Goal: Task Accomplishment & Management: Manage account settings

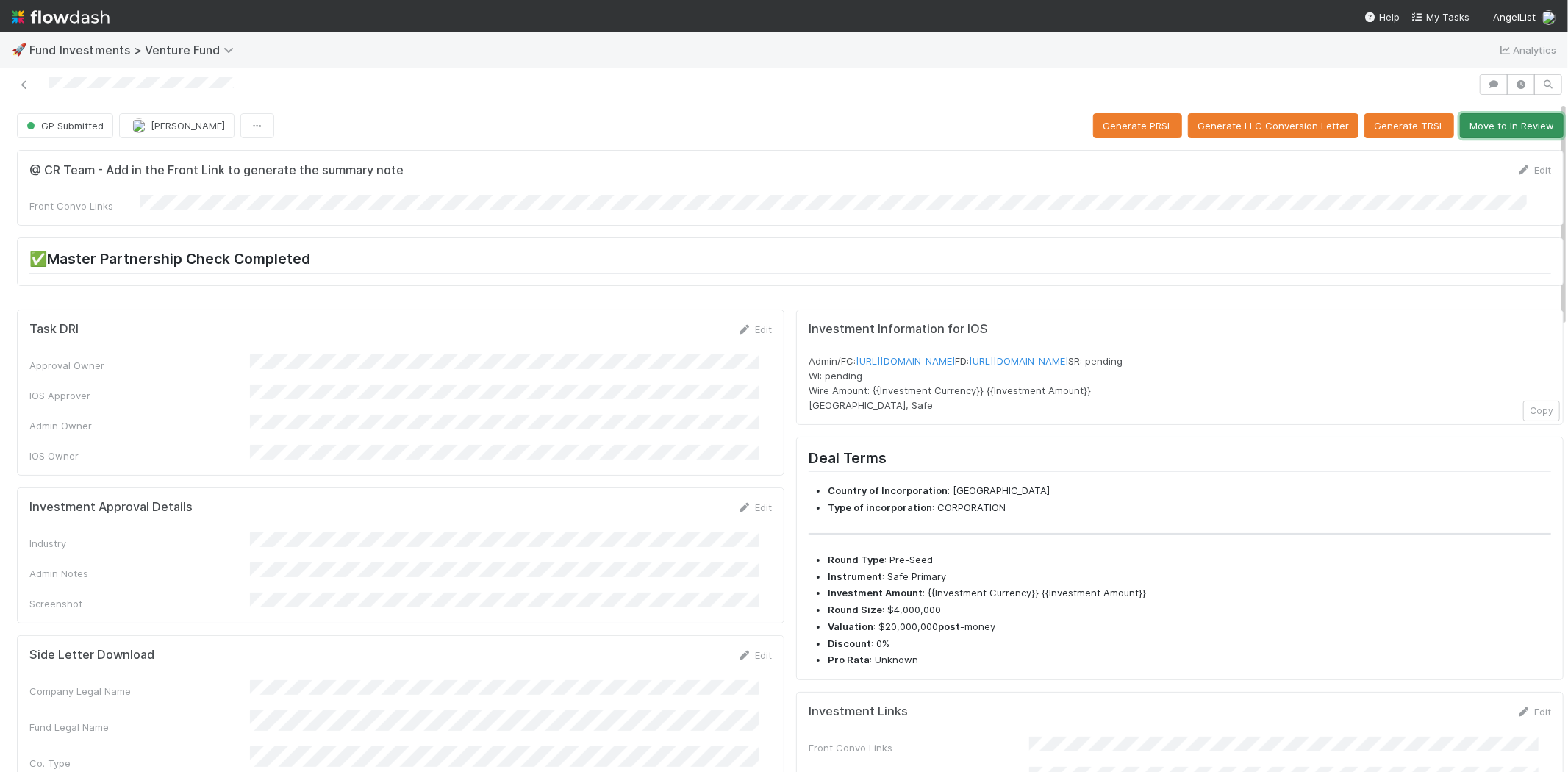
click at [1491, 126] on button "Move to In Review" at bounding box center [1512, 125] width 104 height 25
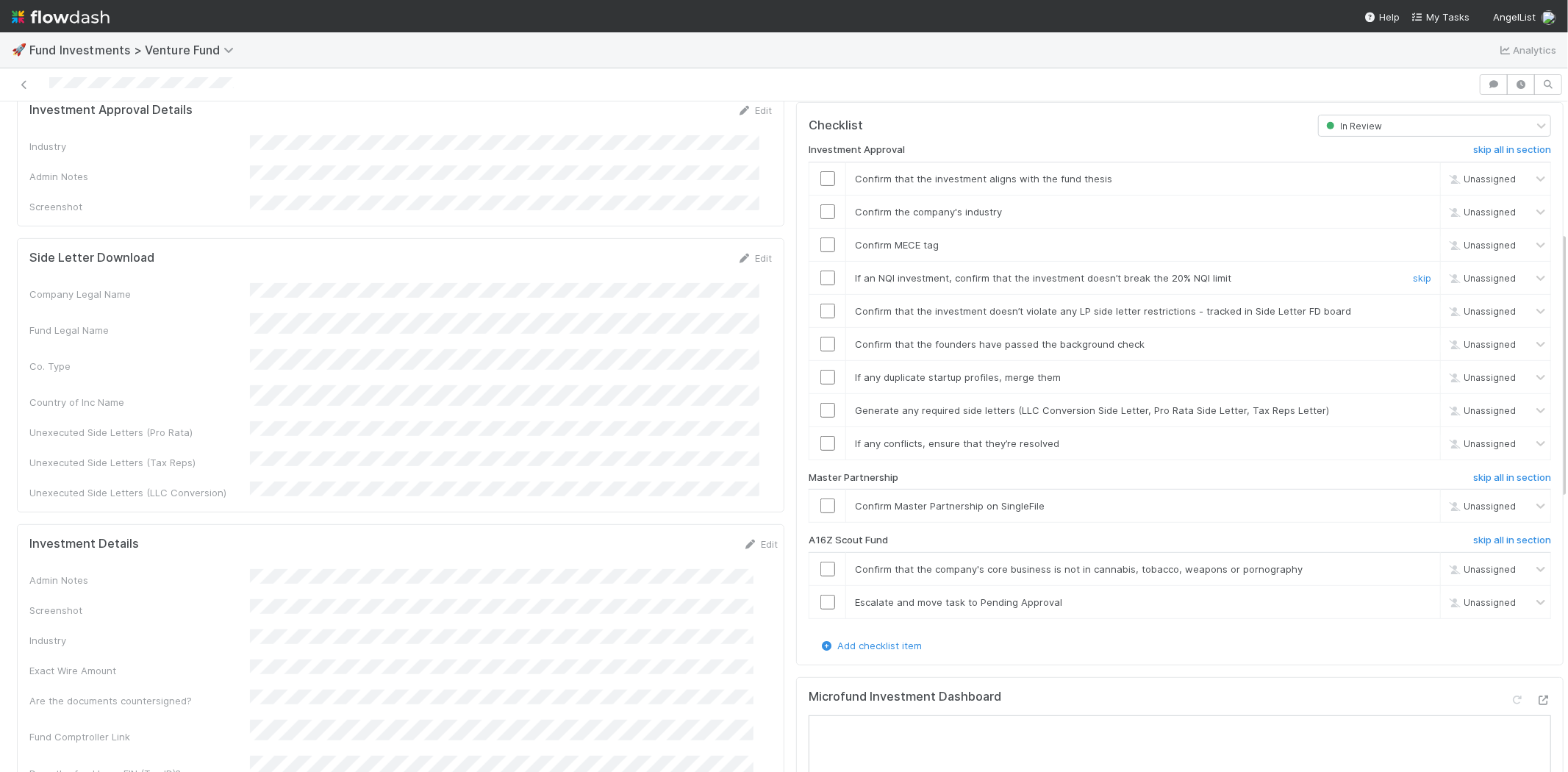
scroll to position [490, 0]
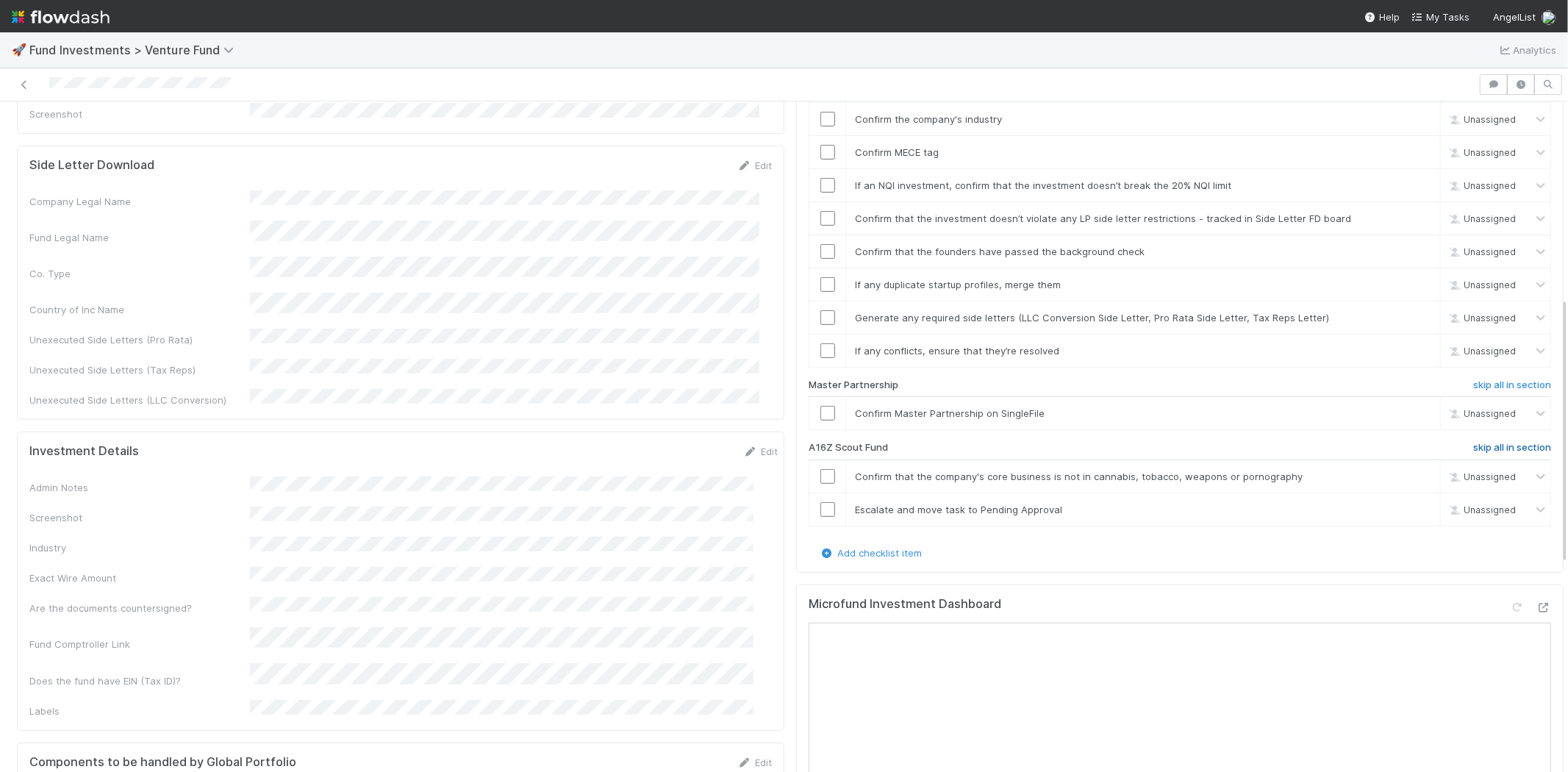
click at [1488, 442] on h6 "skip all in section" at bounding box center [1512, 447] width 78 height 12
click at [1487, 442] on h6 "undo all in section" at bounding box center [1510, 447] width 83 height 12
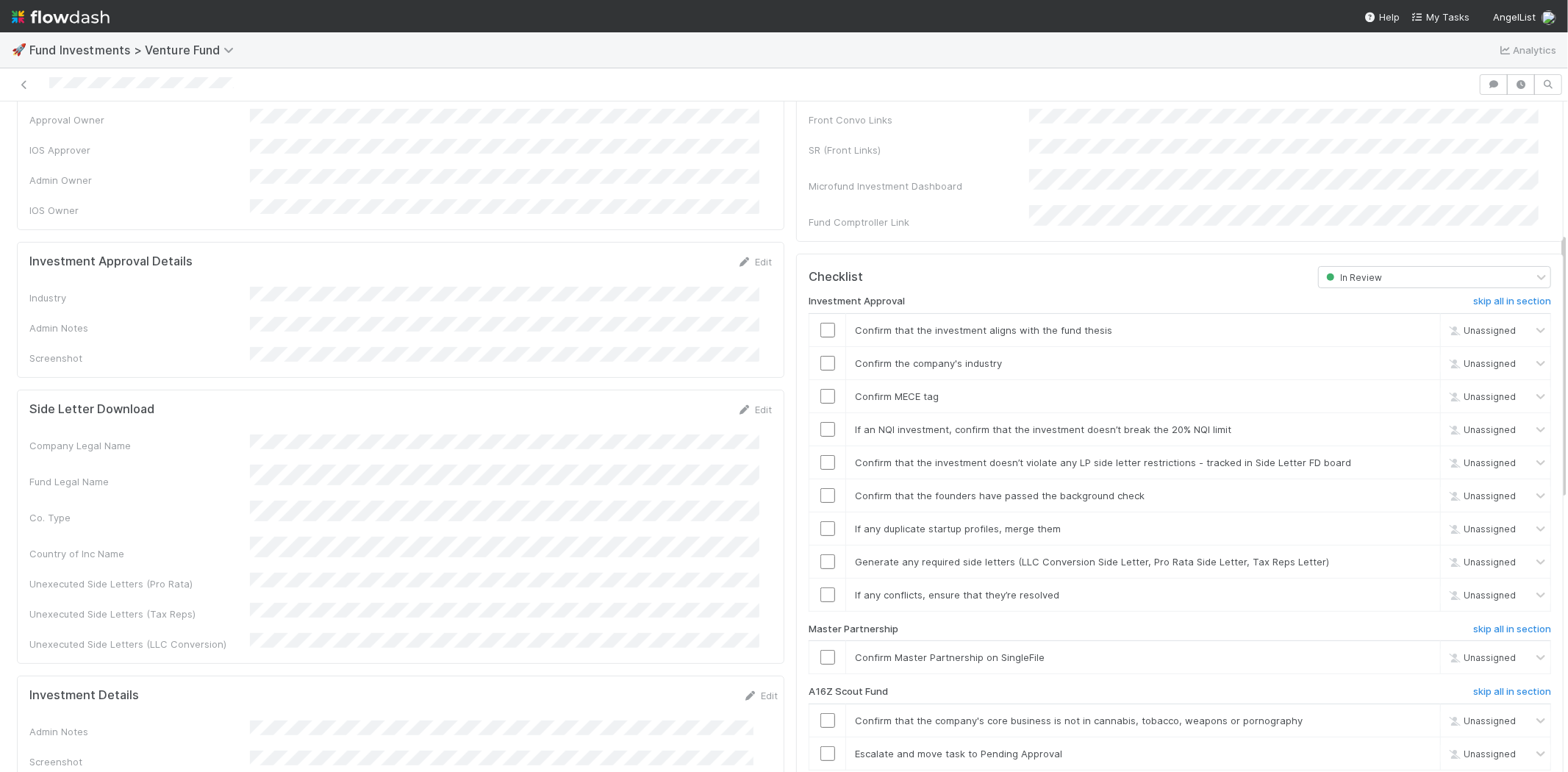
scroll to position [245, 0]
click at [751, 257] on link "Edit" at bounding box center [754, 262] width 34 height 12
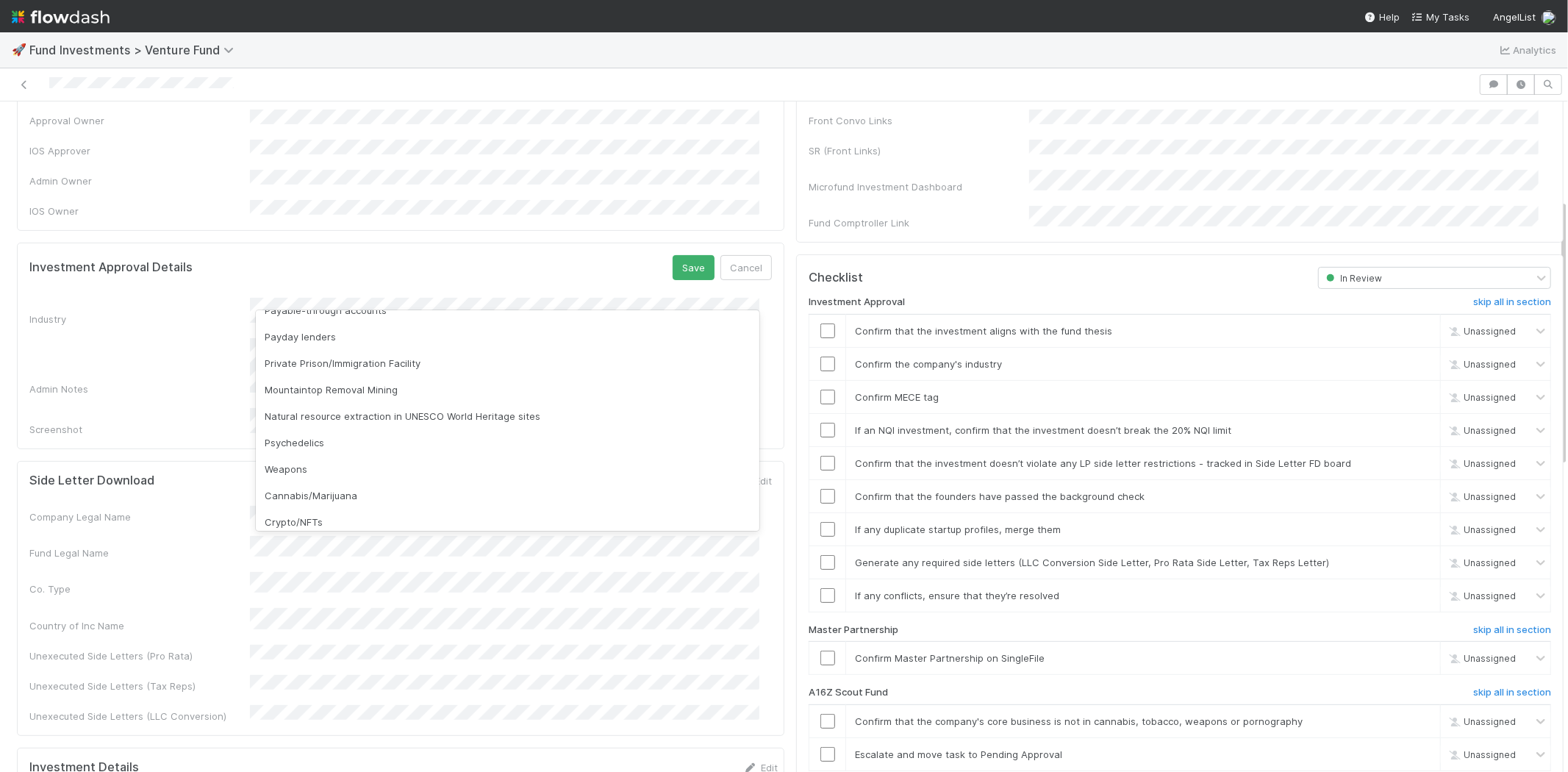
scroll to position [420, 0]
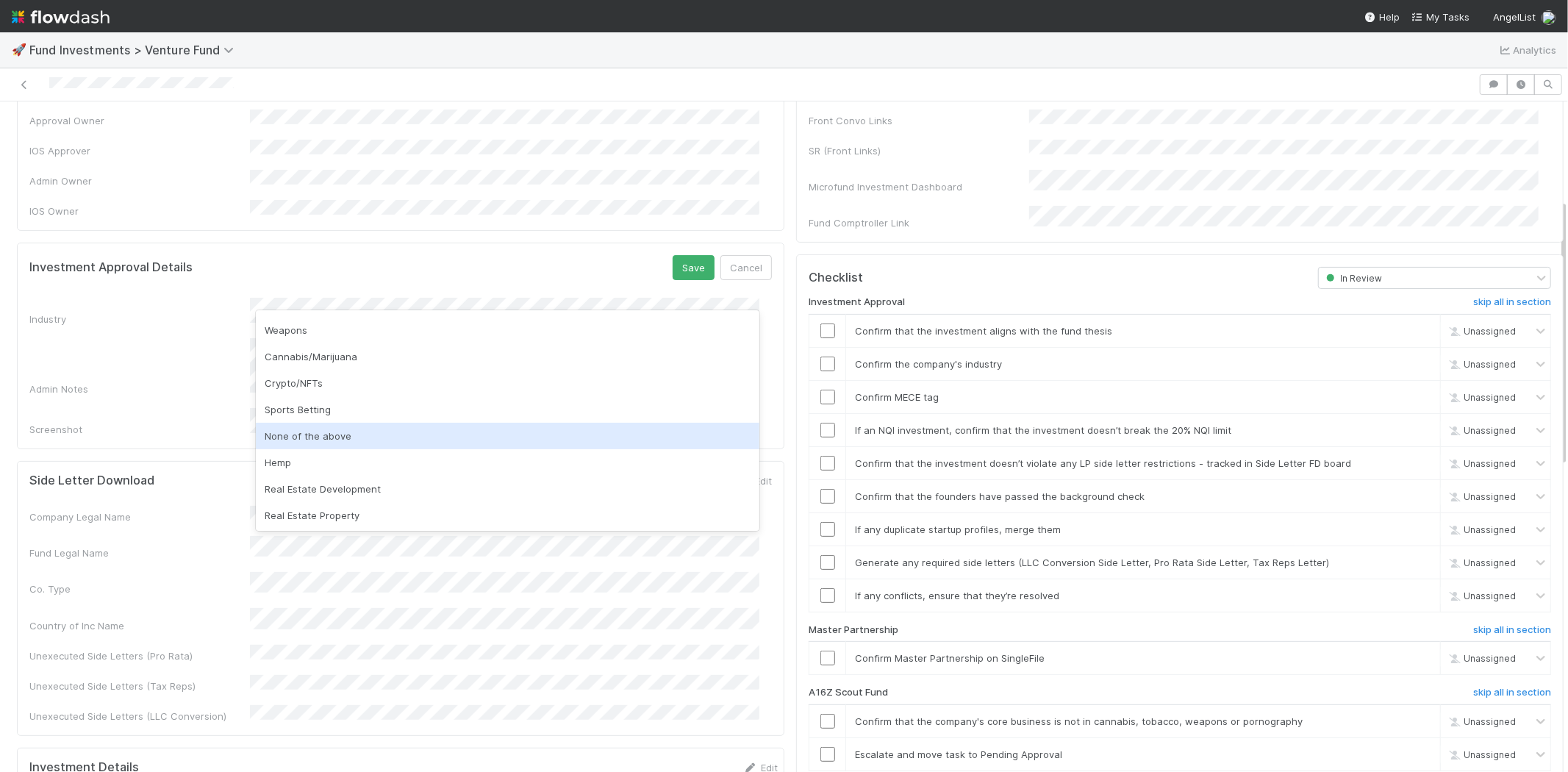
click at [340, 436] on div "None of the above" at bounding box center [507, 435] width 503 height 26
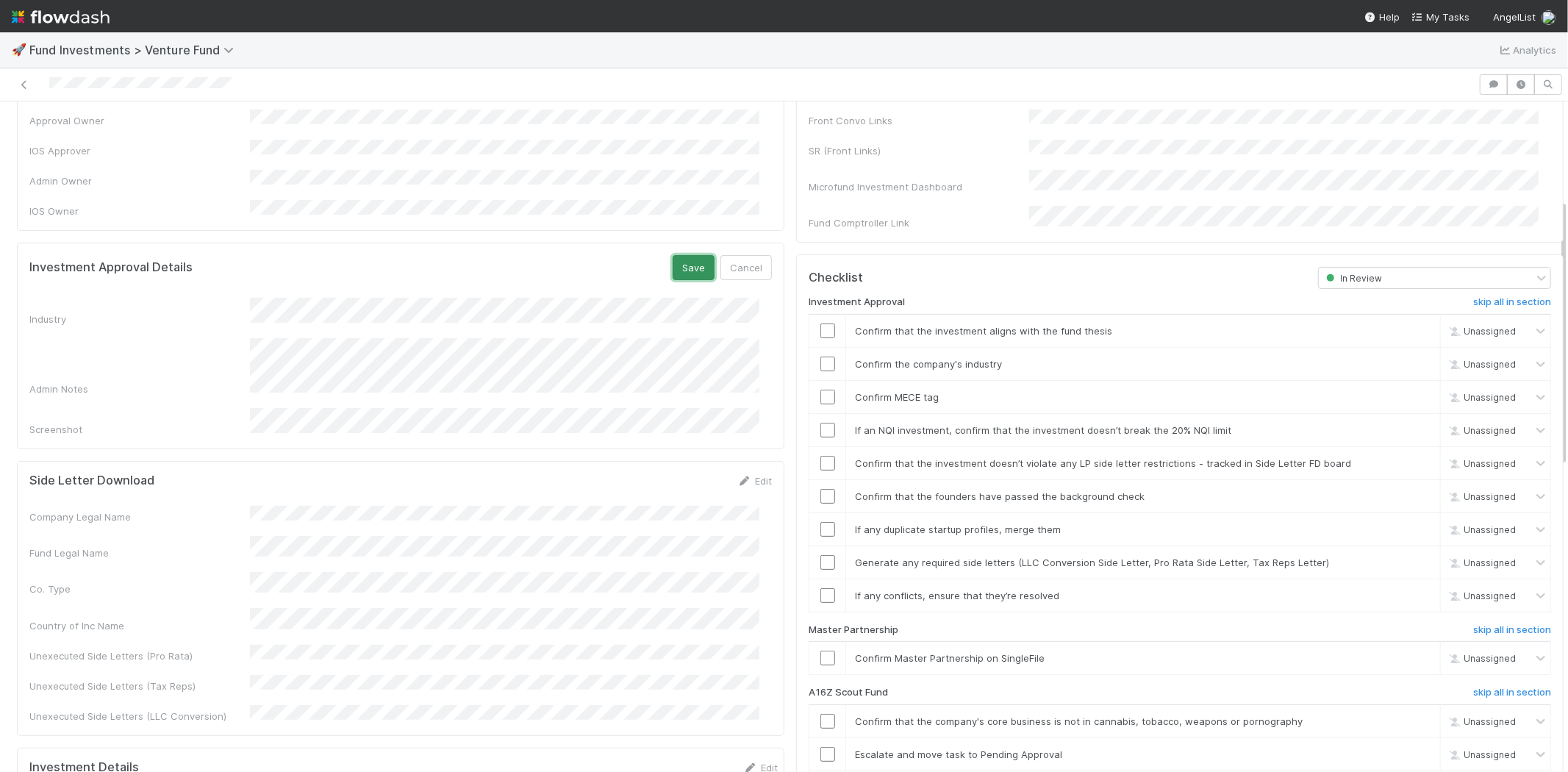
click at [678, 255] on button "Save" at bounding box center [694, 267] width 42 height 25
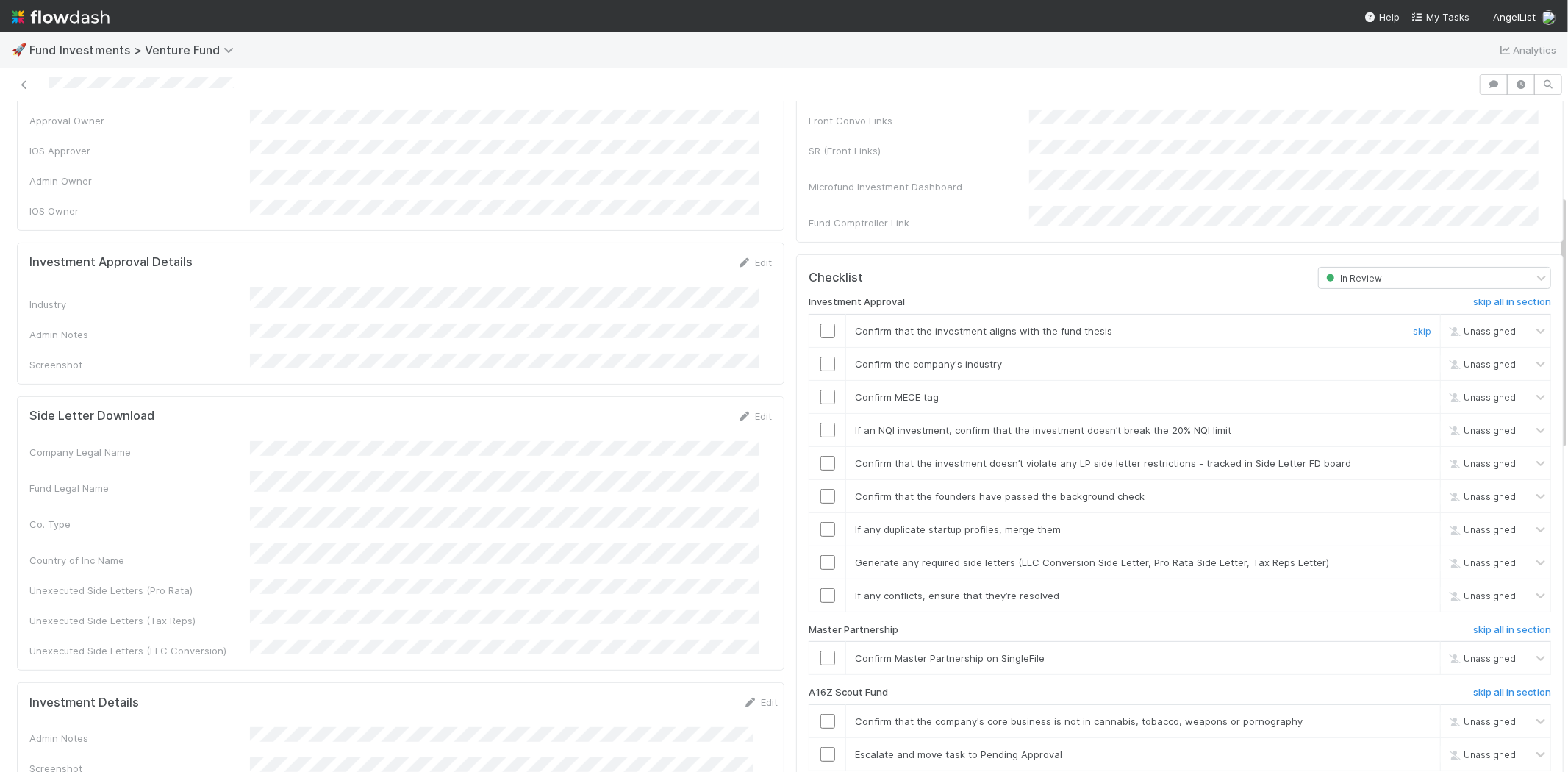
click at [820, 323] on input "checkbox" at bounding box center [828, 330] width 14 height 14
click at [820, 357] on input "checkbox" at bounding box center [828, 364] width 14 height 14
click at [820, 390] on input "checkbox" at bounding box center [828, 397] width 14 height 14
click at [820, 422] on input "checkbox" at bounding box center [828, 430] width 14 height 14
click at [820, 456] on input "checkbox" at bounding box center [828, 463] width 14 height 14
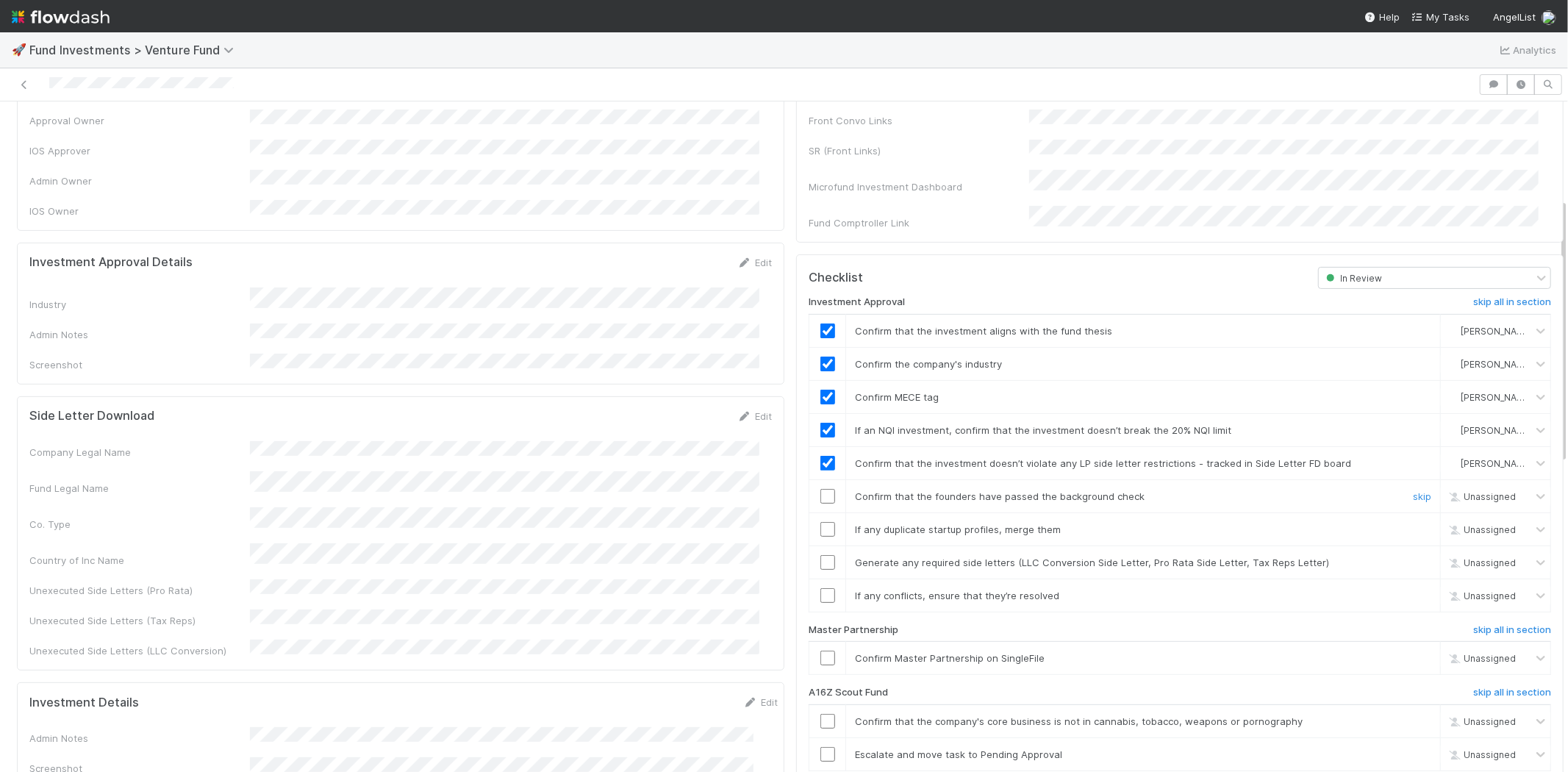
click at [820, 489] on input "checkbox" at bounding box center [828, 496] width 14 height 14
click at [820, 522] on input "checkbox" at bounding box center [828, 529] width 14 height 14
click at [820, 555] on input "checkbox" at bounding box center [828, 562] width 14 height 14
click at [817, 578] on td at bounding box center [828, 594] width 37 height 33
click at [820, 588] on input "checkbox" at bounding box center [828, 595] width 14 height 14
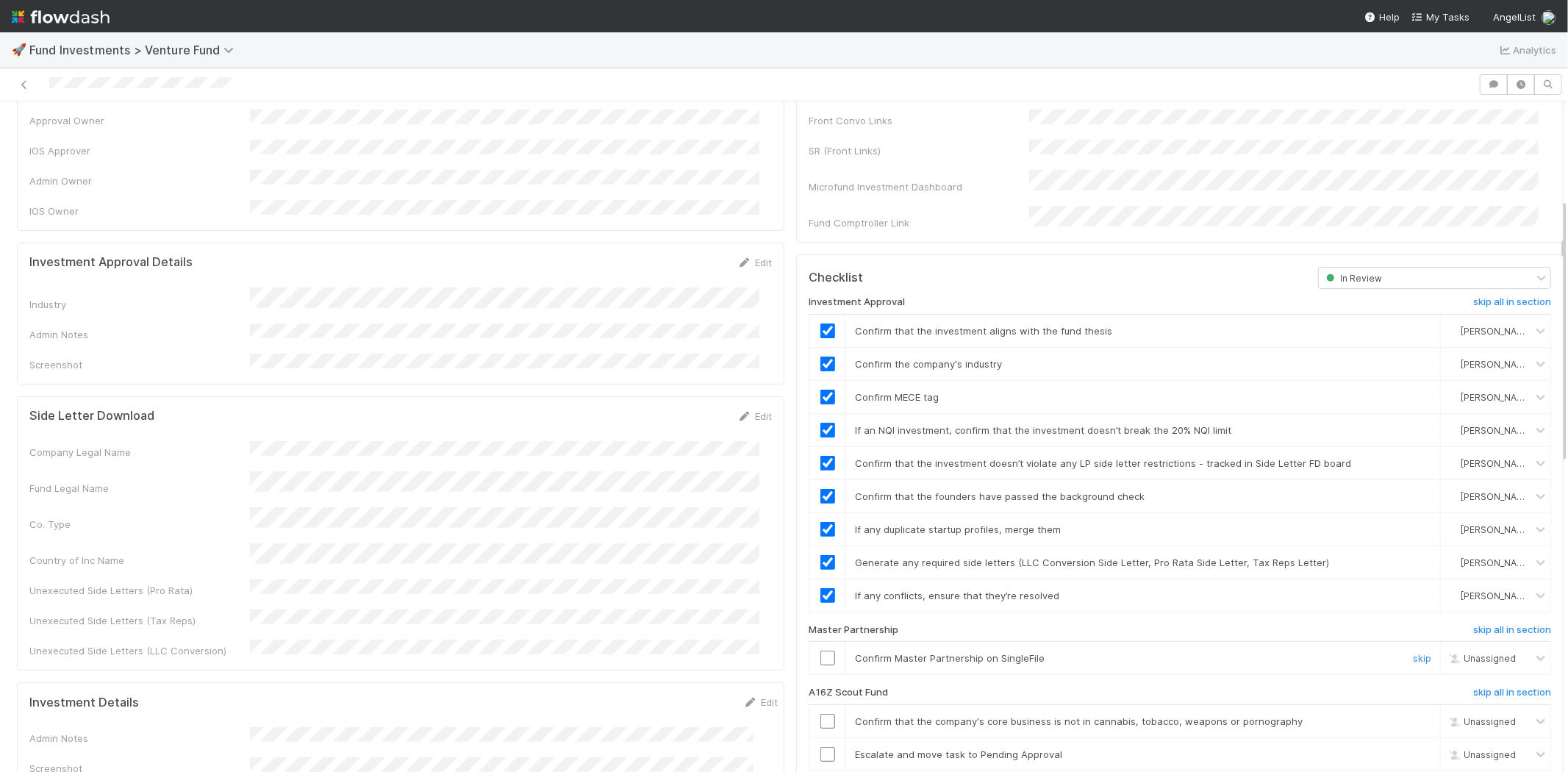
click at [820, 650] on input "checkbox" at bounding box center [828, 658] width 14 height 14
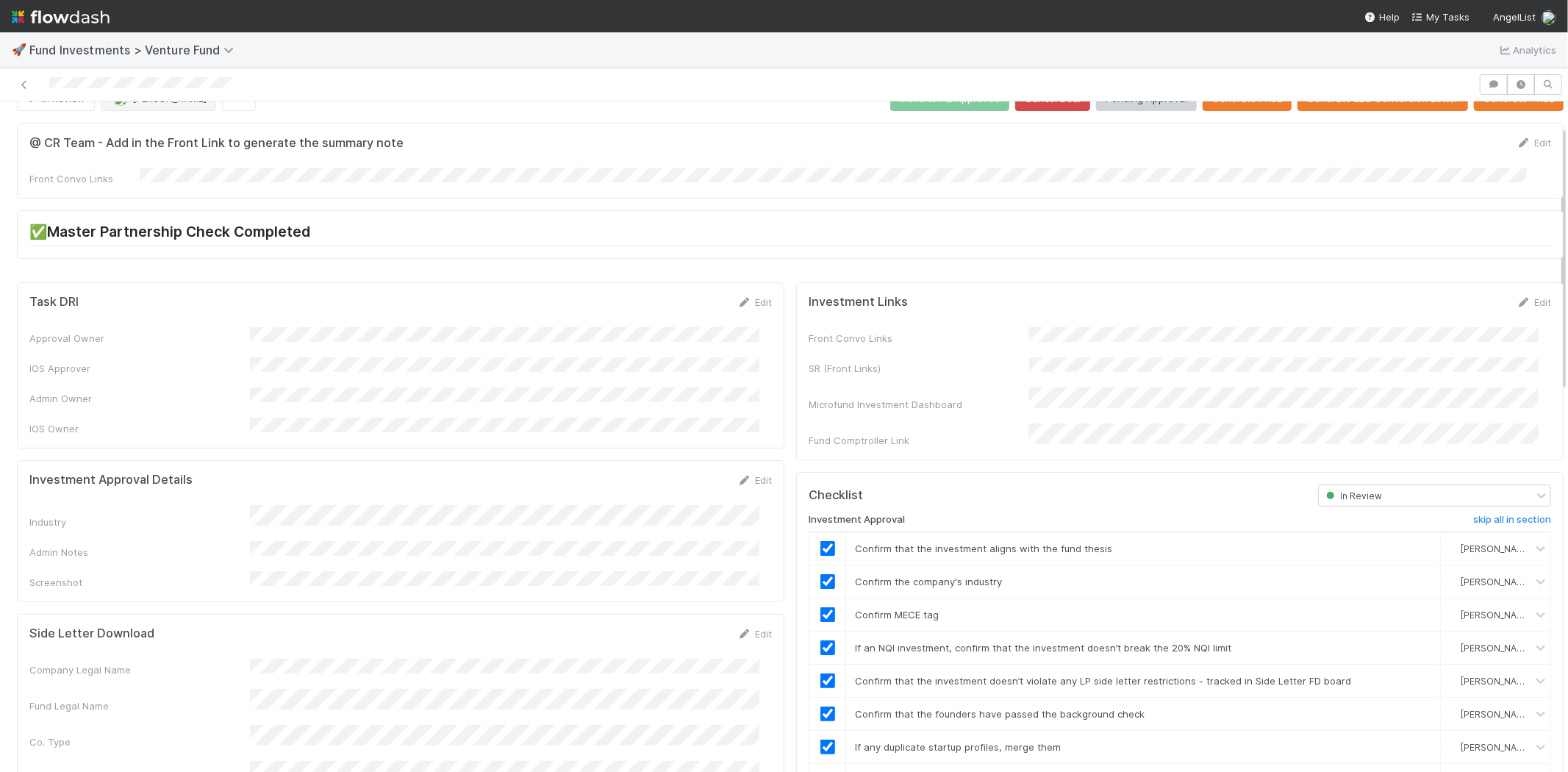
scroll to position [0, 0]
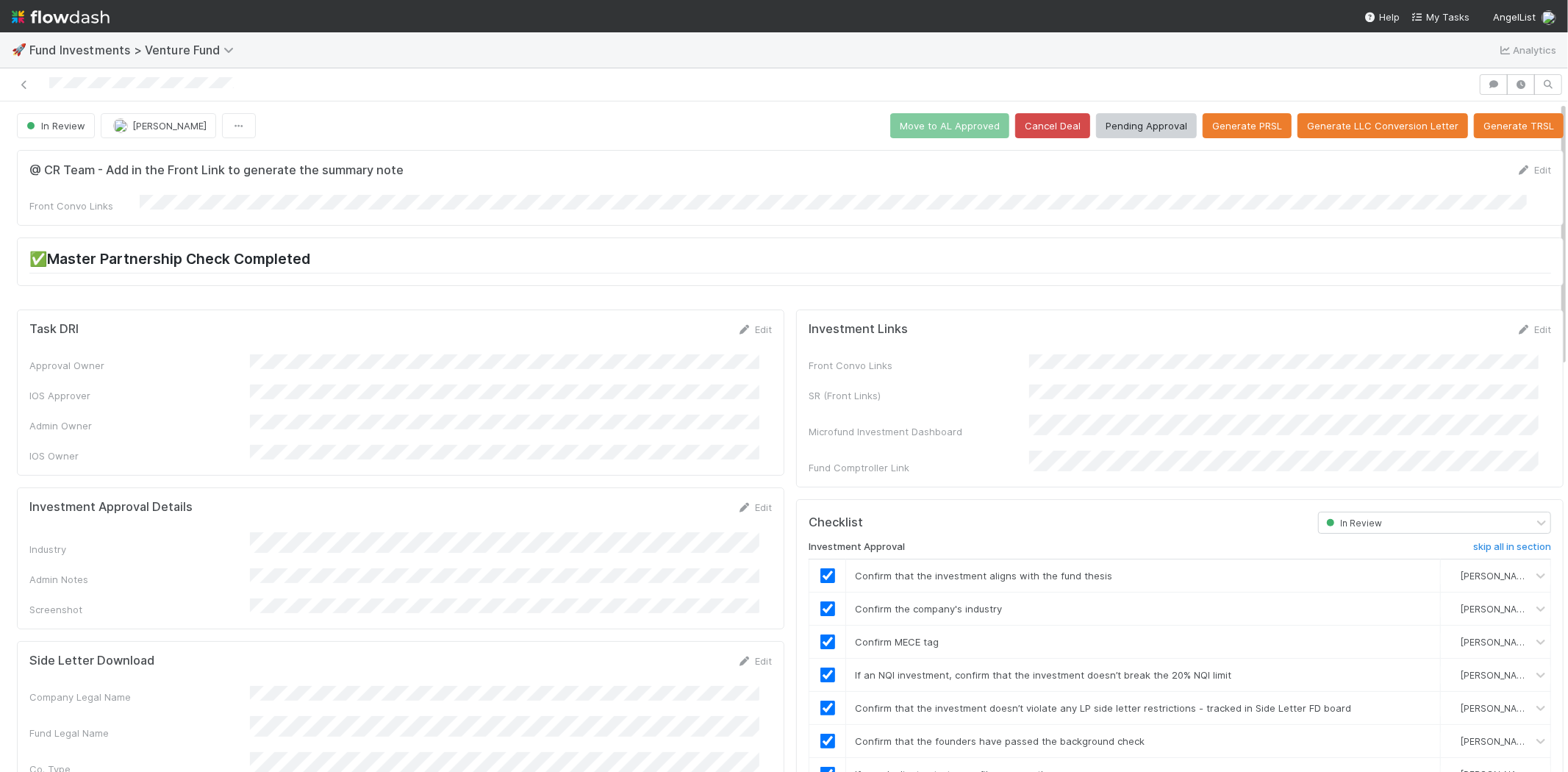
click at [251, 88] on div at bounding box center [739, 85] width 1467 height 21
click at [1120, 129] on button "Pending Approval" at bounding box center [1147, 125] width 101 height 25
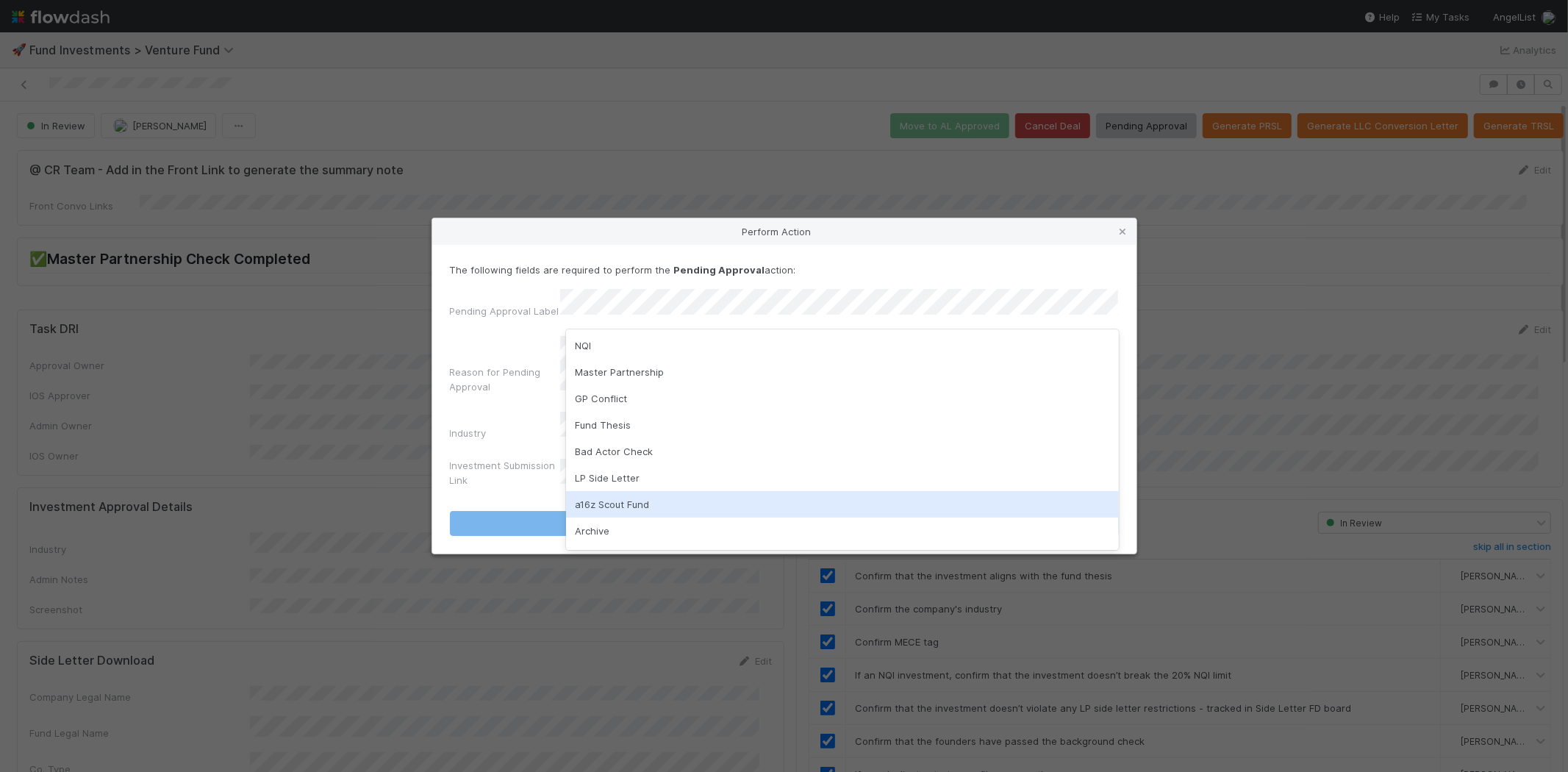
click at [593, 501] on div "a16z Scout Fund" at bounding box center [842, 504] width 553 height 26
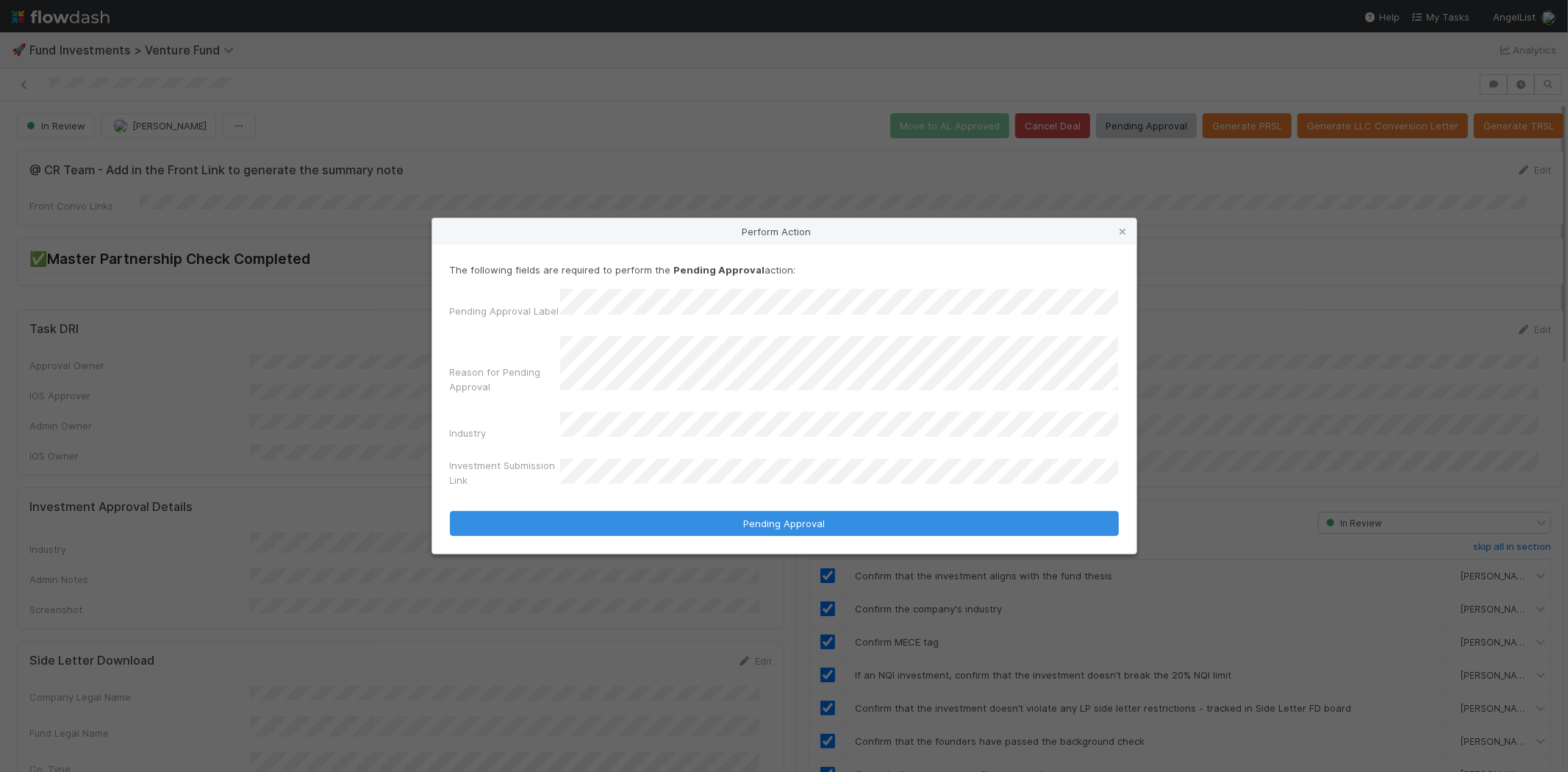
click at [450, 510] on button "Pending Approval" at bounding box center [784, 522] width 669 height 25
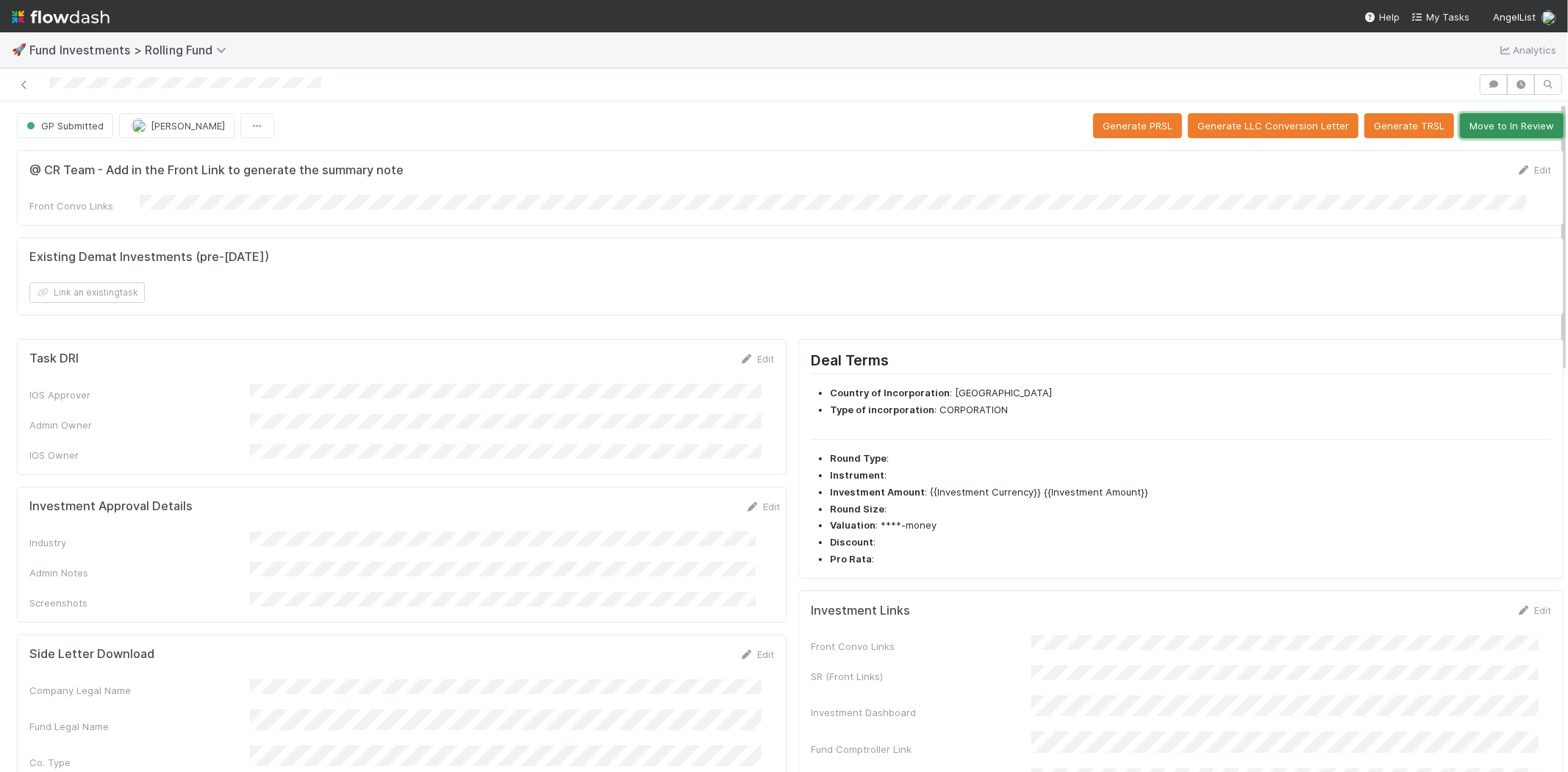
click at [1509, 127] on button "Move to In Review" at bounding box center [1512, 125] width 104 height 25
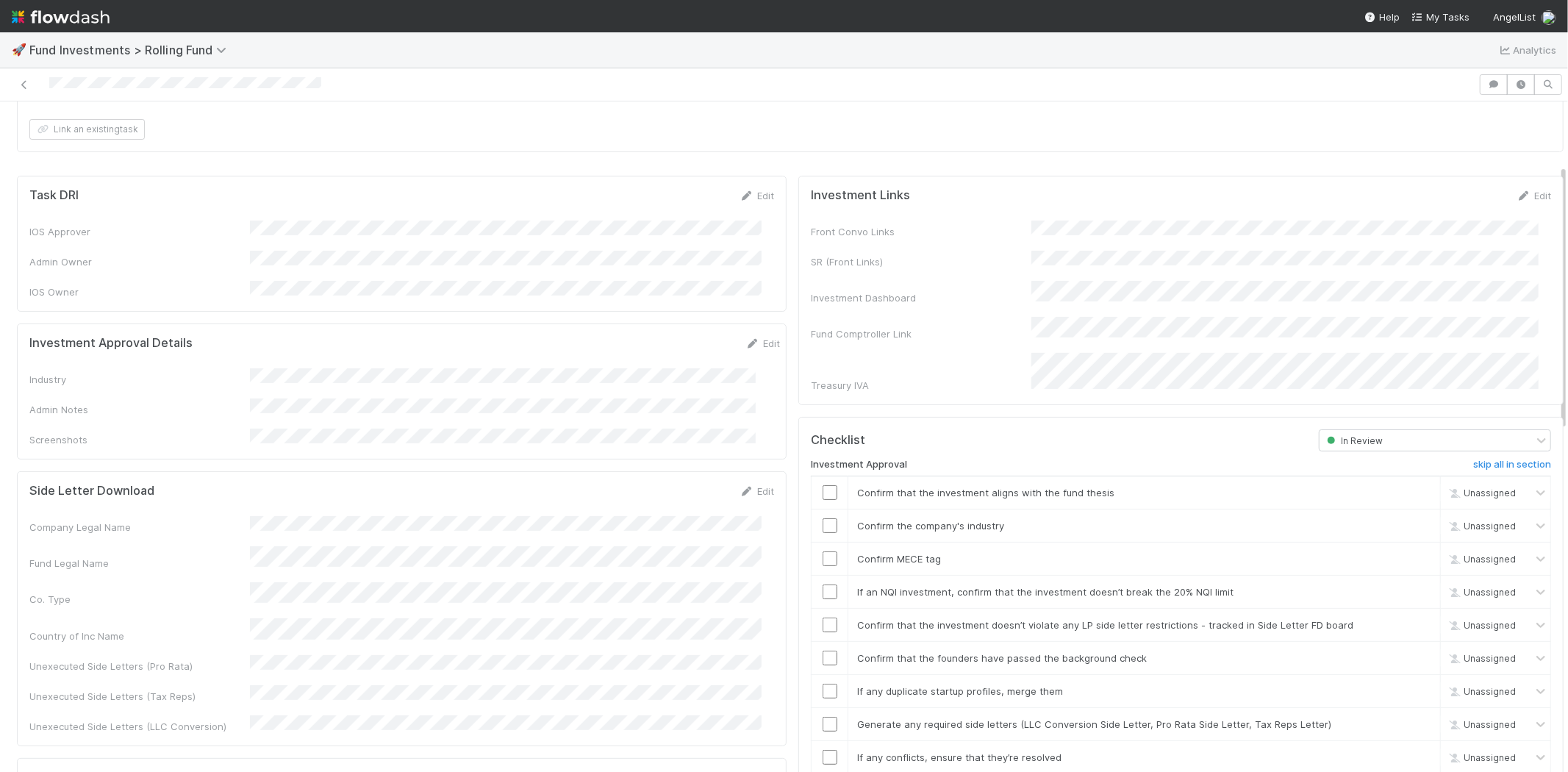
scroll to position [82, 0]
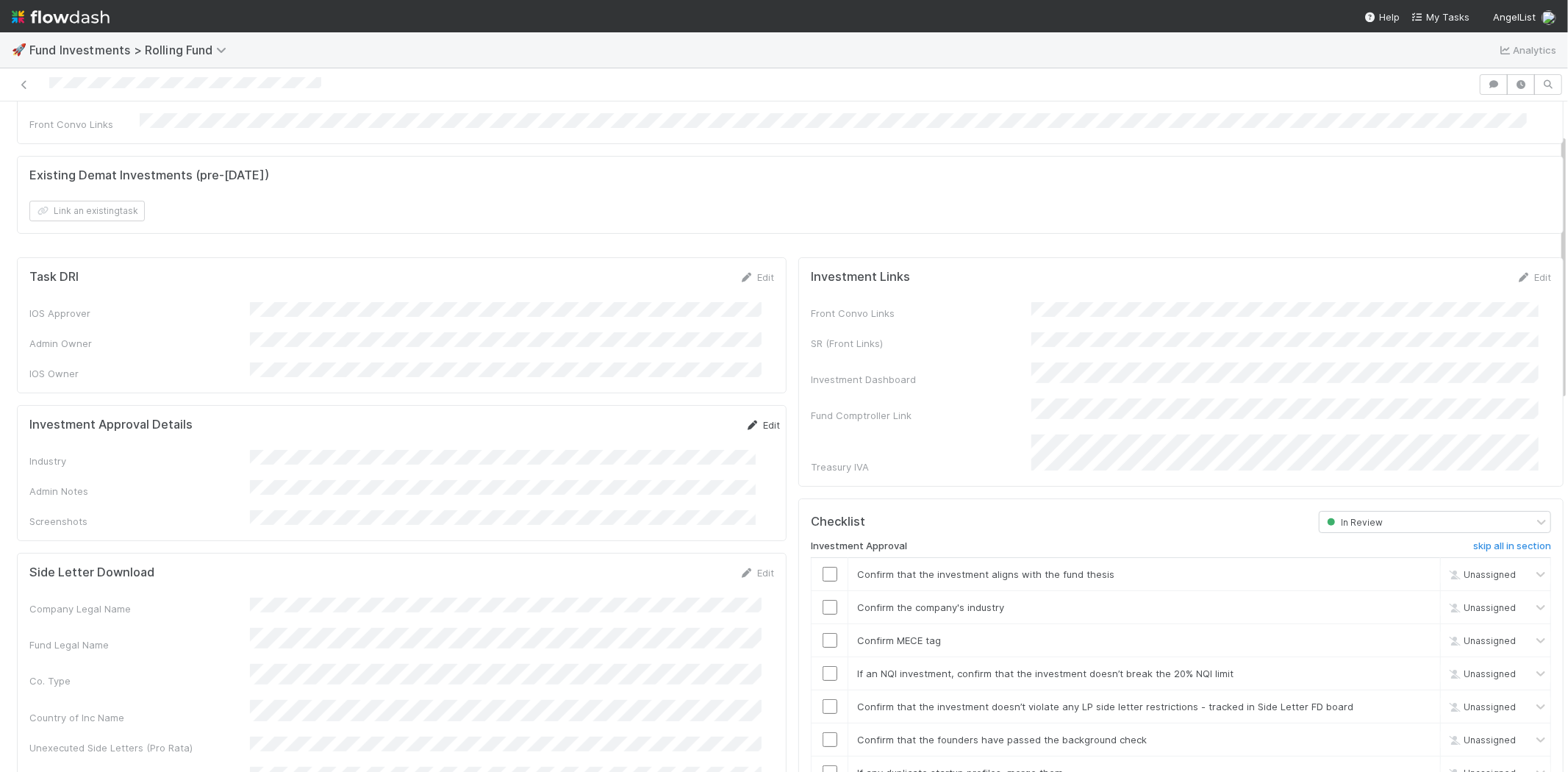
click at [745, 419] on link "Edit" at bounding box center [762, 425] width 34 height 12
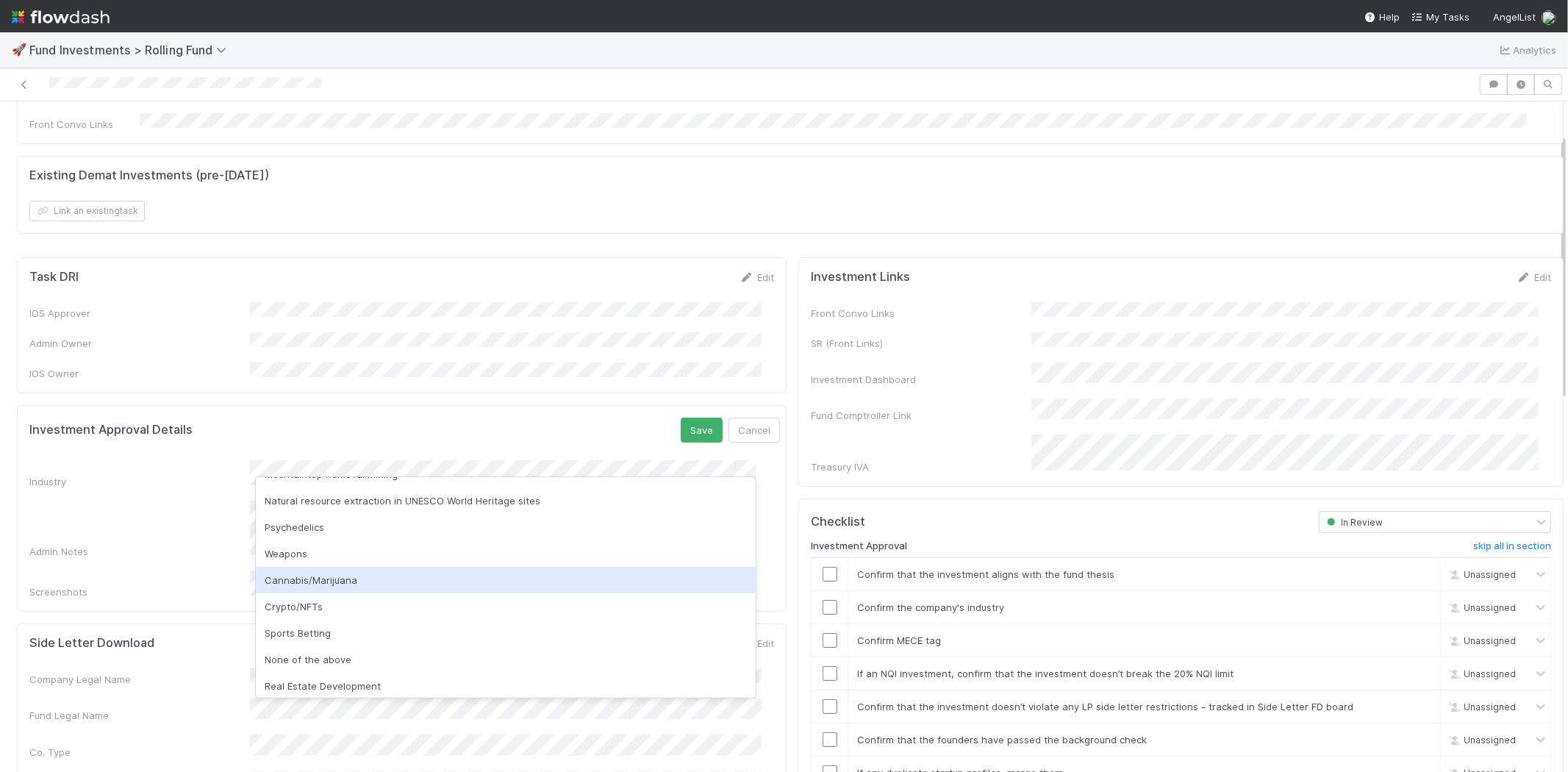
scroll to position [420, 0]
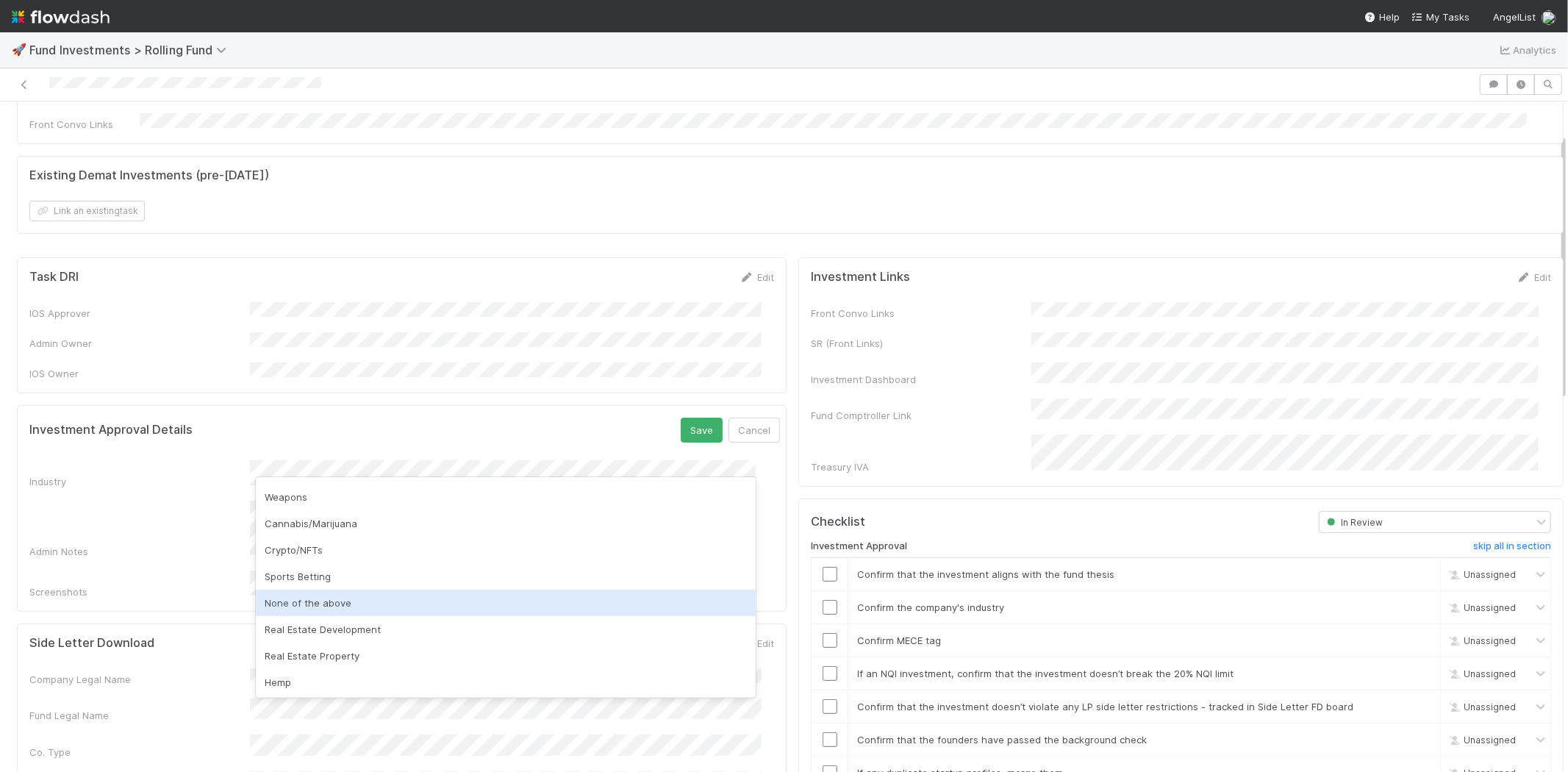
click at [319, 606] on div "None of the above" at bounding box center [506, 602] width 500 height 26
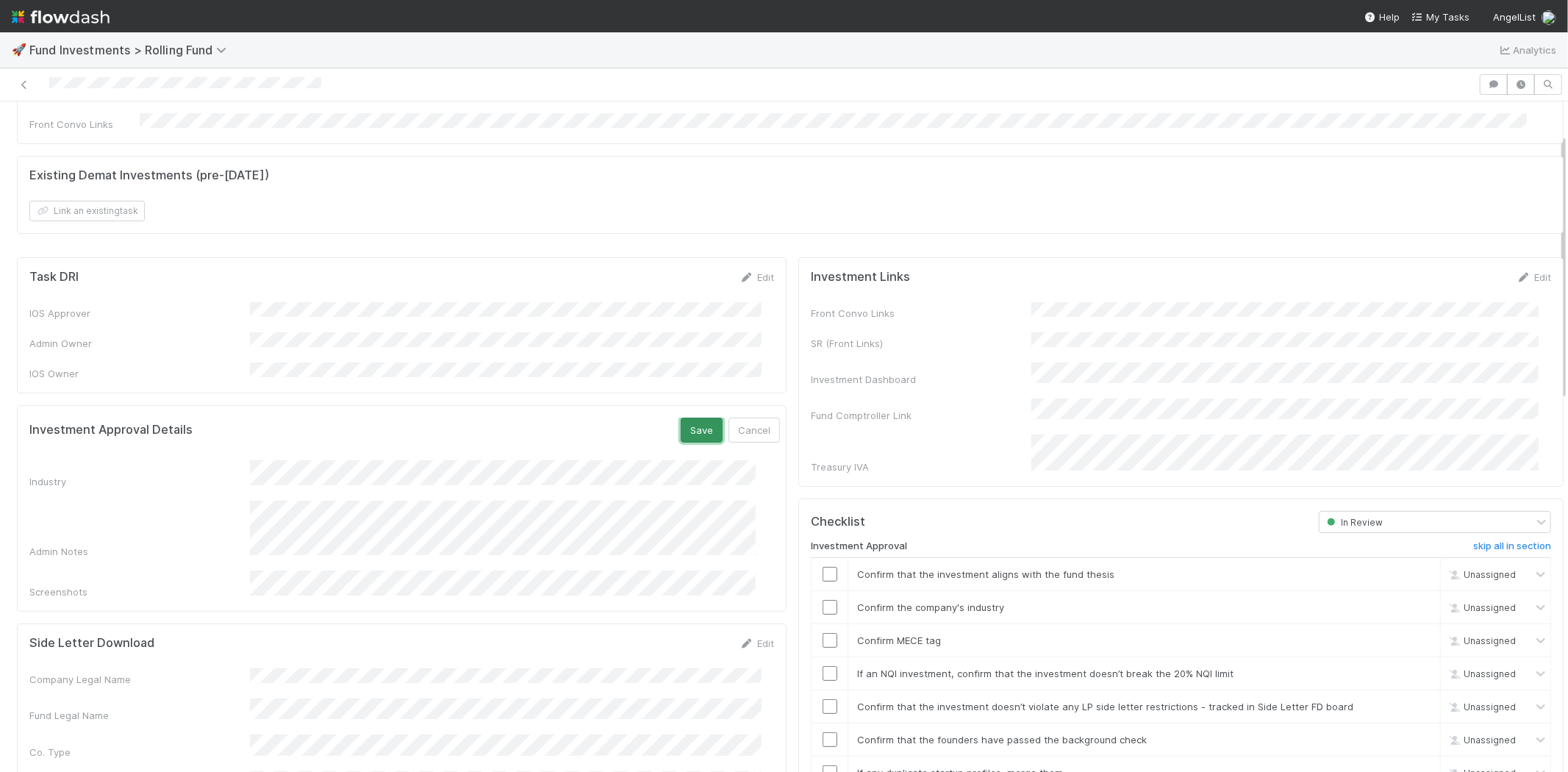
click at [681, 418] on button "Save" at bounding box center [702, 430] width 42 height 25
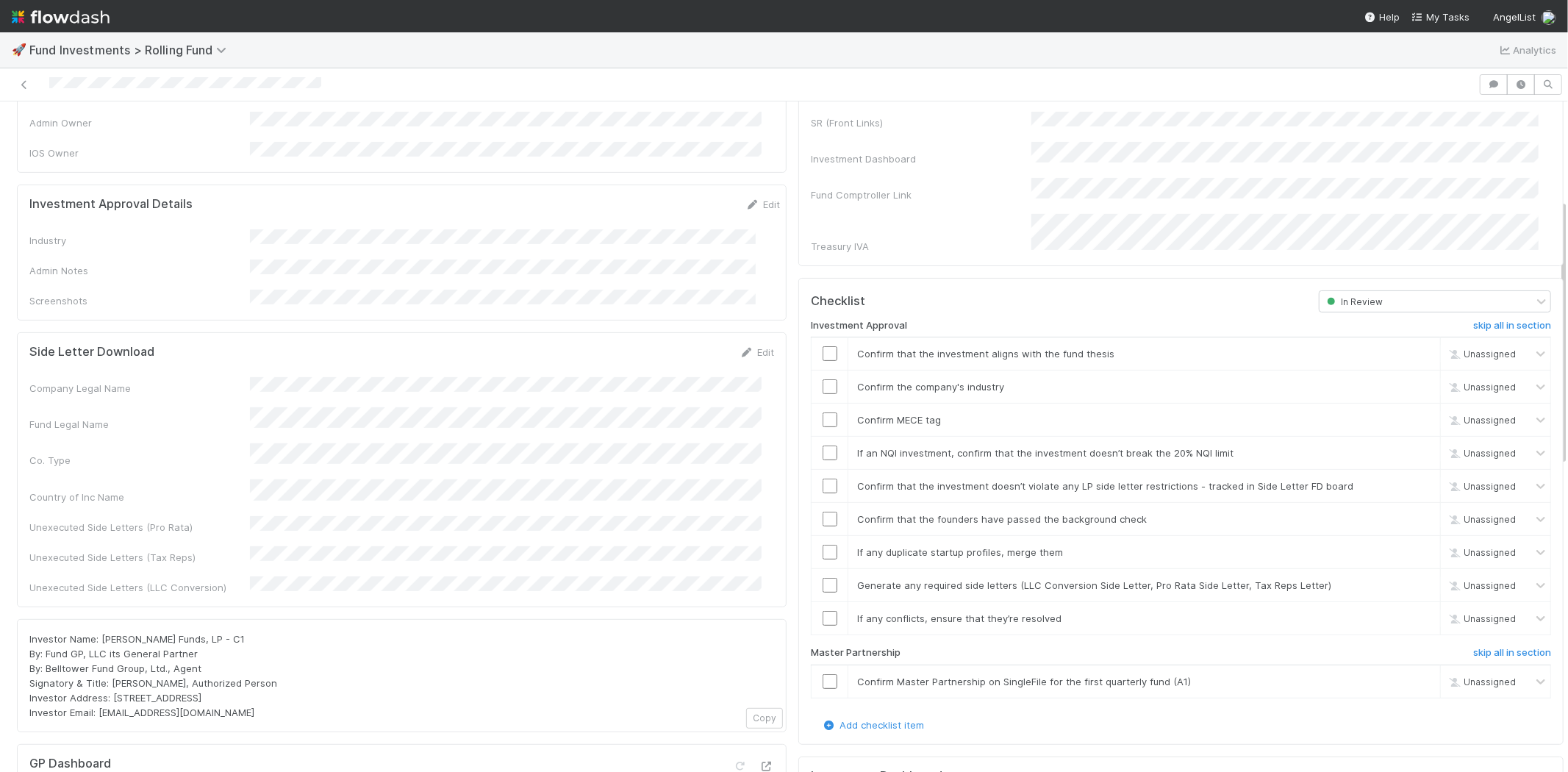
scroll to position [326, 0]
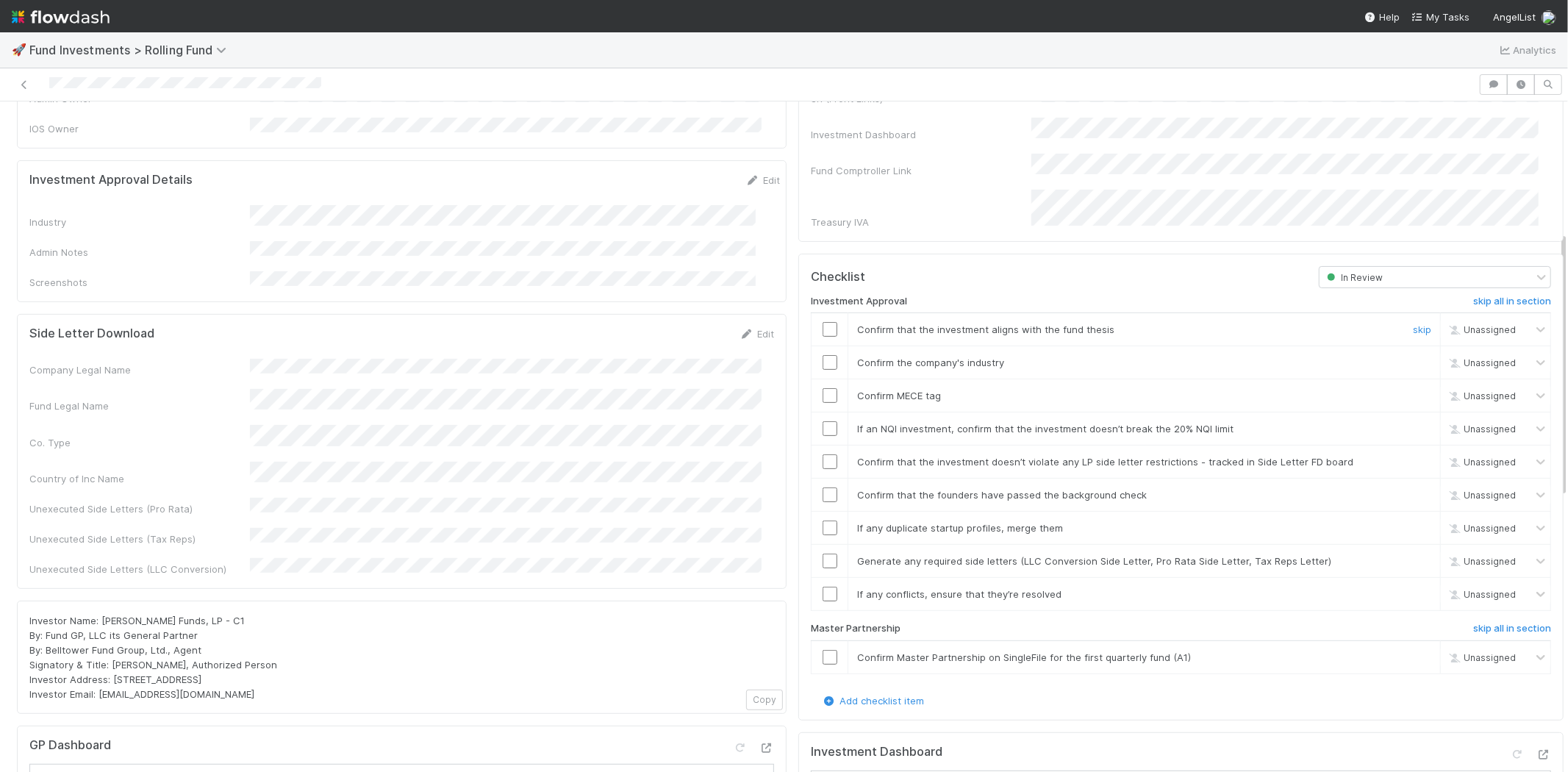
click at [823, 322] on input "checkbox" at bounding box center [830, 329] width 14 height 14
click at [823, 355] on input "checkbox" at bounding box center [830, 362] width 14 height 14
click at [823, 388] on input "checkbox" at bounding box center [830, 395] width 14 height 14
click at [823, 421] on input "checkbox" at bounding box center [830, 428] width 14 height 14
click at [823, 454] on input "checkbox" at bounding box center [830, 462] width 14 height 14
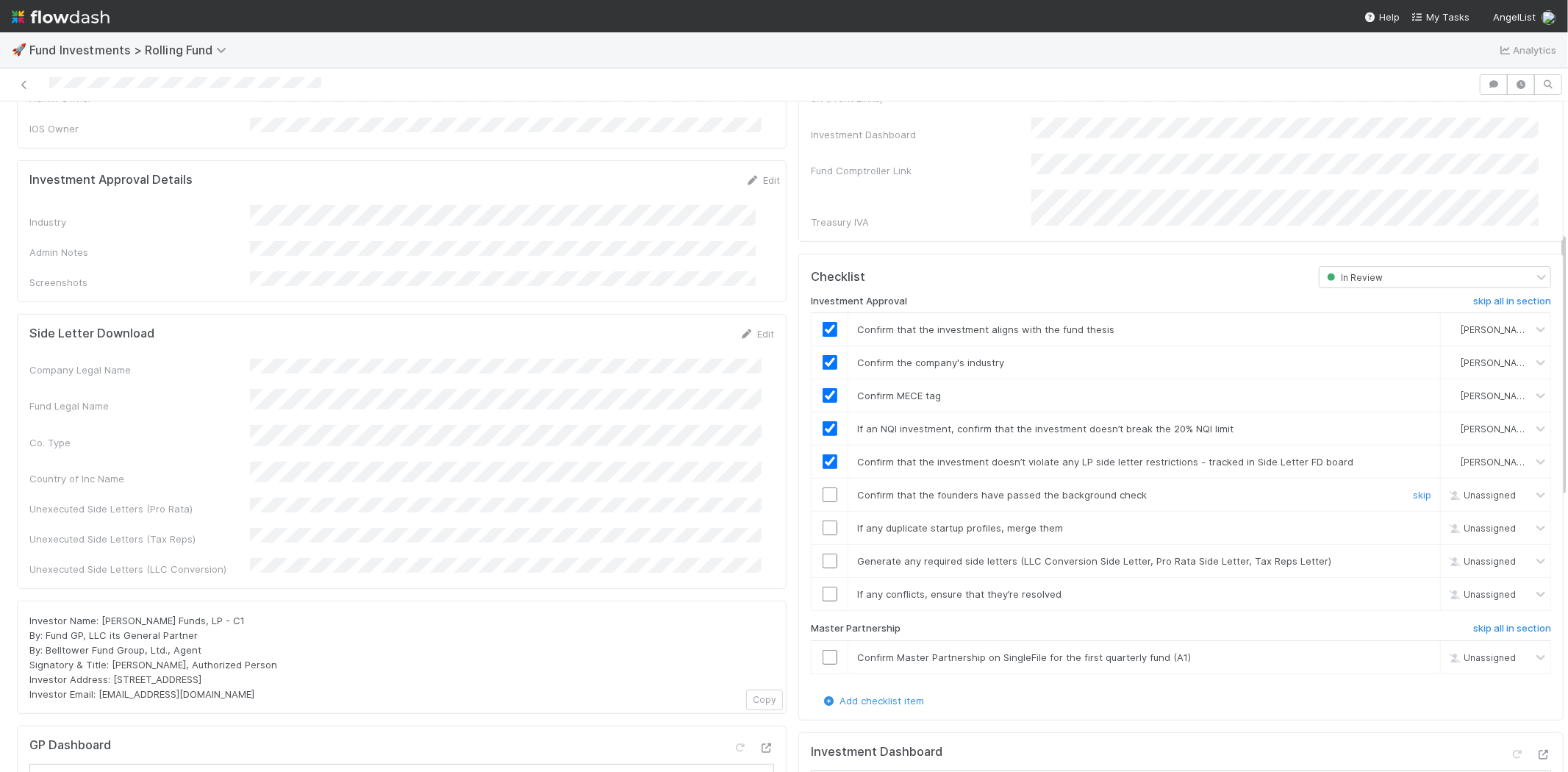
click at [823, 487] on input "checkbox" at bounding box center [830, 494] width 14 height 14
click at [823, 520] on input "checkbox" at bounding box center [830, 527] width 14 height 14
click at [823, 554] on input "checkbox" at bounding box center [830, 561] width 14 height 14
click at [823, 586] on input "checkbox" at bounding box center [830, 594] width 14 height 14
click at [823, 650] on input "checkbox" at bounding box center [830, 657] width 14 height 14
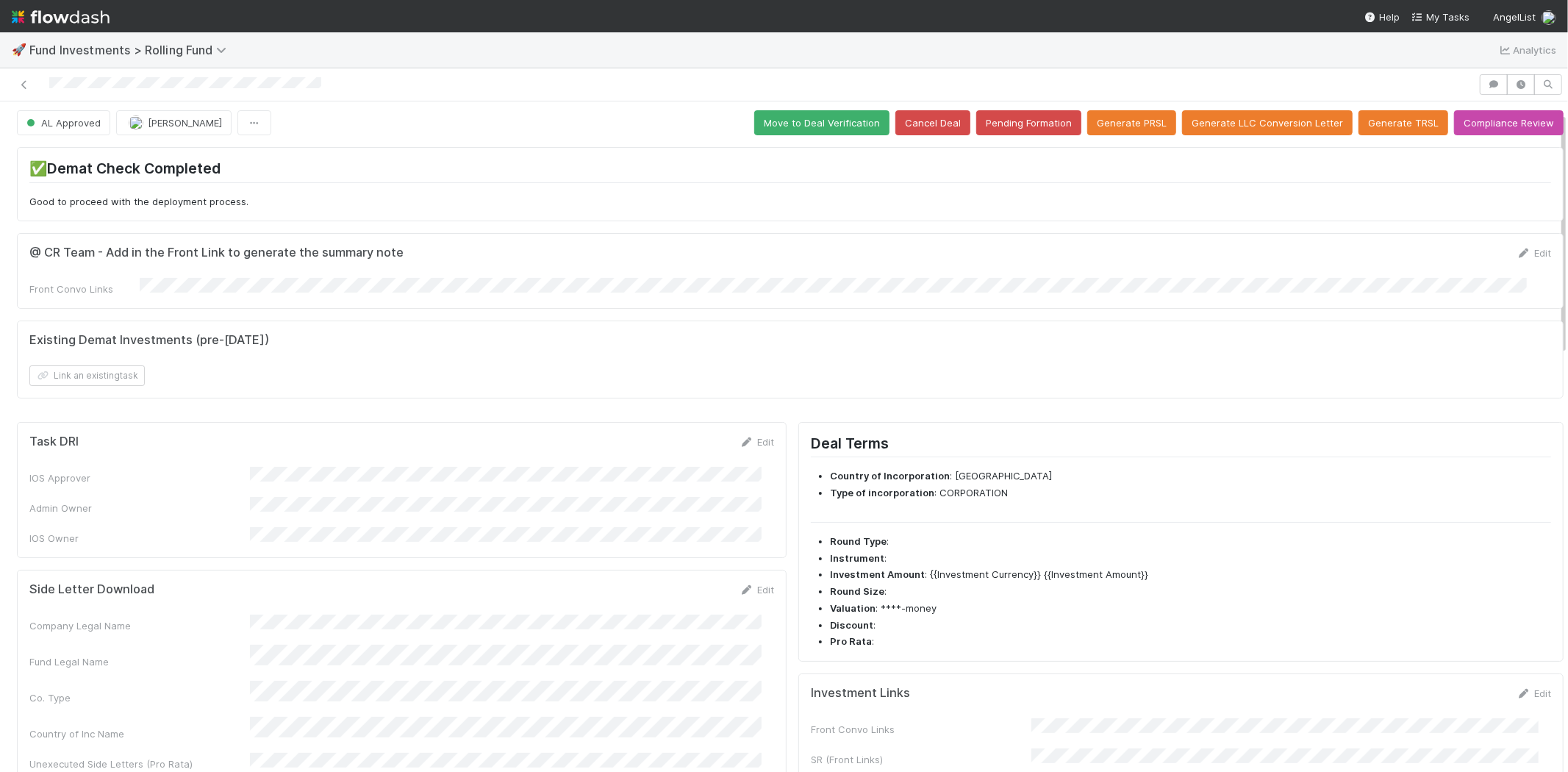
scroll to position [0, 0]
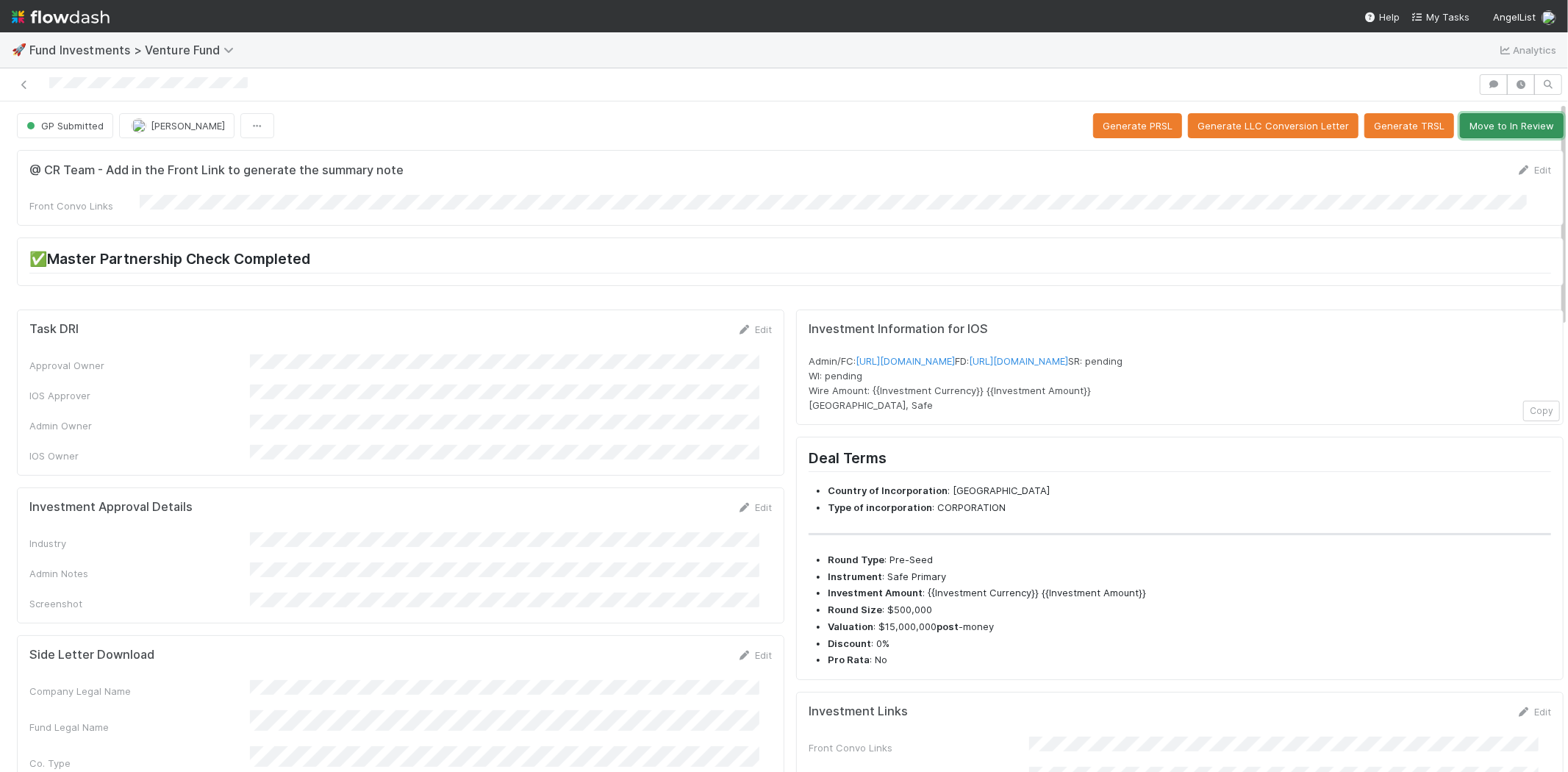
click at [1514, 114] on button "Move to In Review" at bounding box center [1512, 125] width 104 height 25
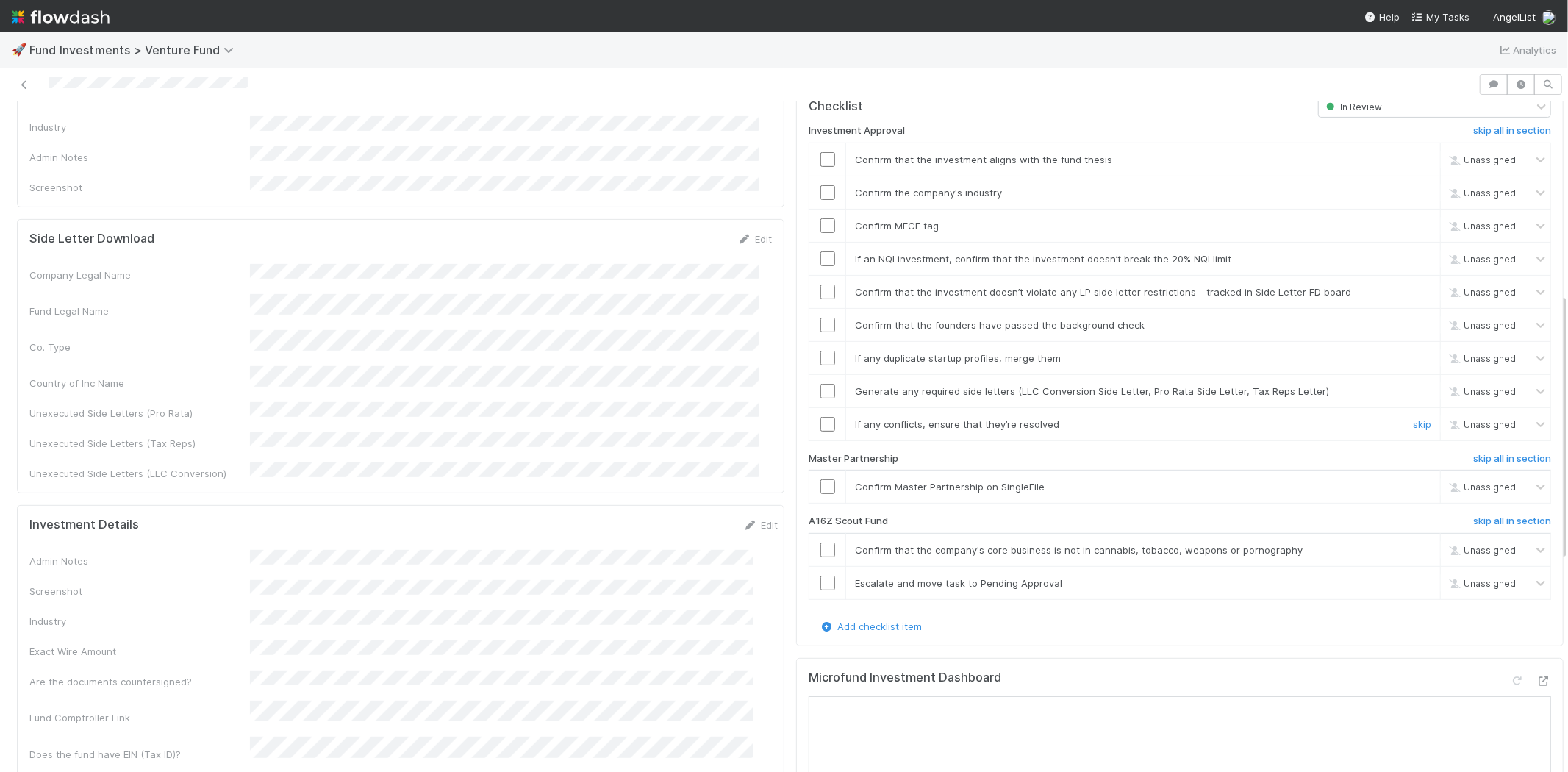
scroll to position [490, 0]
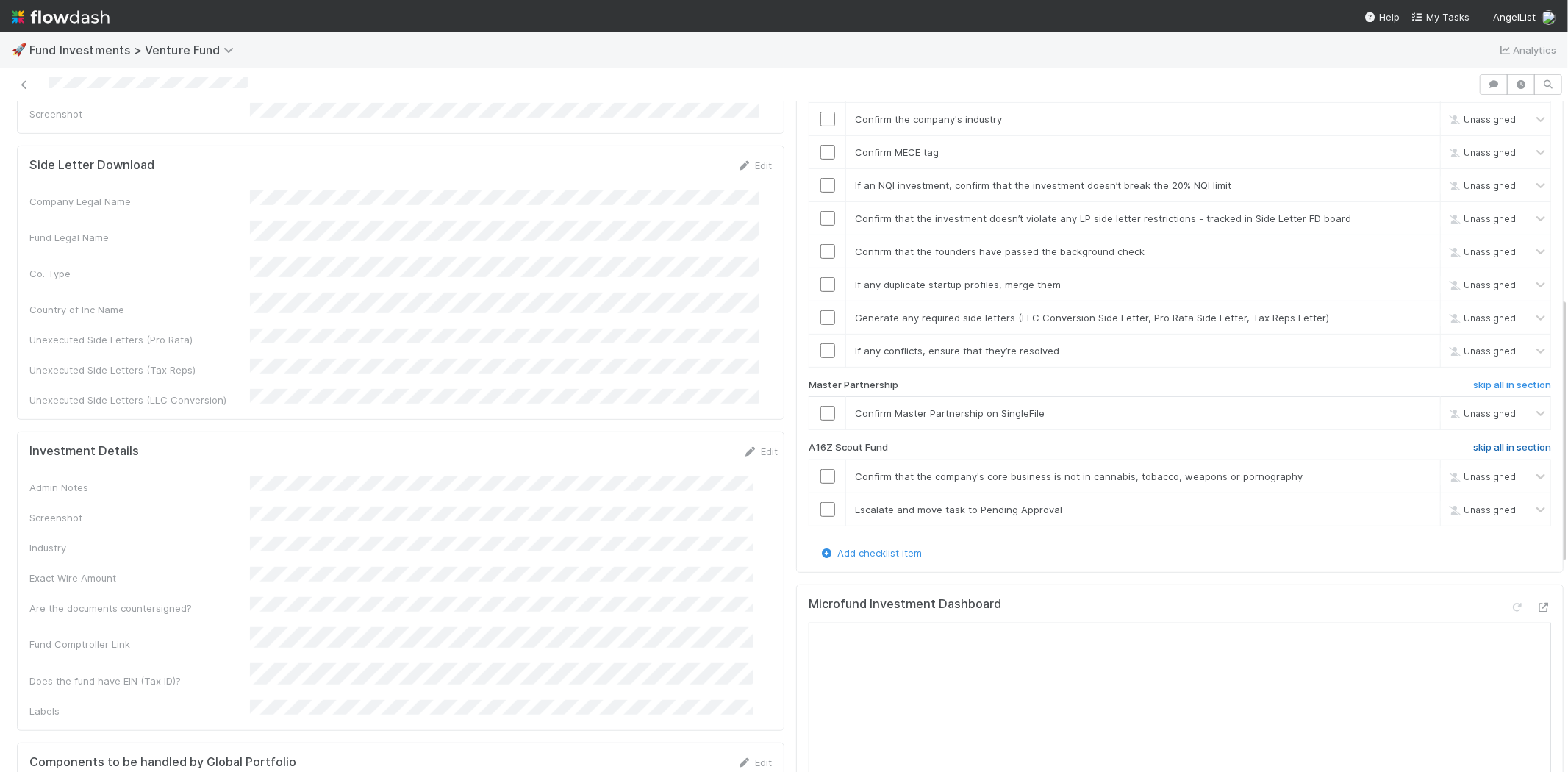
click at [1474, 442] on h6 "skip all in section" at bounding box center [1512, 447] width 78 height 12
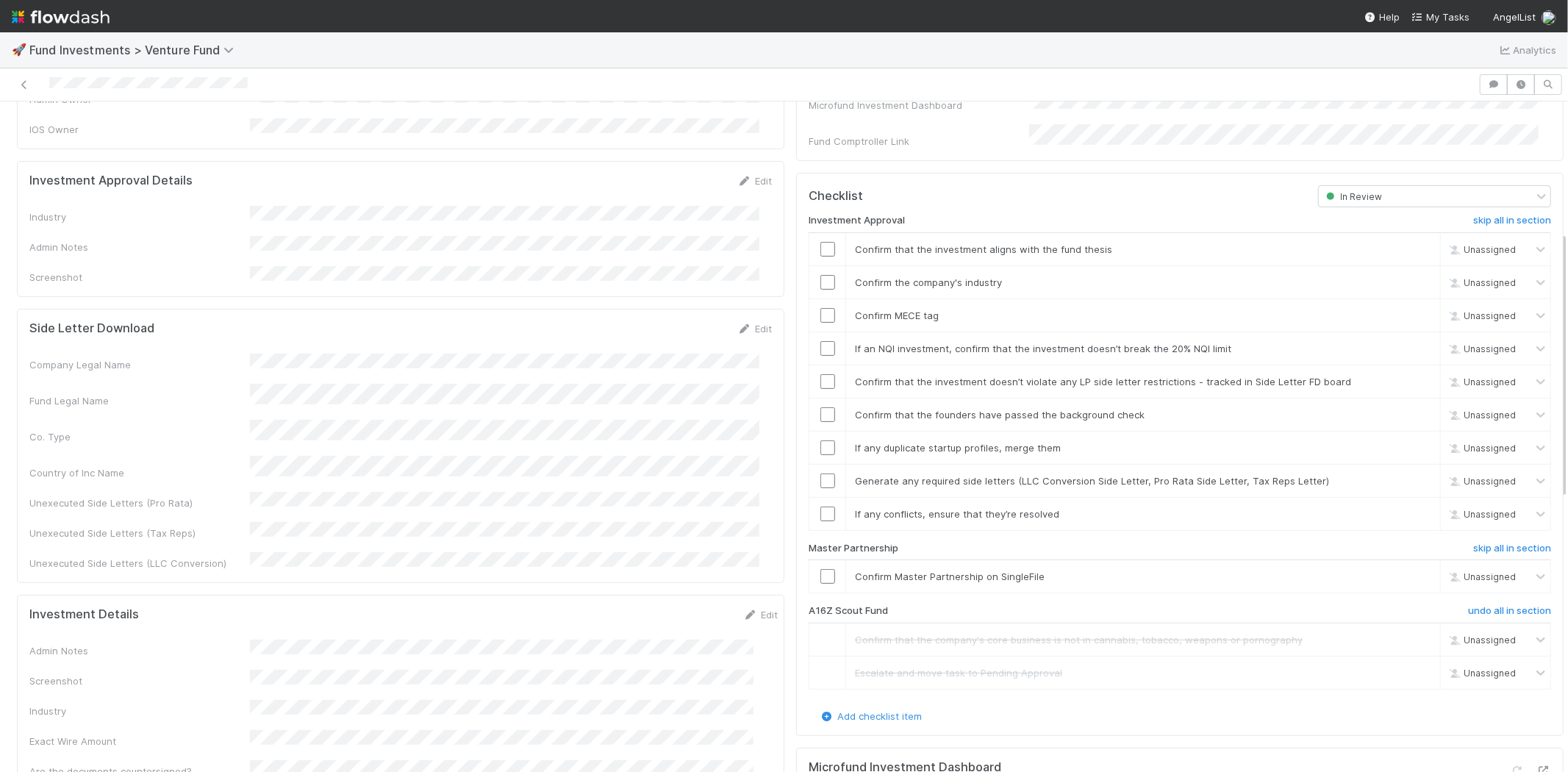
scroll to position [163, 0]
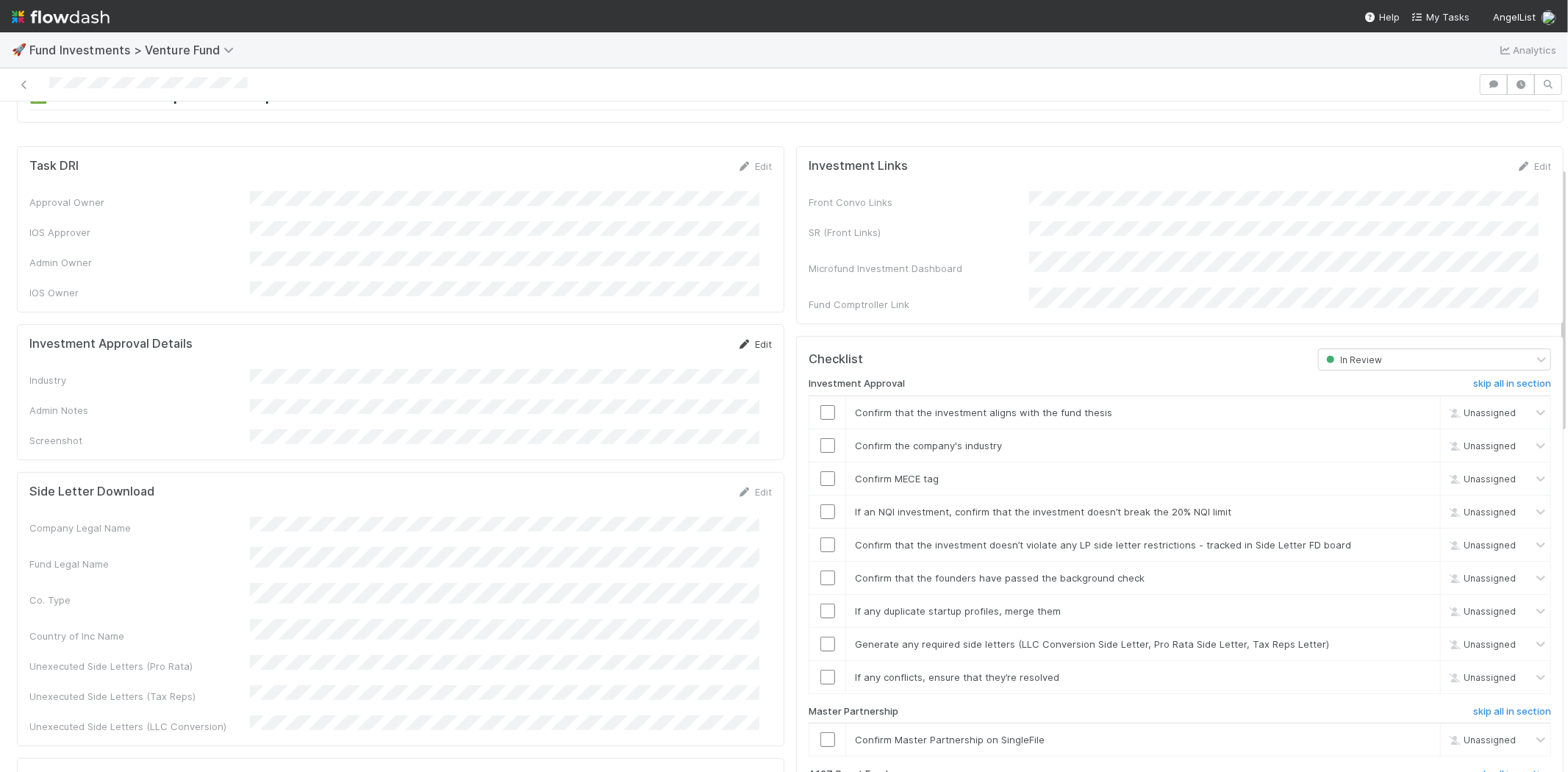
click at [757, 338] on link "Edit" at bounding box center [754, 344] width 34 height 12
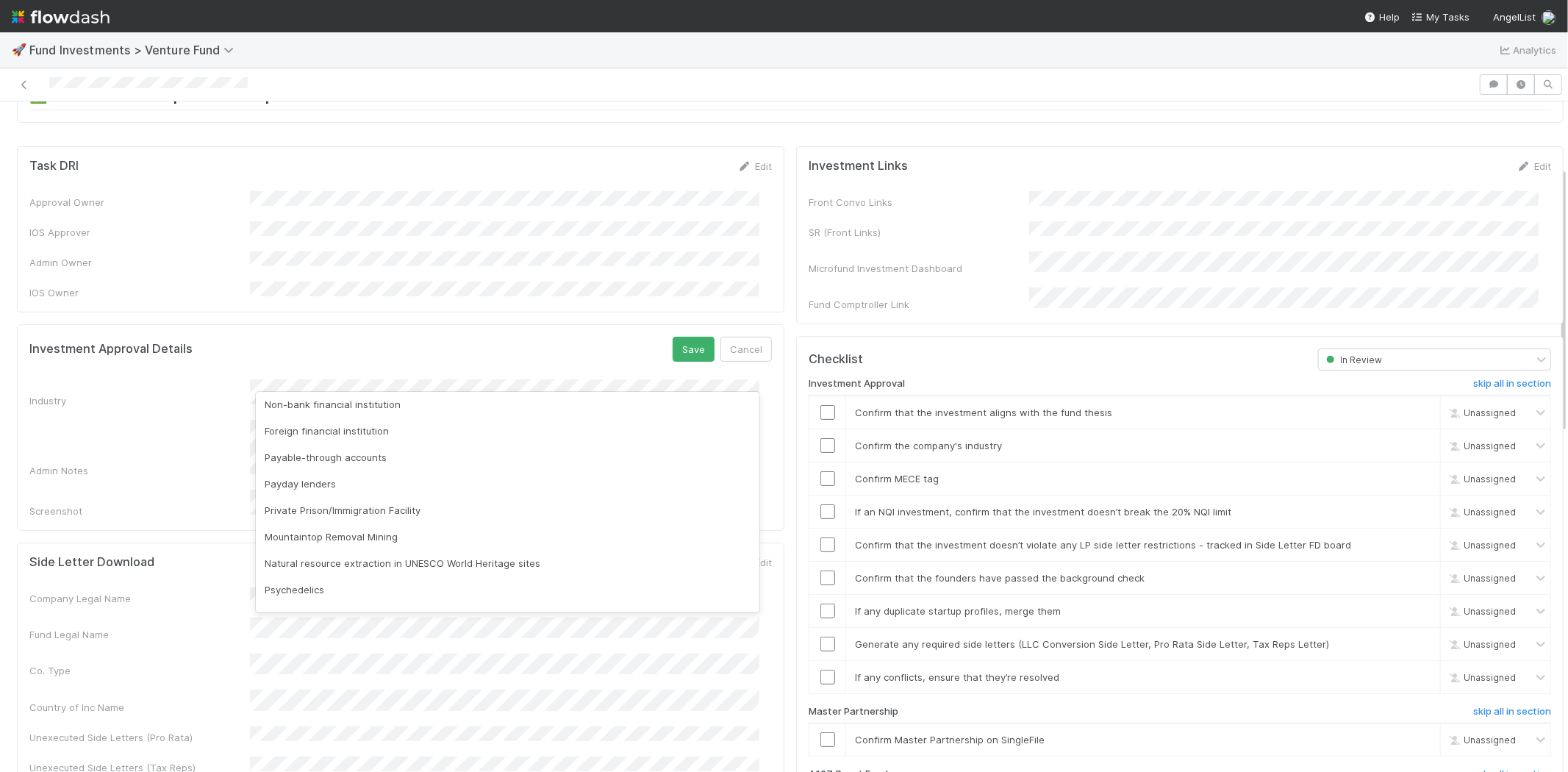
scroll to position [420, 0]
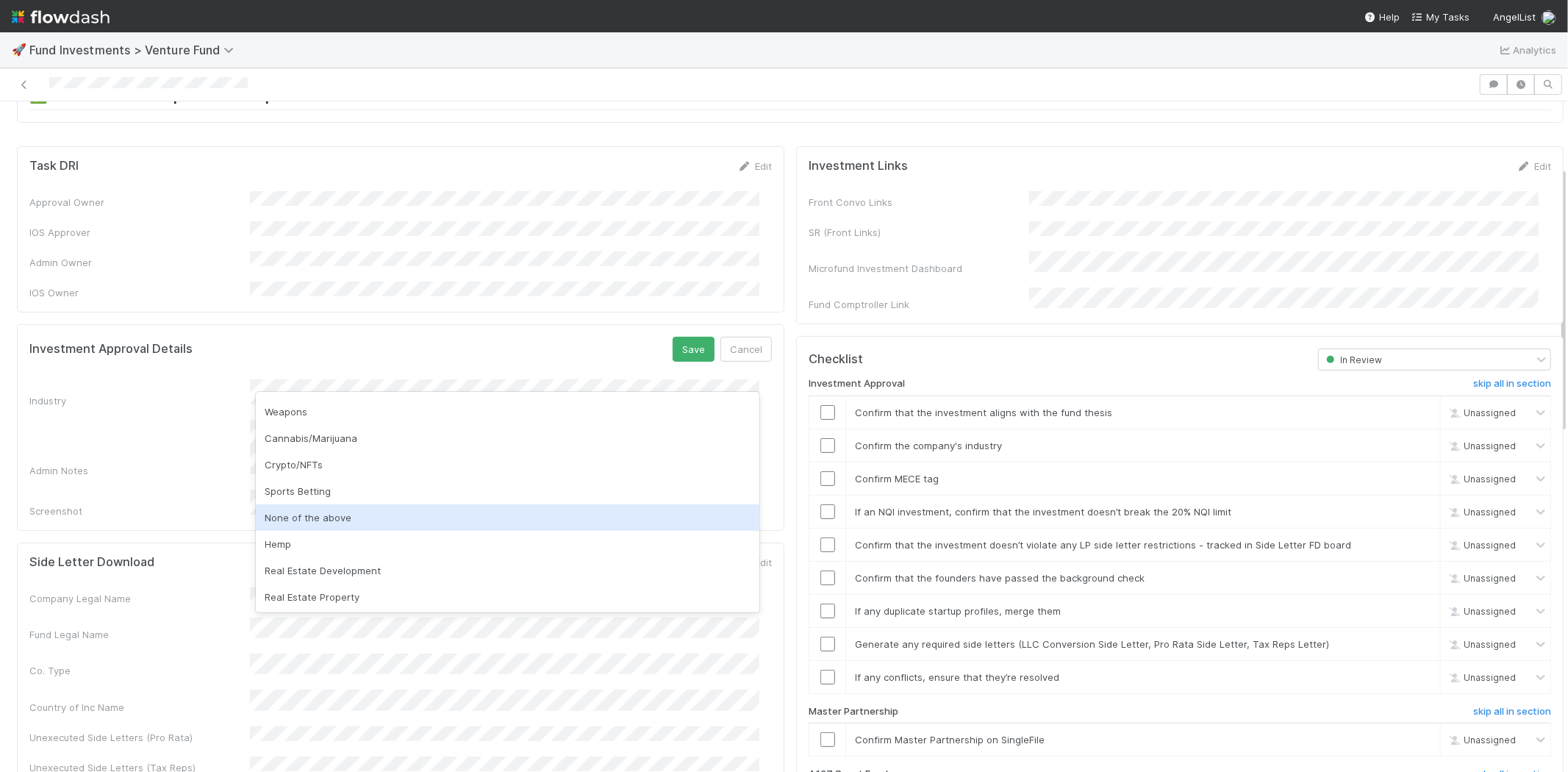
click at [359, 516] on div "None of the above" at bounding box center [507, 517] width 503 height 26
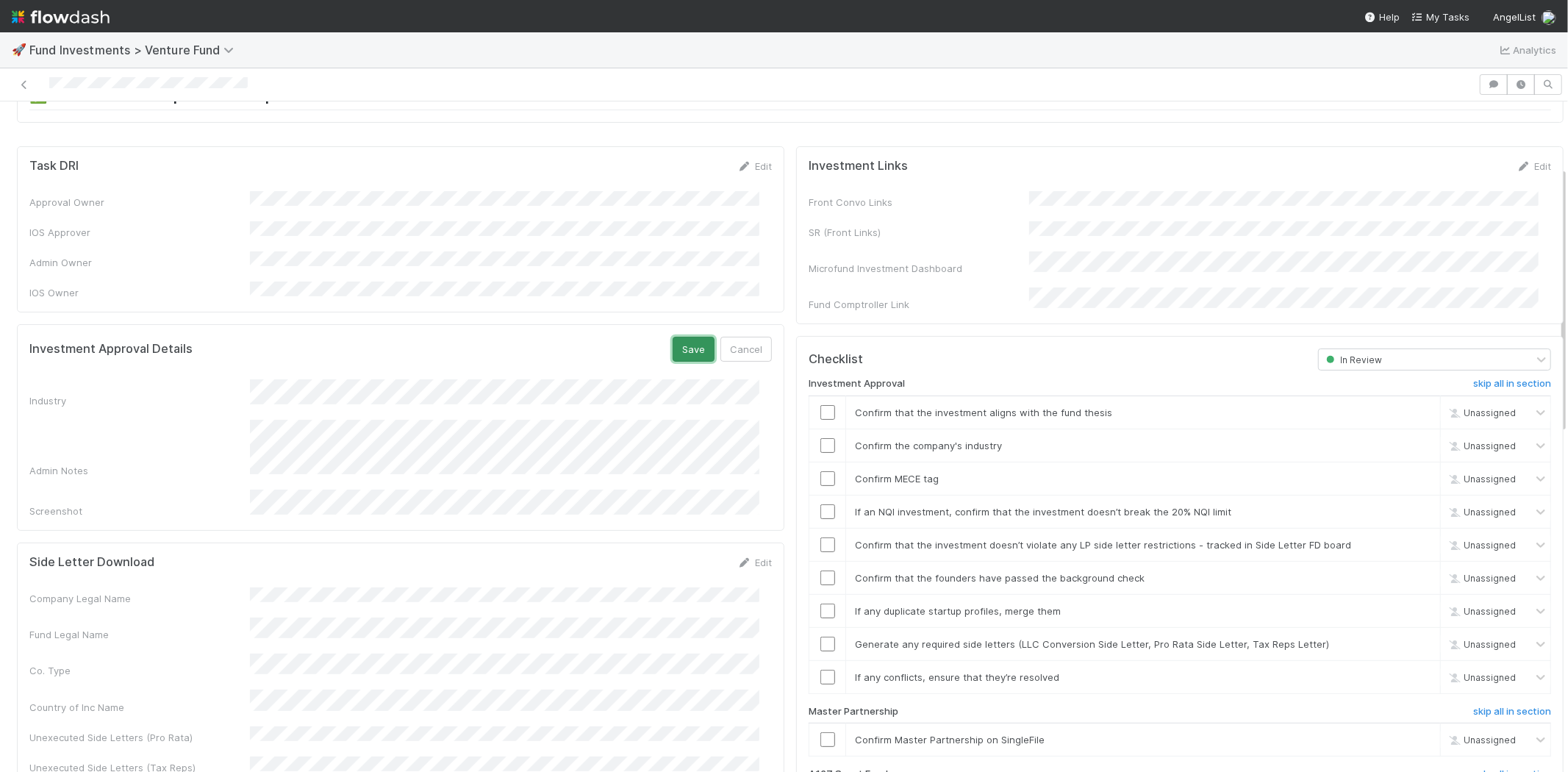
click at [677, 337] on button "Save" at bounding box center [694, 349] width 42 height 25
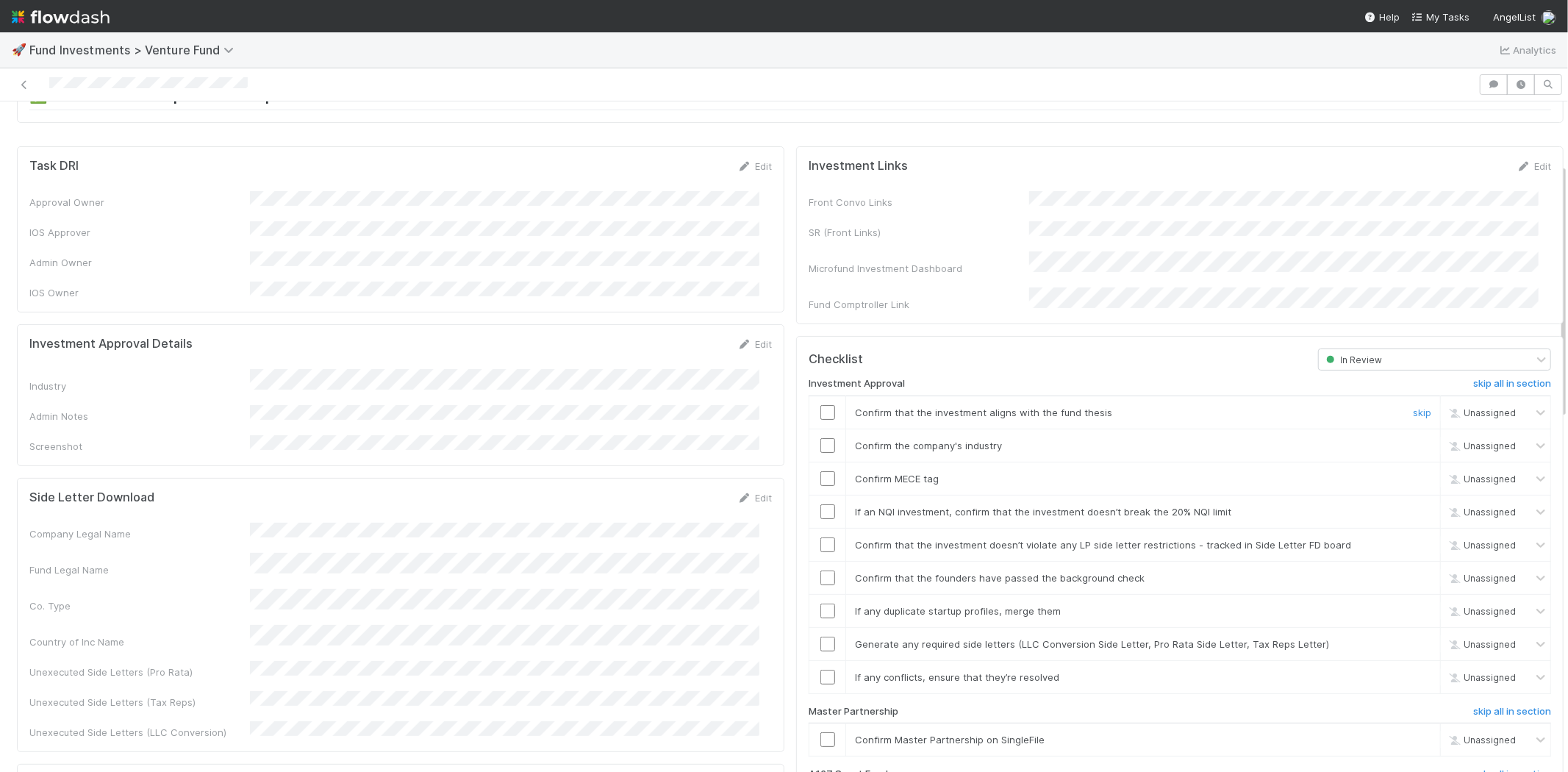
click at [820, 405] on input "checkbox" at bounding box center [828, 412] width 14 height 14
click at [820, 438] on input "checkbox" at bounding box center [828, 445] width 14 height 14
click at [820, 471] on input "checkbox" at bounding box center [828, 478] width 14 height 14
click at [820, 504] on input "checkbox" at bounding box center [828, 511] width 14 height 14
click at [820, 538] on input "checkbox" at bounding box center [828, 545] width 14 height 14
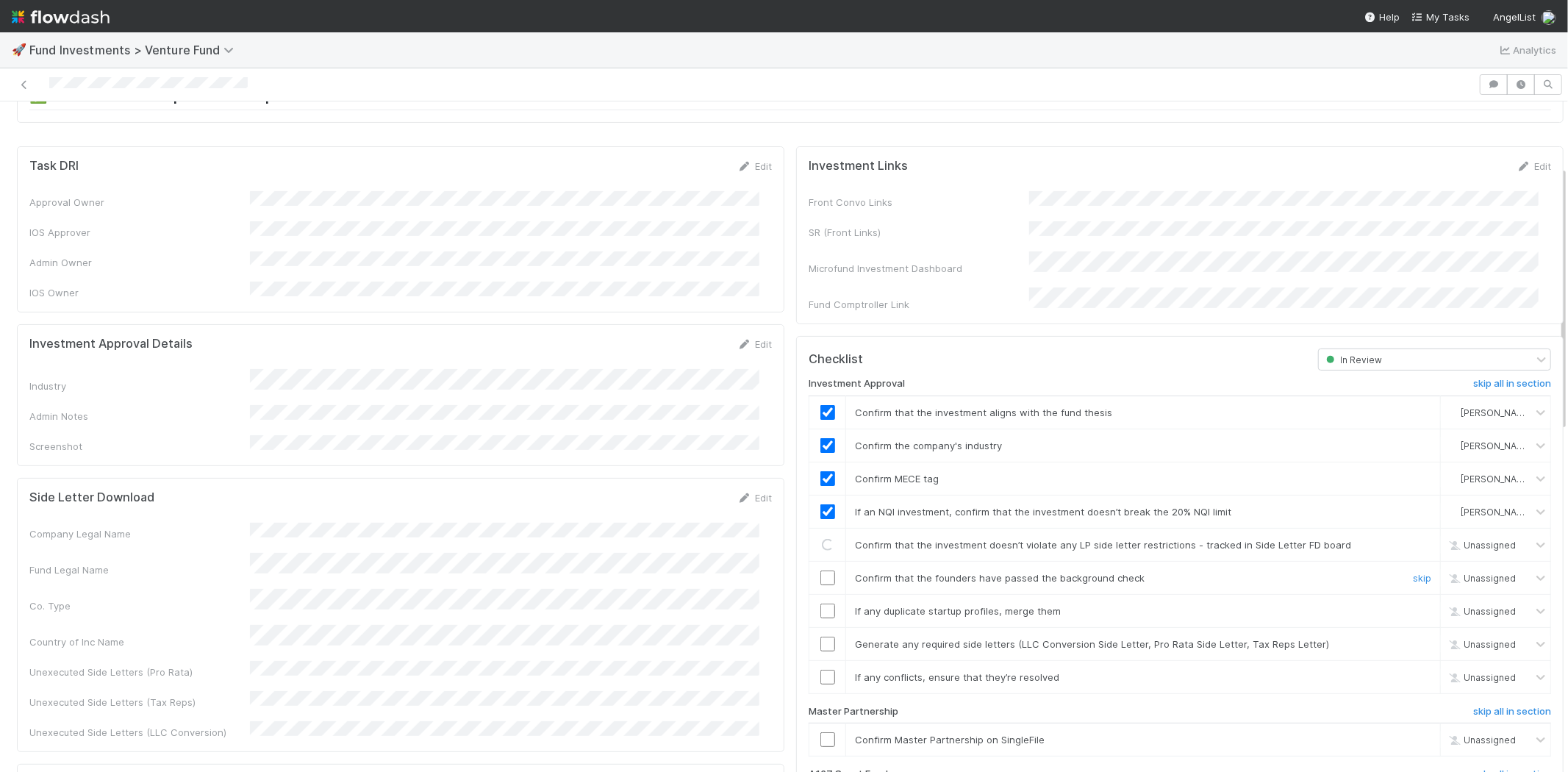
click at [820, 570] on input "checkbox" at bounding box center [828, 578] width 14 height 14
click at [820, 603] on input "checkbox" at bounding box center [828, 610] width 14 height 14
click at [820, 637] on input "checkbox" at bounding box center [828, 644] width 14 height 14
click at [820, 670] on input "checkbox" at bounding box center [828, 677] width 14 height 14
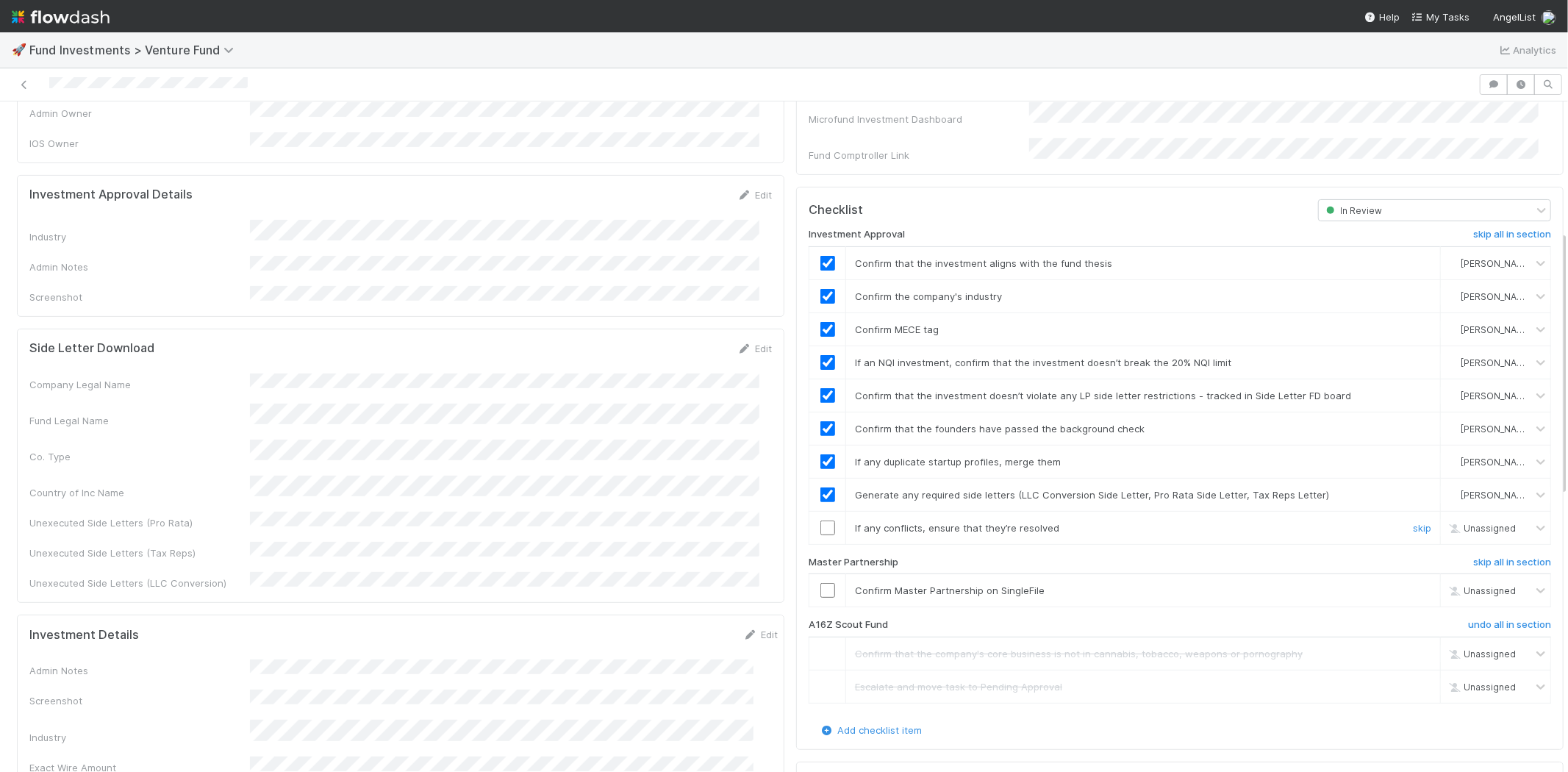
scroll to position [326, 0]
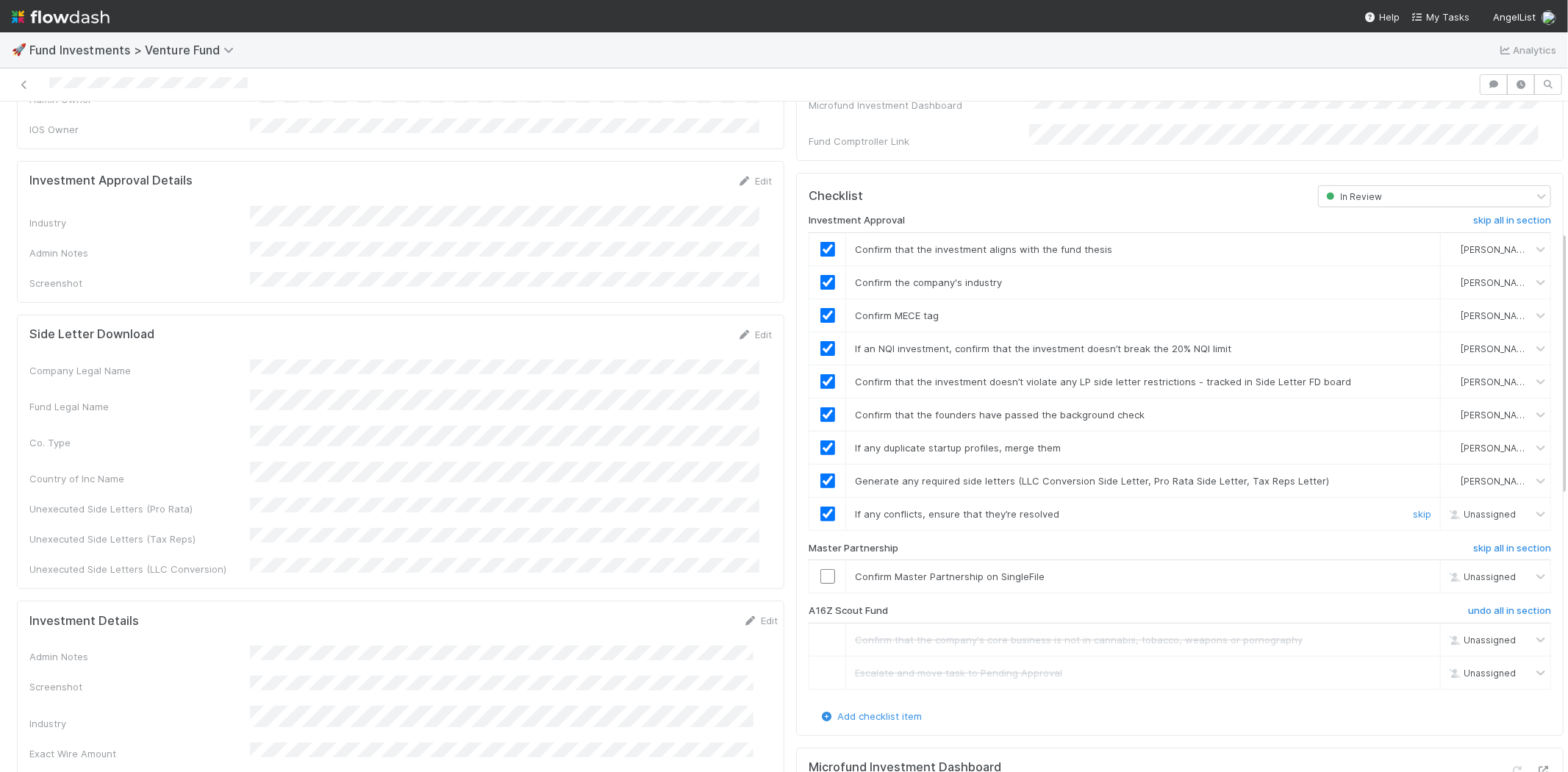
checkbox input "true"
click at [820, 569] on input "checkbox" at bounding box center [828, 576] width 14 height 14
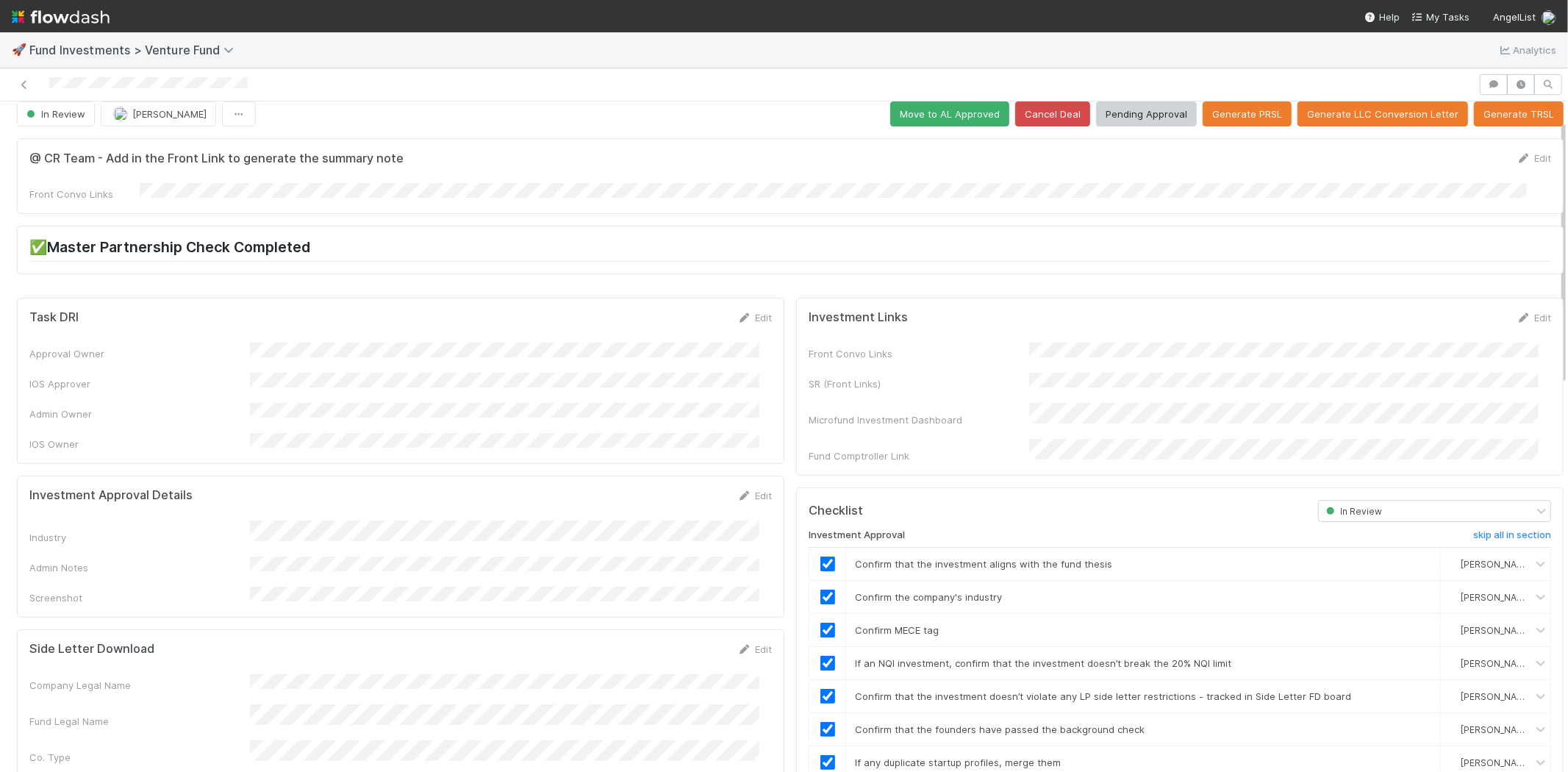
scroll to position [0, 0]
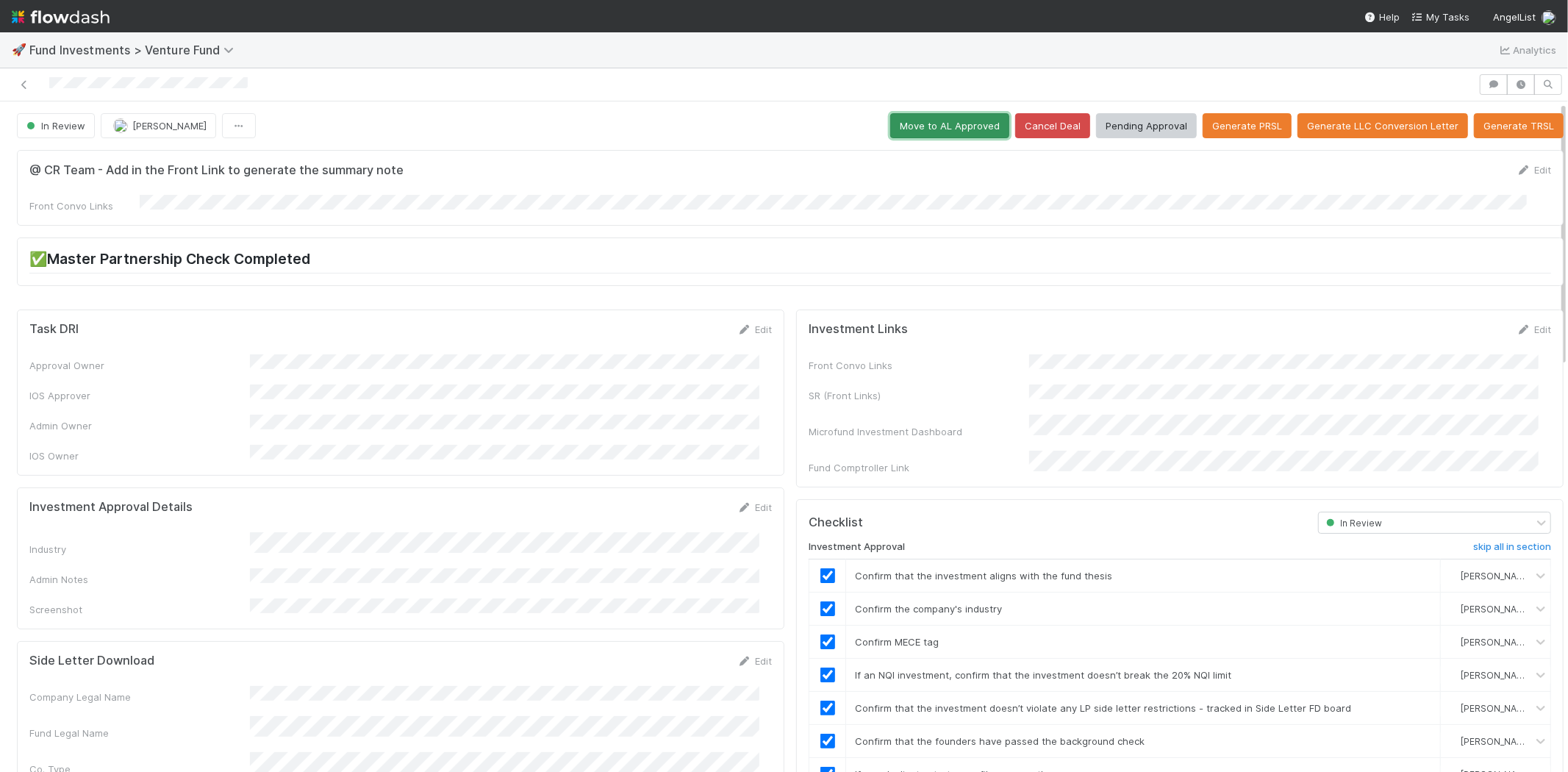
click at [916, 134] on button "Move to AL Approved" at bounding box center [949, 125] width 119 height 25
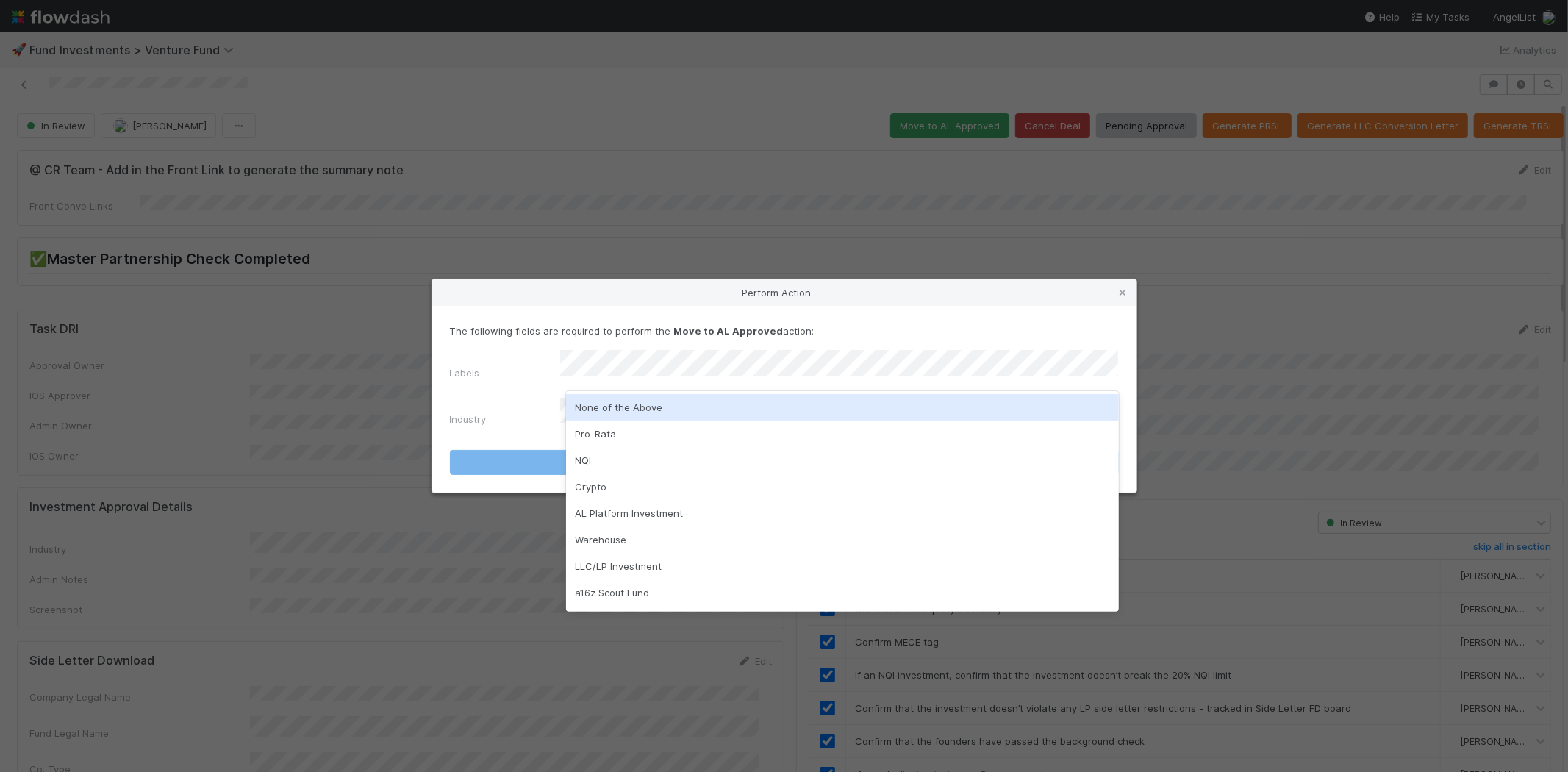
click at [607, 414] on div "None of the Above" at bounding box center [842, 406] width 553 height 26
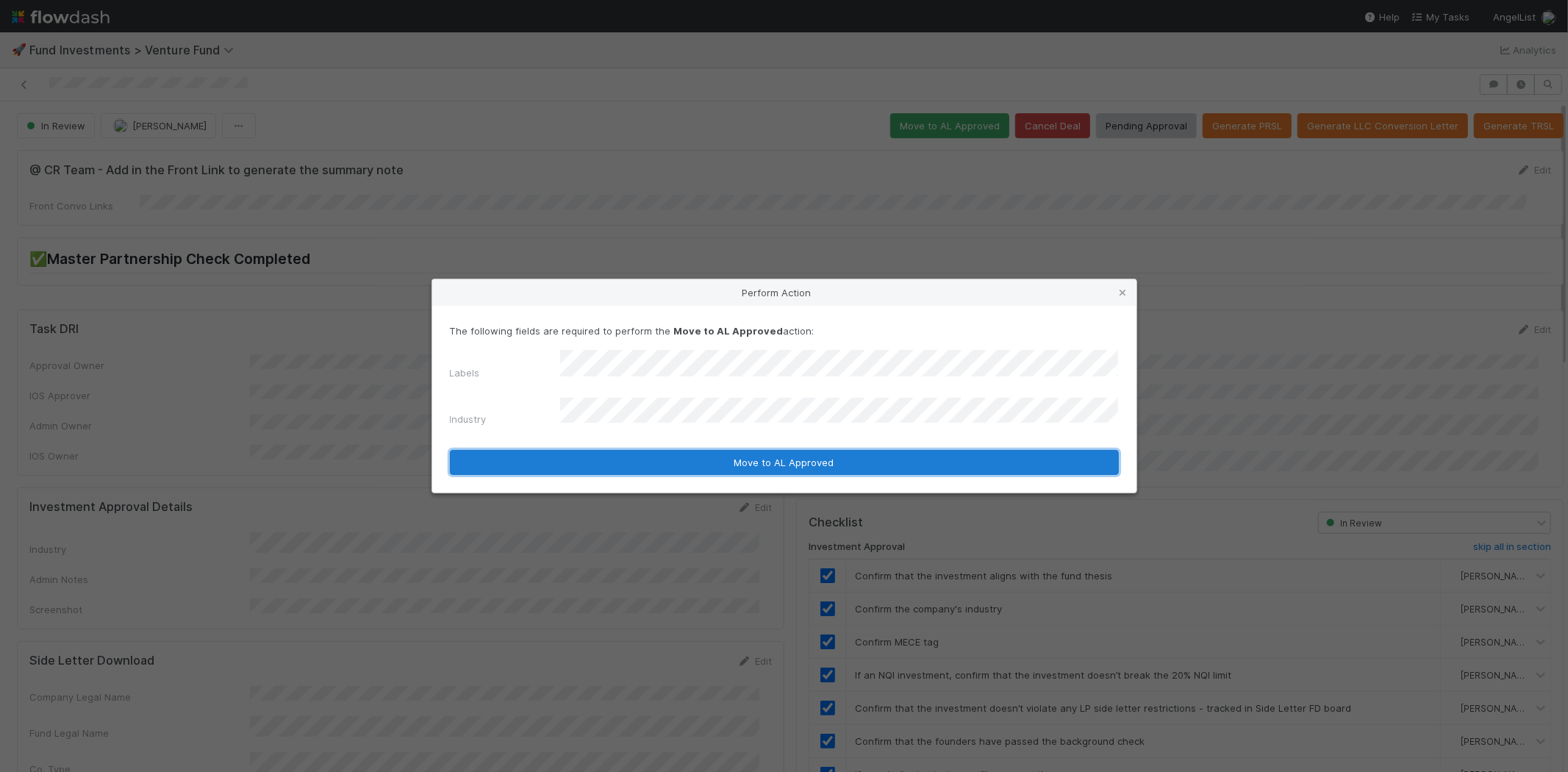
click at [579, 450] on button "Move to AL Approved" at bounding box center [784, 462] width 669 height 25
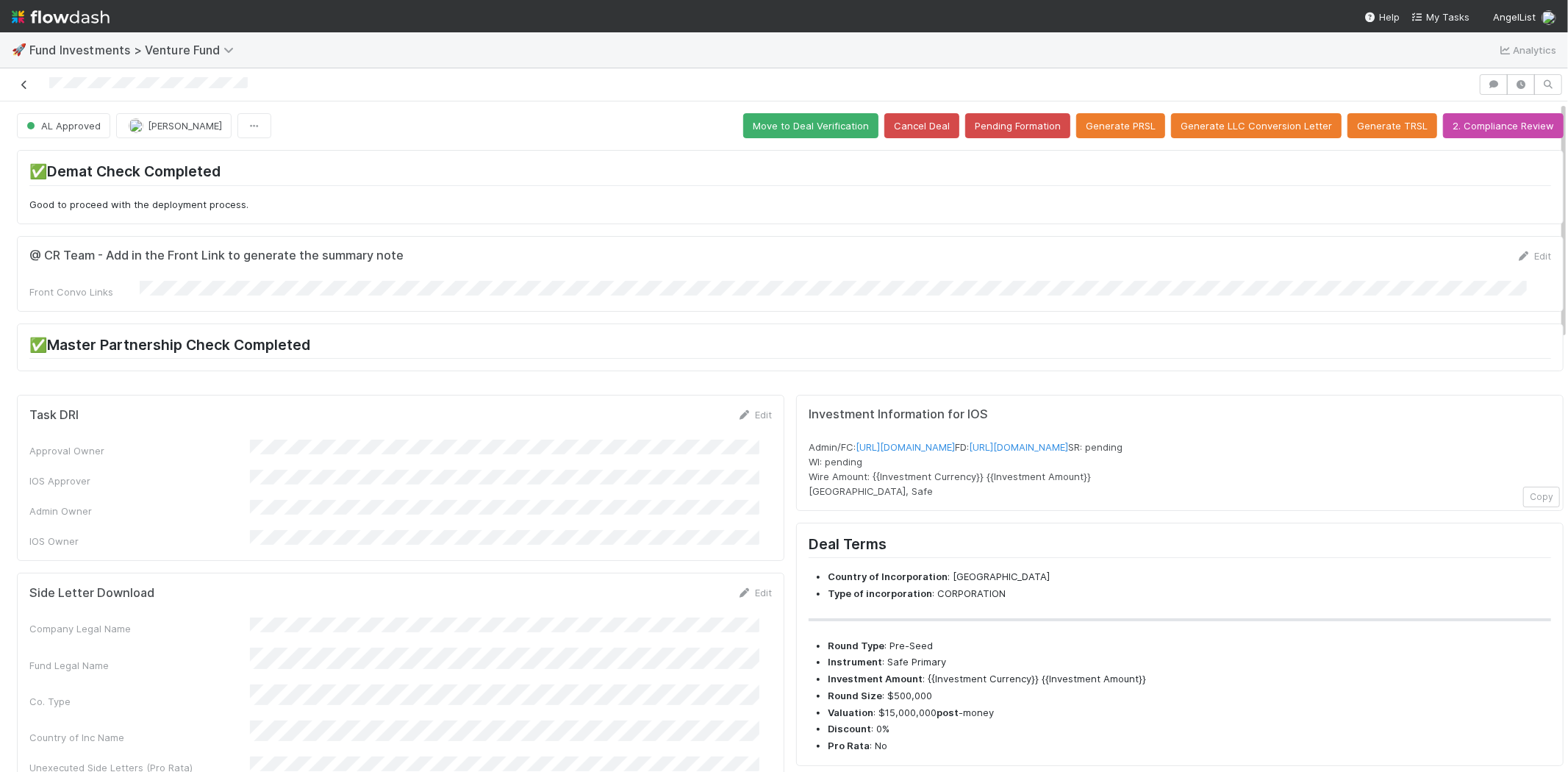
click at [25, 83] on icon at bounding box center [24, 85] width 14 height 10
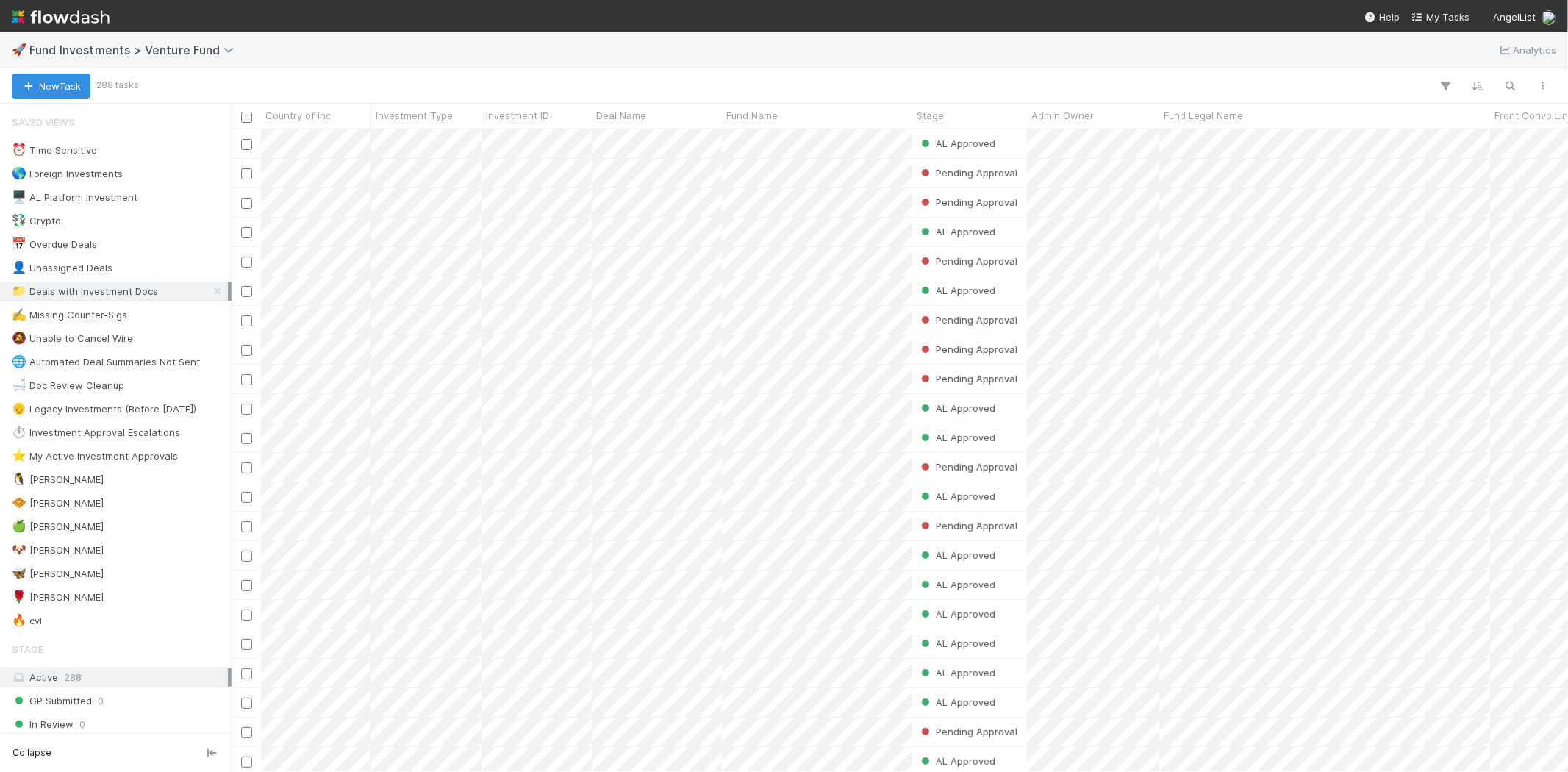
scroll to position [630, 1324]
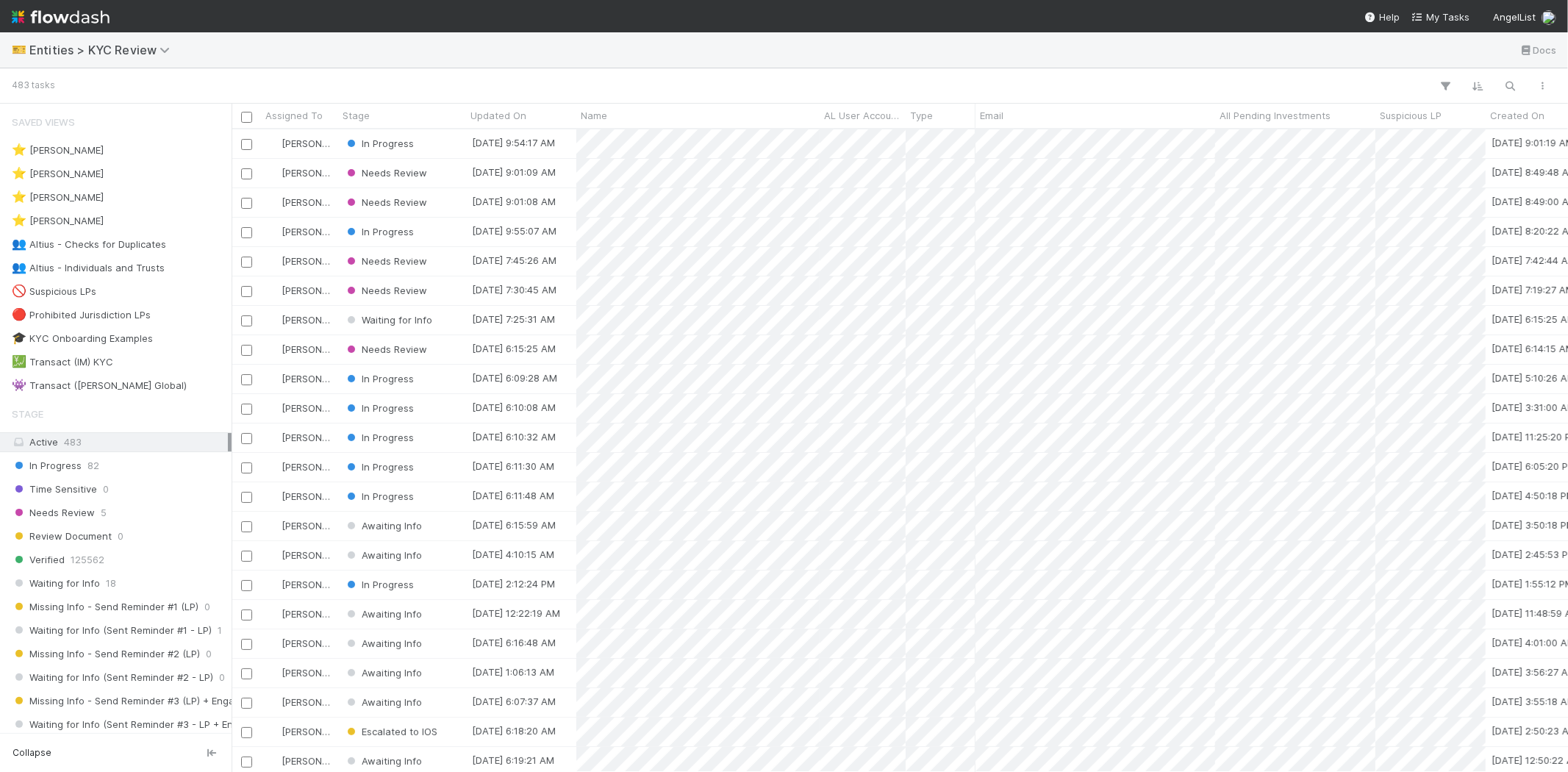
scroll to position [630, 1324]
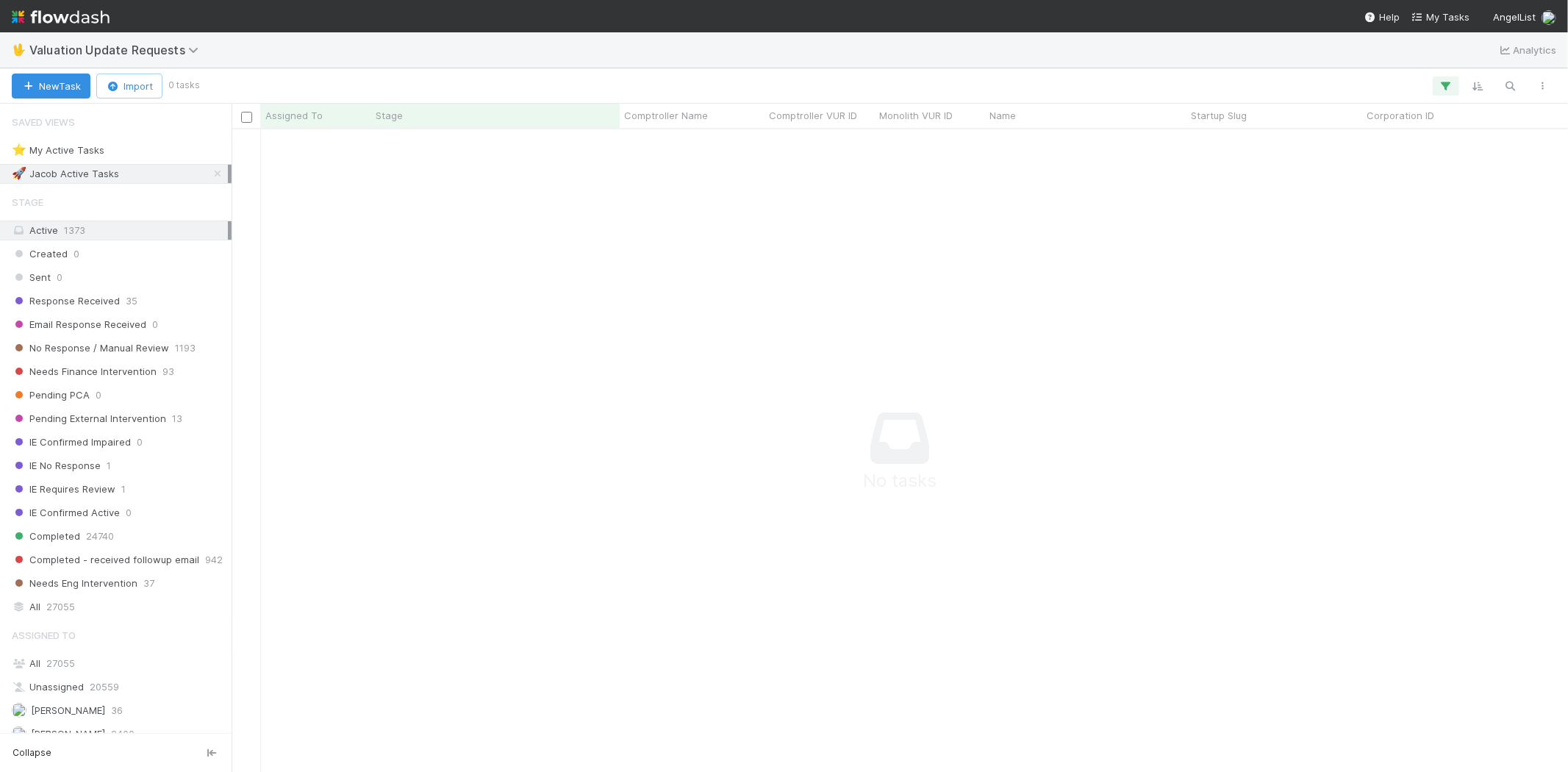
scroll to position [618, 1312]
click at [1453, 79] on icon "button" at bounding box center [1446, 86] width 14 height 14
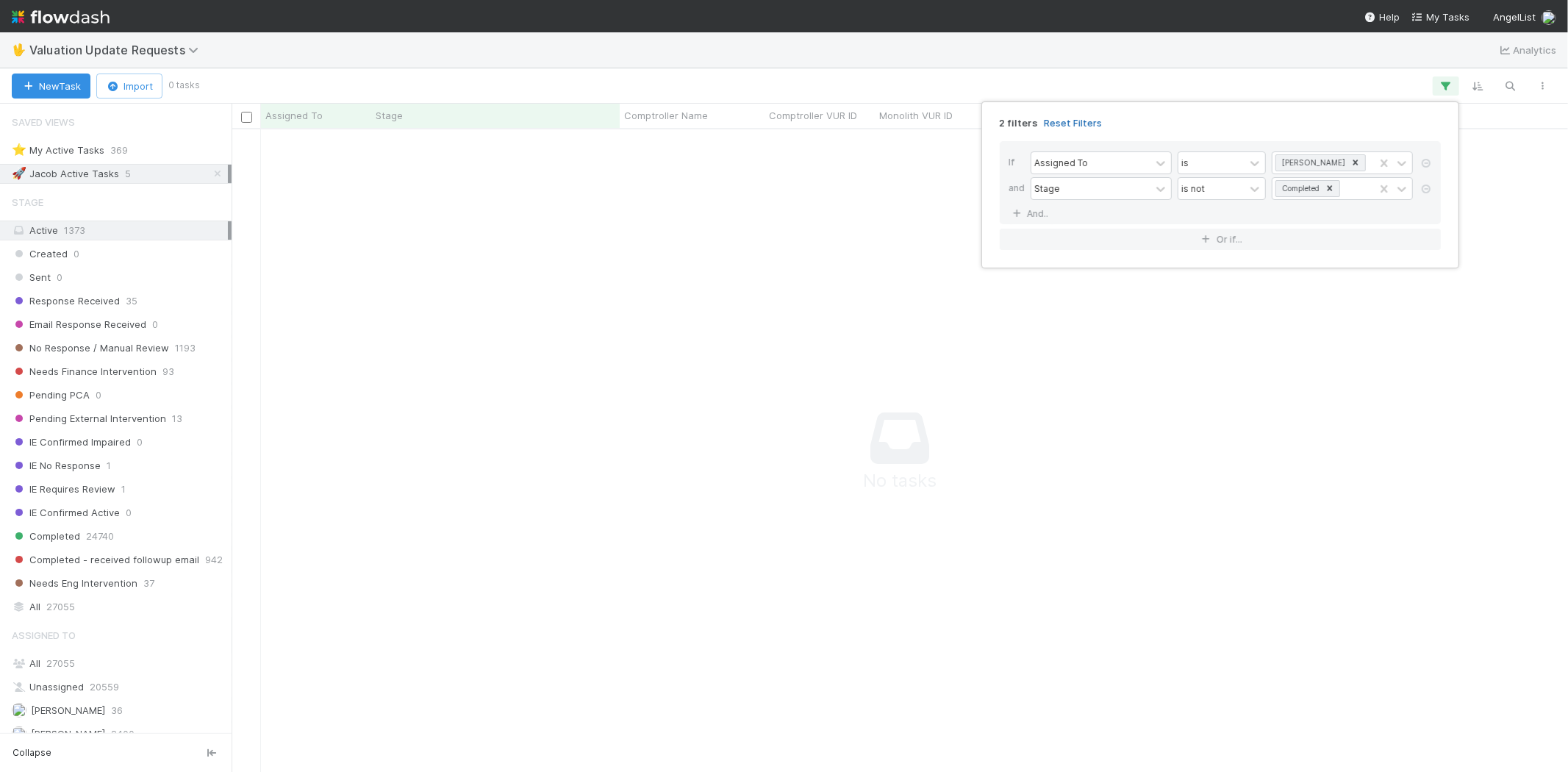
click at [1059, 118] on link "Reset Filters" at bounding box center [1073, 123] width 58 height 13
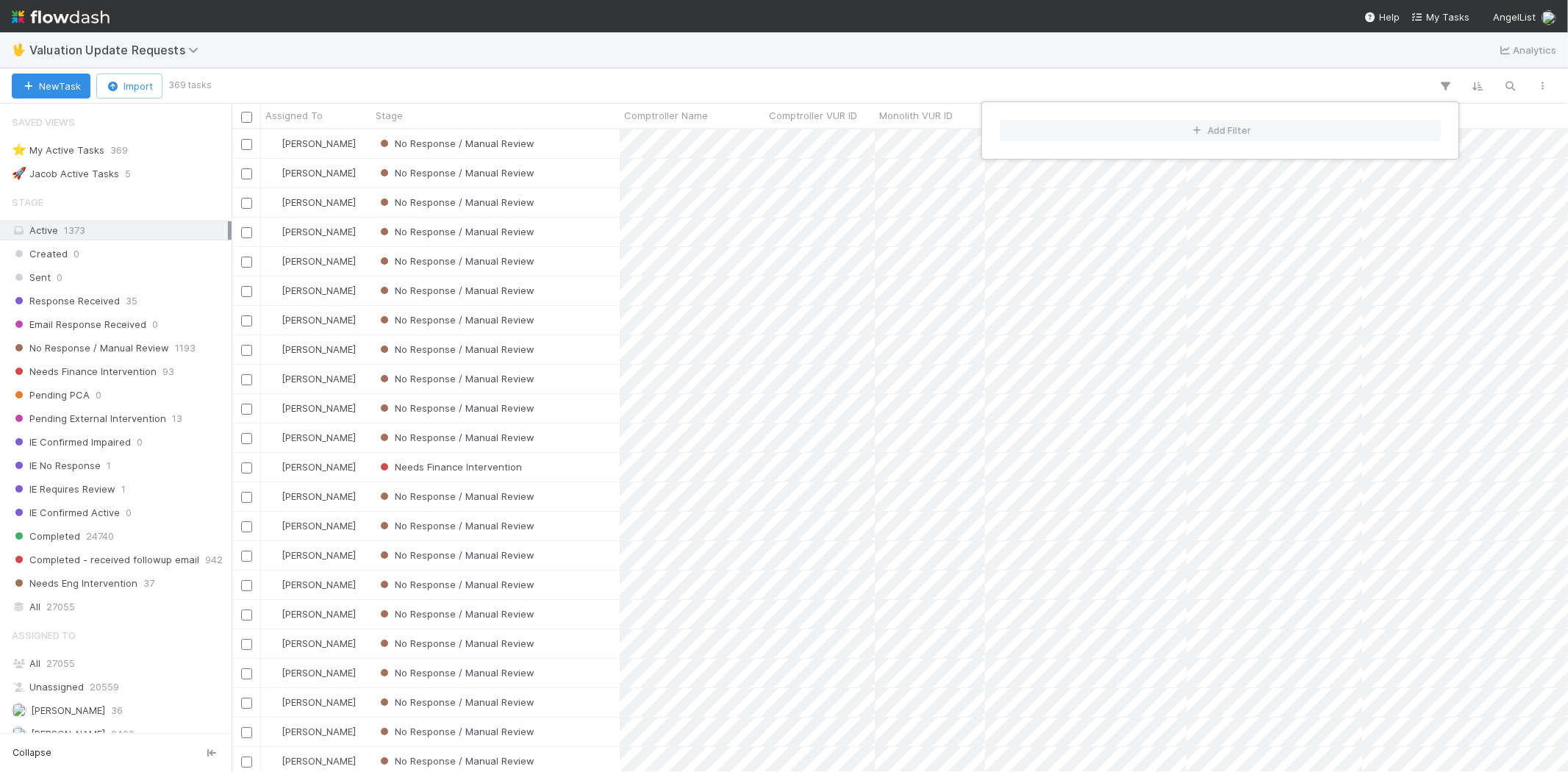
scroll to position [630, 1324]
click at [465, 81] on div "Add Filter" at bounding box center [784, 386] width 1568 height 772
click at [435, 67] on div "Add Filter" at bounding box center [784, 386] width 1568 height 772
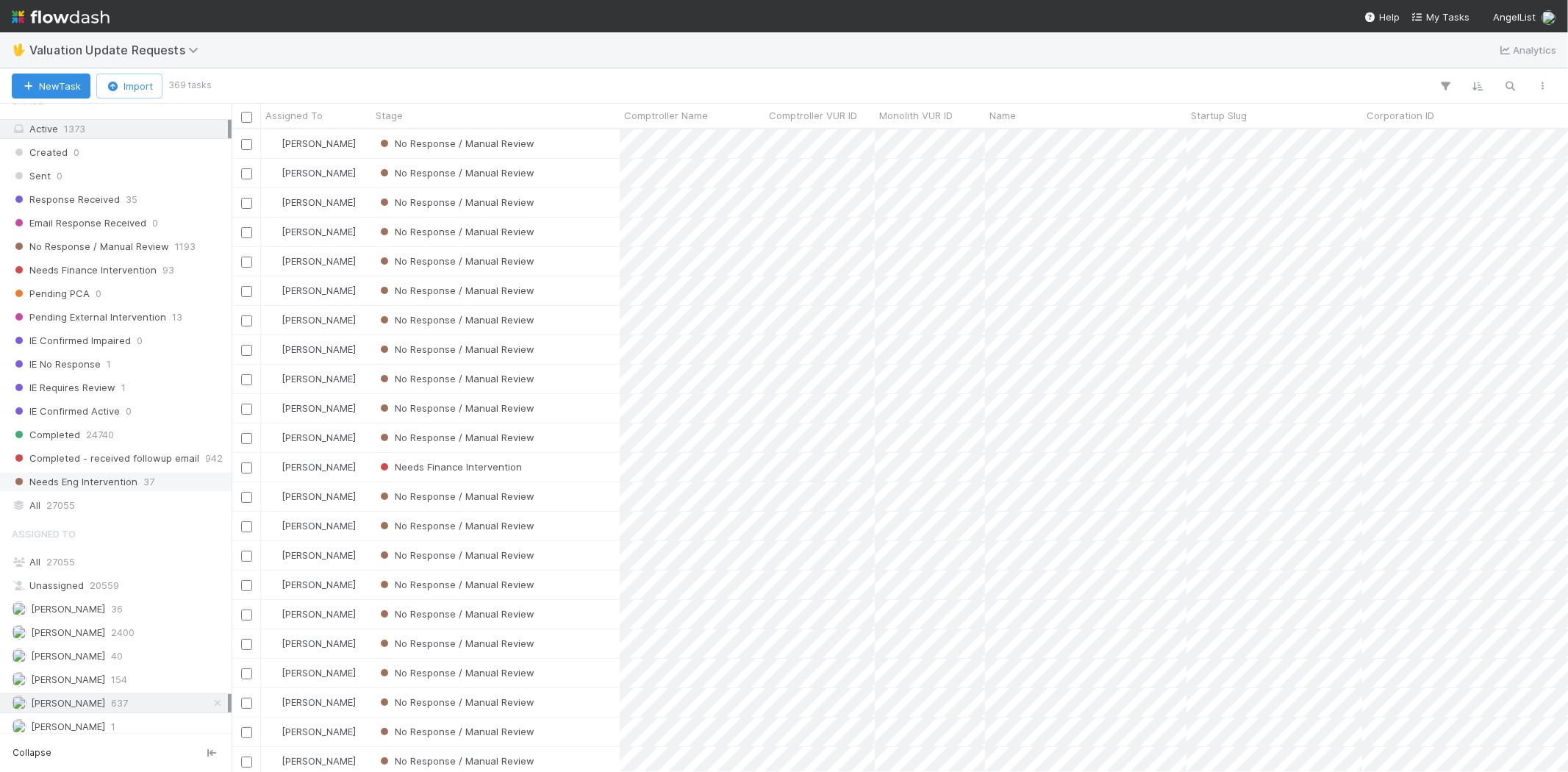
scroll to position [92, 0]
click at [135, 259] on span "No Response / Manual Review" at bounding box center [90, 256] width 158 height 18
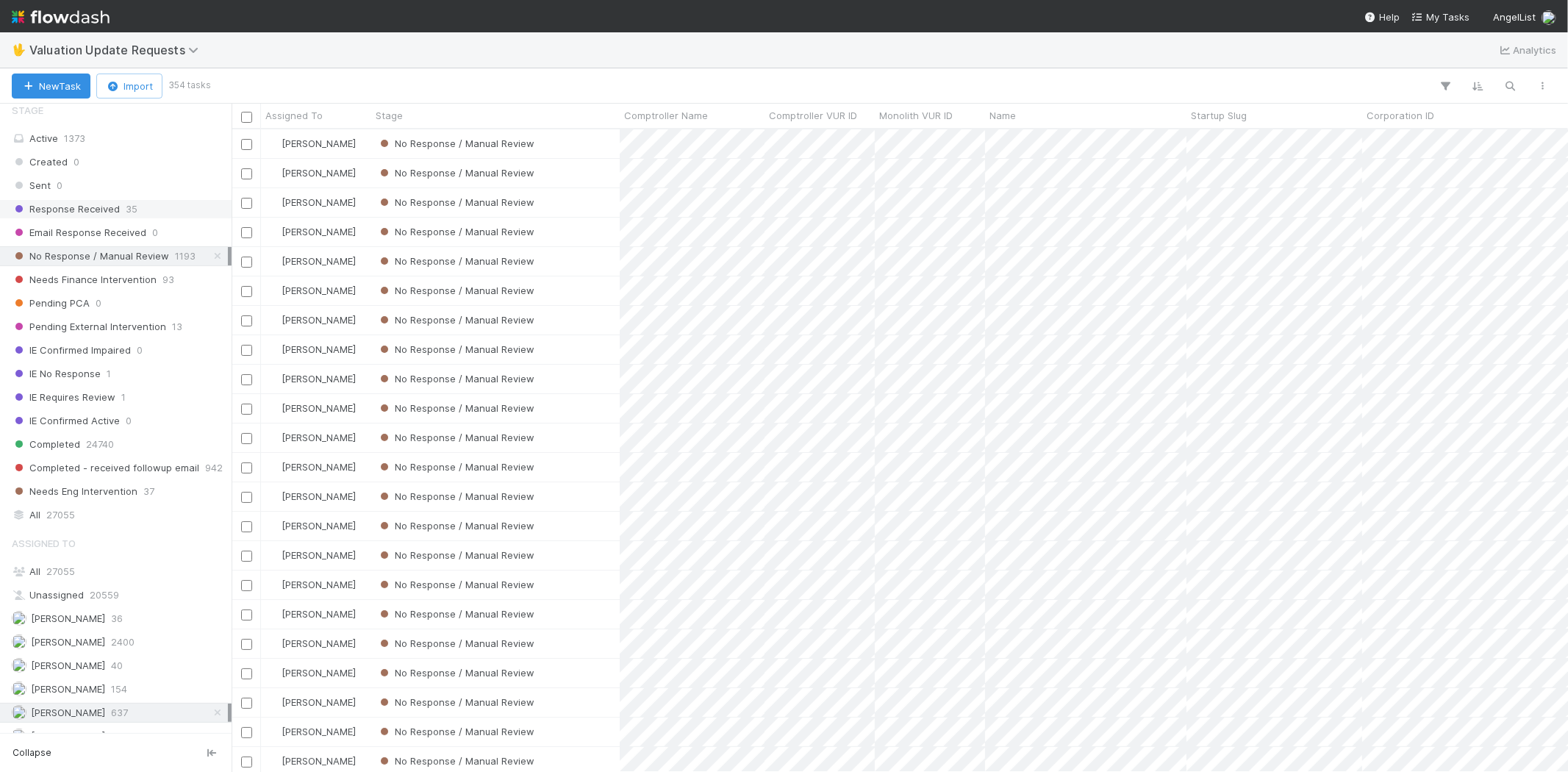
click at [99, 203] on span "Response Received" at bounding box center [66, 209] width 108 height 18
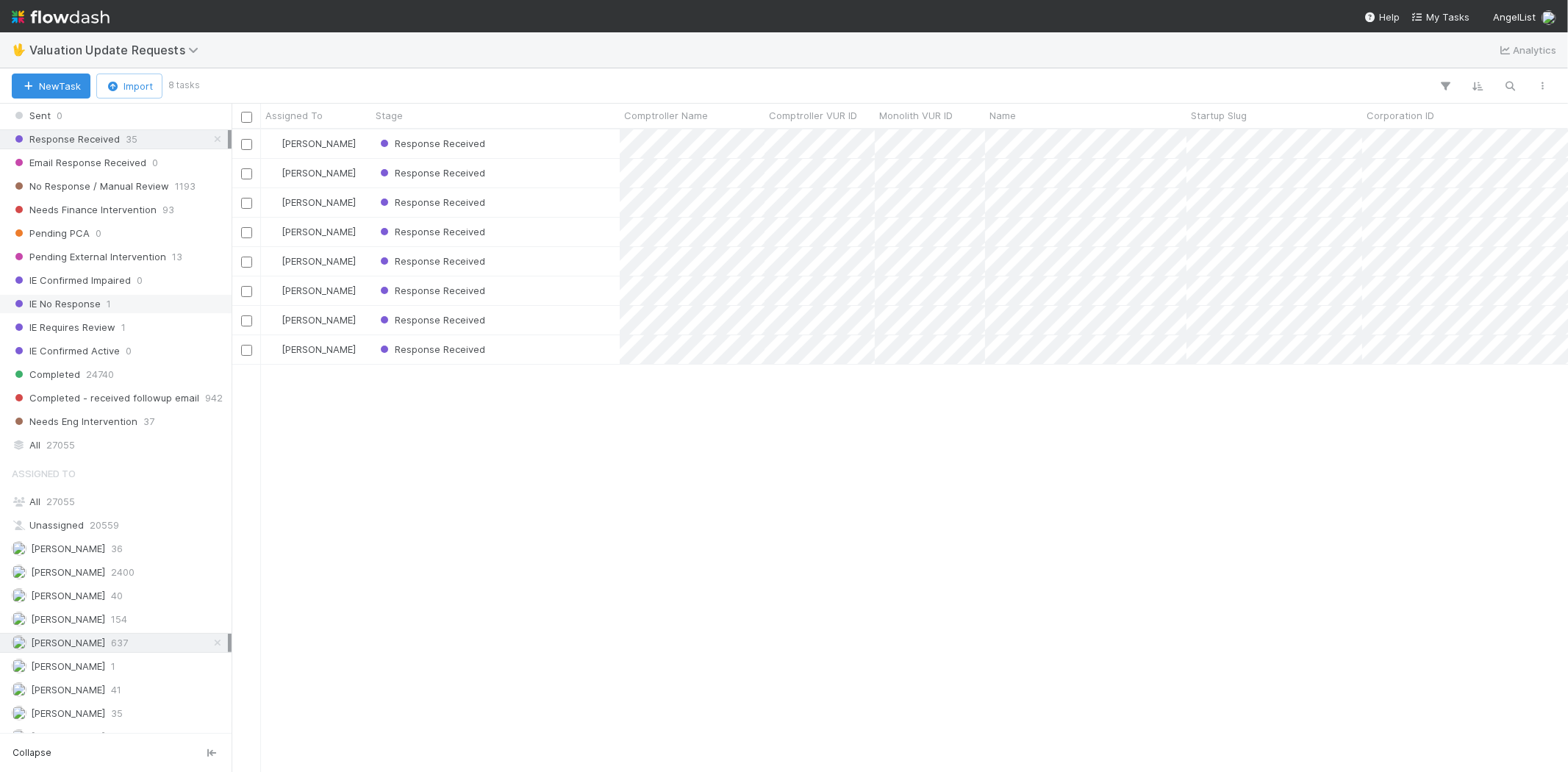
scroll to position [163, 0]
click at [113, 575] on div "Febbie Cervantes 2400" at bounding box center [120, 570] width 216 height 18
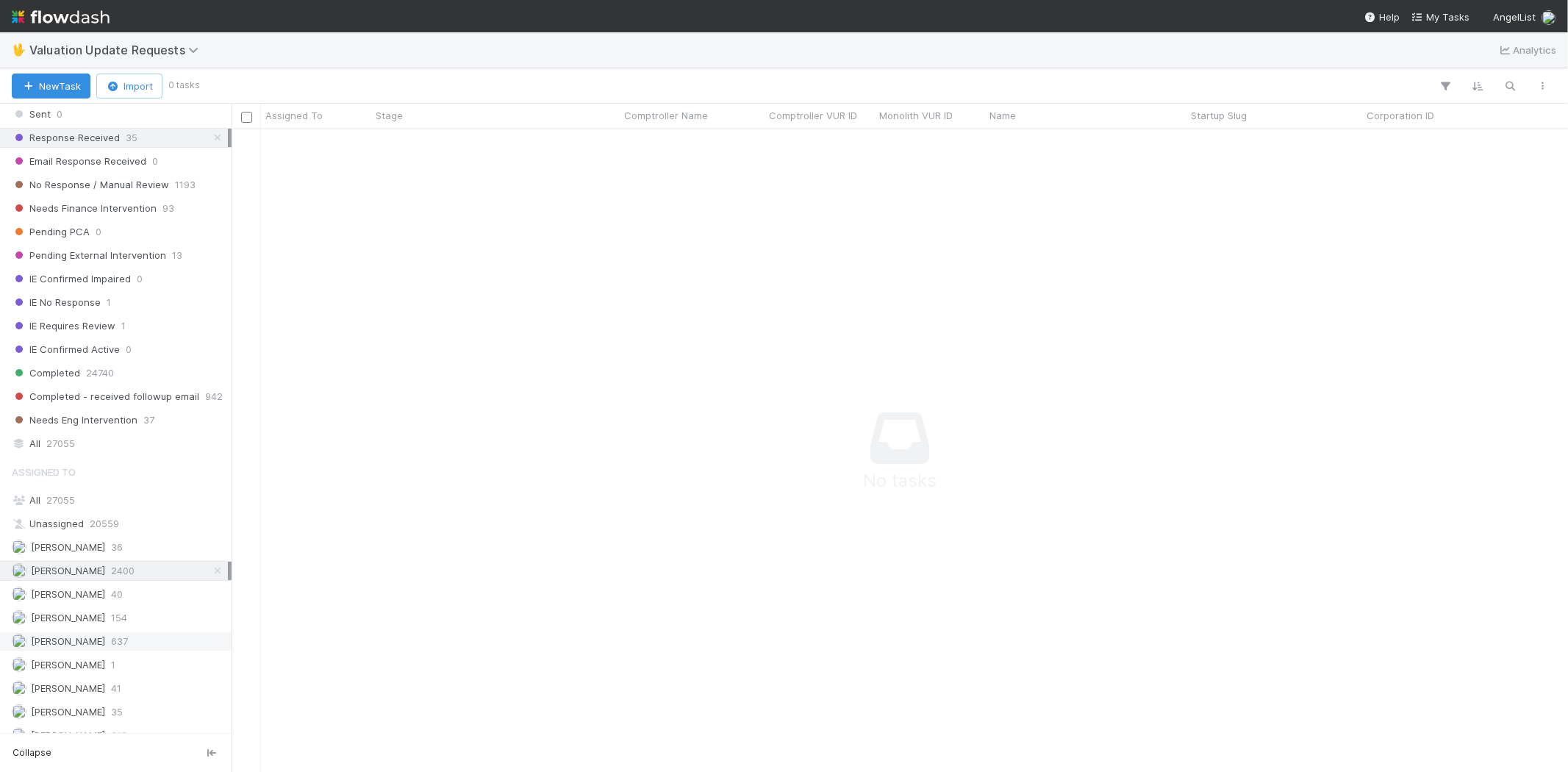
scroll to position [618, 1312]
click at [151, 642] on div "Karen Jane Salcedo 637" at bounding box center [120, 641] width 216 height 18
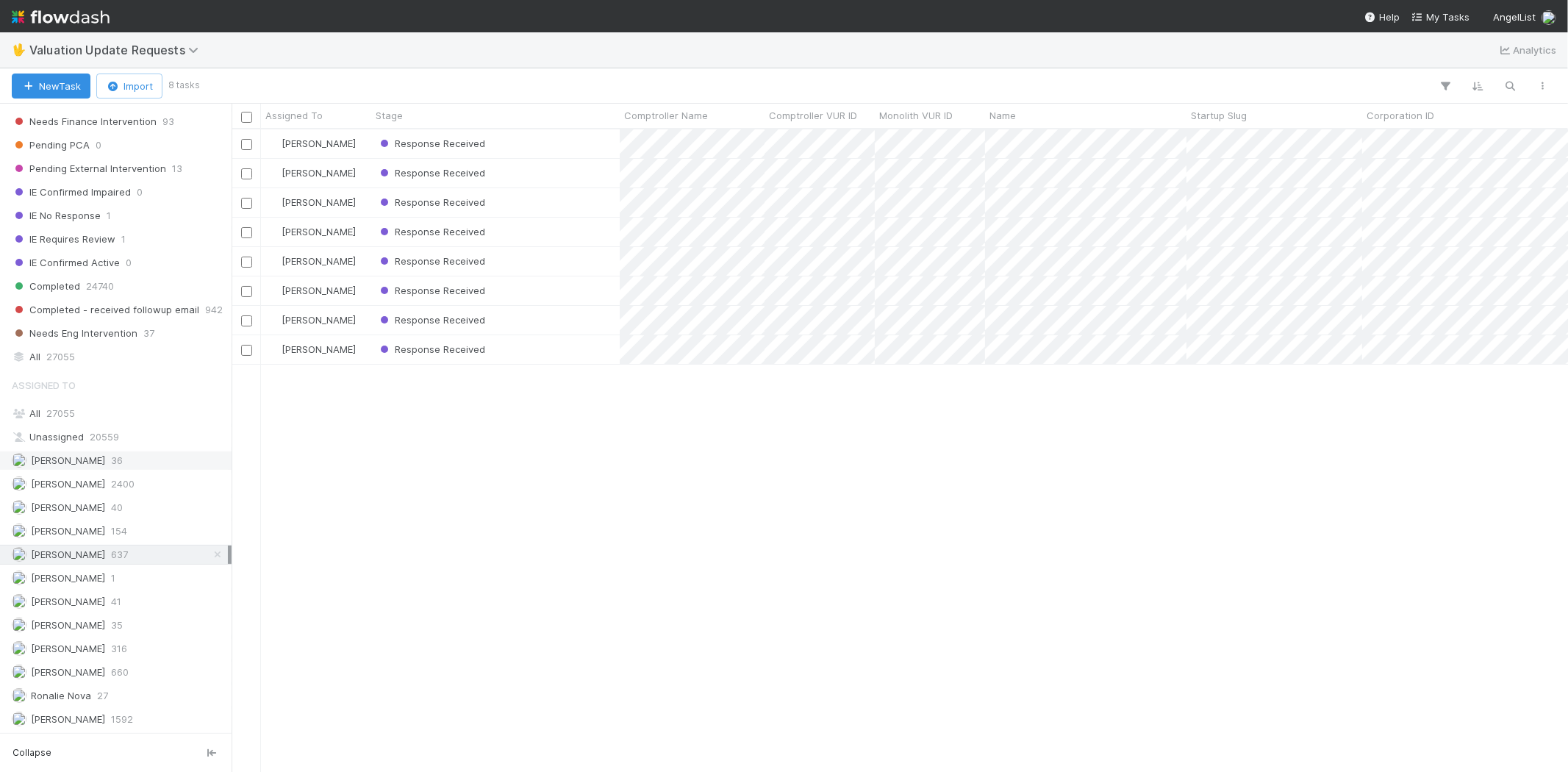
scroll to position [255, 0]
click at [126, 669] on span "660" at bounding box center [120, 672] width 18 height 18
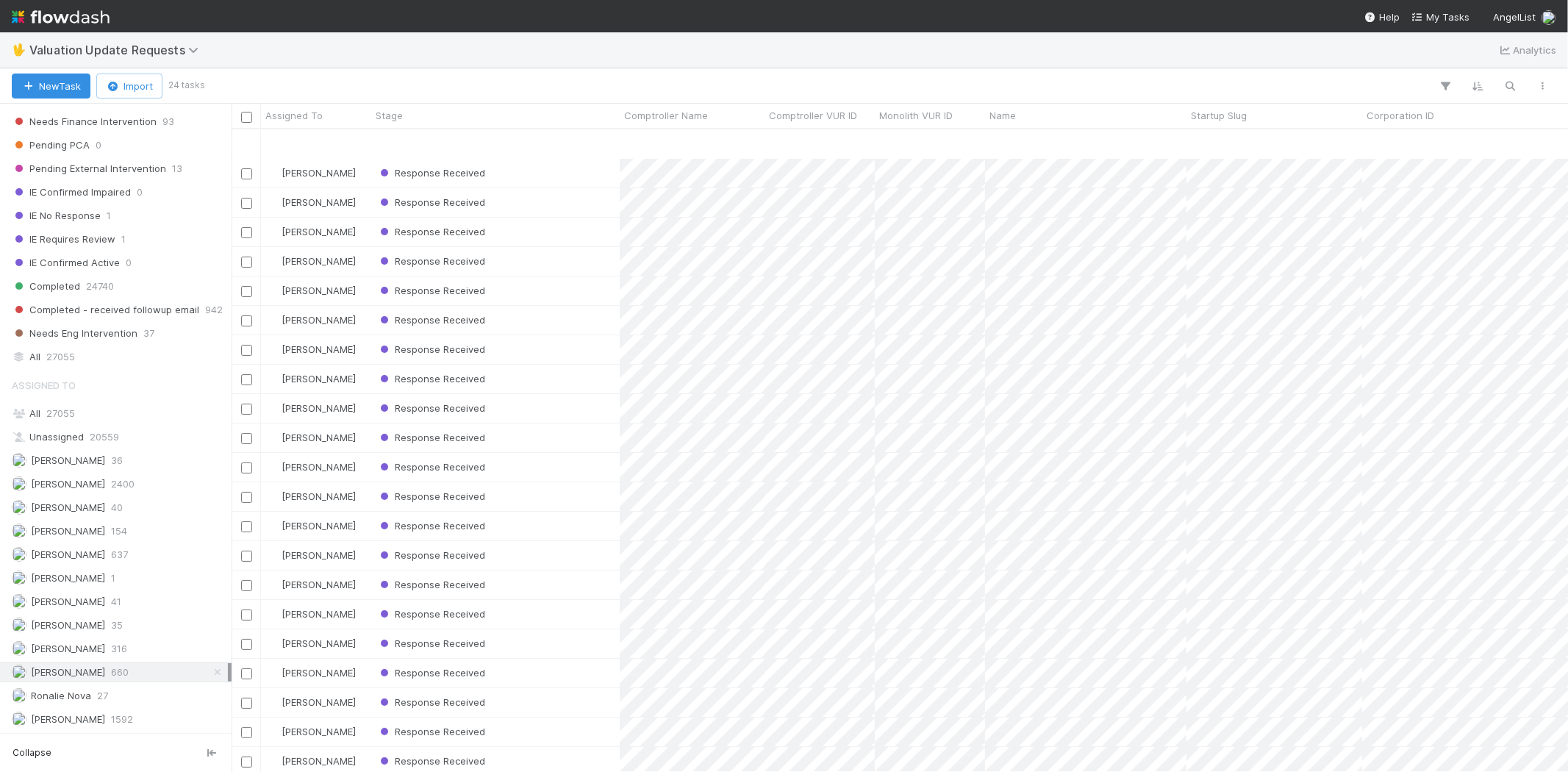
scroll to position [76, 0]
click at [154, 555] on div "Karen Jane Salcedo 637" at bounding box center [120, 554] width 216 height 18
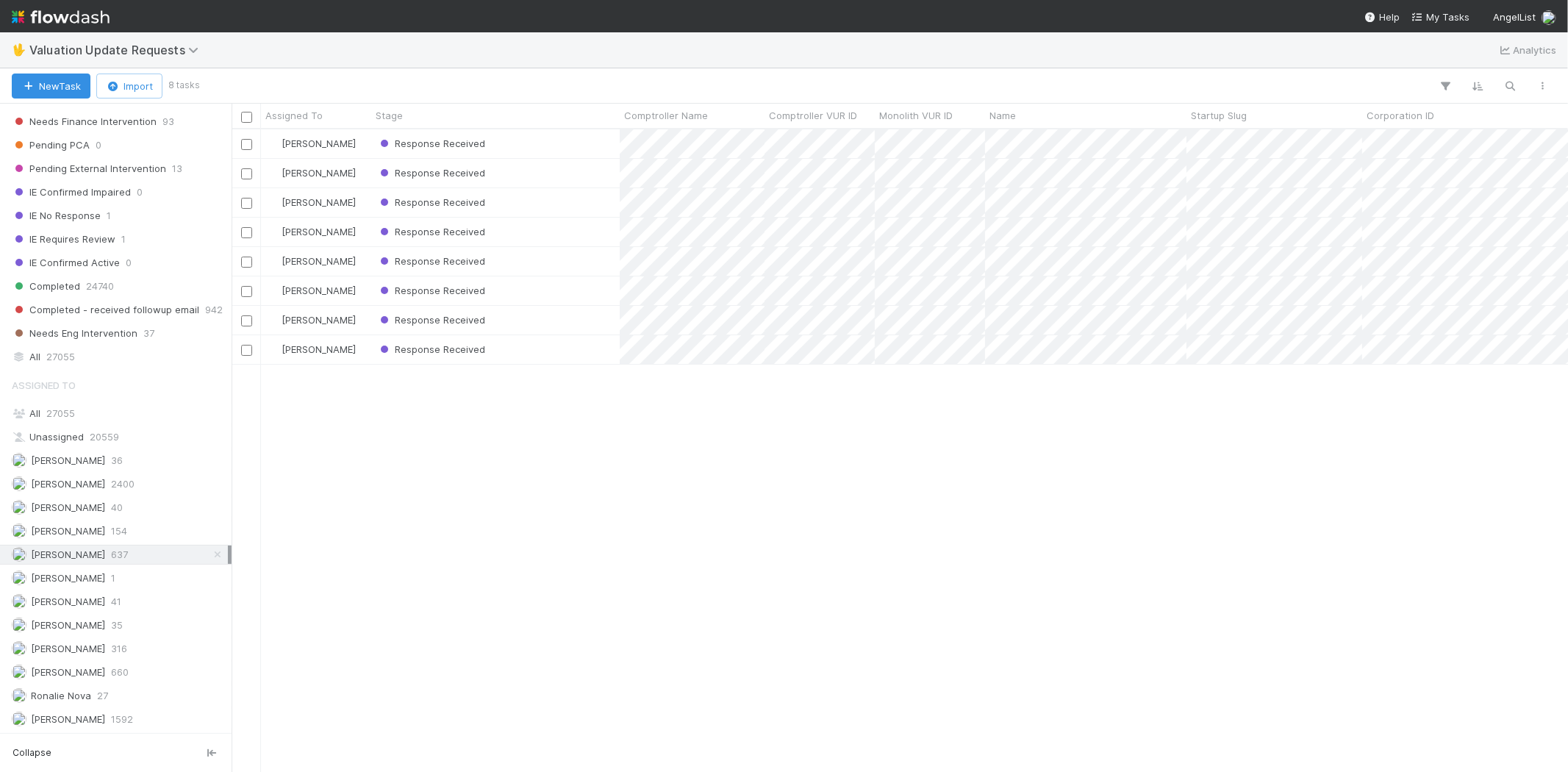
scroll to position [630, 1324]
drag, startPoint x: 547, startPoint y: 522, endPoint x: 513, endPoint y: 231, distance: 293.0
click at [538, 510] on div "Karen Jane Salcedo Response Received 8/2/25, 3:05:31 AM 8/13/25, 9:42:48 PM 0 K…" at bounding box center [900, 450] width 1337 height 642
click at [507, 150] on div "Response Received" at bounding box center [495, 144] width 248 height 29
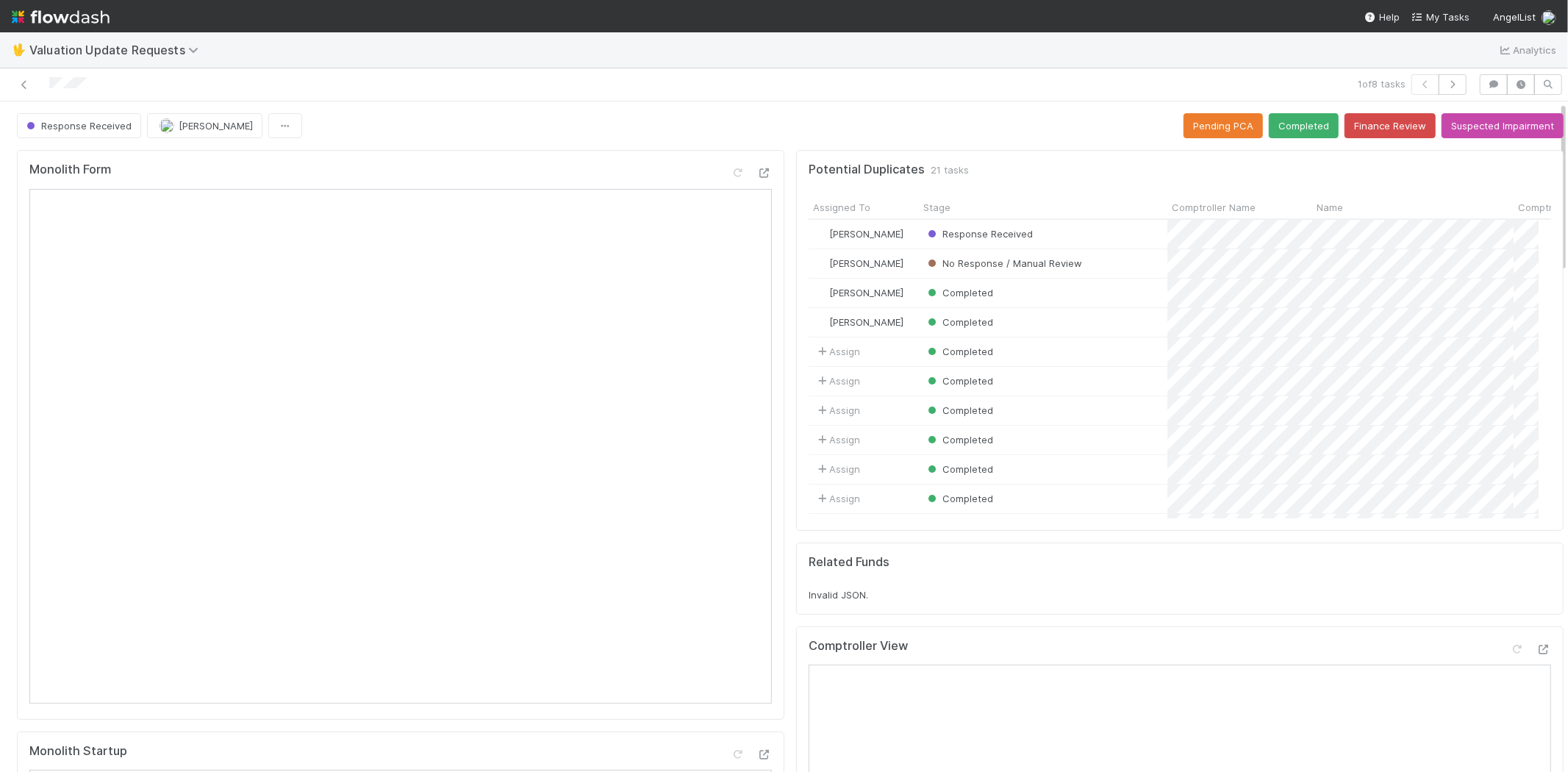
scroll to position [286, 718]
click at [1537, 646] on icon at bounding box center [1544, 650] width 14 height 10
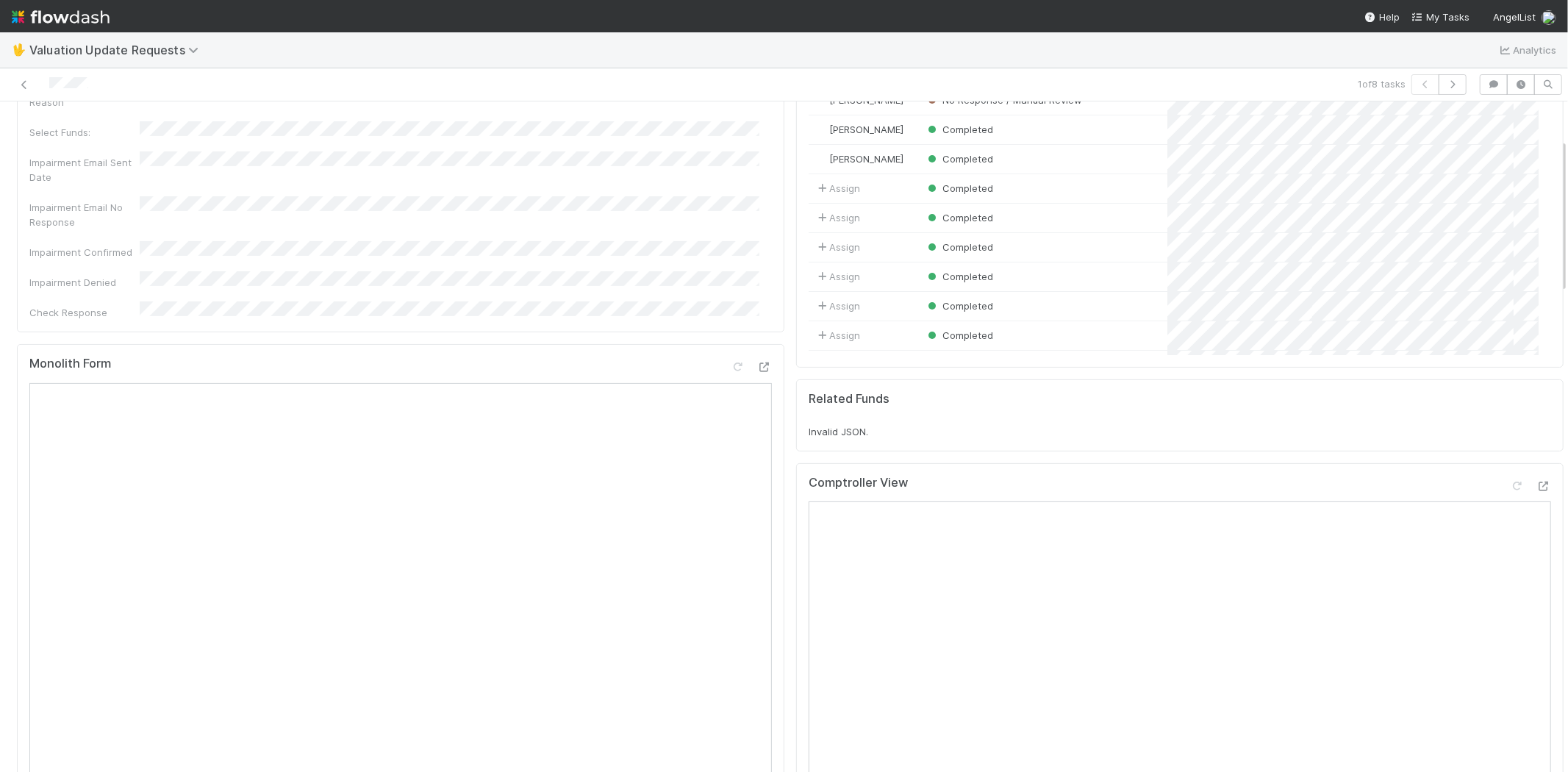
scroll to position [0, 0]
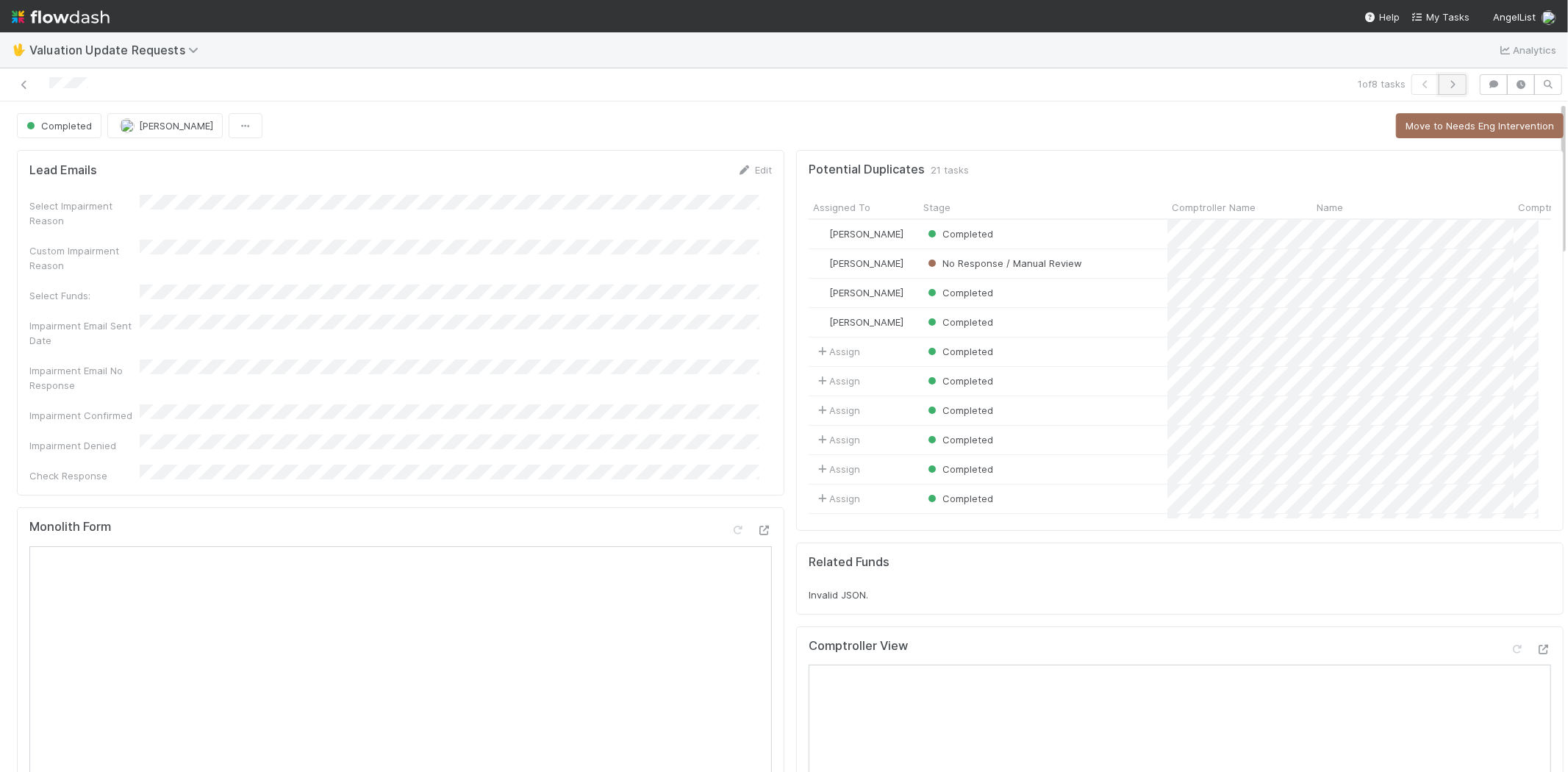
click at [1446, 81] on icon "button" at bounding box center [1453, 84] width 14 height 9
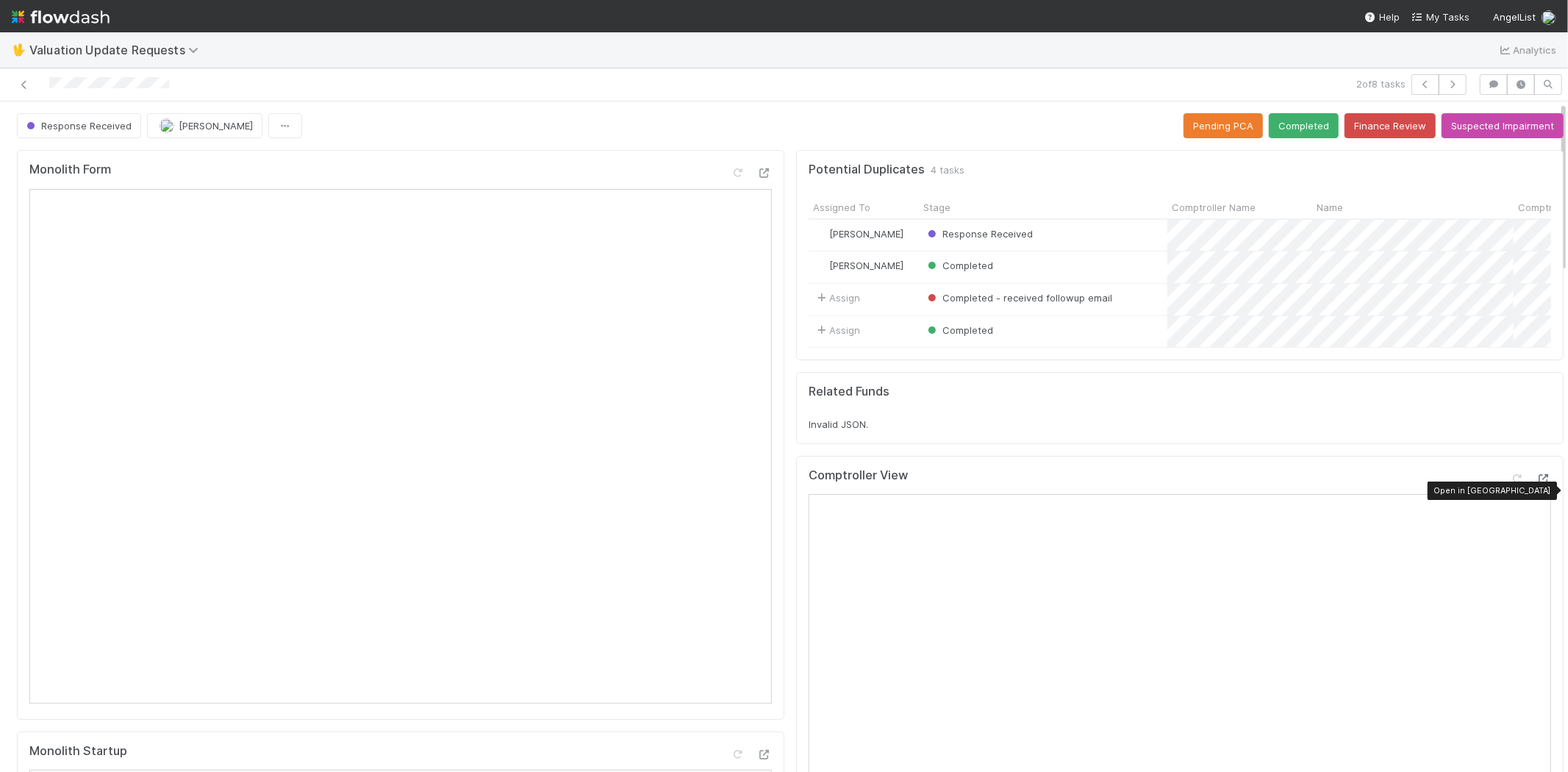
click at [1537, 483] on icon at bounding box center [1544, 479] width 14 height 10
click at [1281, 130] on button "Completed" at bounding box center [1304, 125] width 70 height 25
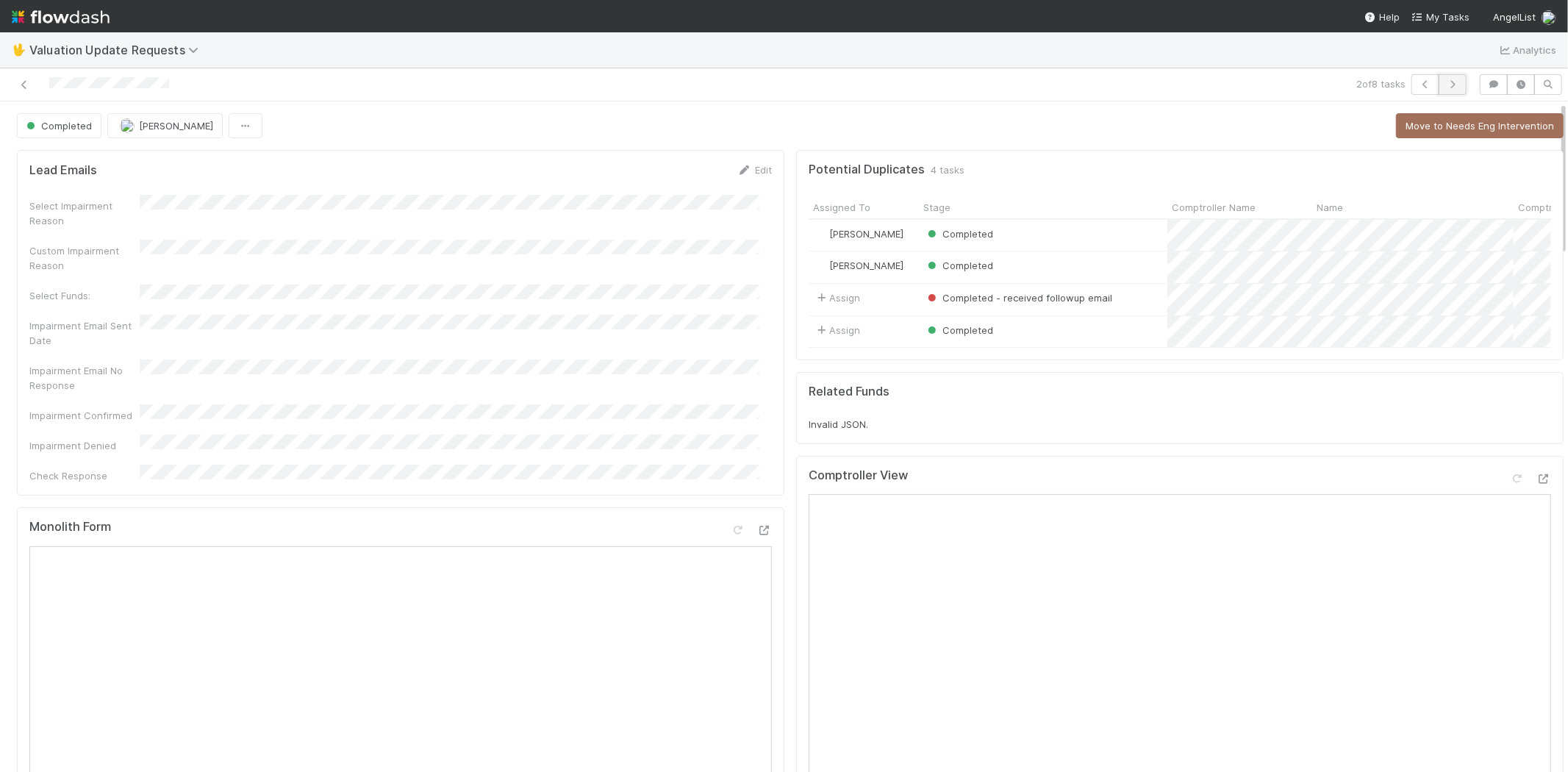
click at [1446, 88] on icon "button" at bounding box center [1453, 84] width 14 height 9
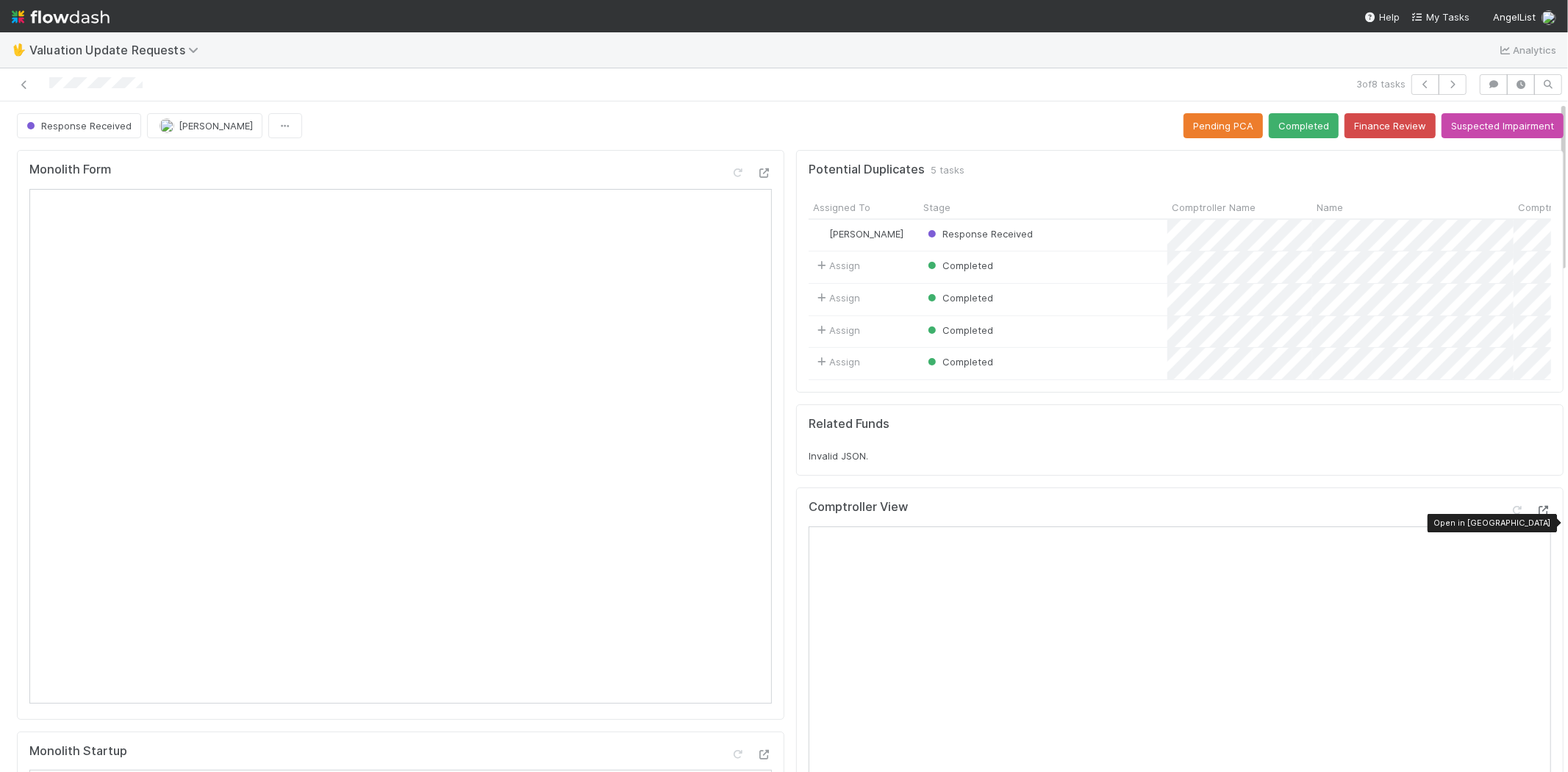
click at [1537, 515] on div at bounding box center [1544, 510] width 14 height 14
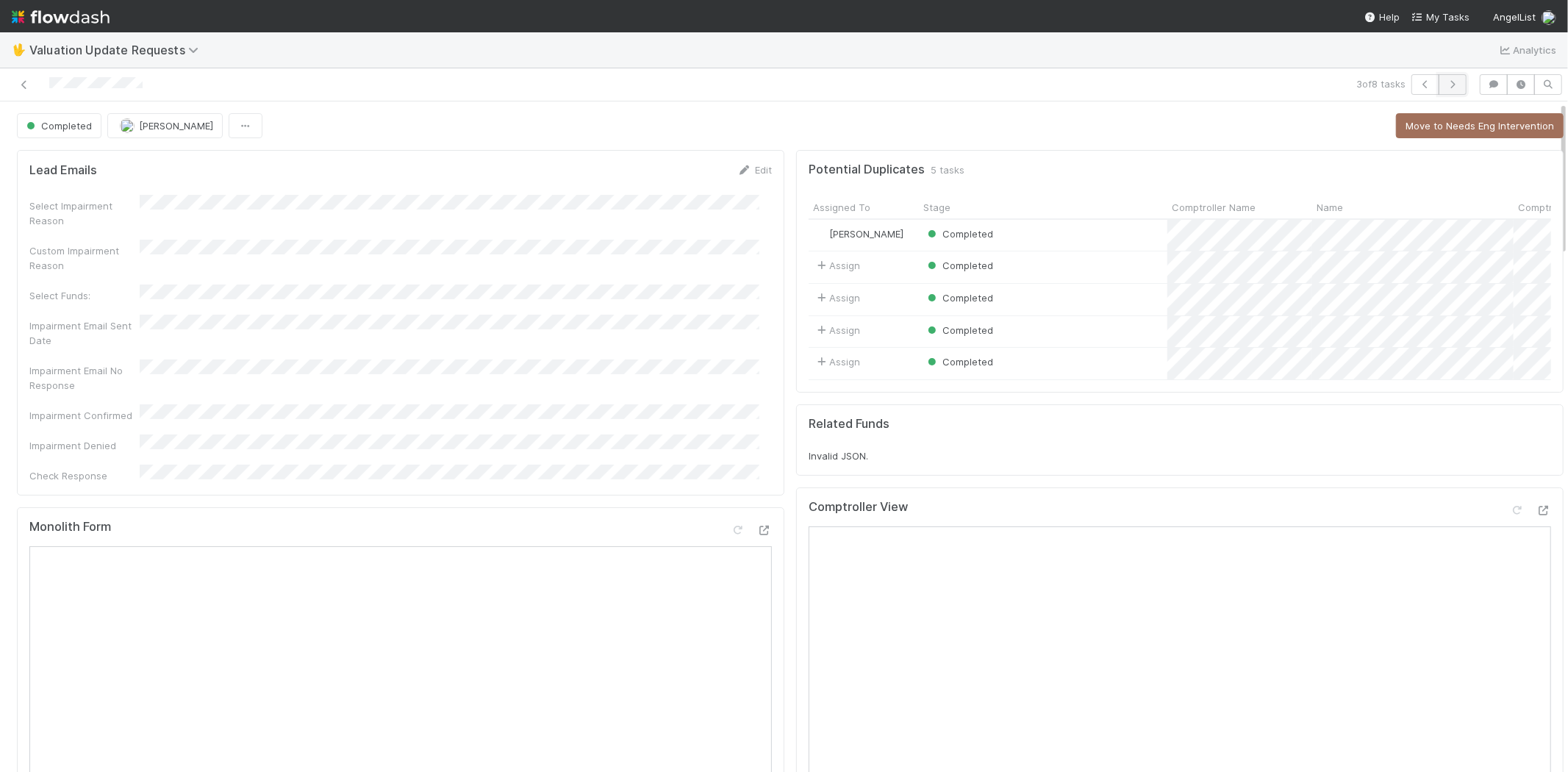
click at [1446, 83] on icon "button" at bounding box center [1453, 84] width 14 height 9
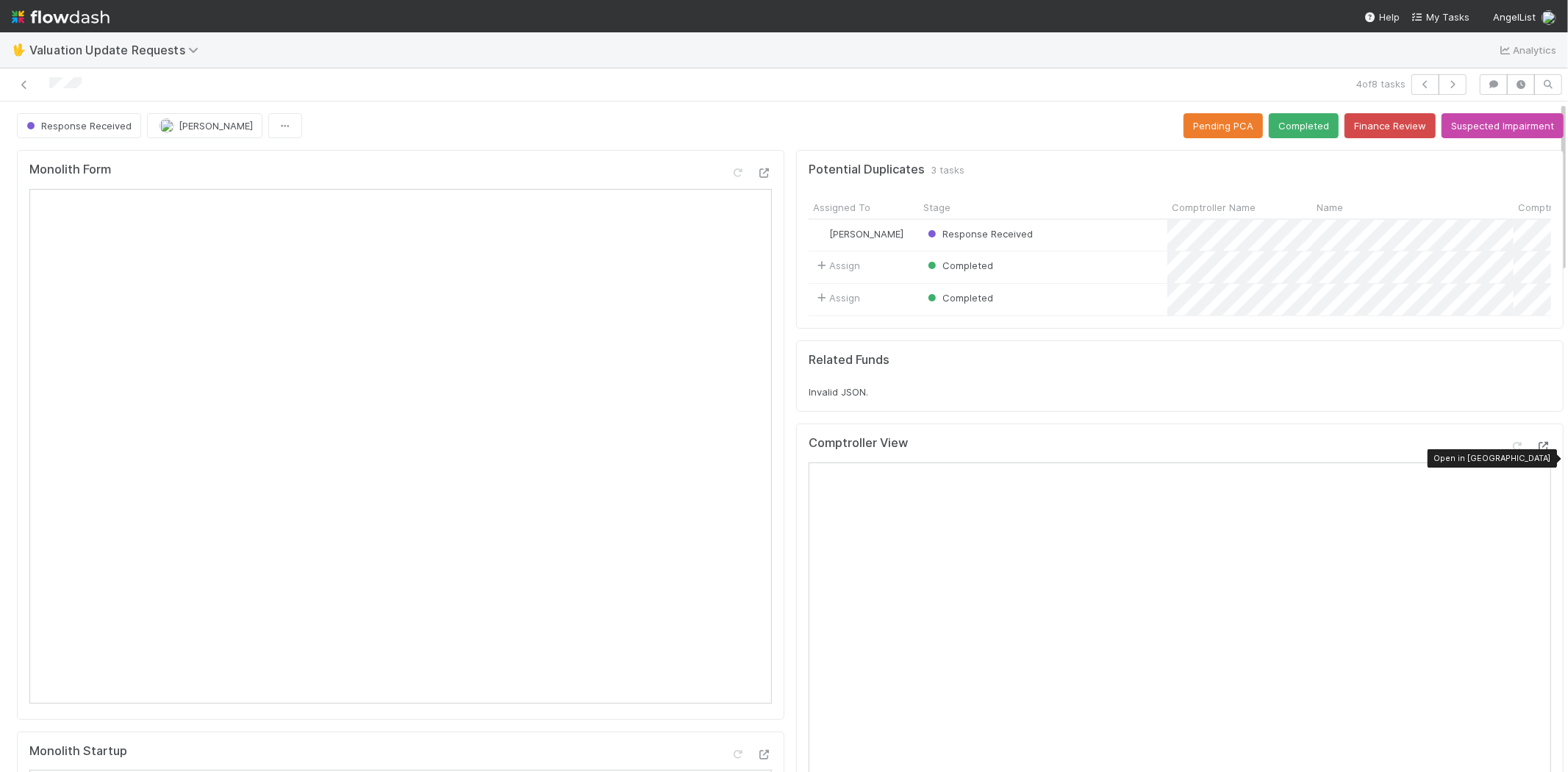
click at [1537, 451] on icon at bounding box center [1544, 446] width 14 height 10
click at [1446, 84] on icon "button" at bounding box center [1453, 84] width 14 height 9
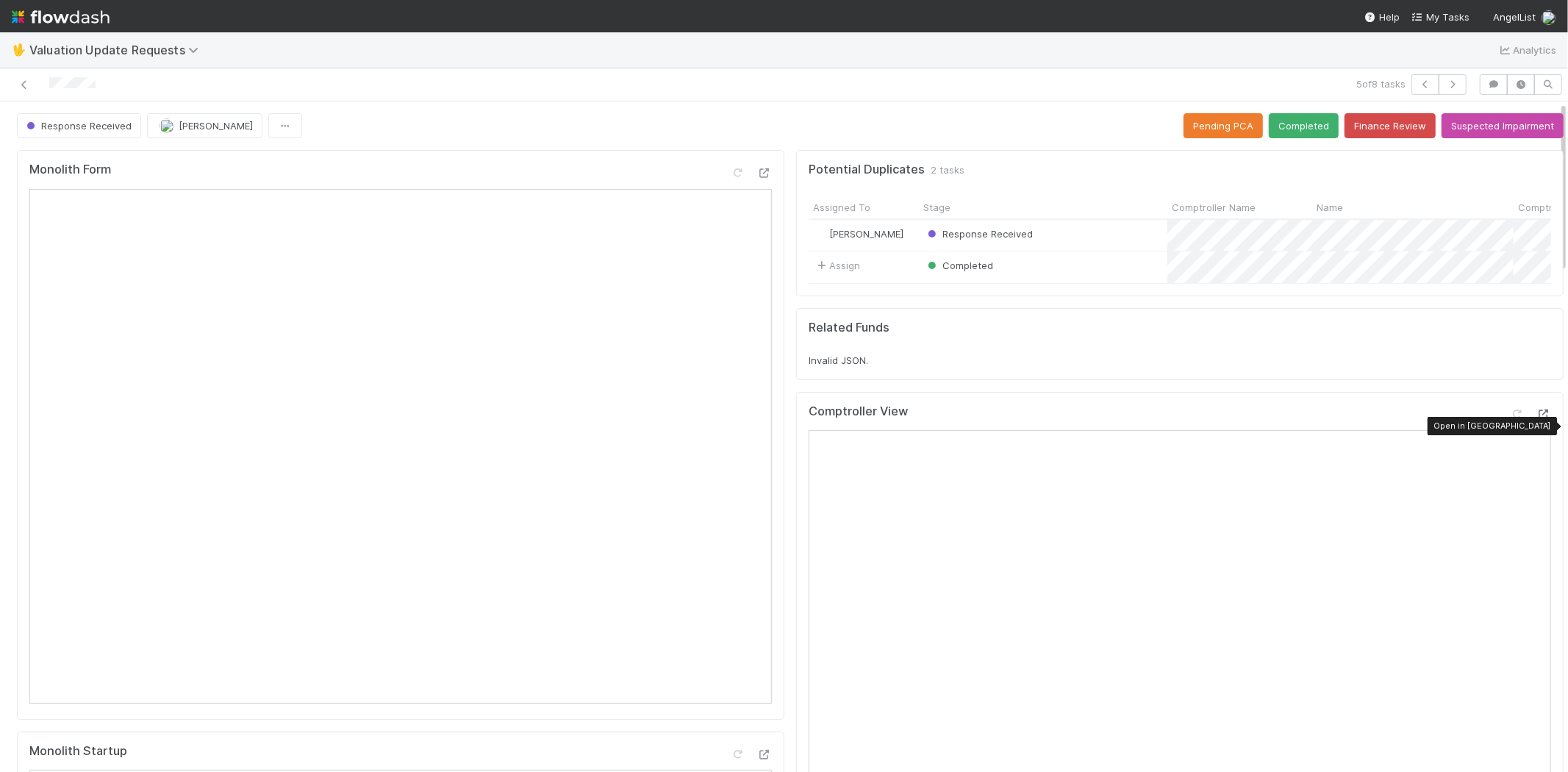
click at [1537, 419] on icon at bounding box center [1544, 414] width 14 height 10
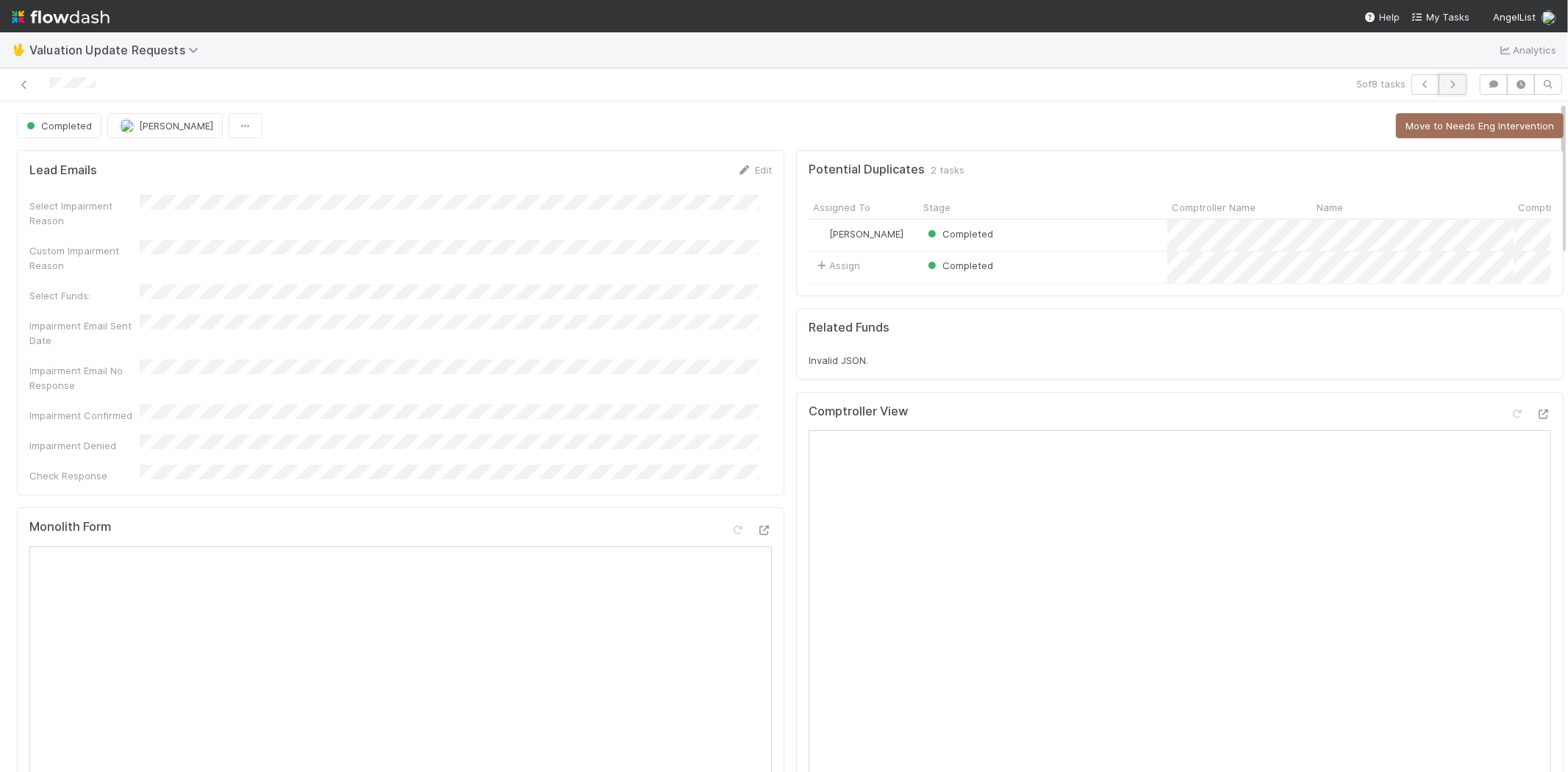
click at [1450, 82] on button "button" at bounding box center [1453, 85] width 28 height 21
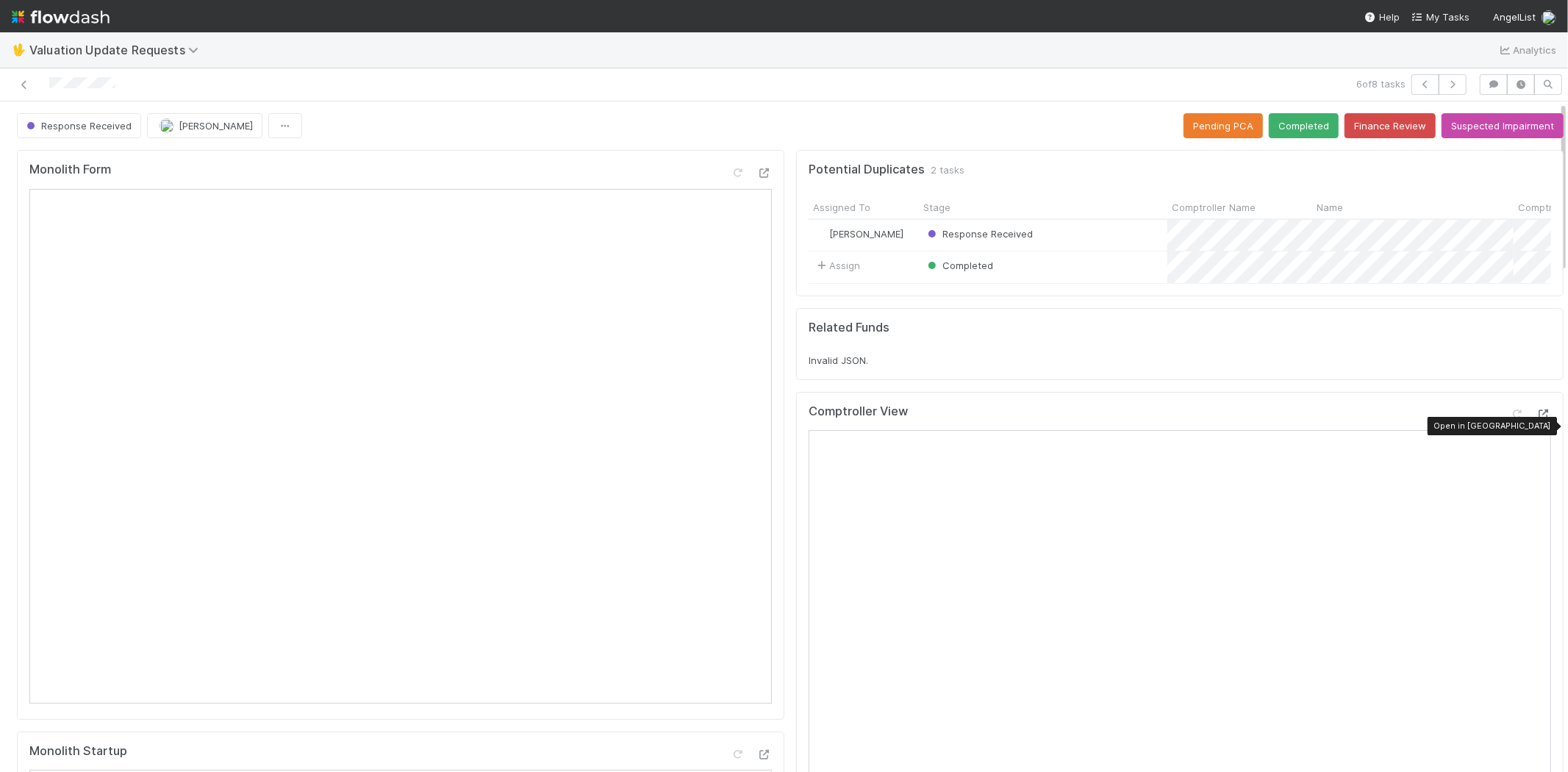
click at [1537, 419] on icon at bounding box center [1544, 414] width 14 height 10
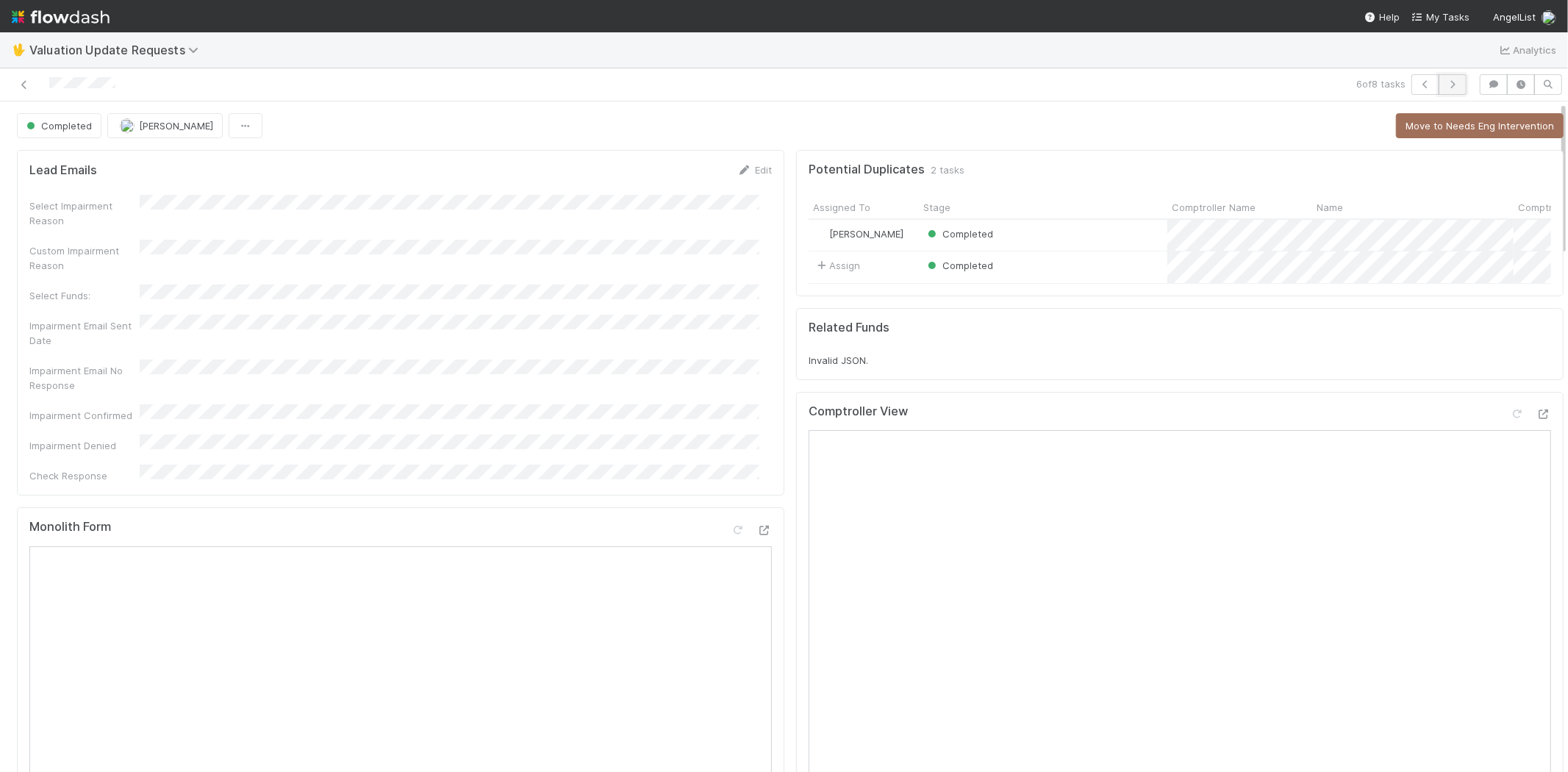
click at [1446, 85] on icon "button" at bounding box center [1453, 84] width 14 height 9
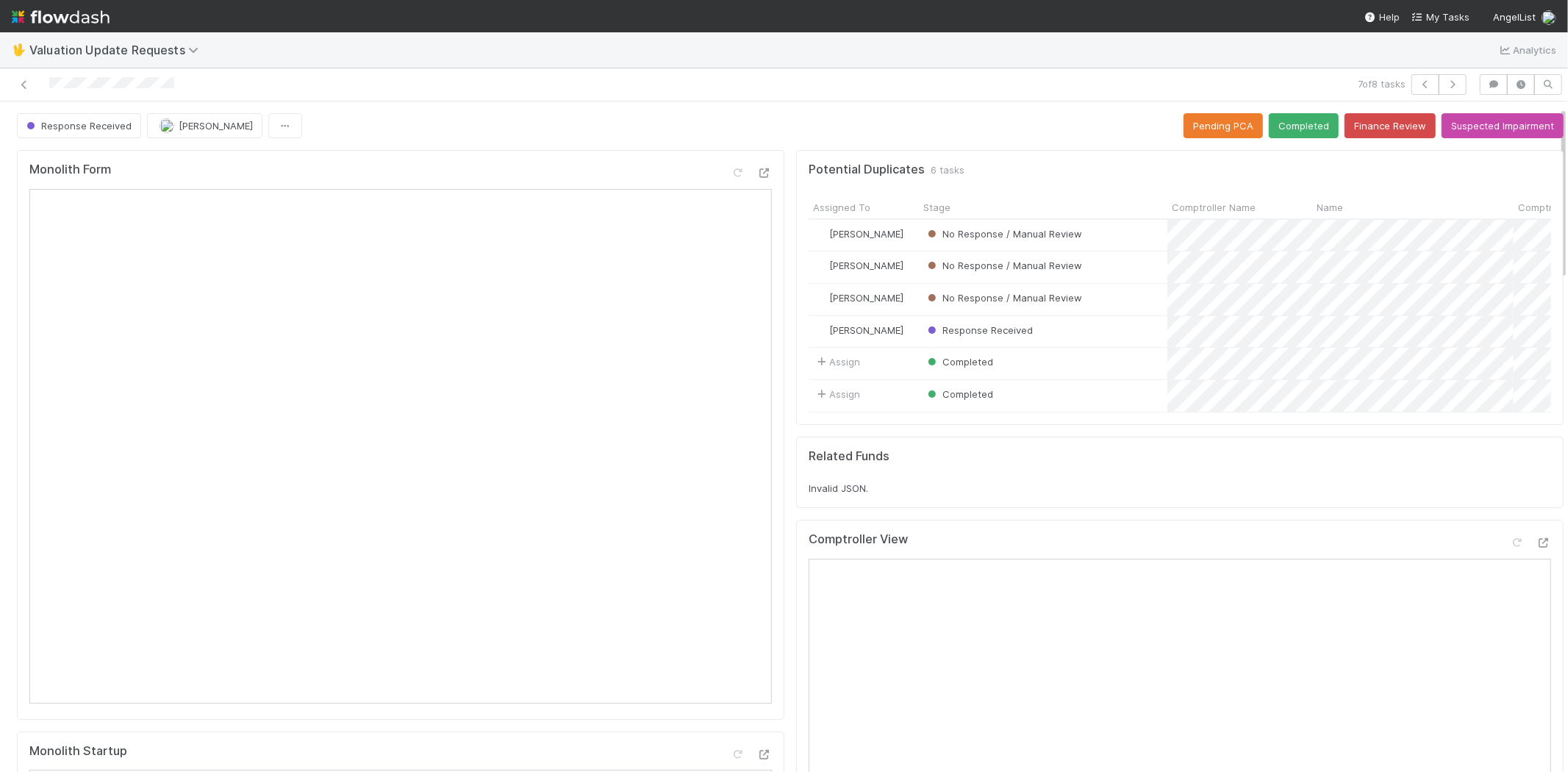
scroll to position [82, 0]
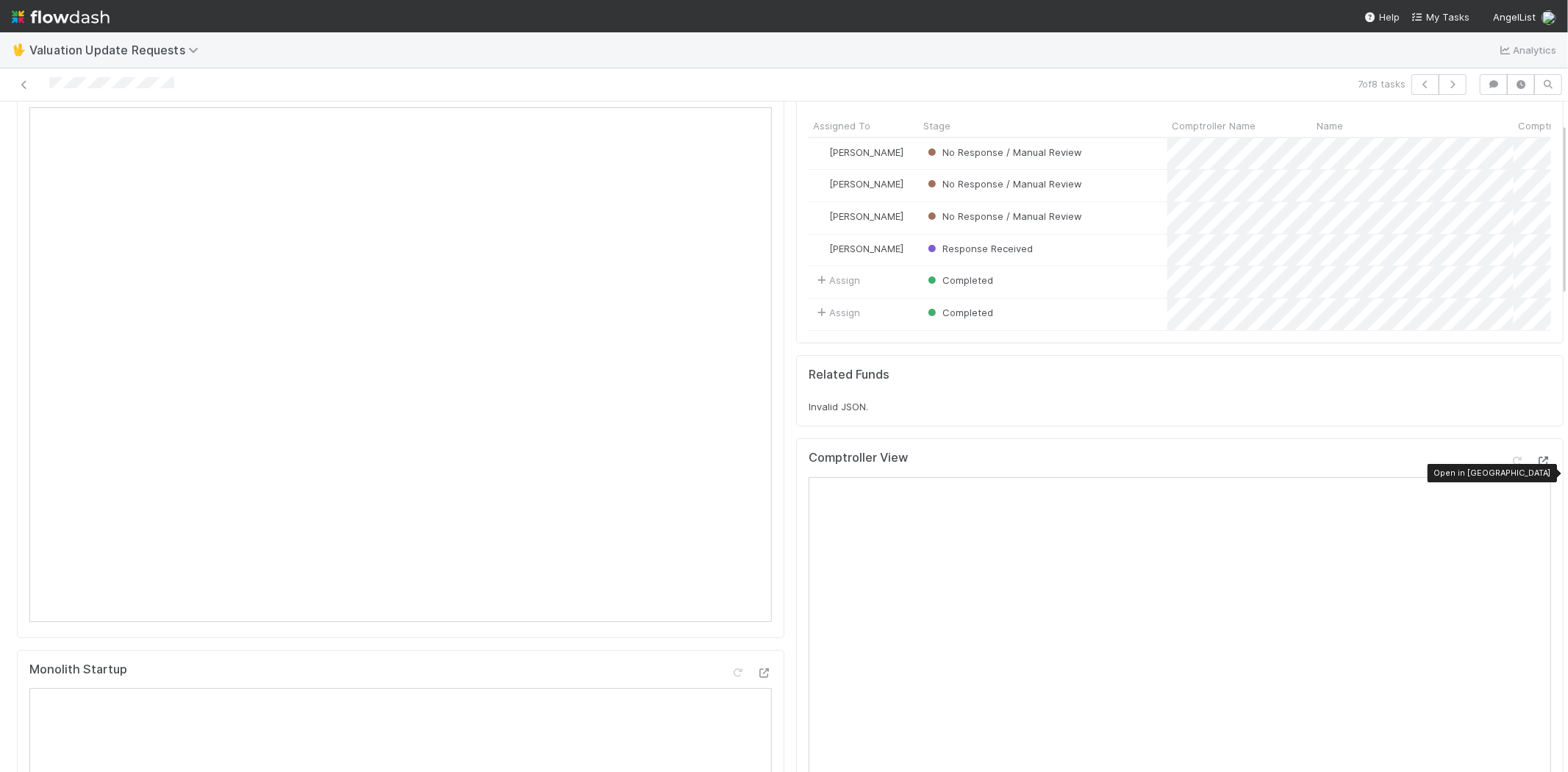
click at [1537, 466] on icon at bounding box center [1544, 461] width 14 height 10
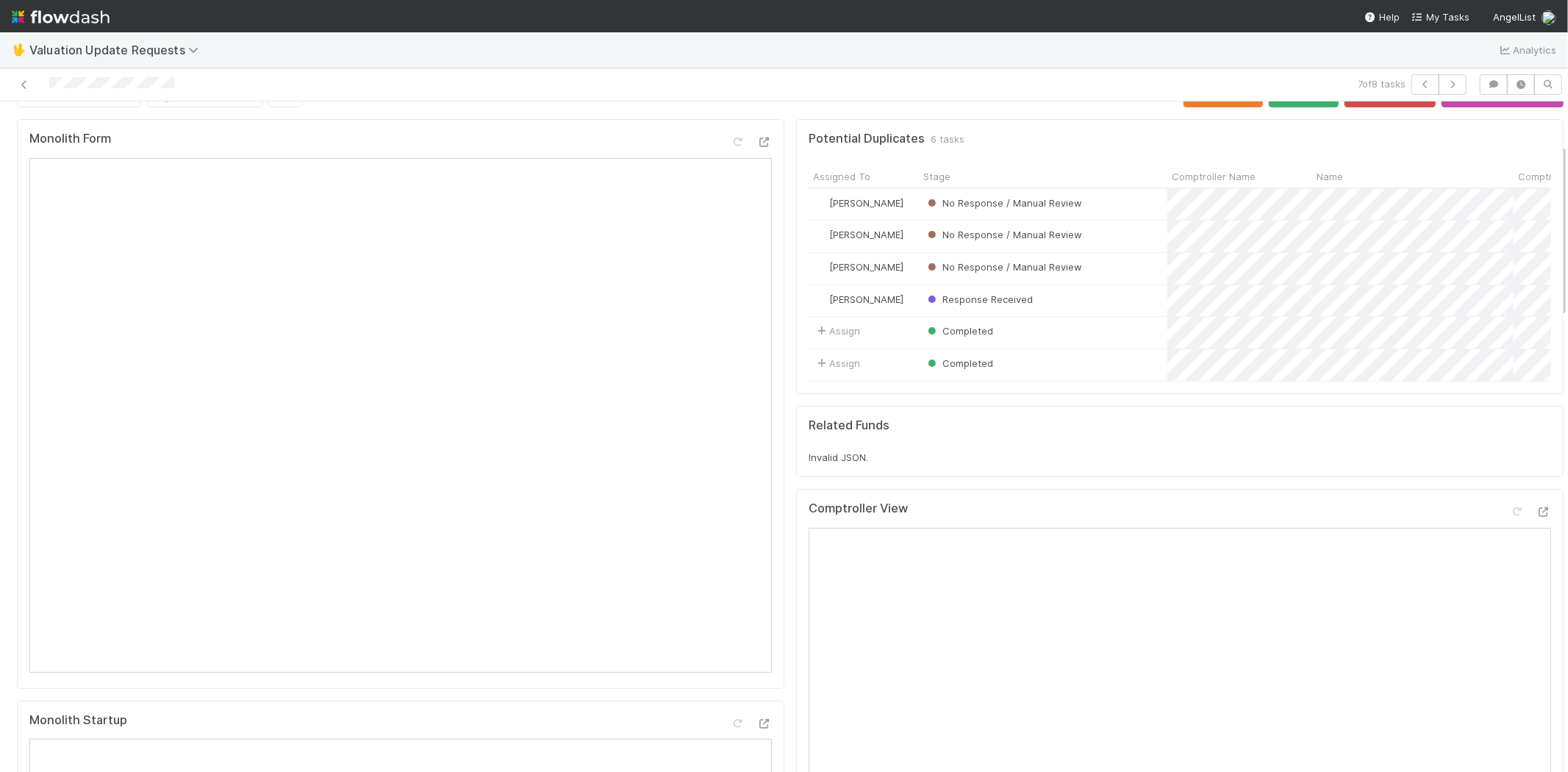
scroll to position [0, 0]
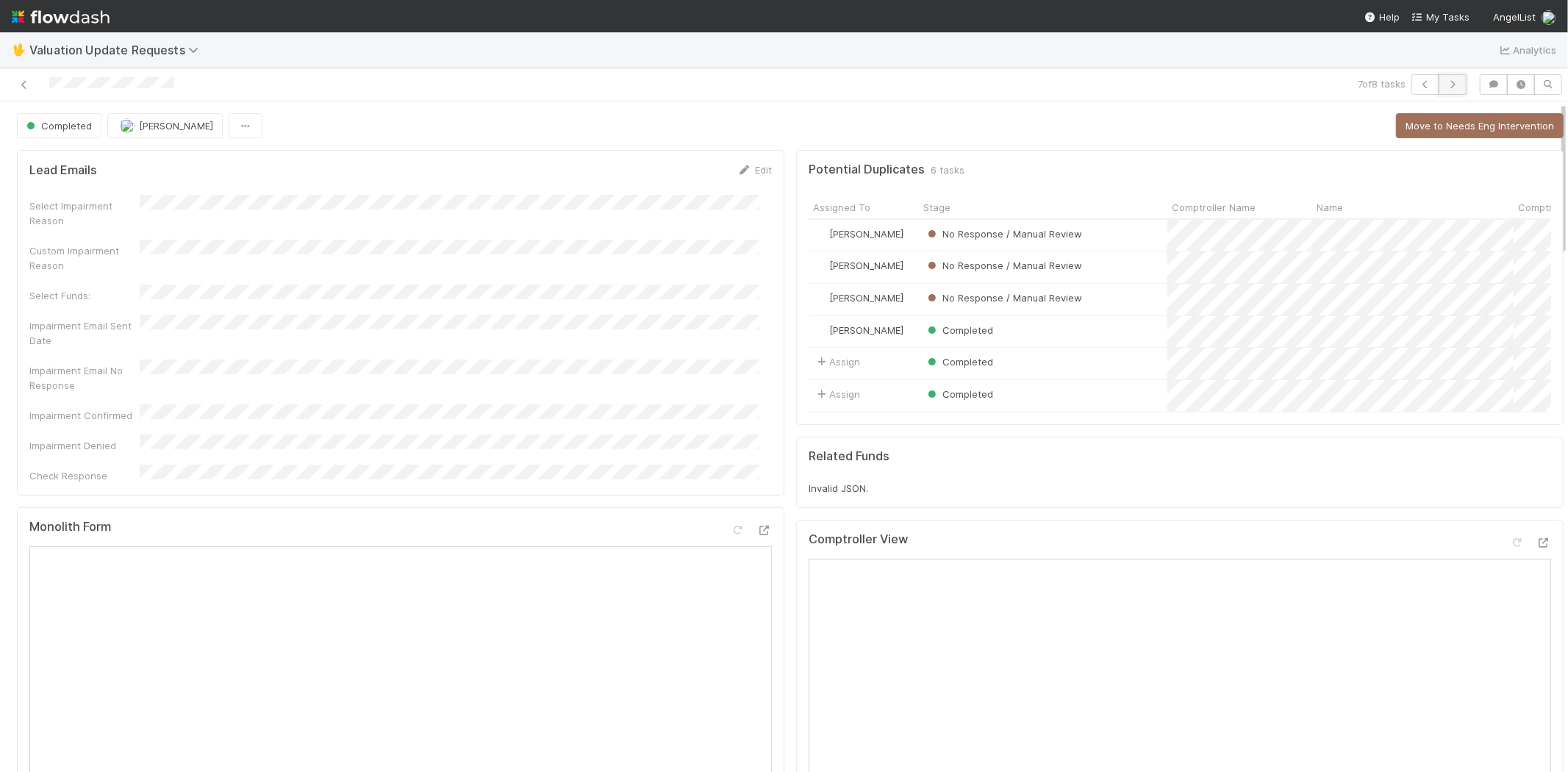
click at [1446, 80] on icon "button" at bounding box center [1453, 84] width 14 height 9
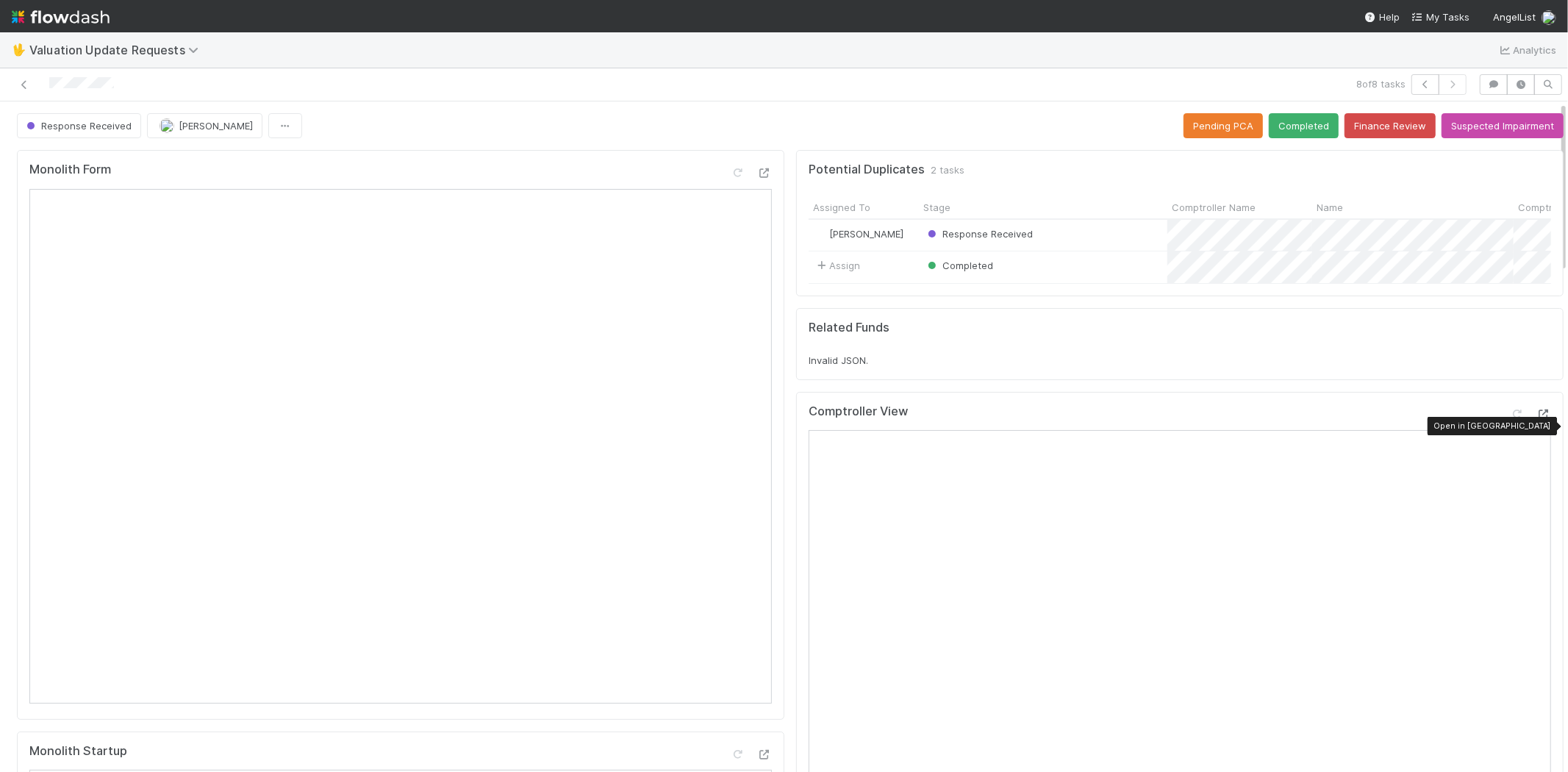
click at [1537, 419] on icon at bounding box center [1544, 414] width 14 height 10
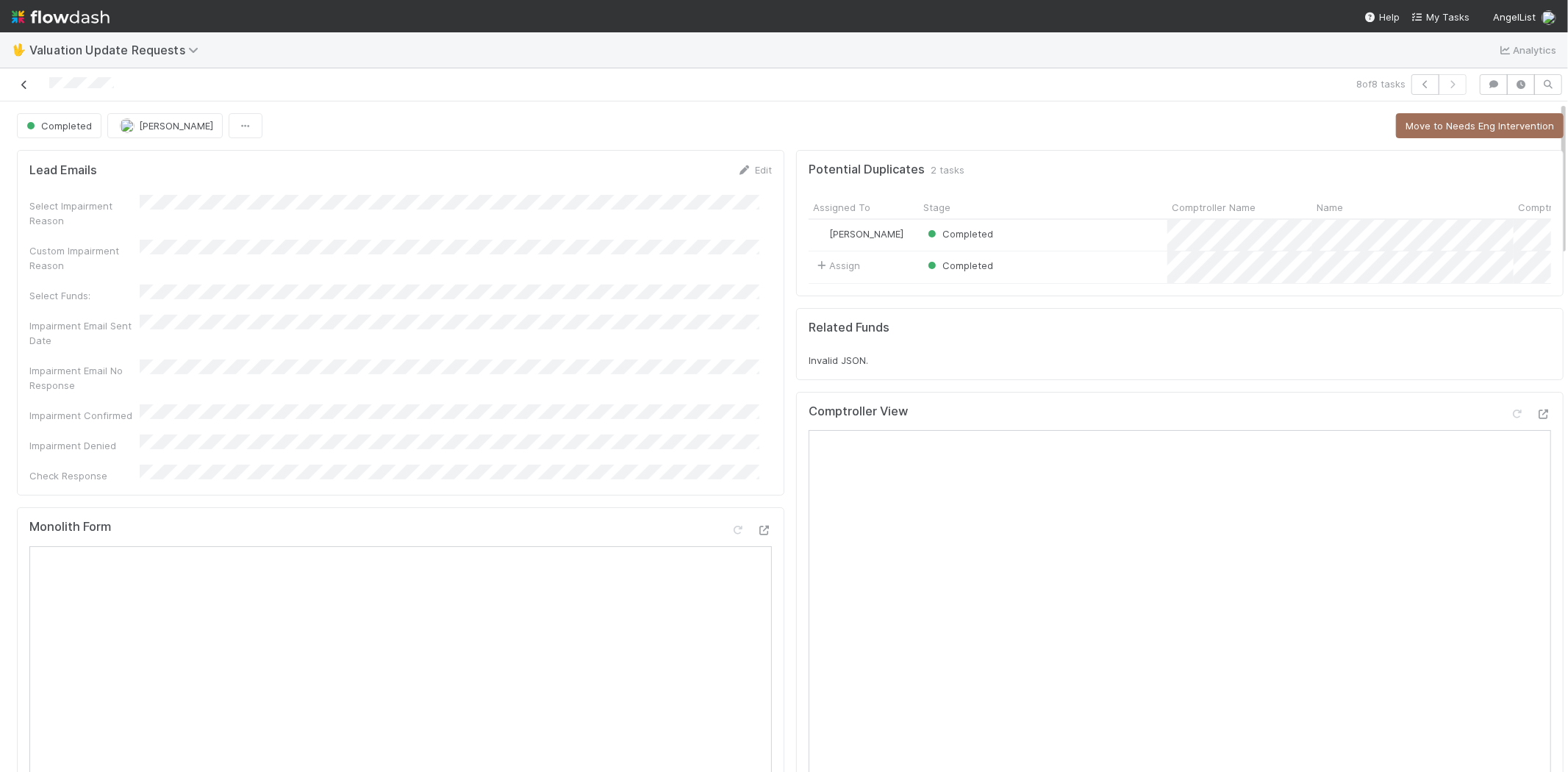
click at [25, 86] on icon at bounding box center [24, 85] width 14 height 10
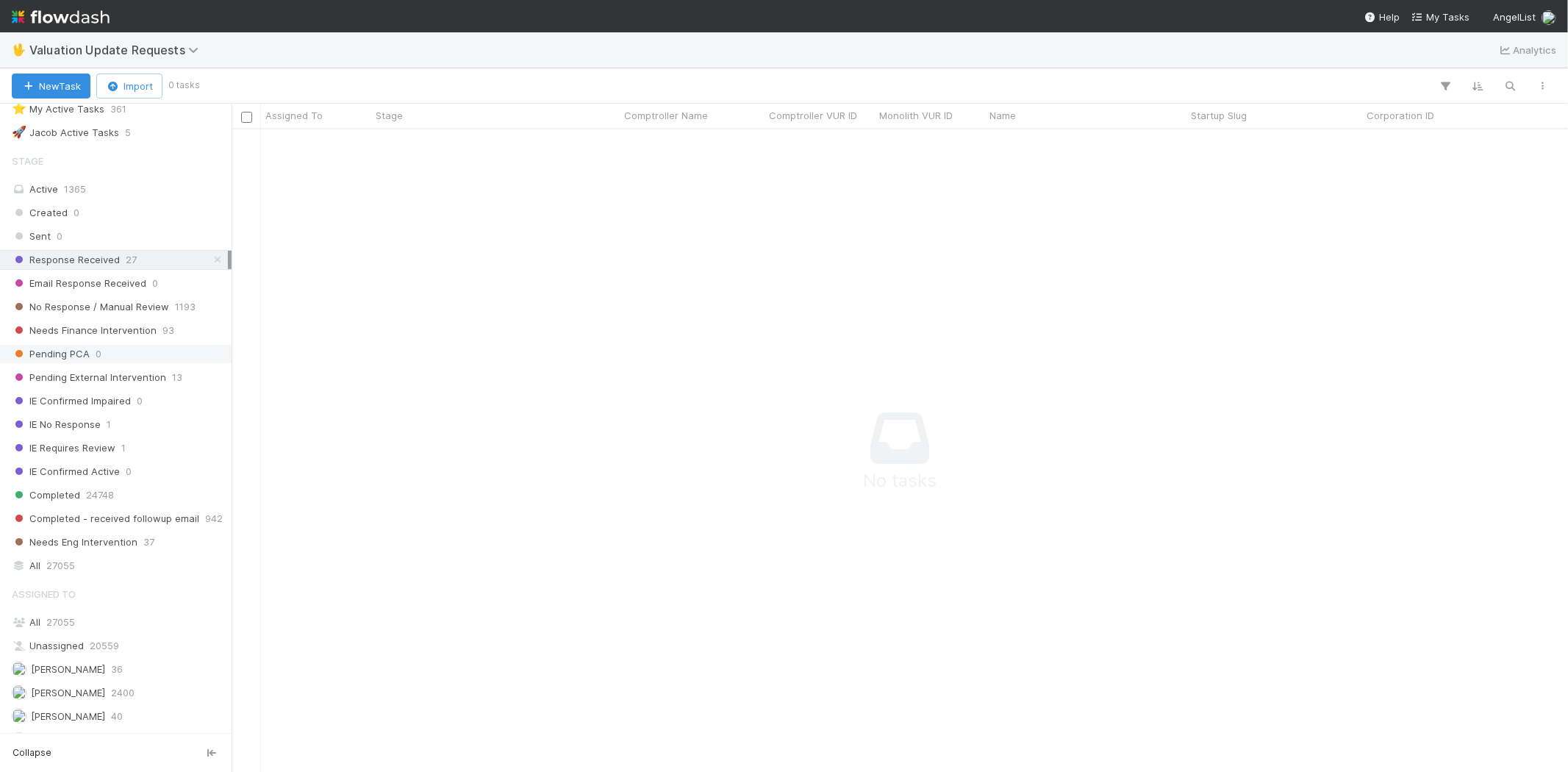
scroll to position [82, 0]
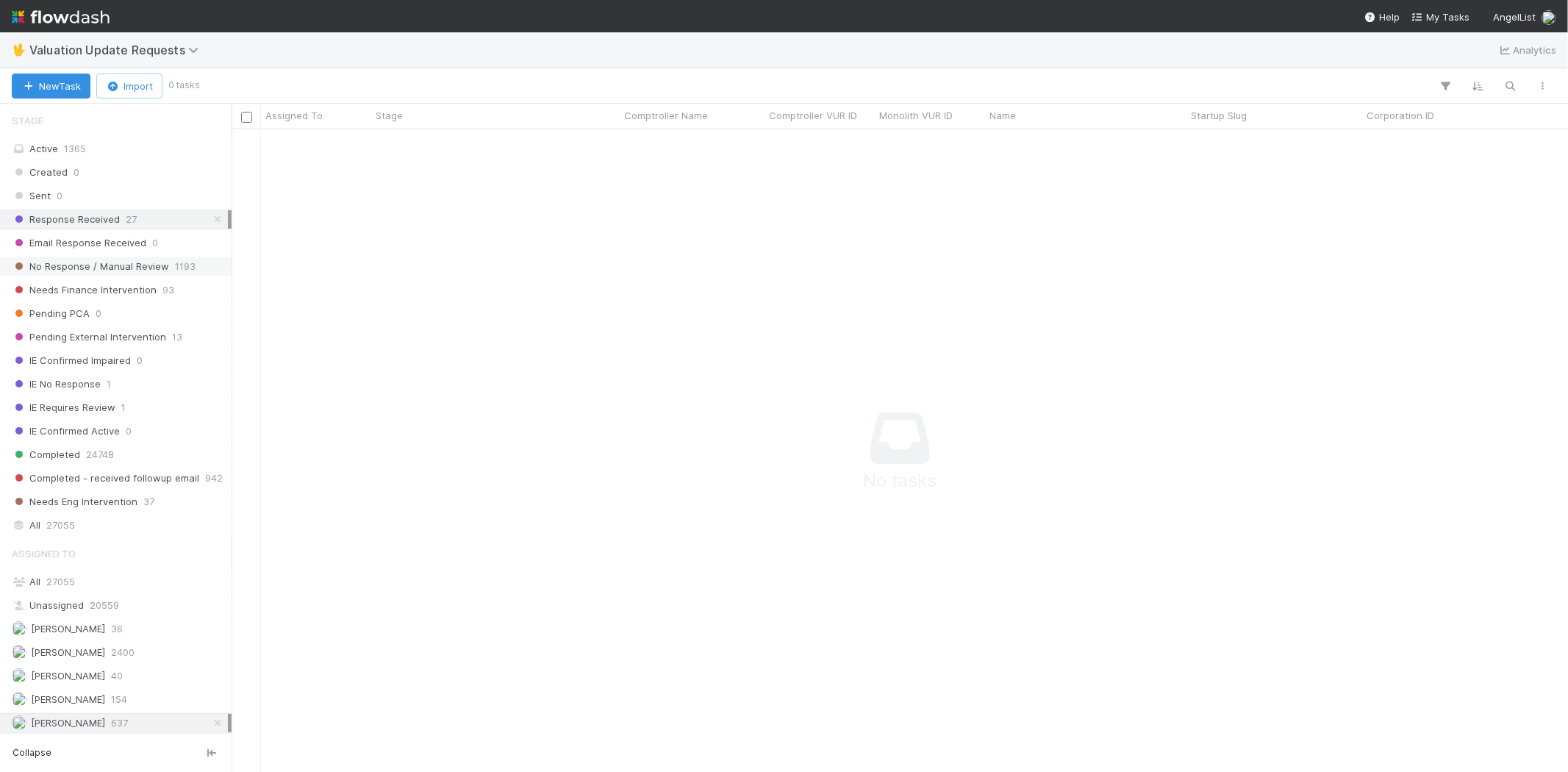
click at [101, 272] on span "No Response / Manual Review" at bounding box center [90, 266] width 158 height 18
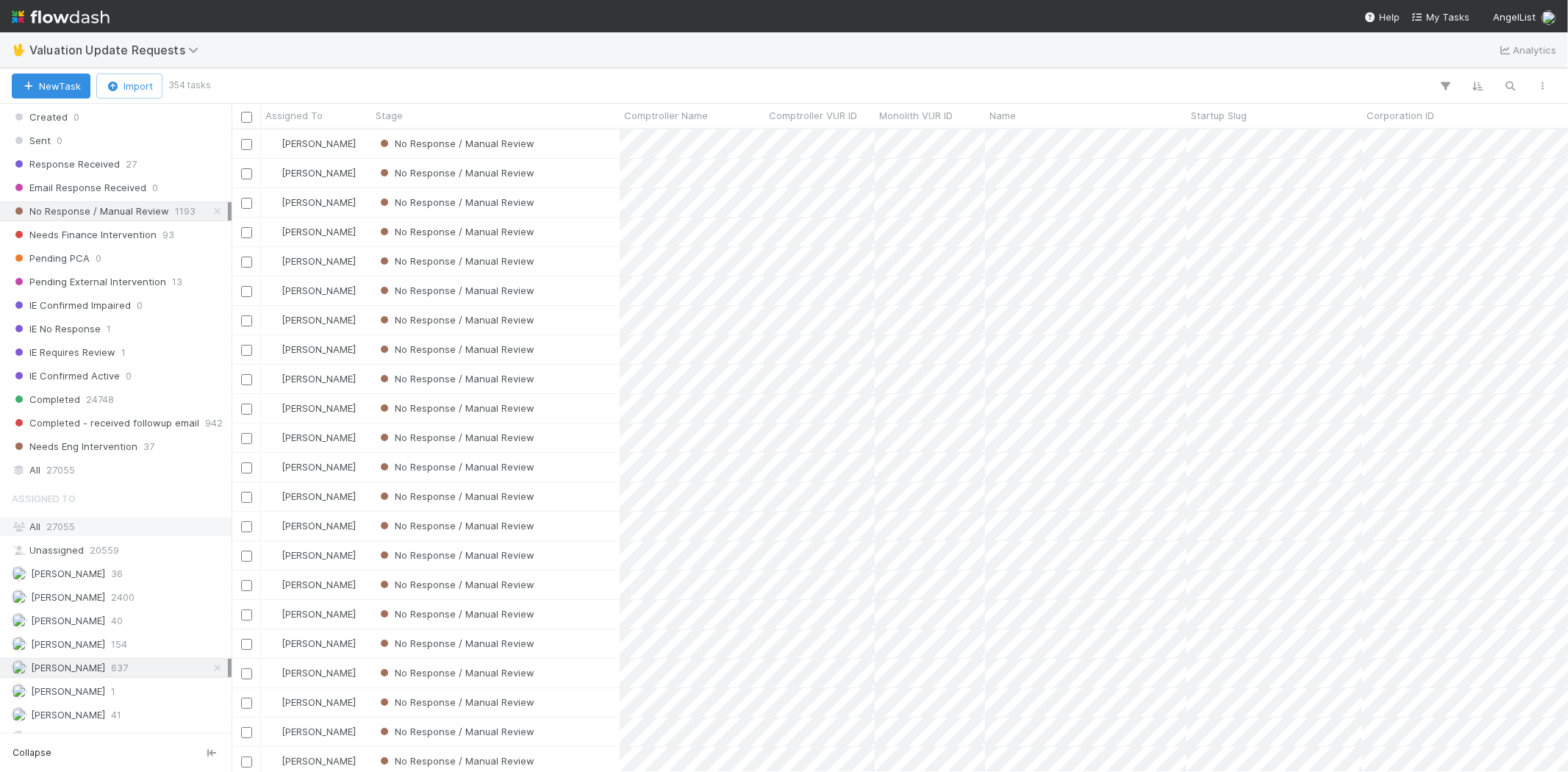
scroll to position [163, 0]
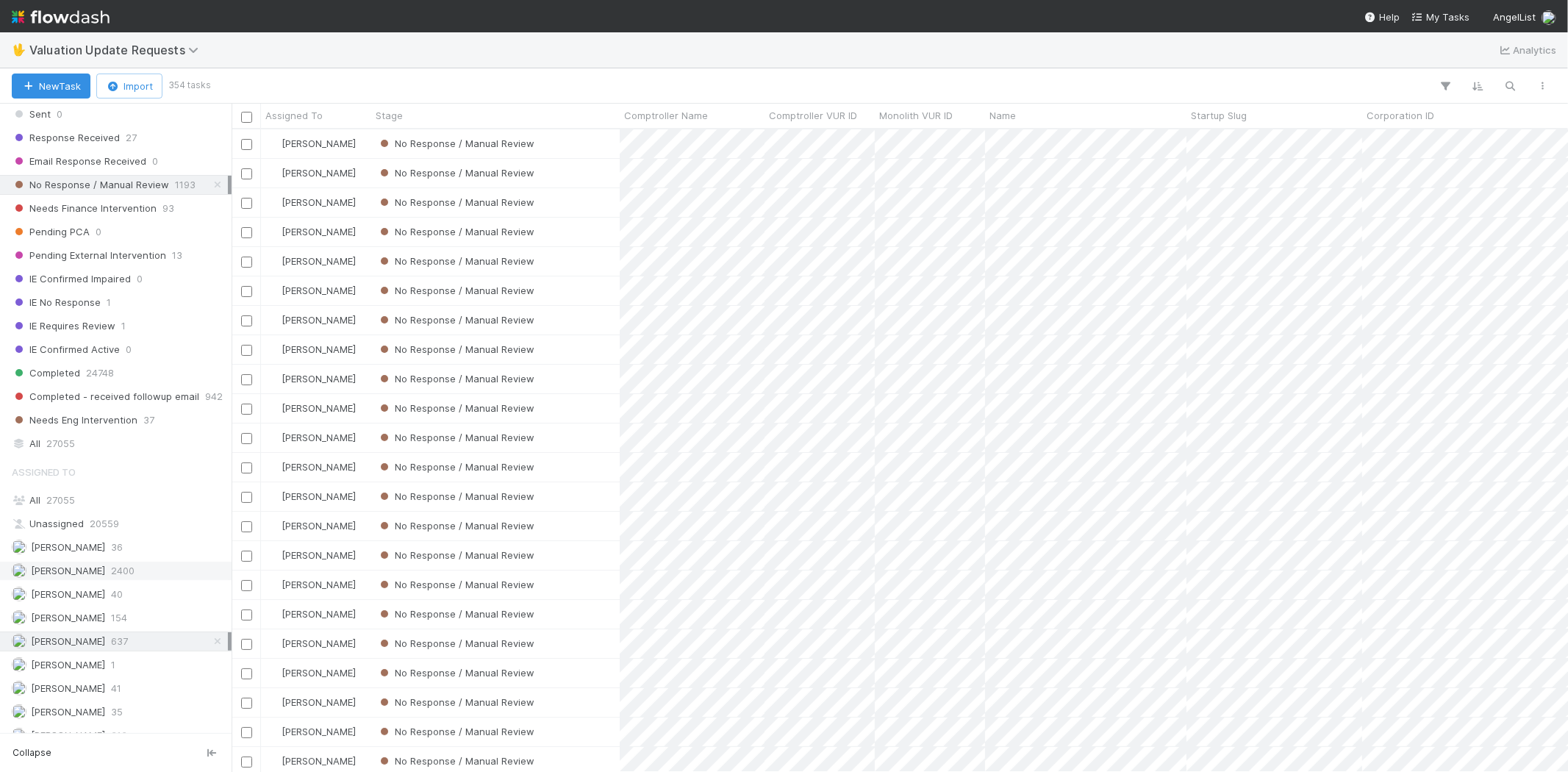
click at [104, 564] on span "[PERSON_NAME]" at bounding box center [58, 570] width 94 height 18
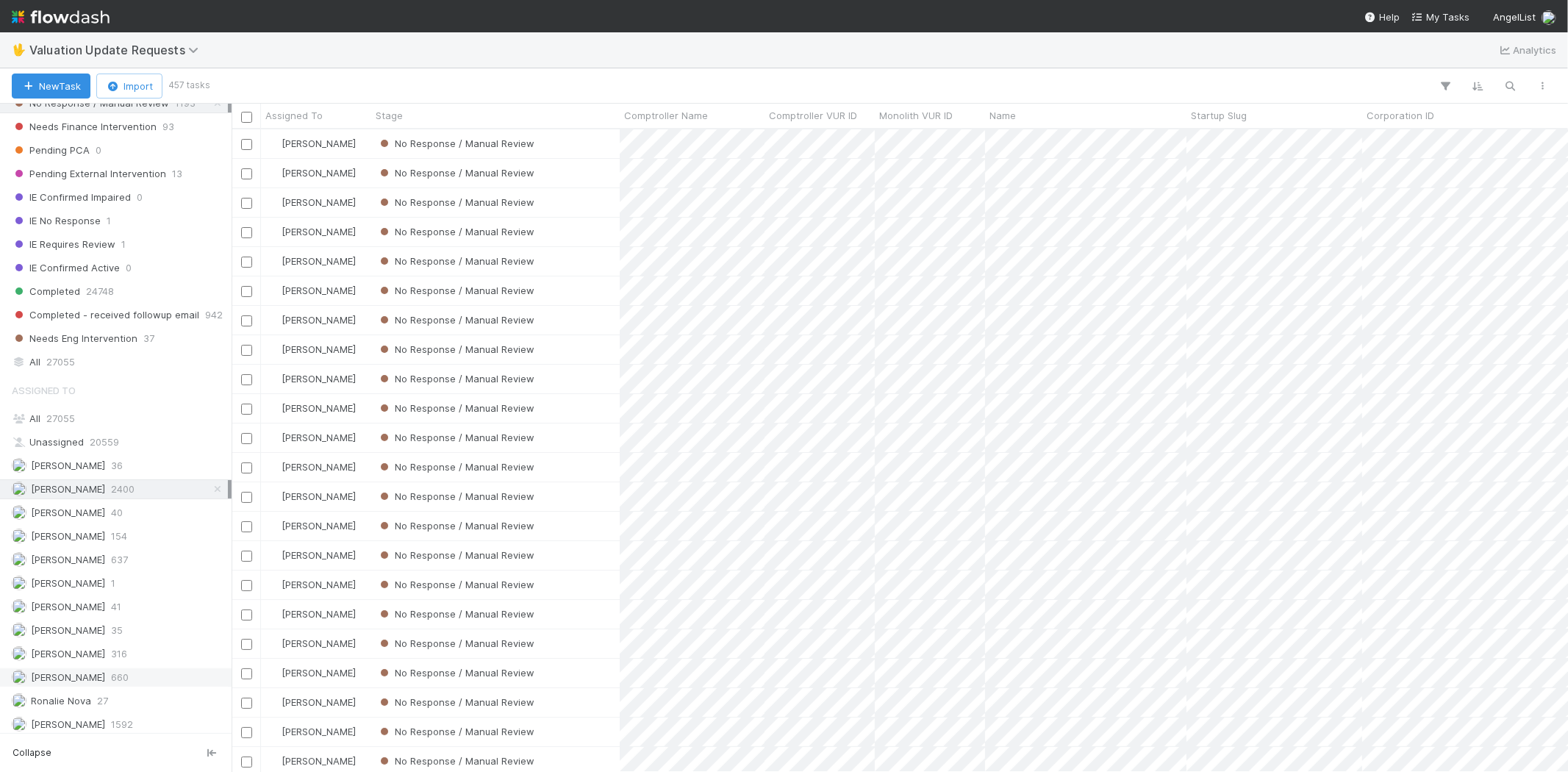
click at [121, 682] on span "660" at bounding box center [120, 677] width 18 height 18
click at [128, 564] on span "637" at bounding box center [119, 559] width 17 height 18
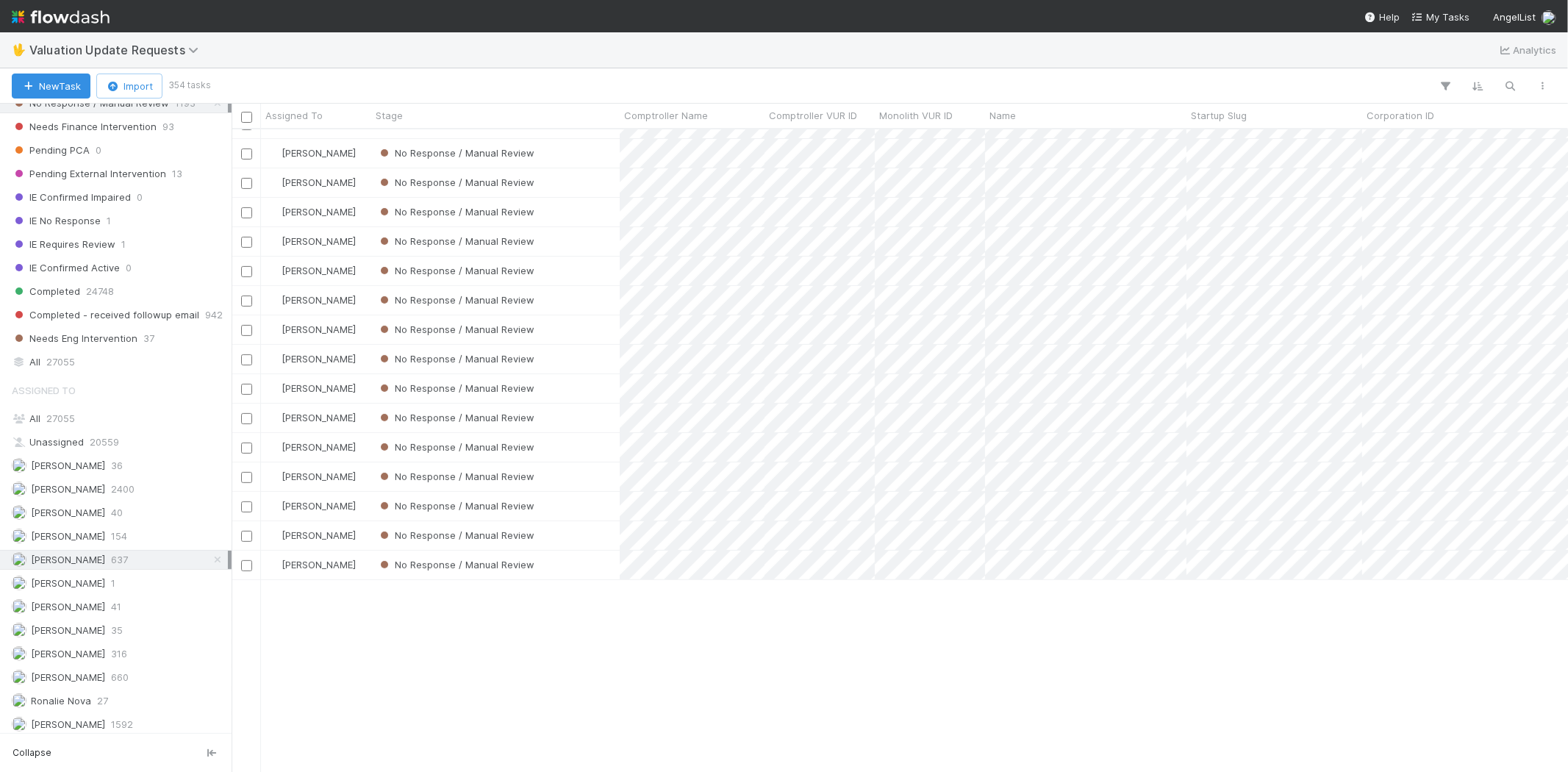
scroll to position [186, 0]
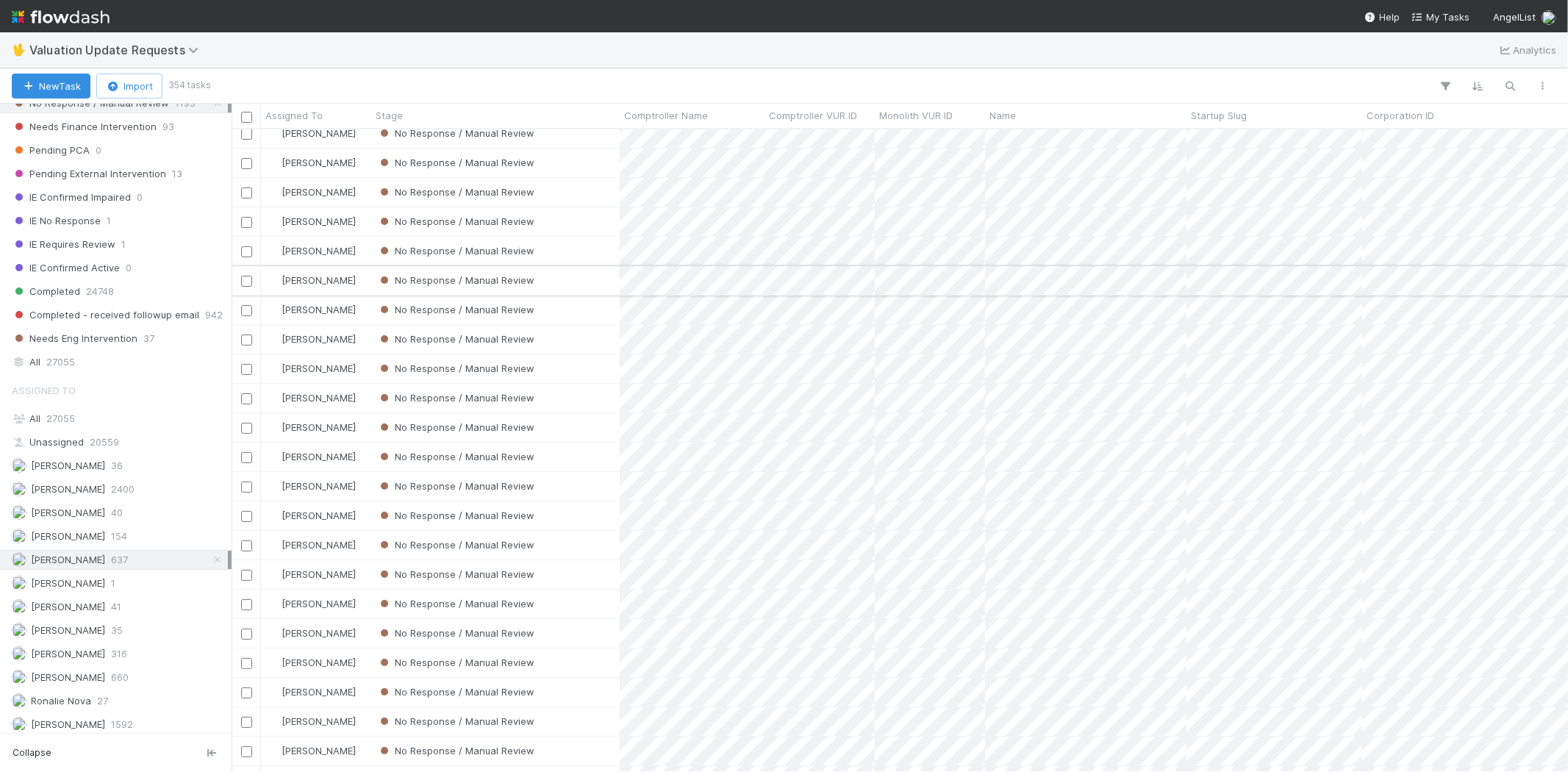
click at [592, 280] on div "No Response / Manual Review" at bounding box center [495, 281] width 248 height 29
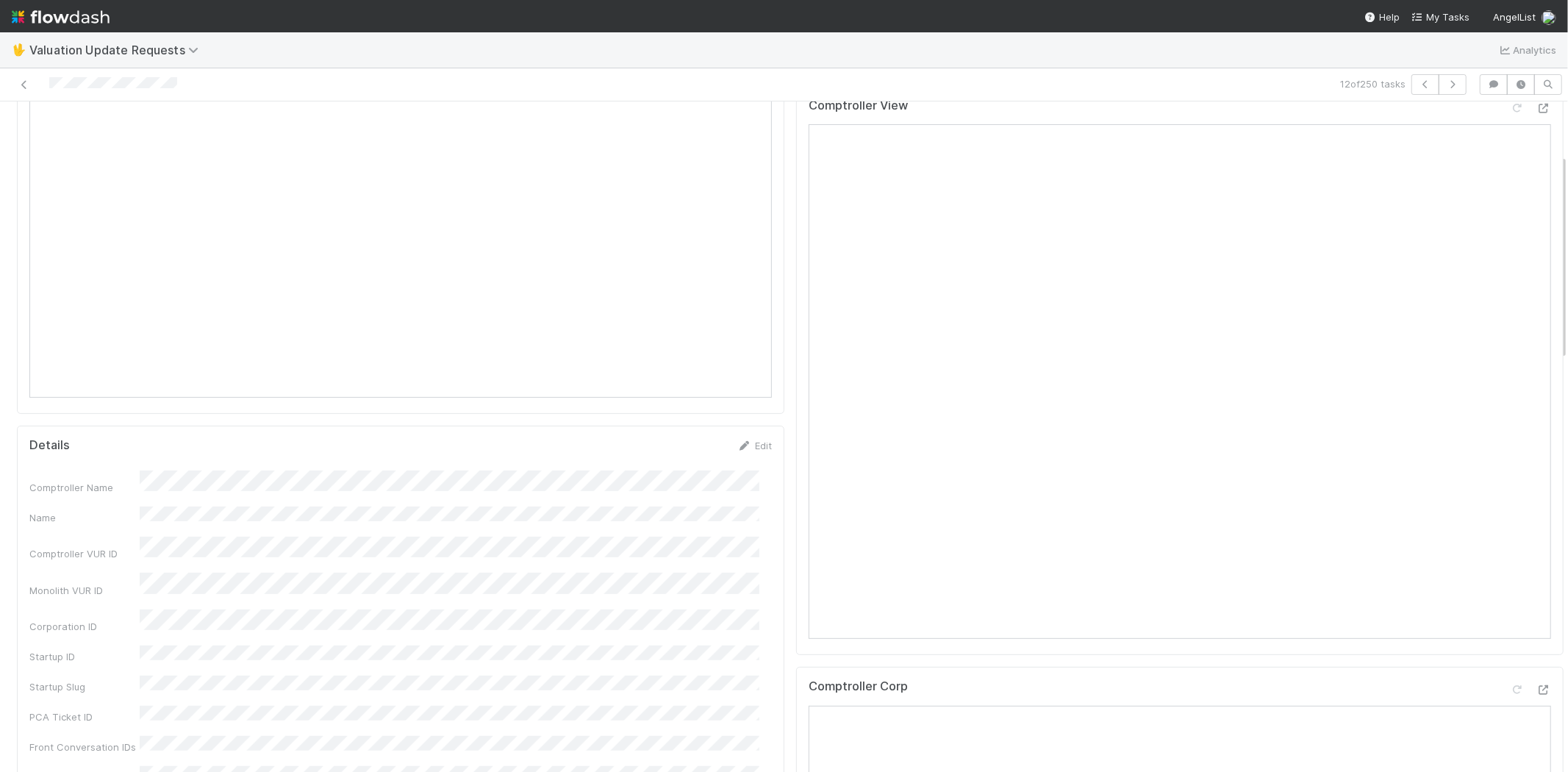
scroll to position [163, 0]
click at [23, 78] on link at bounding box center [24, 84] width 14 height 14
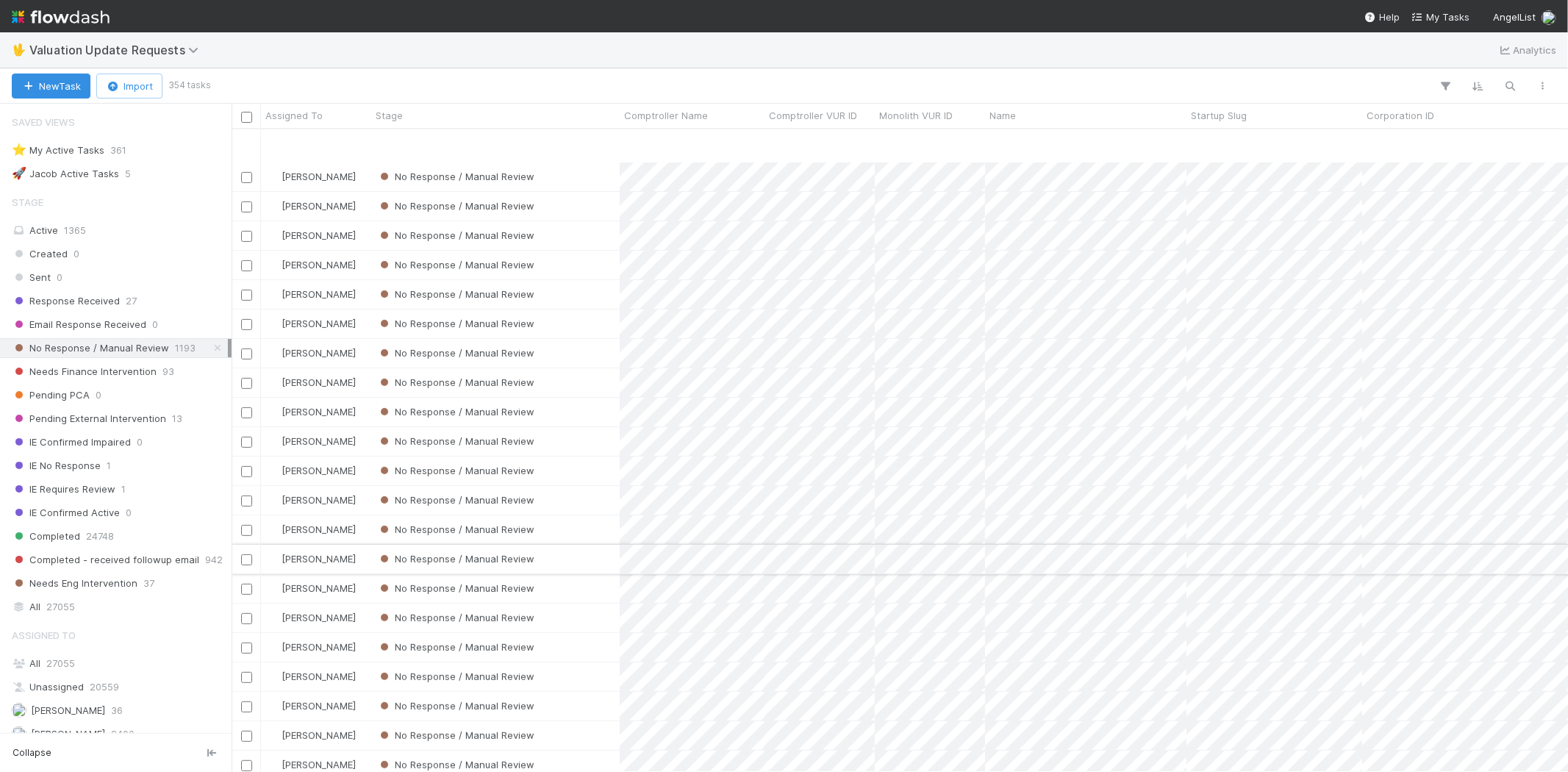
scroll to position [490, 0]
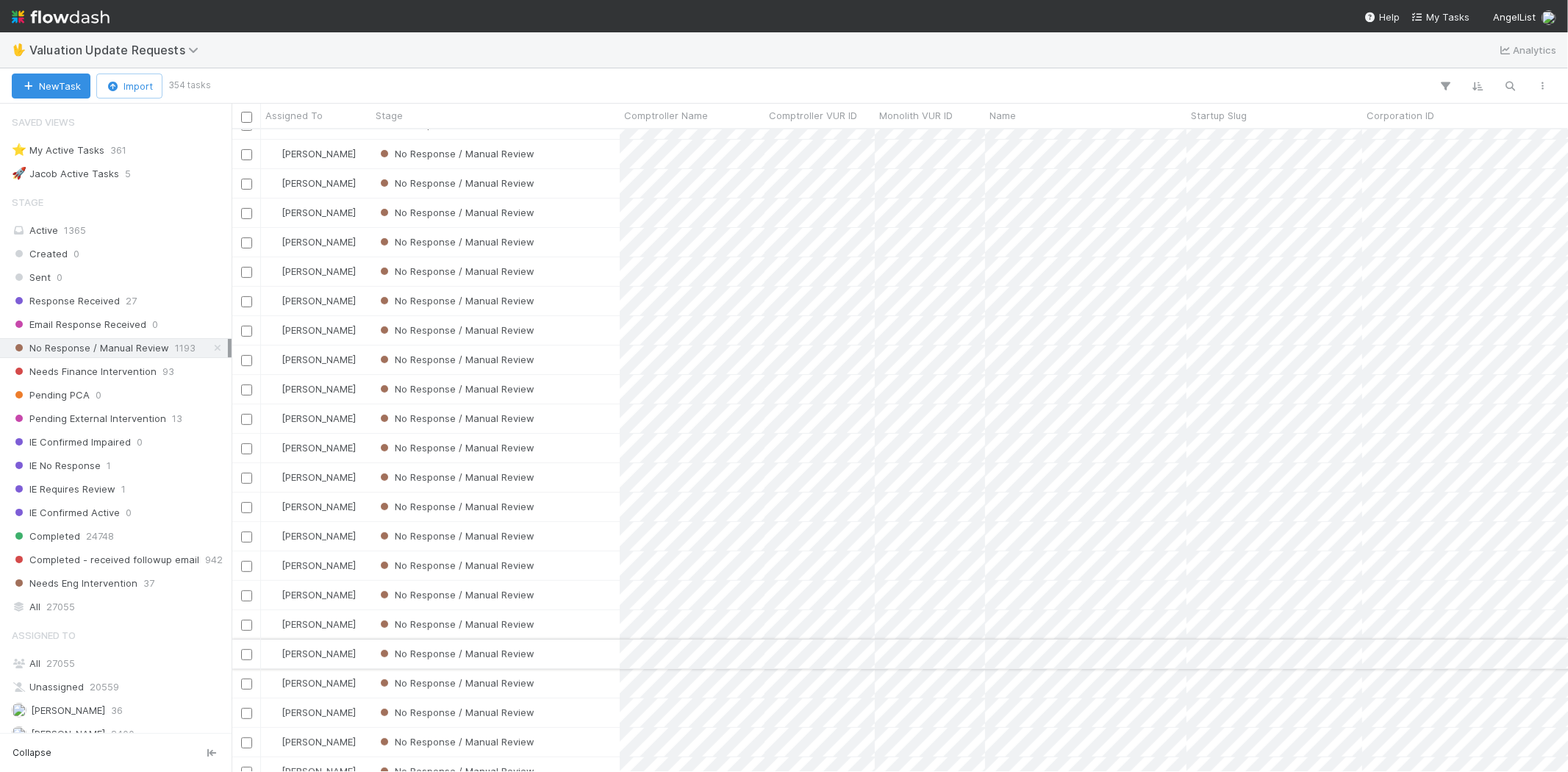
click at [593, 646] on div "No Response / Manual Review" at bounding box center [495, 654] width 248 height 29
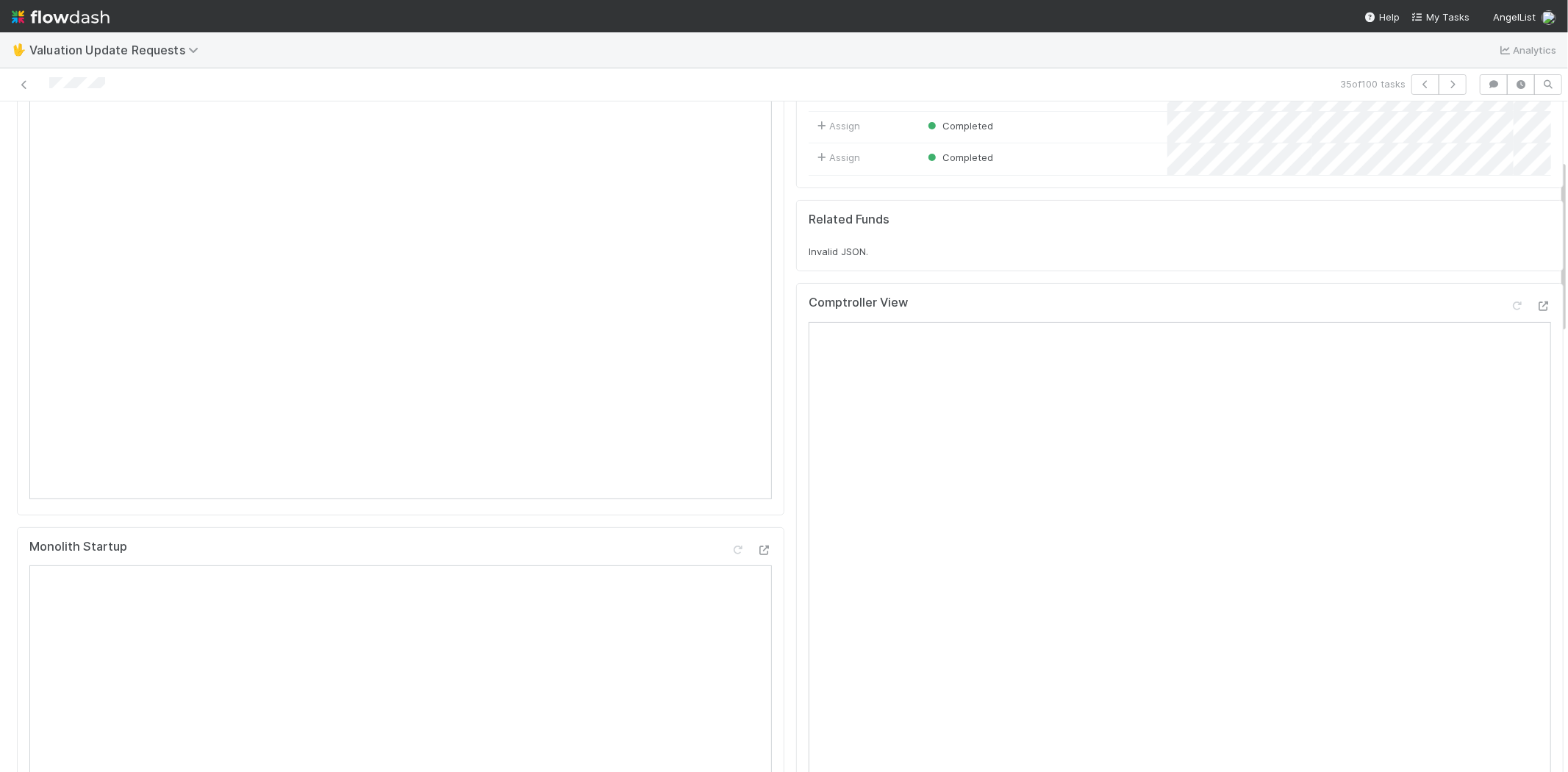
scroll to position [326, 0]
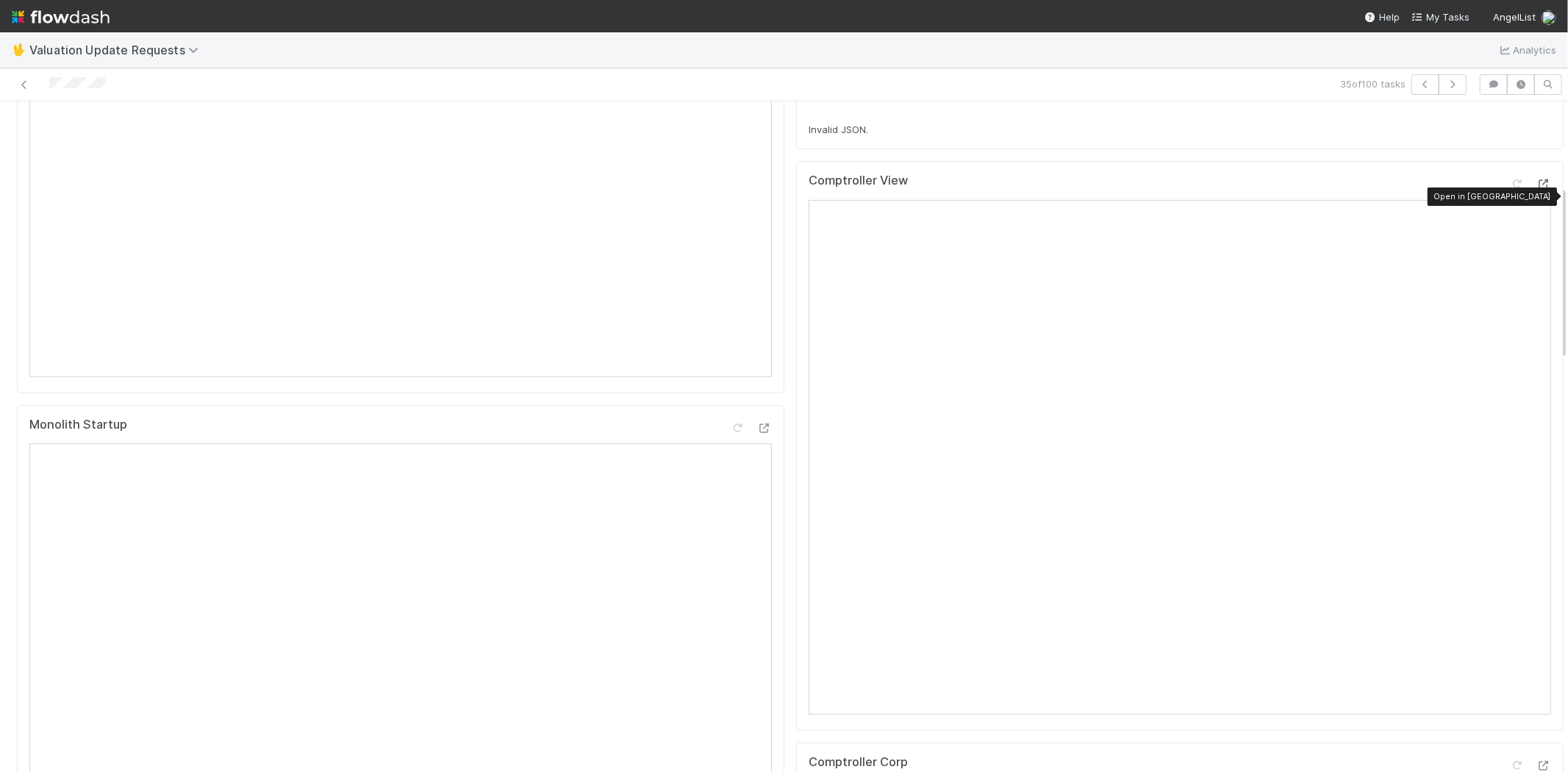
click at [1537, 189] on icon at bounding box center [1544, 184] width 14 height 10
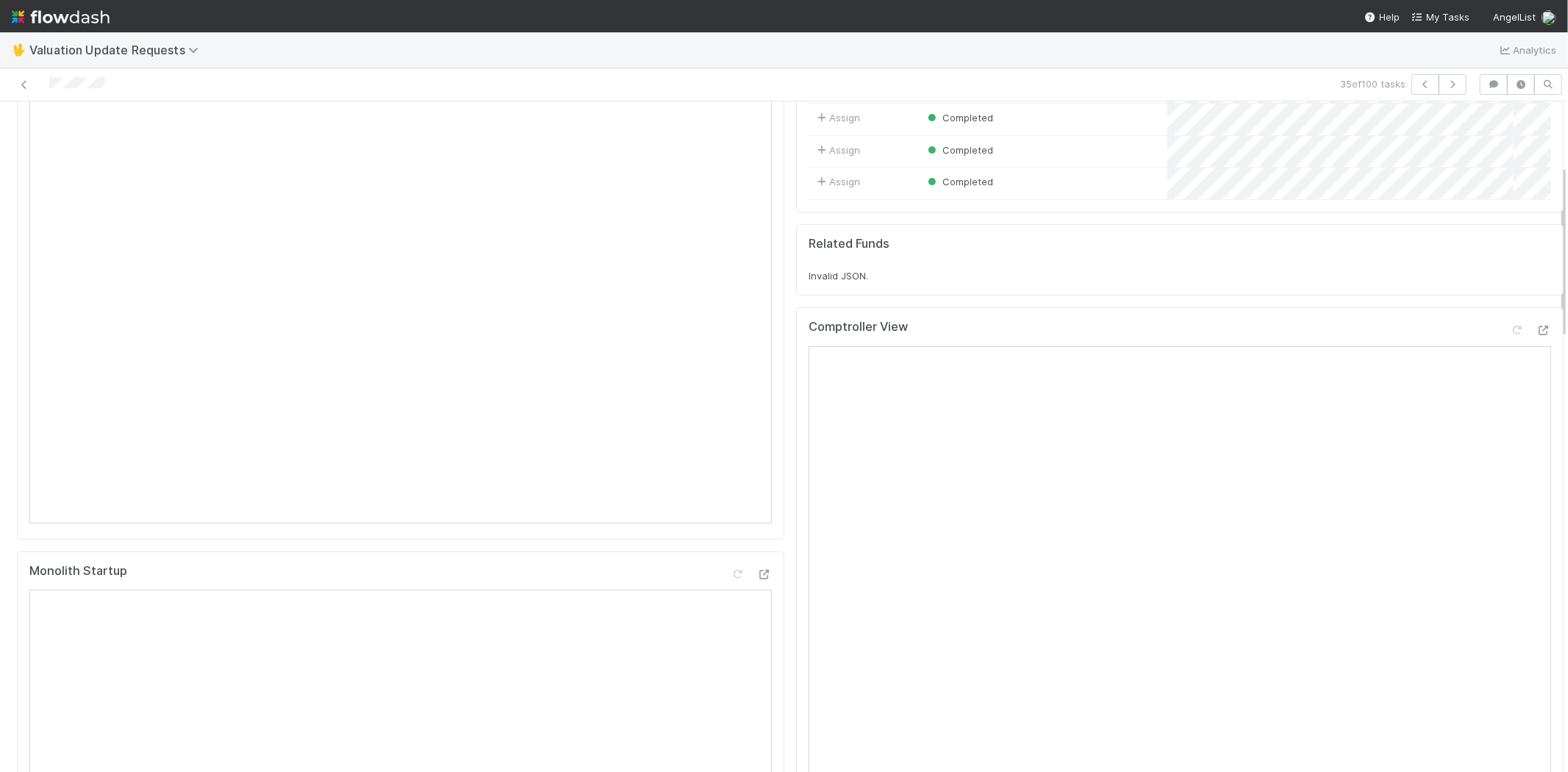
scroll to position [163, 0]
click at [1510, 352] on icon at bounding box center [1518, 347] width 14 height 10
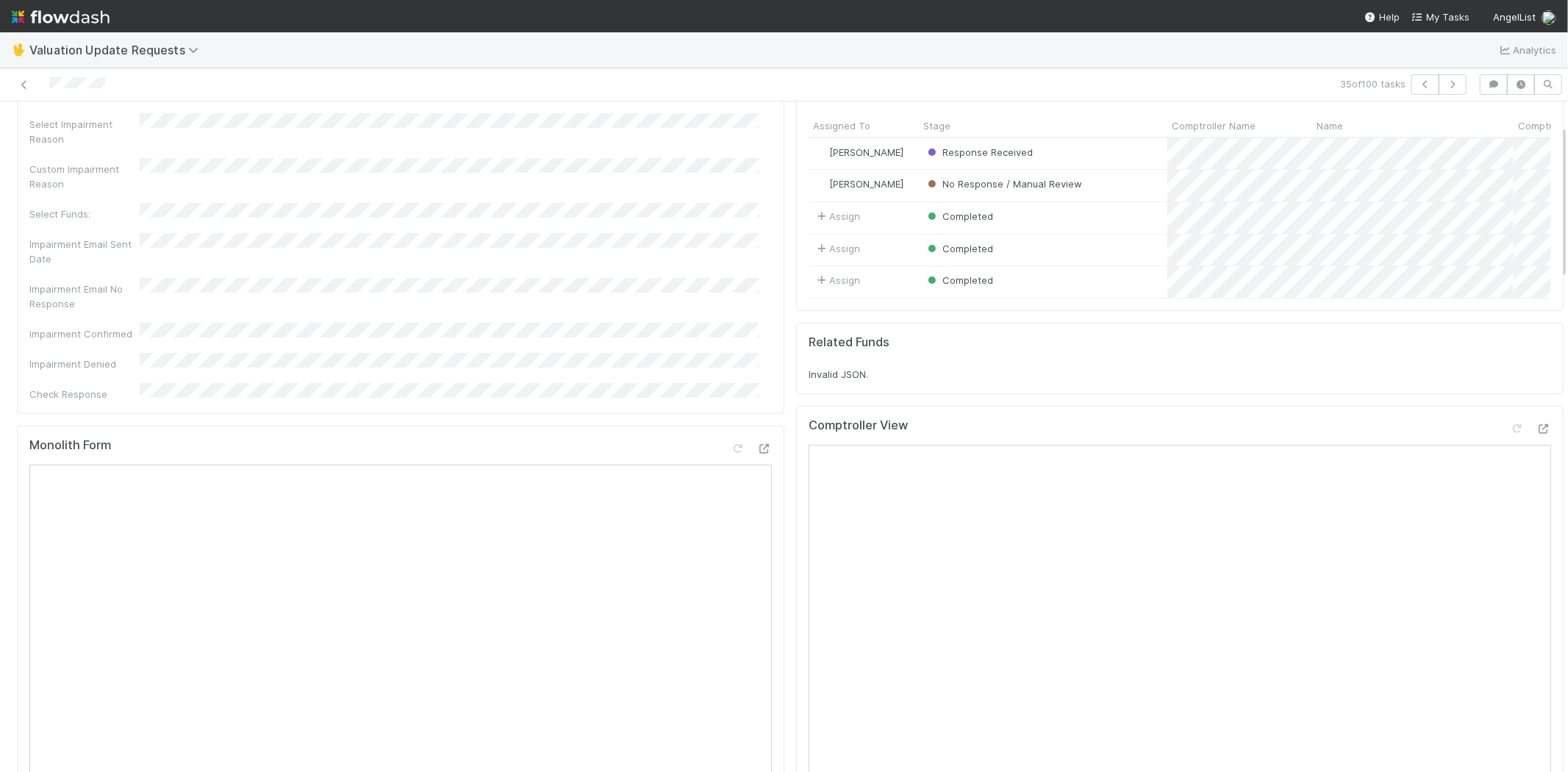
scroll to position [0, 0]
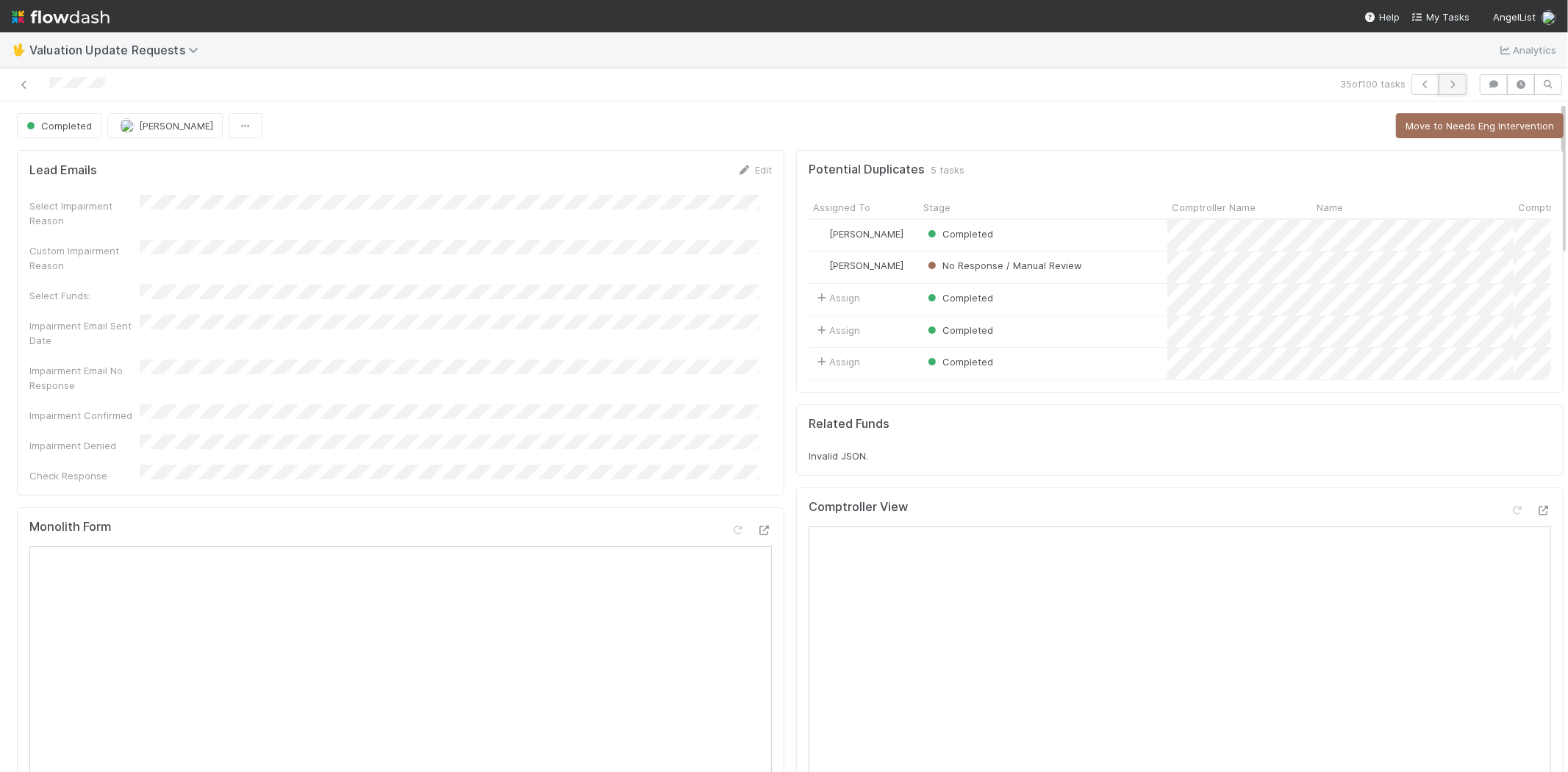
click at [1446, 80] on icon "button" at bounding box center [1453, 84] width 14 height 9
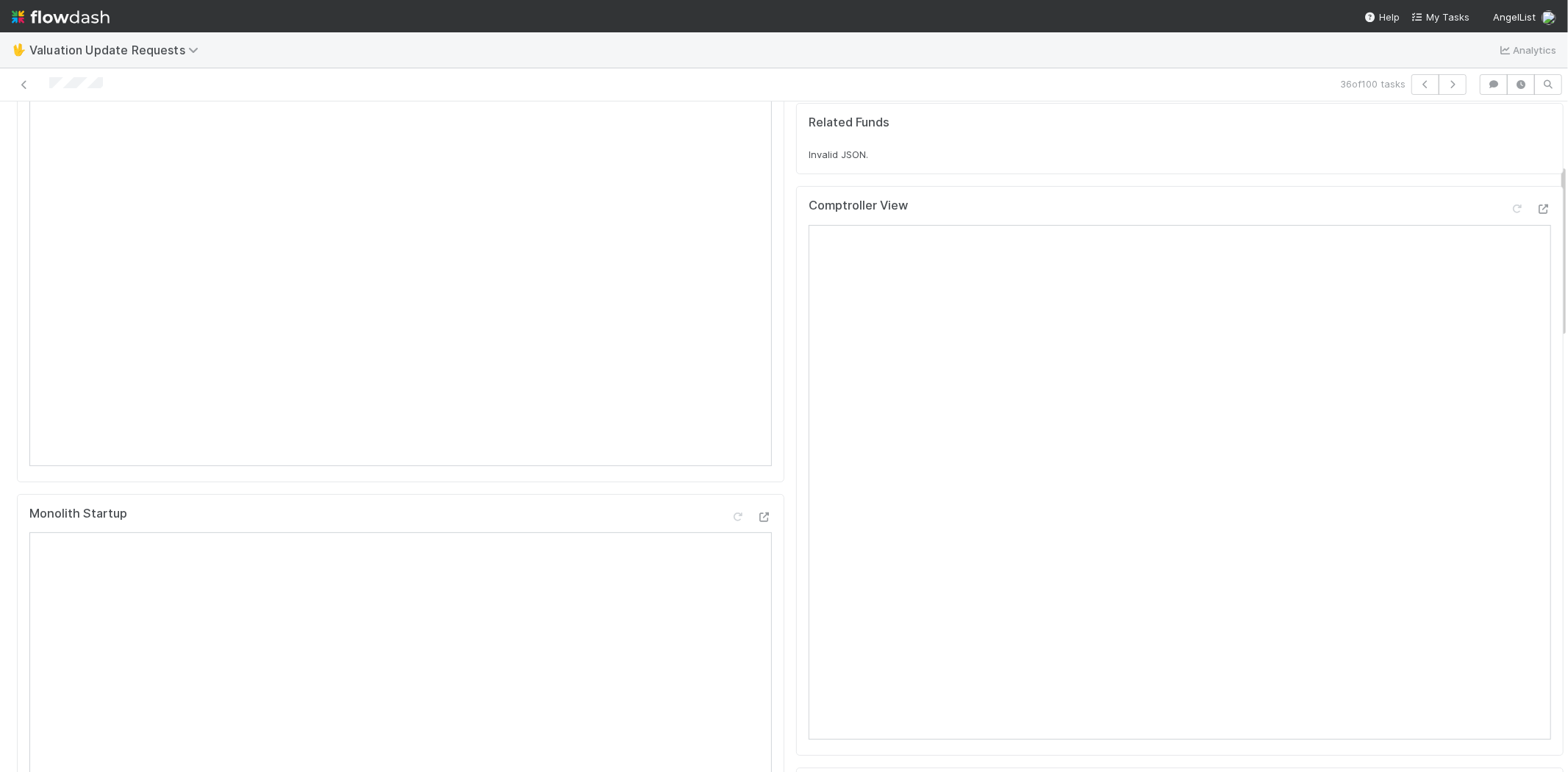
scroll to position [245, 0]
click at [1537, 206] on icon at bounding box center [1544, 202] width 14 height 10
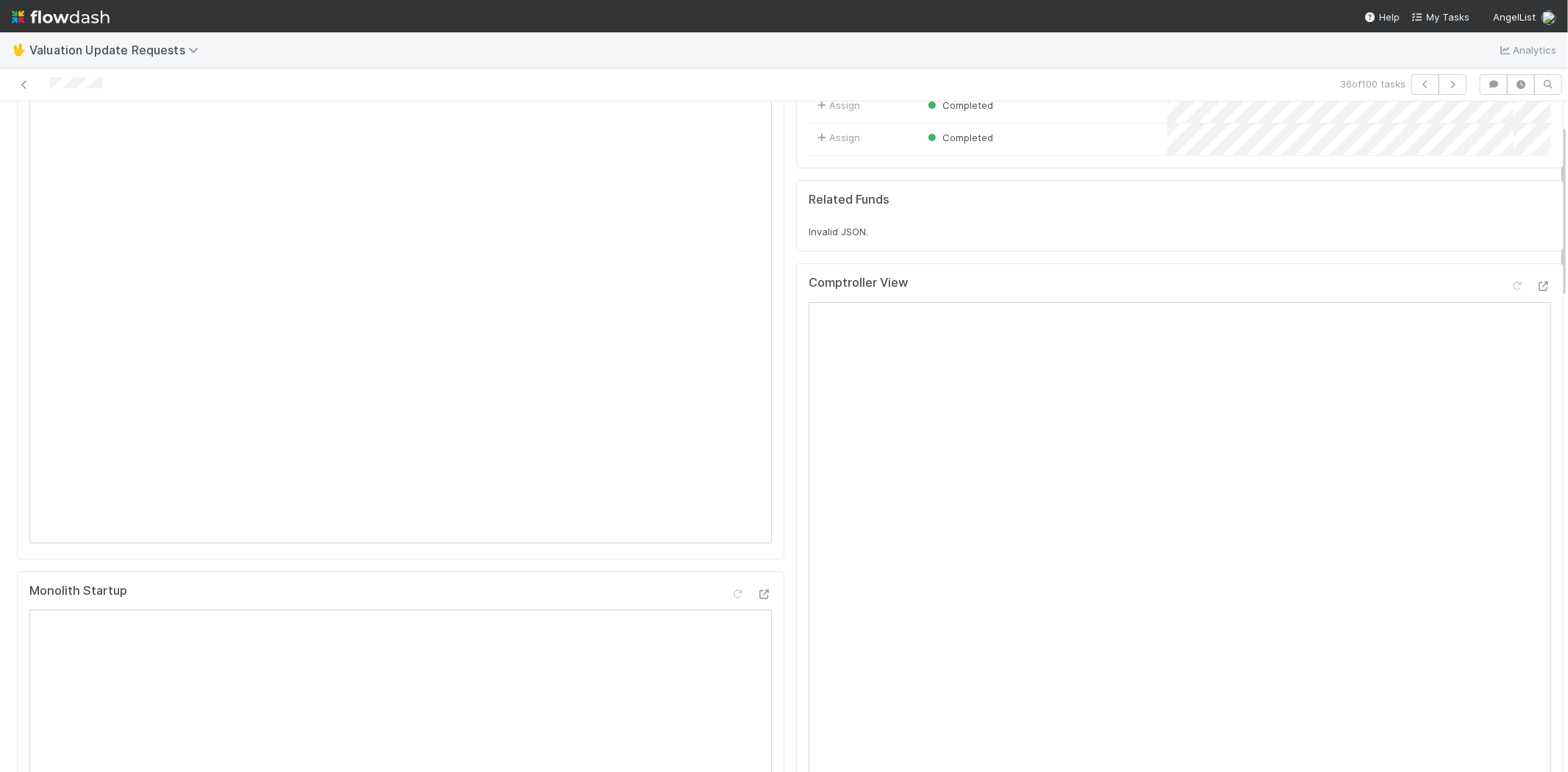
scroll to position [82, 0]
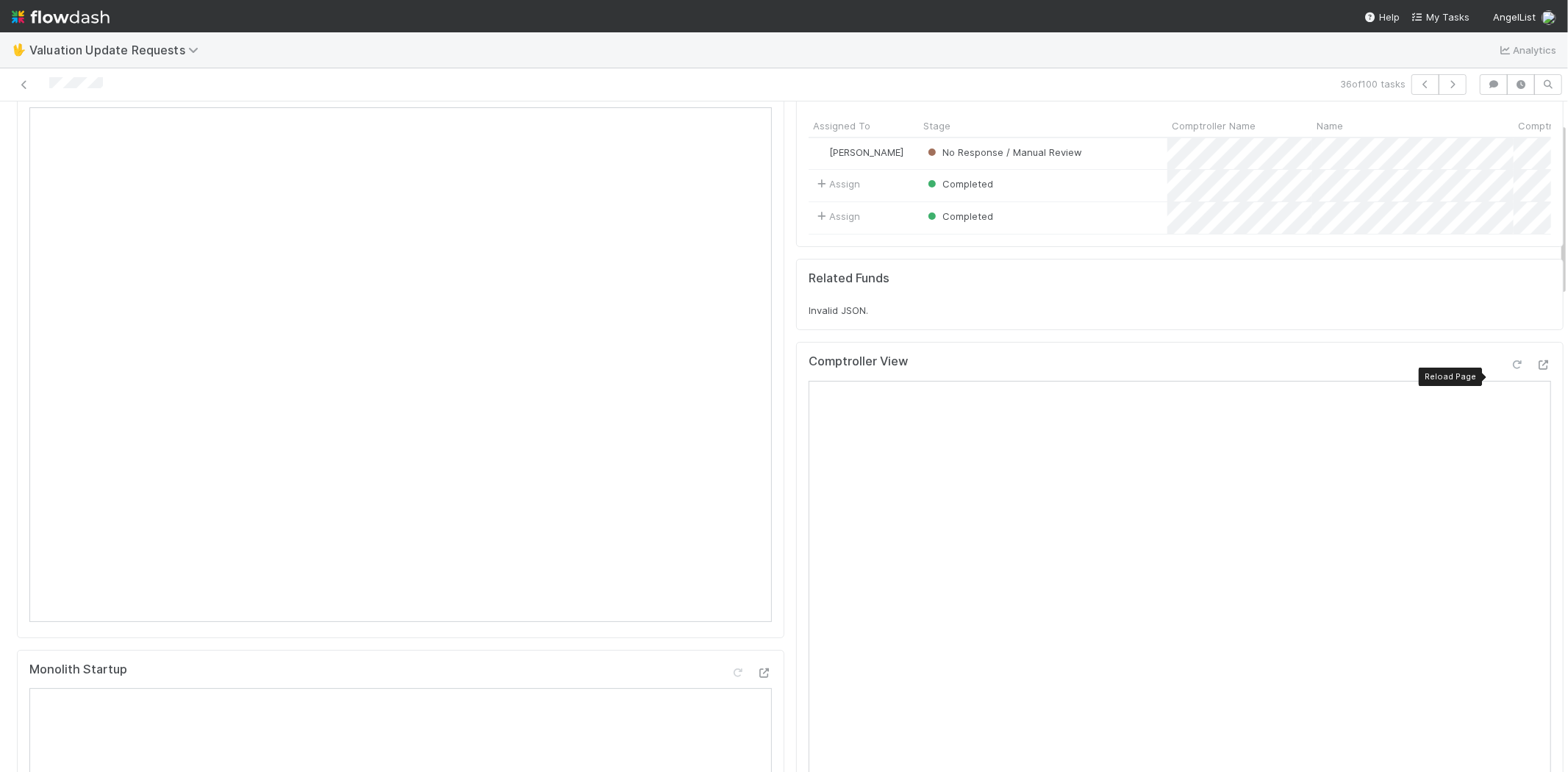
click at [1510, 370] on icon at bounding box center [1518, 365] width 14 height 10
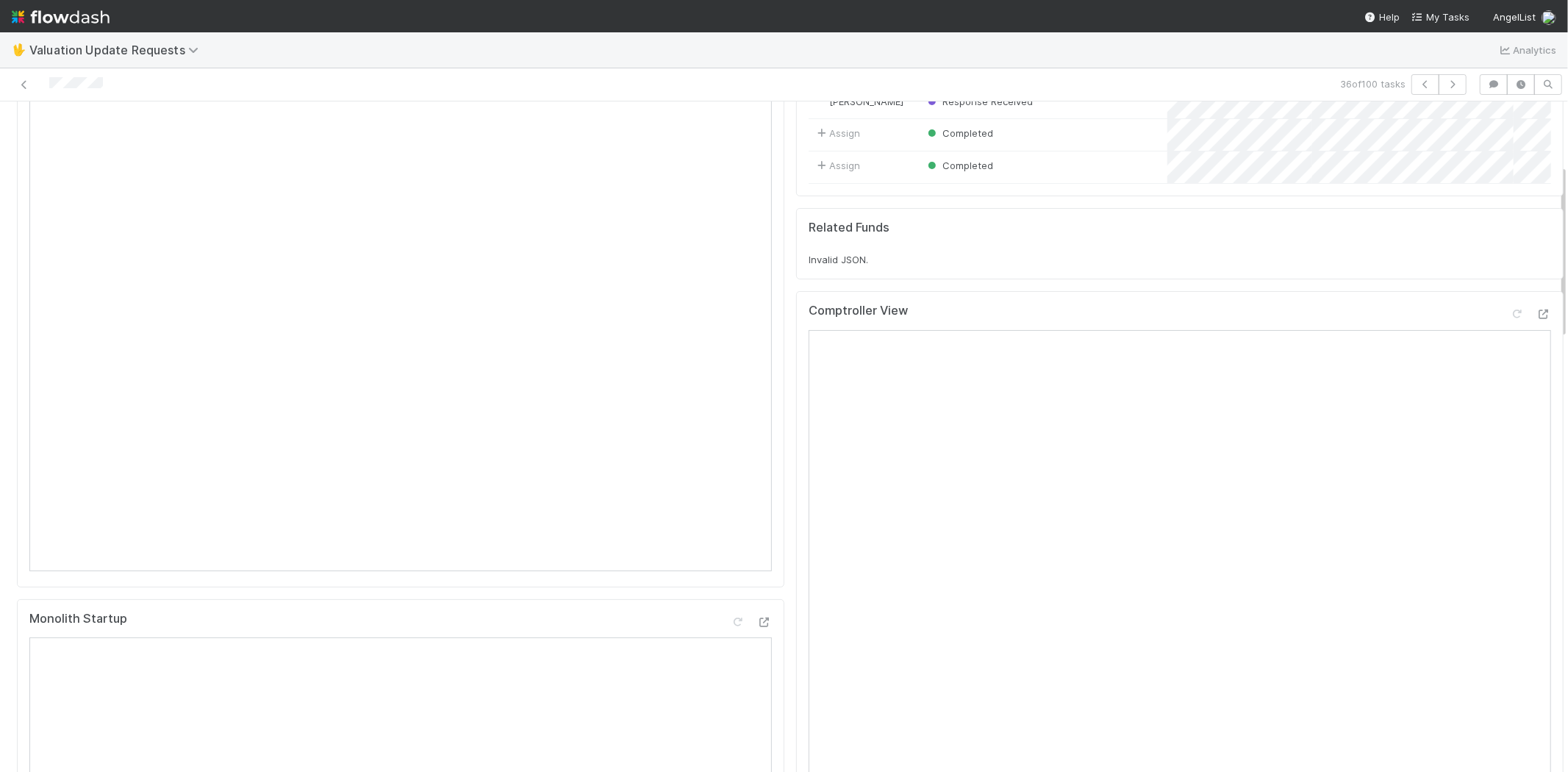
scroll to position [0, 0]
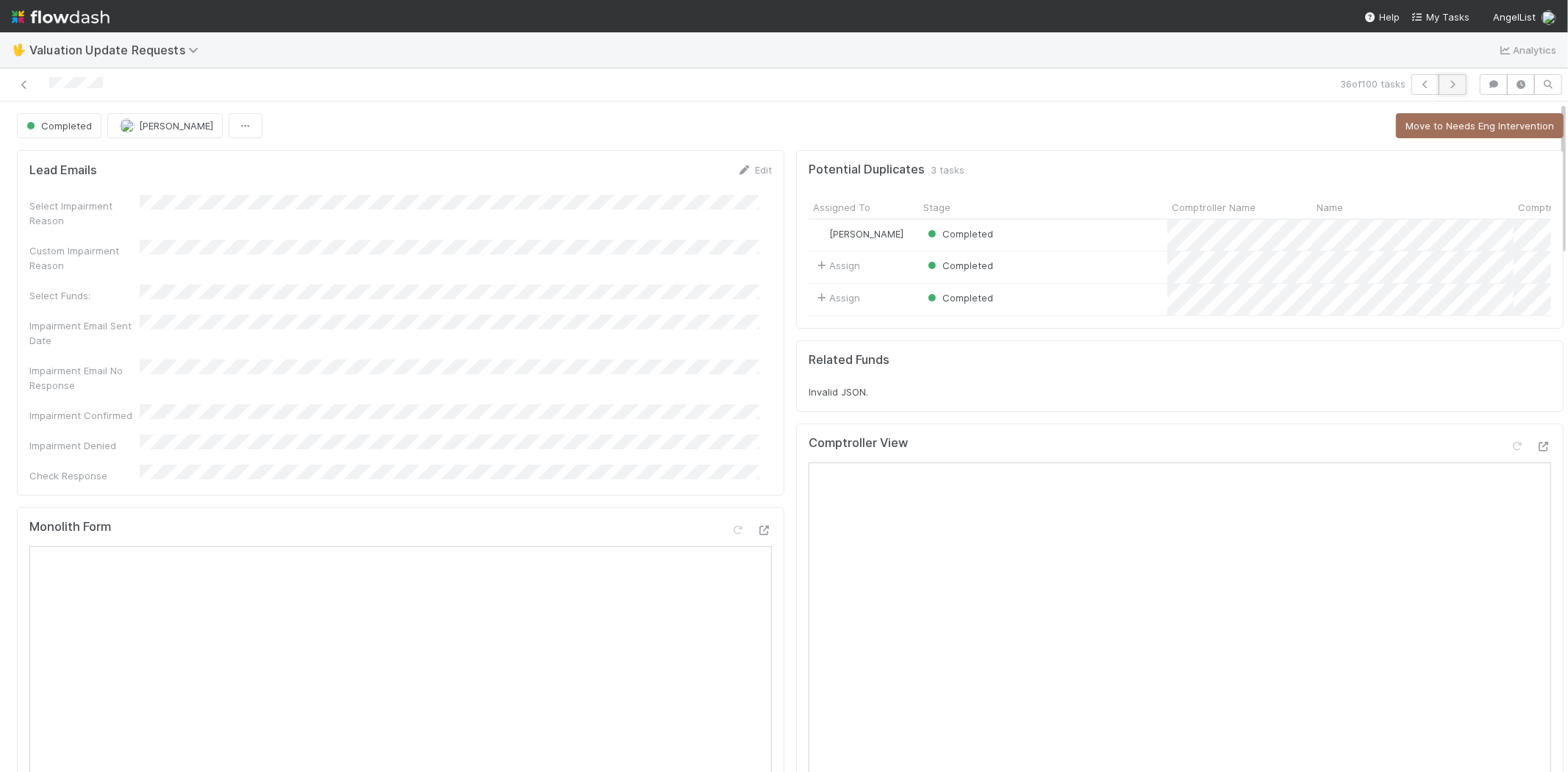
click at [1444, 89] on button "button" at bounding box center [1453, 85] width 28 height 21
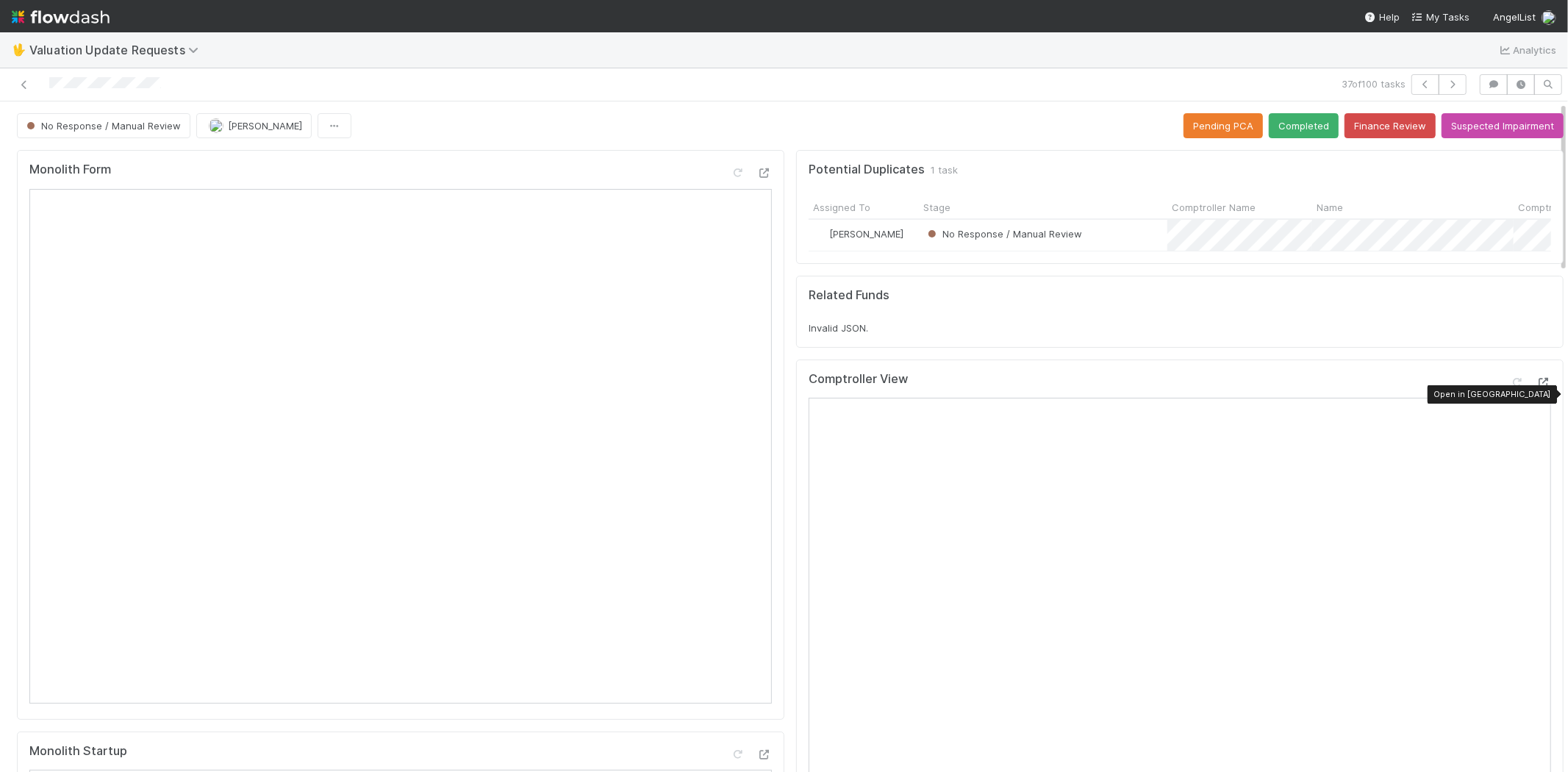
click at [1537, 387] on icon at bounding box center [1544, 382] width 14 height 10
click at [1446, 84] on icon "button" at bounding box center [1453, 84] width 14 height 9
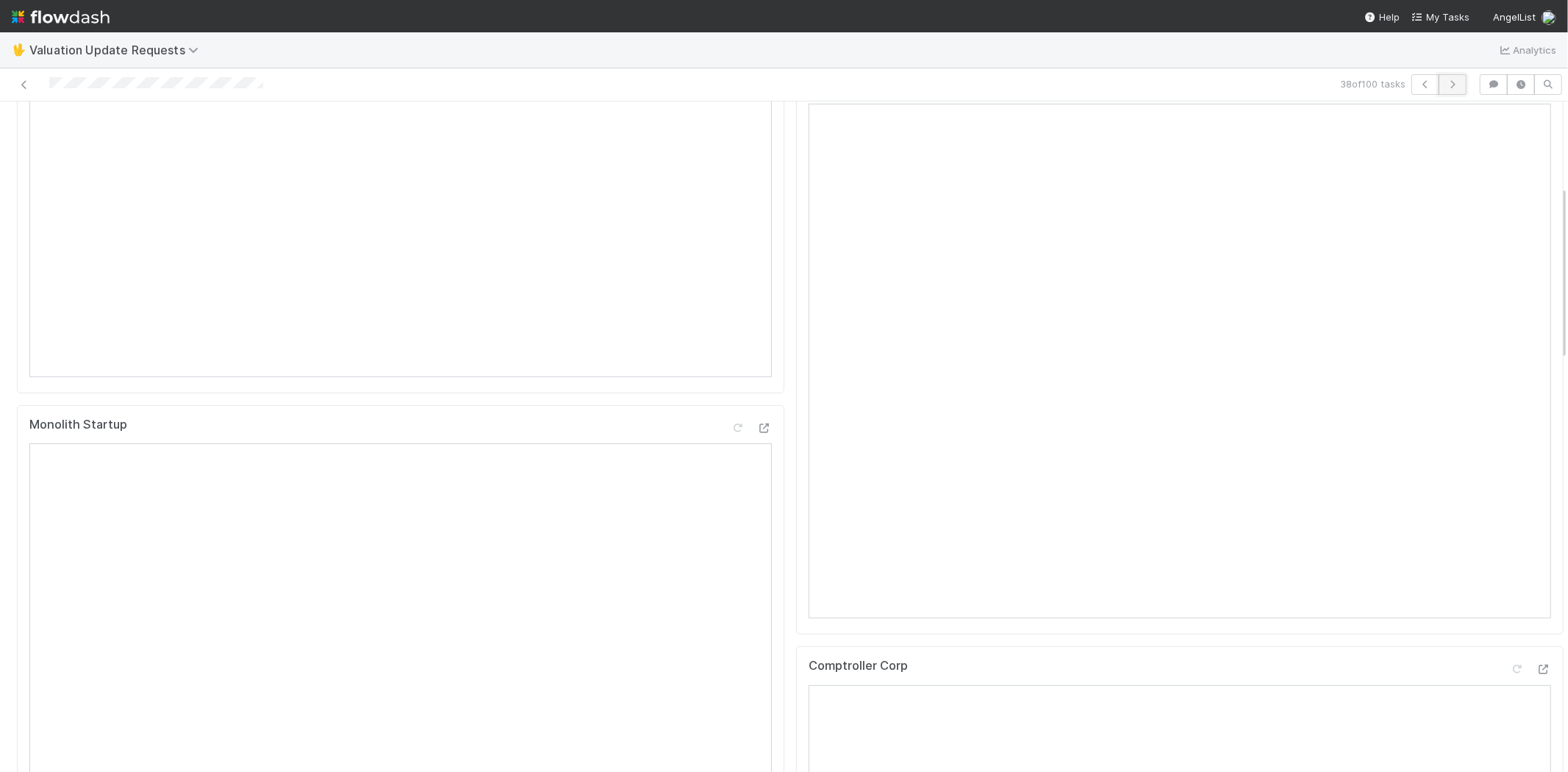
click at [1446, 81] on icon "button" at bounding box center [1453, 84] width 14 height 9
click at [1446, 88] on icon "button" at bounding box center [1453, 84] width 14 height 9
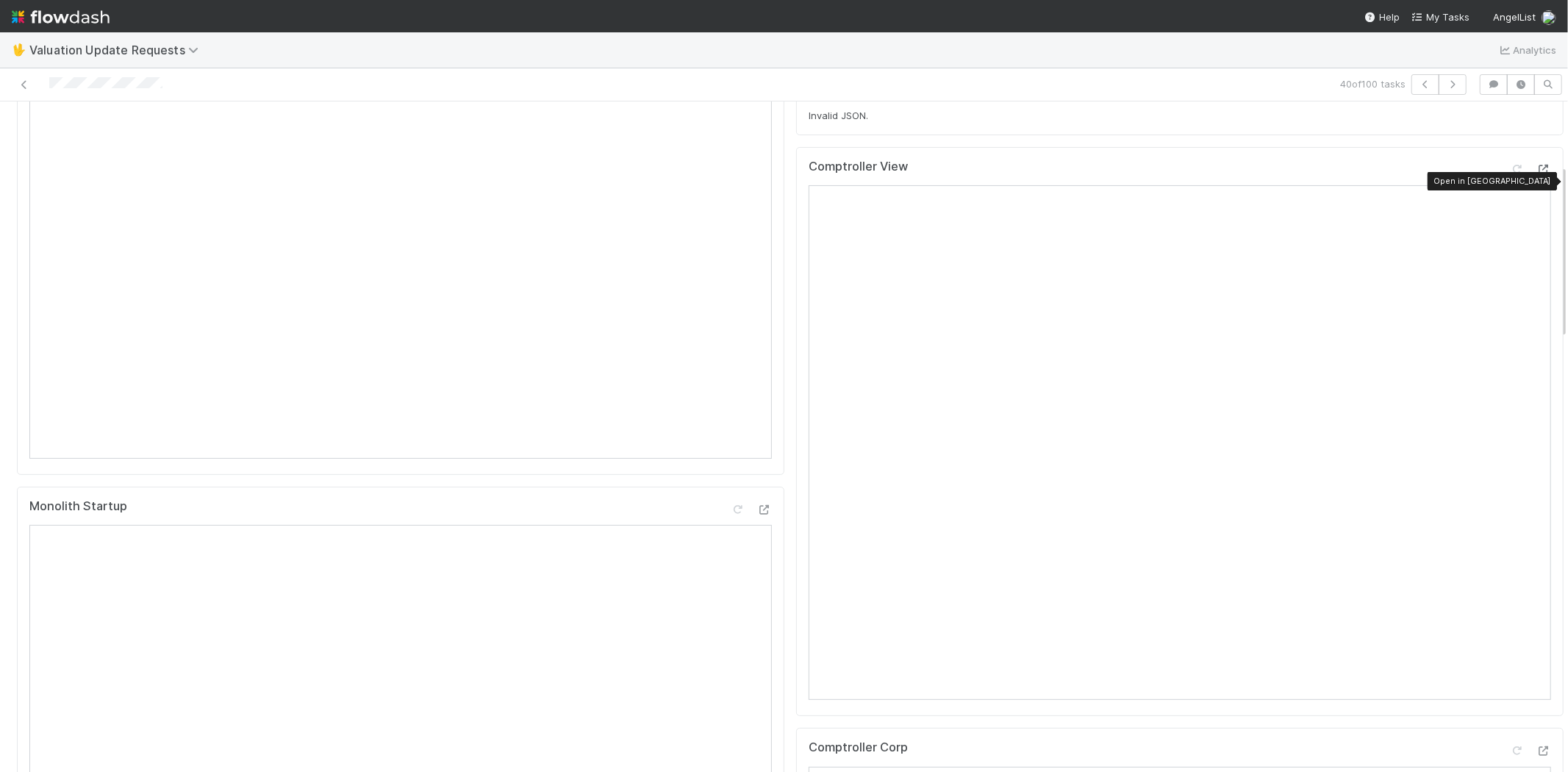
click at [1537, 174] on icon at bounding box center [1544, 170] width 14 height 10
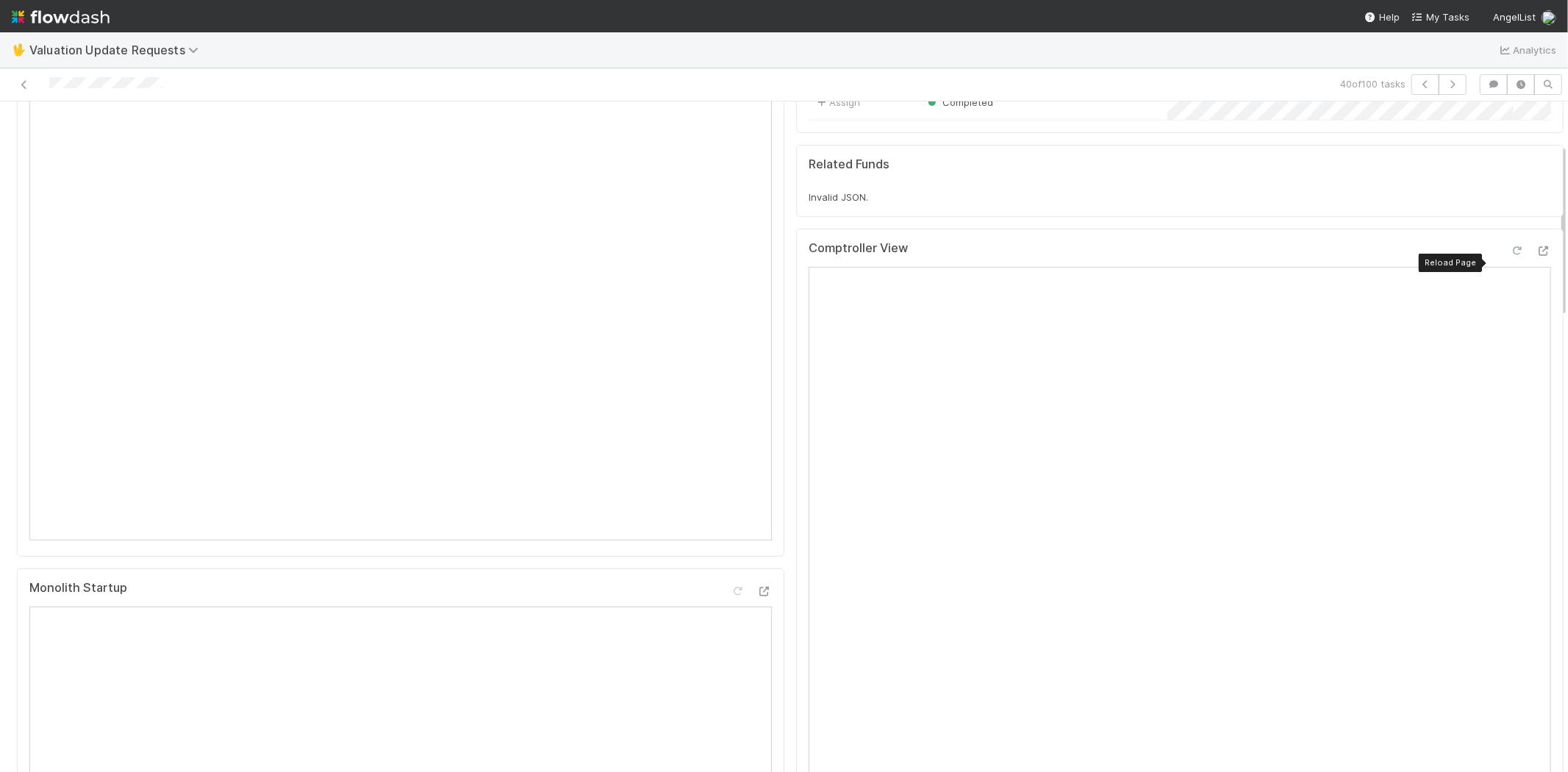
click at [1510, 258] on div at bounding box center [1518, 250] width 14 height 14
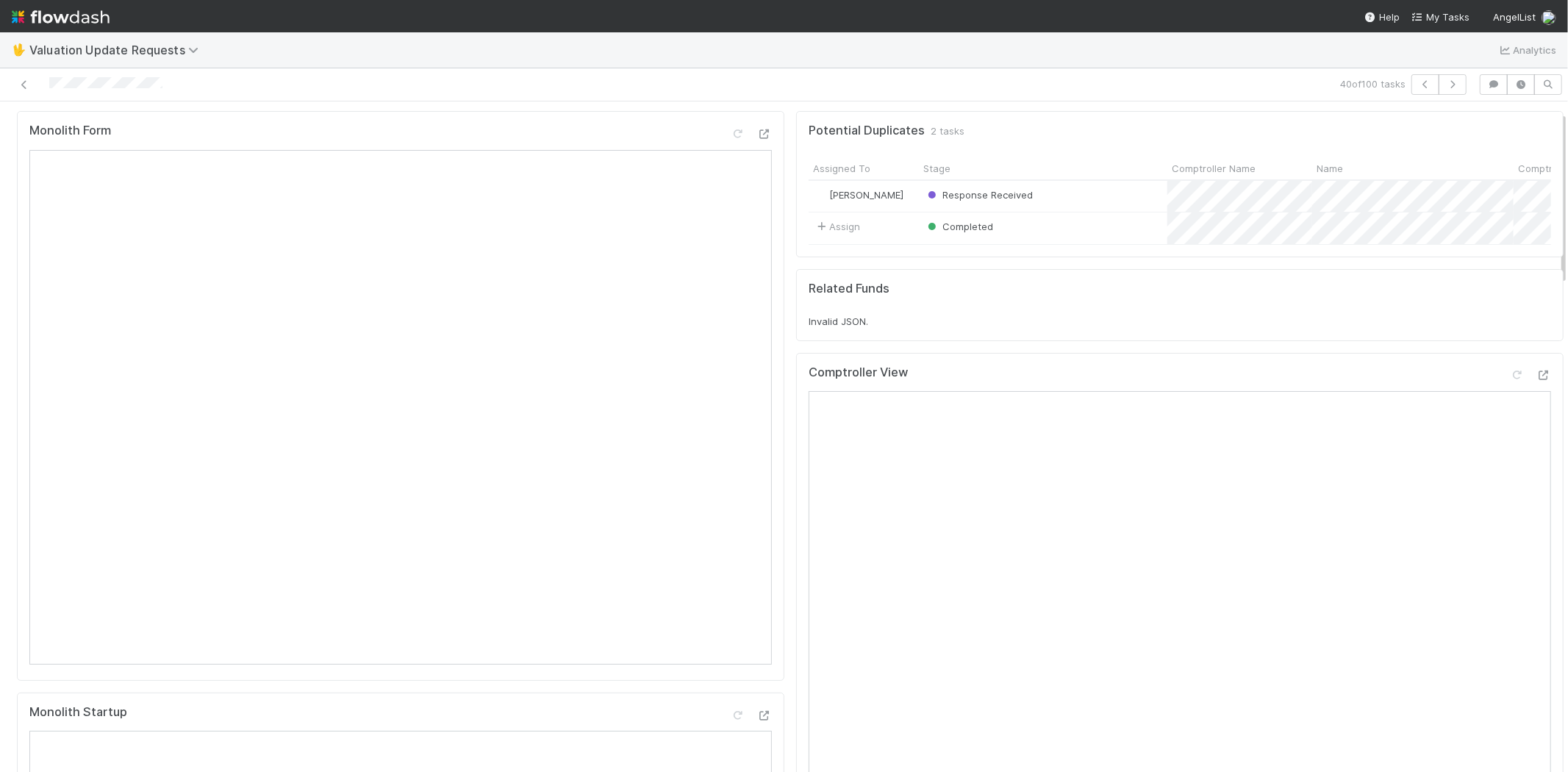
scroll to position [0, 0]
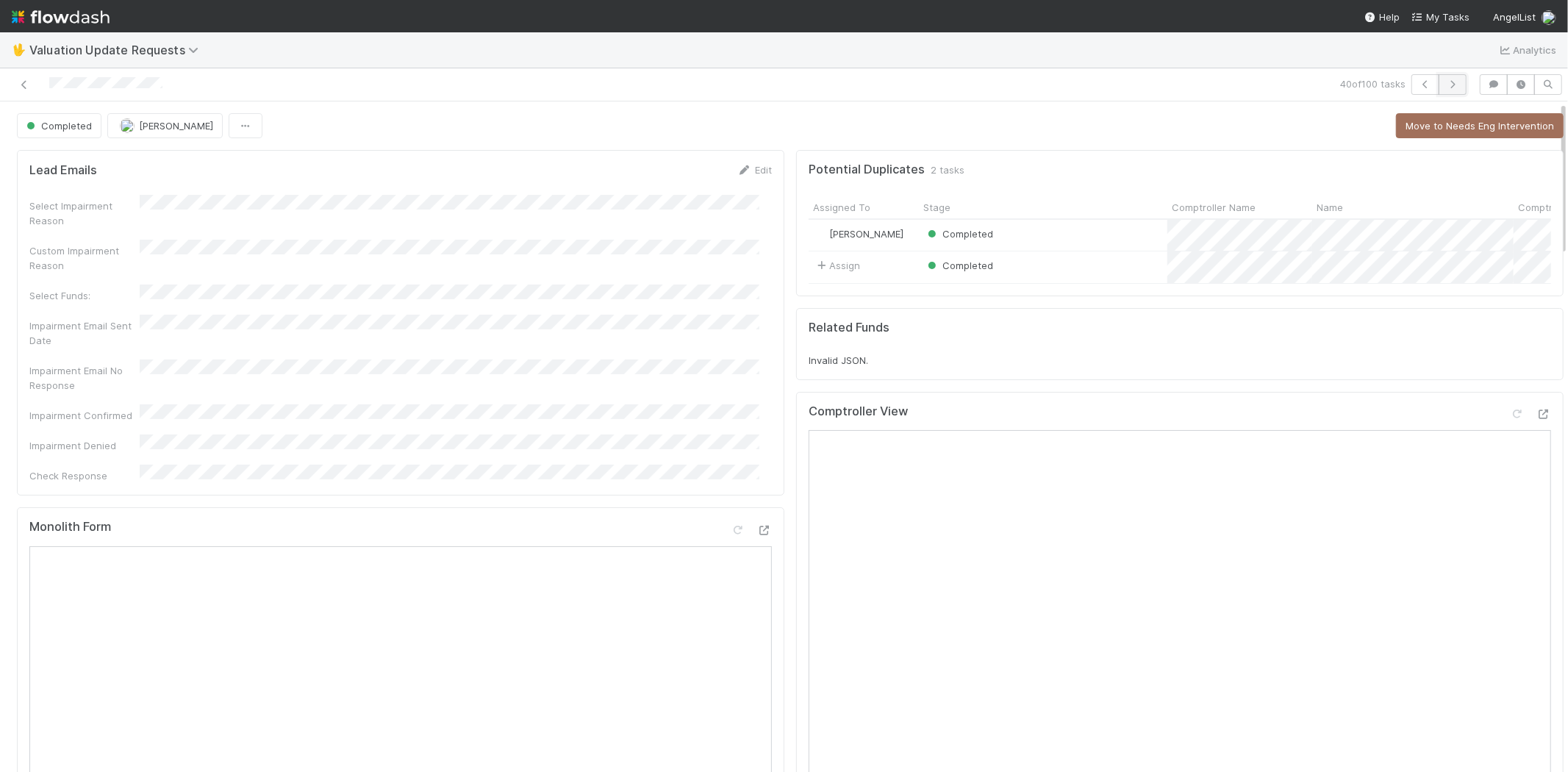
click at [1446, 84] on icon "button" at bounding box center [1453, 84] width 14 height 9
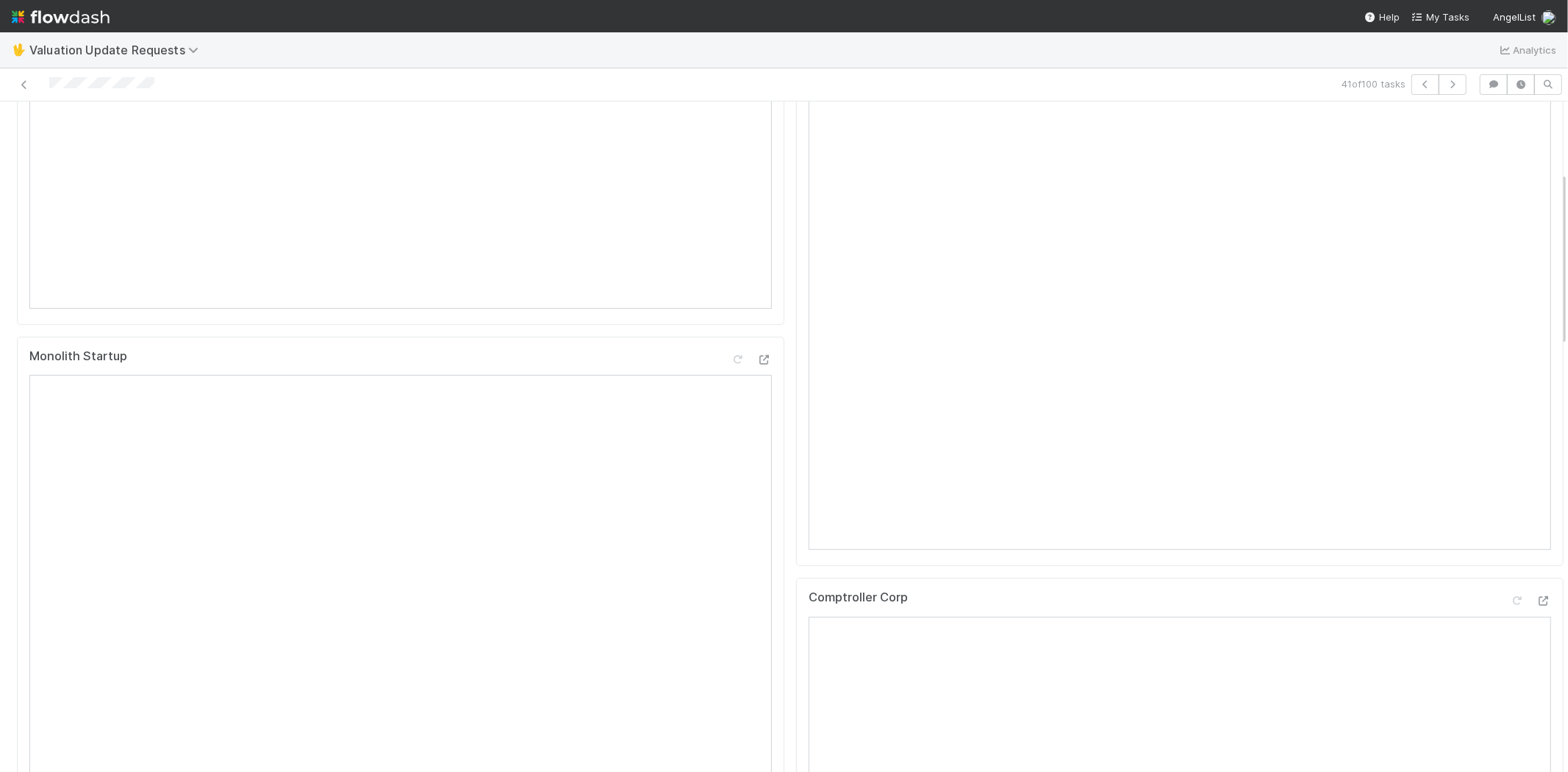
scroll to position [245, 0]
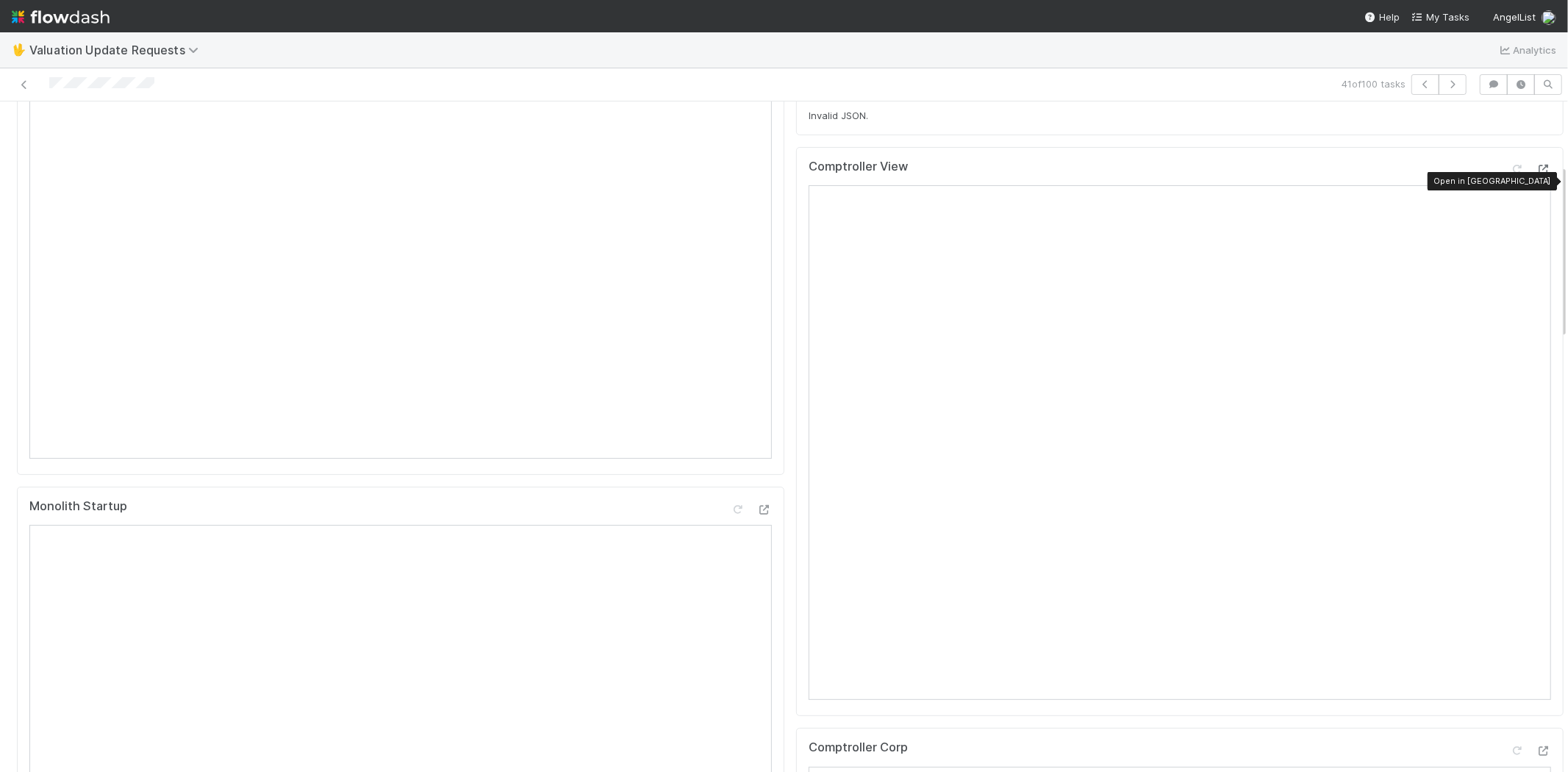
click at [1537, 174] on icon at bounding box center [1544, 170] width 14 height 10
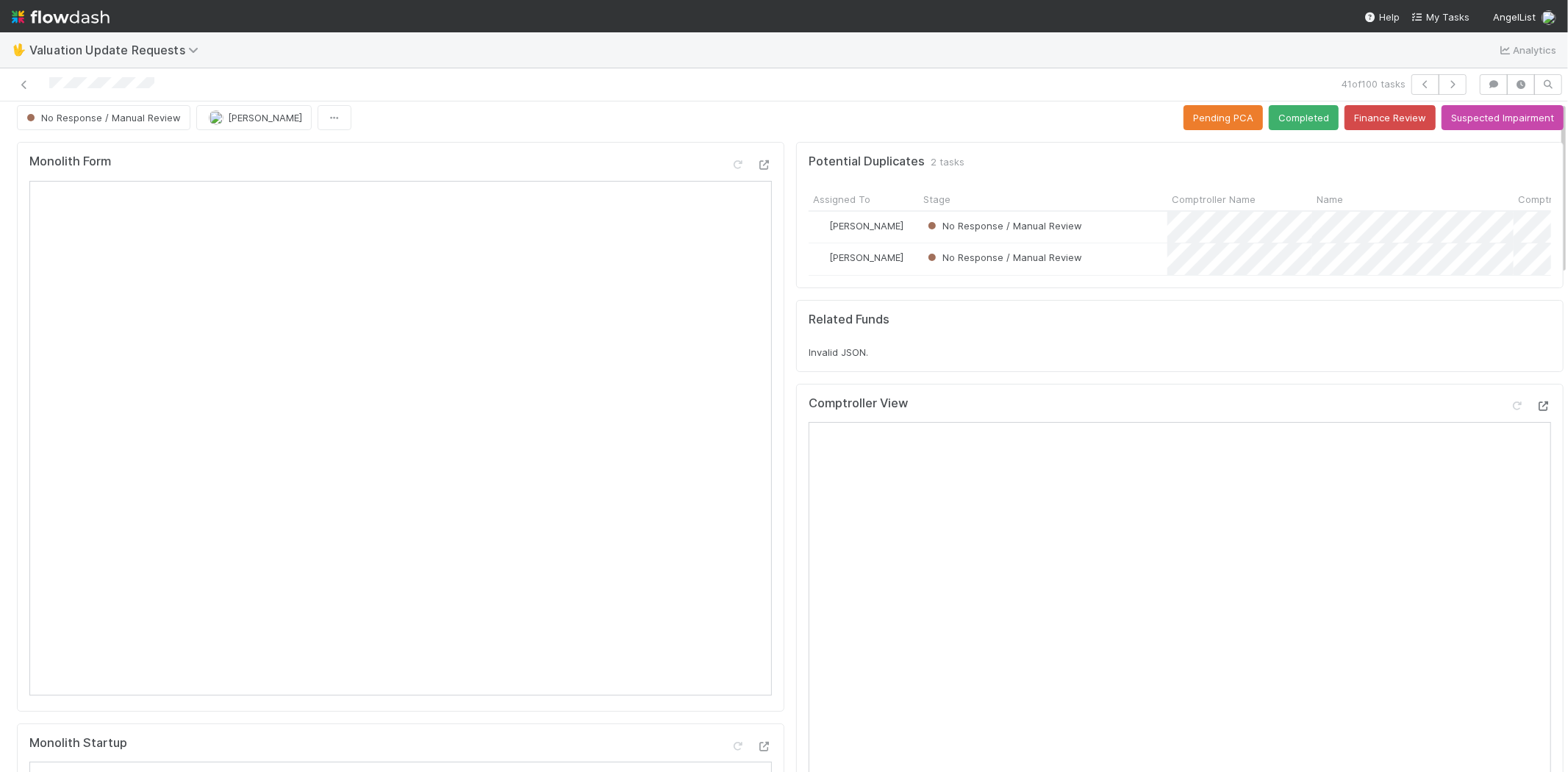
scroll to position [0, 0]
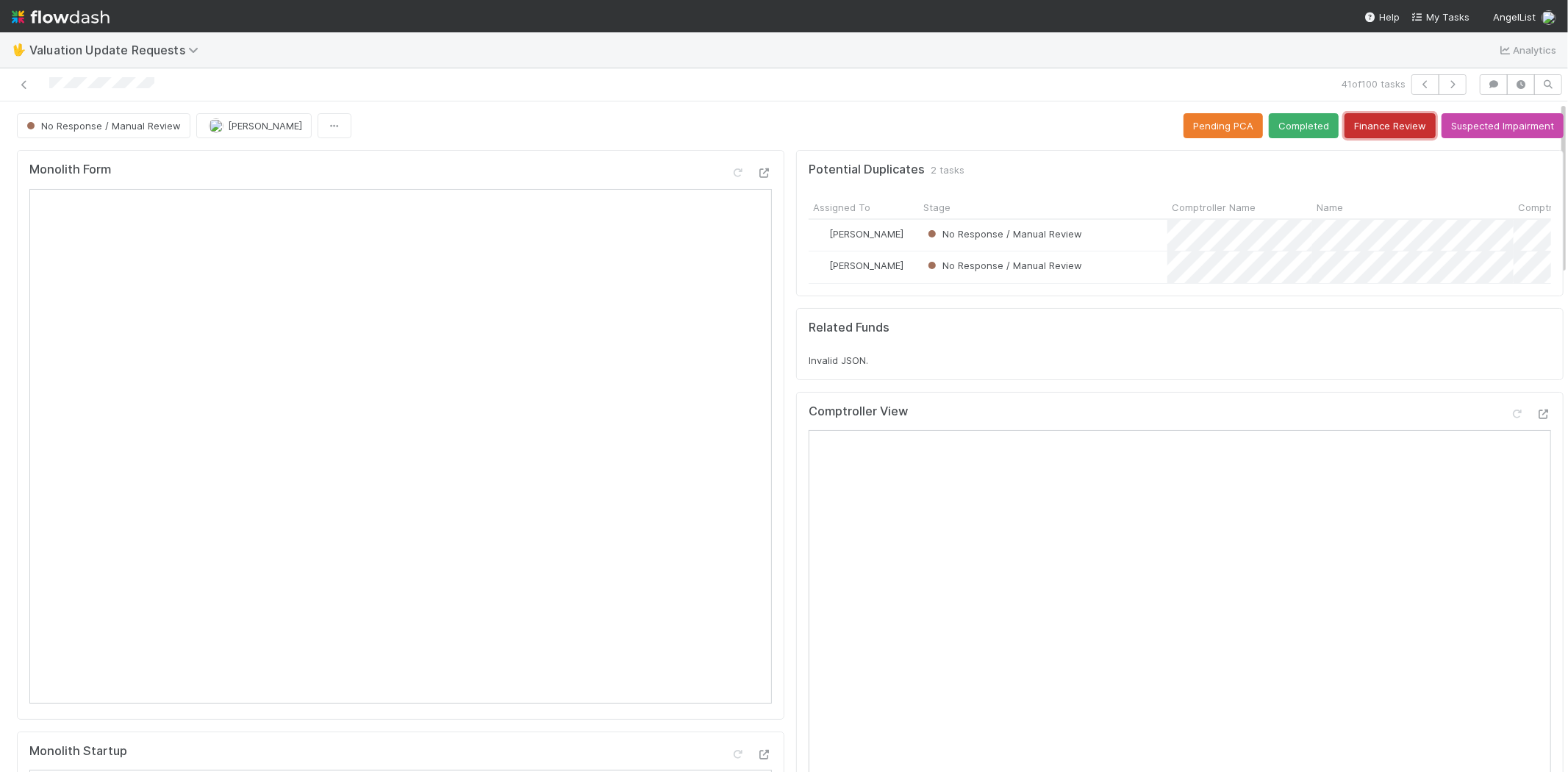
click at [1353, 133] on button "Finance Review" at bounding box center [1390, 125] width 91 height 25
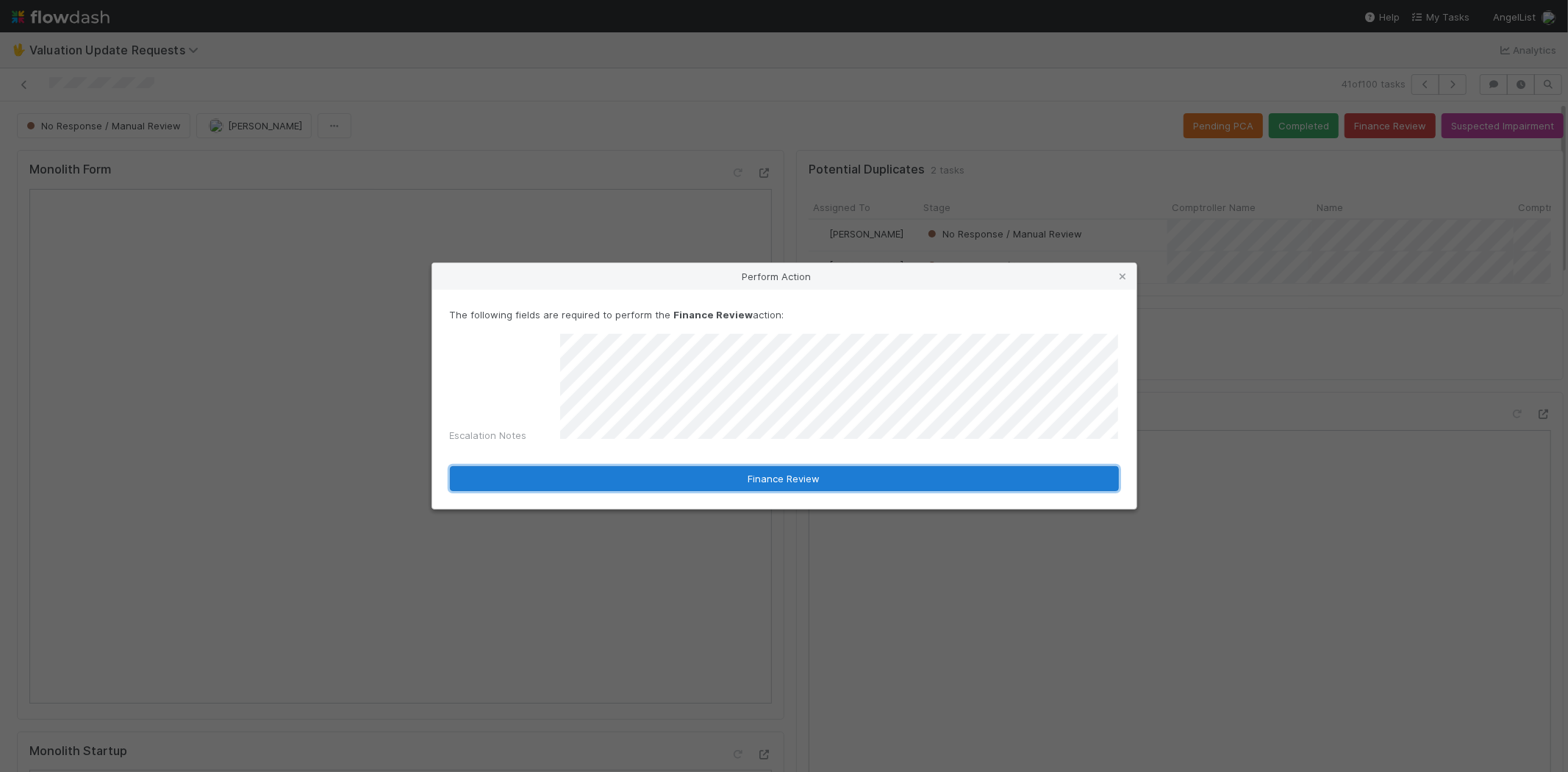
click at [776, 466] on button "Finance Review" at bounding box center [784, 478] width 669 height 25
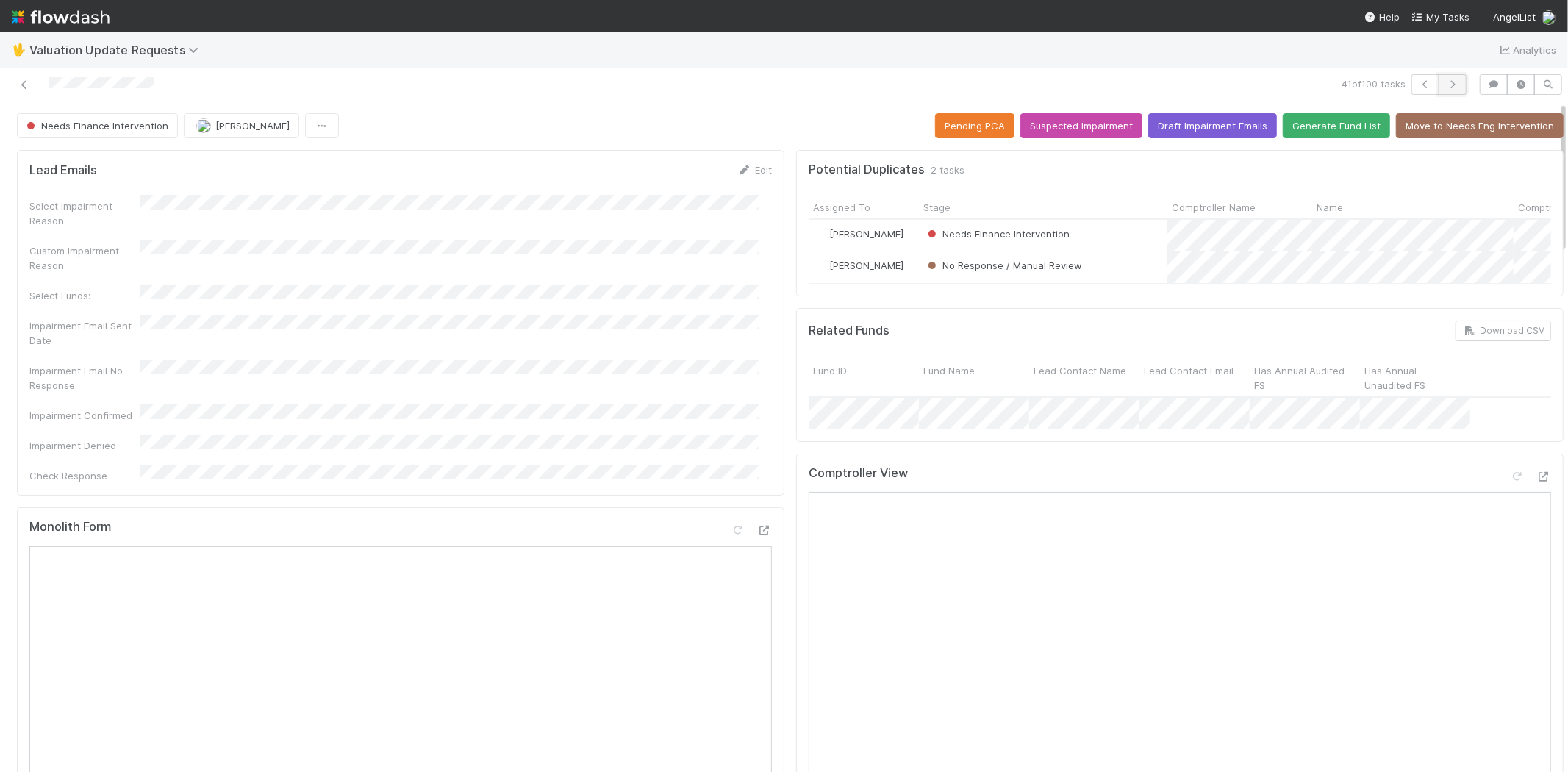
click at [1439, 90] on button "button" at bounding box center [1453, 85] width 28 height 21
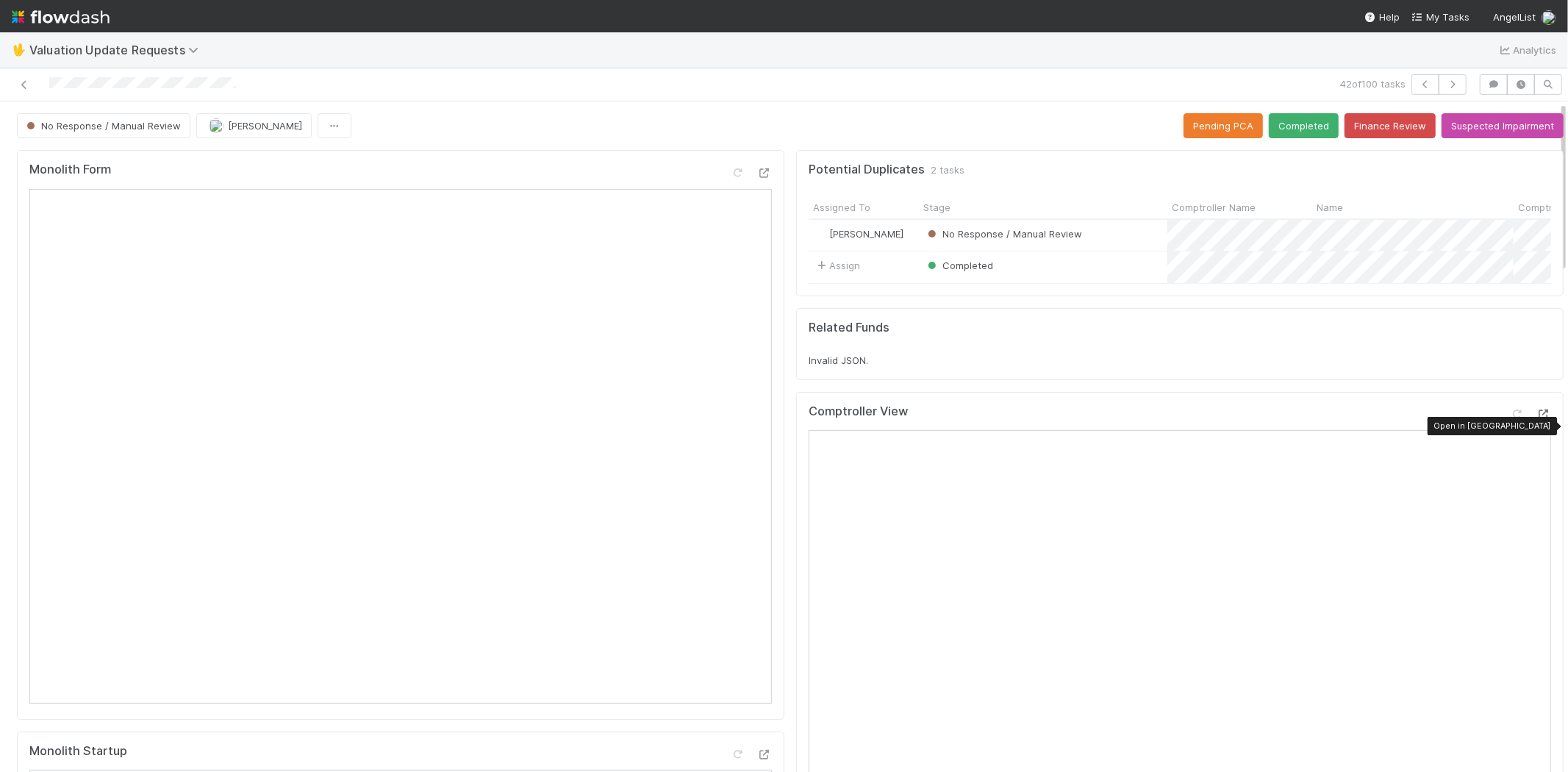
click at [1537, 419] on icon at bounding box center [1544, 414] width 14 height 10
click at [1449, 88] on button "button" at bounding box center [1453, 85] width 28 height 21
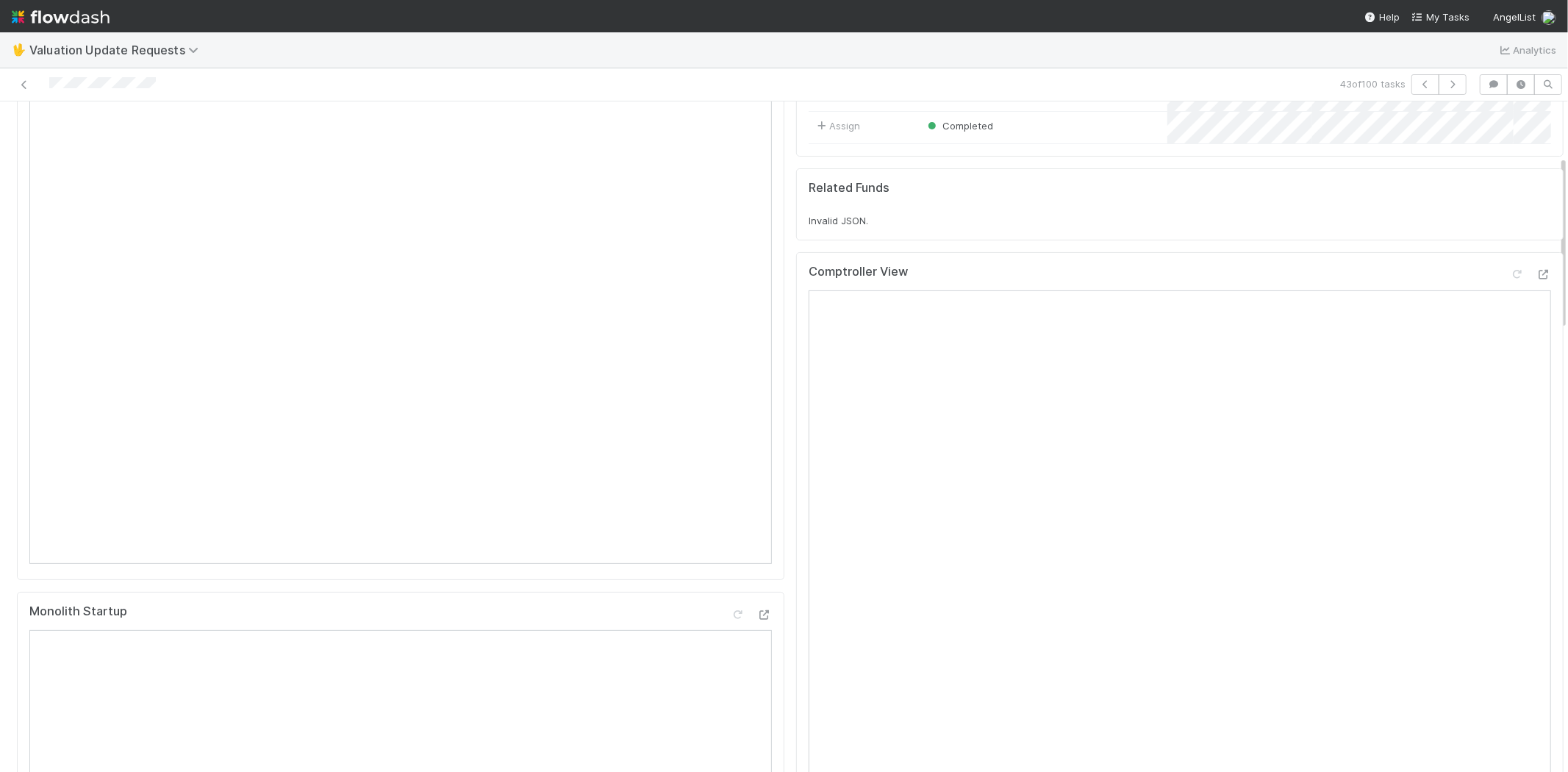
scroll to position [82, 0]
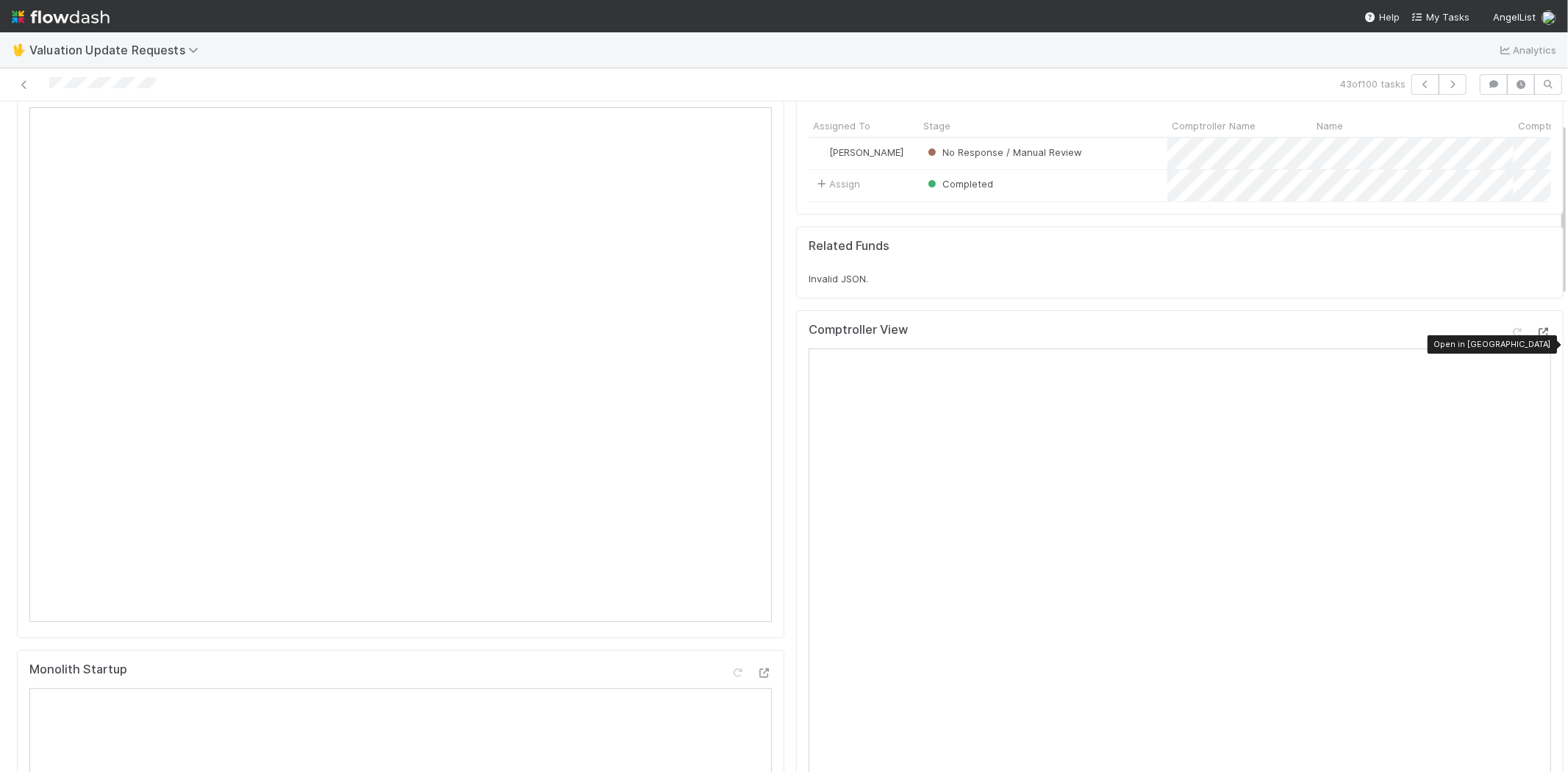
click at [1537, 338] on div at bounding box center [1544, 332] width 14 height 14
click at [1510, 338] on icon at bounding box center [1518, 333] width 14 height 10
click at [1510, 338] on div at bounding box center [1518, 332] width 14 height 14
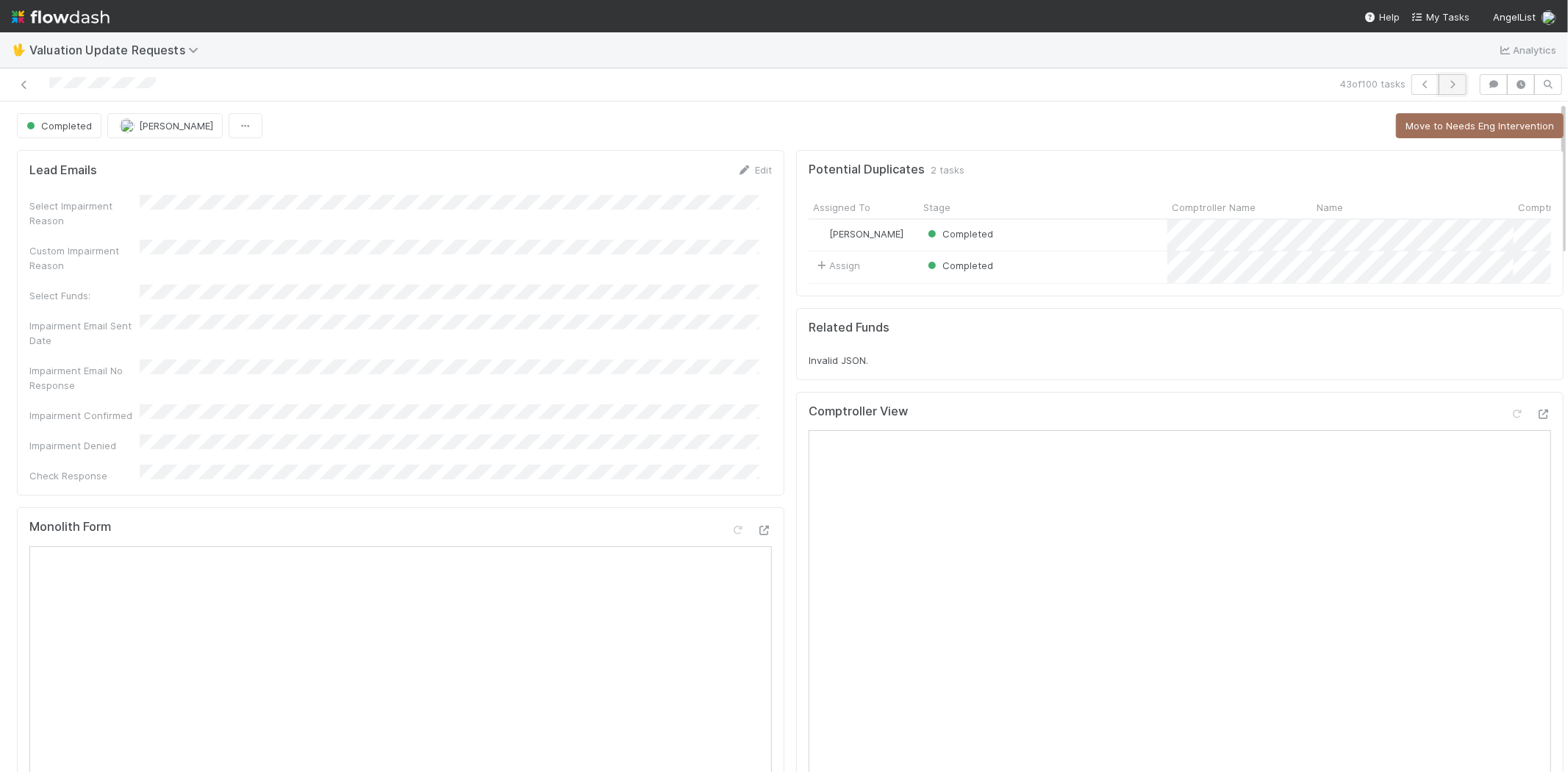
click at [1446, 85] on icon "button" at bounding box center [1453, 84] width 14 height 9
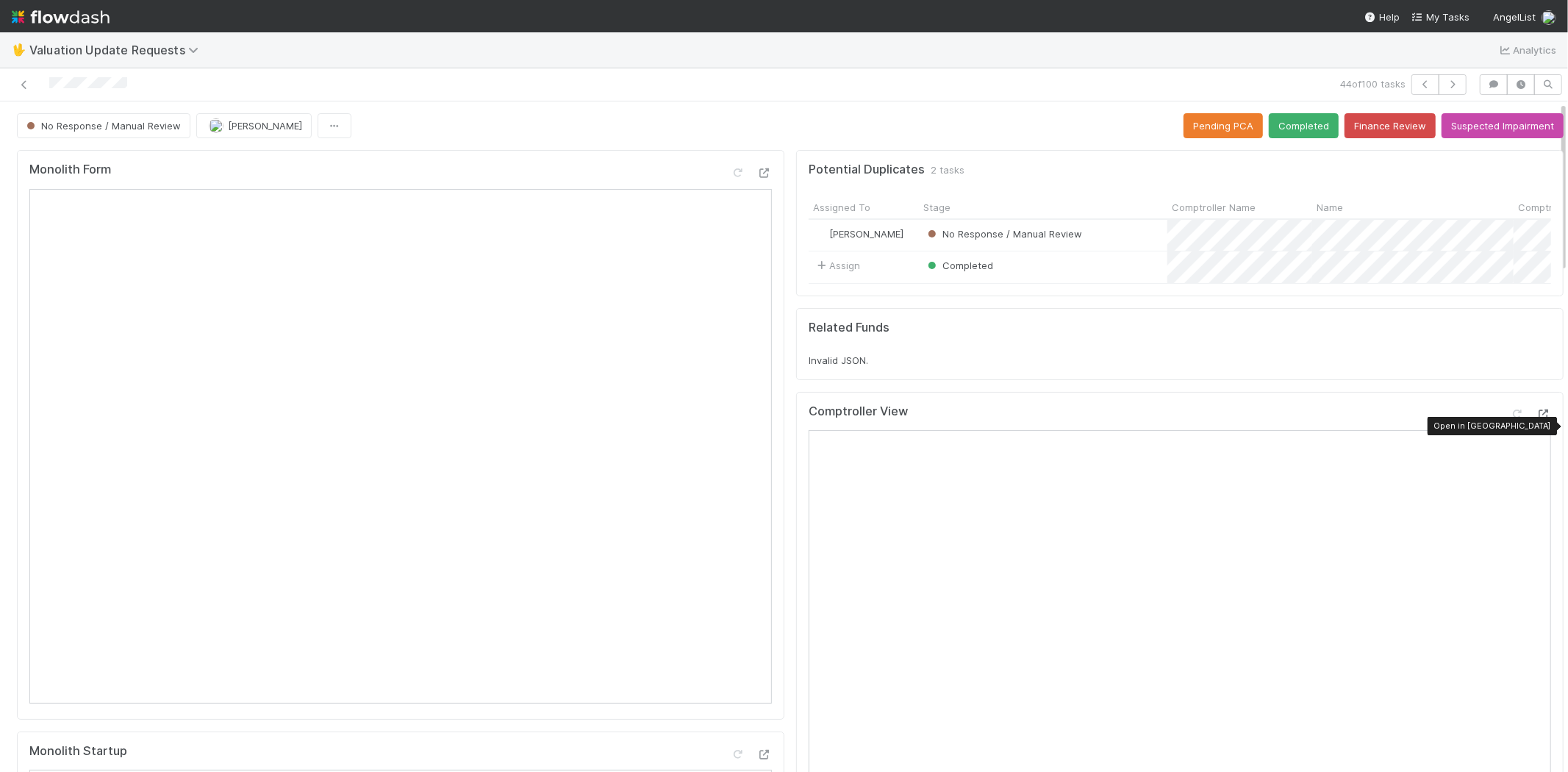
click at [1537, 420] on div at bounding box center [1544, 414] width 14 height 14
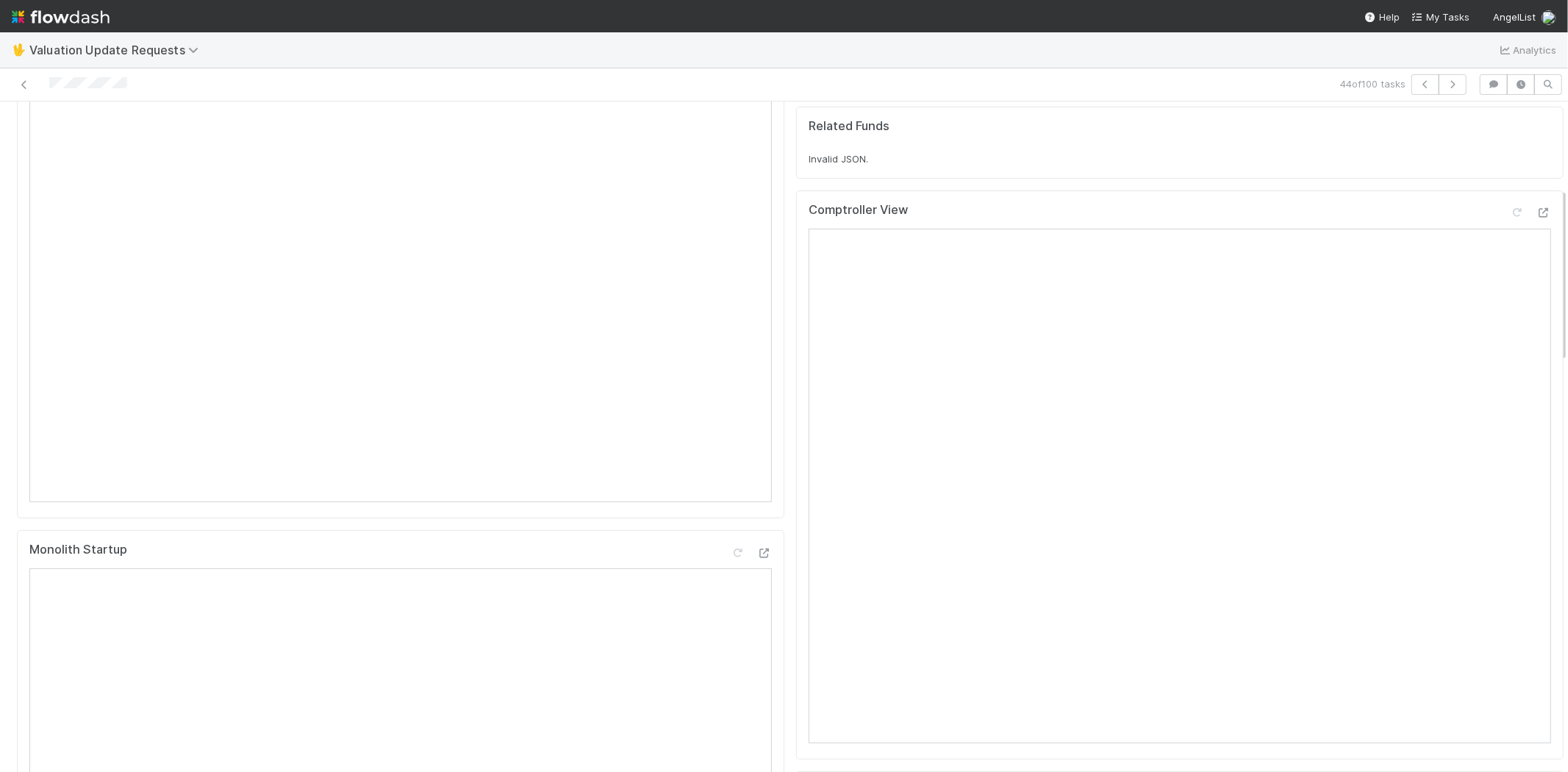
scroll to position [163, 0]
click at [1510, 256] on icon at bounding box center [1518, 251] width 14 height 10
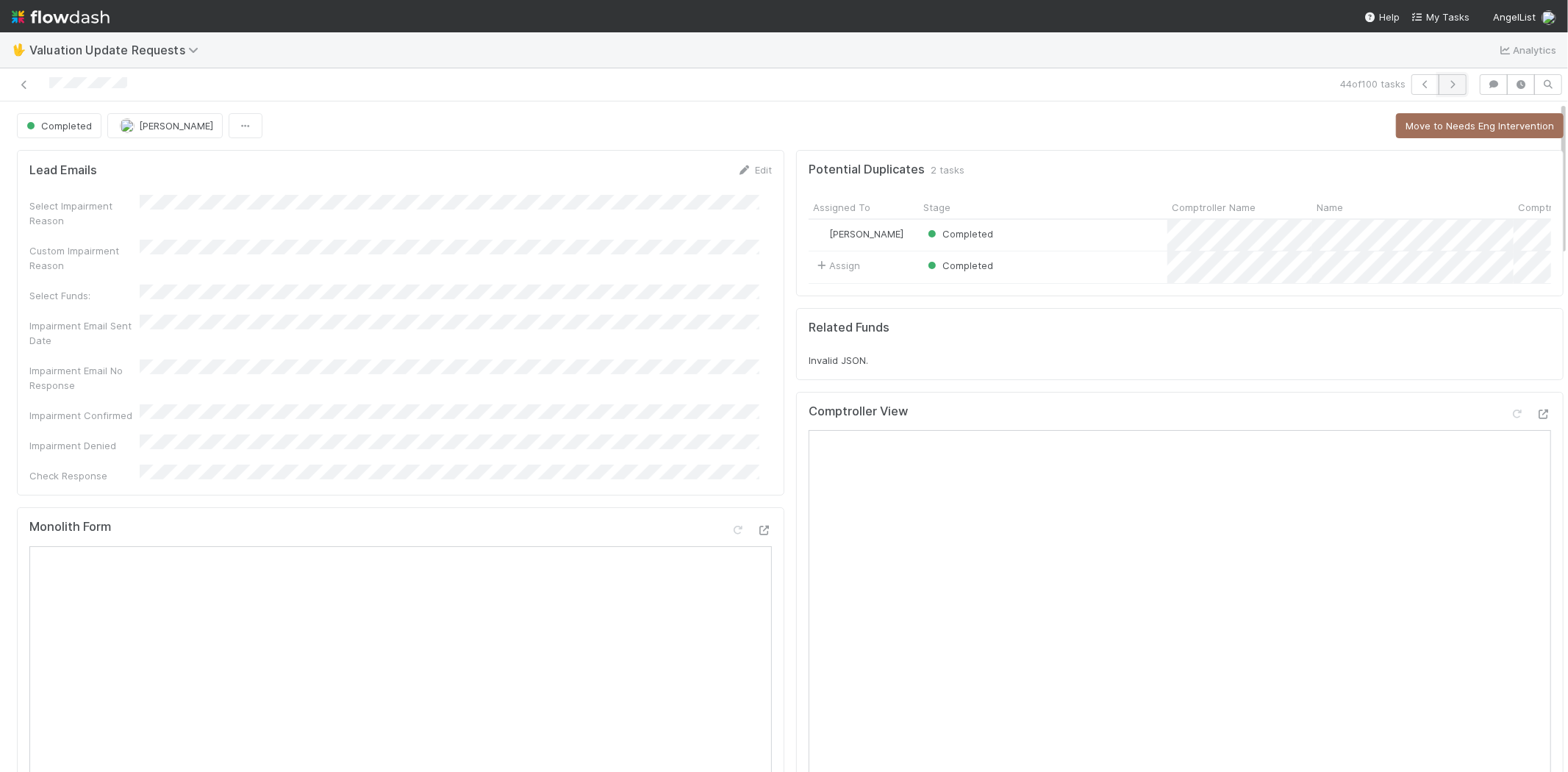
click at [1446, 80] on icon "button" at bounding box center [1453, 84] width 14 height 9
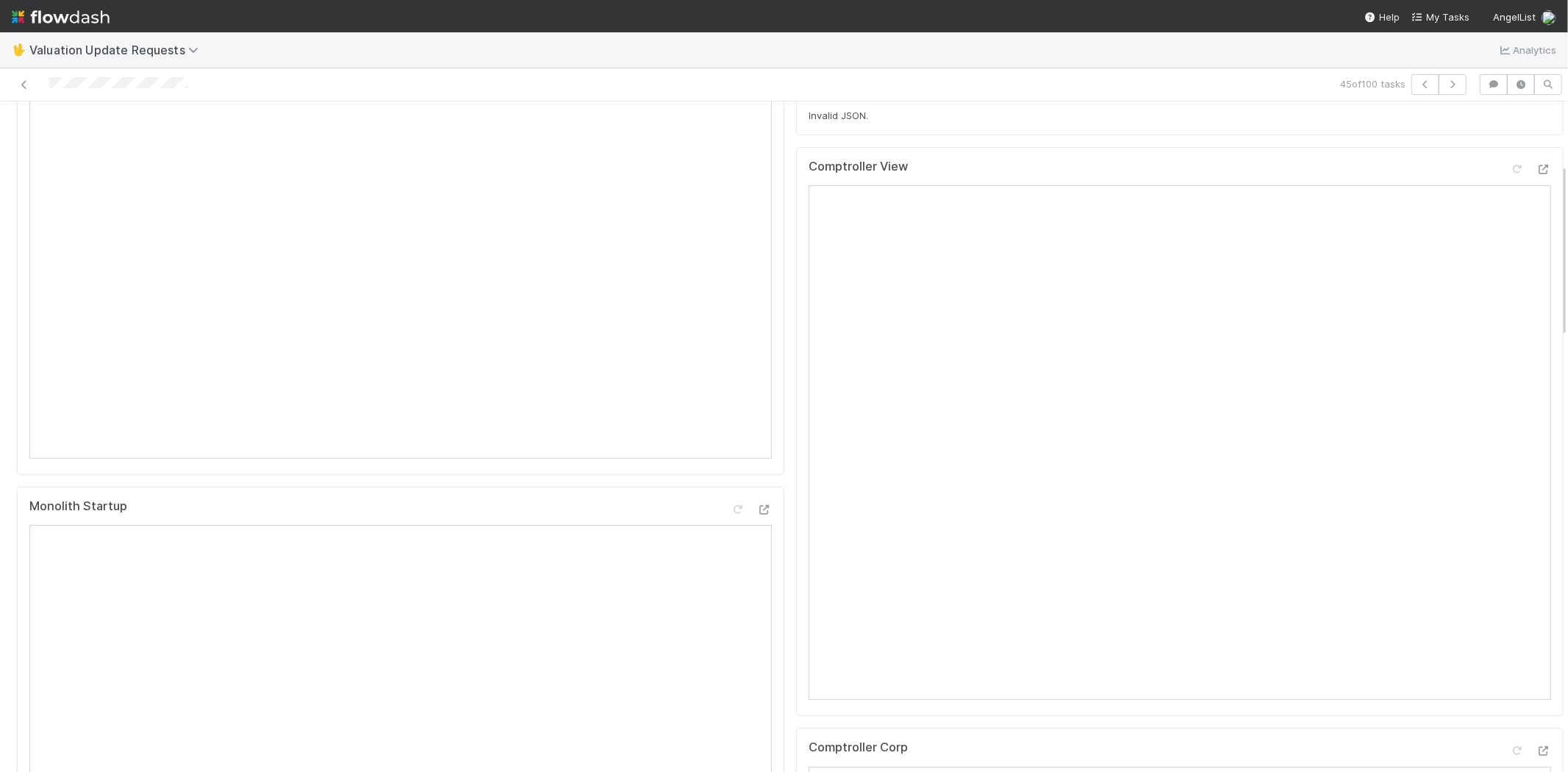
scroll to position [163, 0]
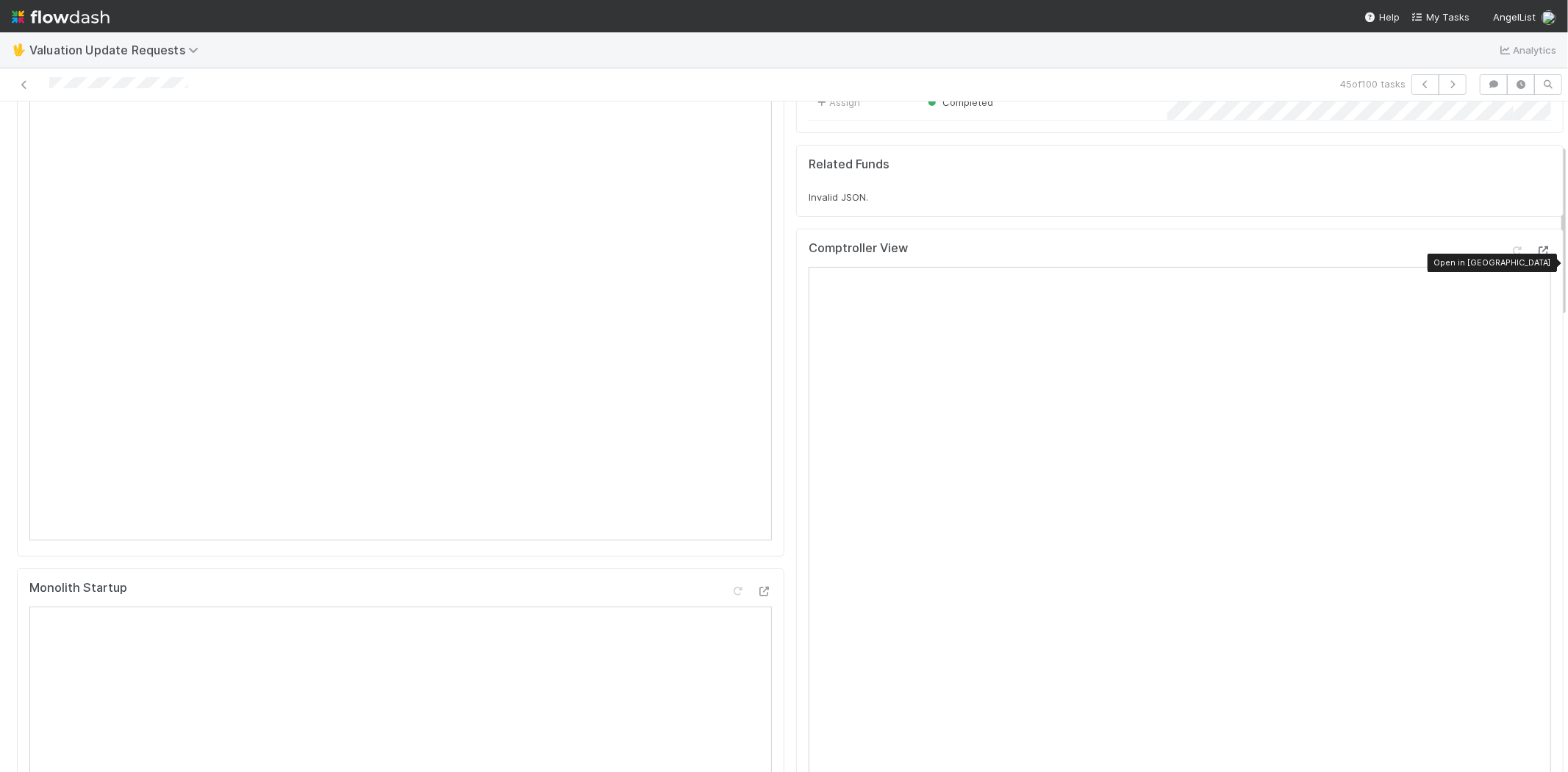
click at [1537, 256] on icon at bounding box center [1544, 251] width 14 height 10
click at [1510, 256] on icon at bounding box center [1518, 251] width 14 height 10
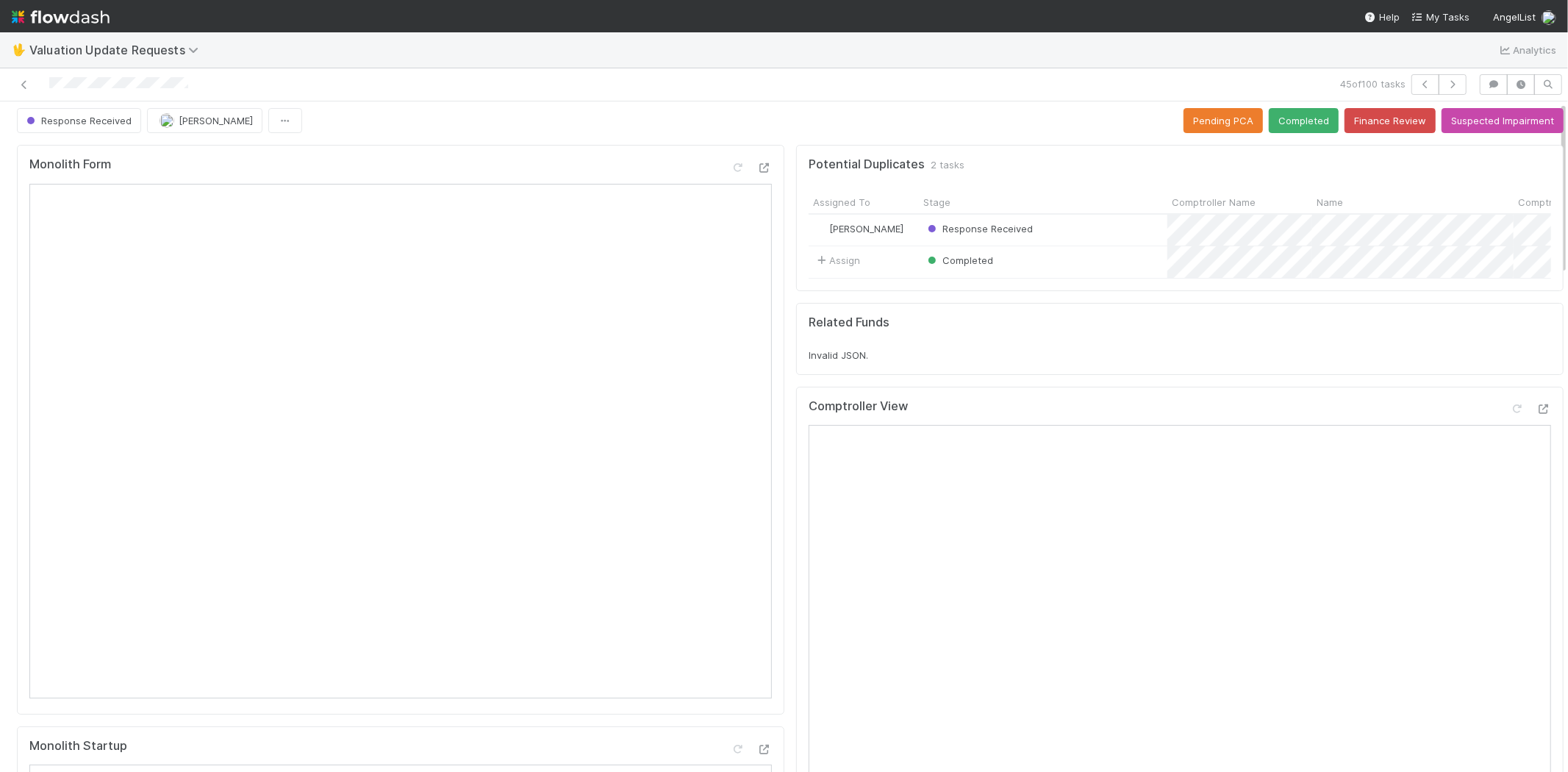
scroll to position [0, 0]
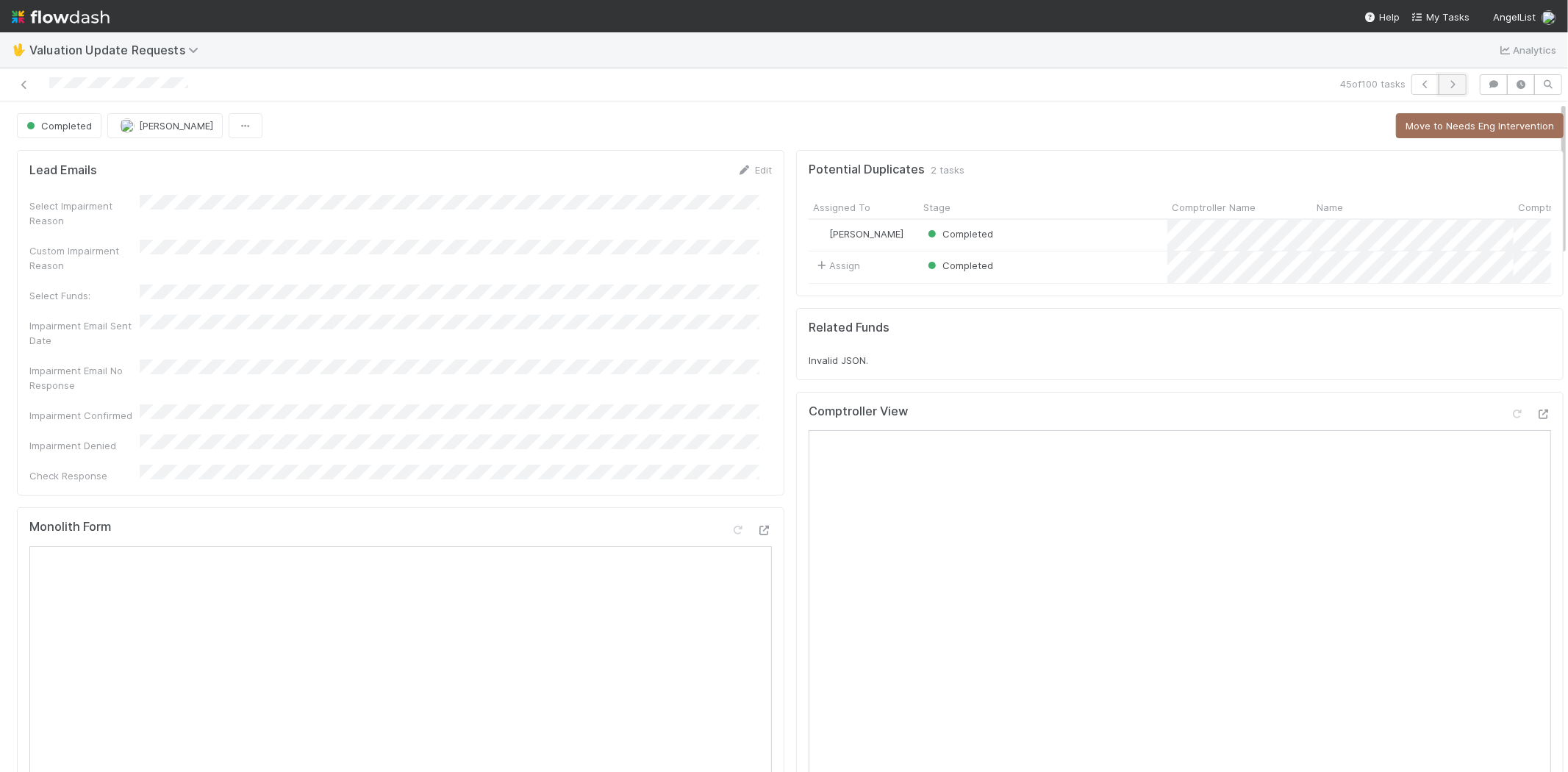
click at [1446, 82] on icon "button" at bounding box center [1453, 84] width 14 height 9
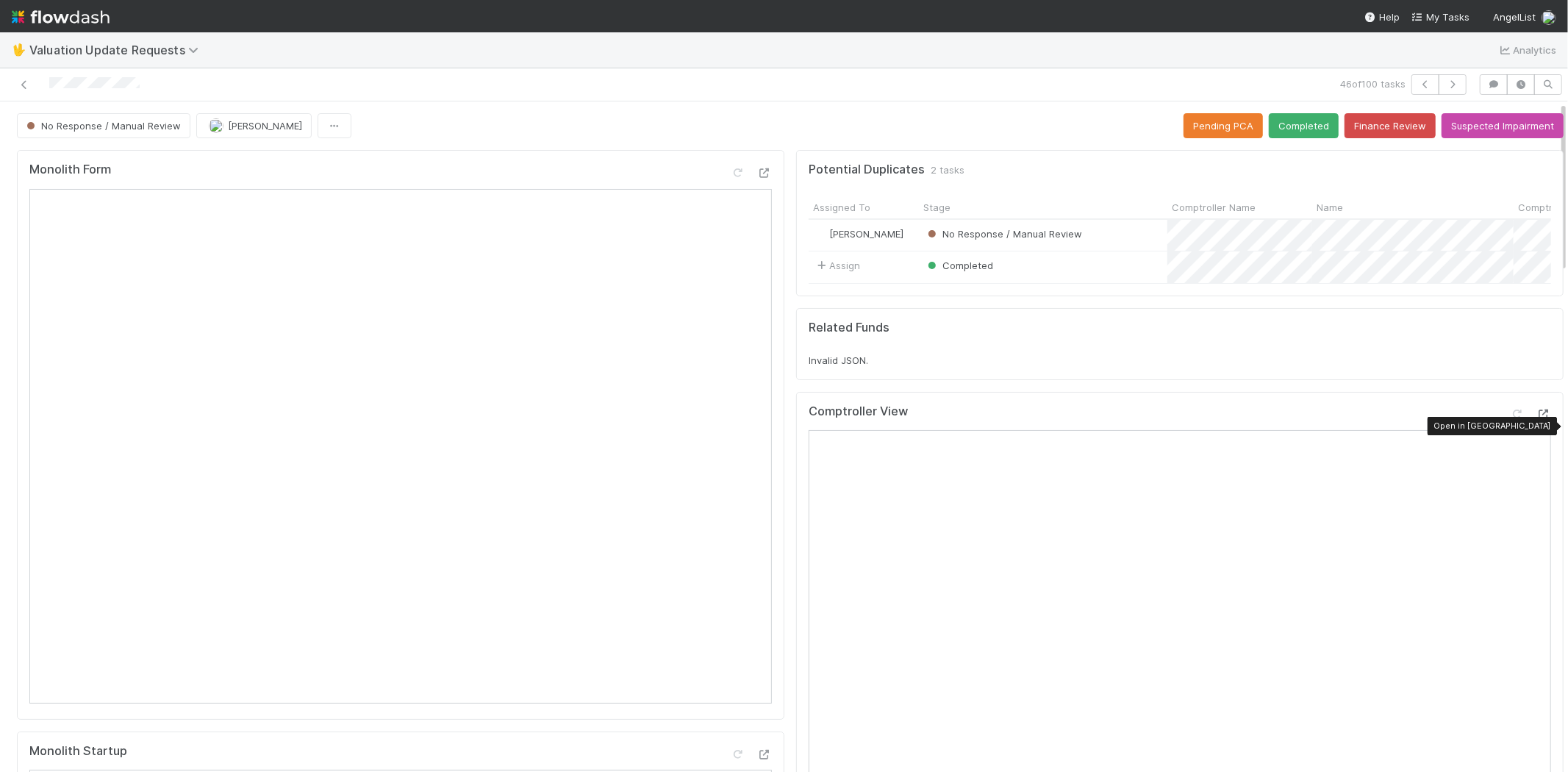
click at [1537, 419] on icon at bounding box center [1544, 414] width 14 height 10
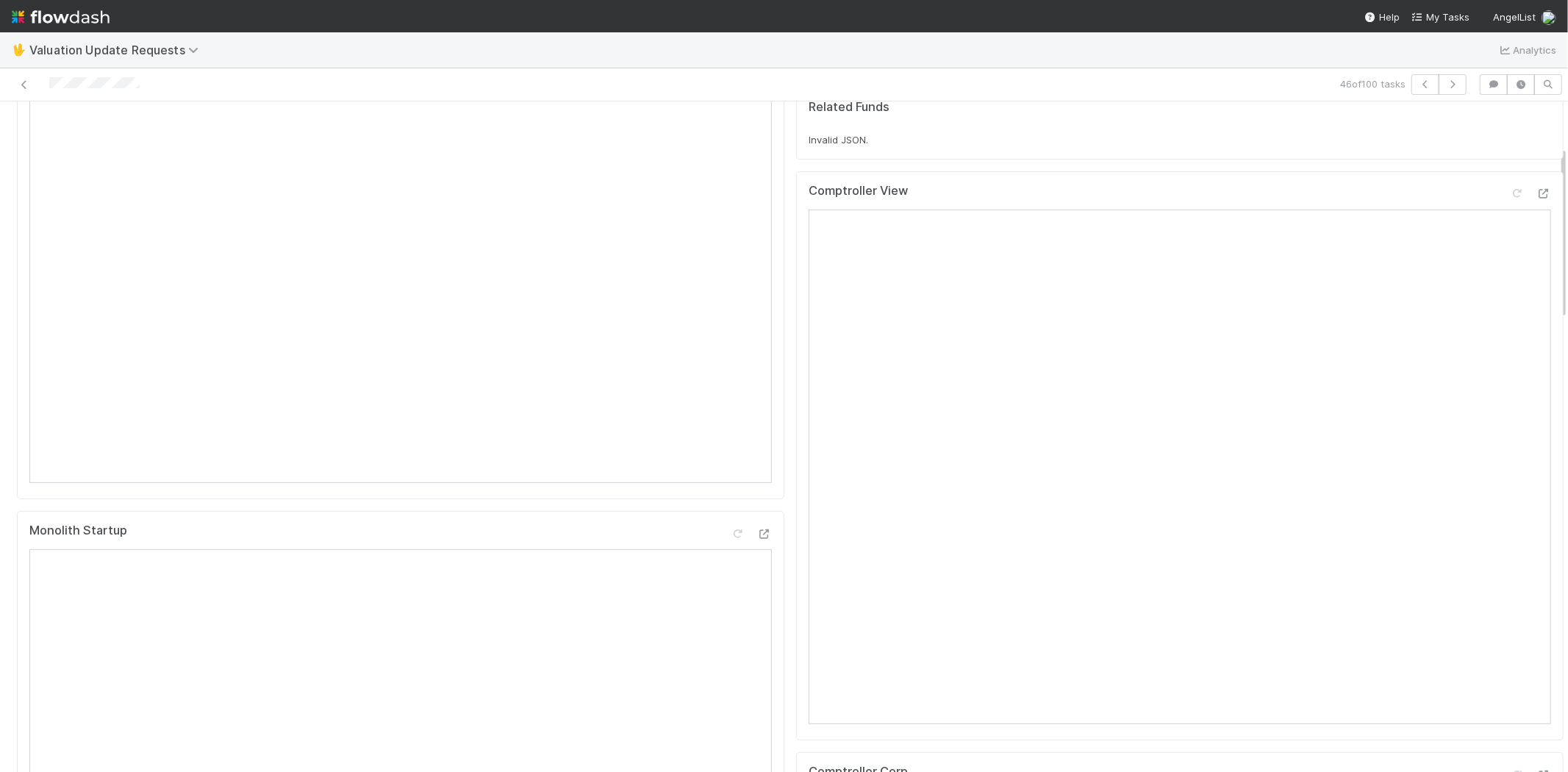
scroll to position [82, 0]
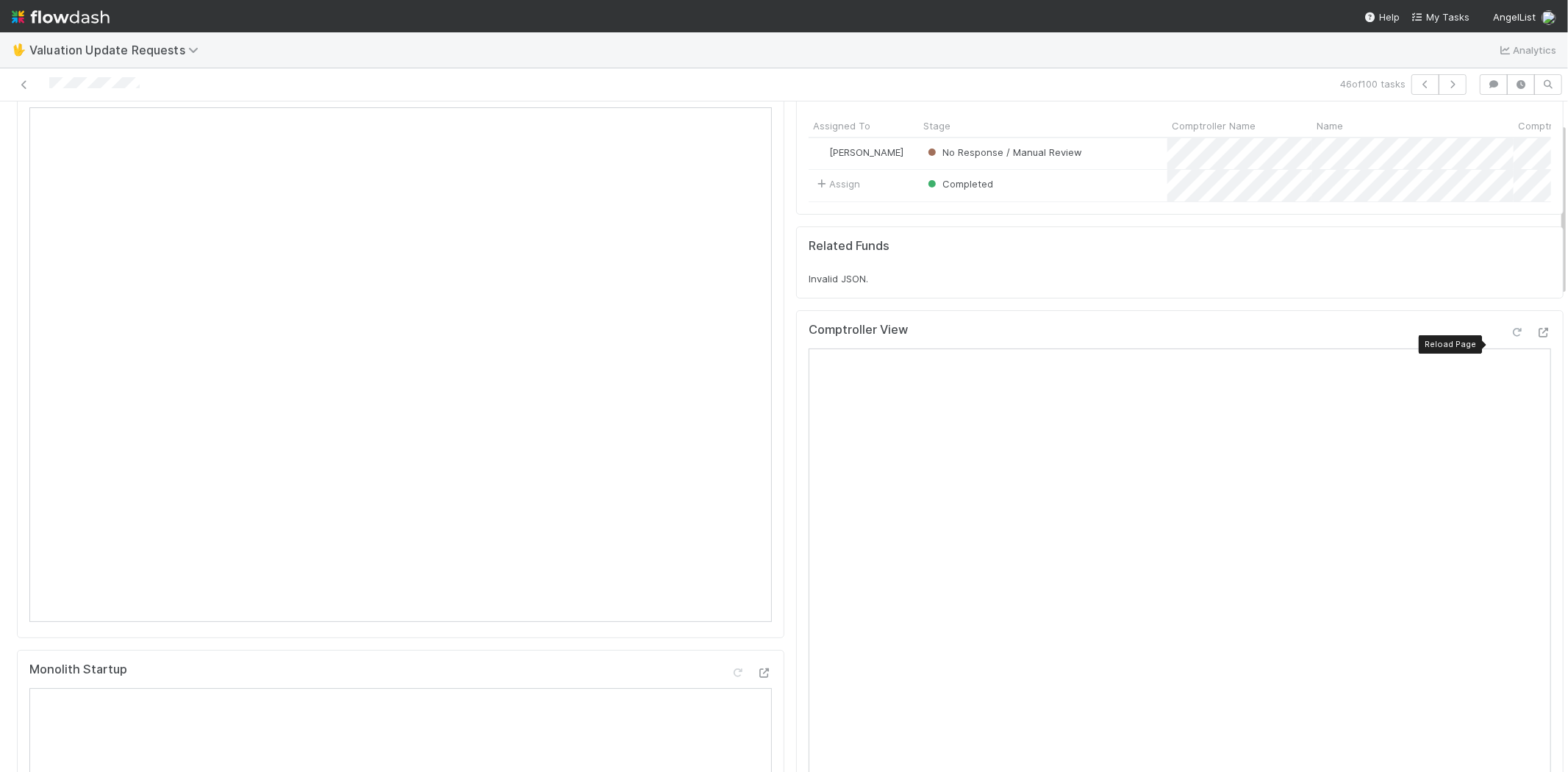
click at [1510, 338] on icon at bounding box center [1518, 333] width 14 height 10
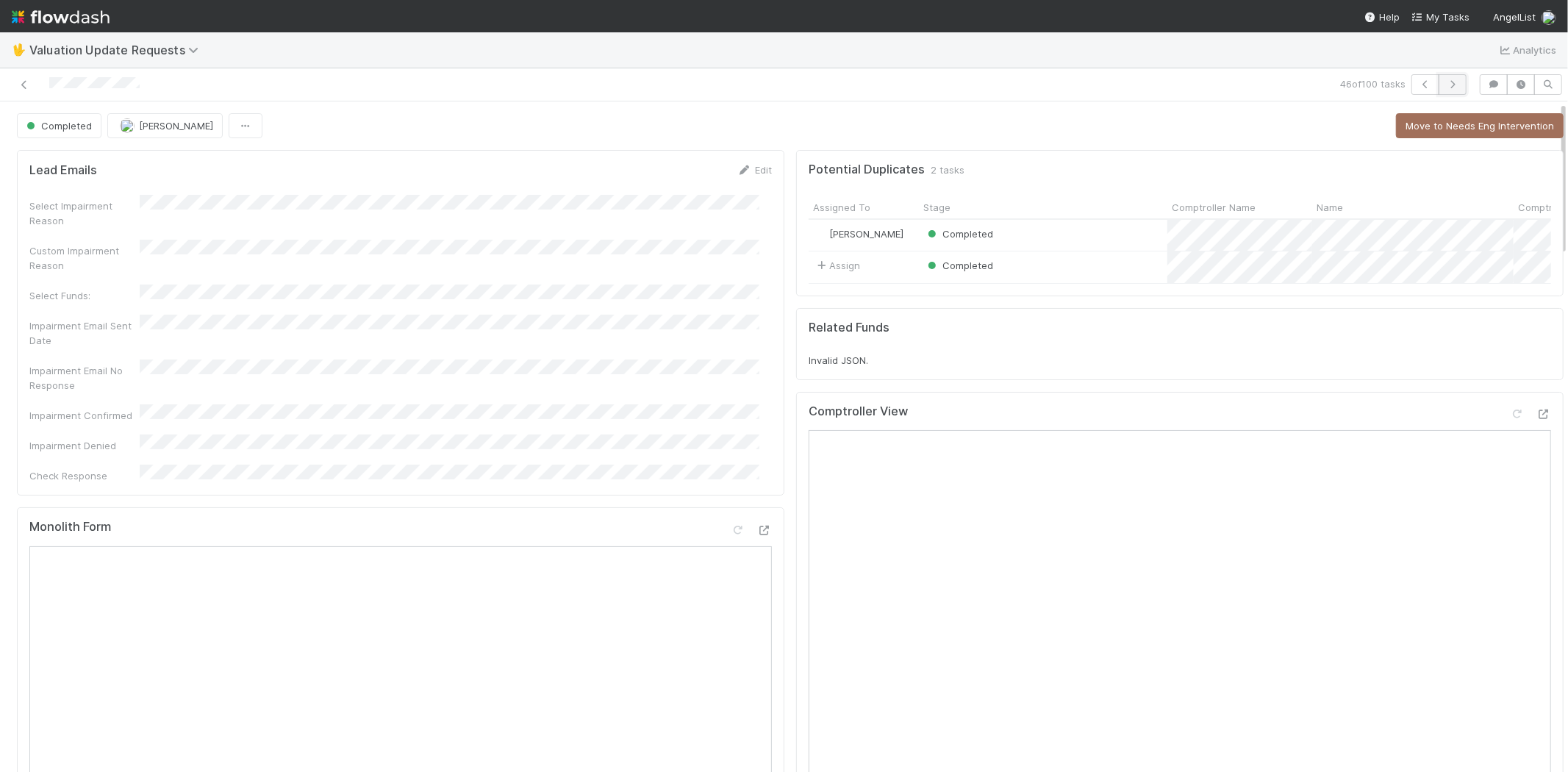
click at [1446, 81] on icon "button" at bounding box center [1453, 84] width 14 height 9
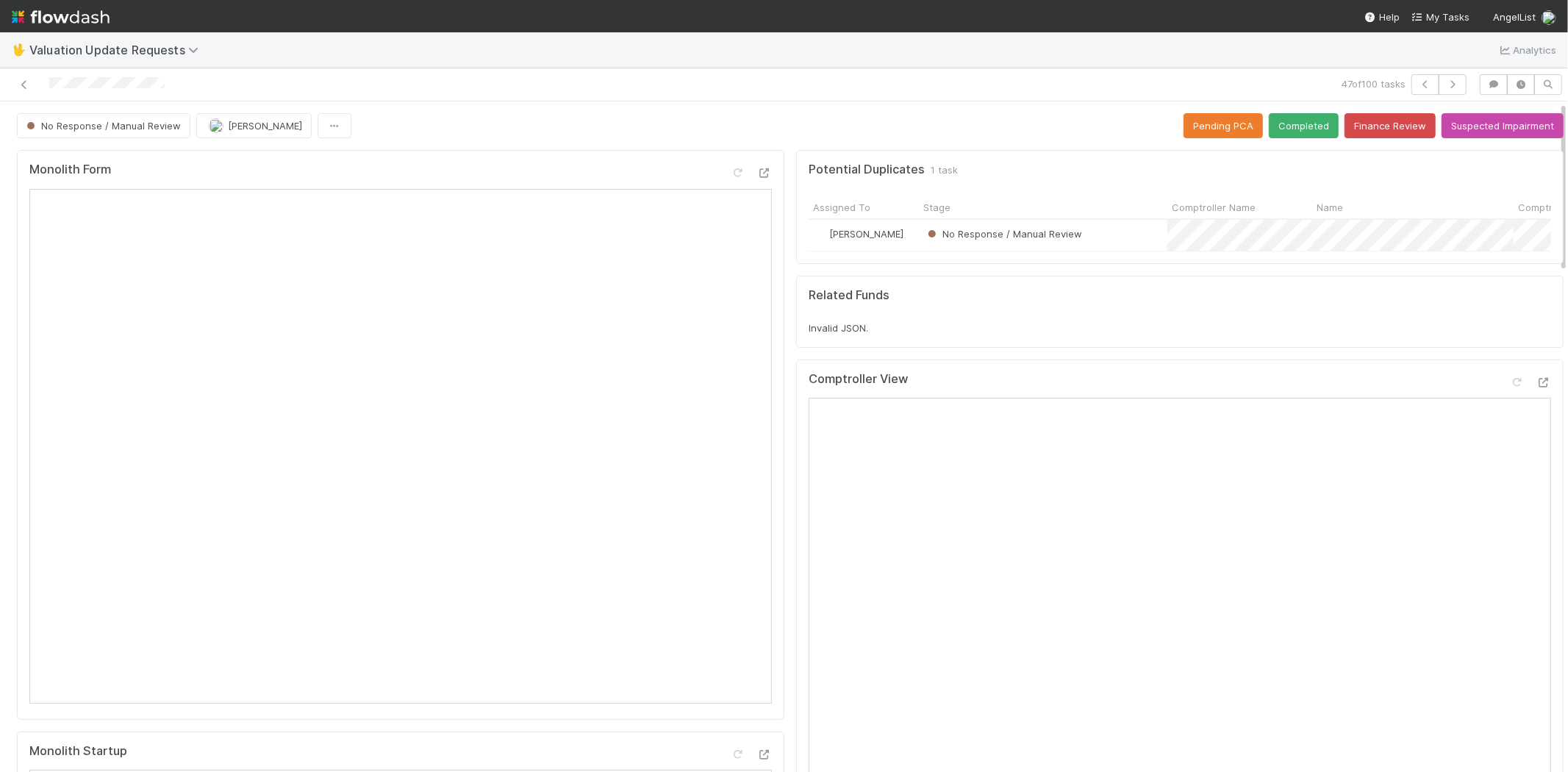
click at [1517, 384] on div "Comptroller View Open in New Tab" at bounding box center [1180, 385] width 743 height 26
click at [1537, 387] on icon at bounding box center [1544, 382] width 14 height 10
click at [1446, 83] on icon "button" at bounding box center [1453, 84] width 14 height 9
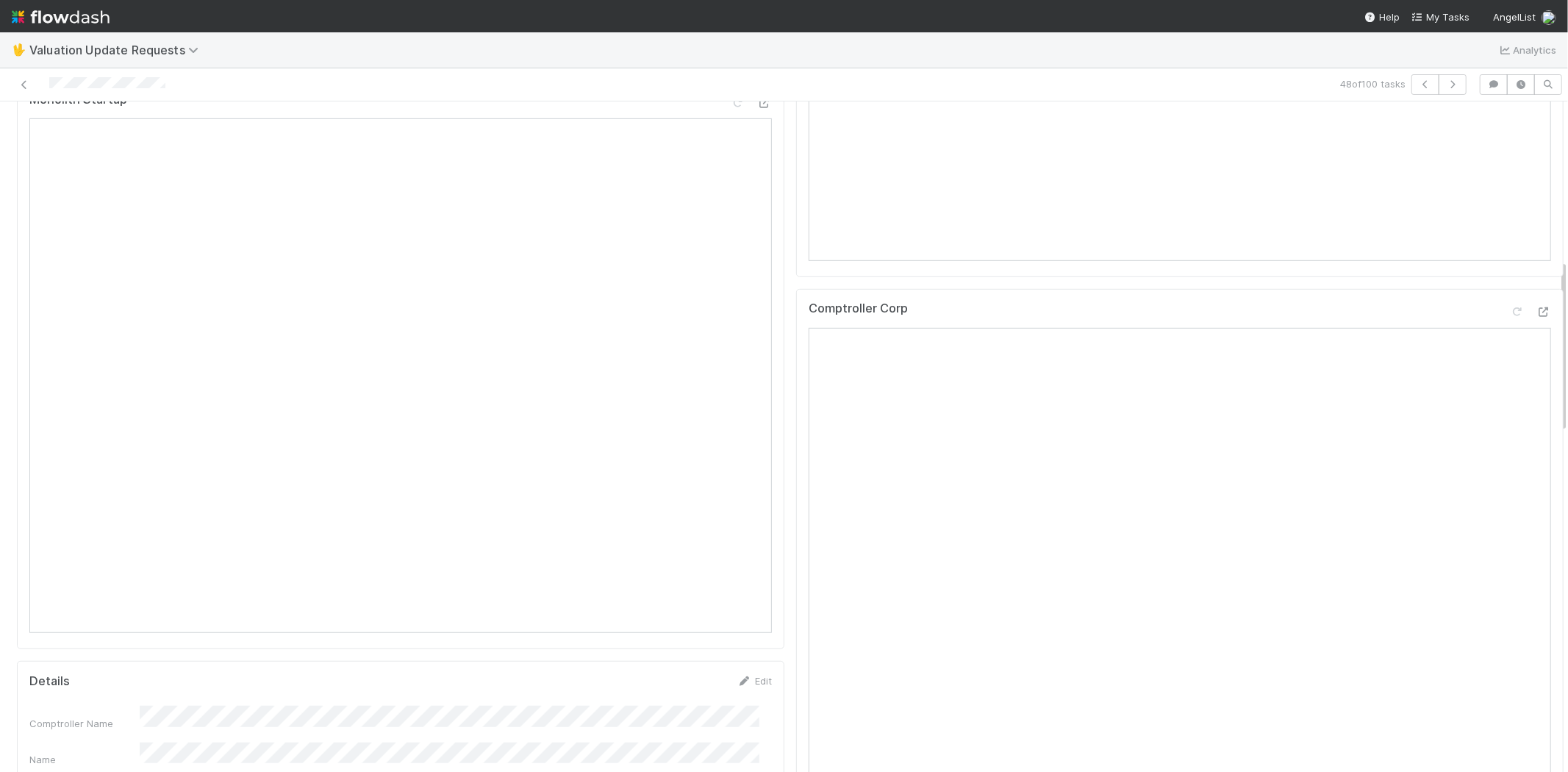
scroll to position [653, 0]
click at [1446, 84] on icon "button" at bounding box center [1453, 84] width 14 height 9
click at [1441, 89] on button "button" at bounding box center [1453, 85] width 28 height 21
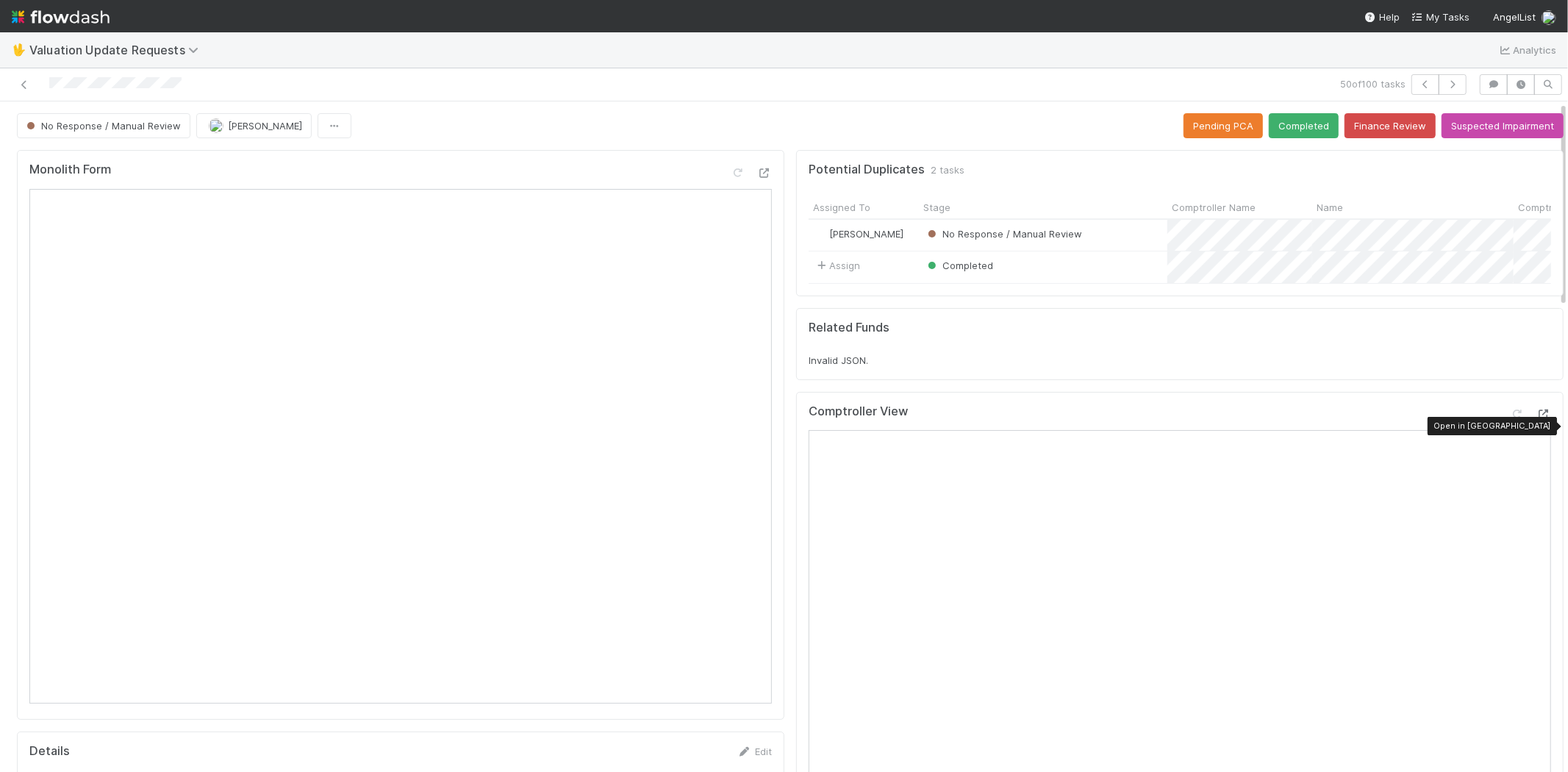
click at [1537, 419] on icon at bounding box center [1544, 414] width 14 height 10
click at [1510, 419] on icon at bounding box center [1518, 414] width 14 height 10
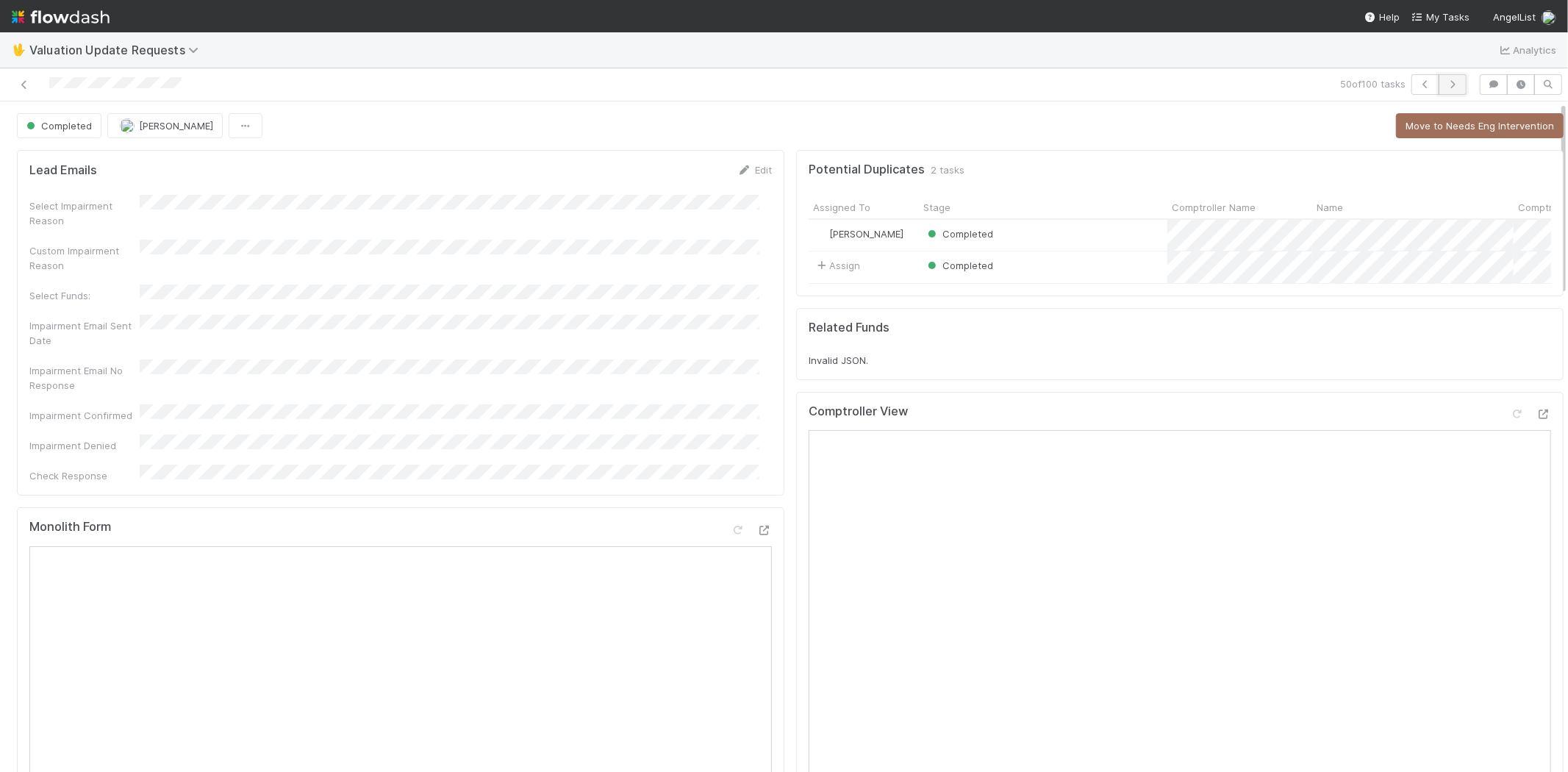
click at [1439, 88] on button "button" at bounding box center [1453, 85] width 28 height 21
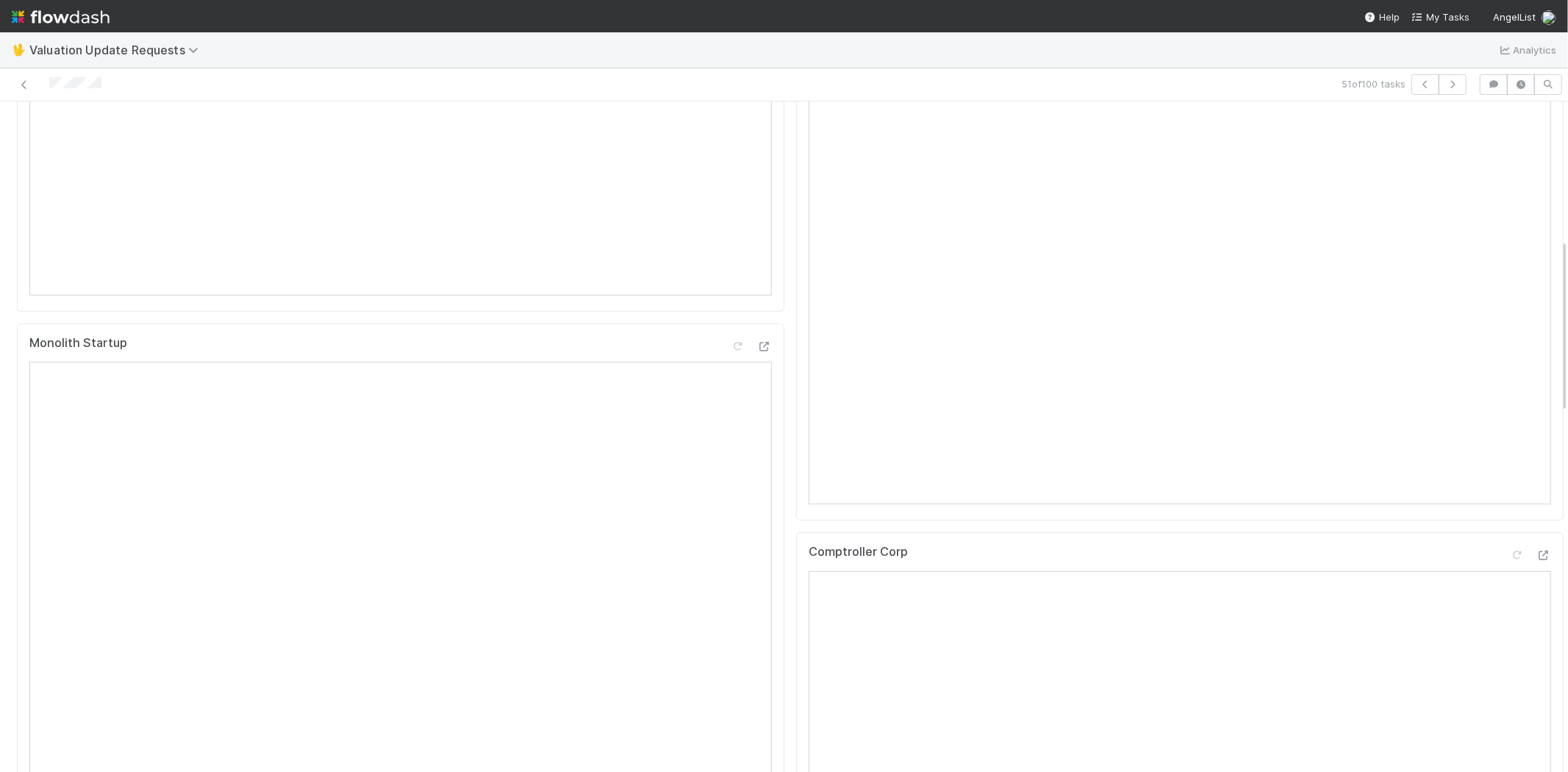
scroll to position [735, 0]
click at [1537, 233] on icon at bounding box center [1544, 228] width 14 height 10
click at [1510, 224] on icon at bounding box center [1518, 219] width 14 height 10
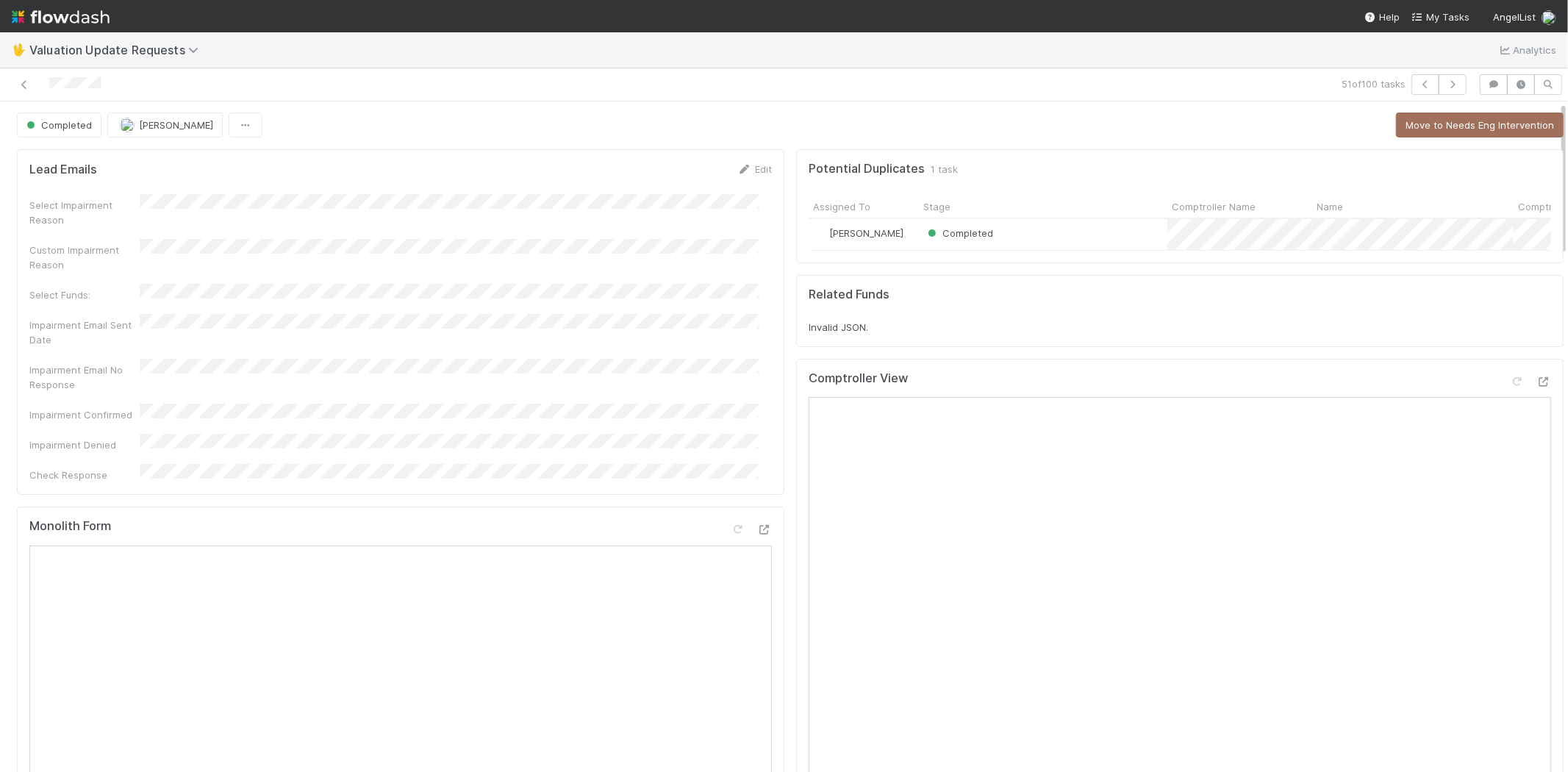
scroll to position [0, 0]
click at [1439, 79] on button "button" at bounding box center [1453, 85] width 28 height 21
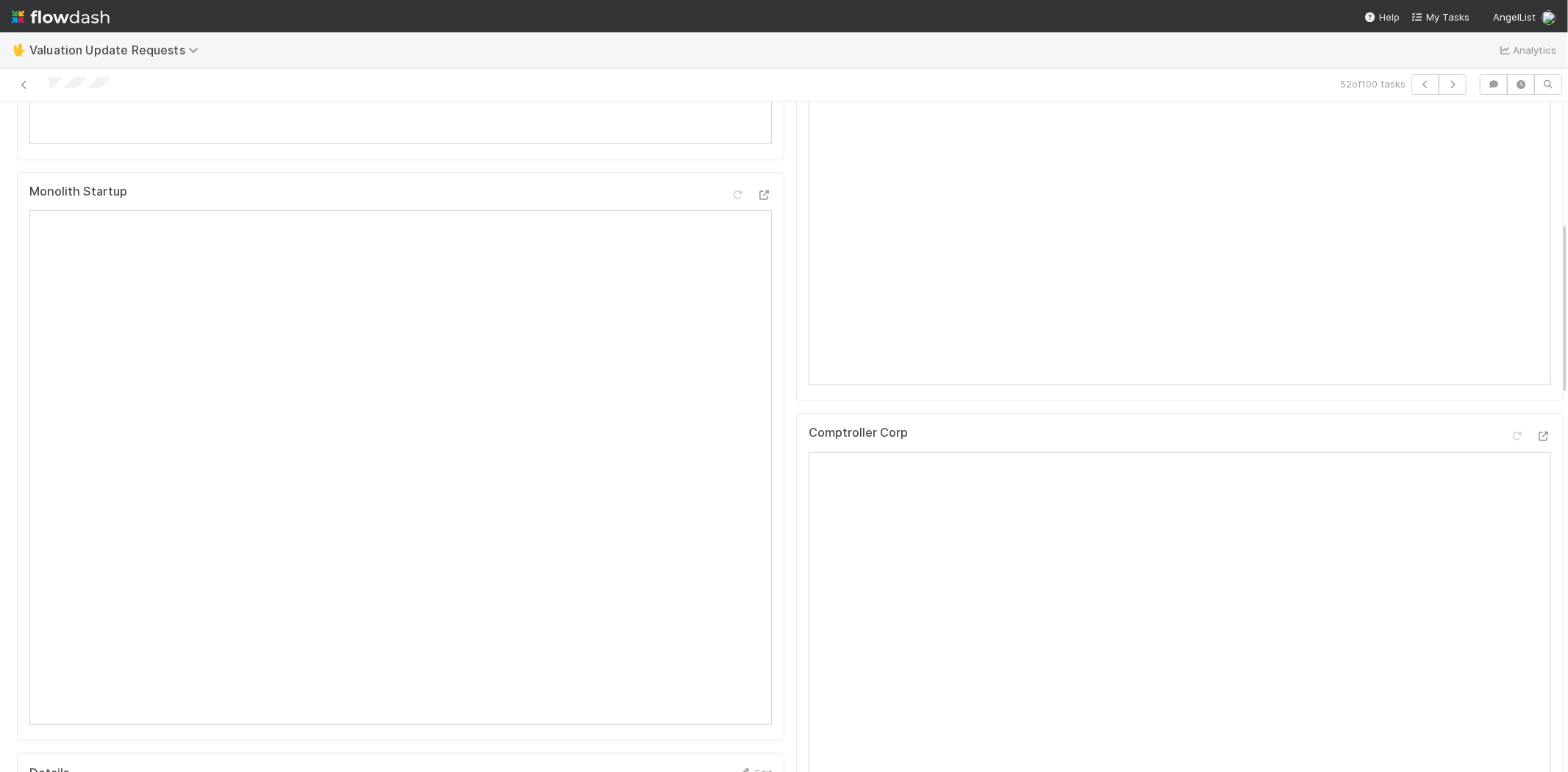
scroll to position [653, 0]
click at [1537, 348] on icon at bounding box center [1544, 343] width 14 height 10
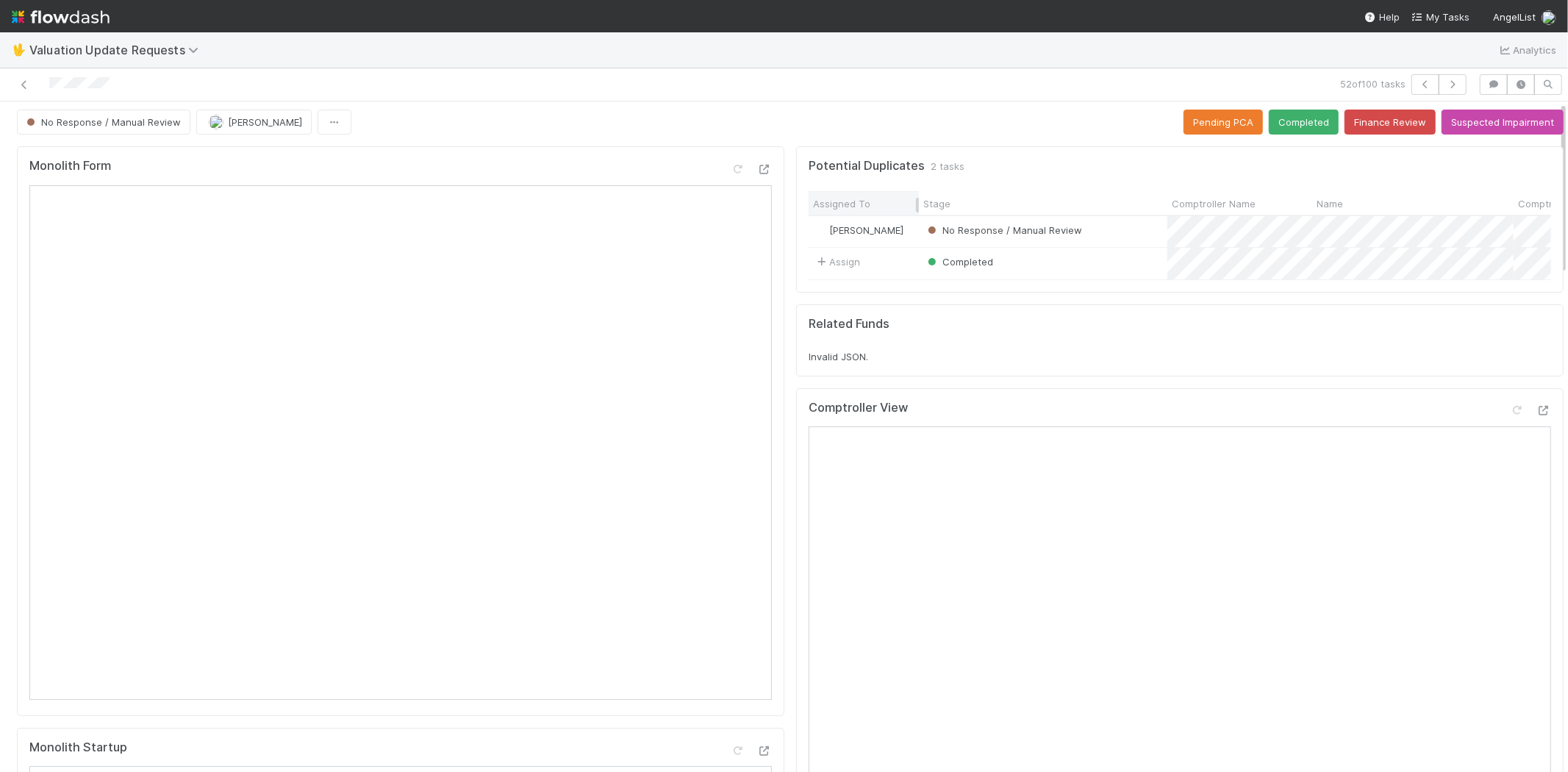
scroll to position [0, 0]
click at [1446, 82] on icon "button" at bounding box center [1453, 84] width 14 height 9
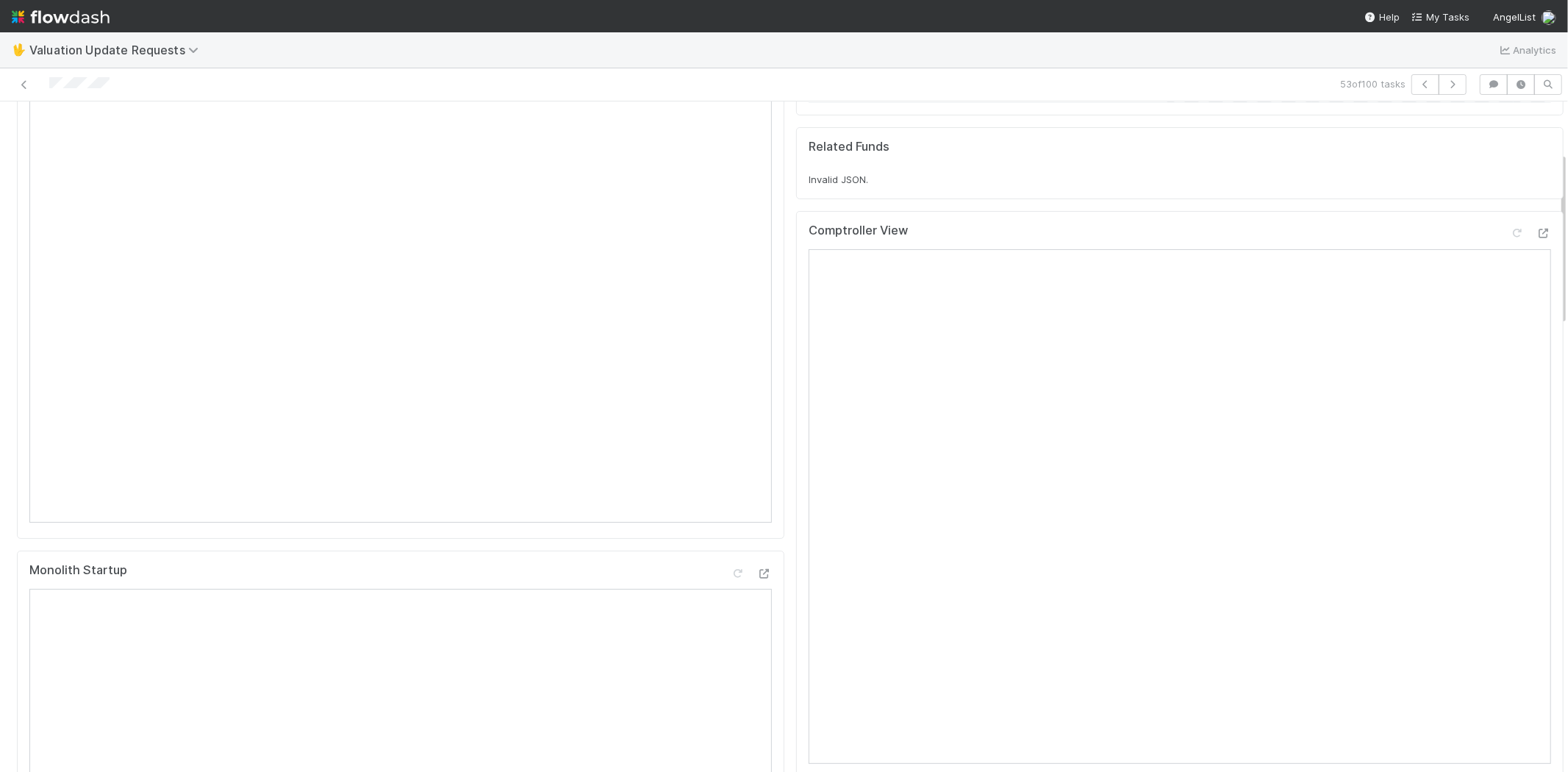
scroll to position [163, 0]
click at [1537, 256] on icon at bounding box center [1544, 251] width 14 height 10
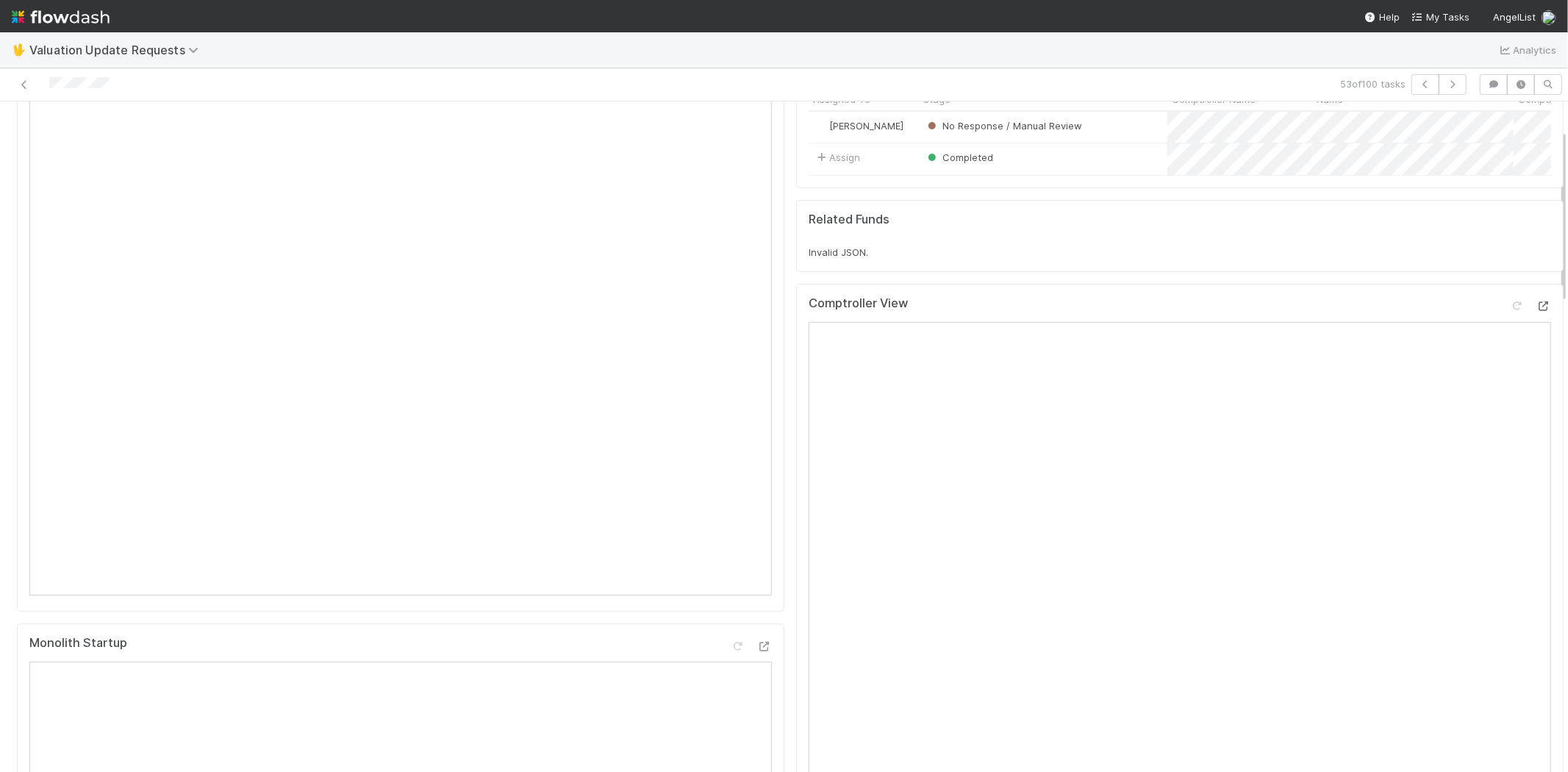
scroll to position [82, 0]
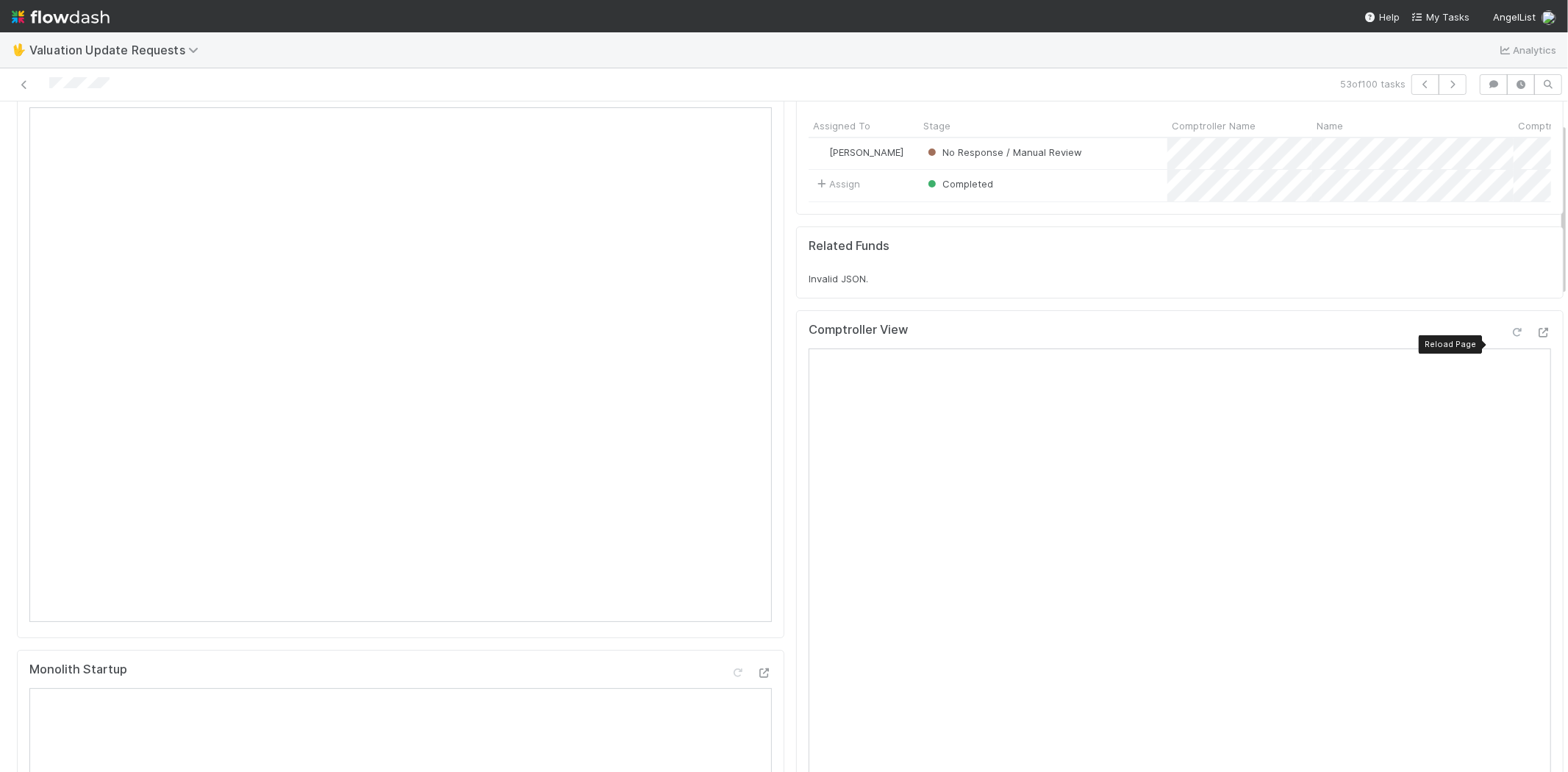
click at [1510, 338] on icon at bounding box center [1518, 333] width 14 height 10
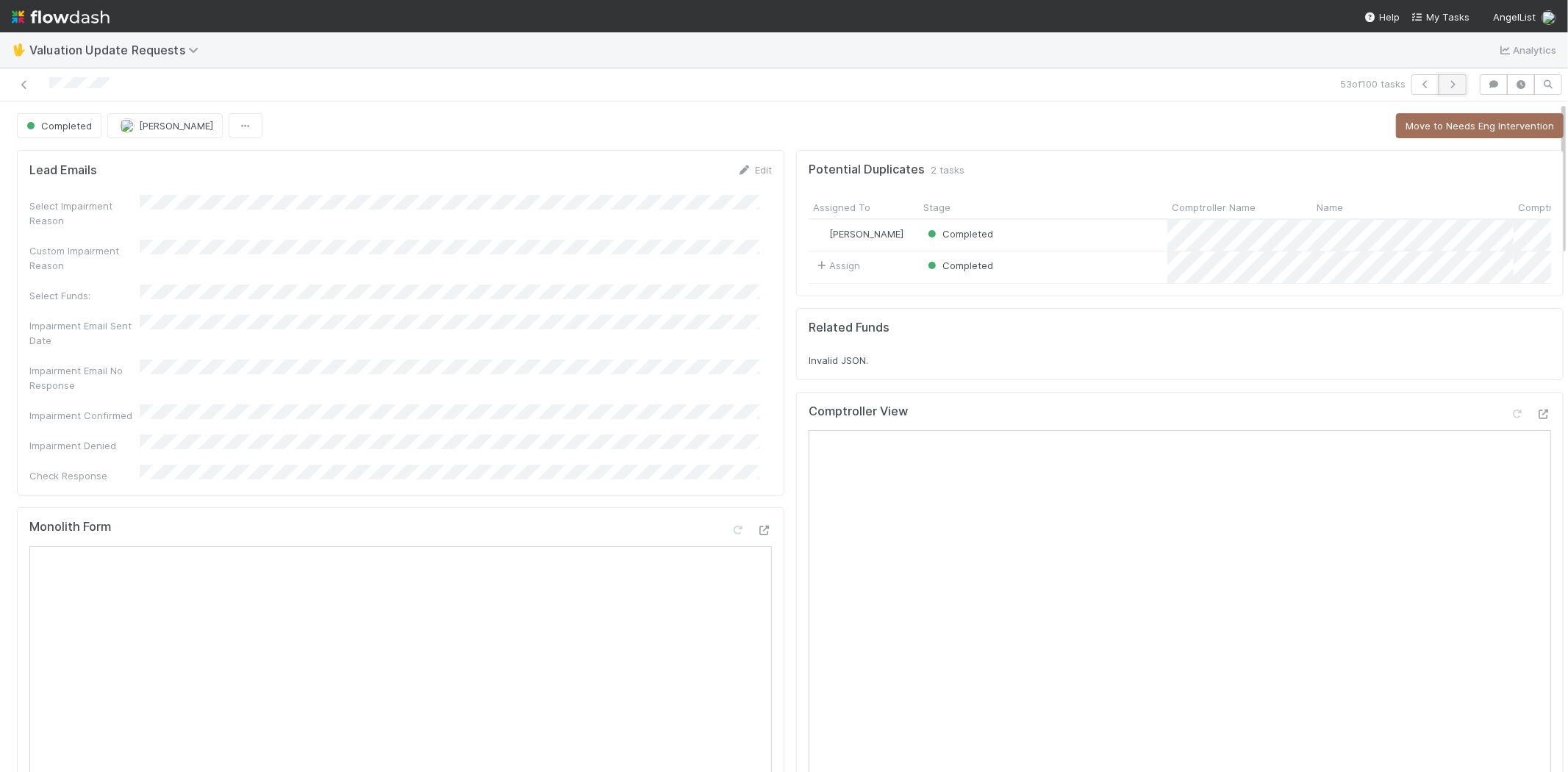
click at [1450, 86] on button "button" at bounding box center [1453, 85] width 28 height 21
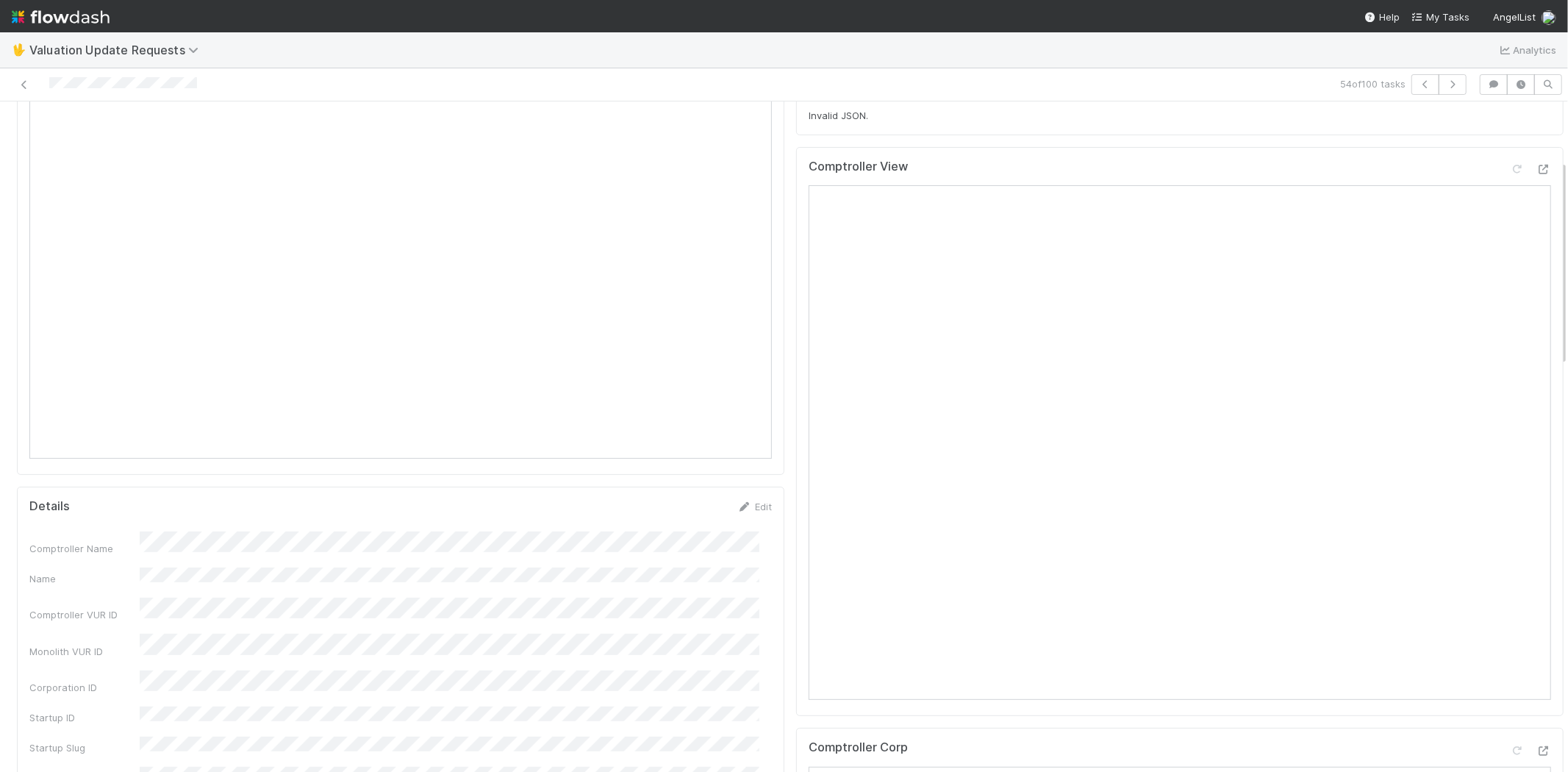
scroll to position [82, 0]
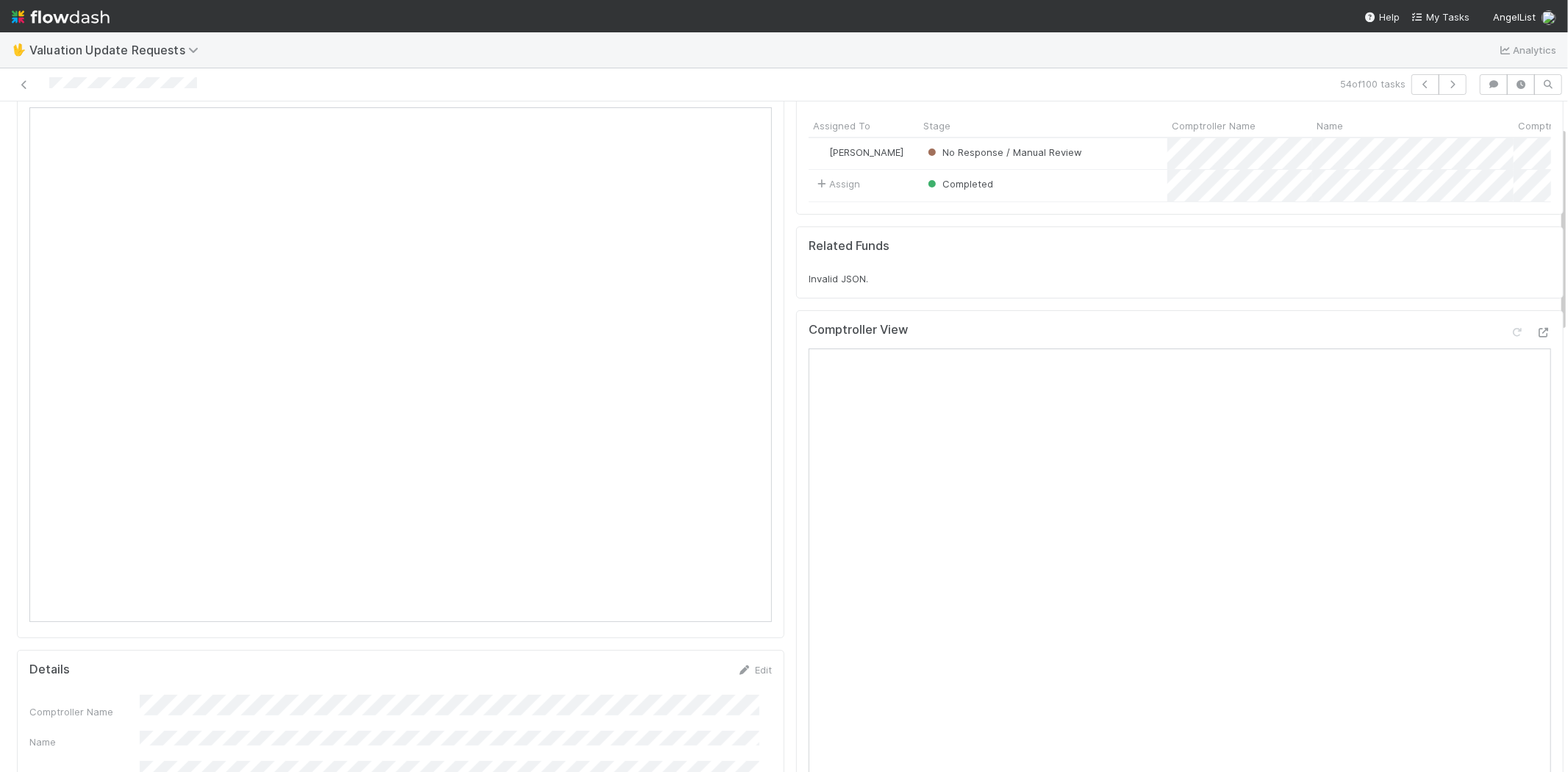
click at [1517, 346] on div at bounding box center [1530, 335] width 41 height 21
click at [1537, 338] on icon at bounding box center [1544, 333] width 14 height 10
click at [1510, 338] on icon at bounding box center [1518, 333] width 14 height 10
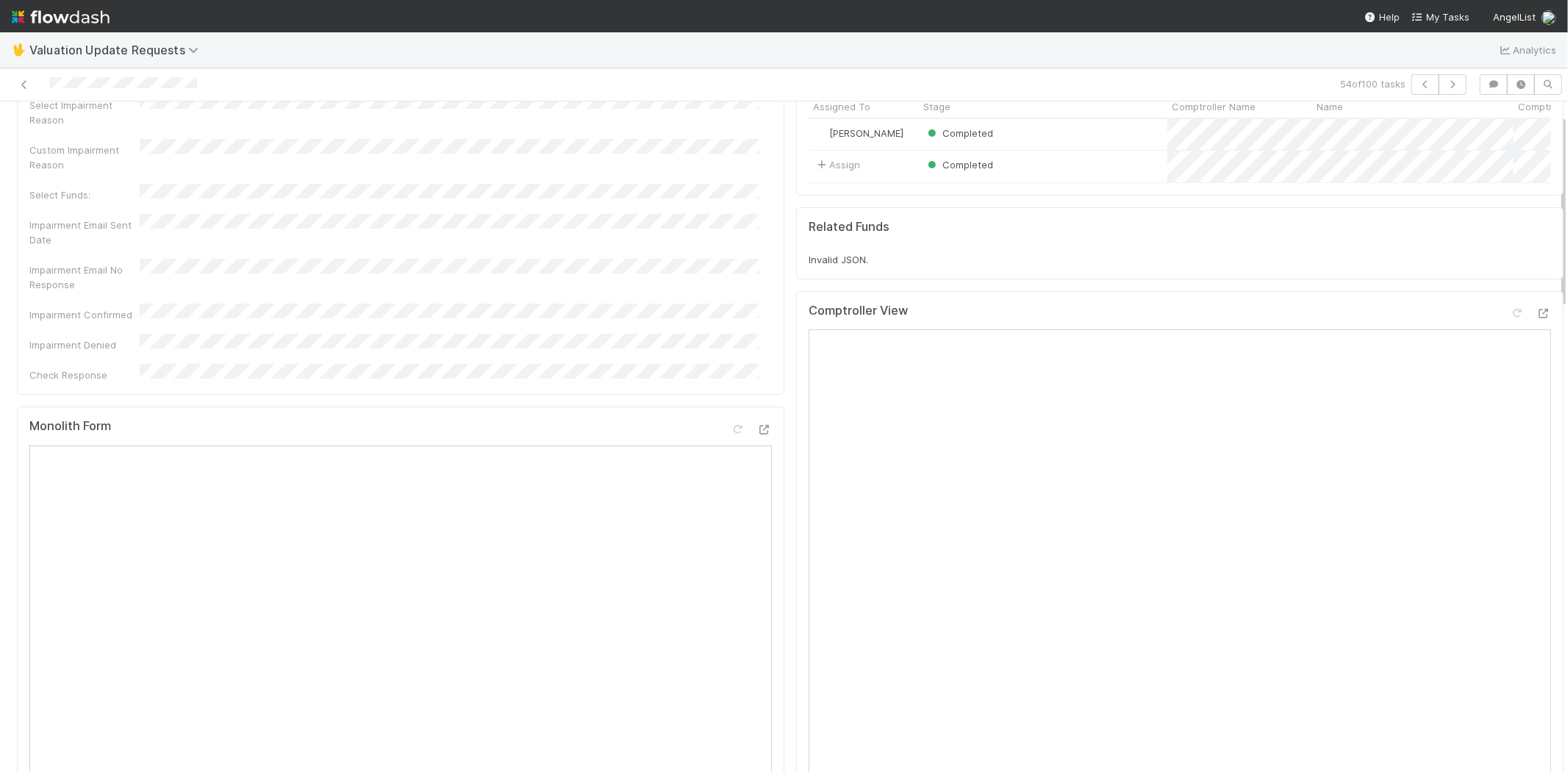
scroll to position [0, 0]
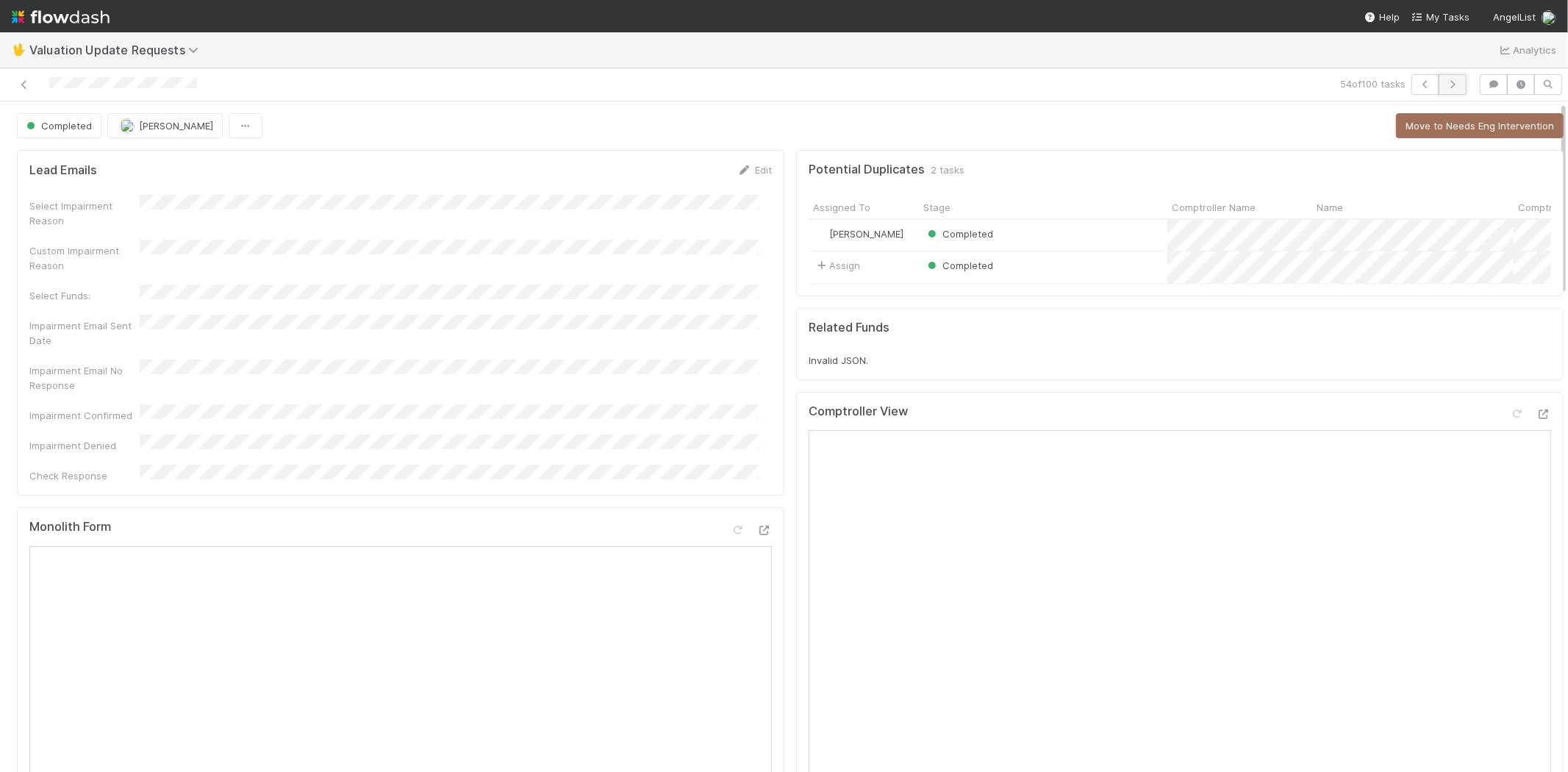
click at [1452, 86] on button "button" at bounding box center [1453, 85] width 28 height 21
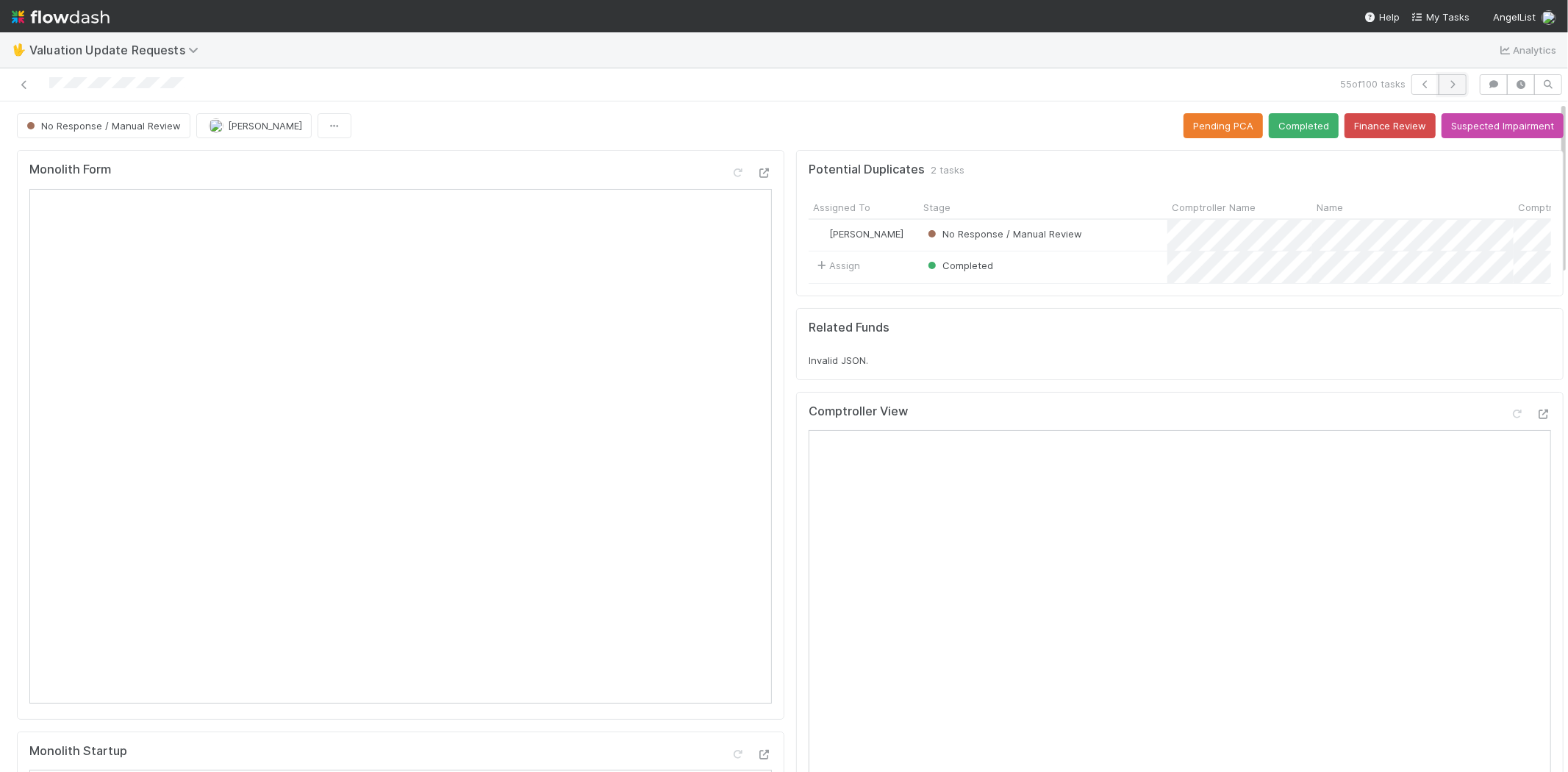
click at [1446, 80] on icon "button" at bounding box center [1453, 84] width 14 height 9
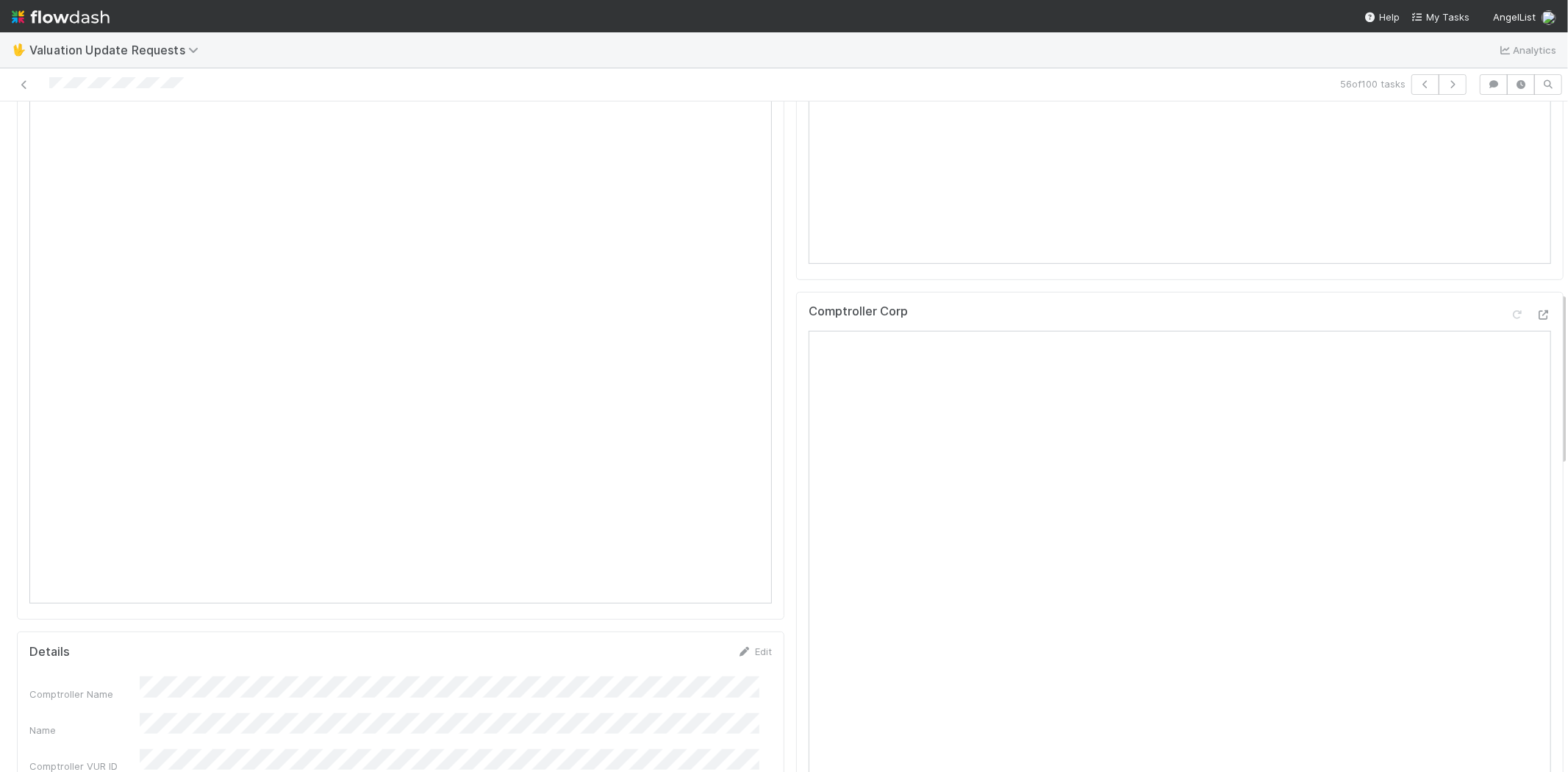
scroll to position [735, 0]
click at [1537, 266] on icon at bounding box center [1544, 261] width 14 height 10
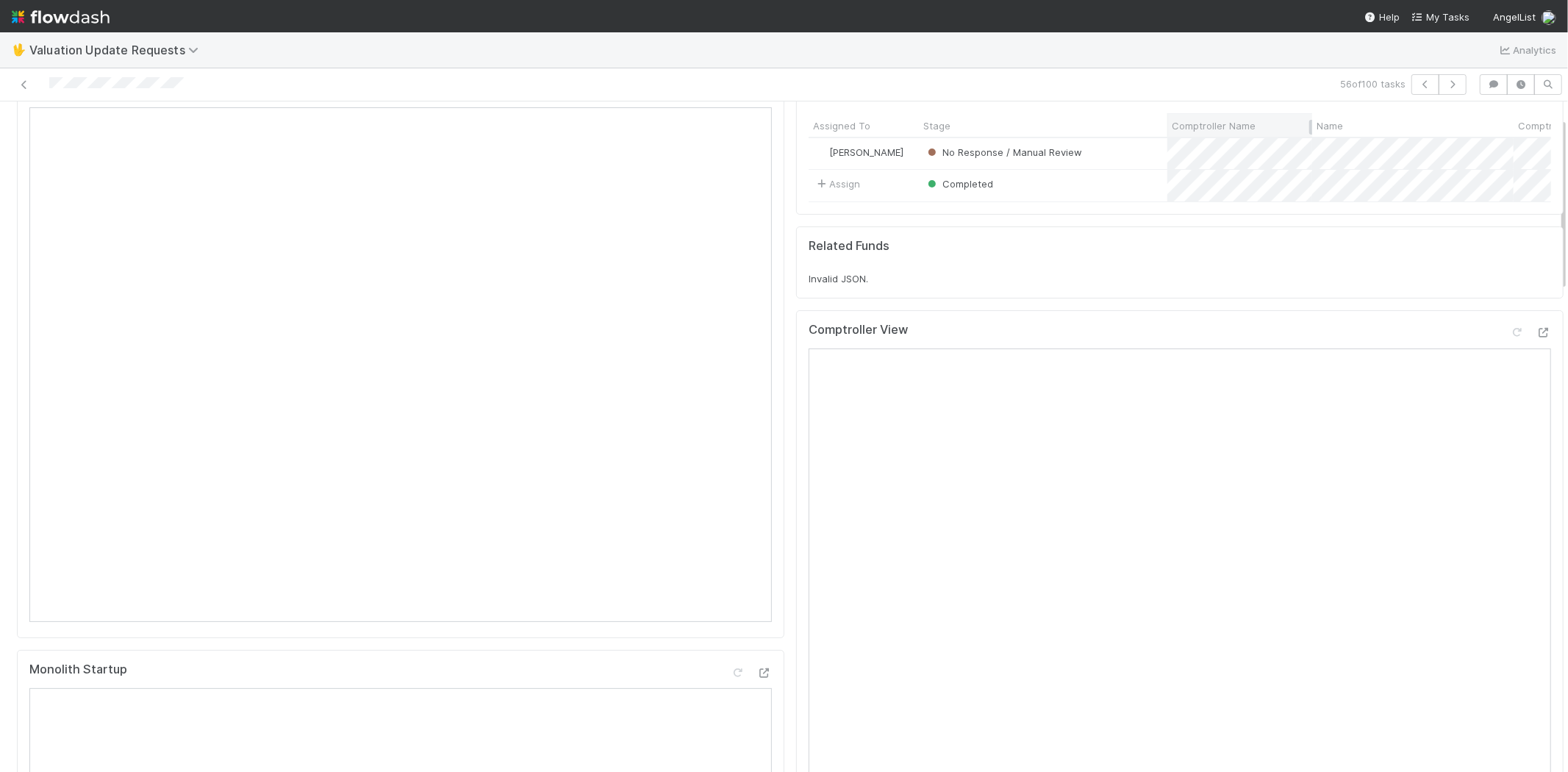
scroll to position [0, 0]
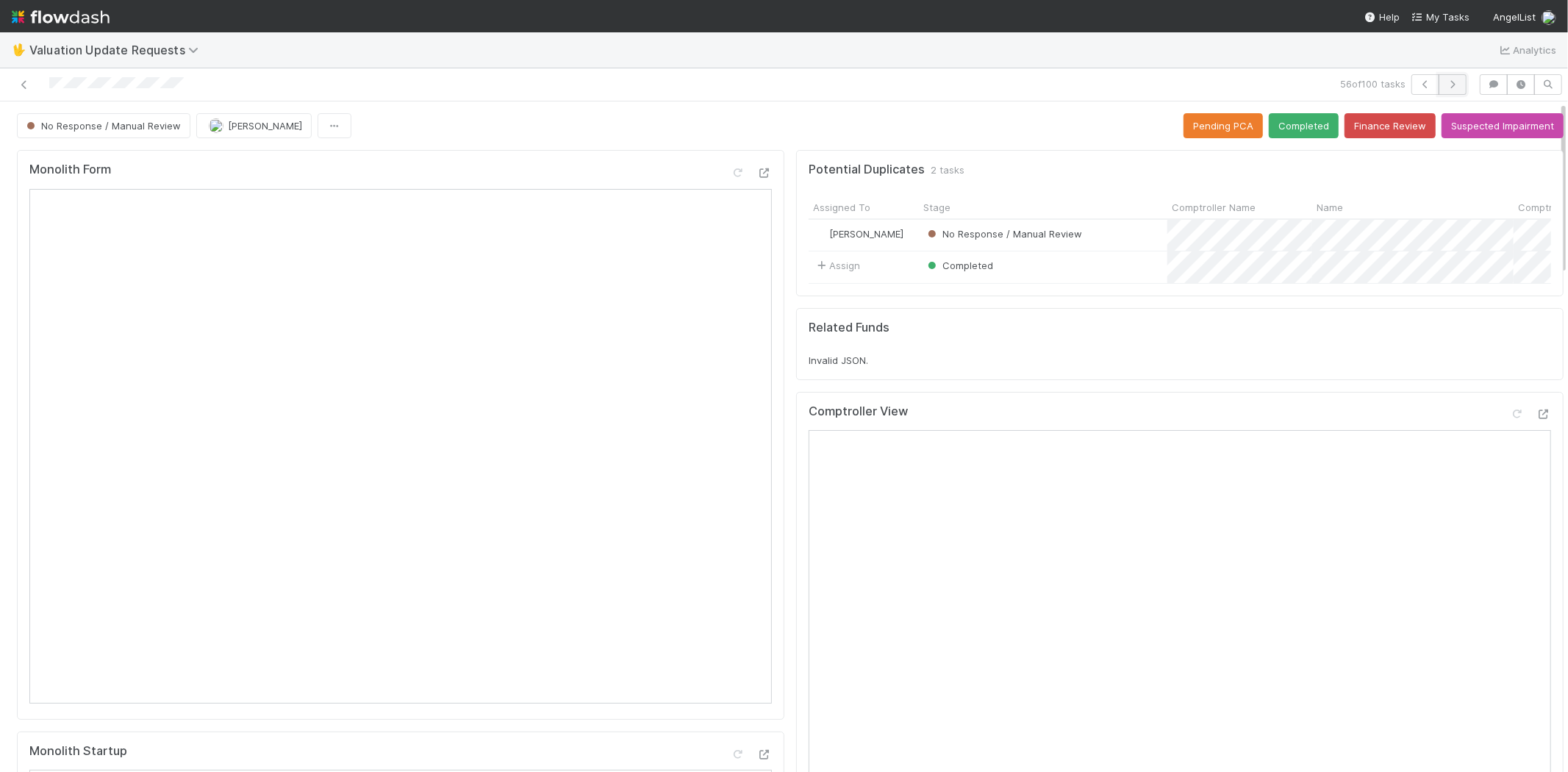
click at [1446, 81] on icon "button" at bounding box center [1453, 84] width 14 height 9
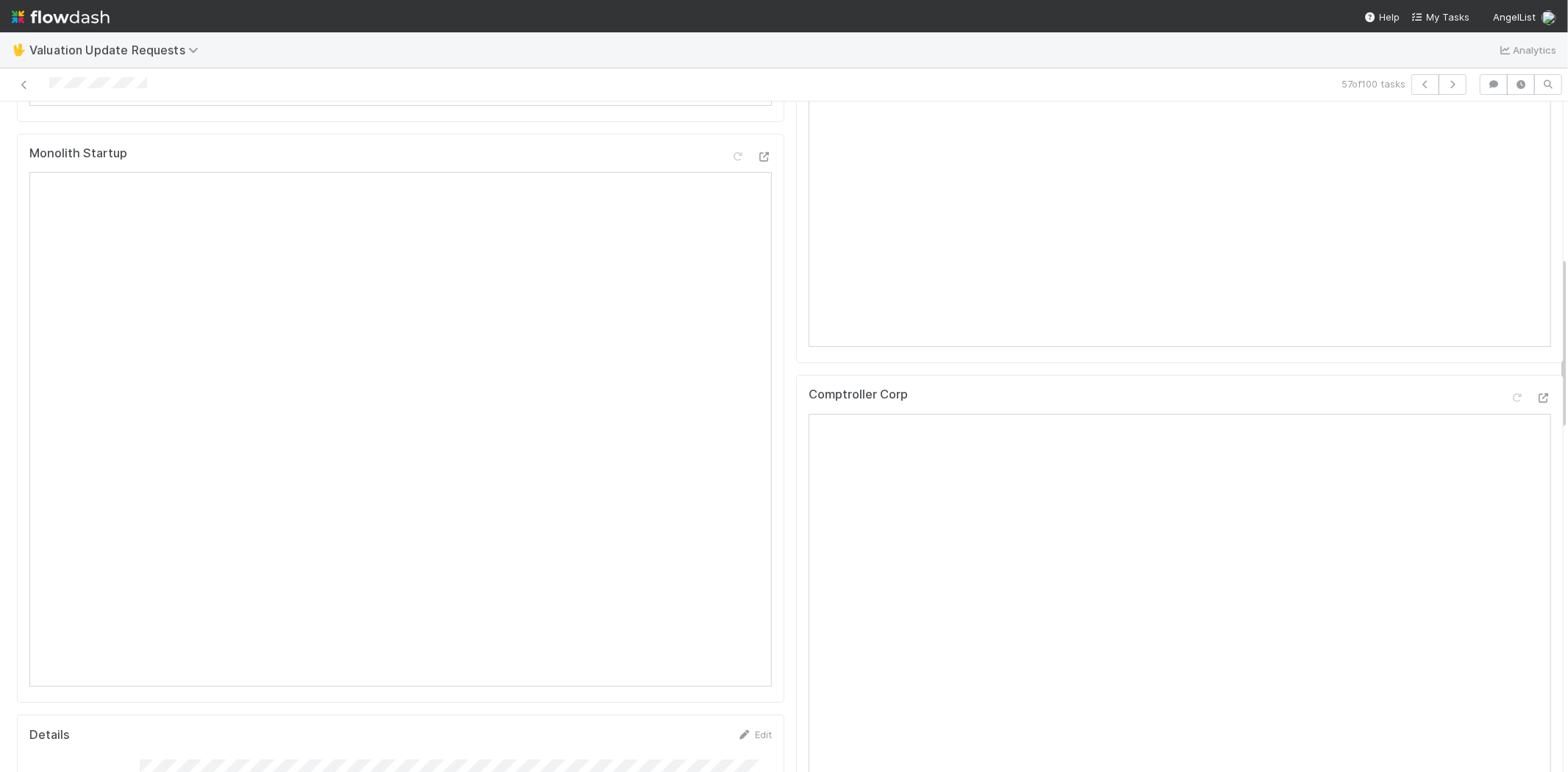
scroll to position [653, 0]
click at [1537, 348] on icon at bounding box center [1544, 343] width 14 height 10
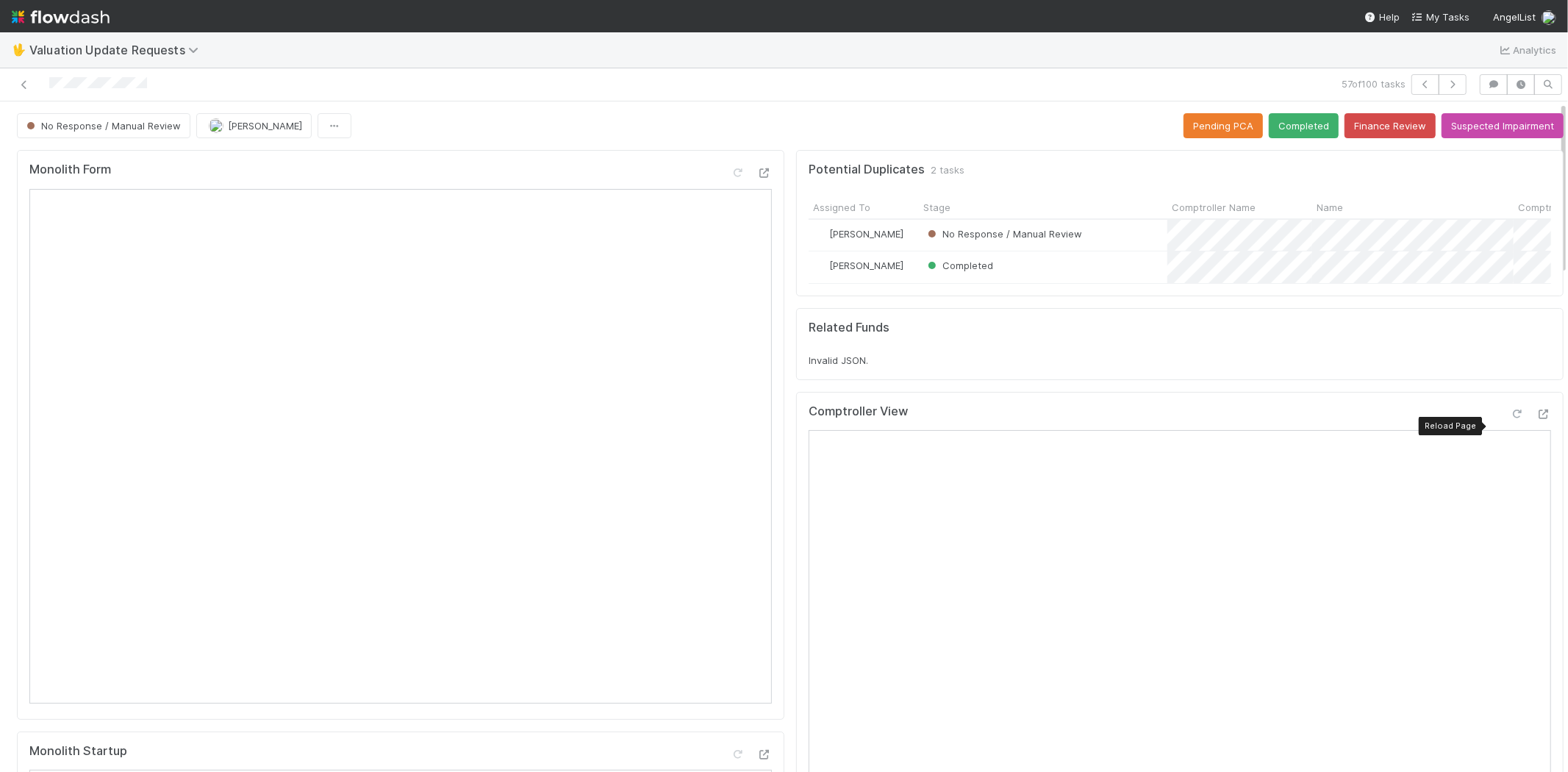
click at [1510, 419] on icon at bounding box center [1518, 414] width 14 height 10
click at [1446, 85] on icon "button" at bounding box center [1453, 84] width 14 height 9
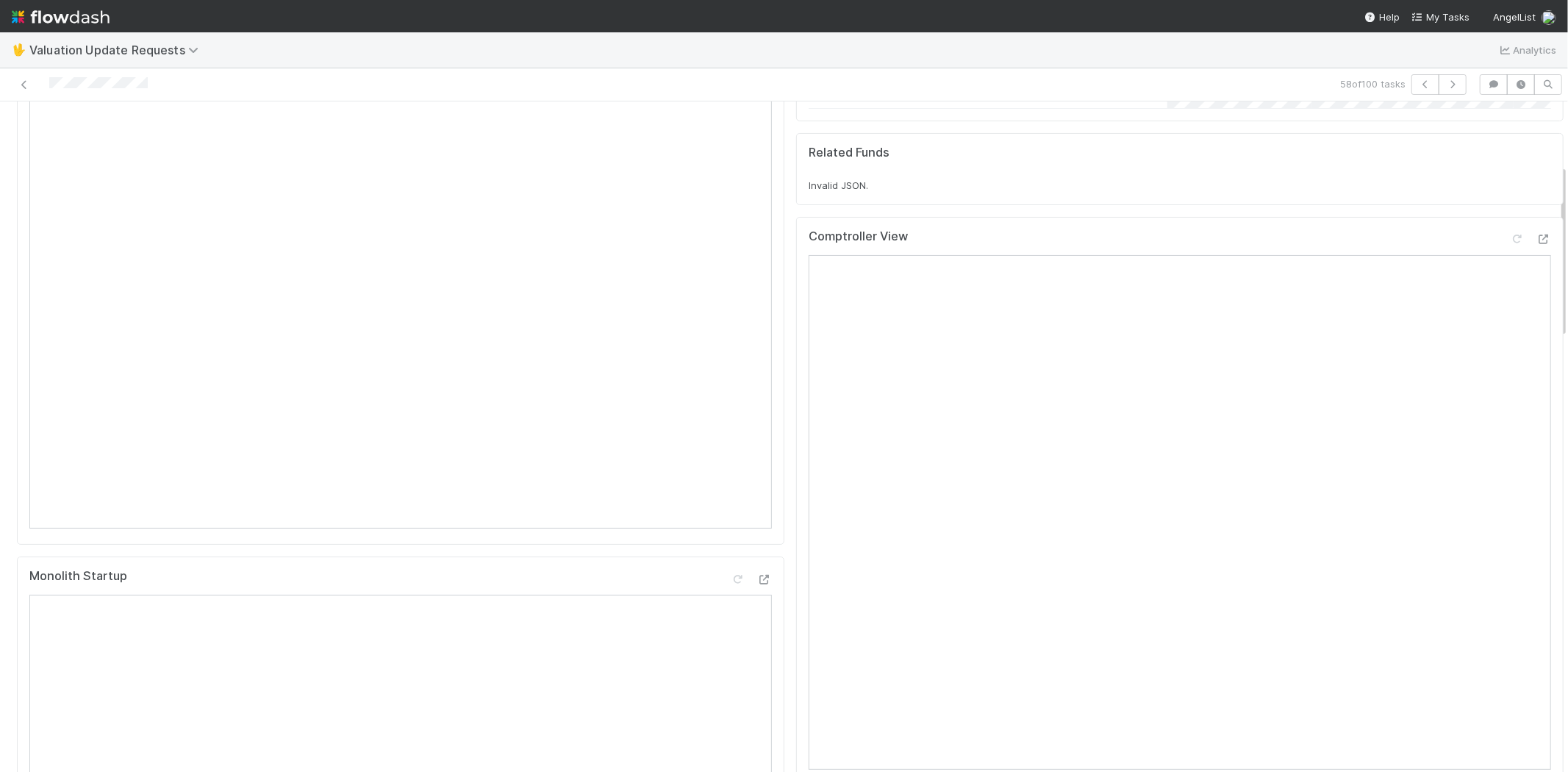
scroll to position [245, 0]
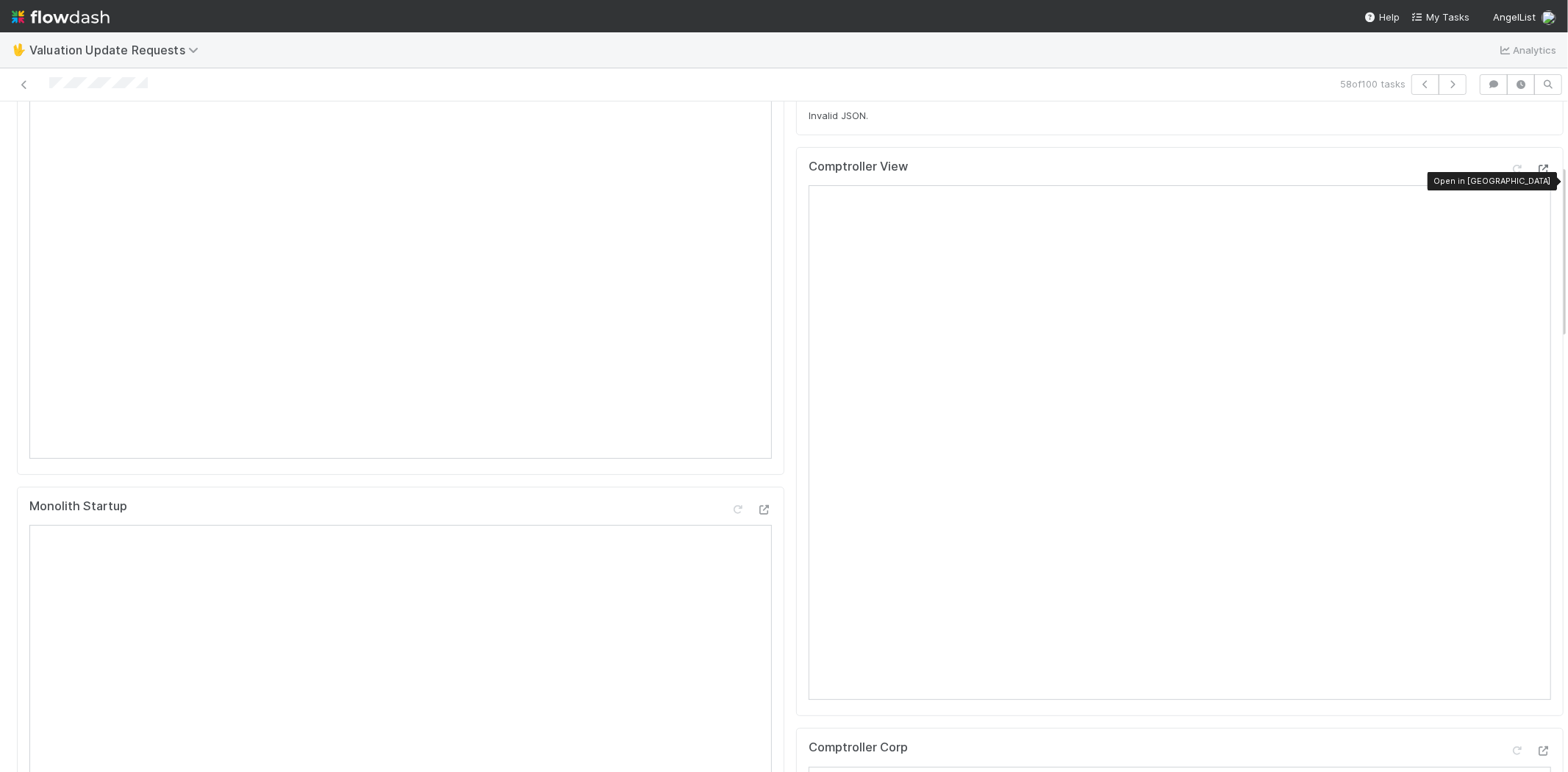
click at [1537, 174] on icon at bounding box center [1544, 170] width 14 height 10
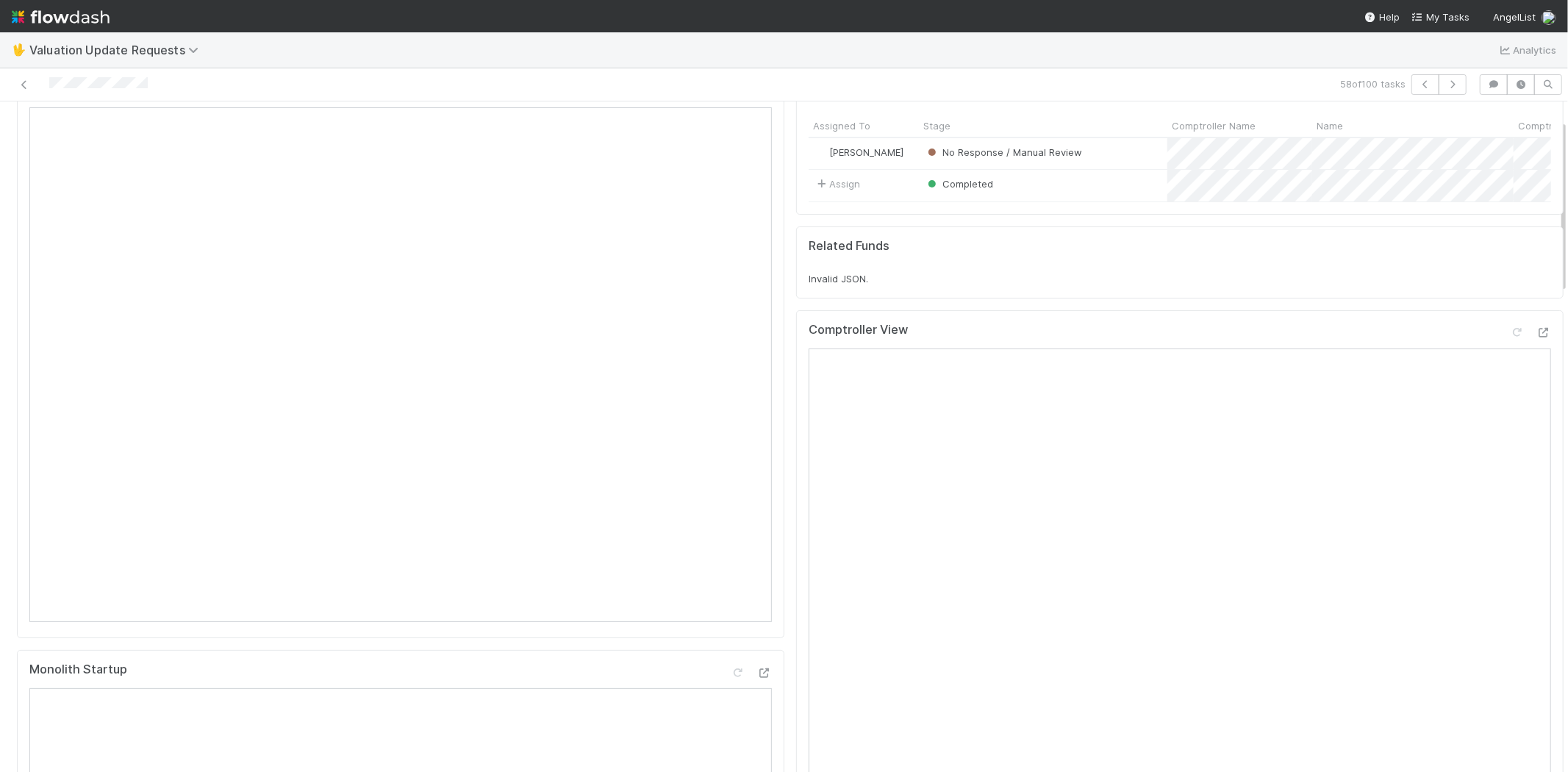
scroll to position [0, 0]
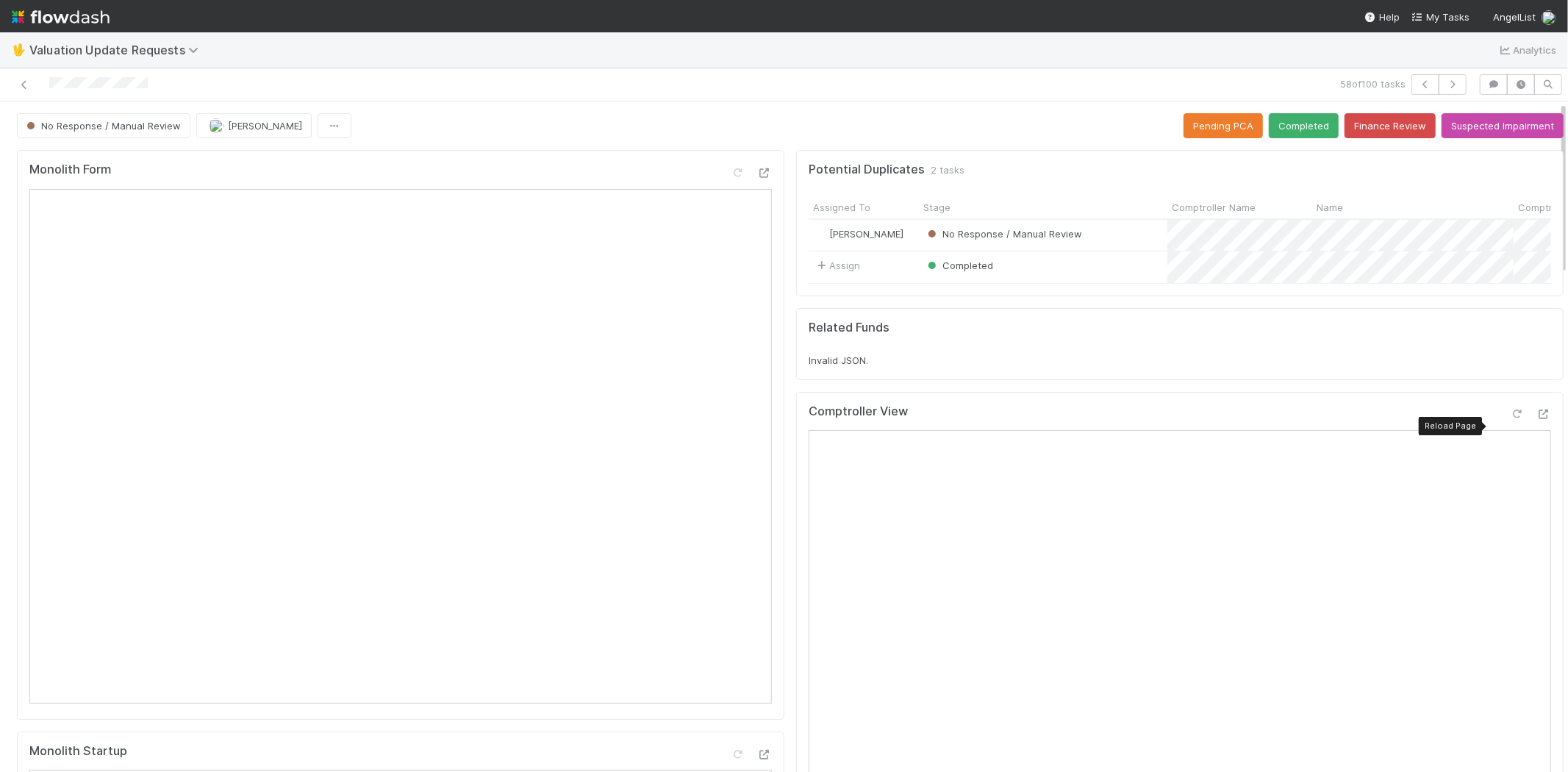
click at [1510, 419] on icon at bounding box center [1518, 414] width 14 height 10
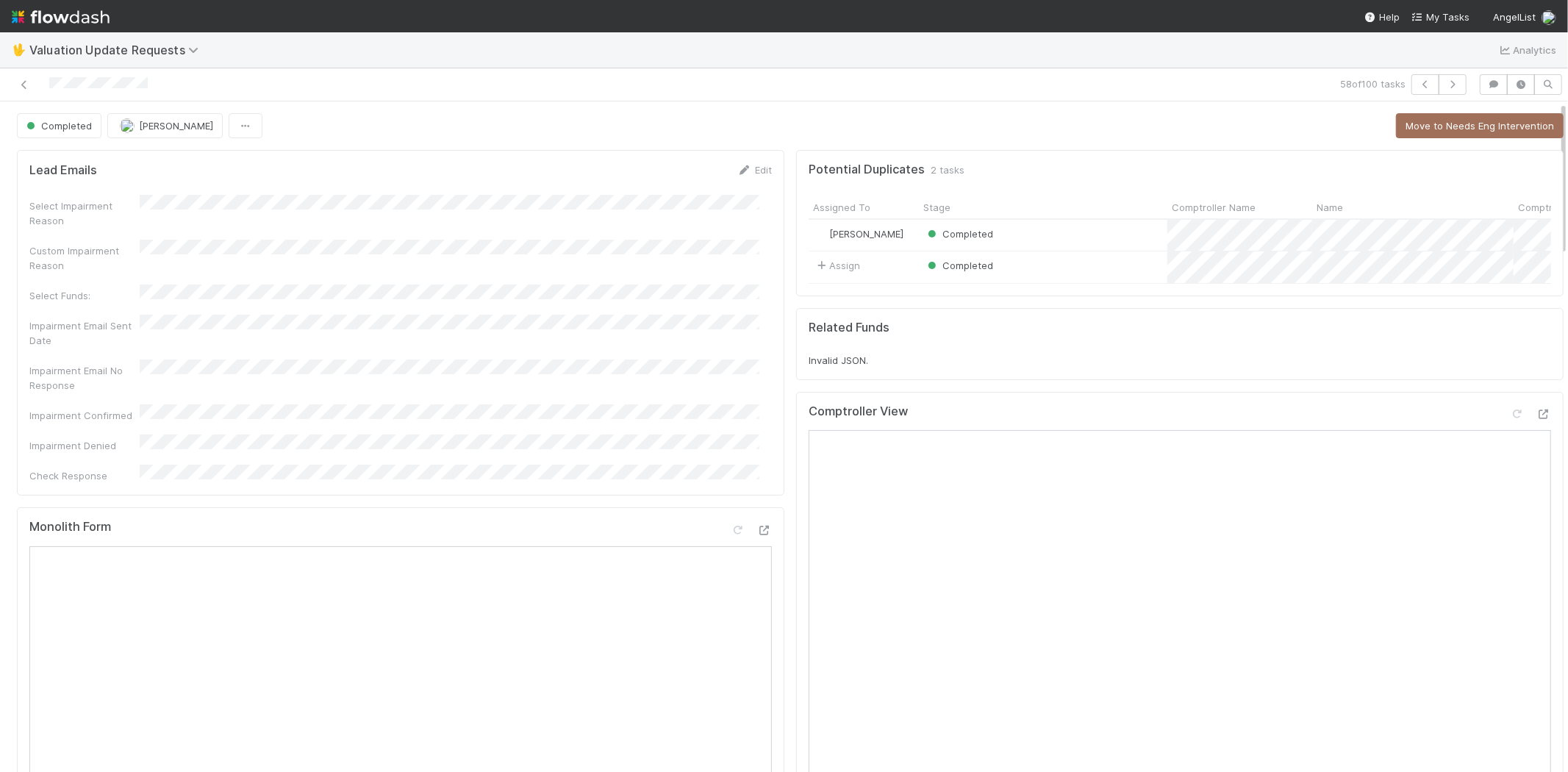
click at [1449, 71] on div "58 of 100 tasks" at bounding box center [784, 84] width 1568 height 33
click at [1446, 88] on icon "button" at bounding box center [1453, 84] width 14 height 9
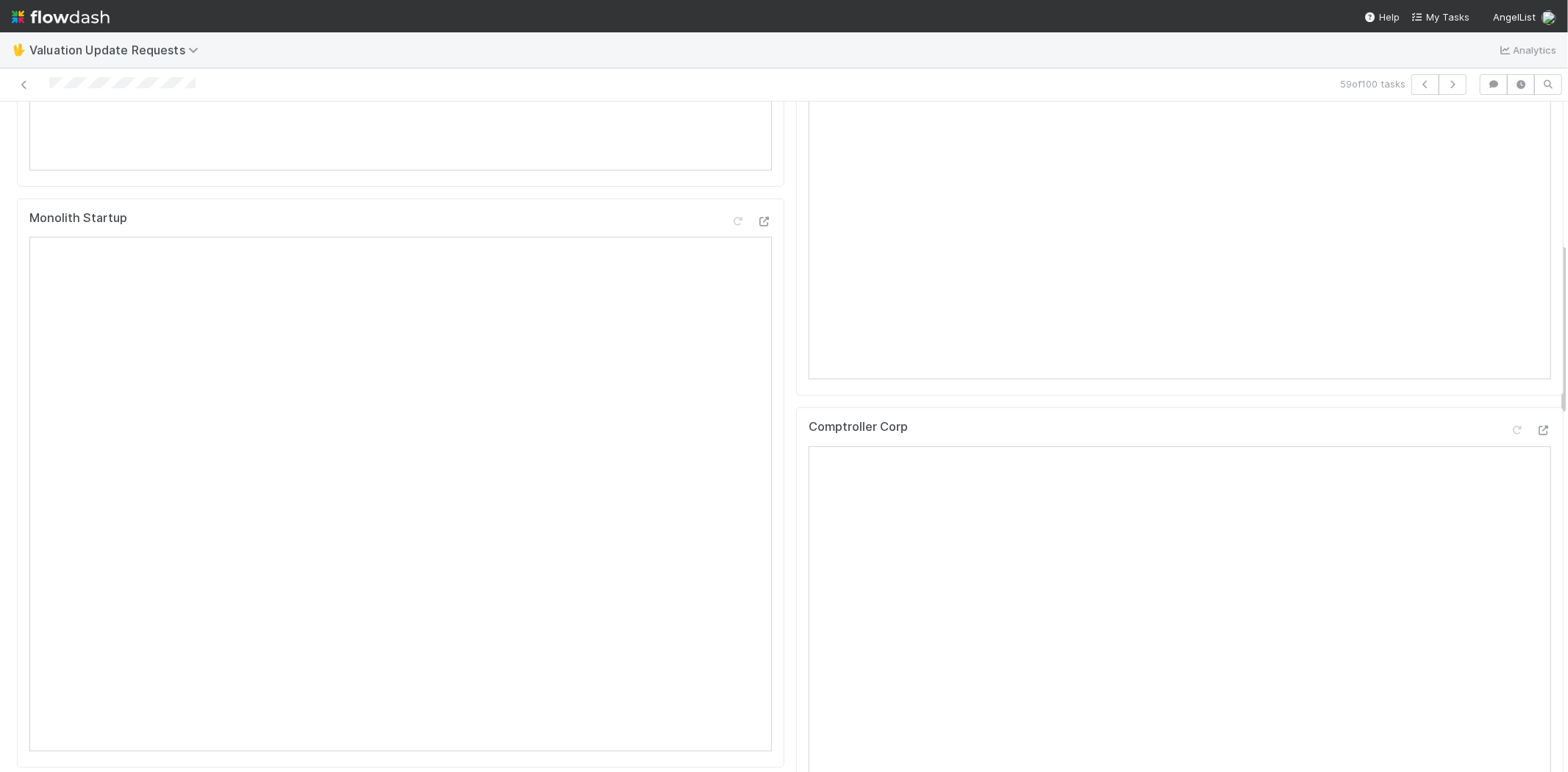
scroll to position [571, 0]
click at [1537, 397] on icon at bounding box center [1544, 392] width 14 height 10
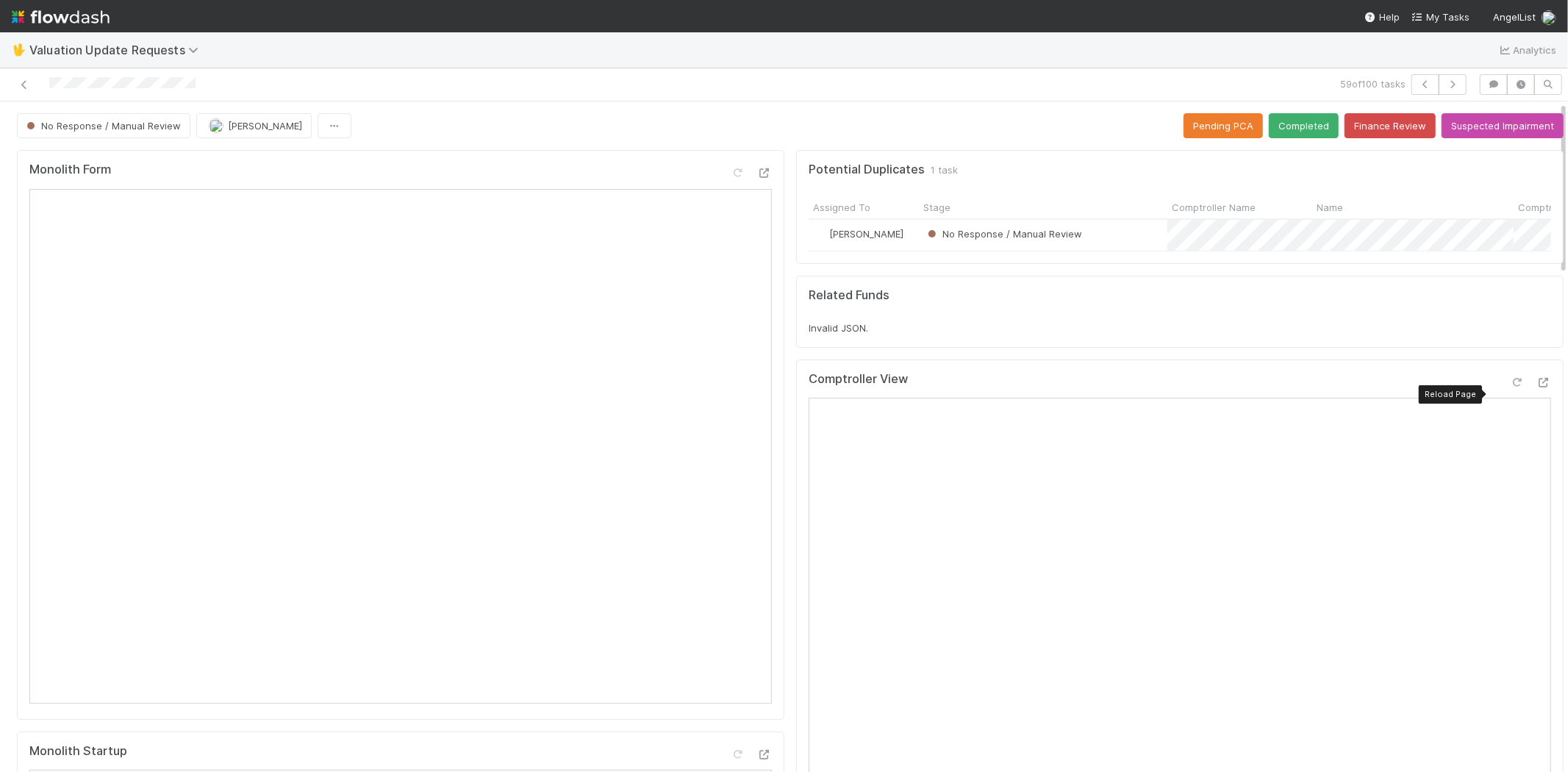
click at [1510, 387] on icon at bounding box center [1518, 382] width 14 height 10
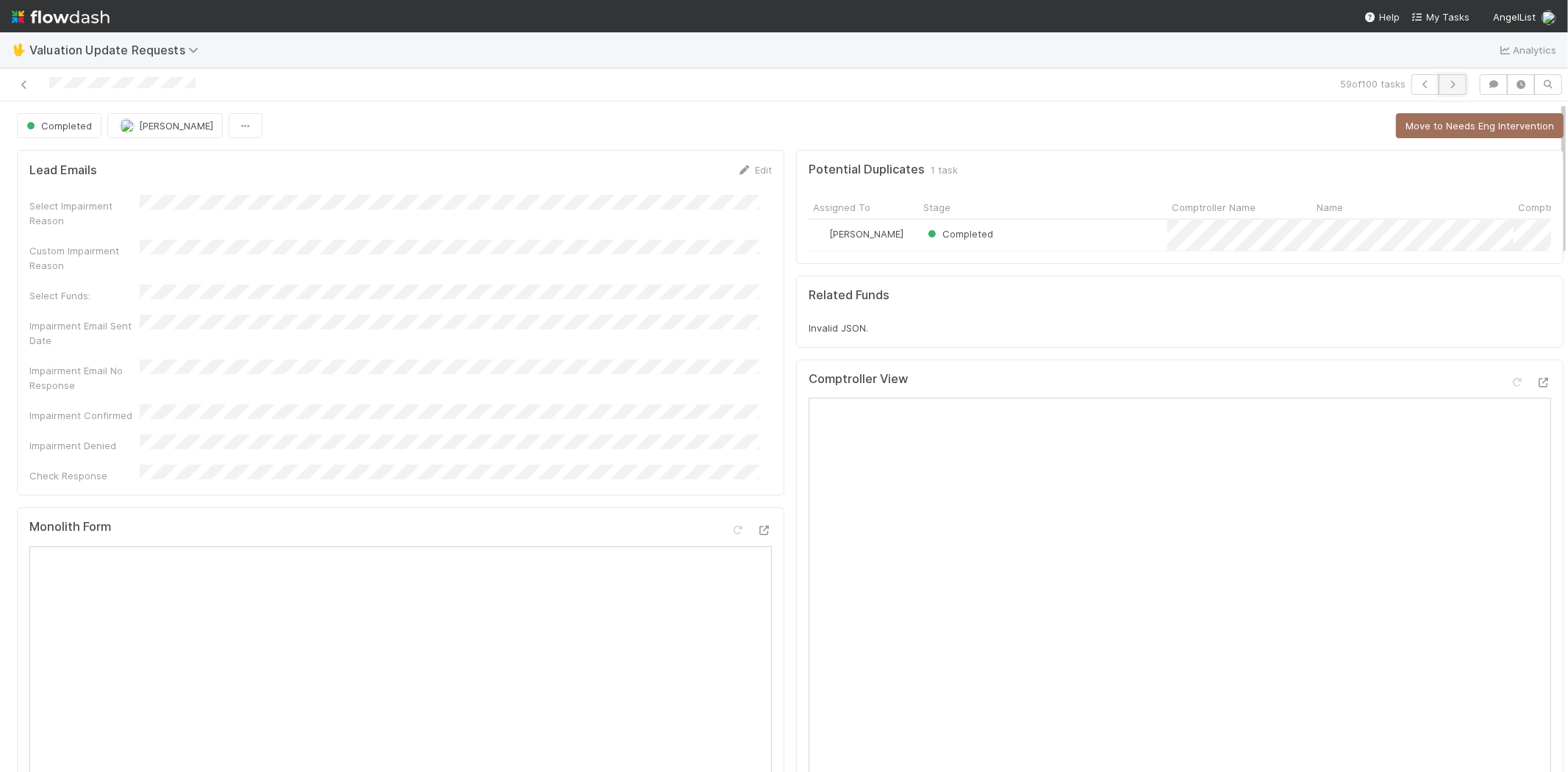
click at [1449, 77] on button "button" at bounding box center [1453, 85] width 28 height 21
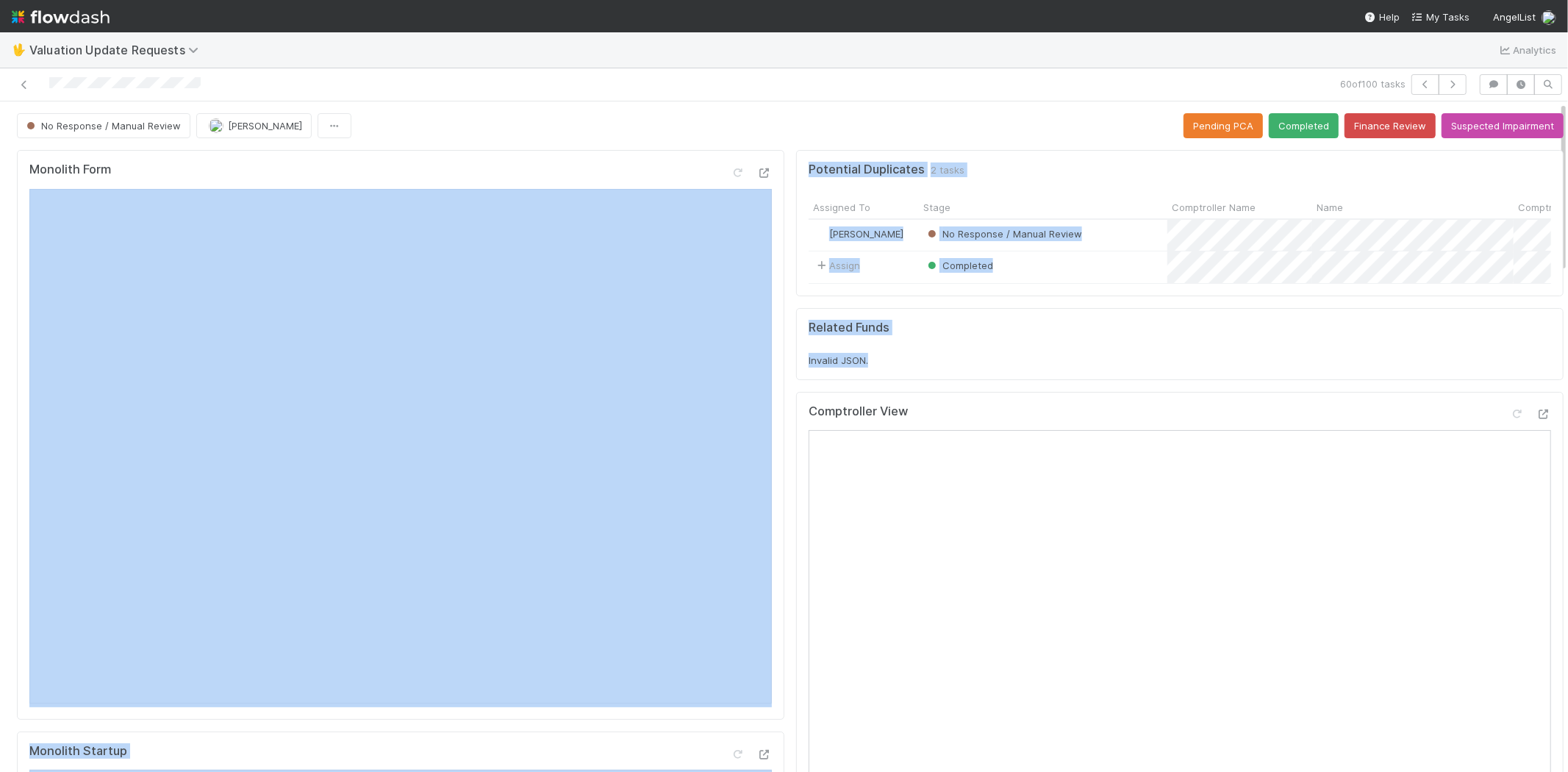
drag, startPoint x: 863, startPoint y: 367, endPoint x: 765, endPoint y: 370, distance: 98.0
click at [857, 367] on div "Invalid JSON." at bounding box center [1180, 360] width 743 height 14
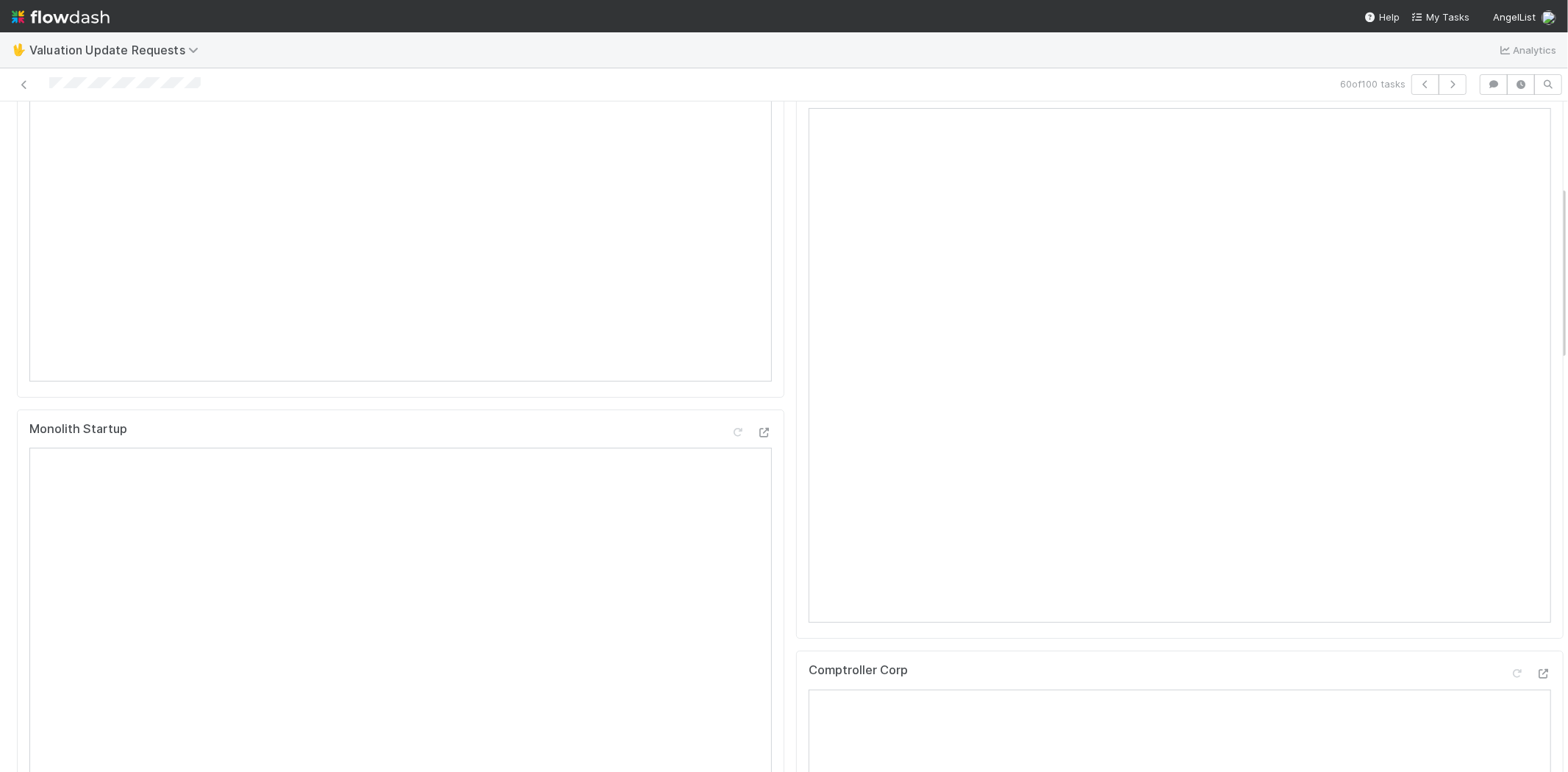
scroll to position [326, 0]
click at [1439, 89] on button "button" at bounding box center [1453, 85] width 28 height 21
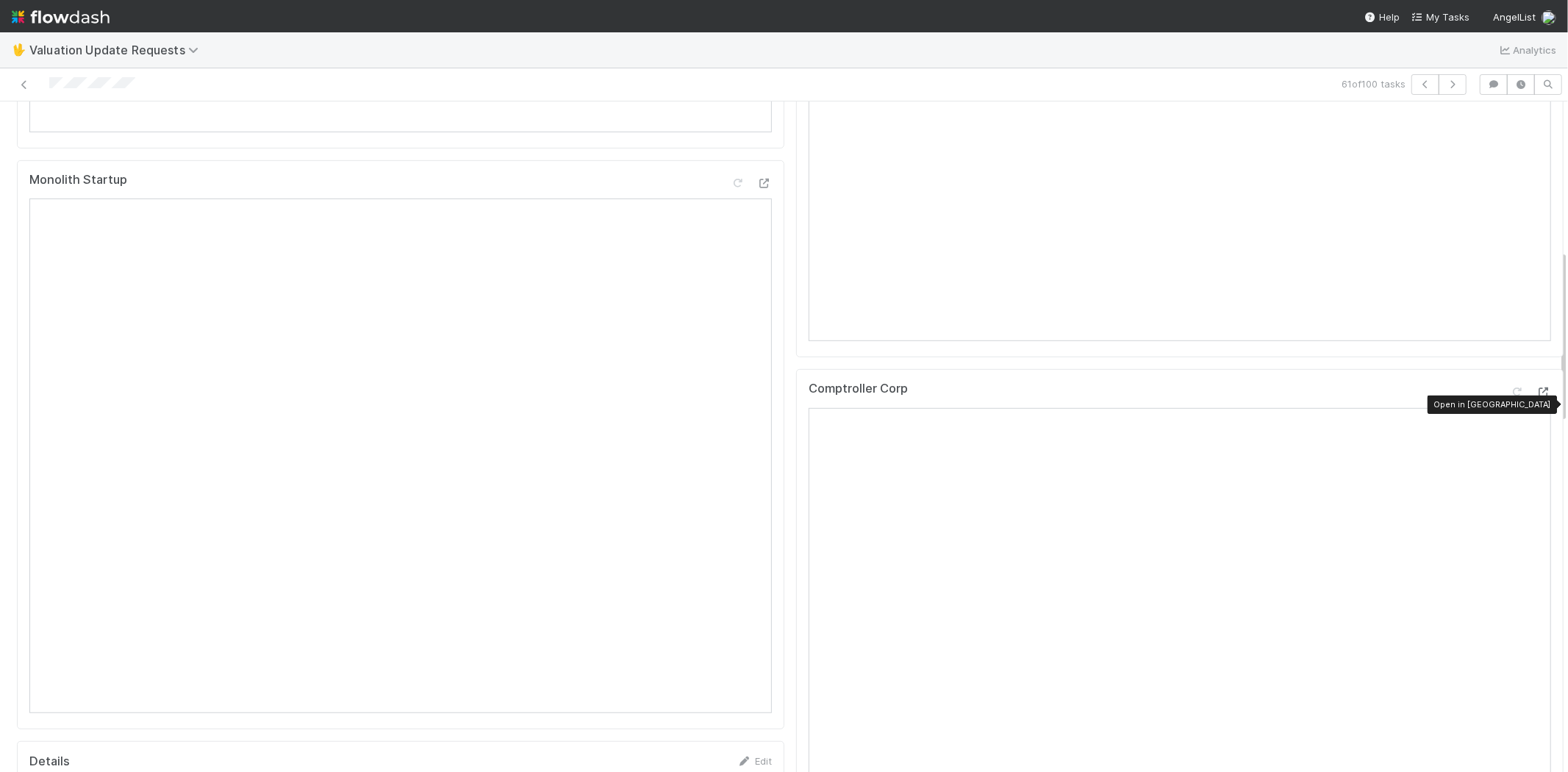
click at [1537, 397] on icon at bounding box center [1544, 392] width 14 height 10
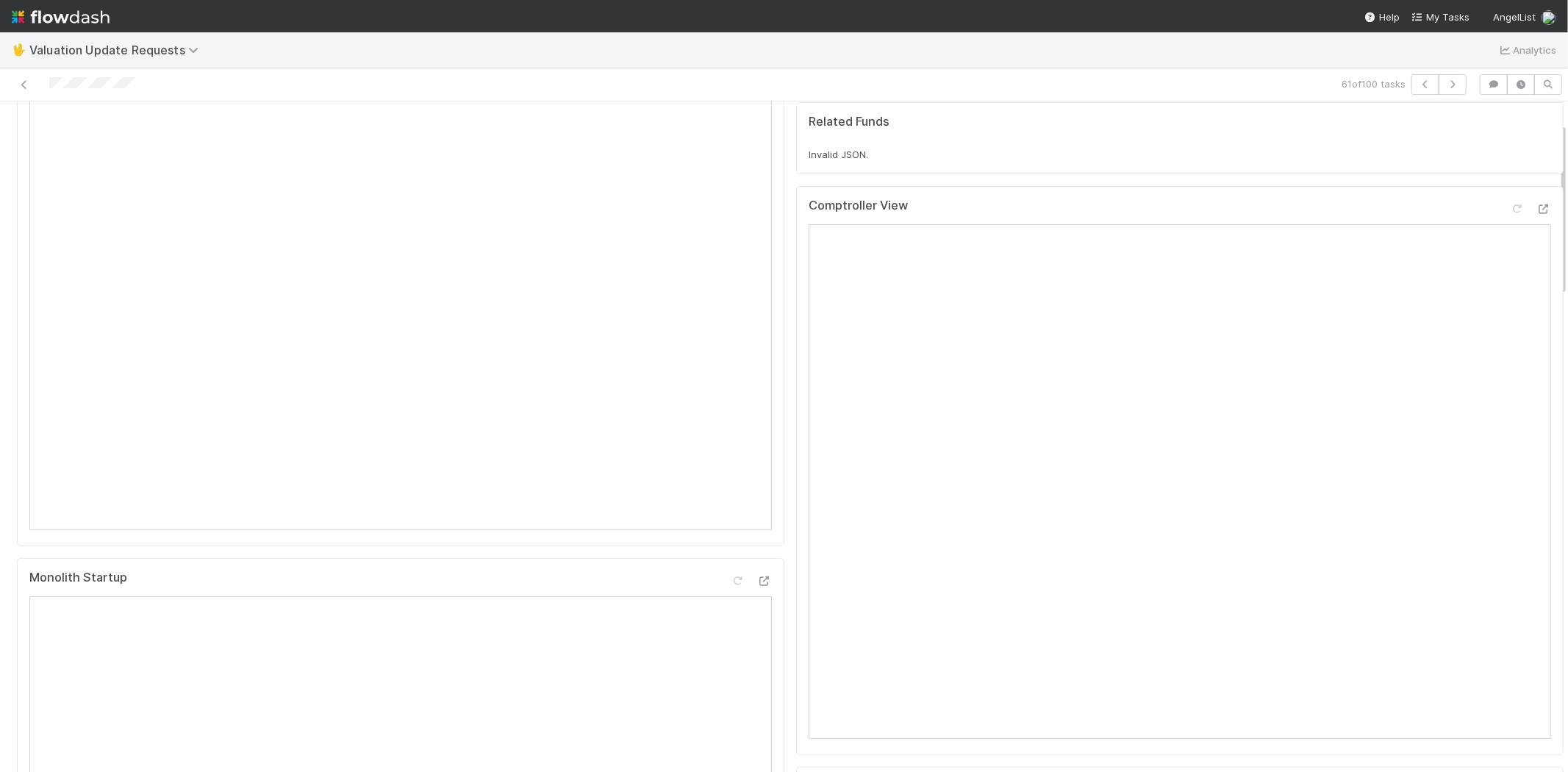
scroll to position [82, 0]
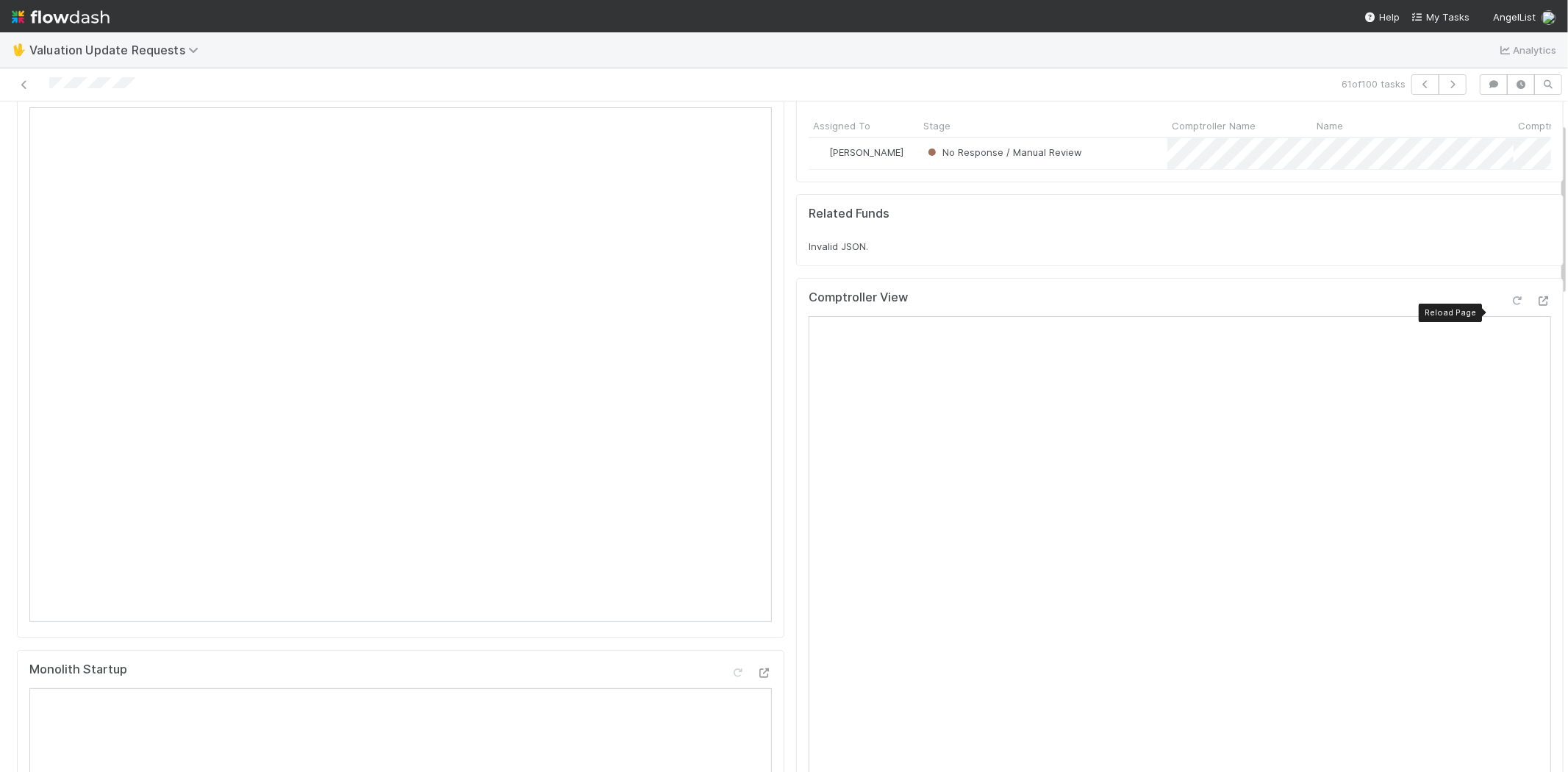
click at [1510, 306] on icon at bounding box center [1518, 301] width 14 height 10
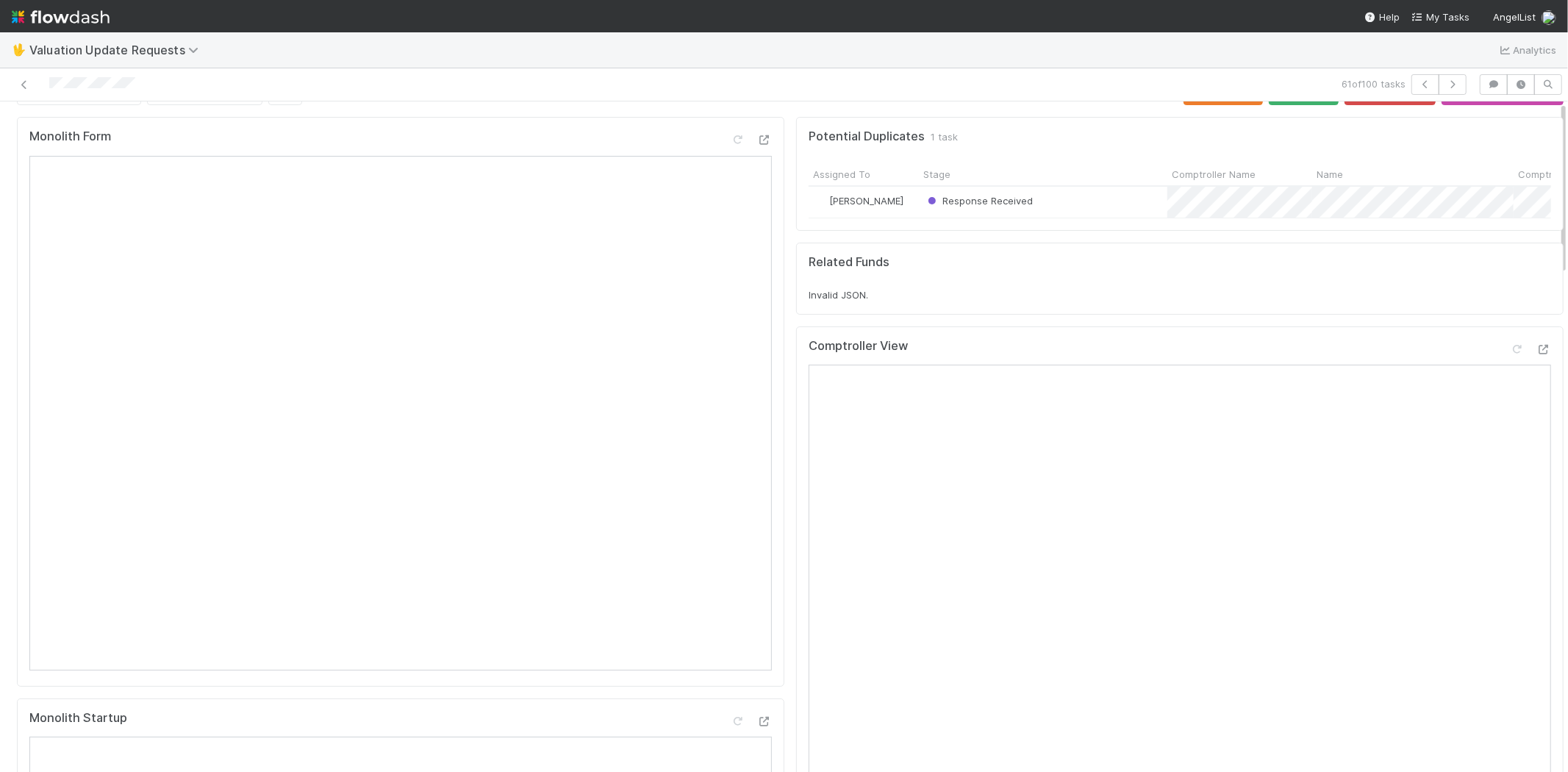
scroll to position [0, 0]
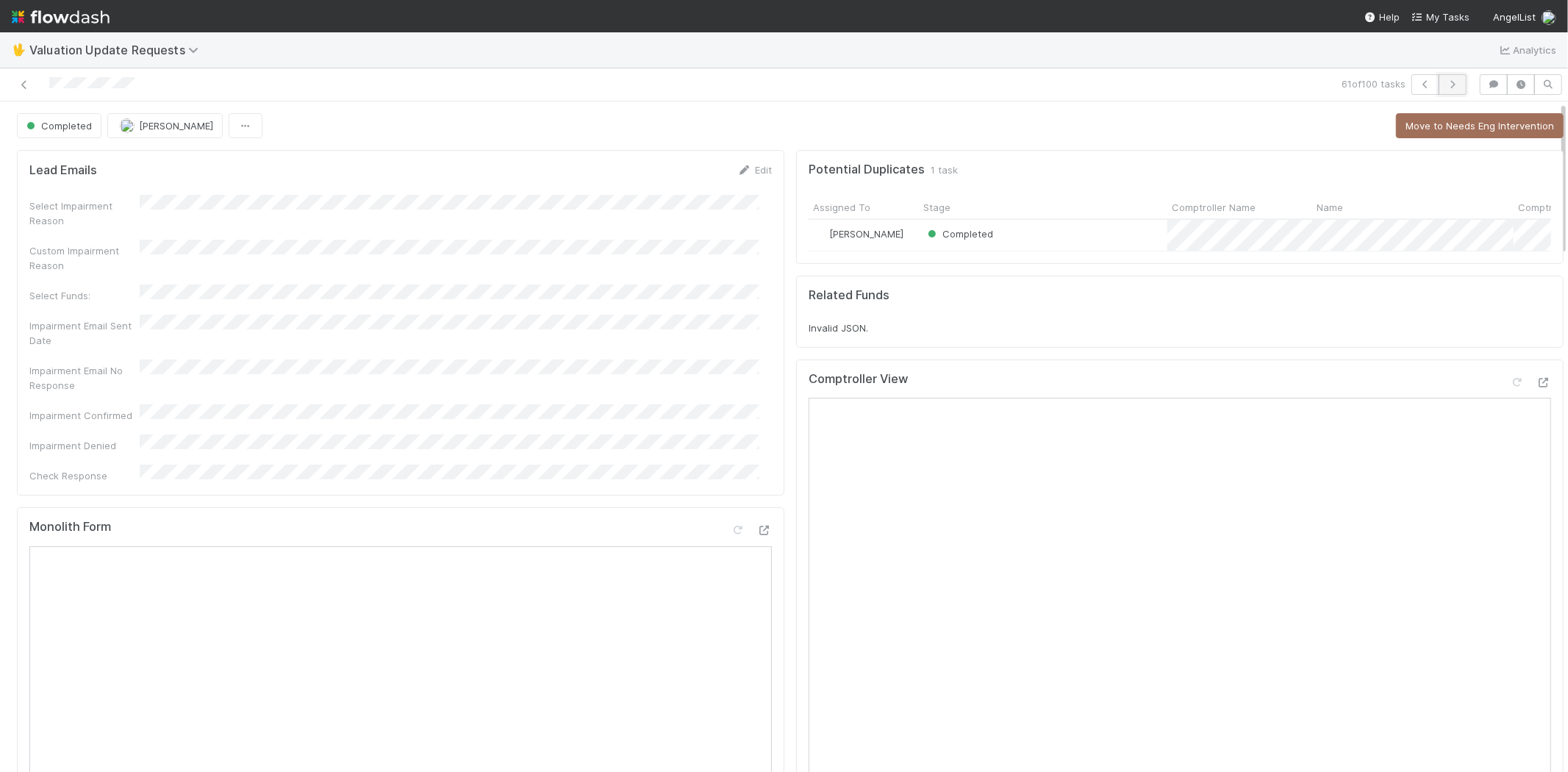
click at [1446, 82] on icon "button" at bounding box center [1453, 84] width 14 height 9
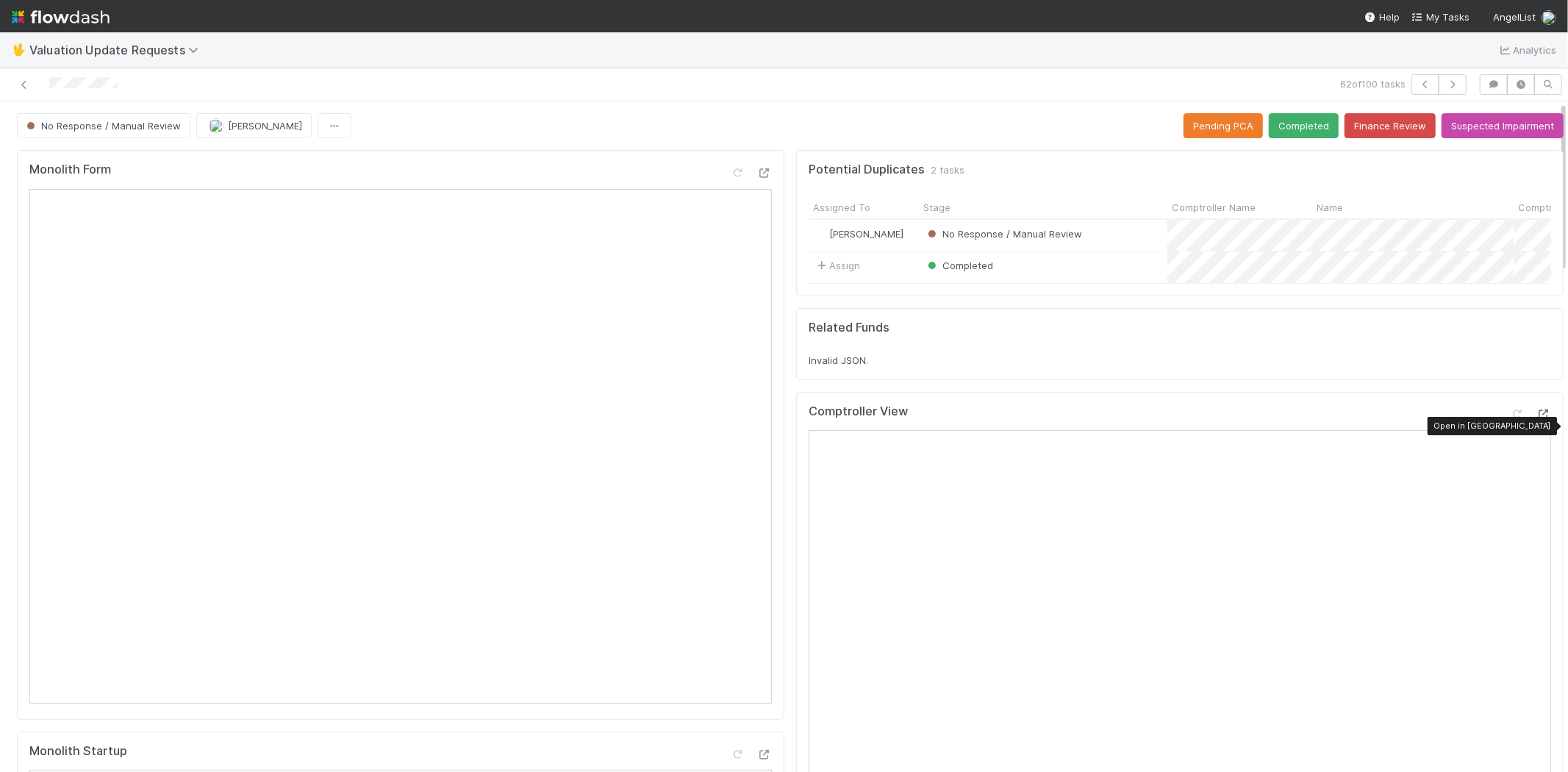
click at [1537, 419] on icon at bounding box center [1544, 414] width 14 height 10
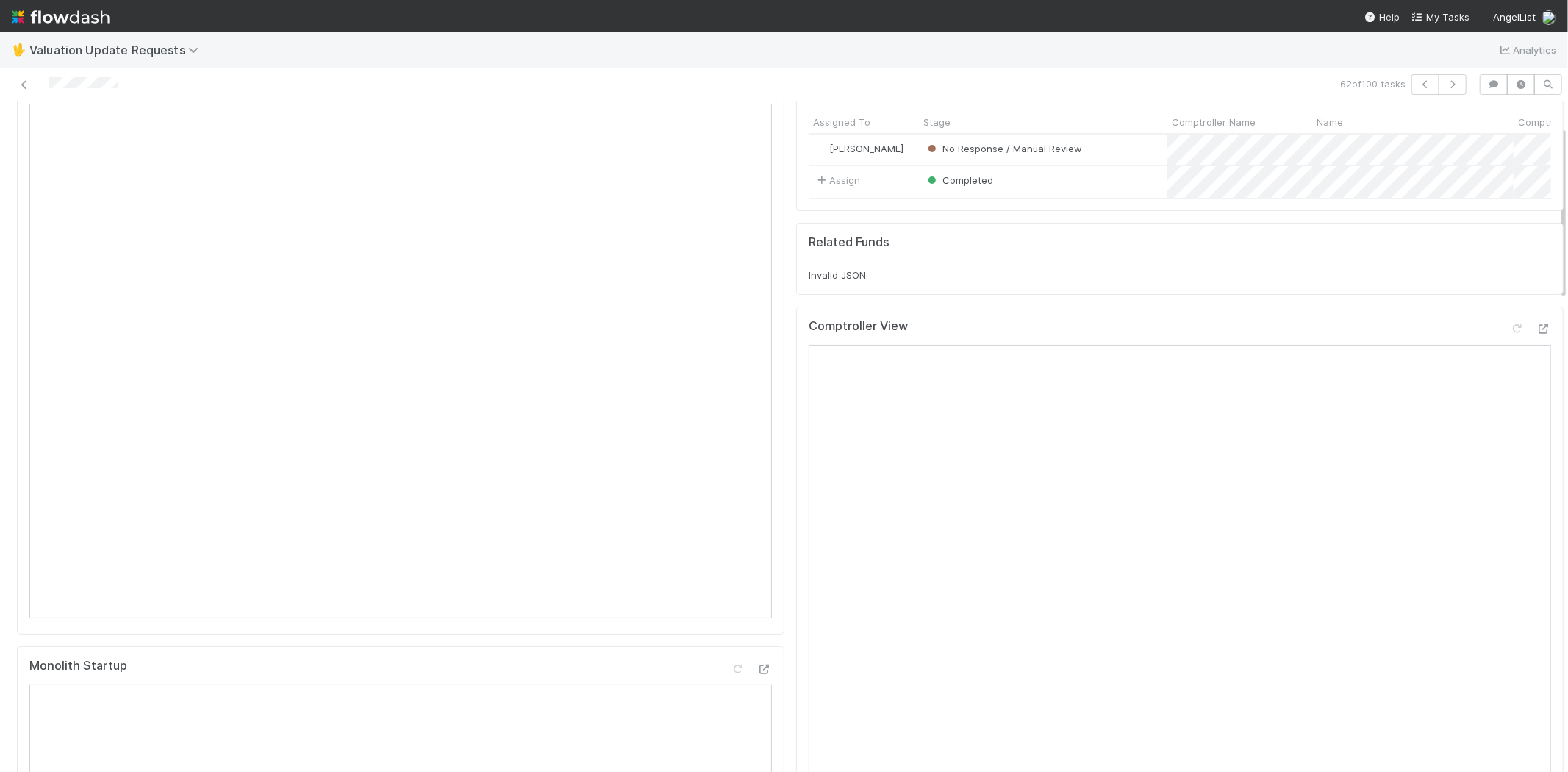
scroll to position [82, 0]
click at [1510, 338] on icon at bounding box center [1518, 333] width 14 height 10
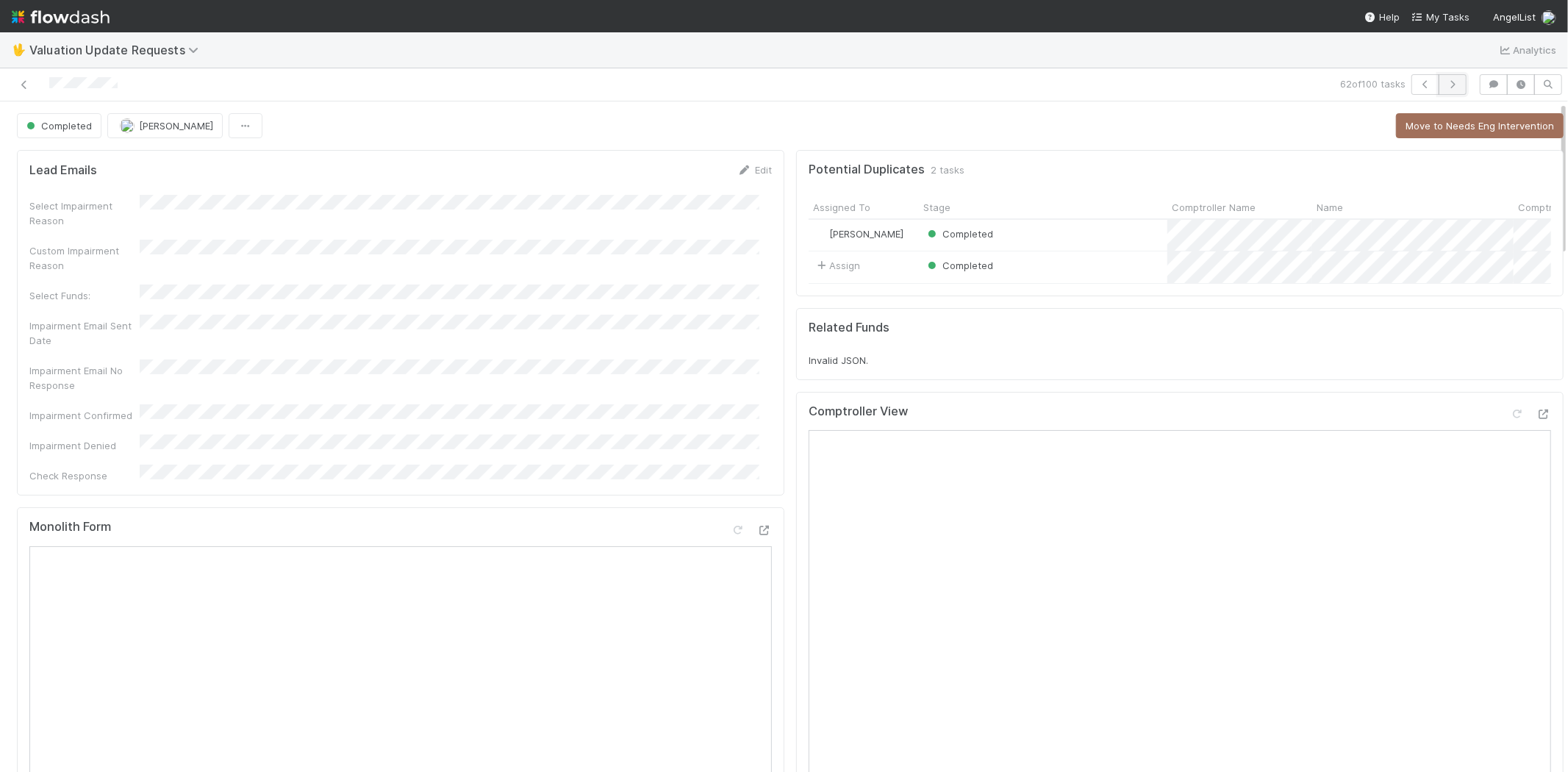
click at [1446, 85] on icon "button" at bounding box center [1453, 84] width 14 height 9
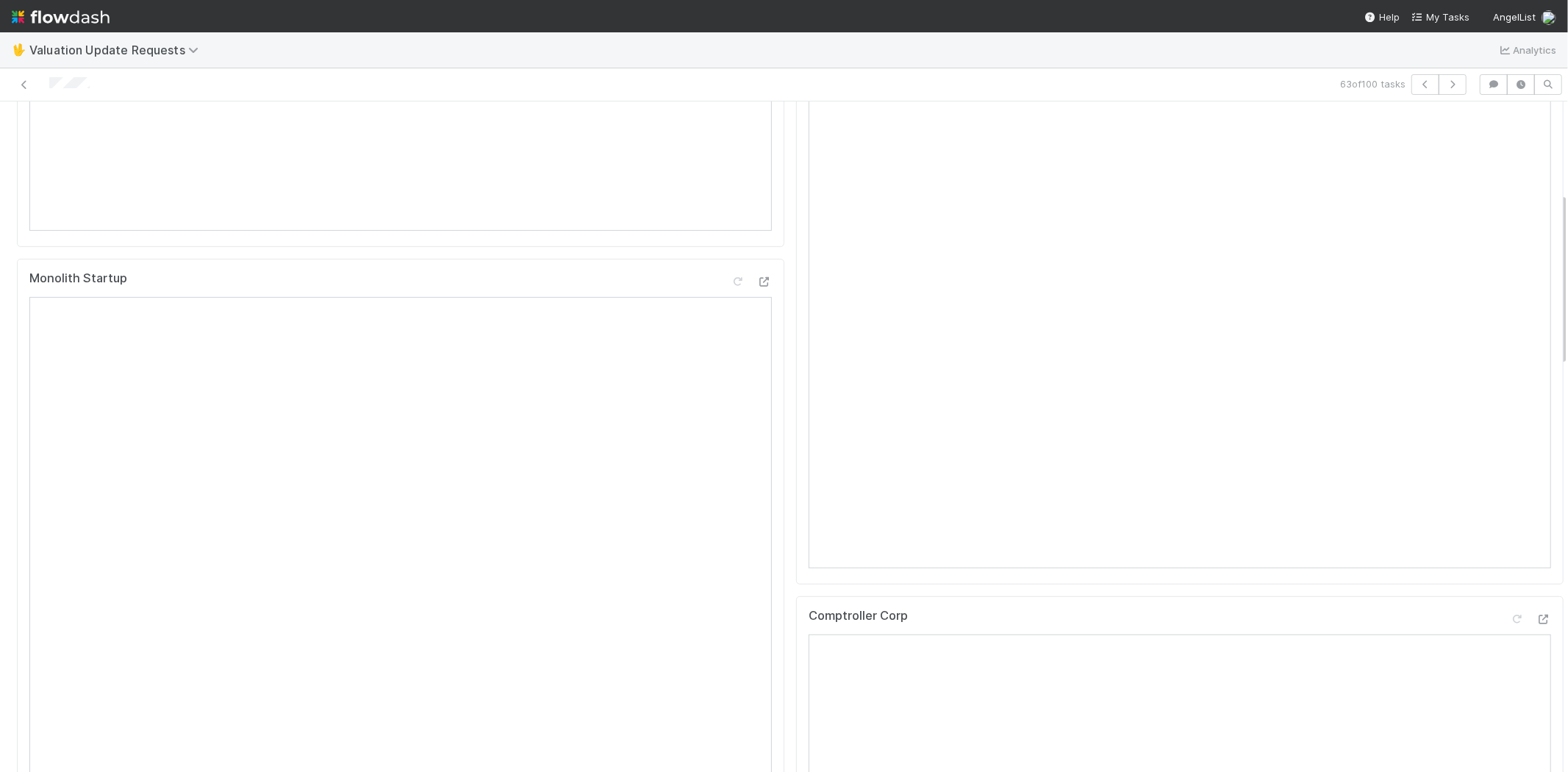
scroll to position [326, 0]
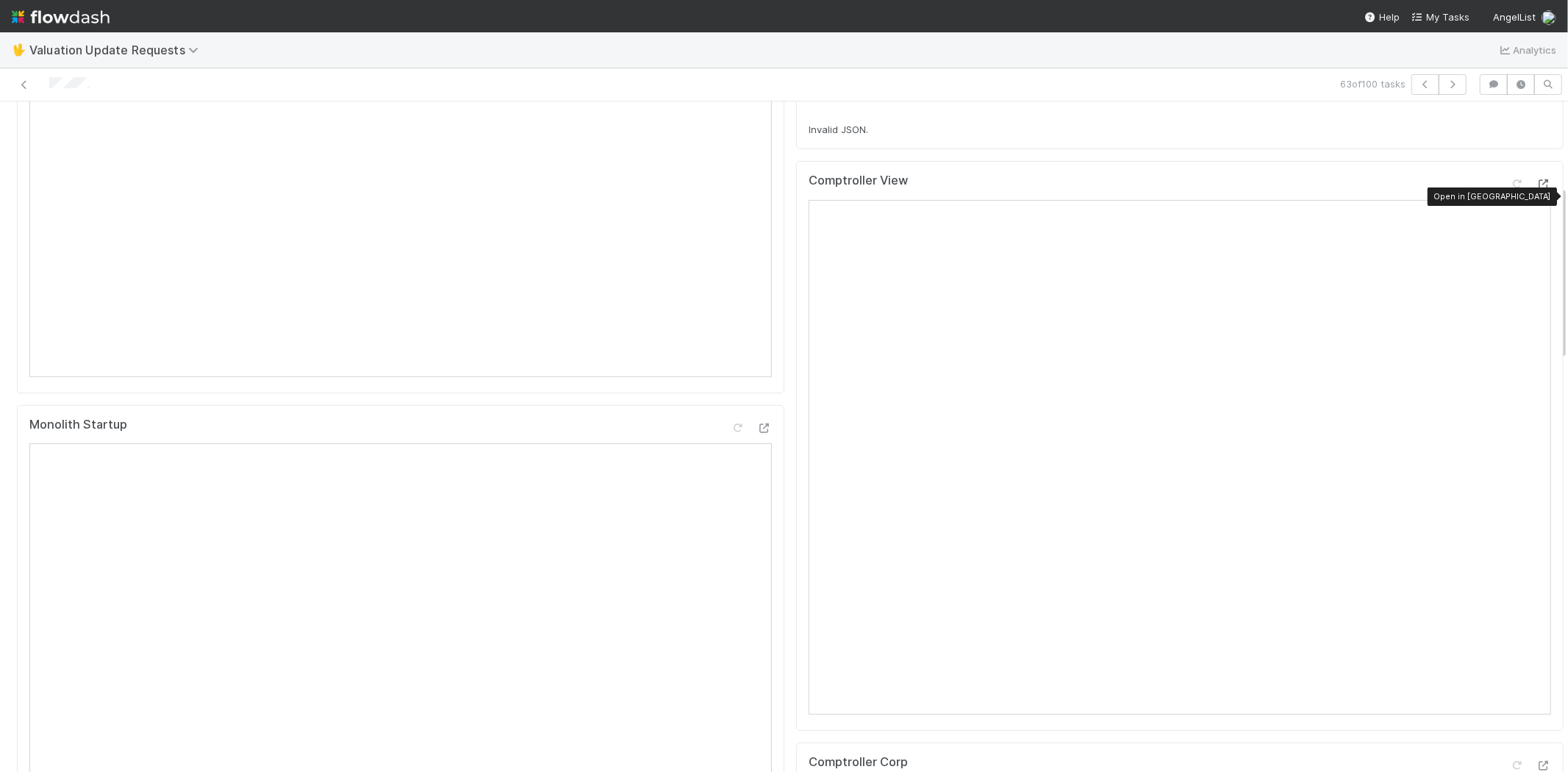
click at [1537, 189] on icon at bounding box center [1544, 184] width 14 height 10
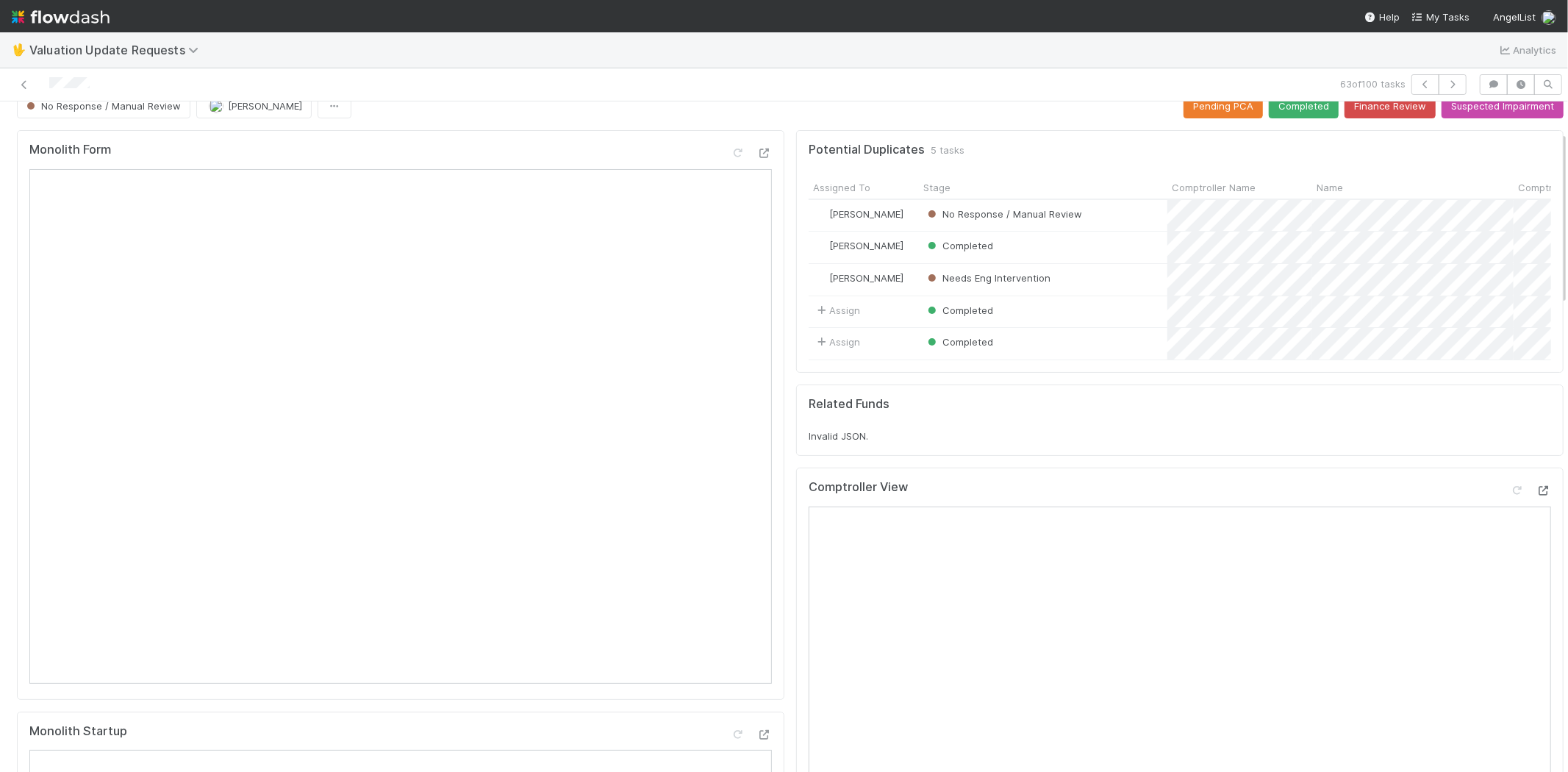
scroll to position [0, 0]
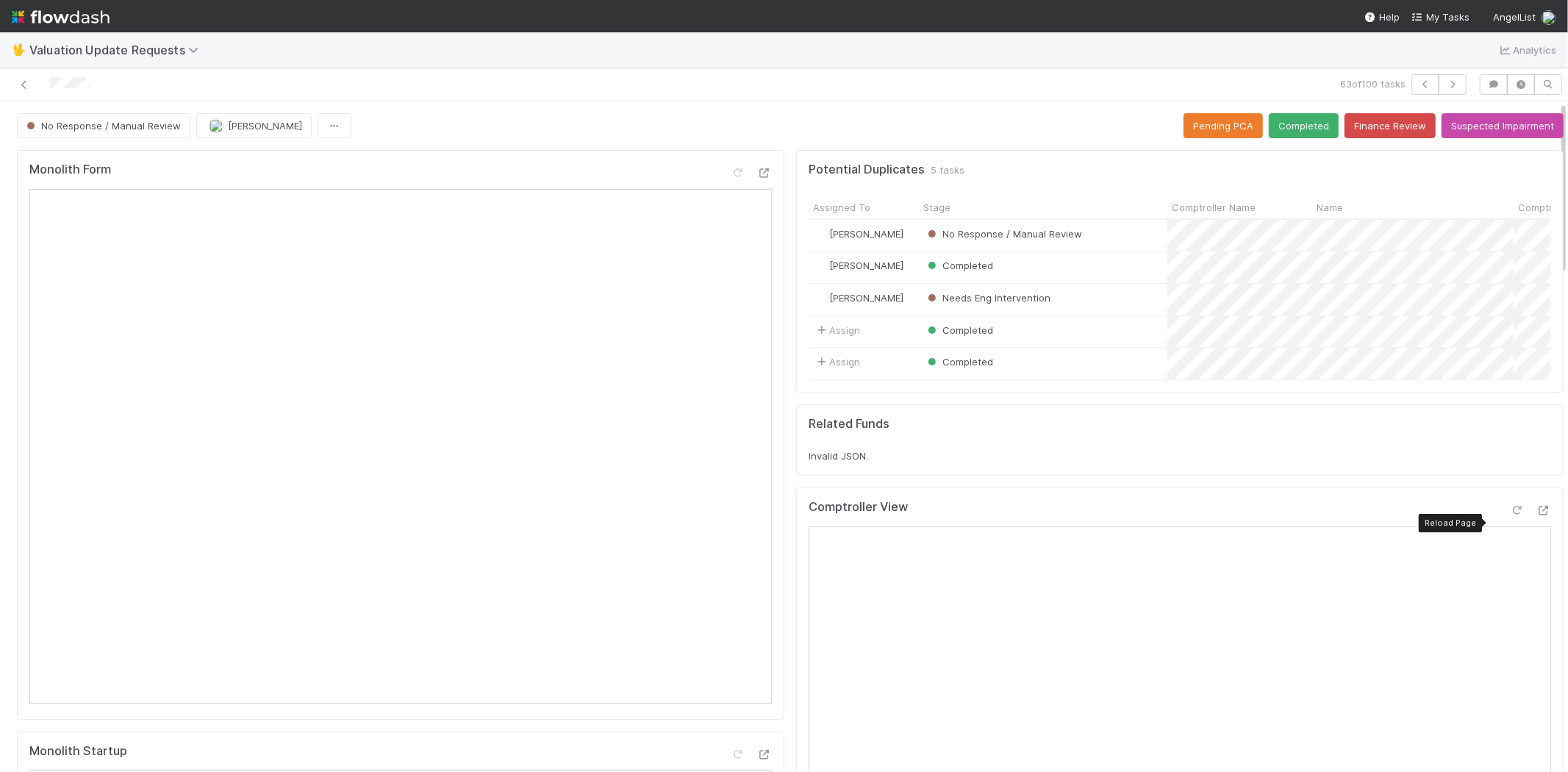
click at [1510, 515] on icon at bounding box center [1518, 510] width 14 height 10
click at [1446, 82] on icon "button" at bounding box center [1453, 84] width 14 height 9
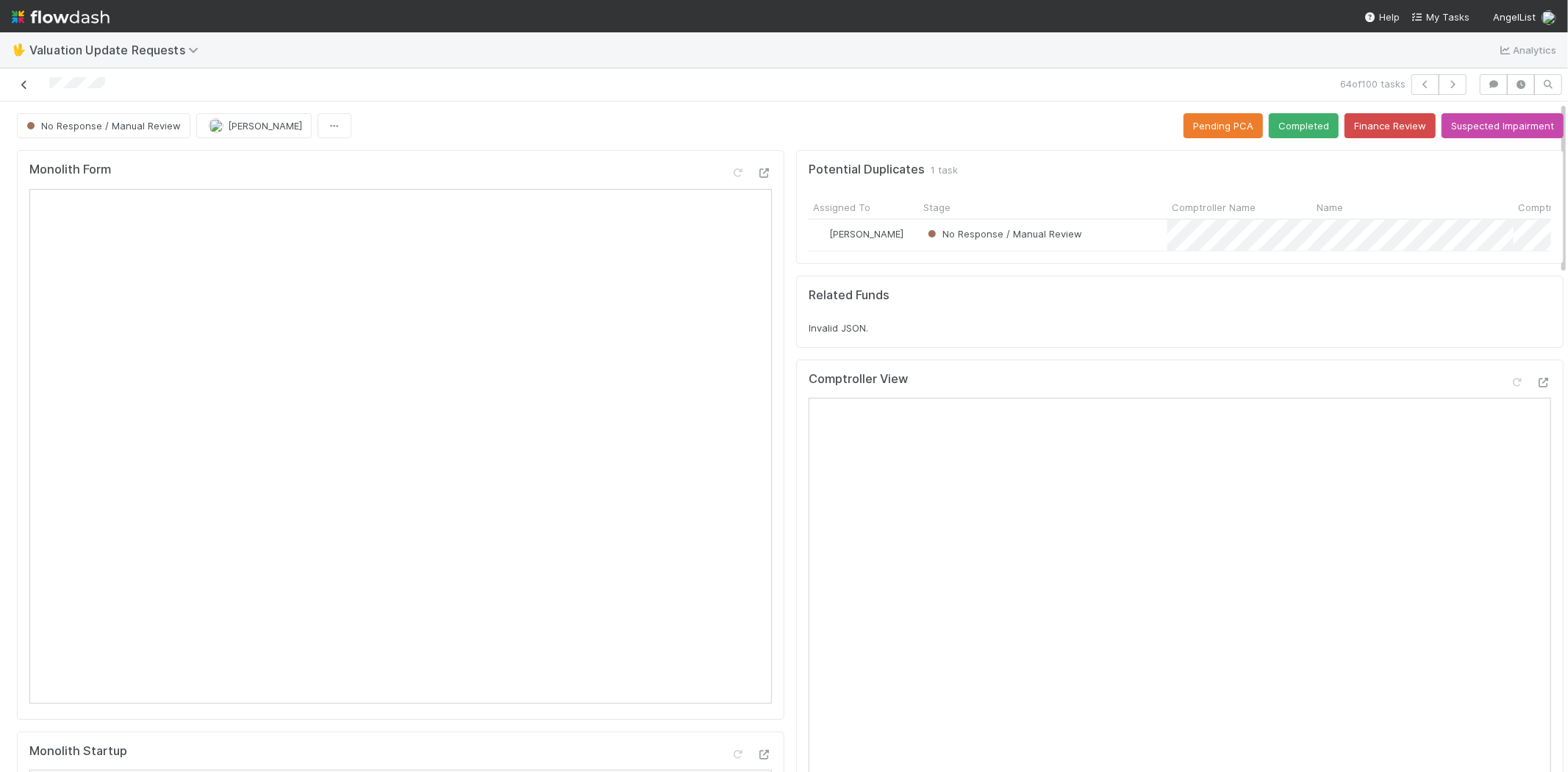
click at [22, 86] on icon at bounding box center [24, 85] width 14 height 10
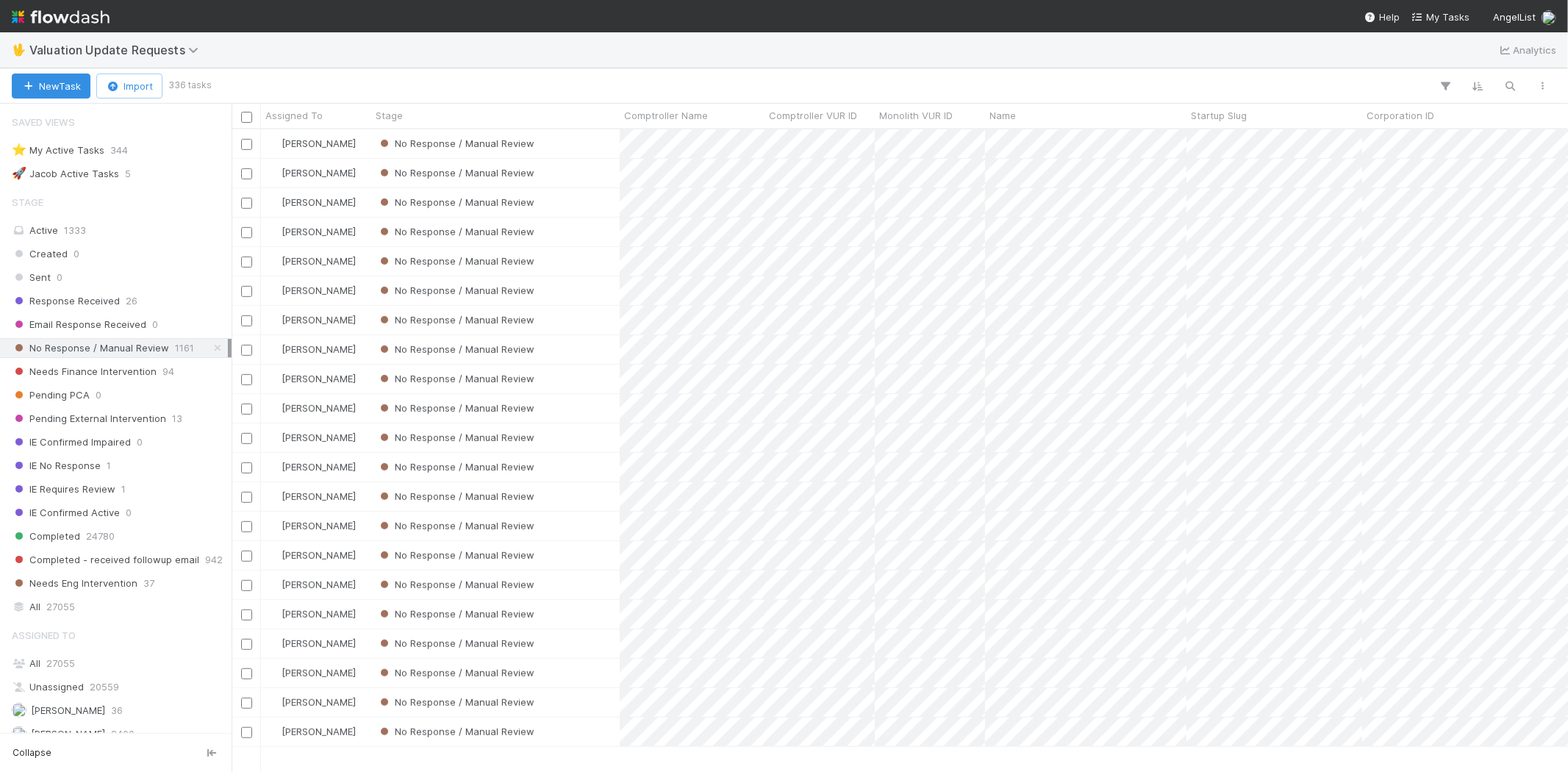
scroll to position [571, 0]
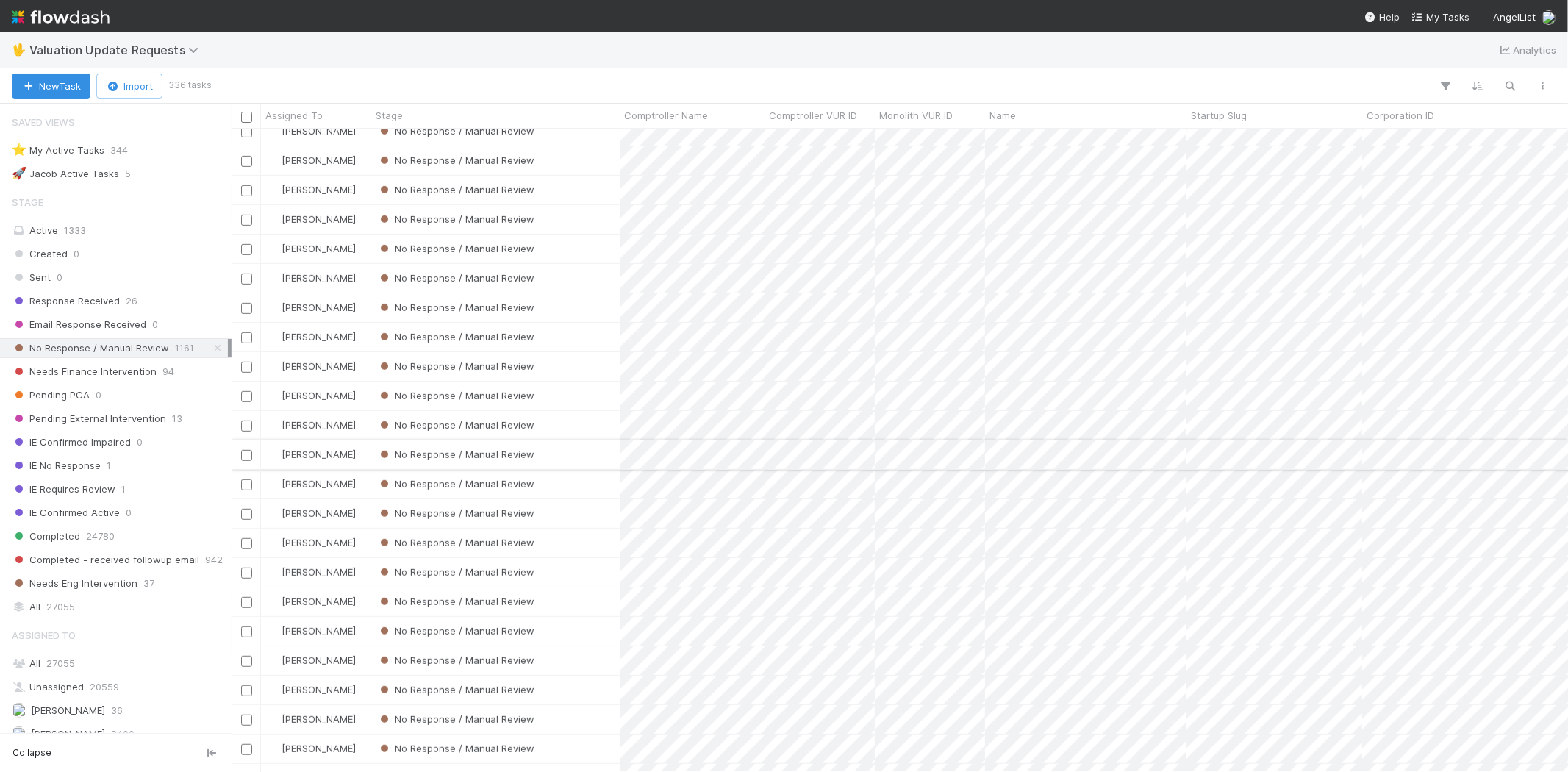
click at [601, 454] on div "No Response / Manual Review" at bounding box center [495, 454] width 248 height 29
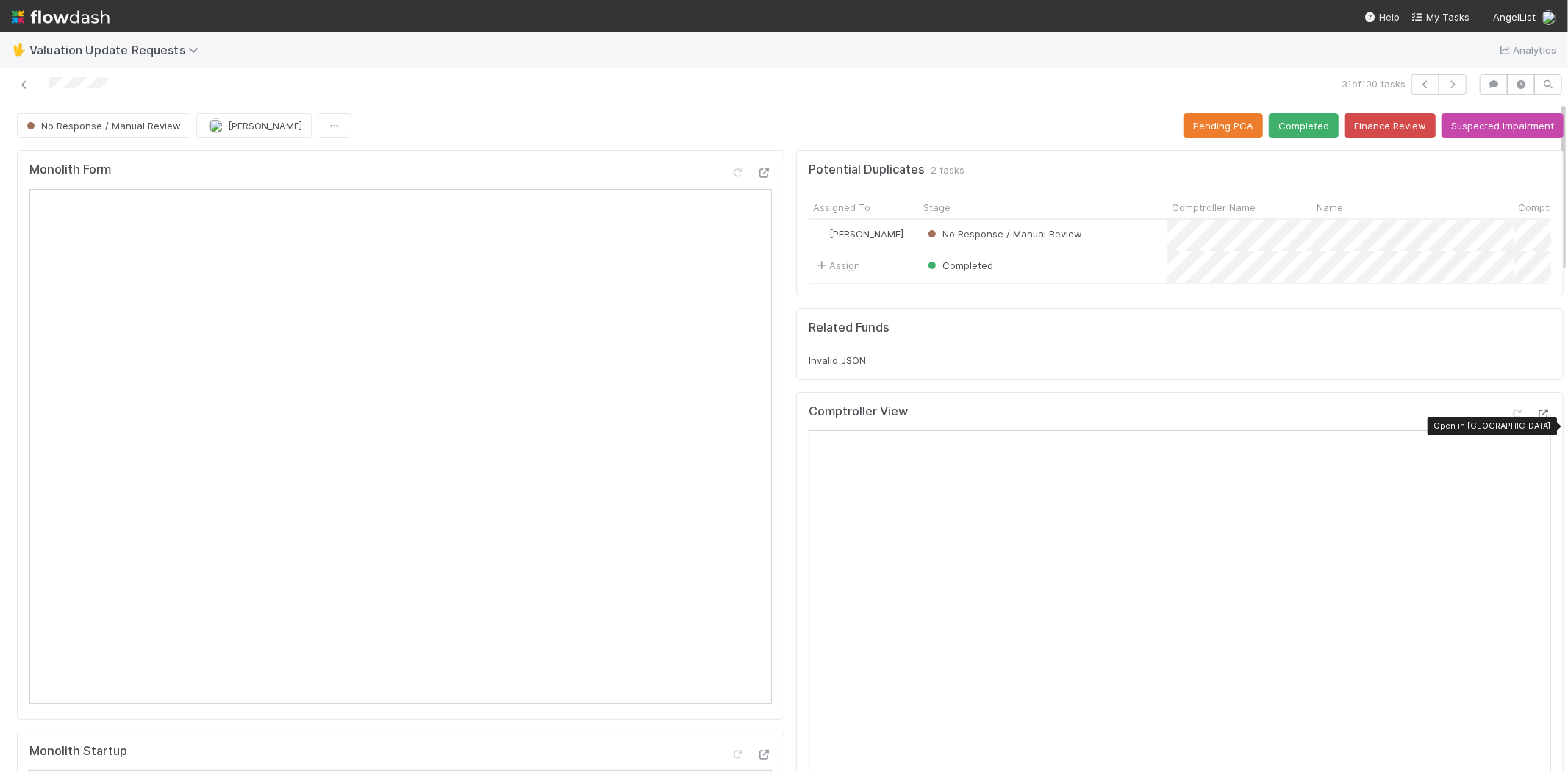
click at [1537, 419] on icon at bounding box center [1544, 414] width 14 height 10
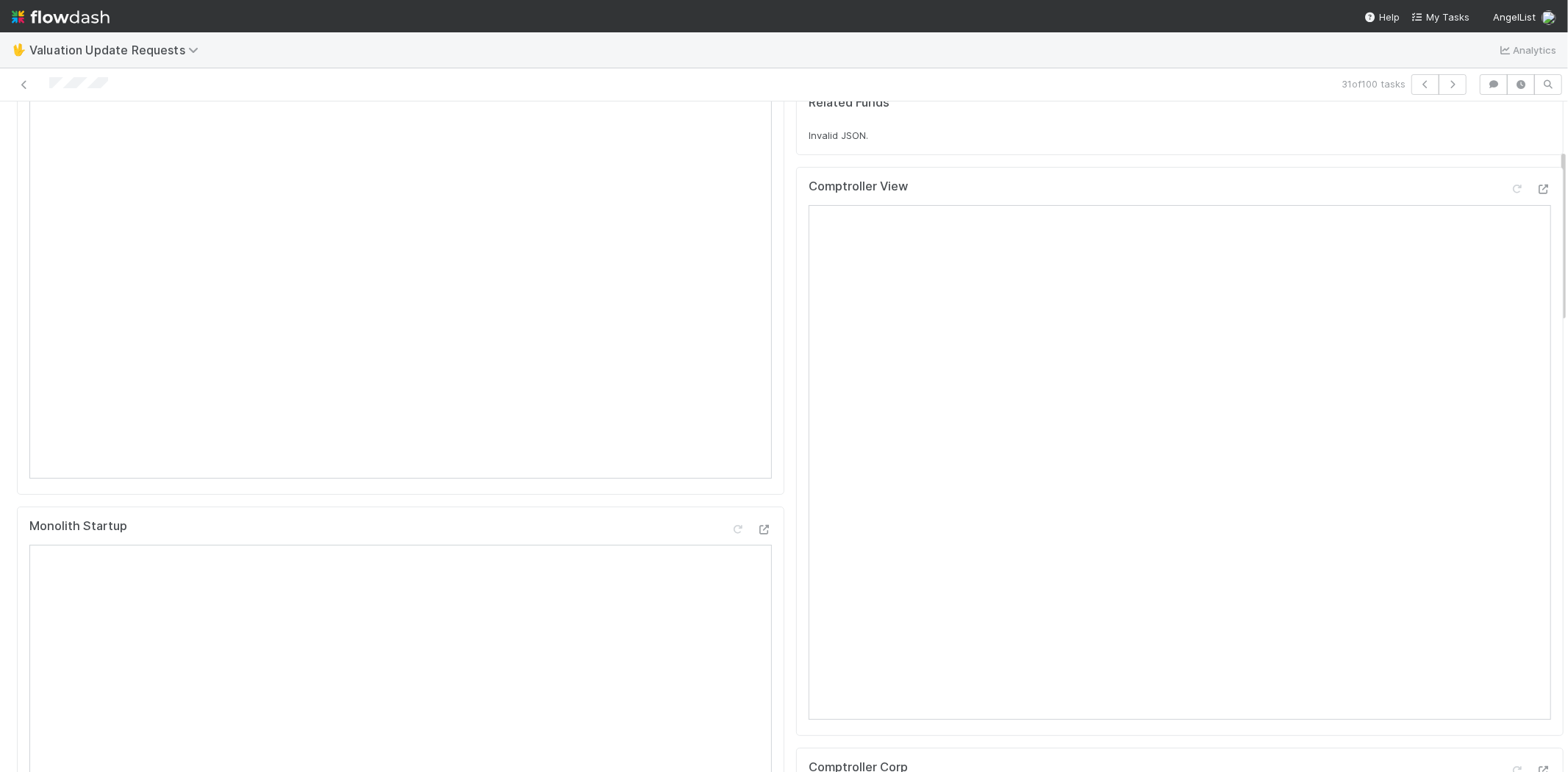
scroll to position [163, 0]
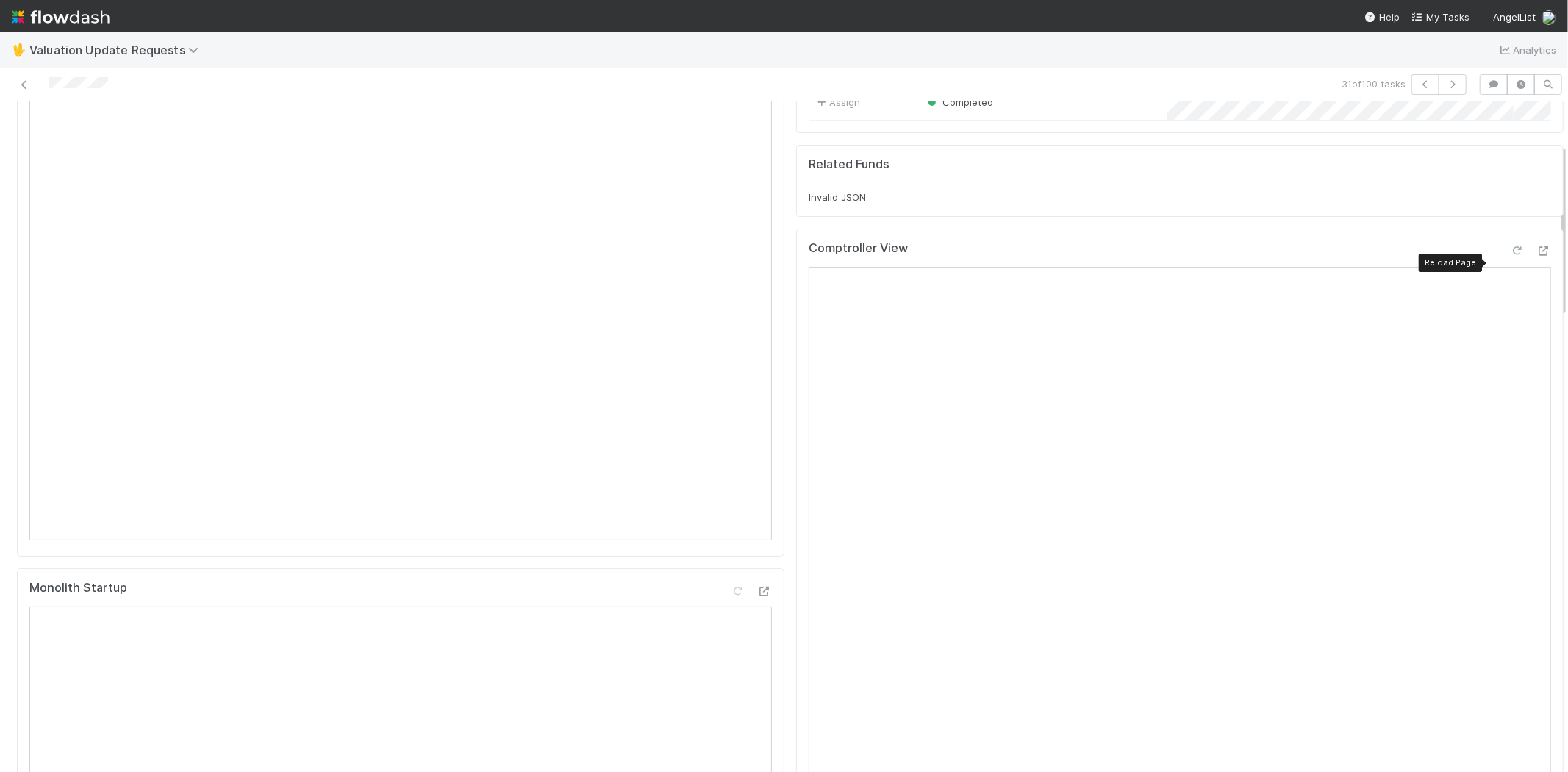
click at [1510, 256] on icon at bounding box center [1518, 251] width 14 height 10
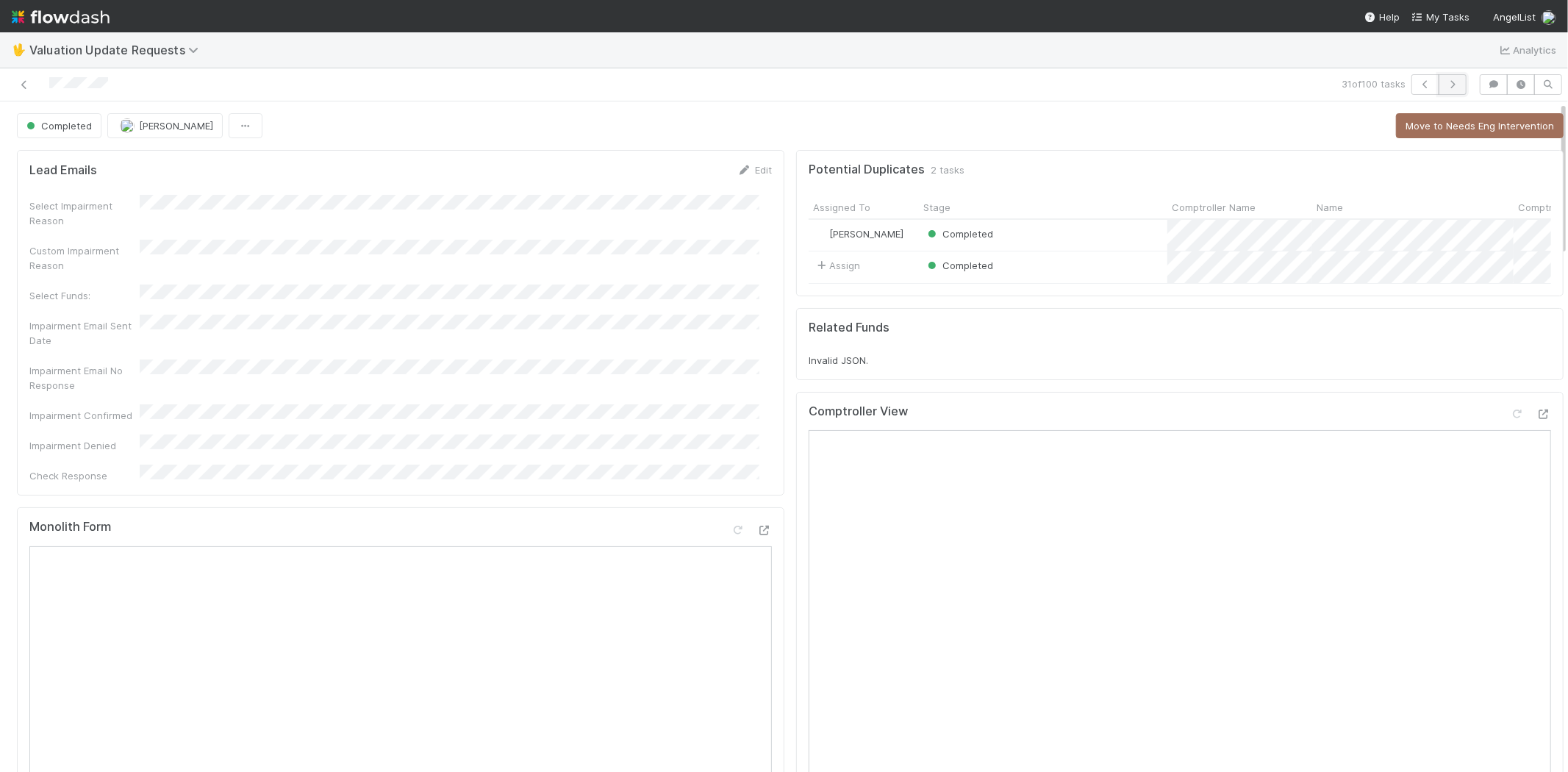
click at [1446, 82] on icon "button" at bounding box center [1453, 84] width 14 height 9
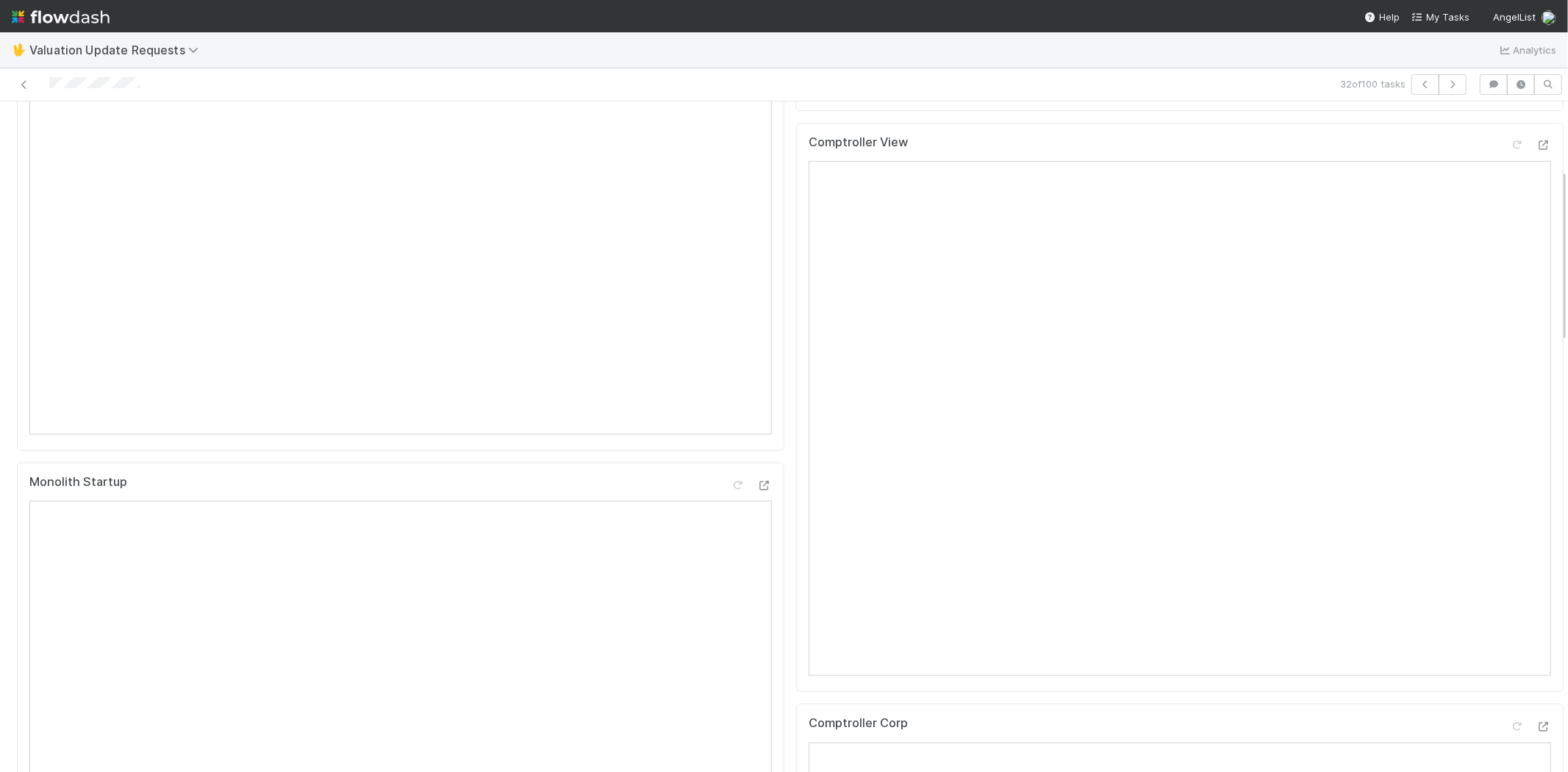
scroll to position [245, 0]
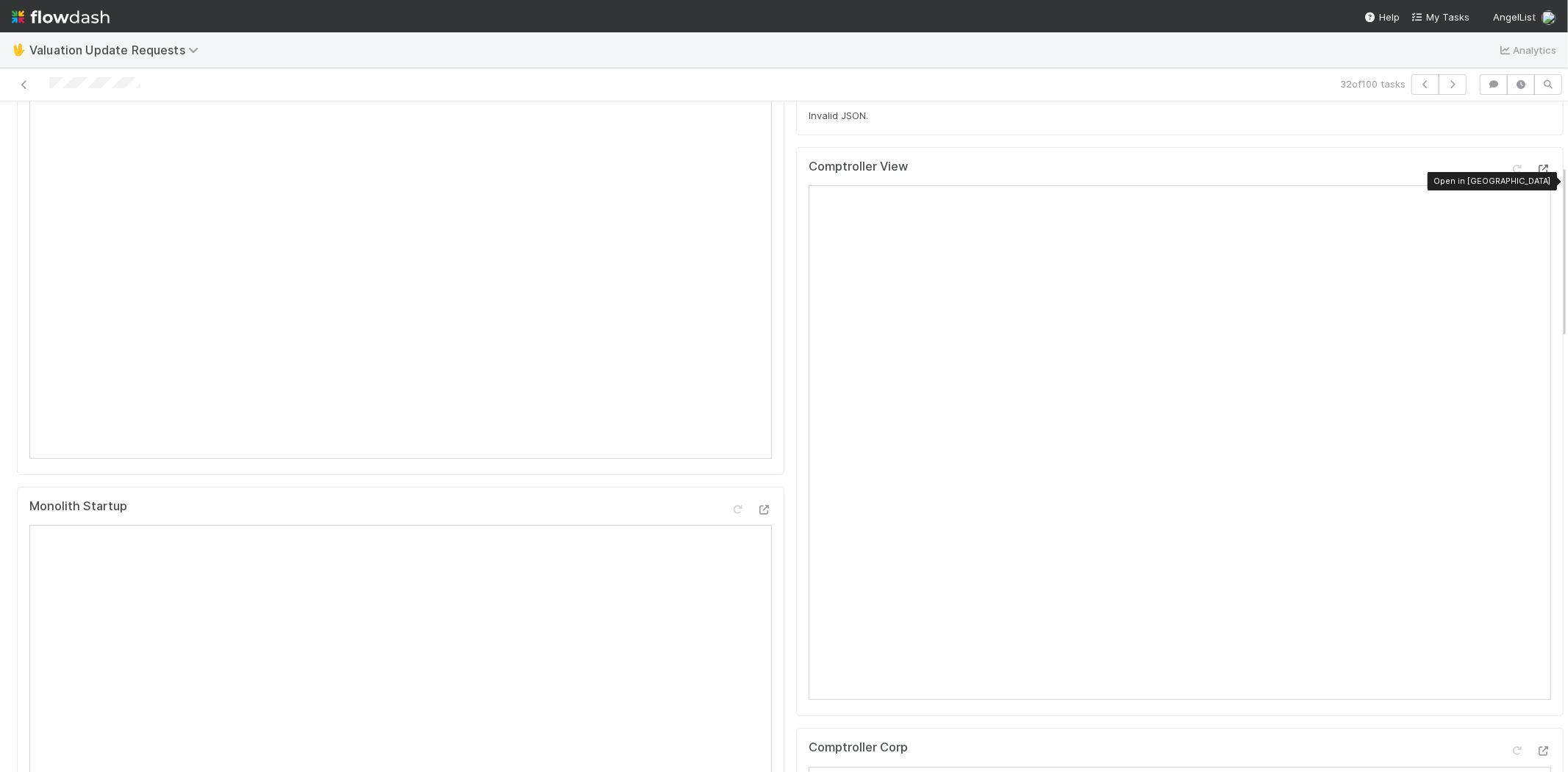
click at [1537, 174] on icon at bounding box center [1544, 170] width 14 height 10
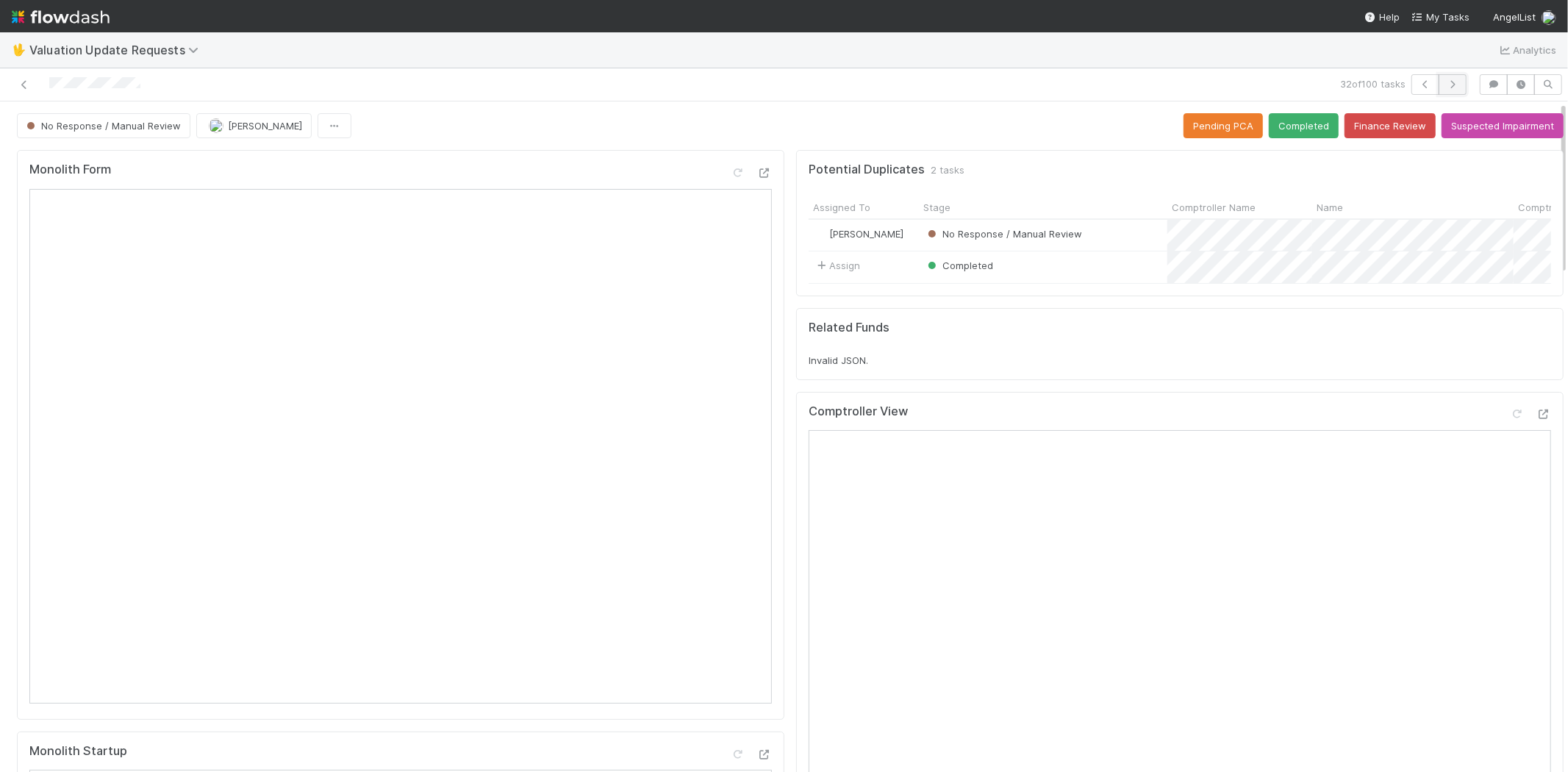
click at [1446, 85] on icon "button" at bounding box center [1453, 84] width 14 height 9
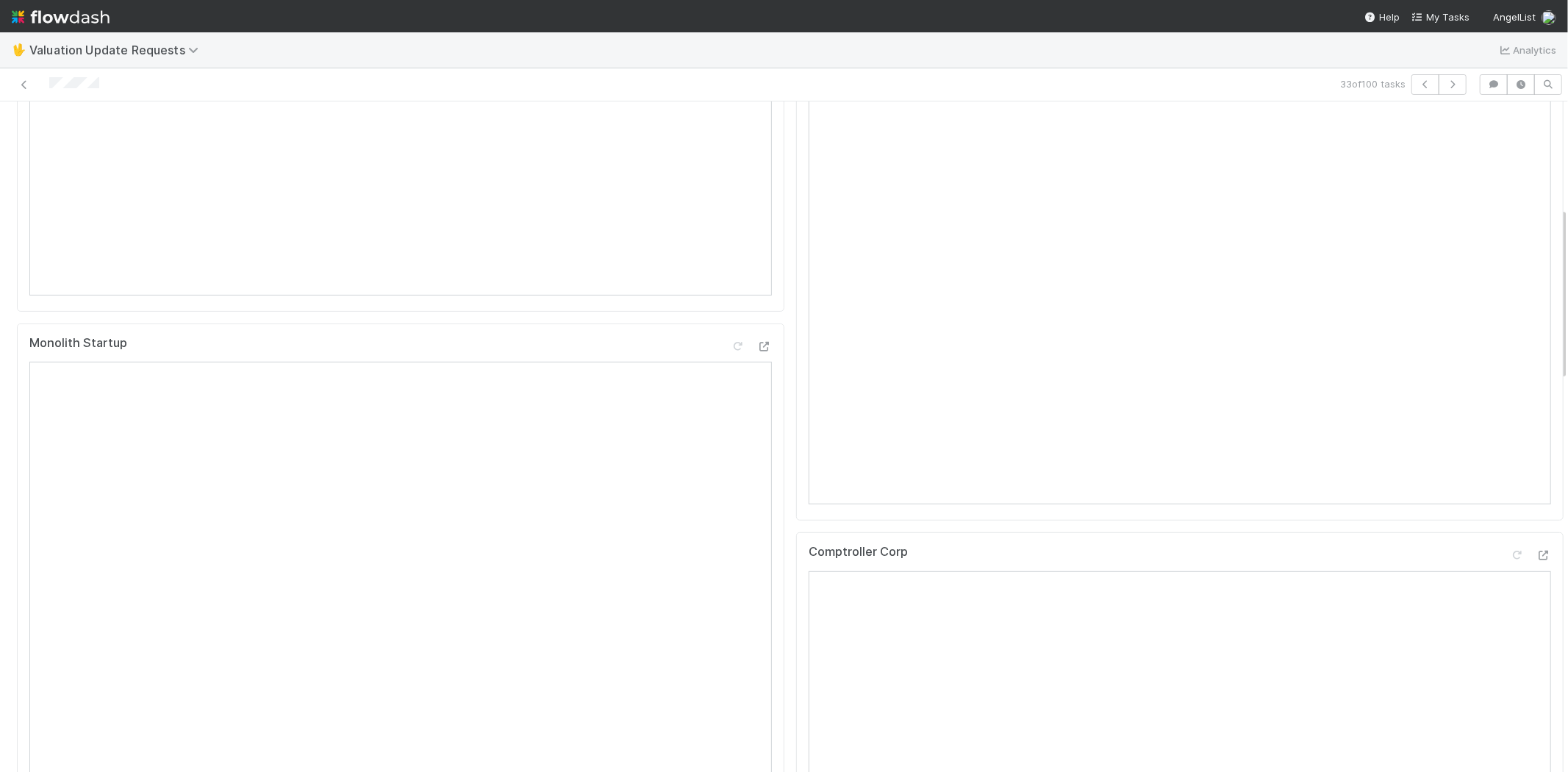
scroll to position [326, 0]
click at [1537, 642] on icon at bounding box center [1544, 637] width 14 height 10
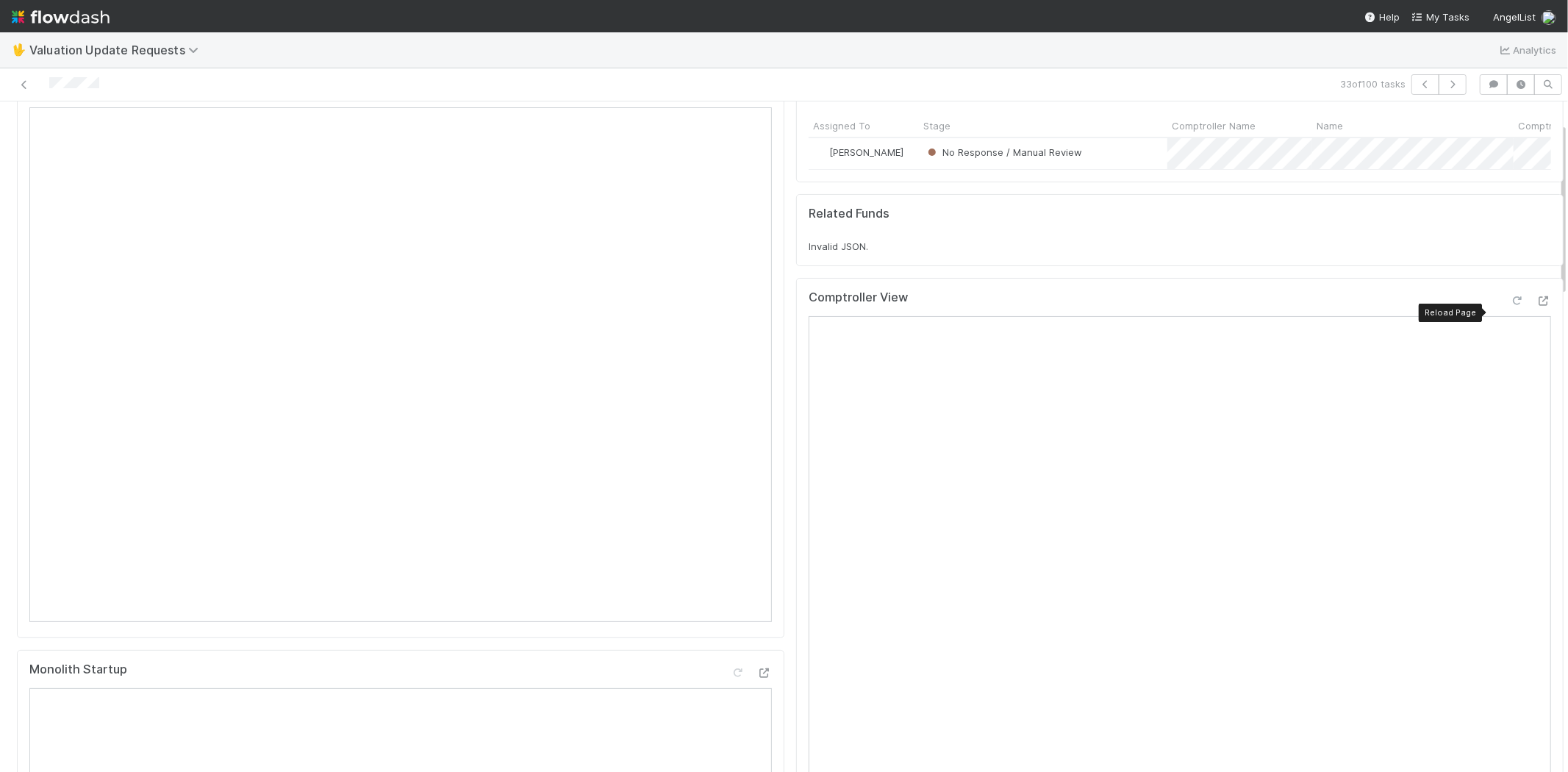
click at [1510, 306] on icon at bounding box center [1518, 301] width 14 height 10
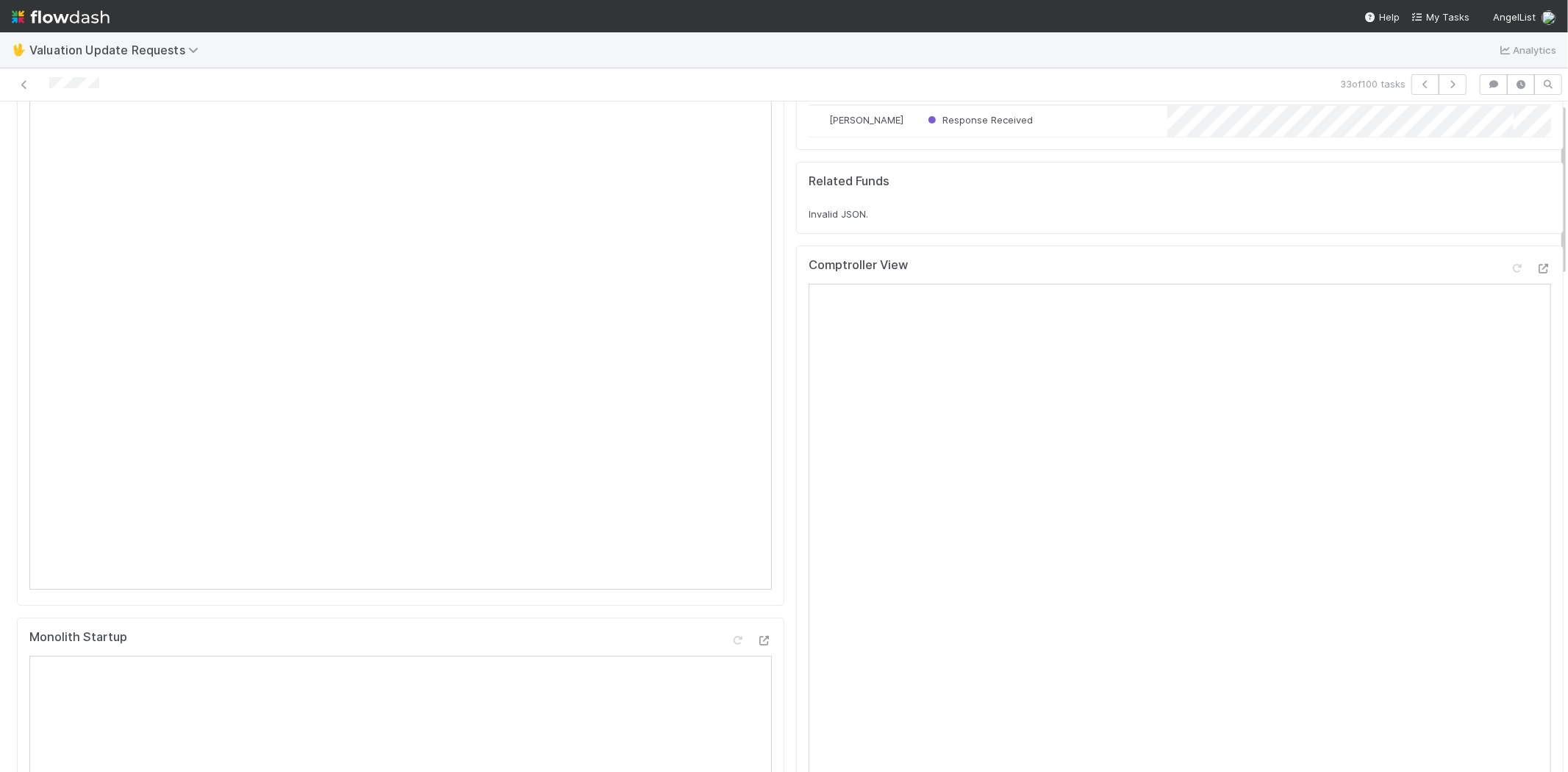
scroll to position [0, 0]
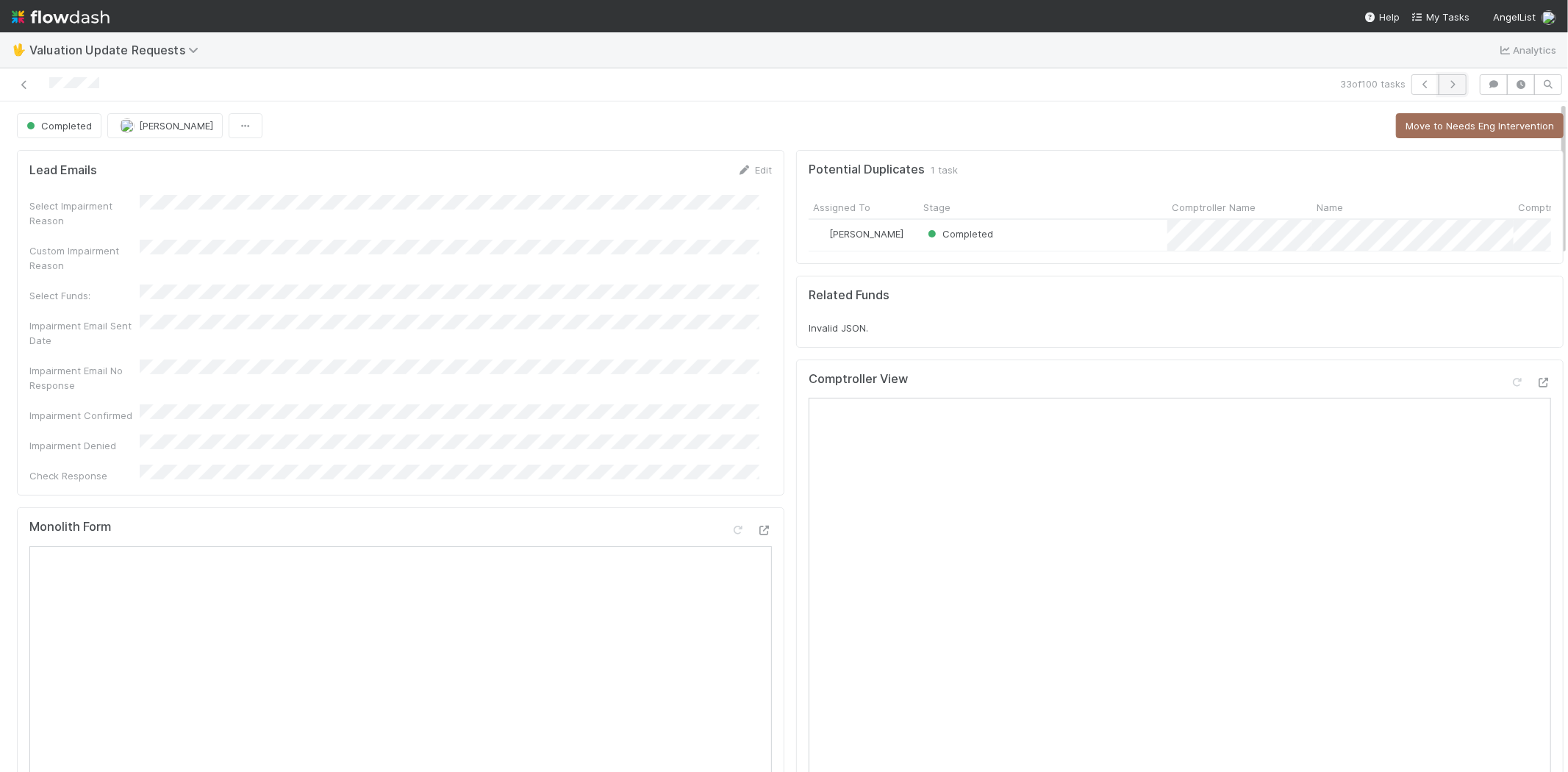
click at [1446, 88] on icon "button" at bounding box center [1453, 84] width 14 height 9
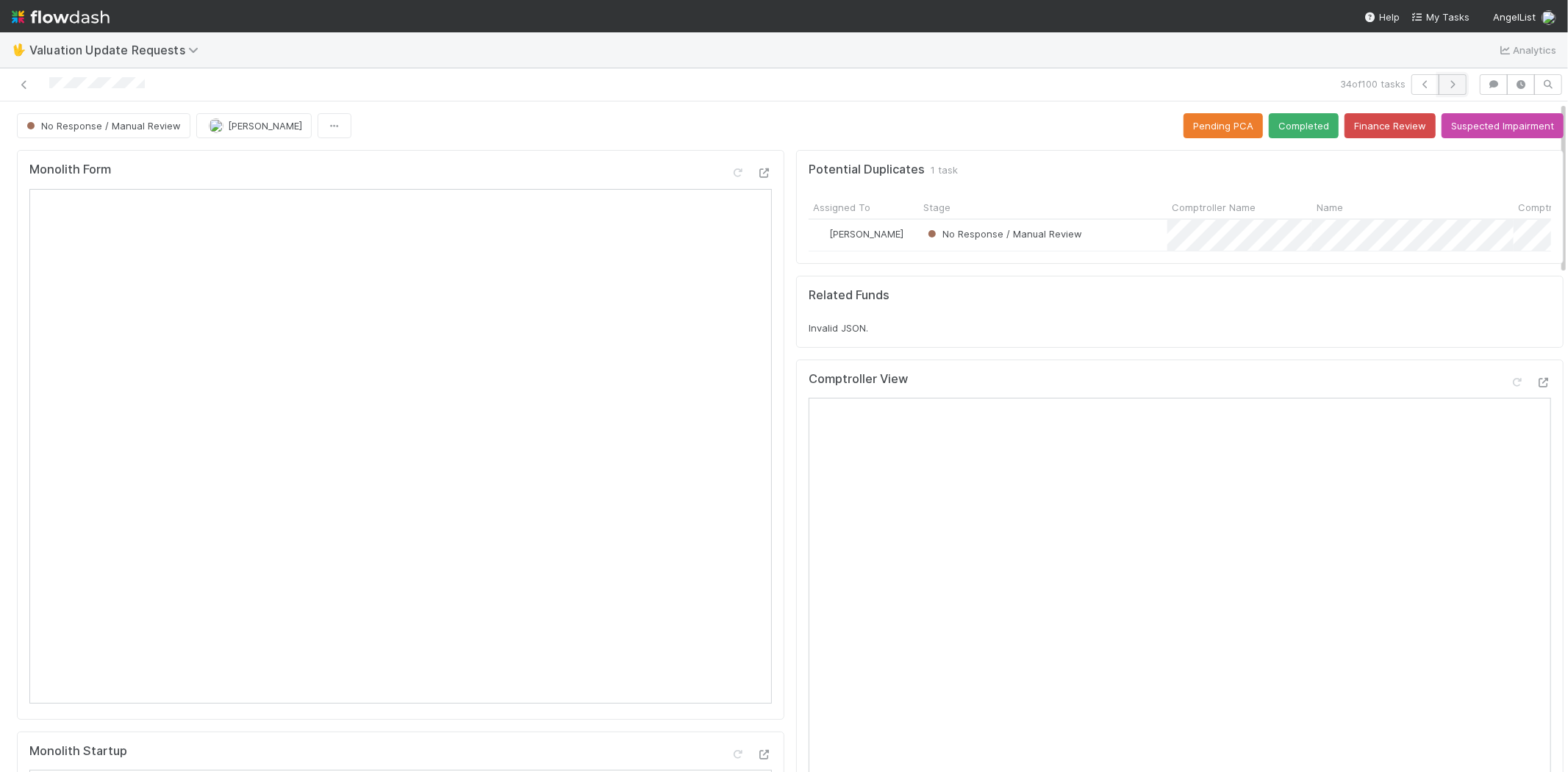
click at [1446, 86] on icon "button" at bounding box center [1453, 84] width 14 height 9
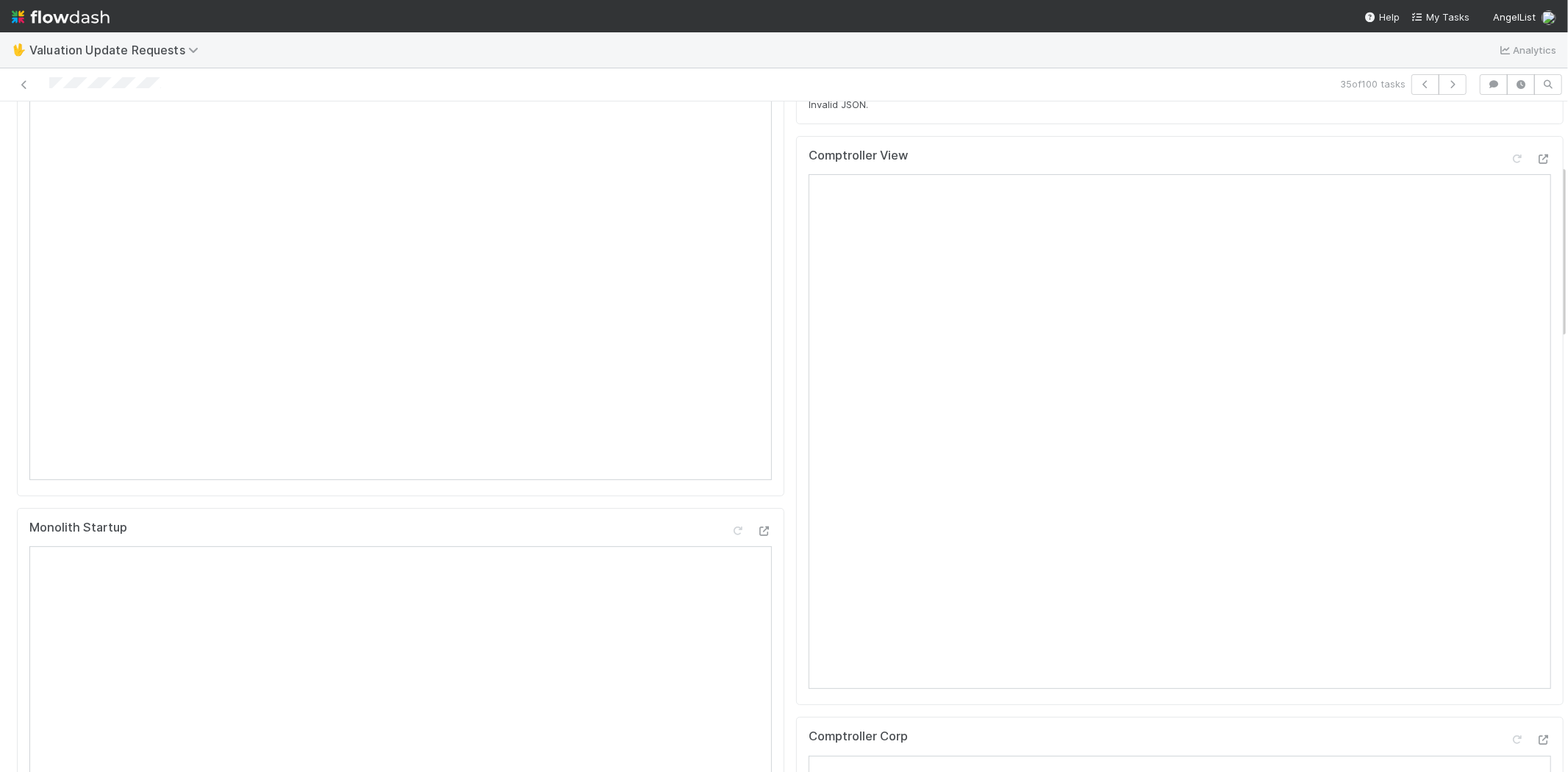
scroll to position [245, 0]
click at [1537, 142] on icon at bounding box center [1544, 138] width 14 height 10
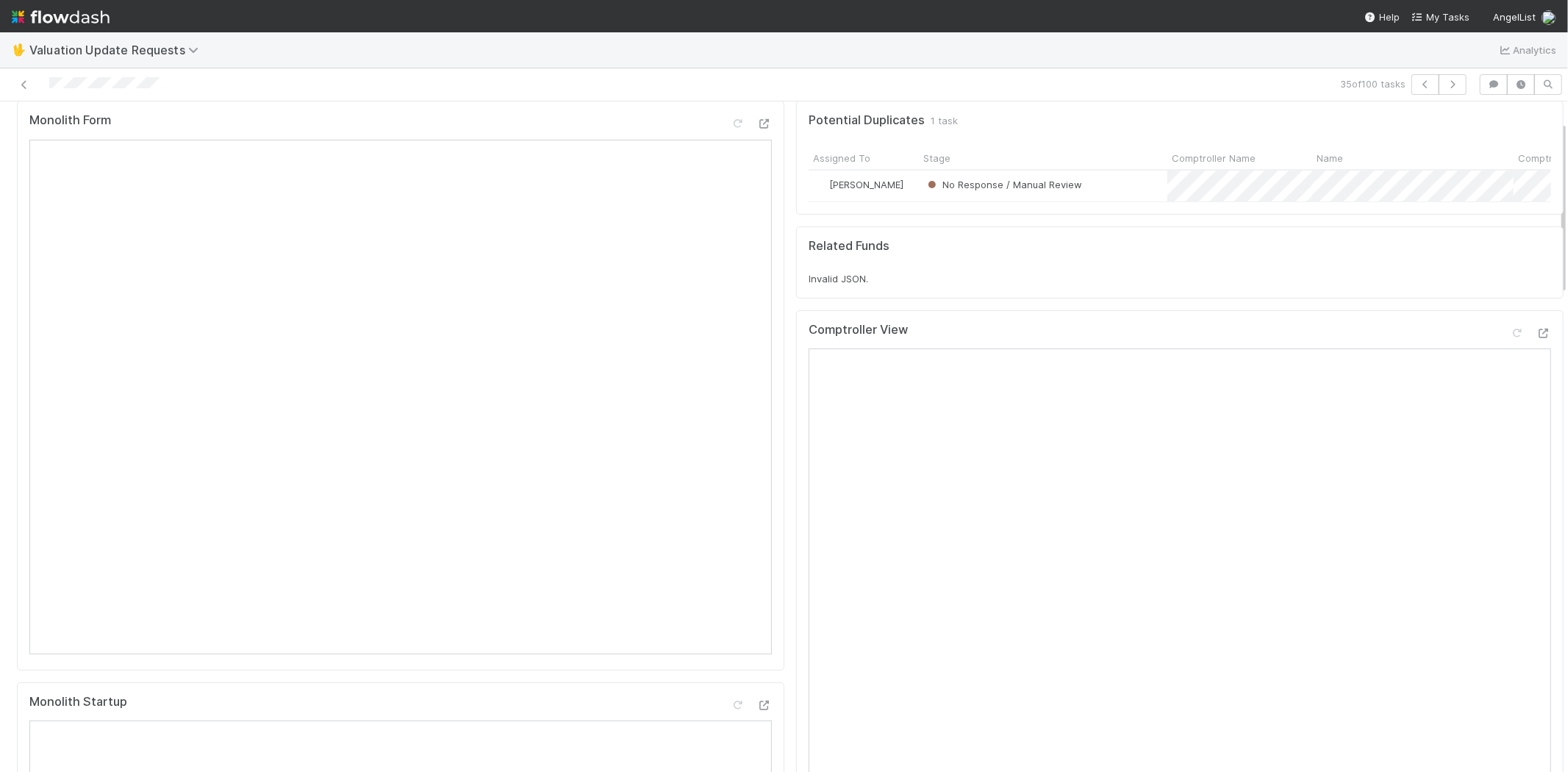
scroll to position [0, 0]
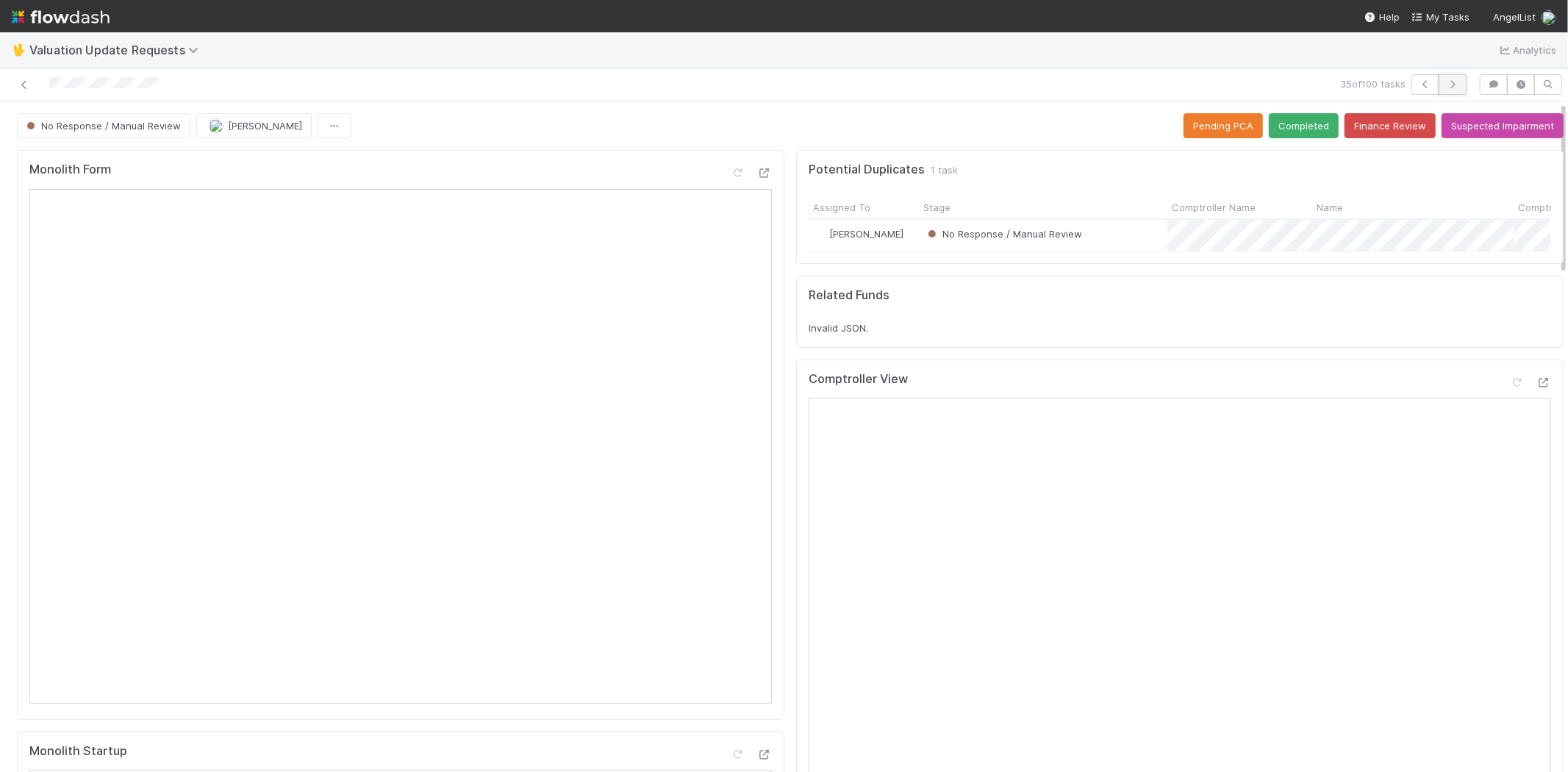
click at [1446, 83] on icon "button" at bounding box center [1453, 84] width 14 height 9
click at [1446, 82] on icon "button" at bounding box center [1453, 84] width 14 height 9
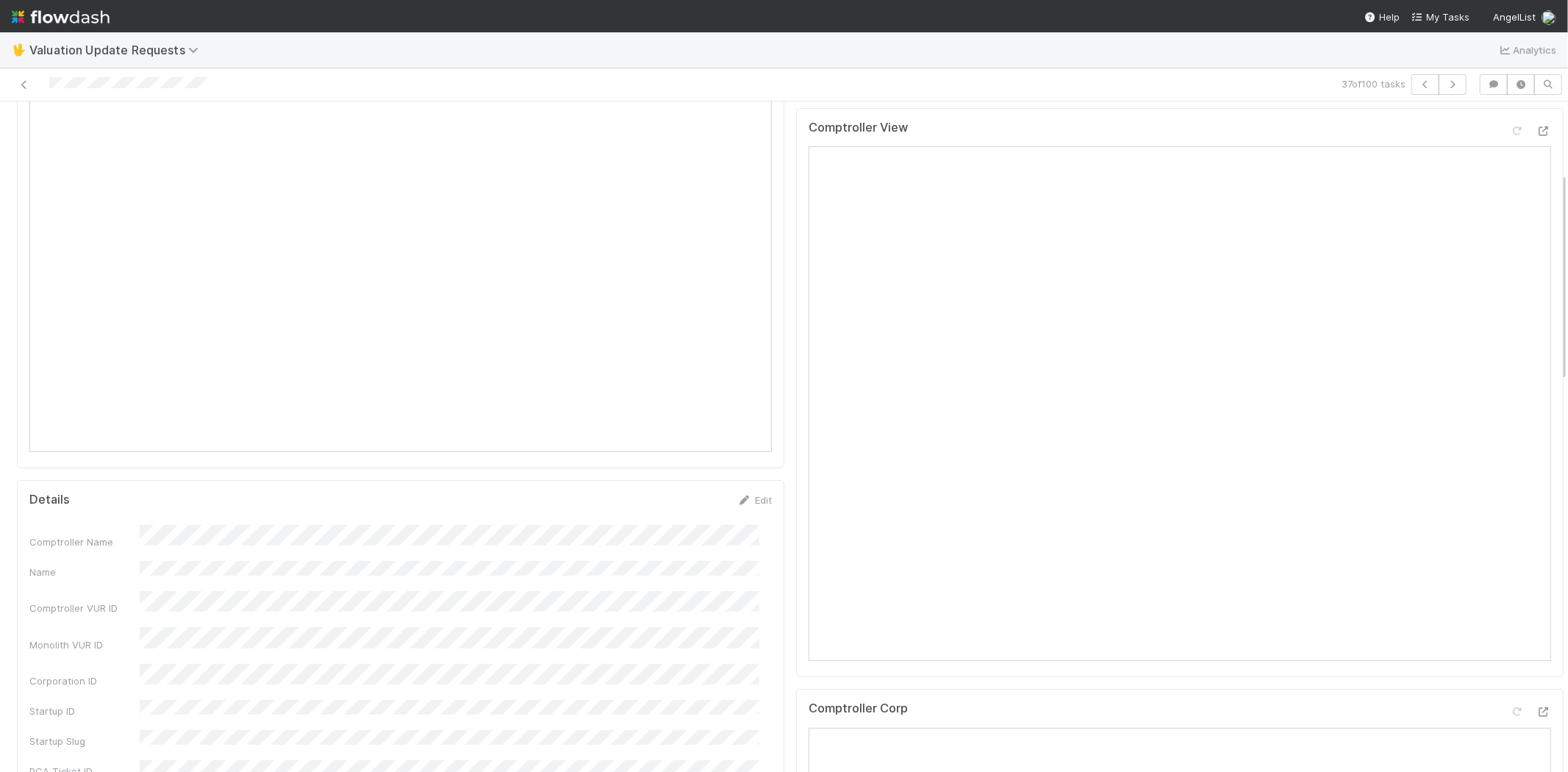
scroll to position [163, 0]
click at [1447, 82] on icon "button" at bounding box center [1453, 84] width 14 height 9
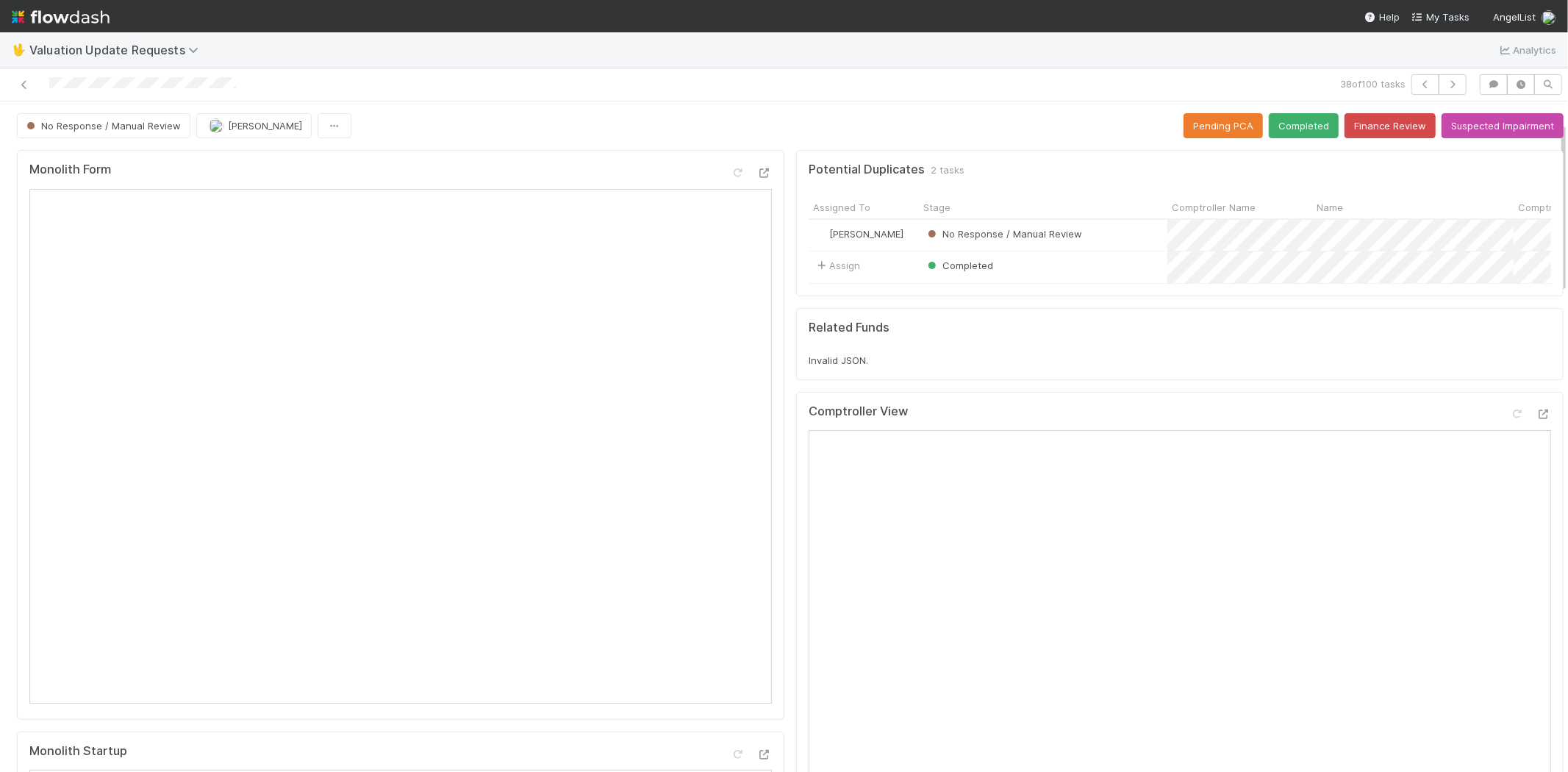
scroll to position [163, 0]
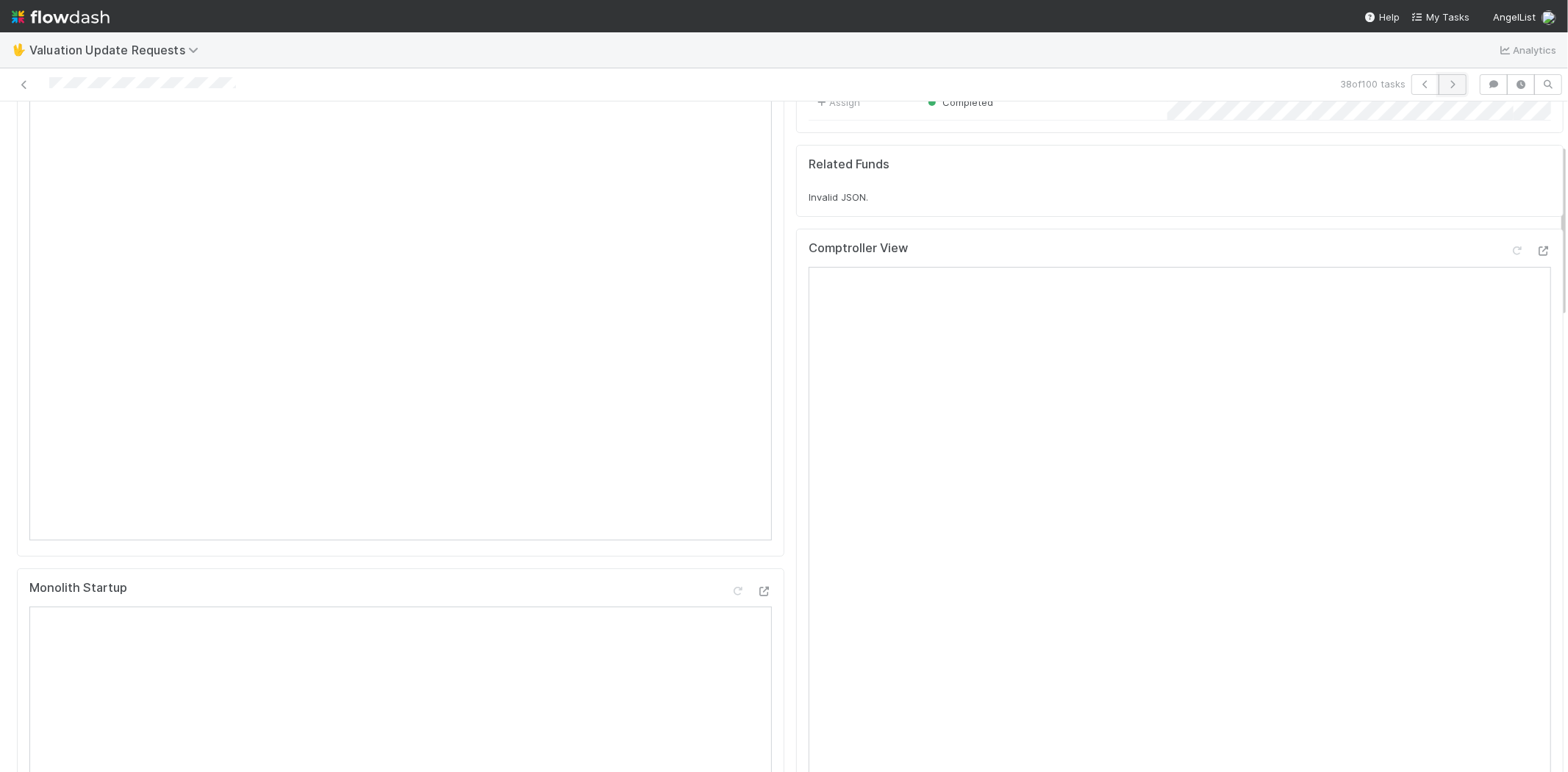
click at [1446, 86] on icon "button" at bounding box center [1453, 84] width 14 height 9
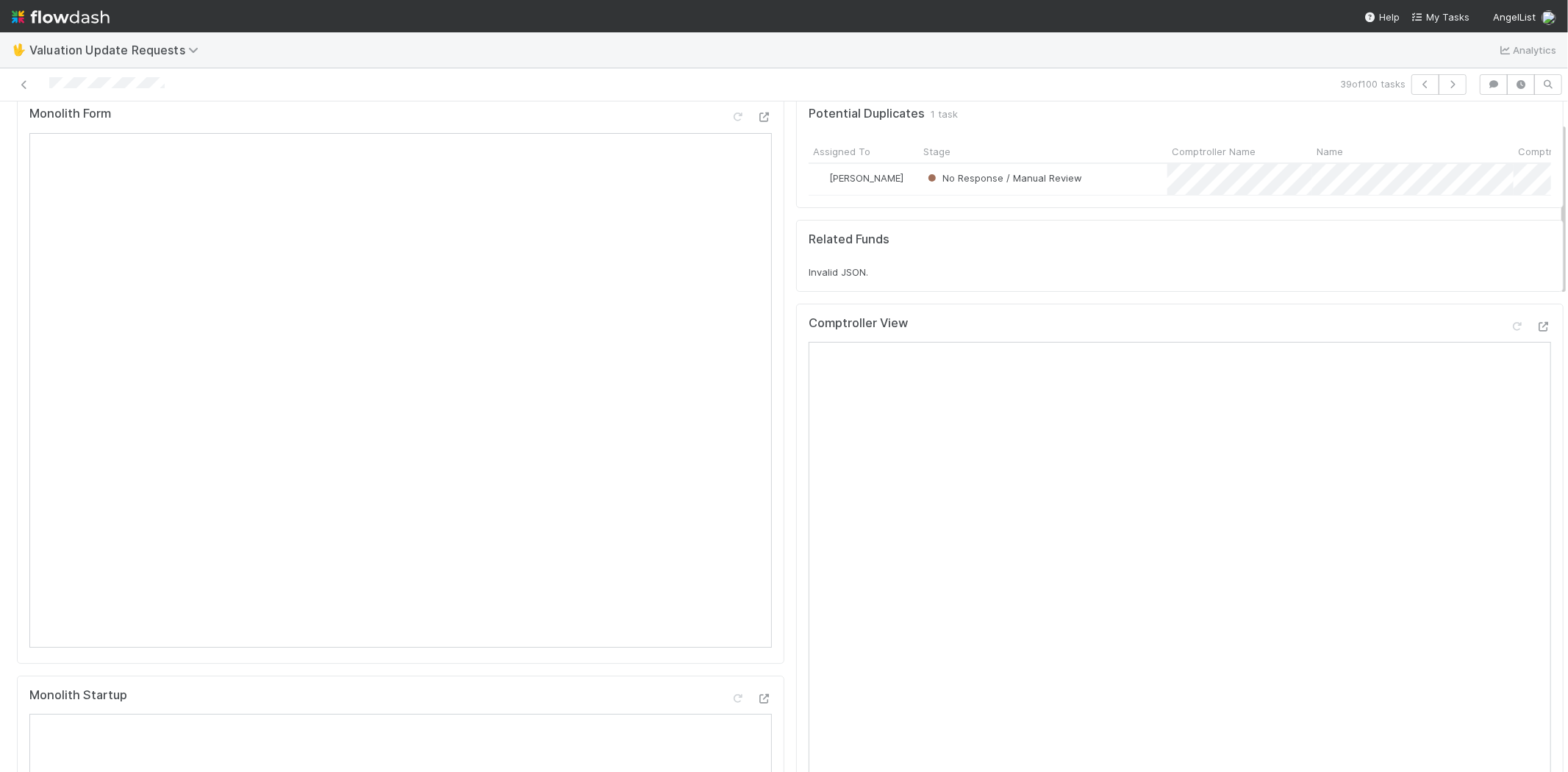
scroll to position [163, 0]
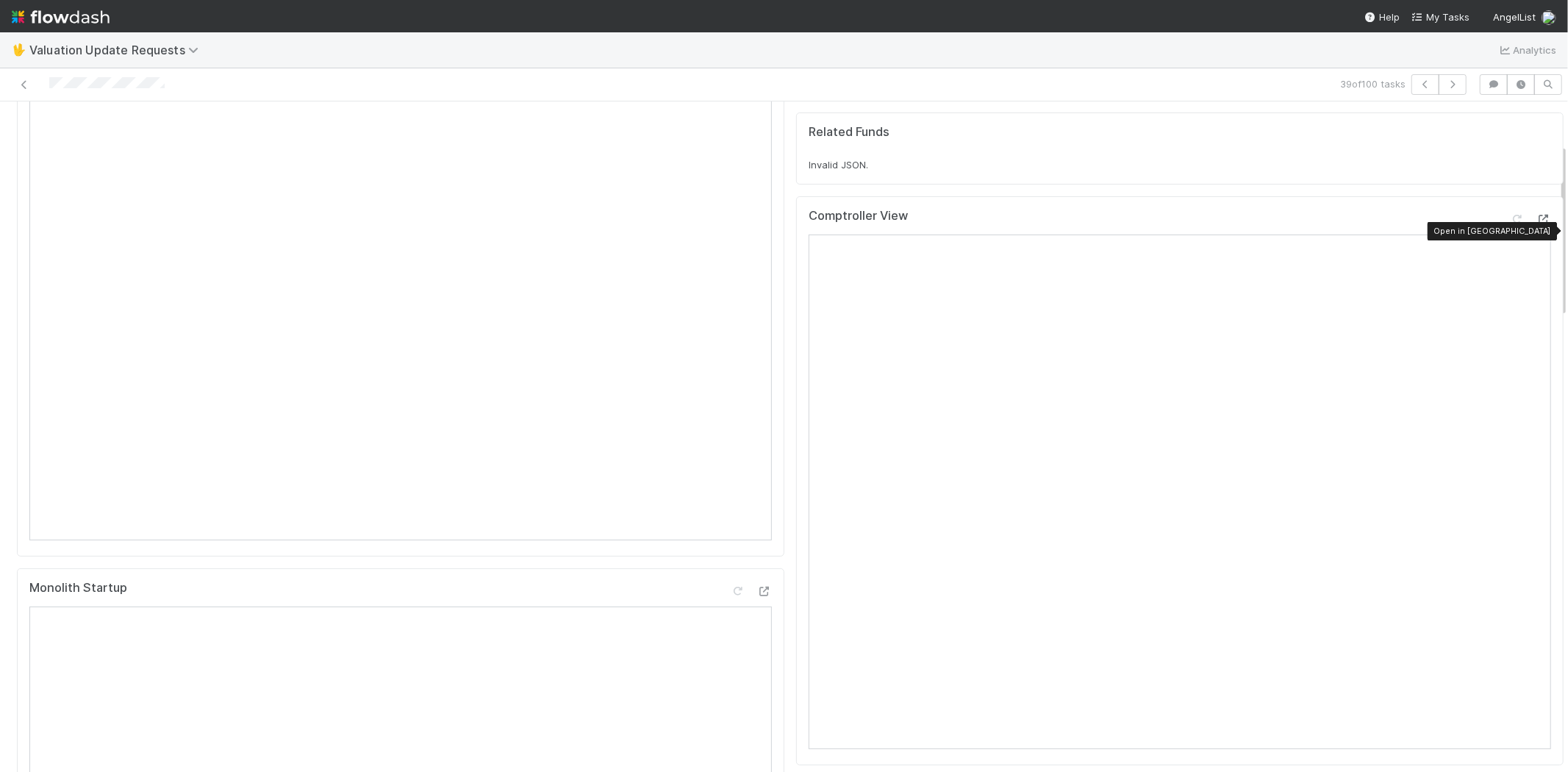
click at [1537, 224] on icon at bounding box center [1544, 219] width 14 height 10
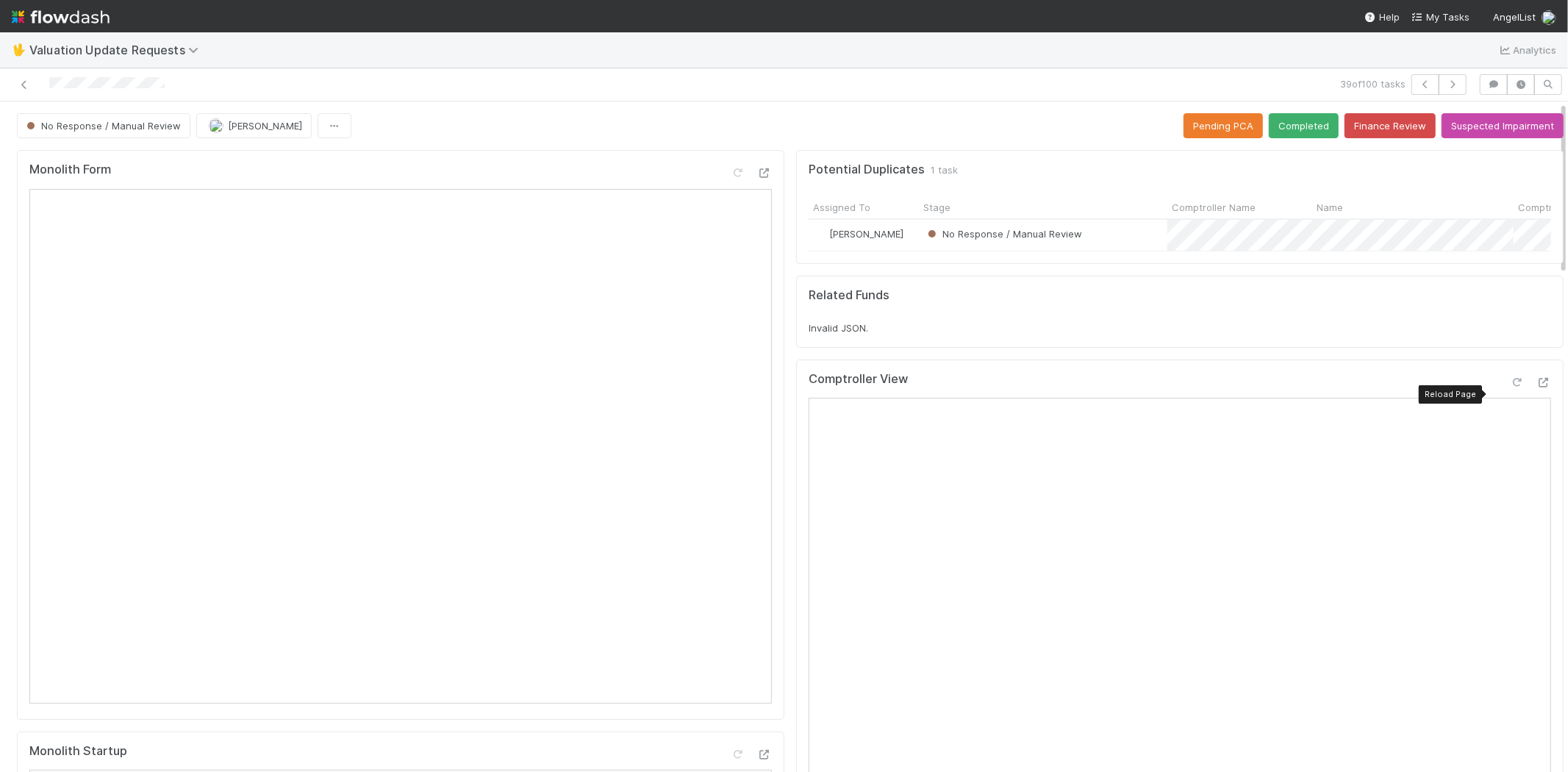
click at [1510, 387] on icon at bounding box center [1518, 382] width 14 height 10
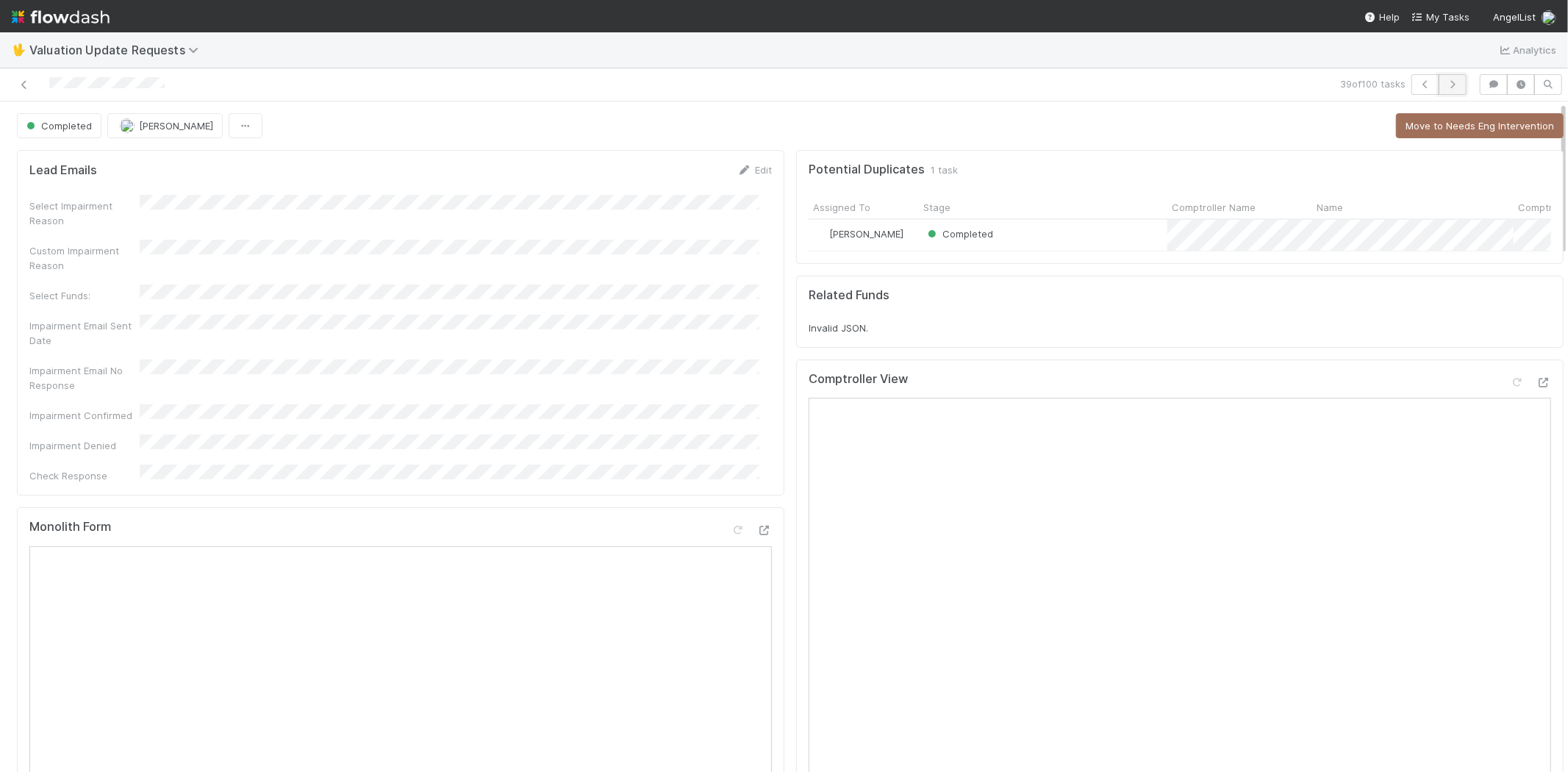
click at [1446, 85] on icon "button" at bounding box center [1453, 84] width 14 height 9
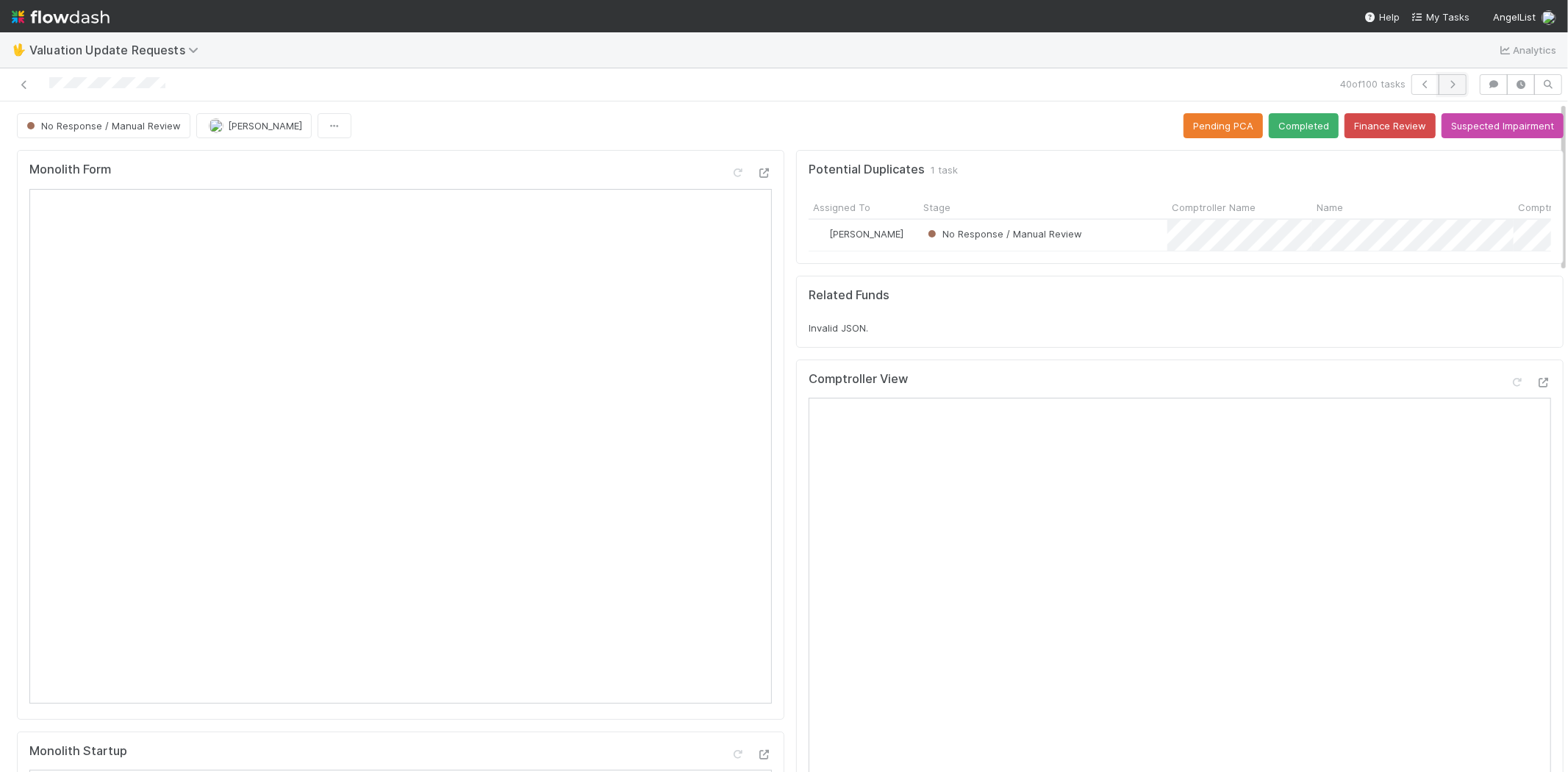
click at [1446, 80] on icon "button" at bounding box center [1453, 84] width 14 height 9
click at [19, 78] on link at bounding box center [24, 84] width 14 height 14
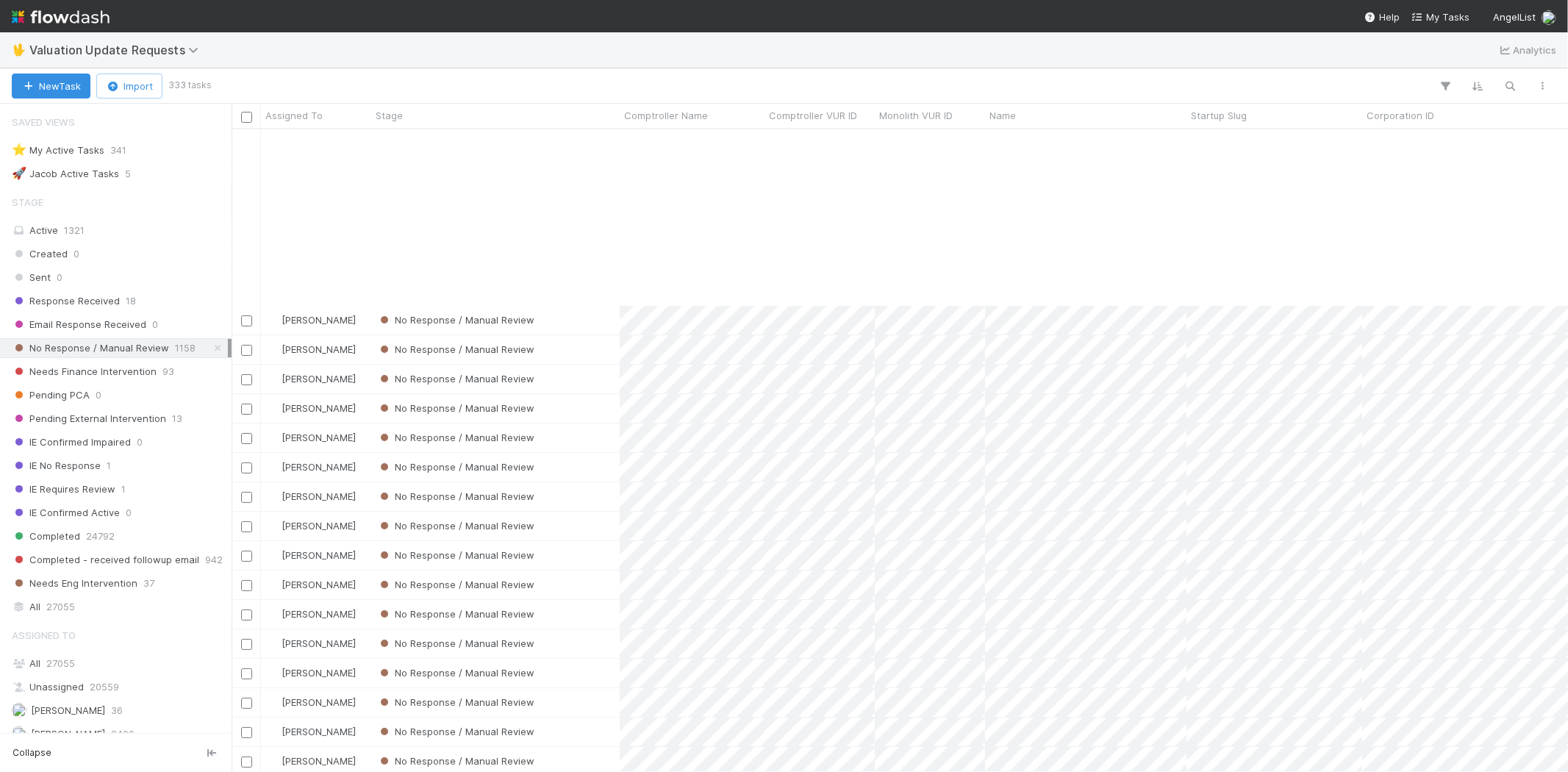
scroll to position [245, 0]
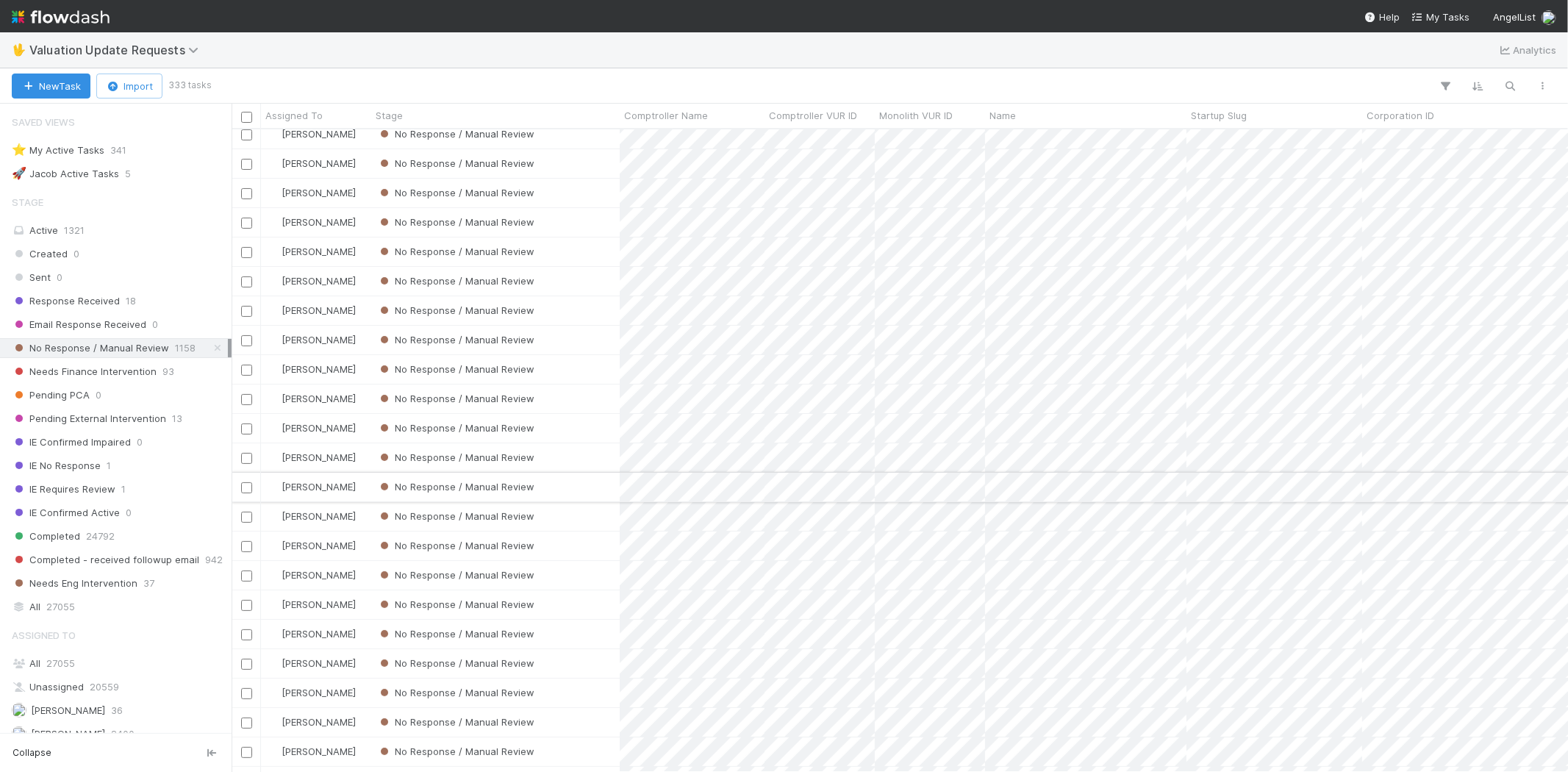
click at [575, 491] on div "No Response / Manual Review" at bounding box center [495, 487] width 248 height 29
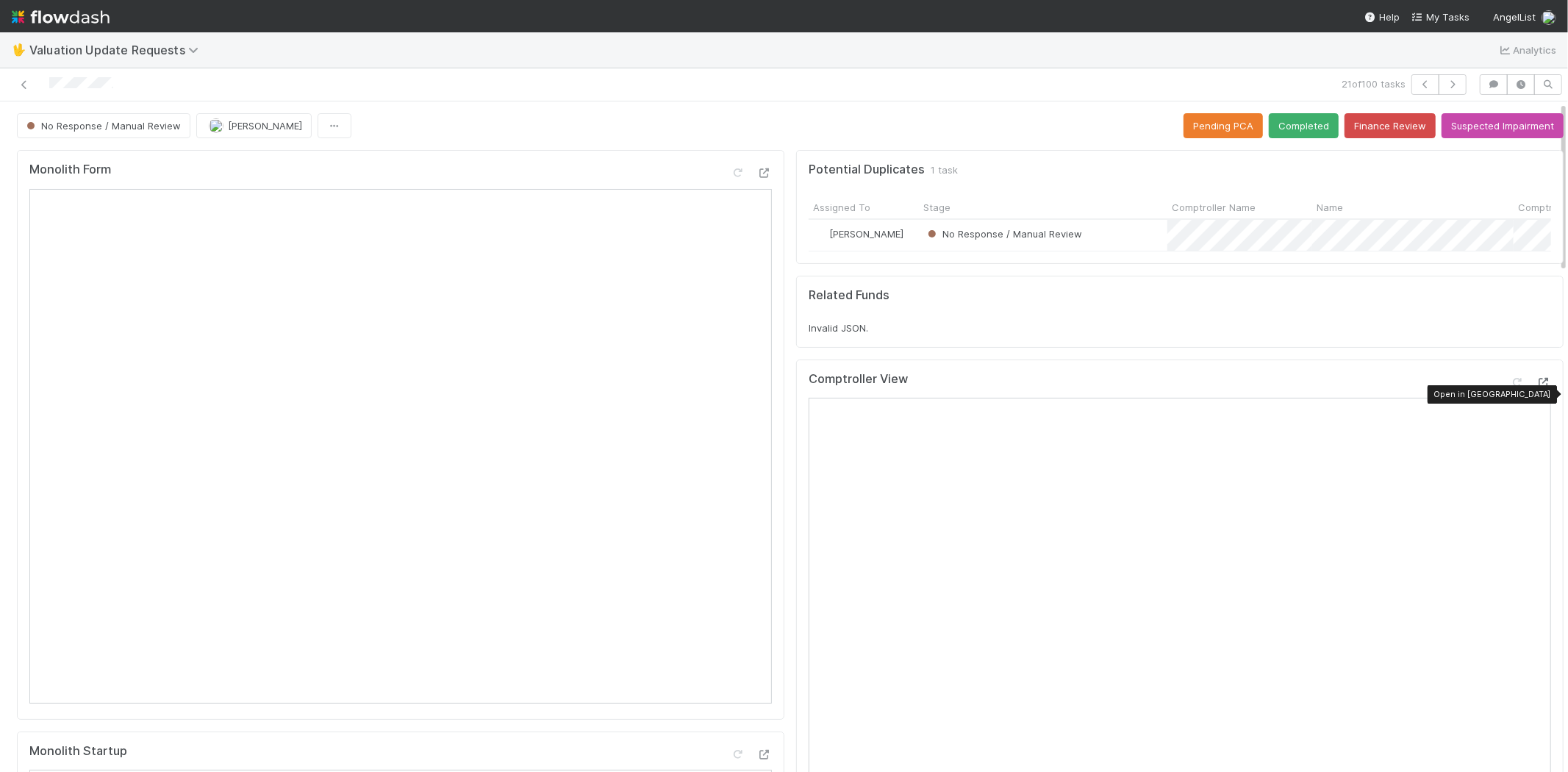
click at [1537, 387] on icon at bounding box center [1544, 382] width 14 height 10
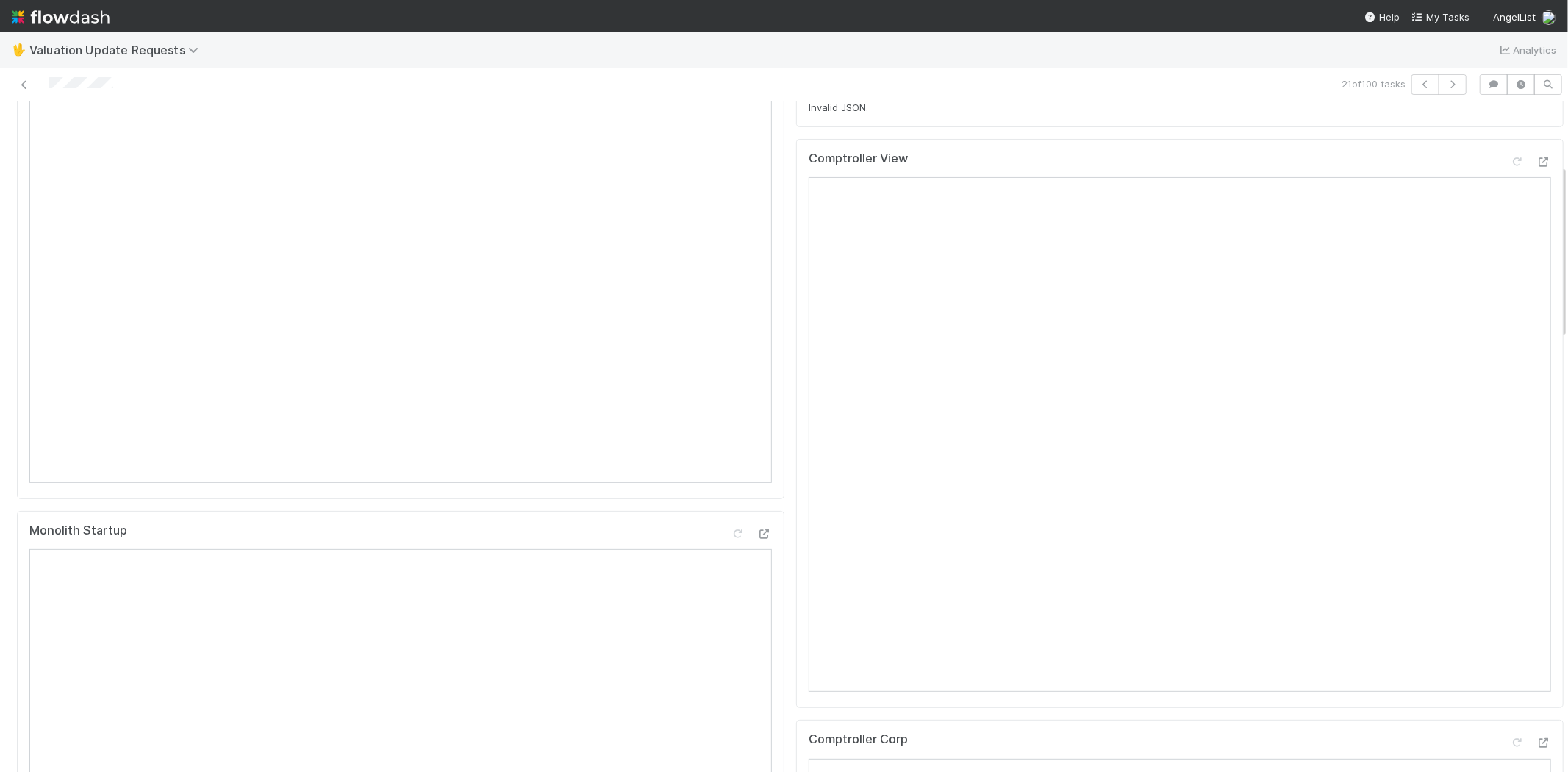
scroll to position [245, 0]
click at [1510, 142] on icon at bounding box center [1518, 138] width 14 height 10
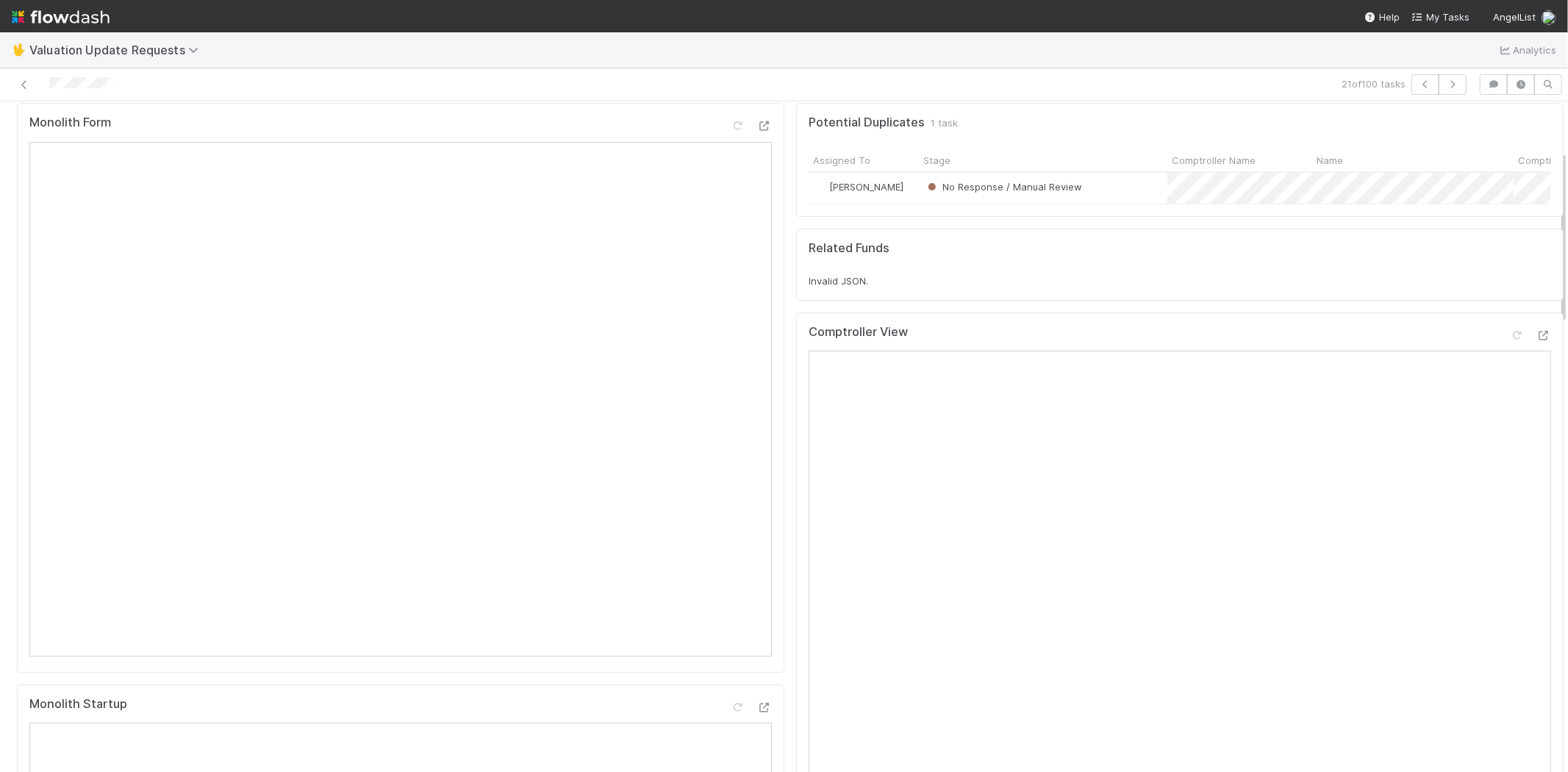
scroll to position [0, 0]
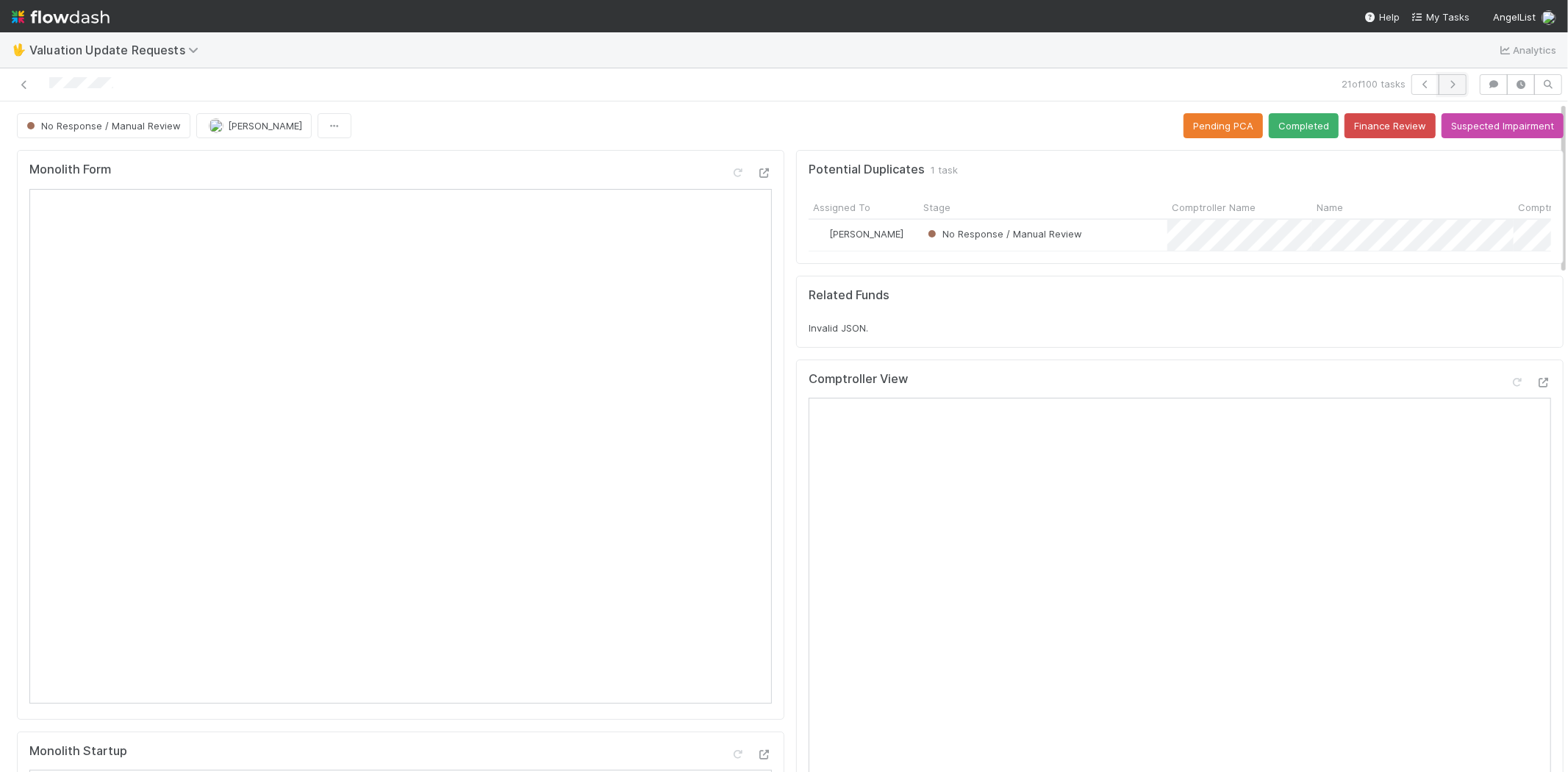
click at [1446, 80] on icon "button" at bounding box center [1453, 84] width 14 height 9
click at [1449, 86] on button "button" at bounding box center [1453, 85] width 28 height 21
click at [1537, 419] on icon at bounding box center [1544, 414] width 14 height 10
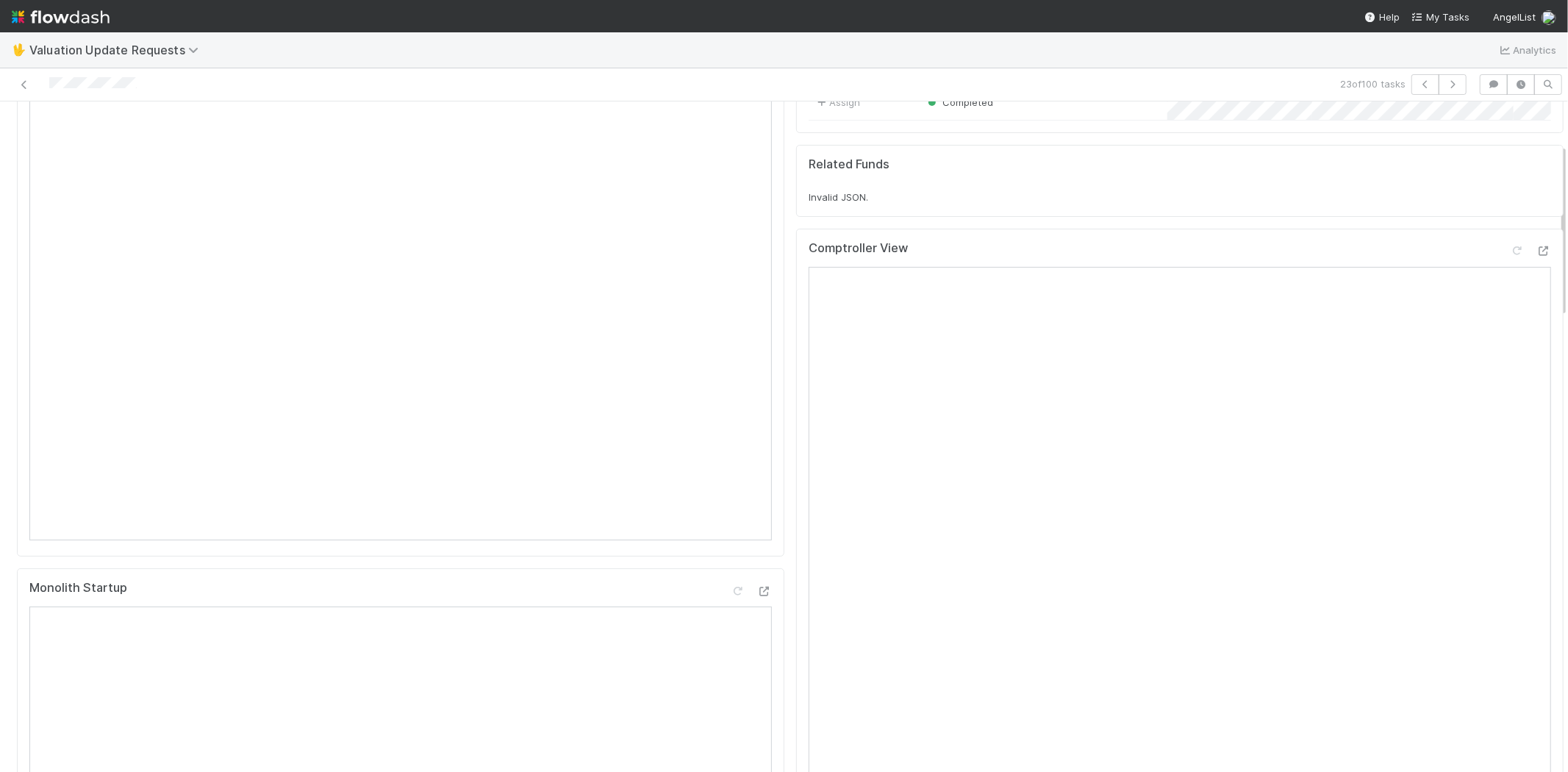
scroll to position [245, 0]
click at [1510, 174] on icon at bounding box center [1518, 170] width 14 height 10
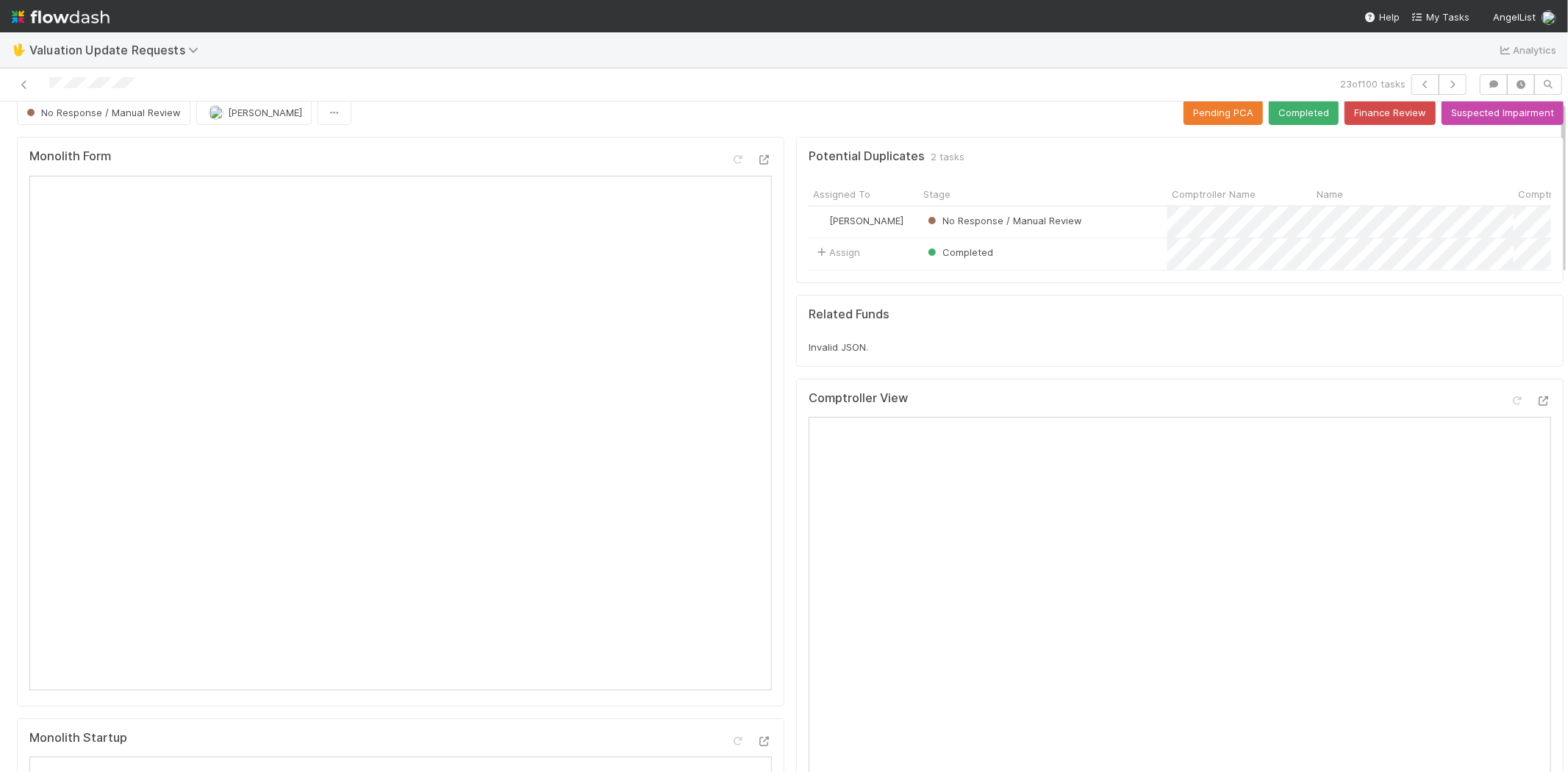
scroll to position [0, 0]
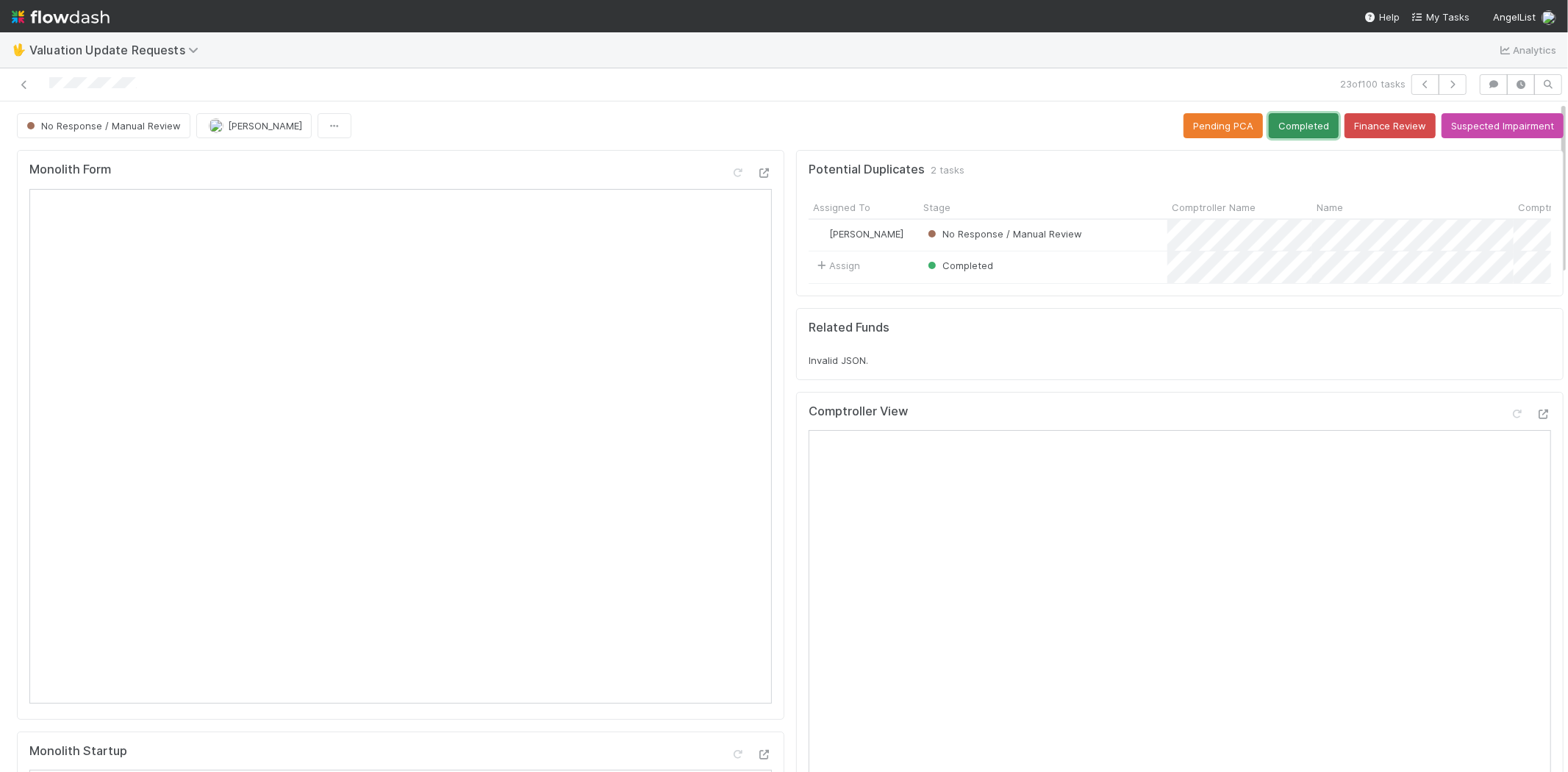
click at [1282, 128] on button "Completed" at bounding box center [1304, 125] width 70 height 25
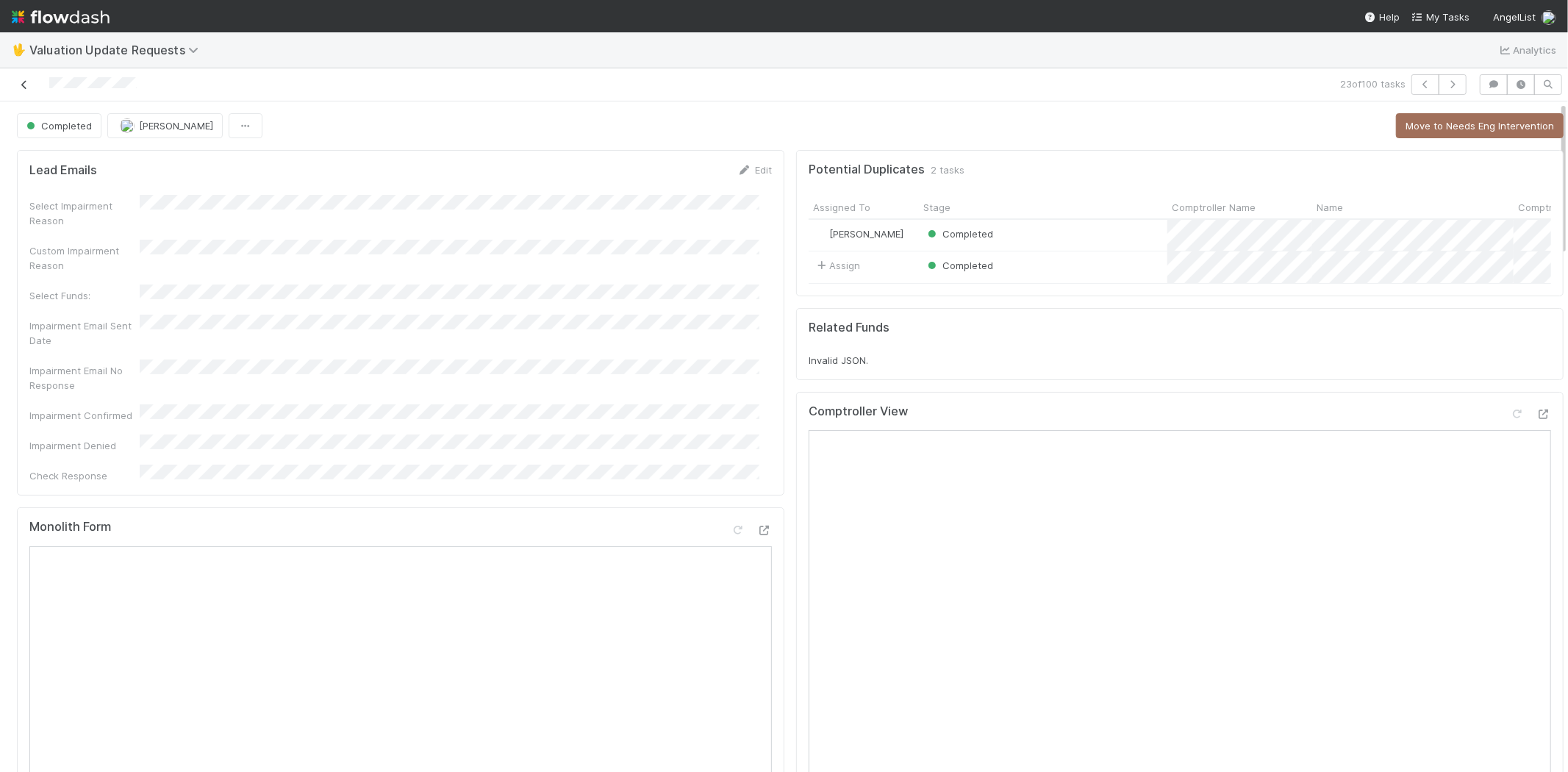
click at [30, 80] on icon at bounding box center [24, 85] width 14 height 10
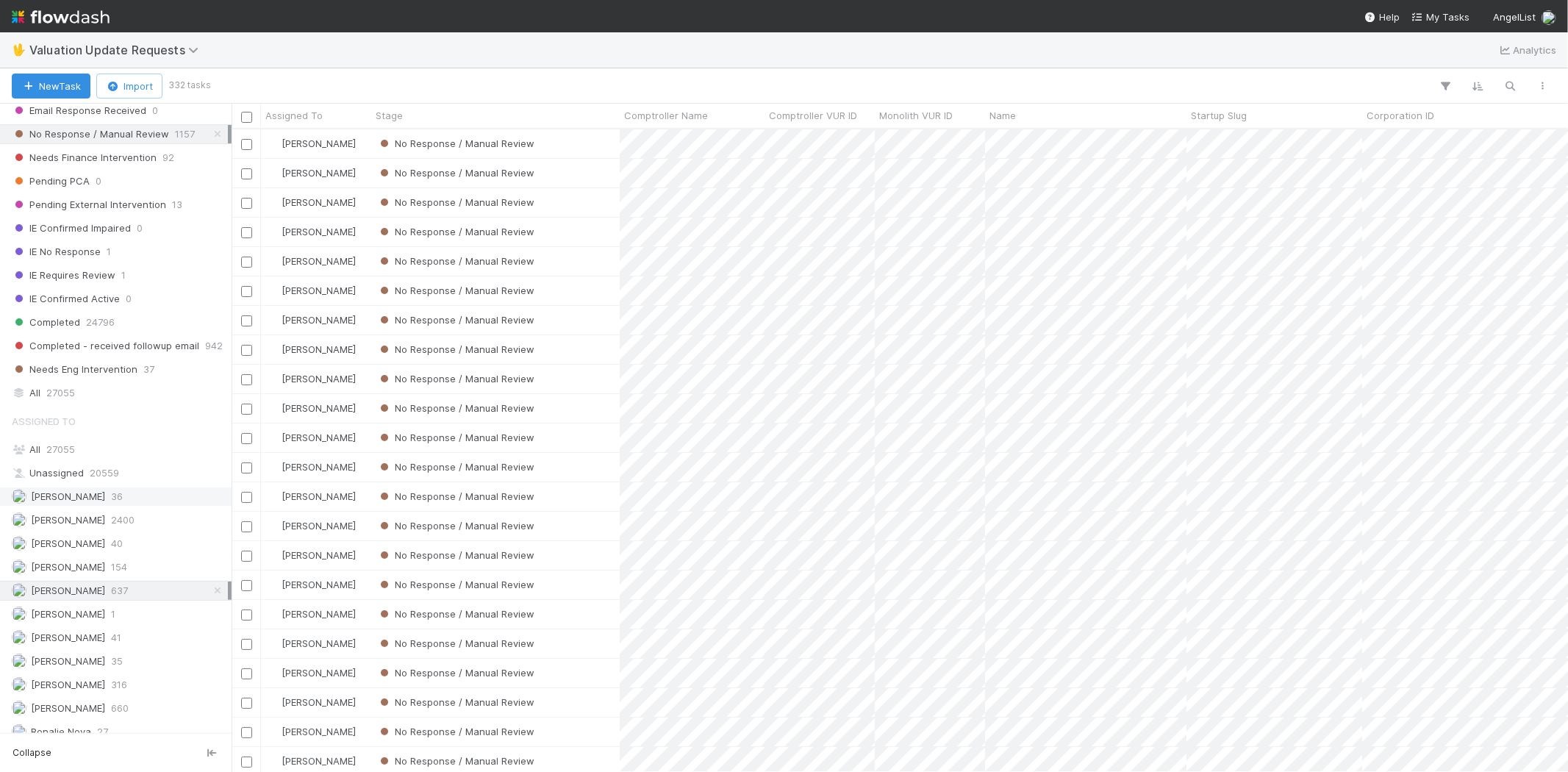
scroll to position [245, 0]
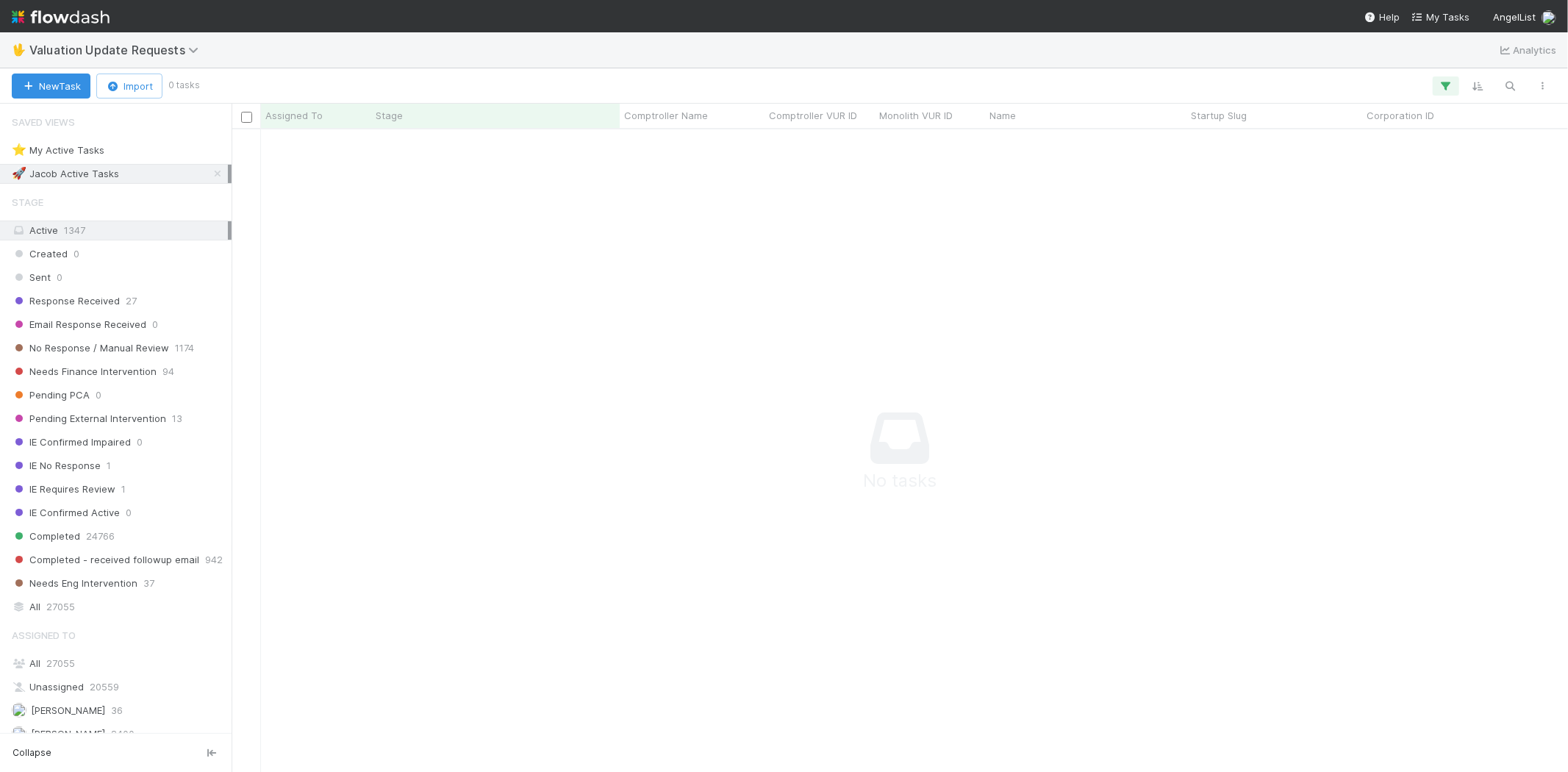
scroll to position [618, 1312]
click at [1444, 77] on button "button" at bounding box center [1446, 86] width 26 height 19
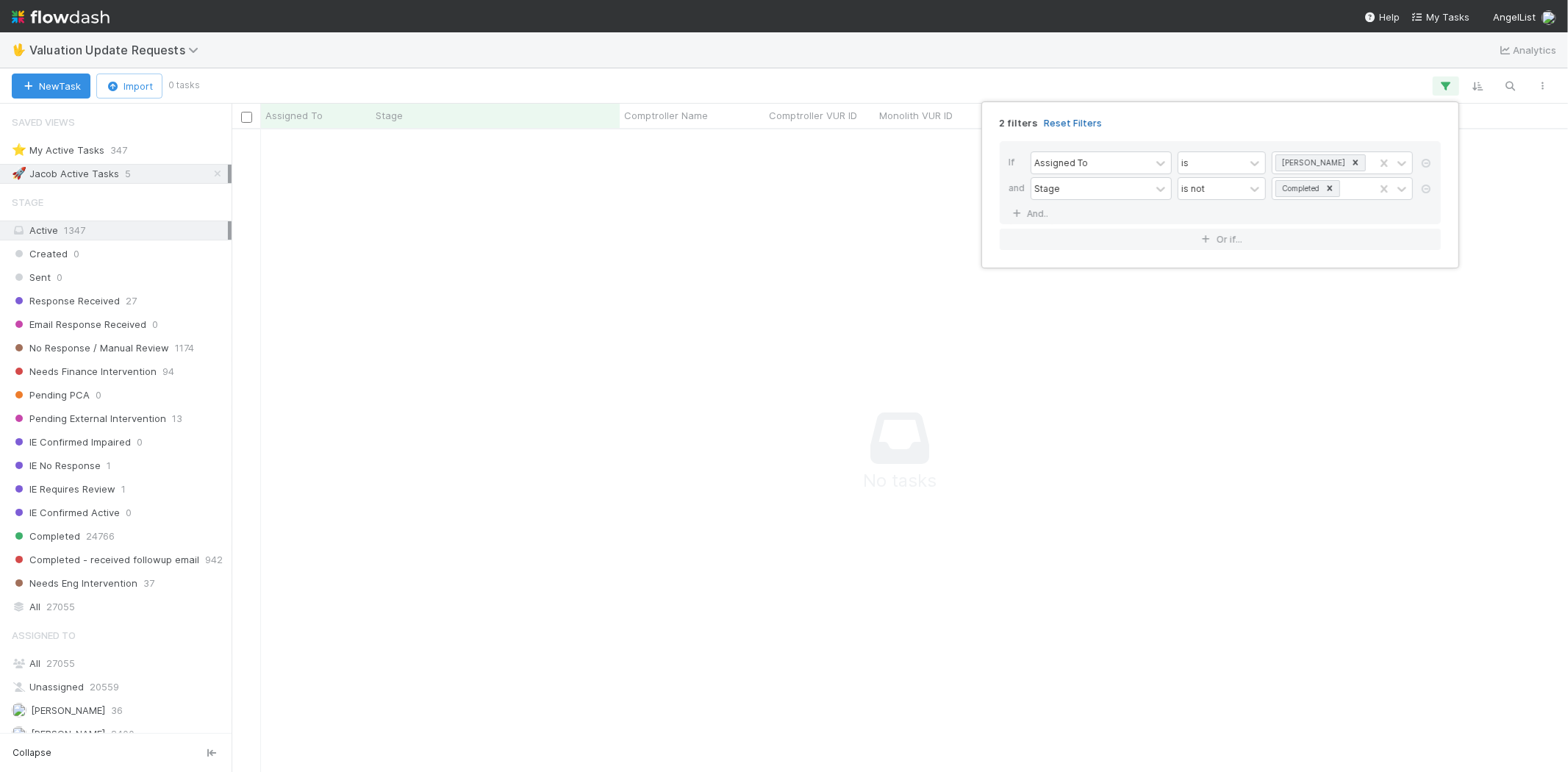
click at [1063, 119] on link "Reset Filters" at bounding box center [1073, 123] width 58 height 13
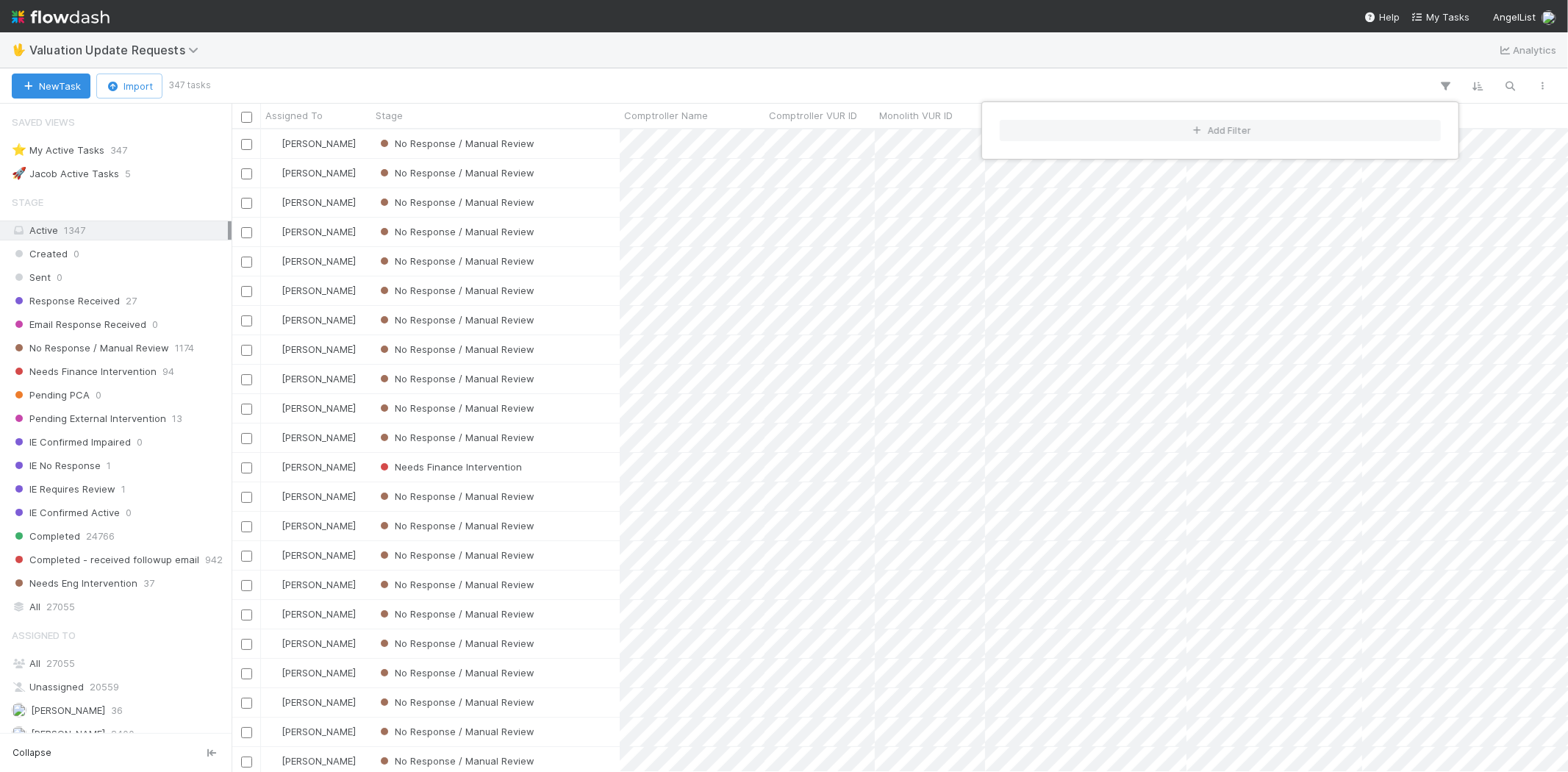
scroll to position [630, 1324]
click at [510, 82] on div "Add Filter" at bounding box center [784, 386] width 1568 height 772
click at [450, 68] on div "Add Filter" at bounding box center [784, 386] width 1568 height 772
click at [150, 346] on span "No Response / Manual Review" at bounding box center [90, 338] width 158 height 18
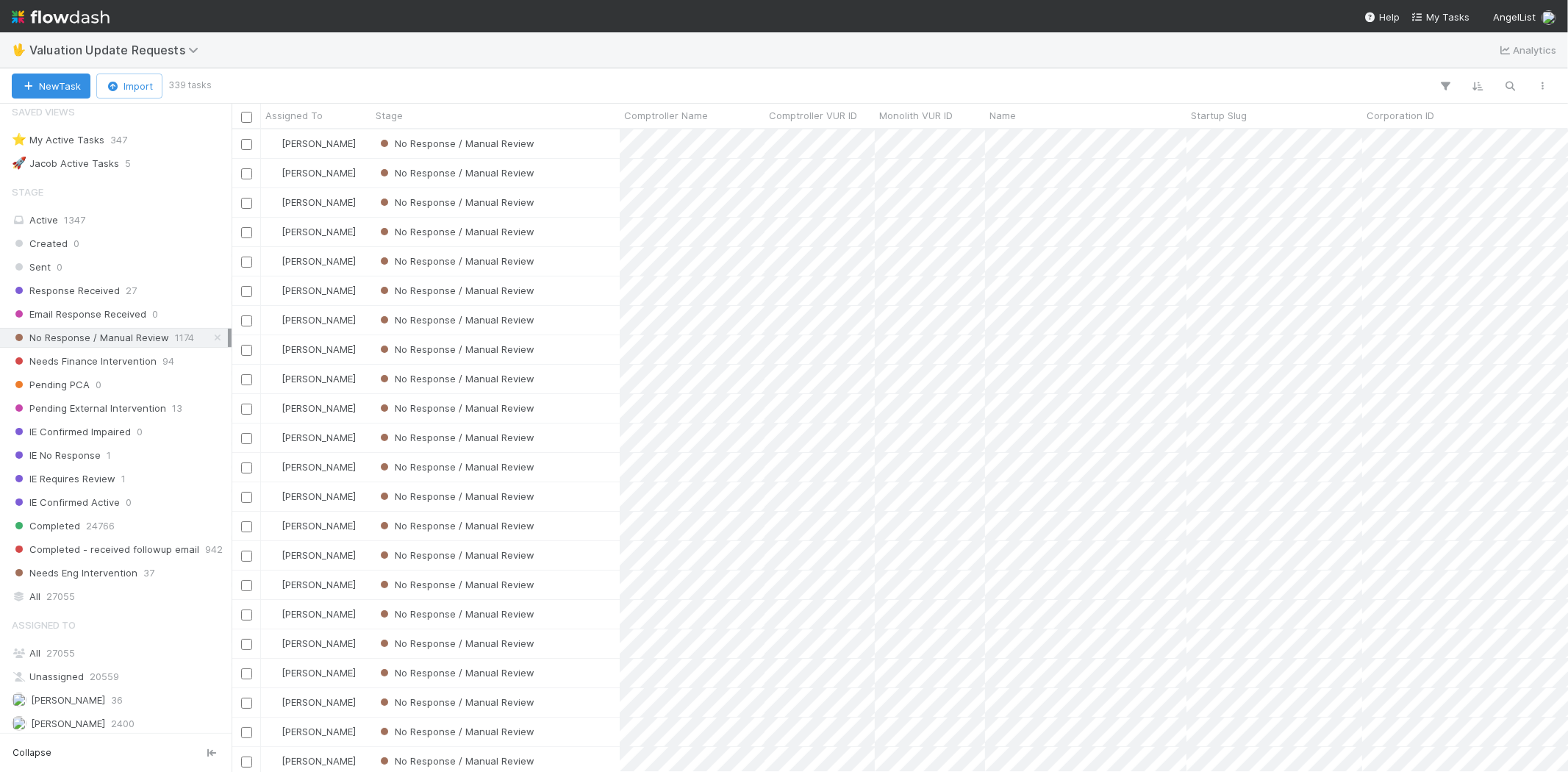
scroll to position [630, 1324]
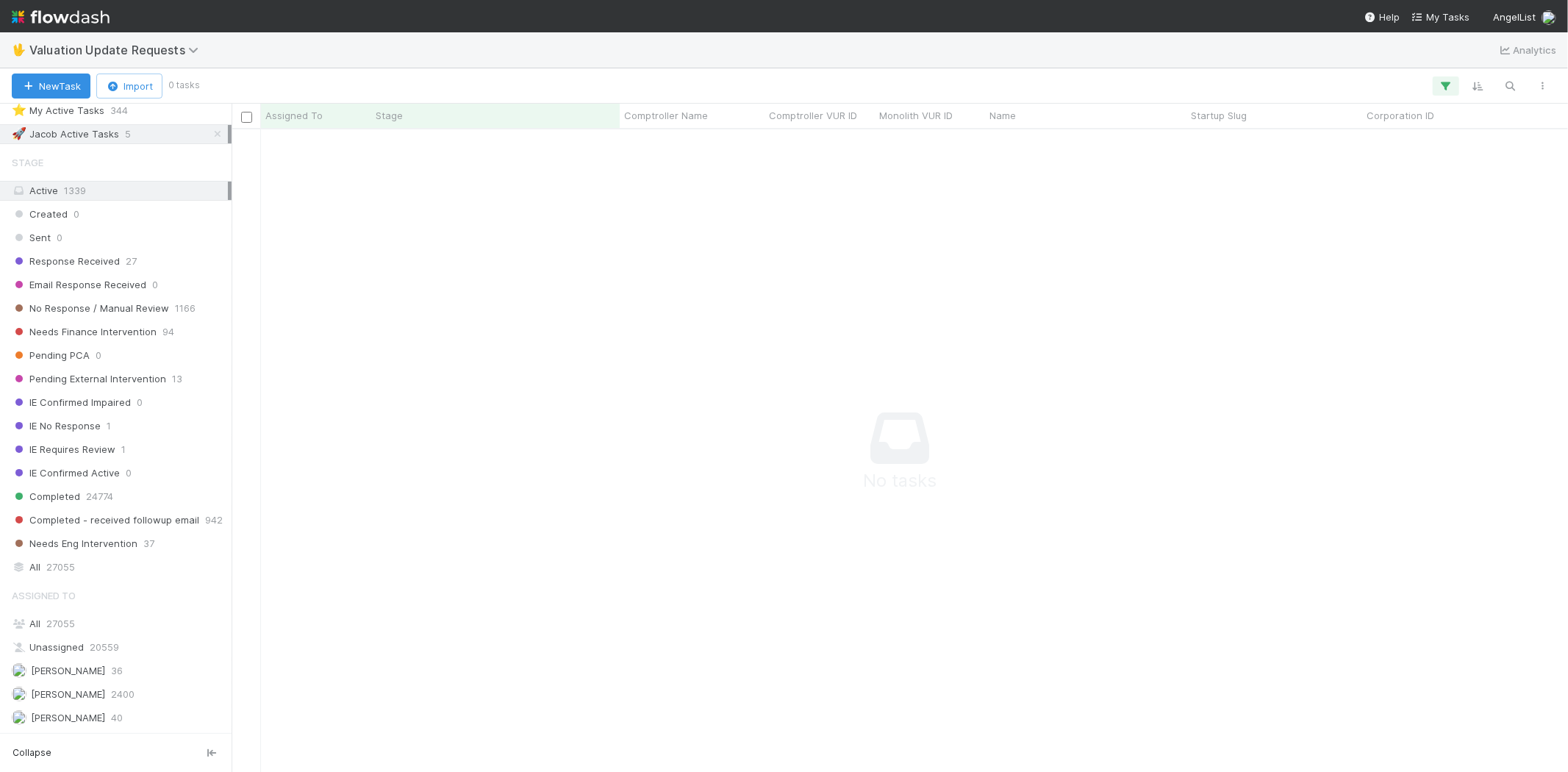
scroll to position [10, 0]
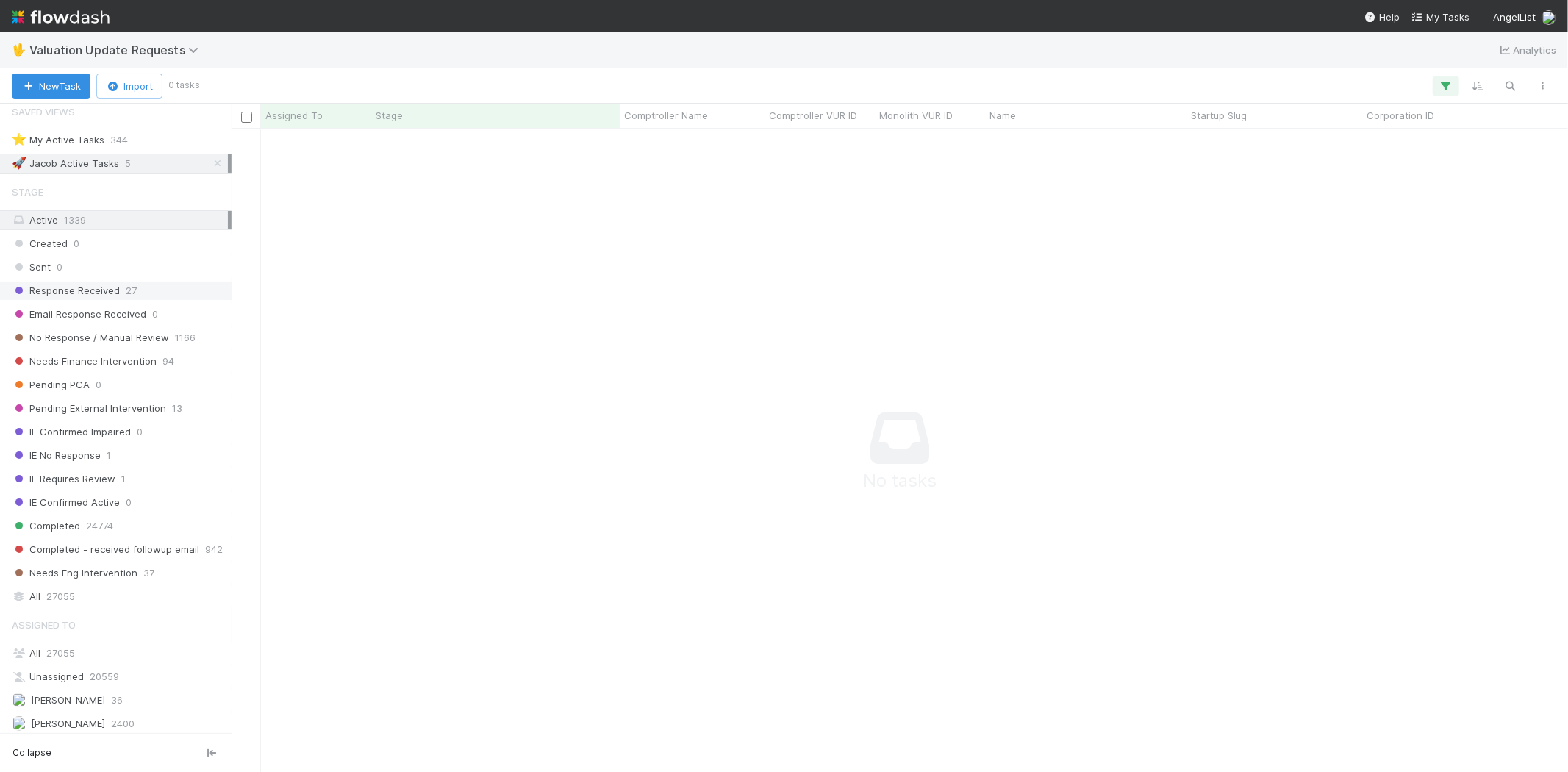
click at [103, 294] on span "Response Received" at bounding box center [66, 290] width 108 height 18
click at [175, 335] on span "1166" at bounding box center [186, 338] width 21 height 18
click at [1447, 82] on icon "button" at bounding box center [1446, 86] width 14 height 14
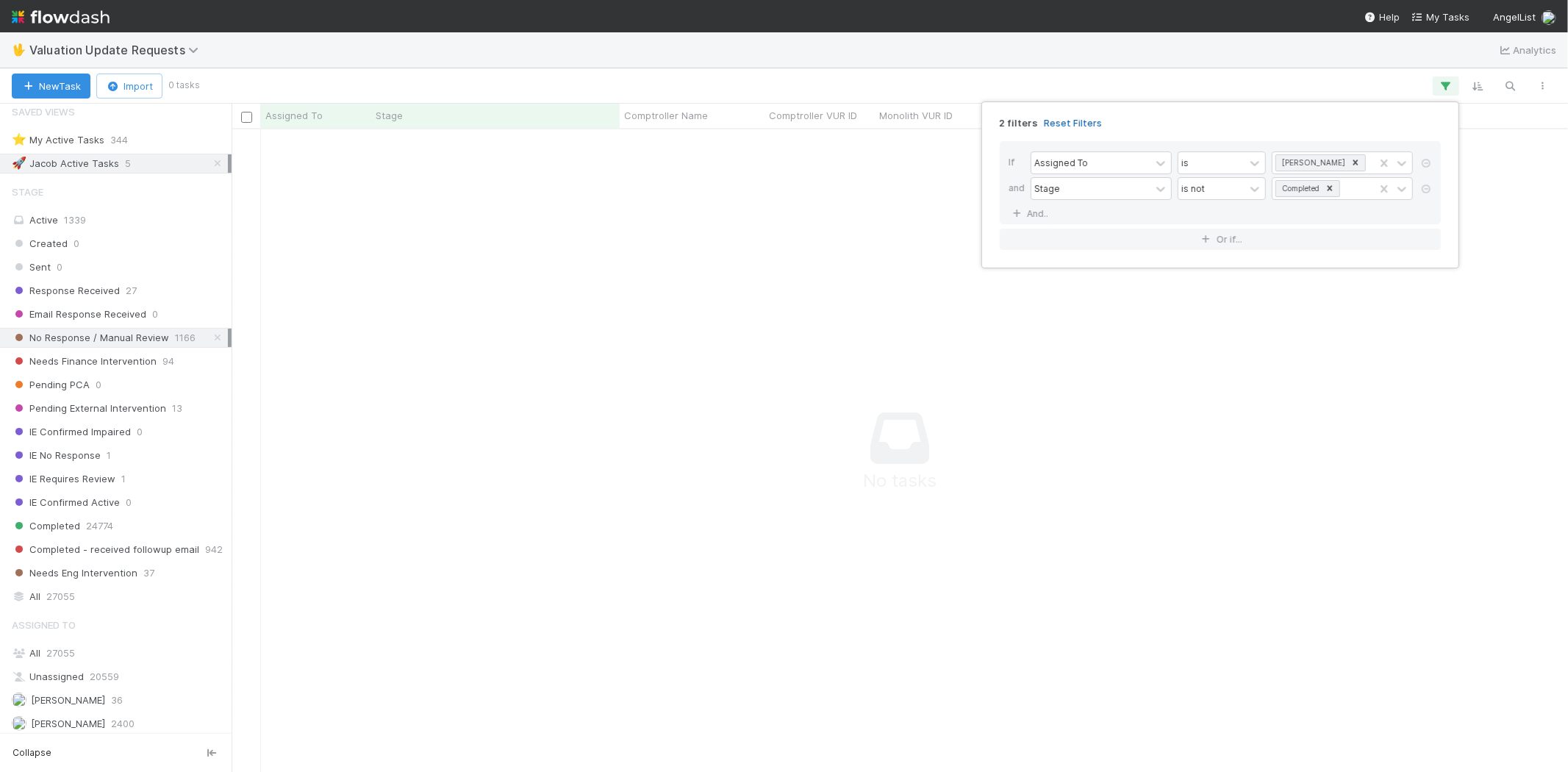
click at [1079, 125] on link "Reset Filters" at bounding box center [1073, 123] width 58 height 13
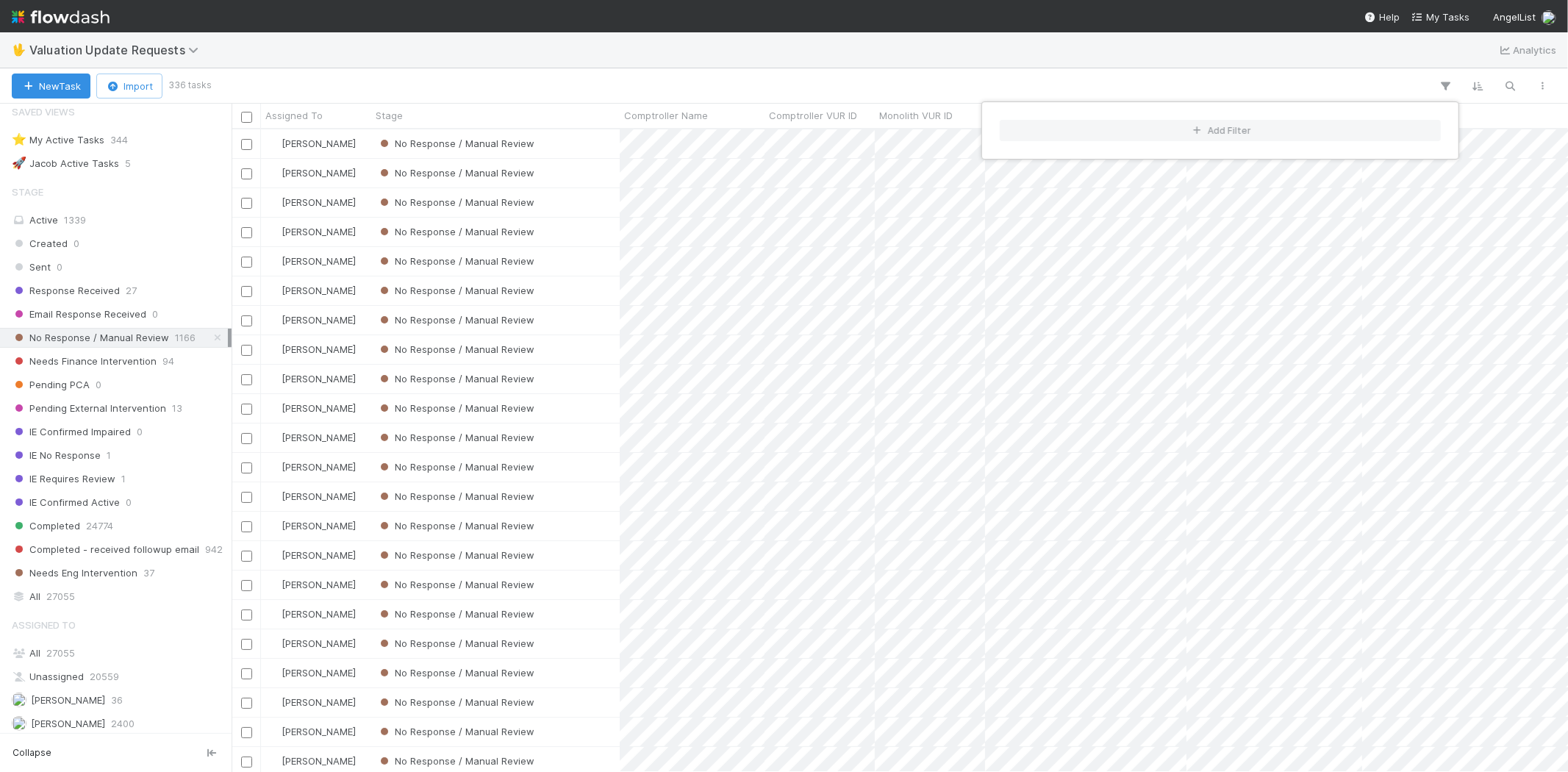
scroll to position [630, 1324]
click at [828, 71] on div "Add Filter" at bounding box center [784, 386] width 1568 height 772
click at [825, 78] on div "Add Filter" at bounding box center [784, 386] width 1568 height 772
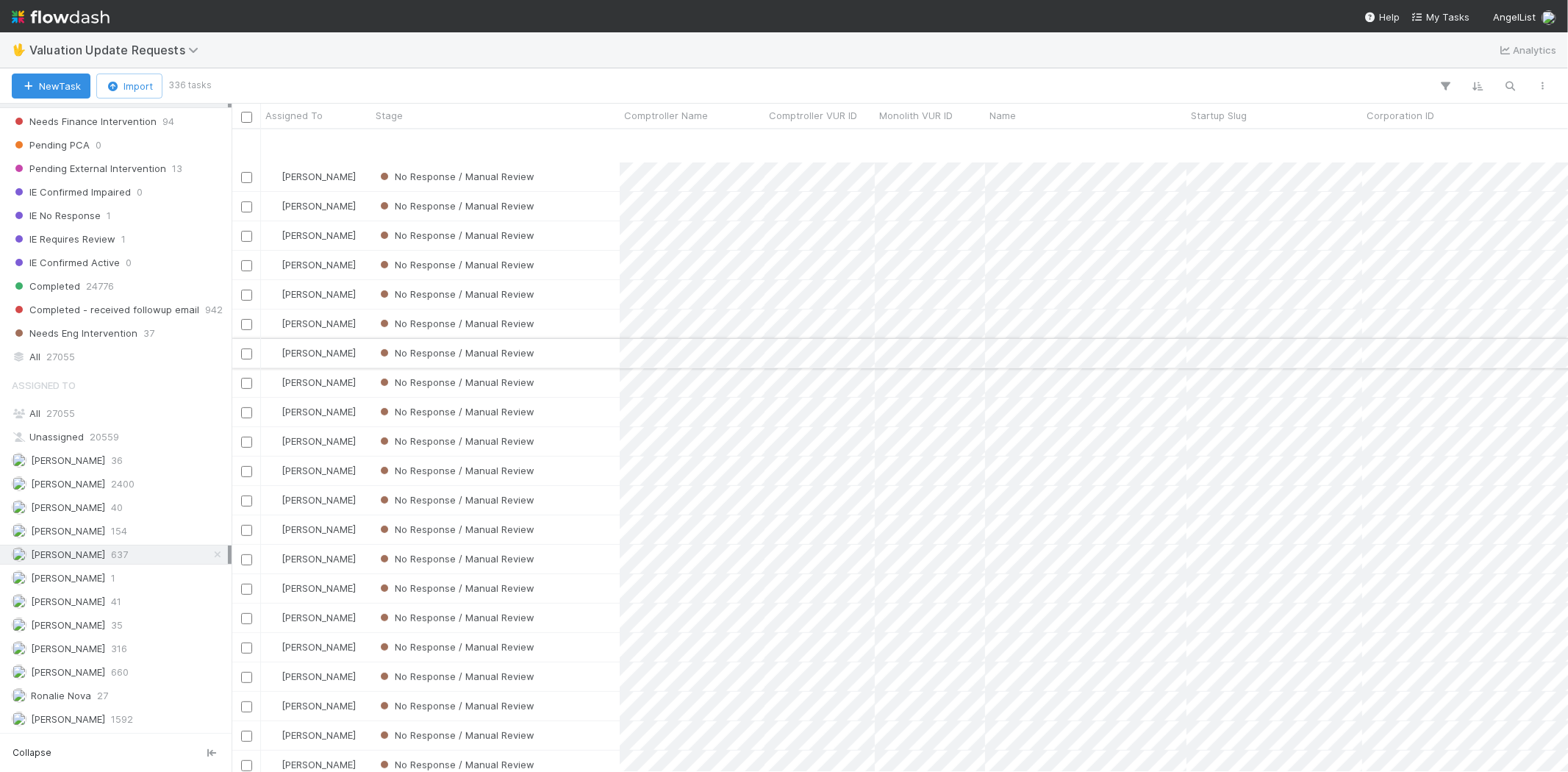
scroll to position [490, 0]
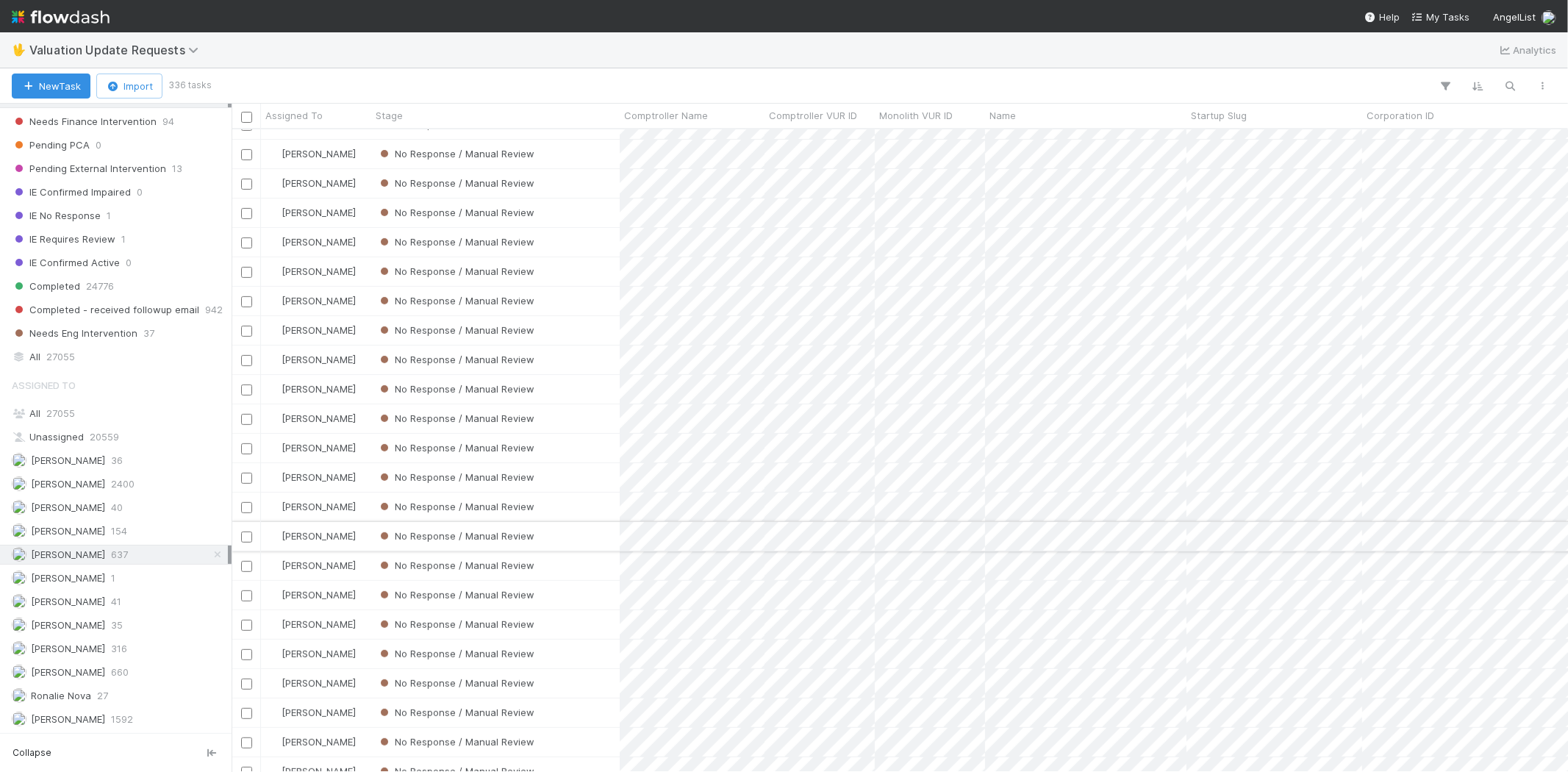
click at [594, 537] on div "No Response / Manual Review" at bounding box center [495, 536] width 248 height 29
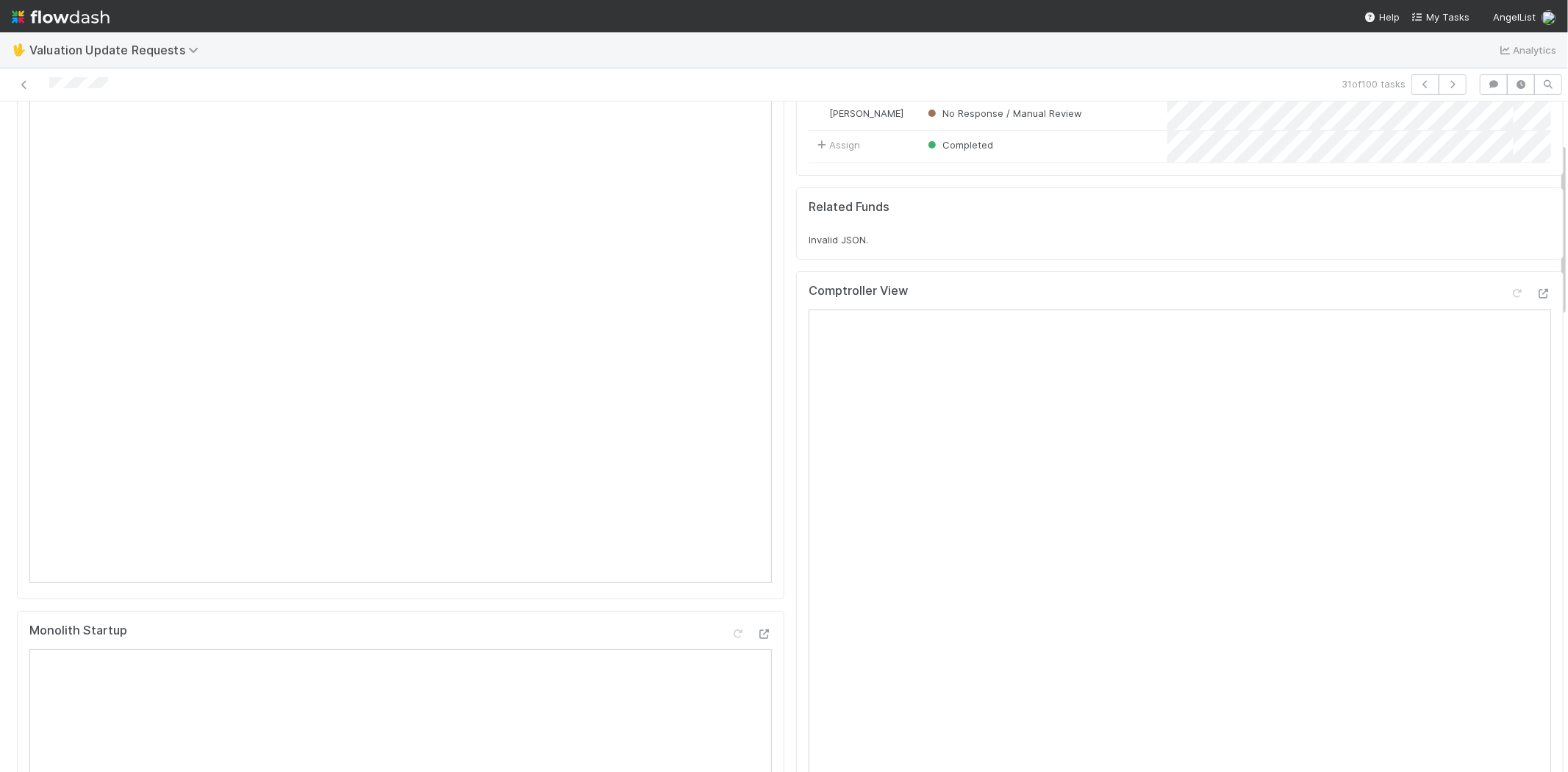
scroll to position [163, 0]
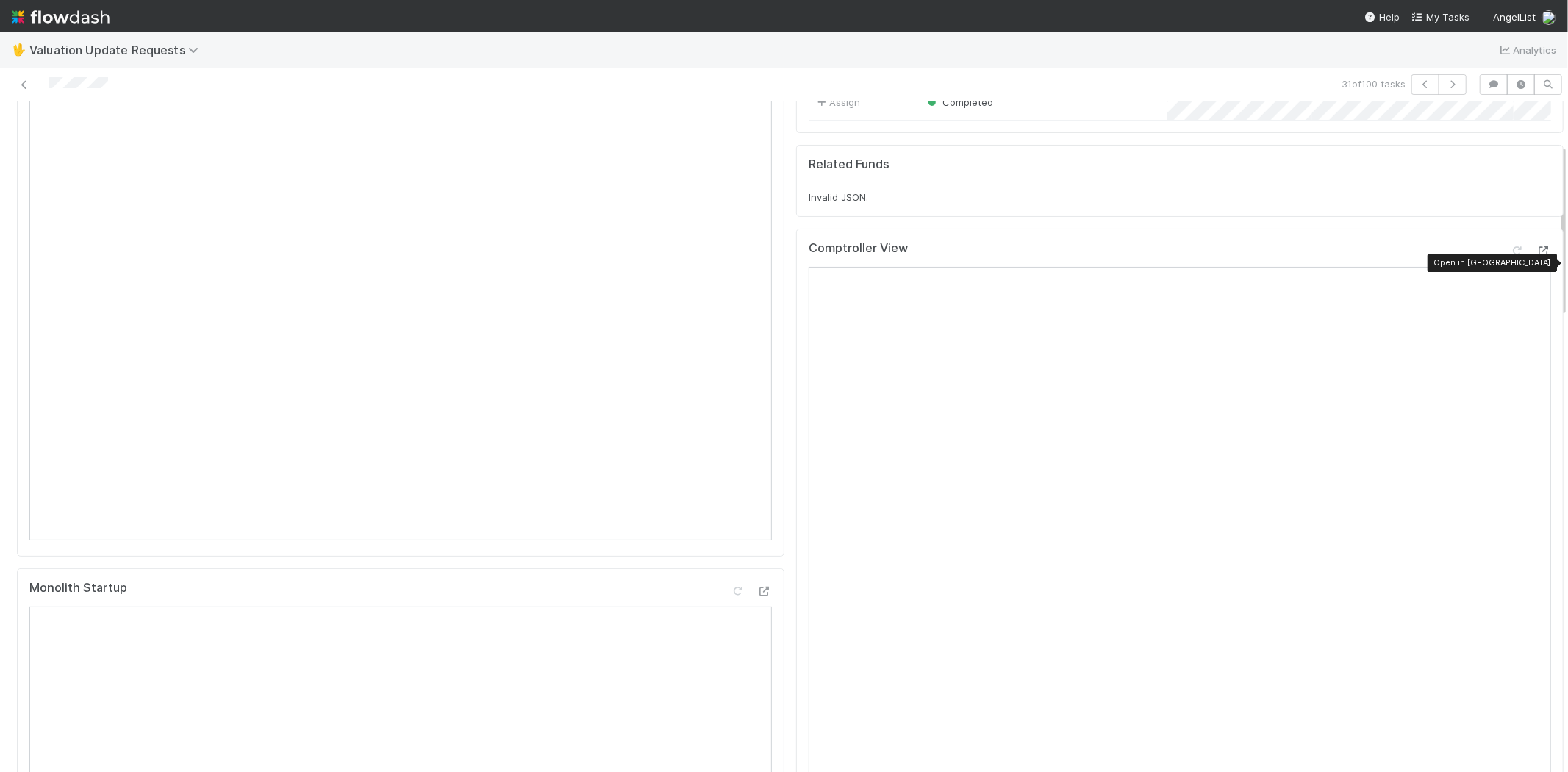
click at [1537, 256] on icon at bounding box center [1544, 251] width 14 height 10
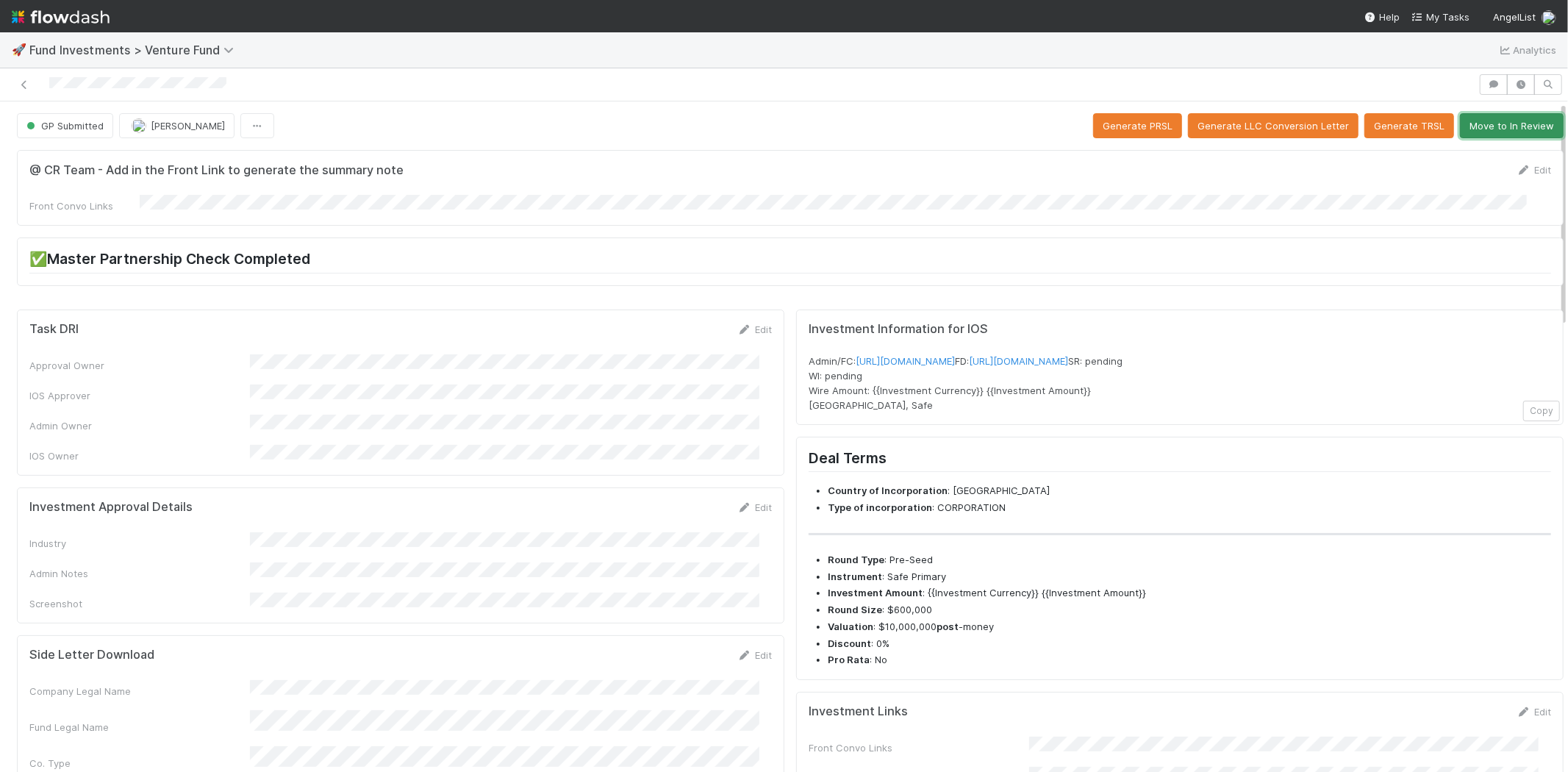
click at [1489, 122] on button "Move to In Review" at bounding box center [1512, 125] width 104 height 25
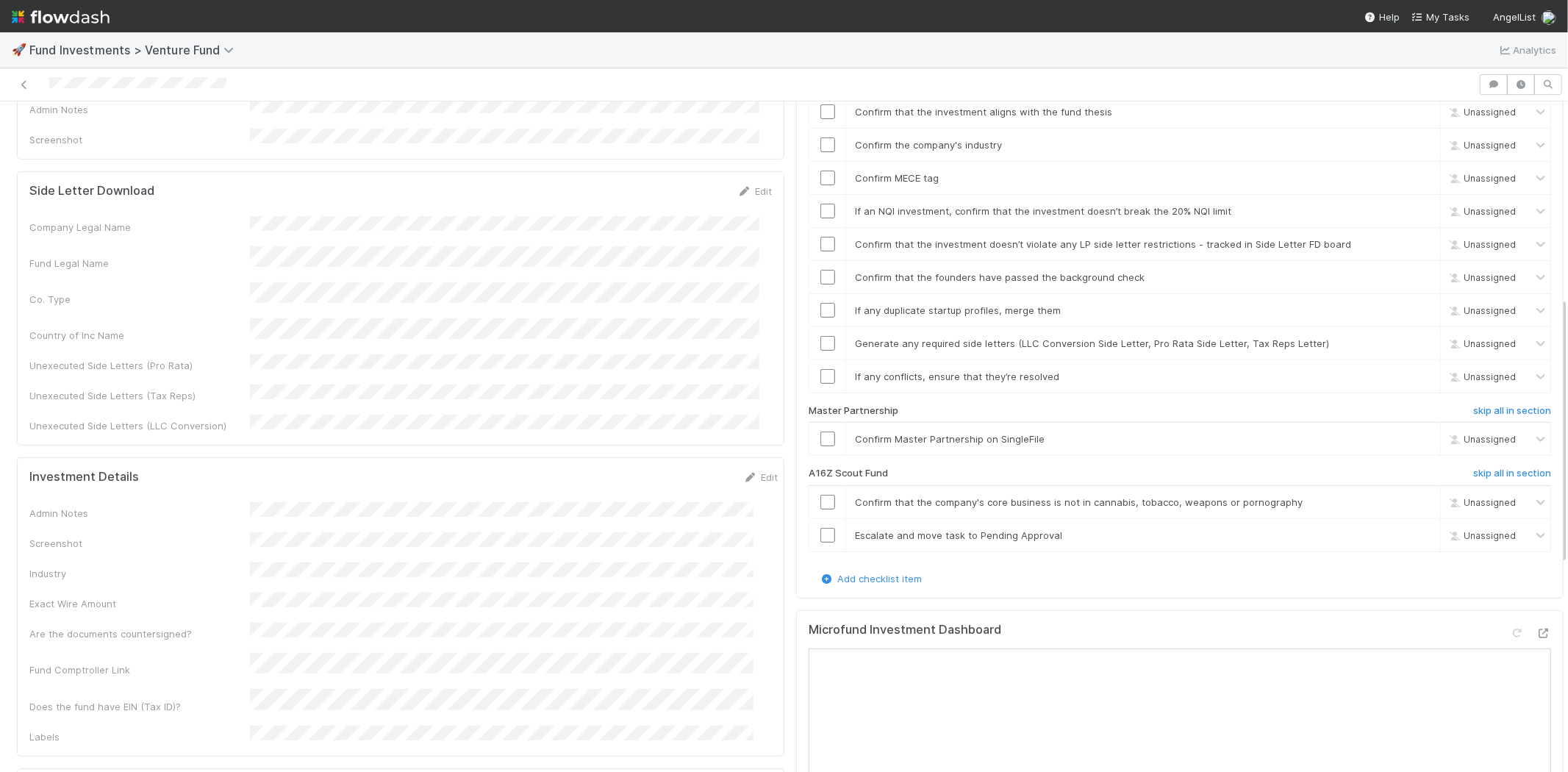
scroll to position [490, 0]
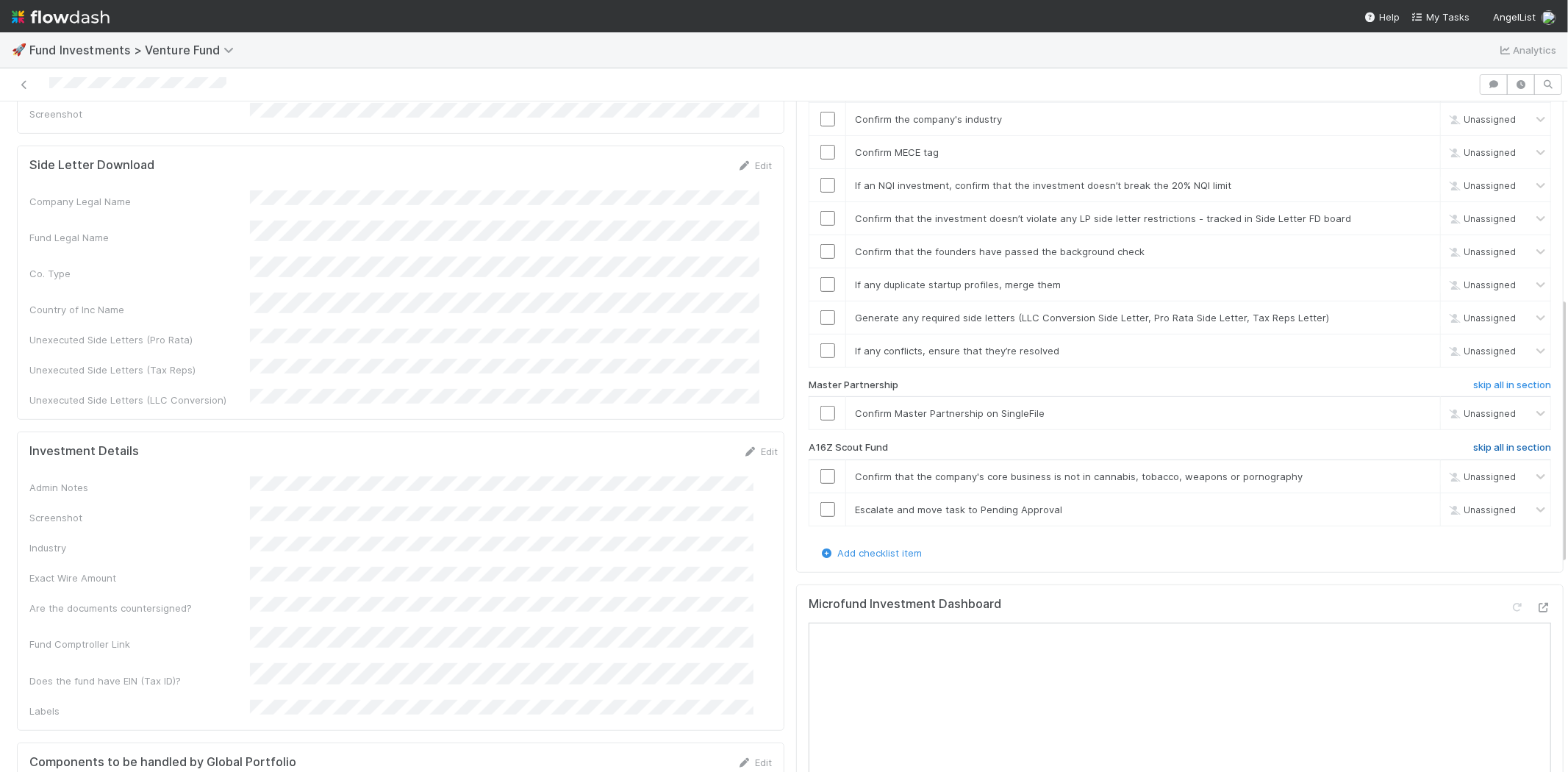
click at [1474, 442] on h6 "skip all in section" at bounding box center [1512, 447] width 78 height 12
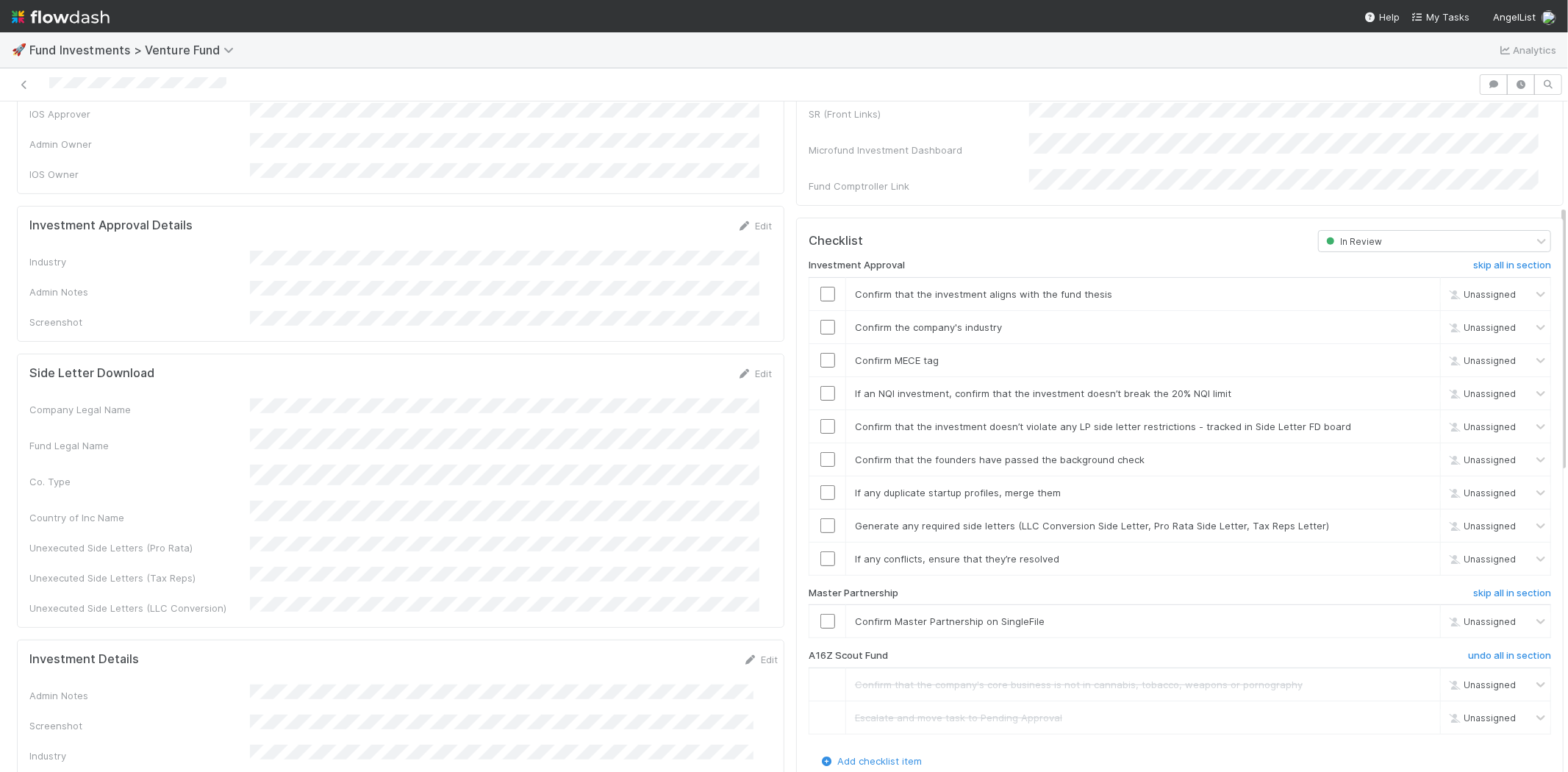
scroll to position [245, 0]
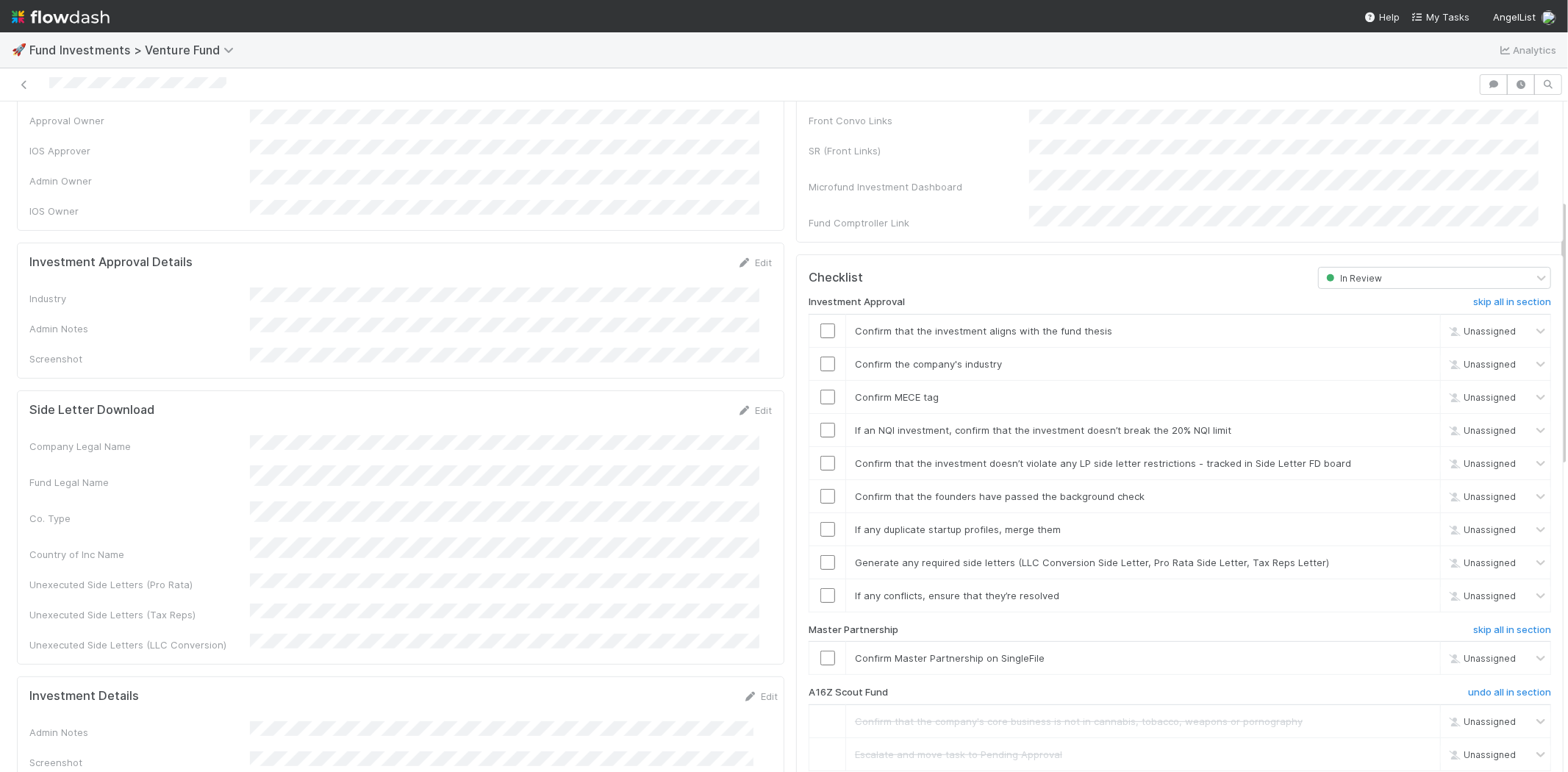
click at [745, 255] on div "Edit" at bounding box center [754, 262] width 34 height 14
click at [745, 257] on link "Edit" at bounding box center [754, 262] width 34 height 12
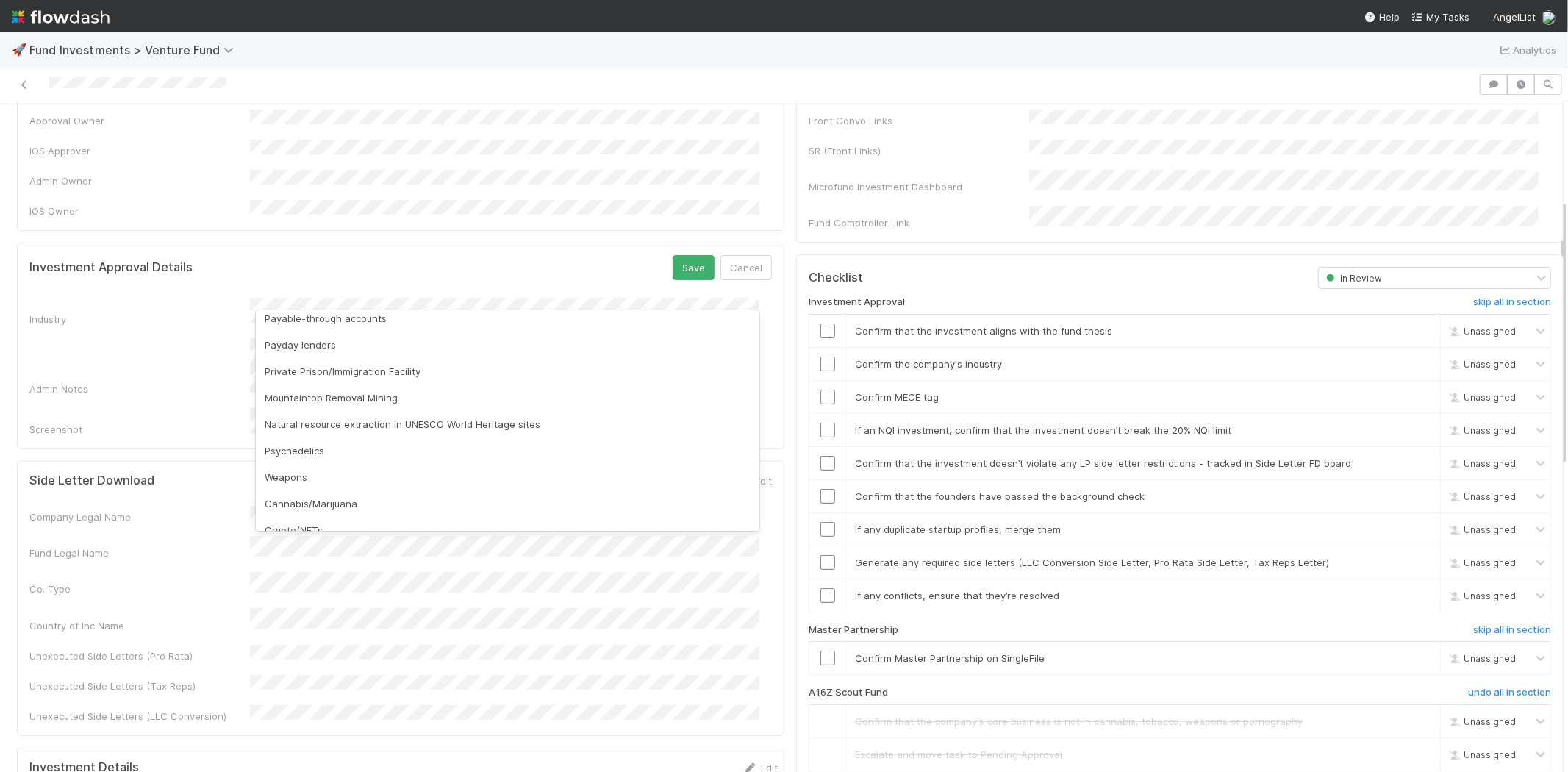
scroll to position [256, 0]
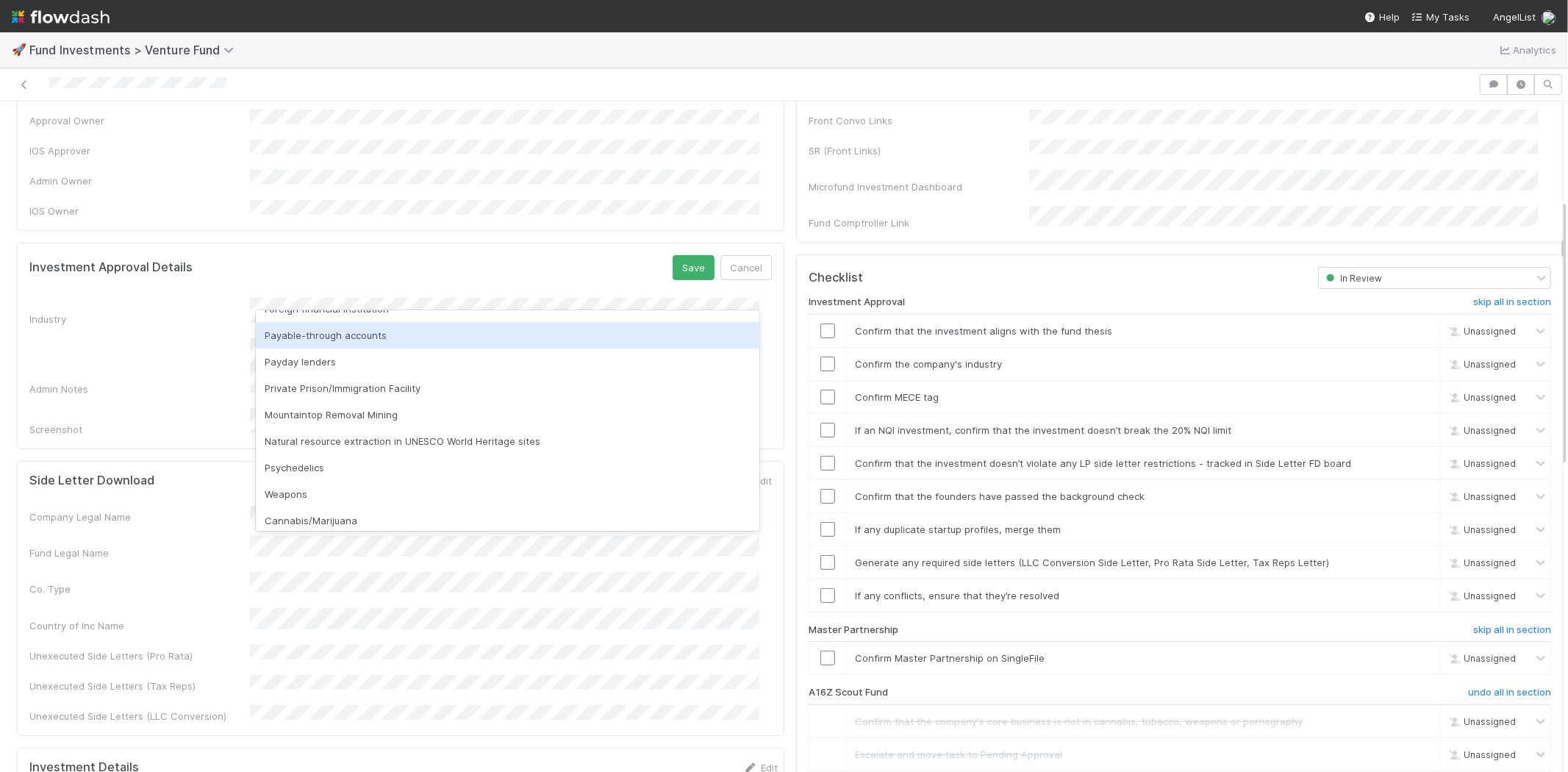
click at [213, 382] on div "Admin Notes" at bounding box center [140, 389] width 221 height 14
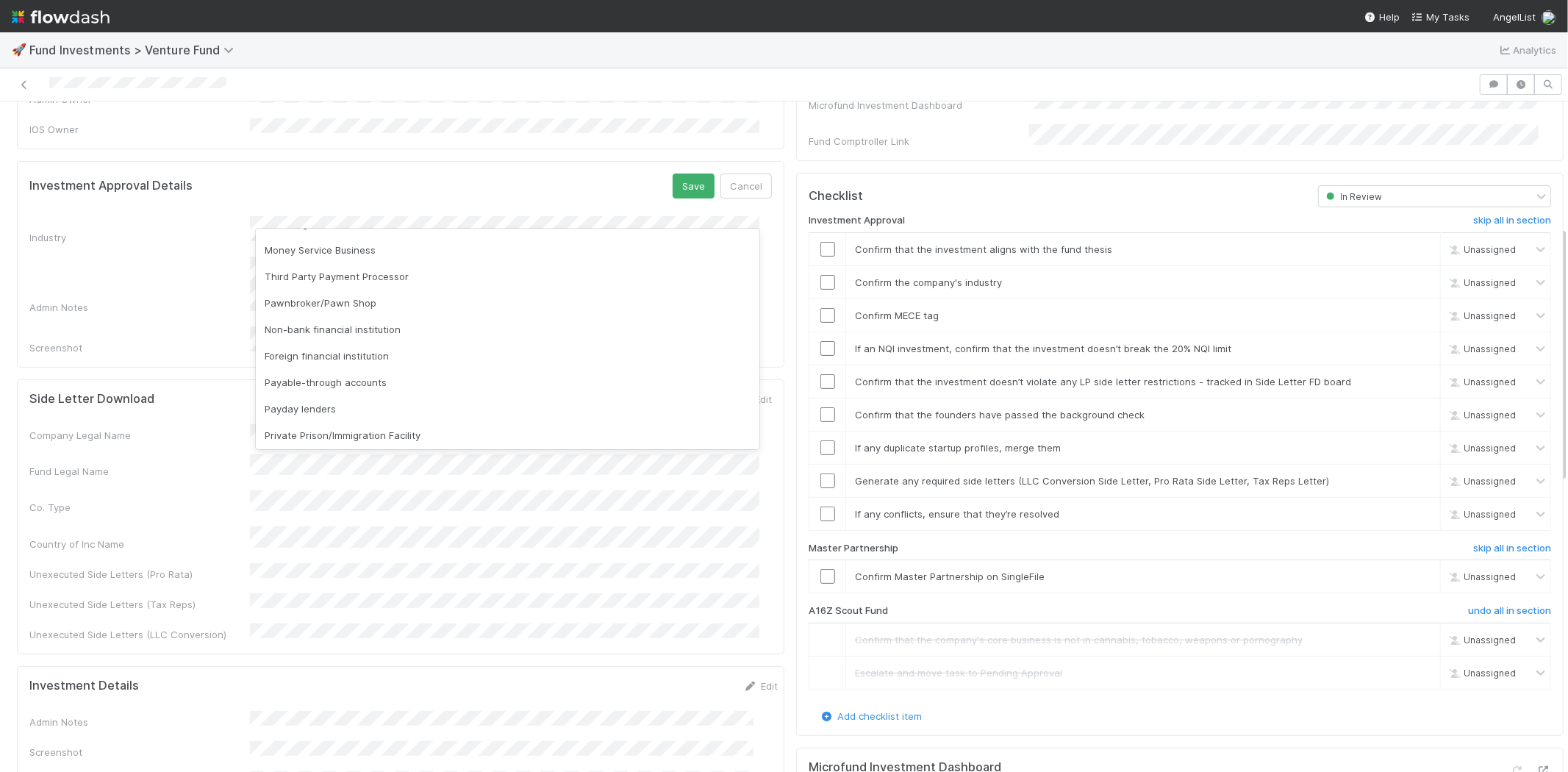
scroll to position [82, 0]
click at [153, 326] on div "Screenshot" at bounding box center [401, 341] width 743 height 29
click at [186, 340] on div "Screenshot" at bounding box center [140, 347] width 221 height 14
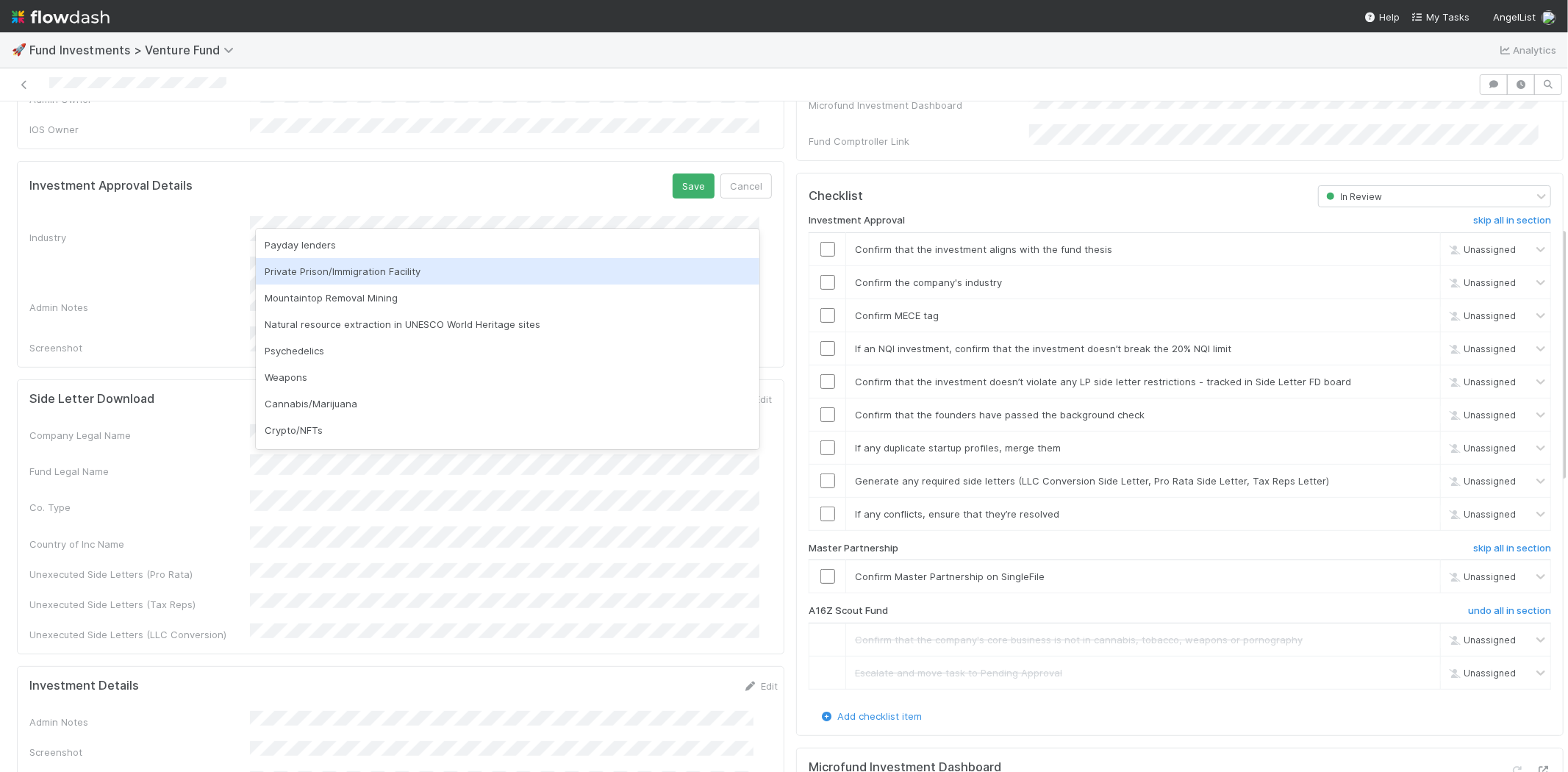
scroll to position [420, 0]
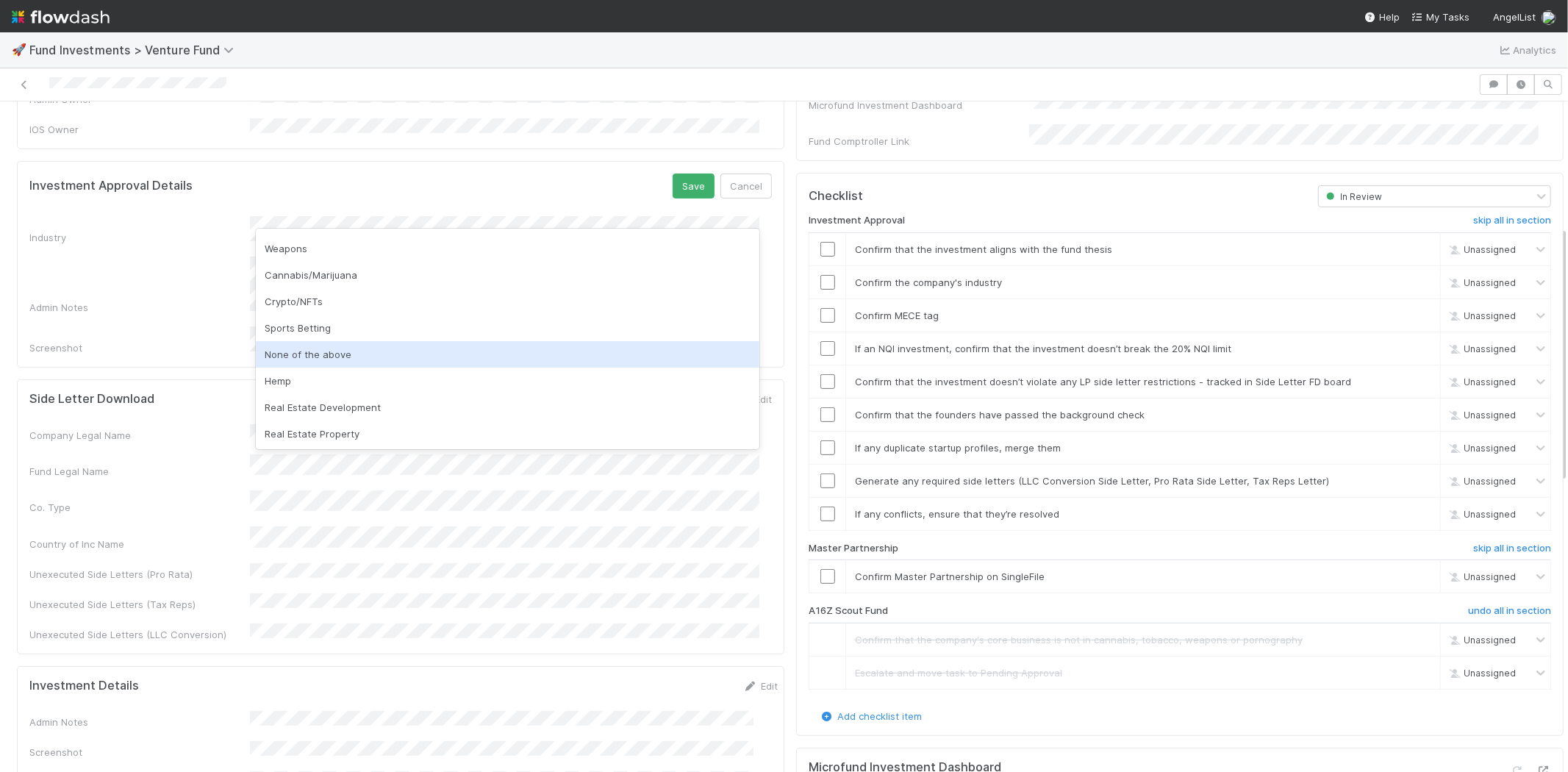
click at [367, 351] on div "None of the above" at bounding box center [507, 354] width 503 height 26
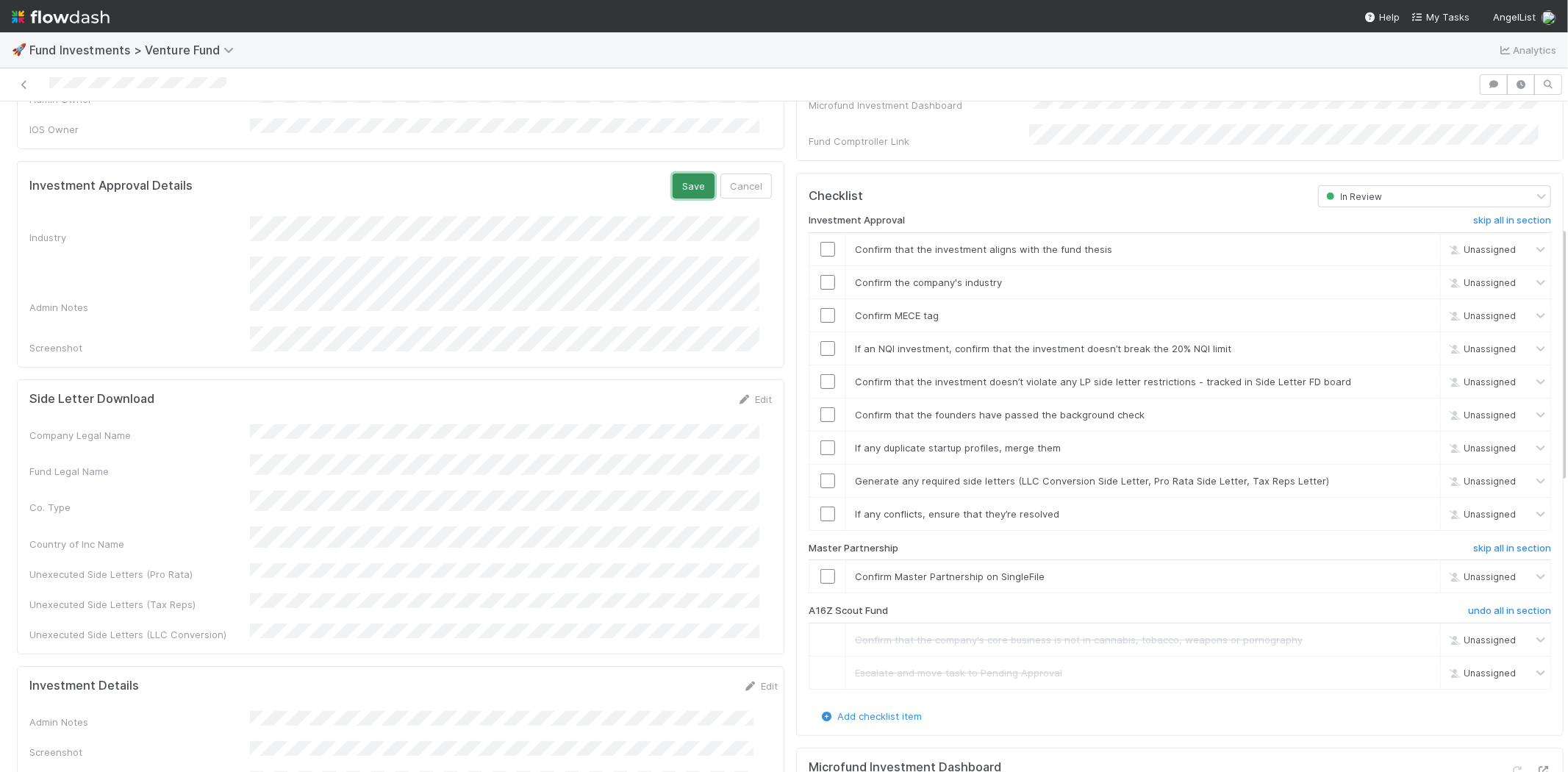
click at [676, 174] on button "Save" at bounding box center [694, 186] width 42 height 25
click at [820, 242] on input "checkbox" at bounding box center [828, 249] width 14 height 14
click at [816, 266] on td at bounding box center [828, 282] width 37 height 33
click at [809, 275] on div at bounding box center [827, 282] width 36 height 14
click at [820, 275] on input "checkbox" at bounding box center [828, 282] width 14 height 14
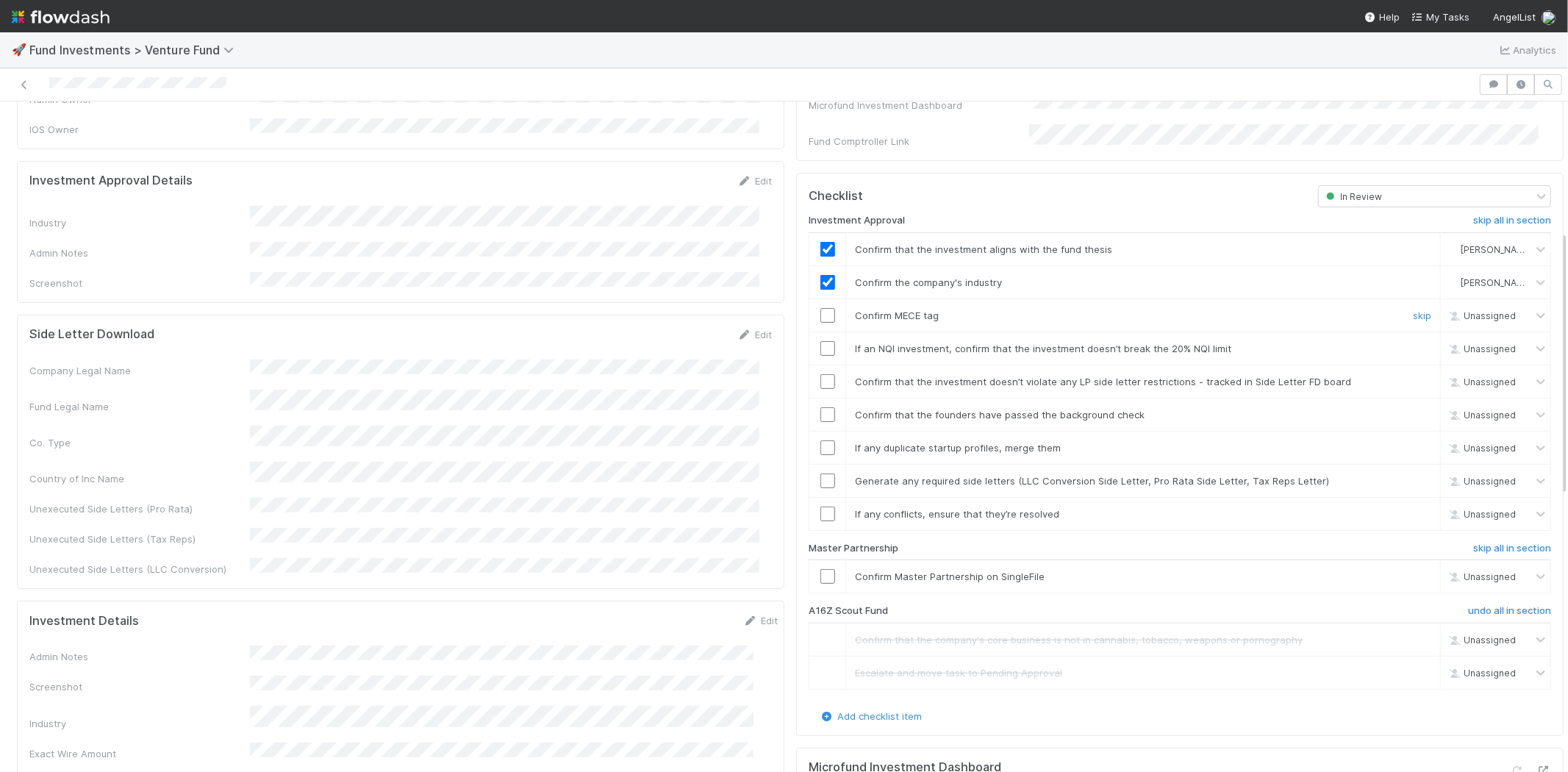
click at [820, 308] on input "checkbox" at bounding box center [828, 315] width 14 height 14
drag, startPoint x: 809, startPoint y: 328, endPoint x: 816, endPoint y: 338, distance: 12.2
click at [820, 341] on input "checkbox" at bounding box center [828, 348] width 14 height 14
click at [820, 374] on input "checkbox" at bounding box center [828, 382] width 14 height 14
click at [820, 407] on input "checkbox" at bounding box center [828, 414] width 14 height 14
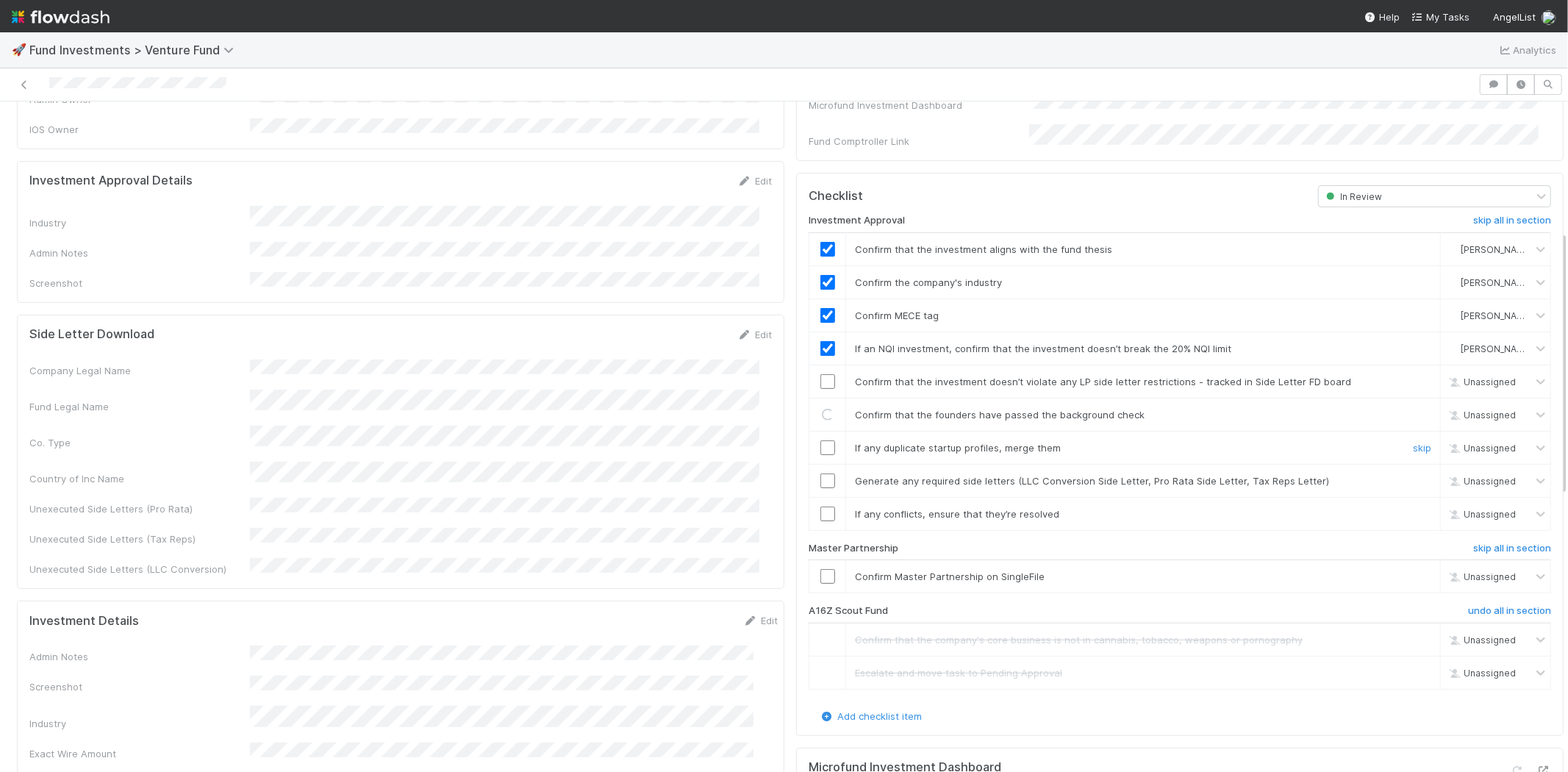
click at [820, 440] on input "checkbox" at bounding box center [828, 447] width 14 height 14
click at [818, 464] on td at bounding box center [828, 480] width 37 height 33
checkbox input "true"
click at [820, 407] on input "checkbox" at bounding box center [828, 414] width 14 height 14
drag, startPoint x: 815, startPoint y: 463, endPoint x: 812, endPoint y: 486, distance: 23.2
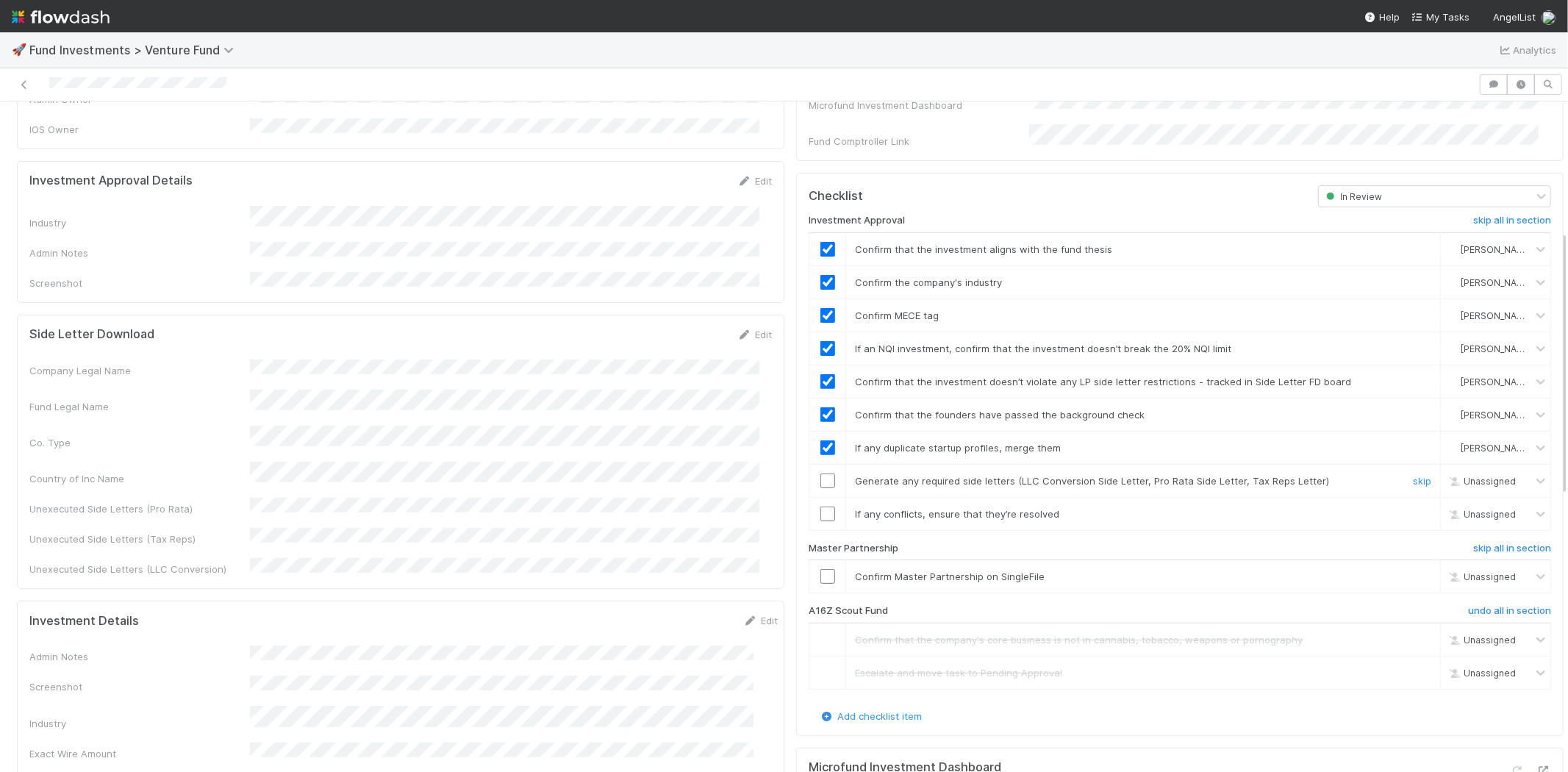
click at [820, 474] on input "checkbox" at bounding box center [828, 481] width 14 height 14
click at [820, 506] on input "checkbox" at bounding box center [828, 514] width 14 height 14
click at [820, 569] on input "checkbox" at bounding box center [828, 576] width 14 height 14
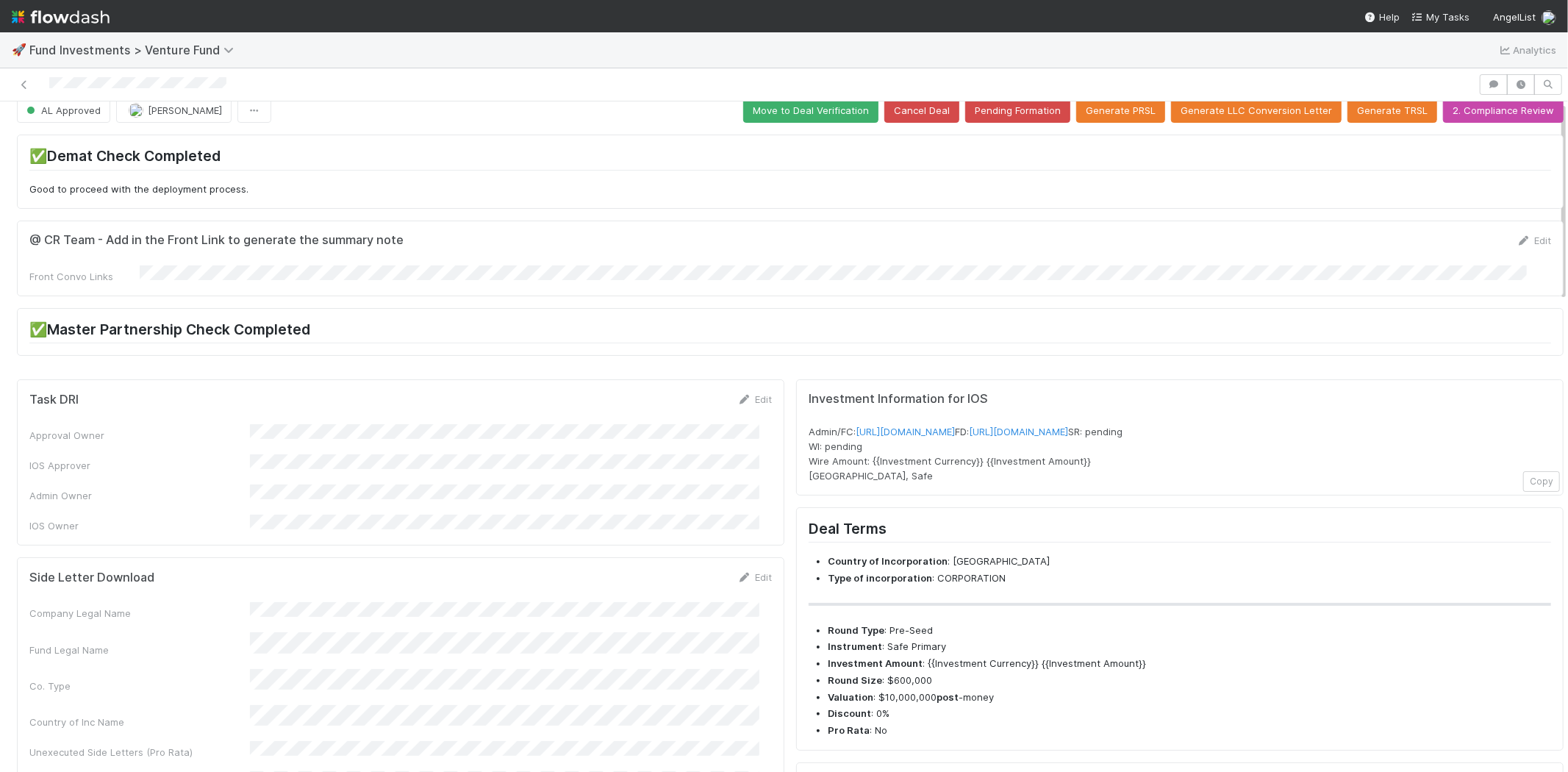
scroll to position [0, 0]
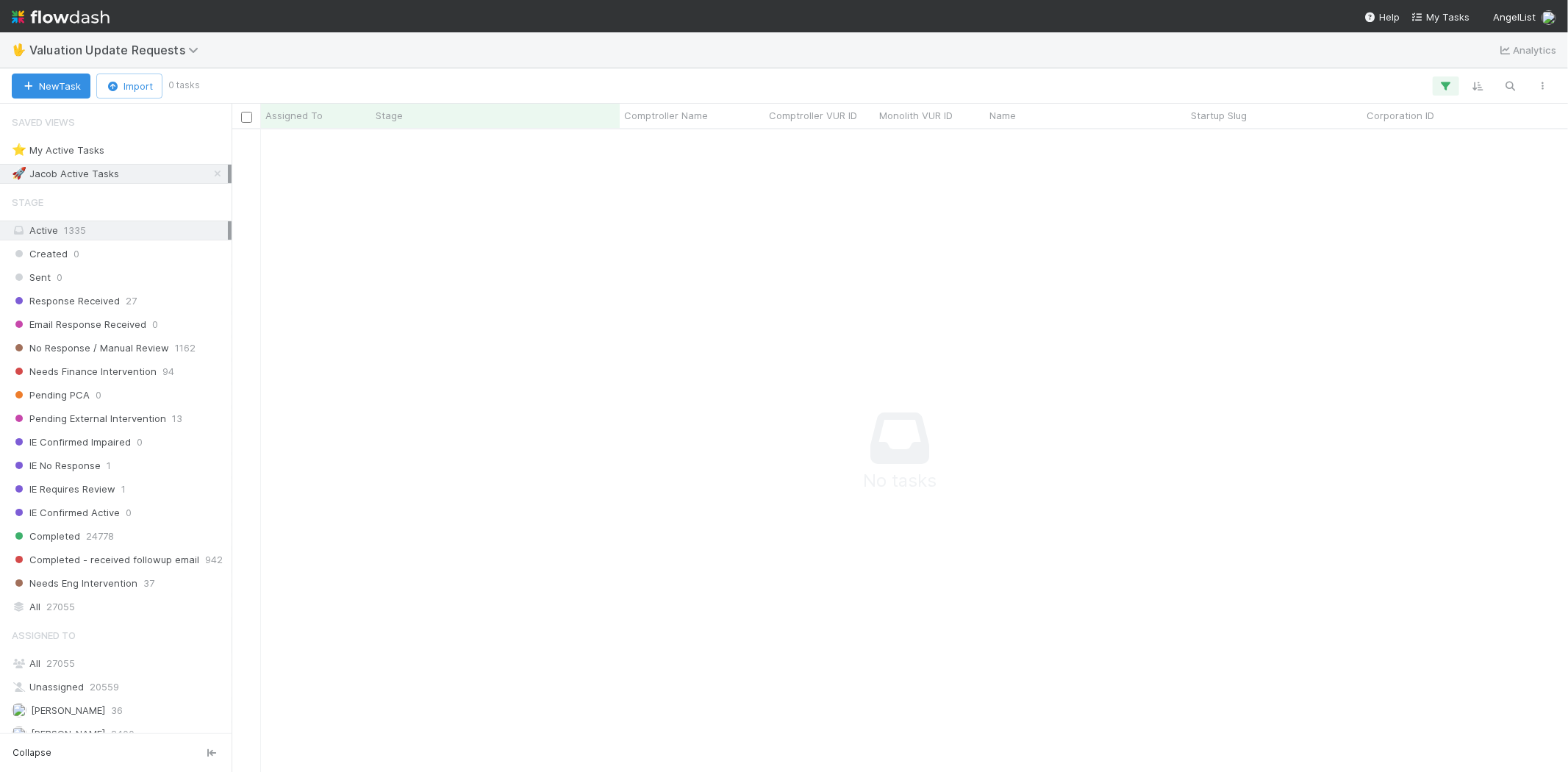
scroll to position [618, 1312]
click at [1447, 77] on button "button" at bounding box center [1446, 86] width 26 height 19
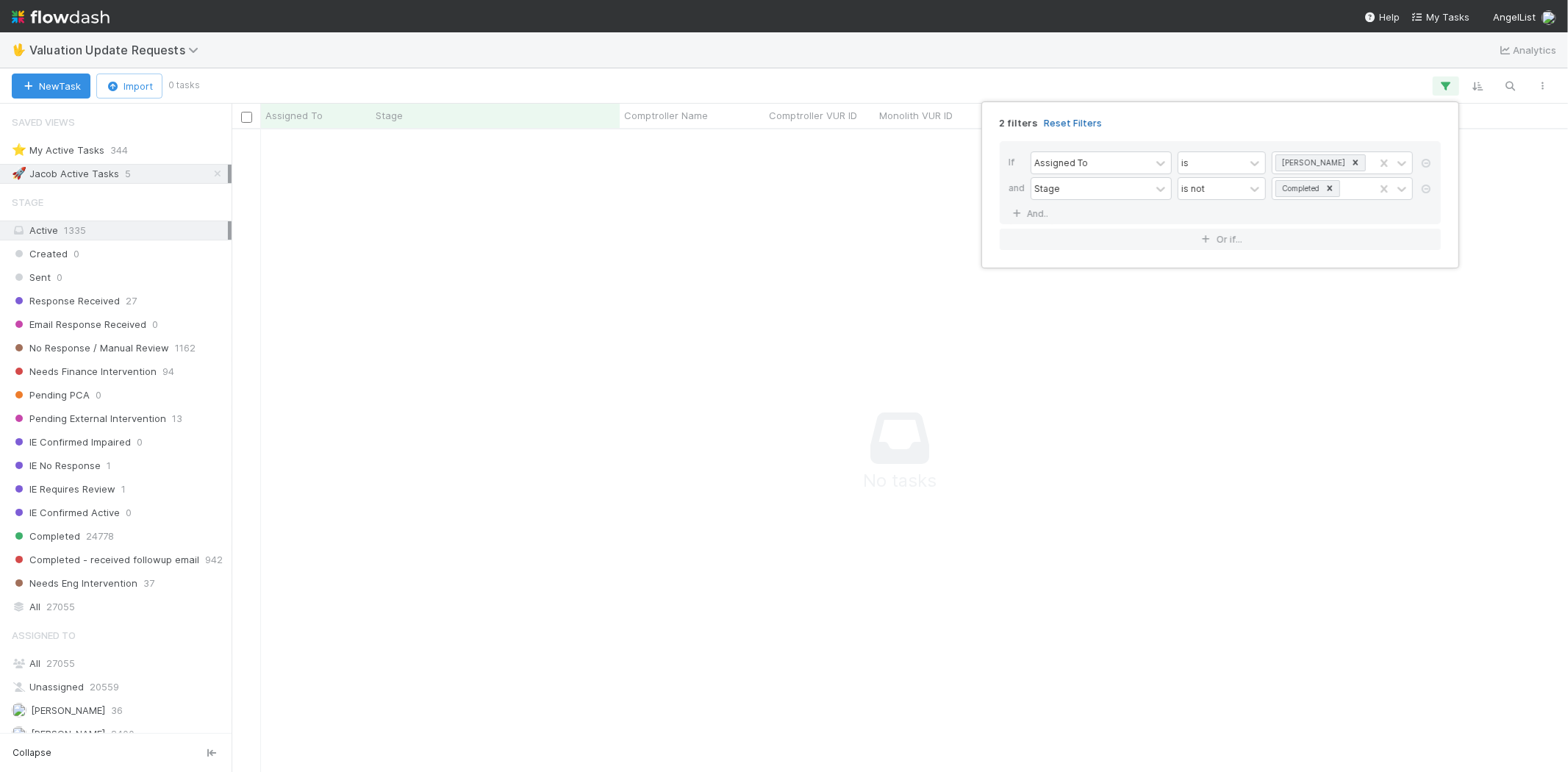
click at [1066, 121] on link "Reset Filters" at bounding box center [1073, 123] width 58 height 13
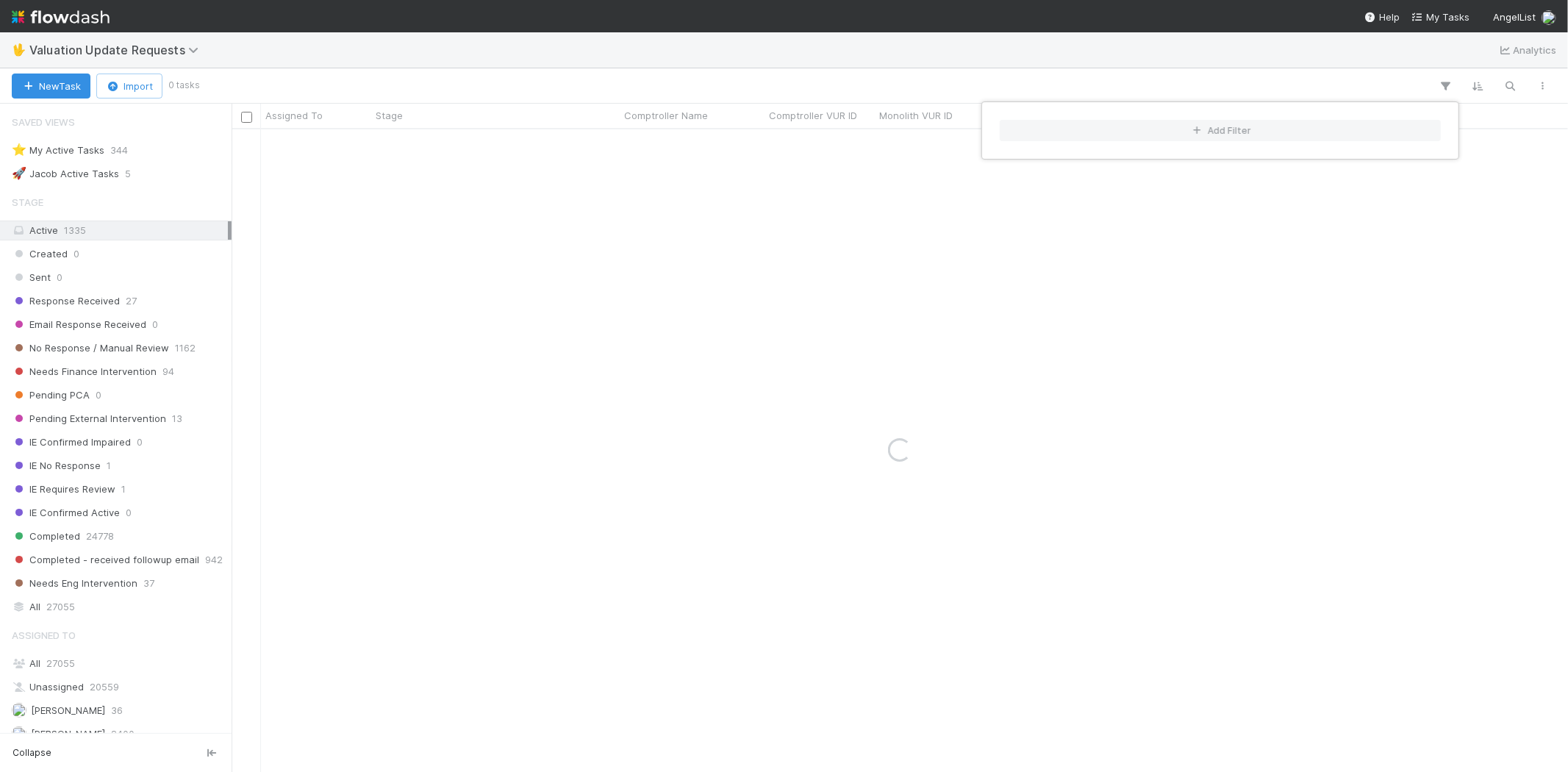
click at [860, 58] on div "Add Filter" at bounding box center [784, 386] width 1568 height 772
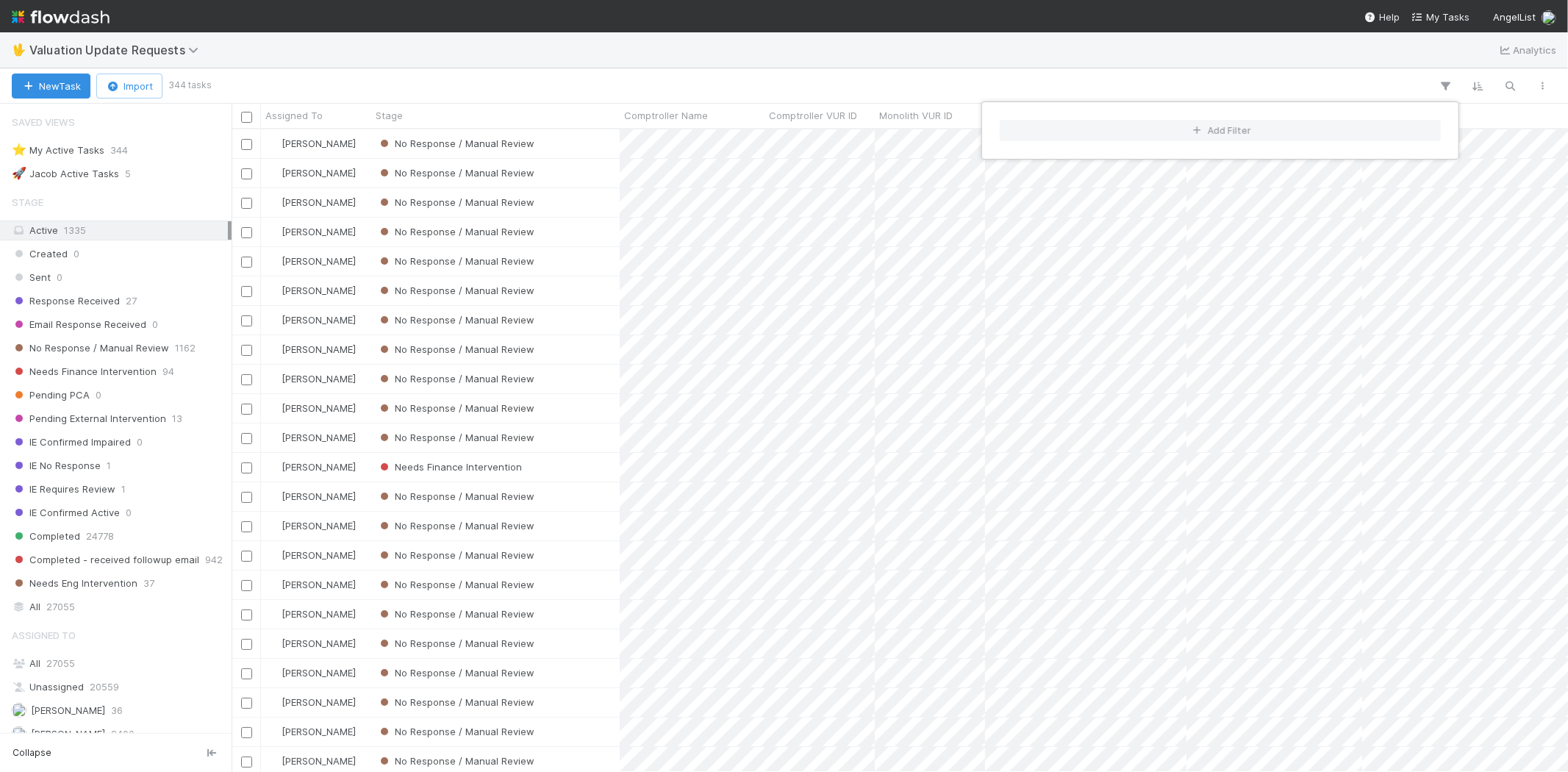
scroll to position [630, 1324]
click at [781, 75] on div "Add Filter" at bounding box center [784, 386] width 1568 height 772
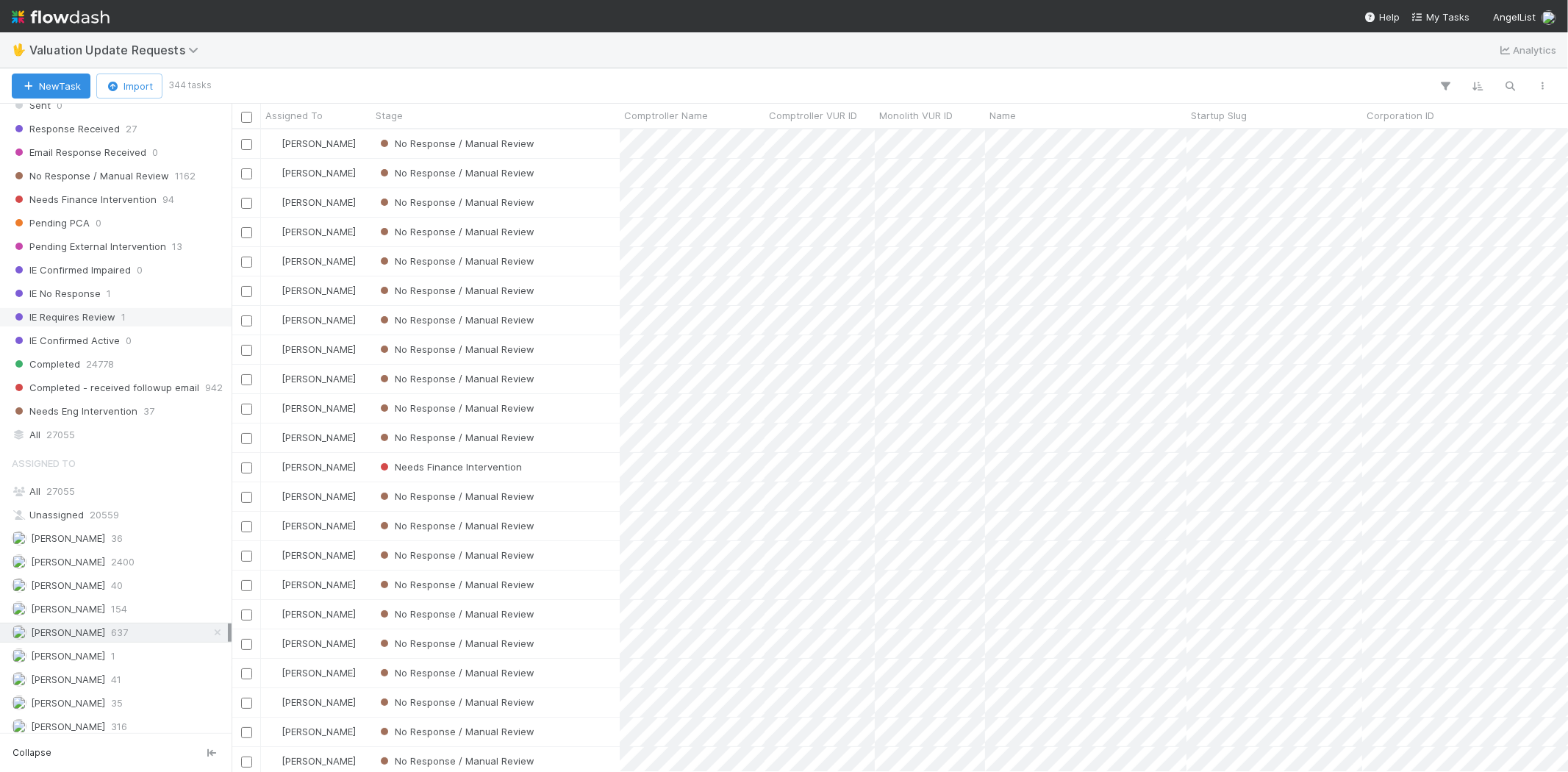
scroll to position [92, 0]
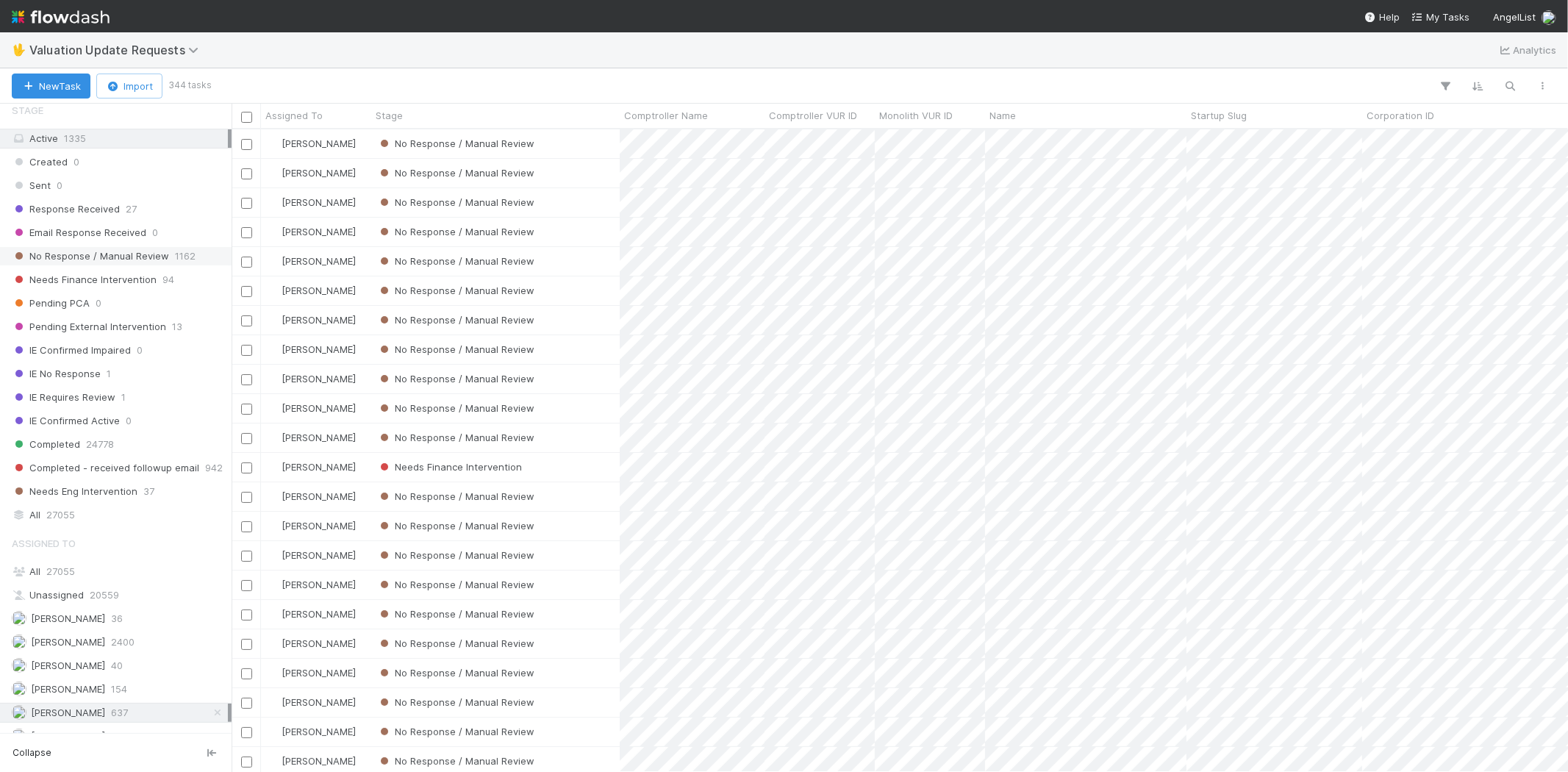
click at [97, 266] on span "No Response / Manual Review" at bounding box center [90, 256] width 158 height 18
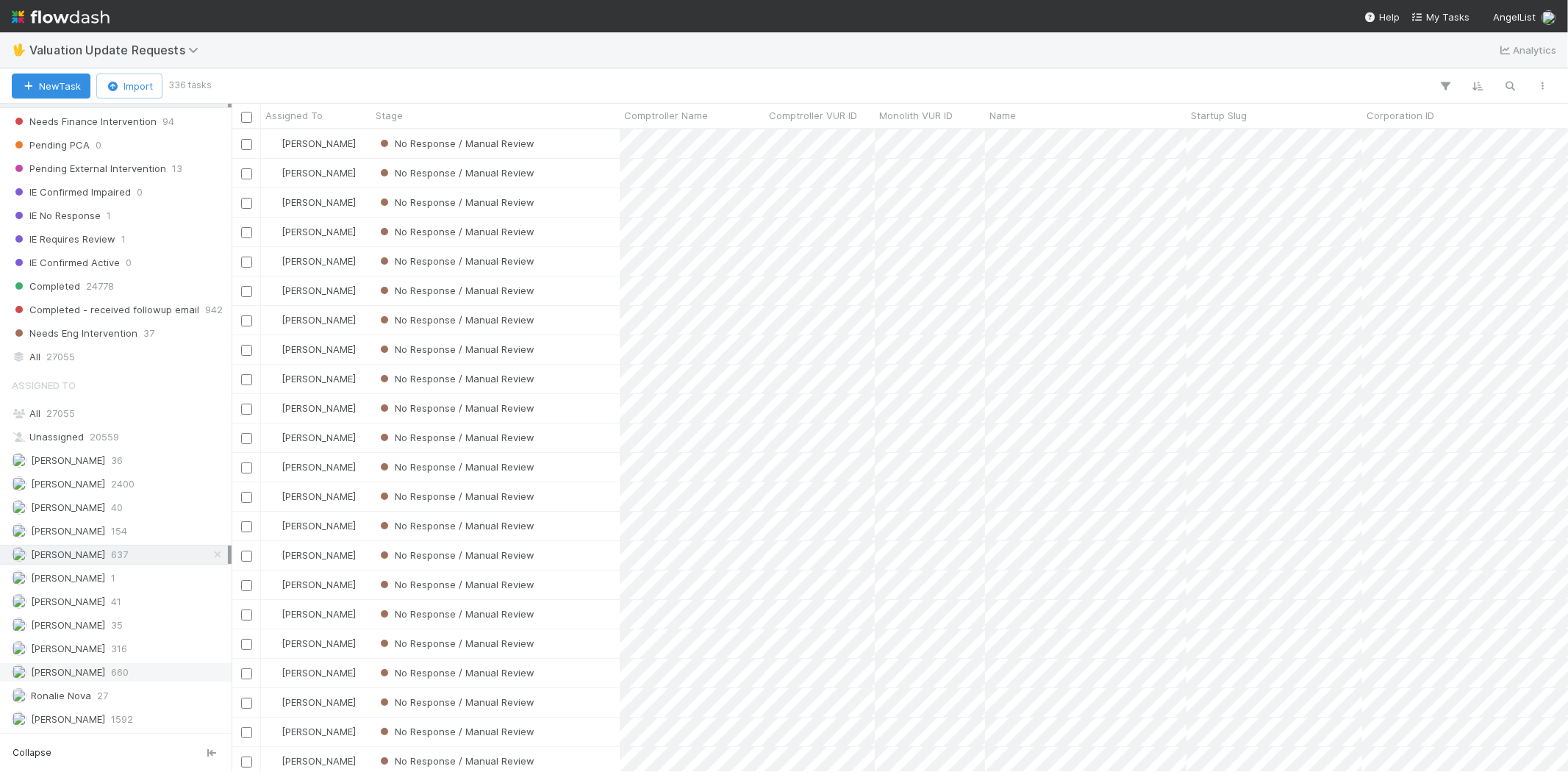
click at [109, 664] on div "[PERSON_NAME] 660" at bounding box center [120, 672] width 216 height 18
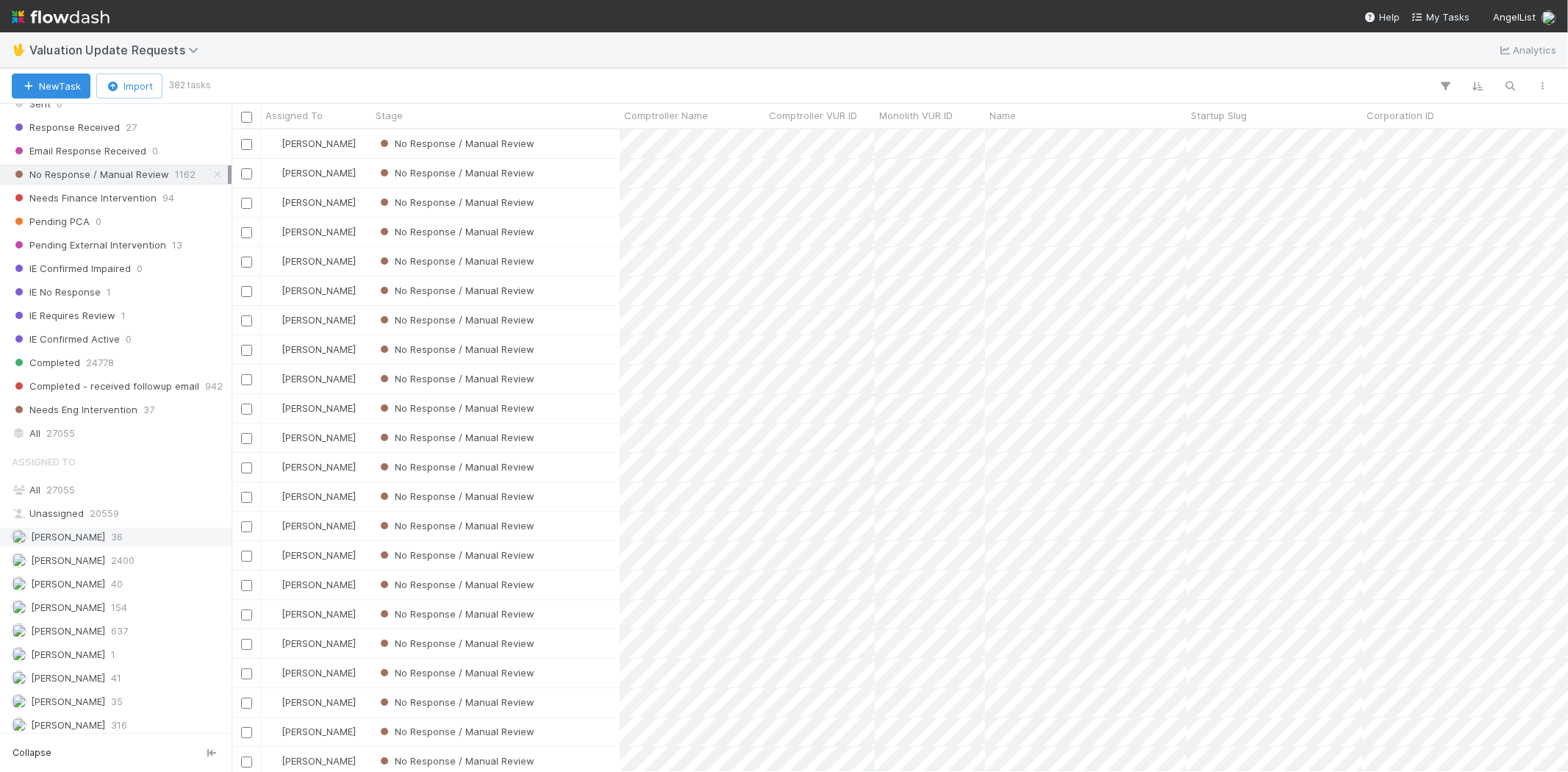
scroll to position [255, 0]
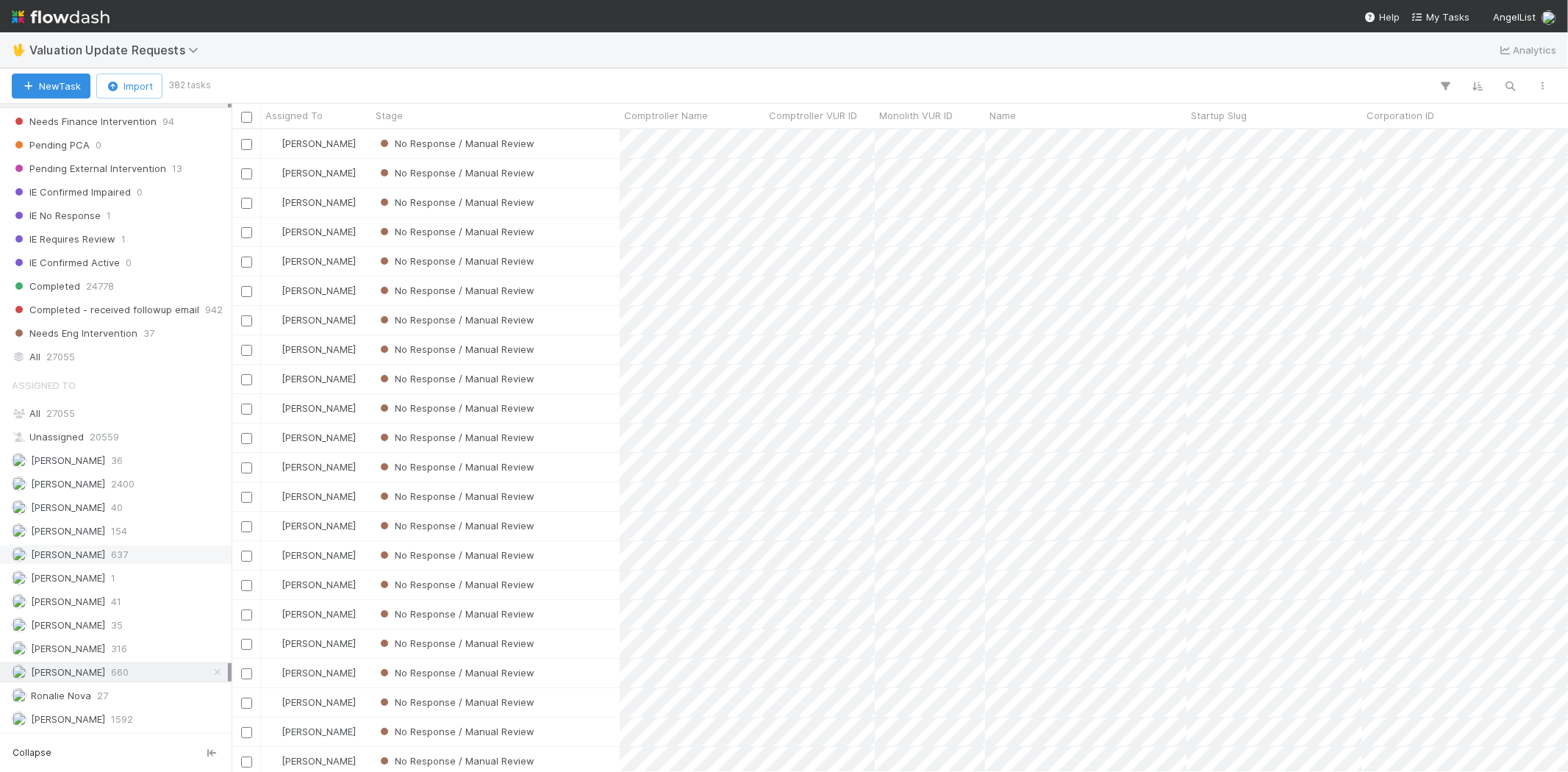
click at [128, 547] on span "637" at bounding box center [119, 554] width 17 height 18
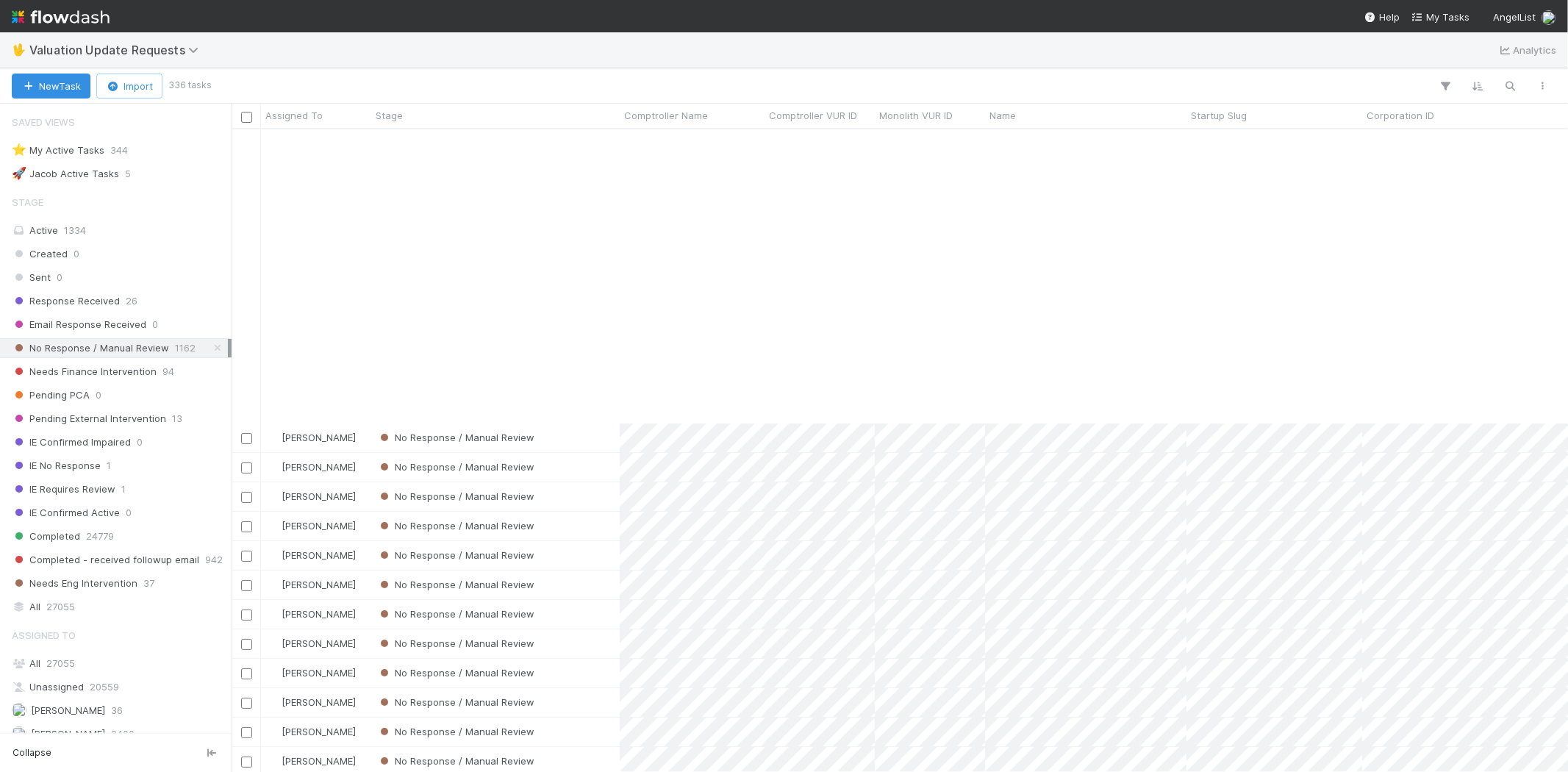
scroll to position [326, 0]
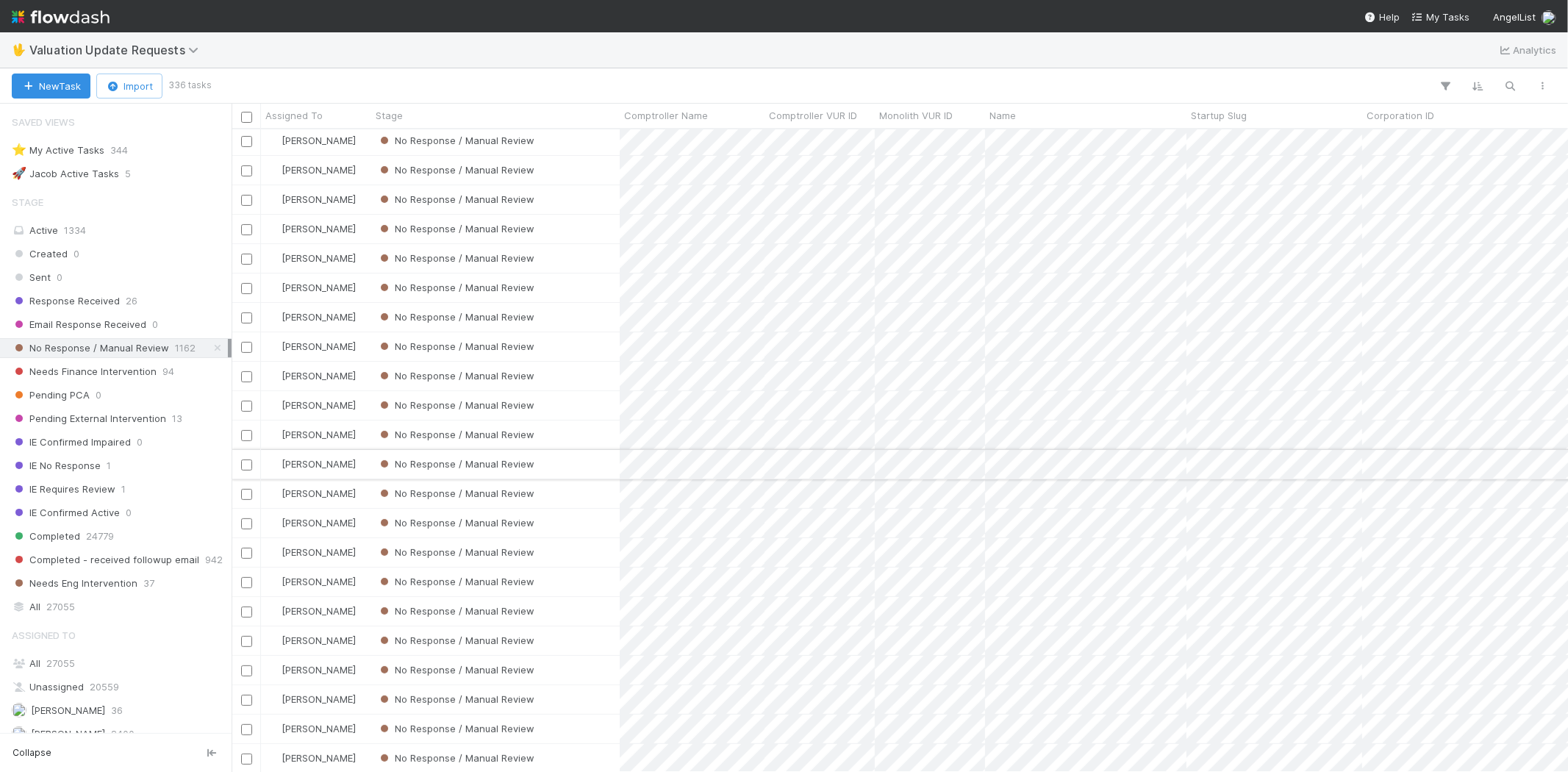
click at [571, 462] on div "No Response / Manual Review" at bounding box center [495, 464] width 248 height 29
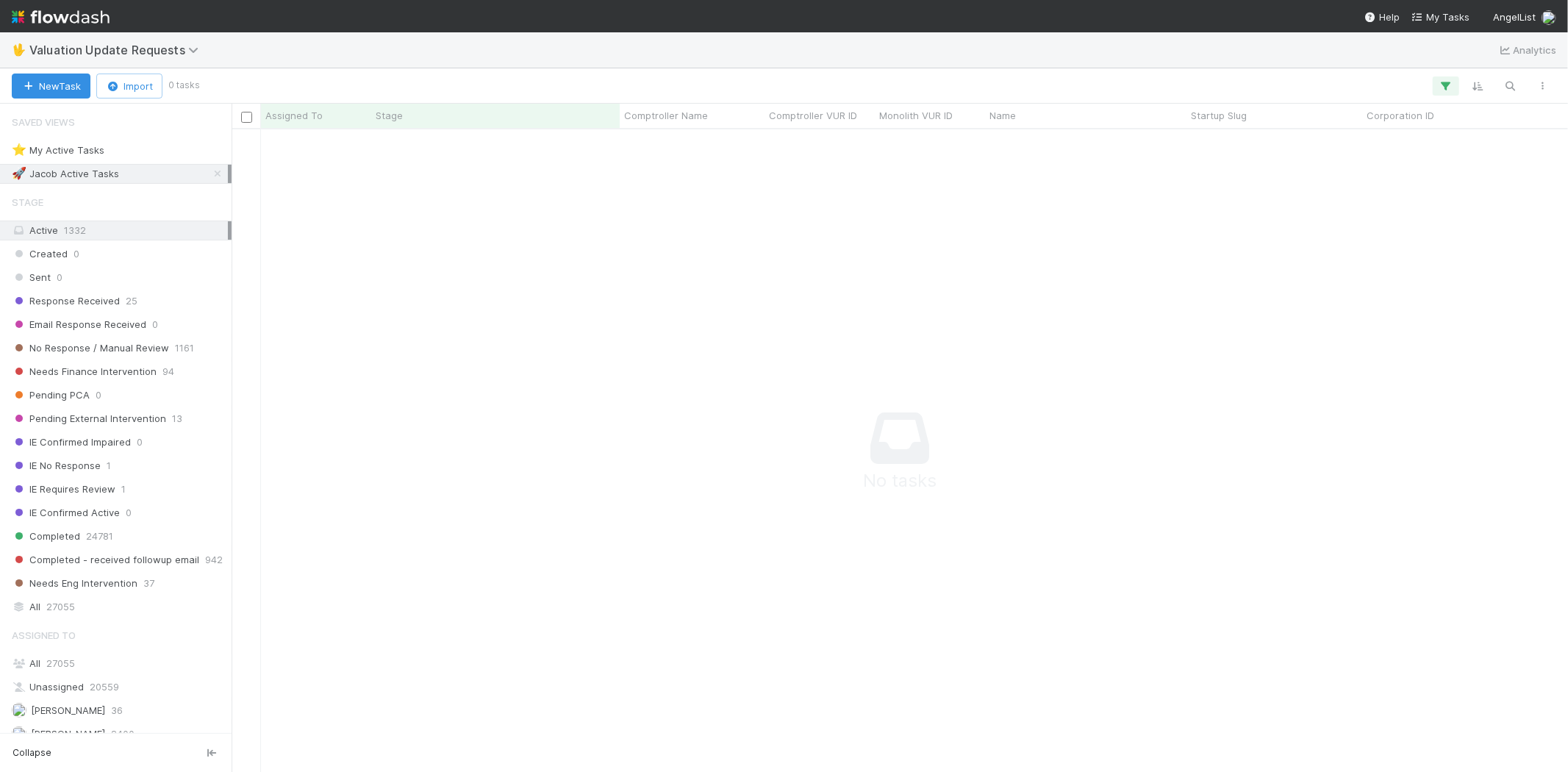
scroll to position [13, 13]
drag, startPoint x: 644, startPoint y: 323, endPoint x: 667, endPoint y: 305, distance: 29.2
click at [1447, 82] on icon "button" at bounding box center [1446, 86] width 14 height 14
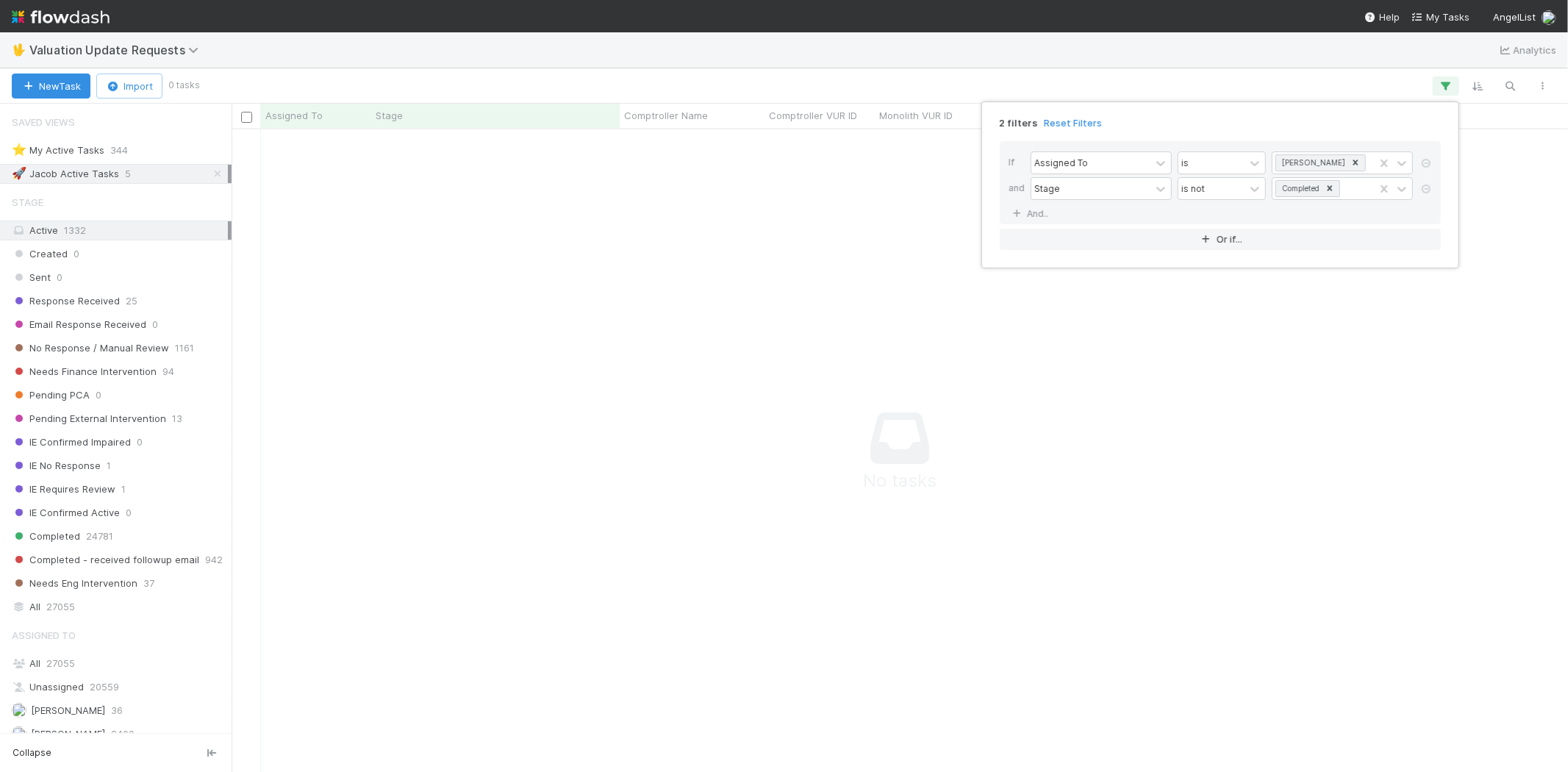
click at [1069, 119] on link "Reset Filters" at bounding box center [1073, 123] width 58 height 13
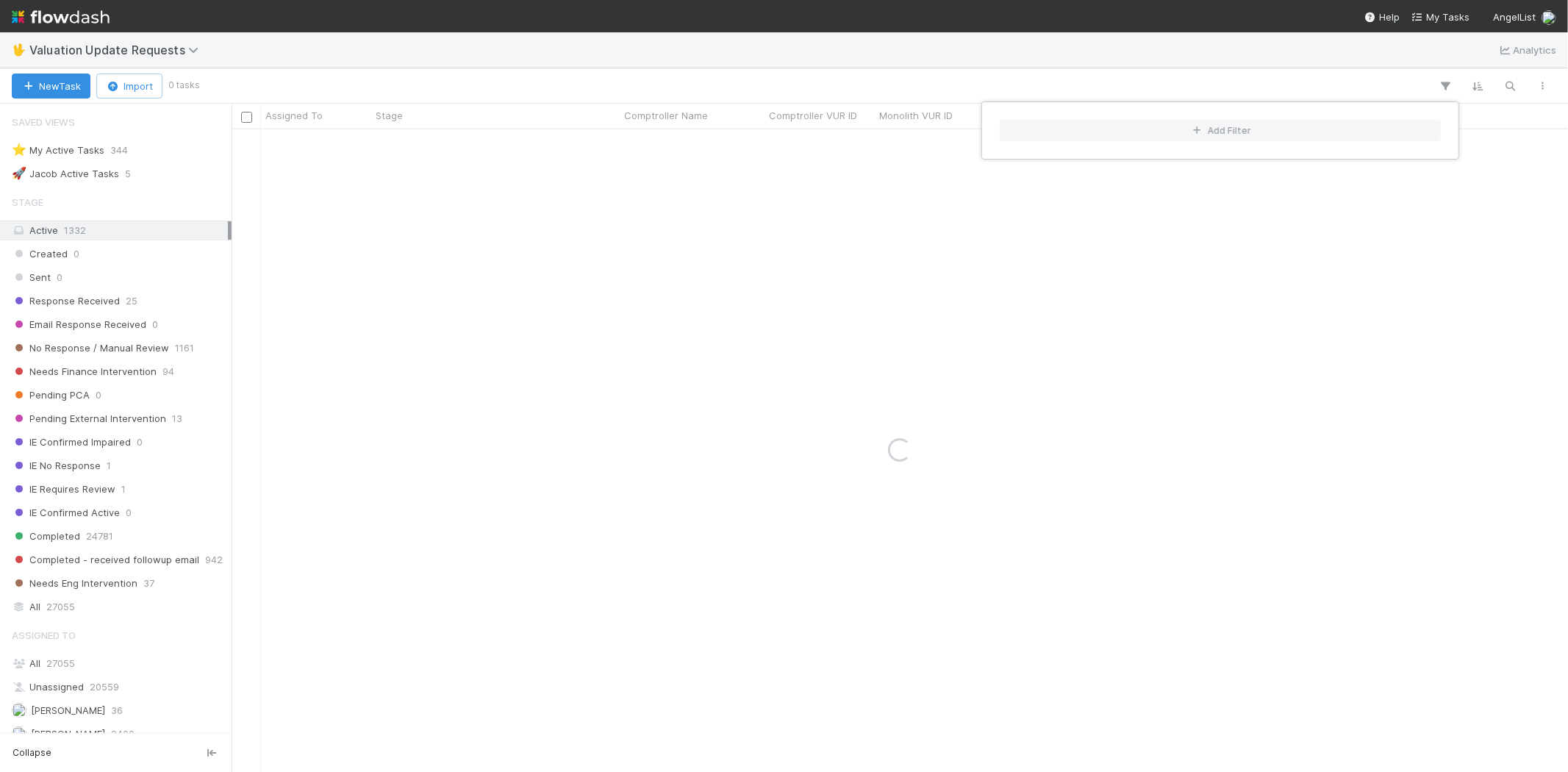
click at [804, 74] on div "Add Filter" at bounding box center [784, 386] width 1568 height 772
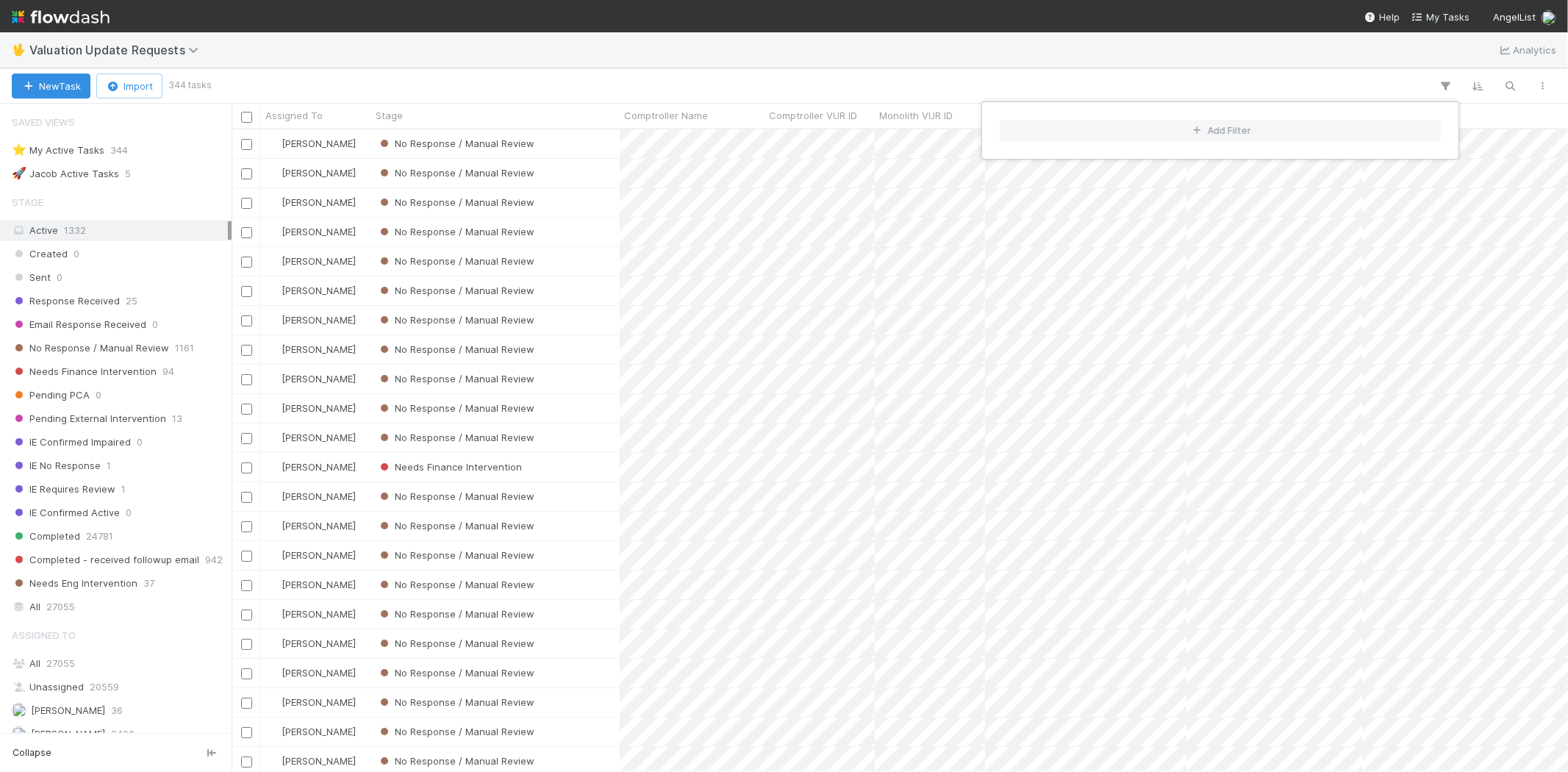
scroll to position [630, 1324]
click at [92, 366] on div "Add Filter" at bounding box center [784, 386] width 1568 height 772
click at [106, 354] on span "No Response / Manual Review" at bounding box center [90, 347] width 158 height 18
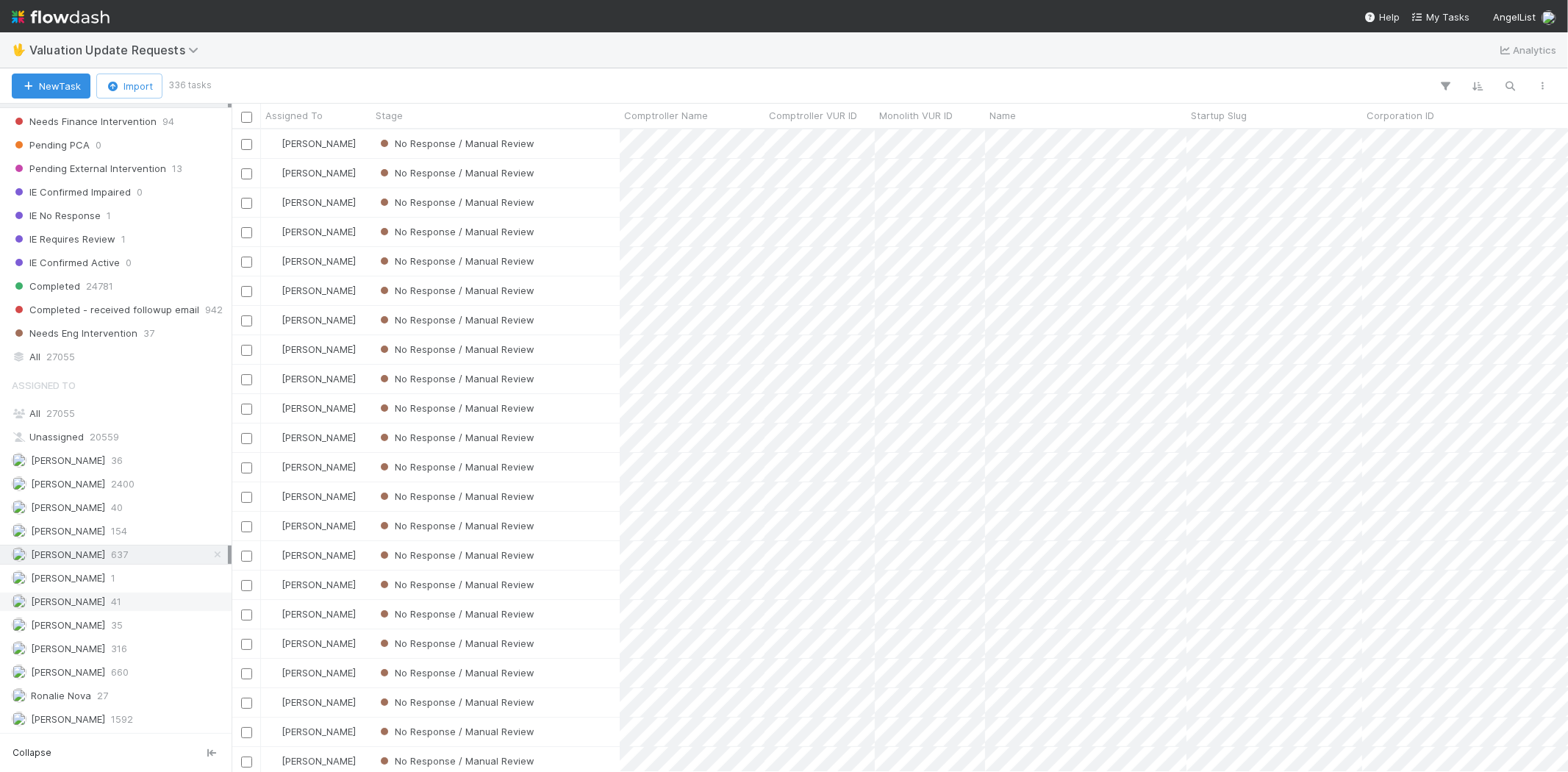
scroll to position [630, 1324]
click at [81, 672] on span "Michael Capilitan" at bounding box center [68, 671] width 74 height 12
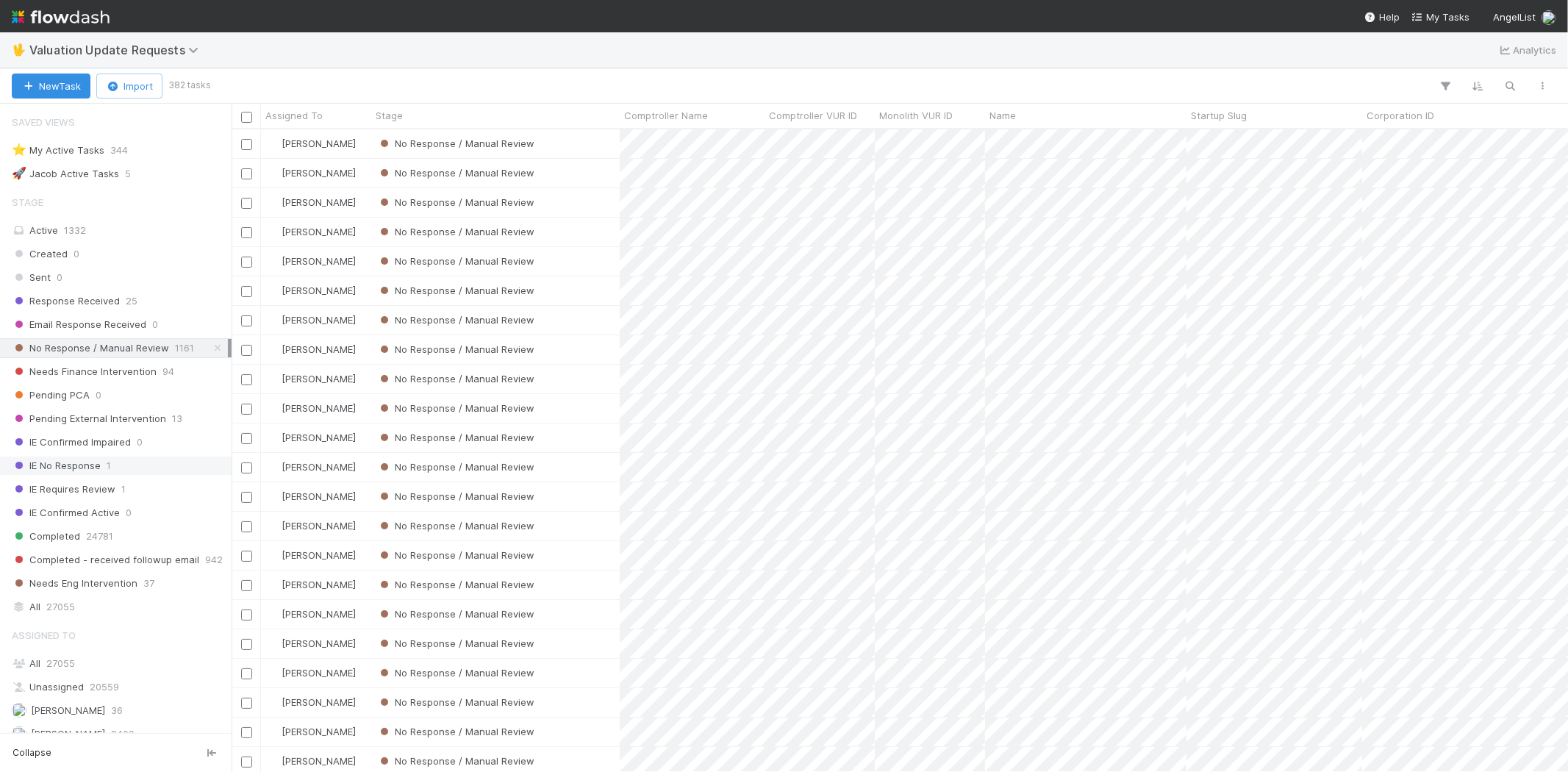
scroll to position [163, 0]
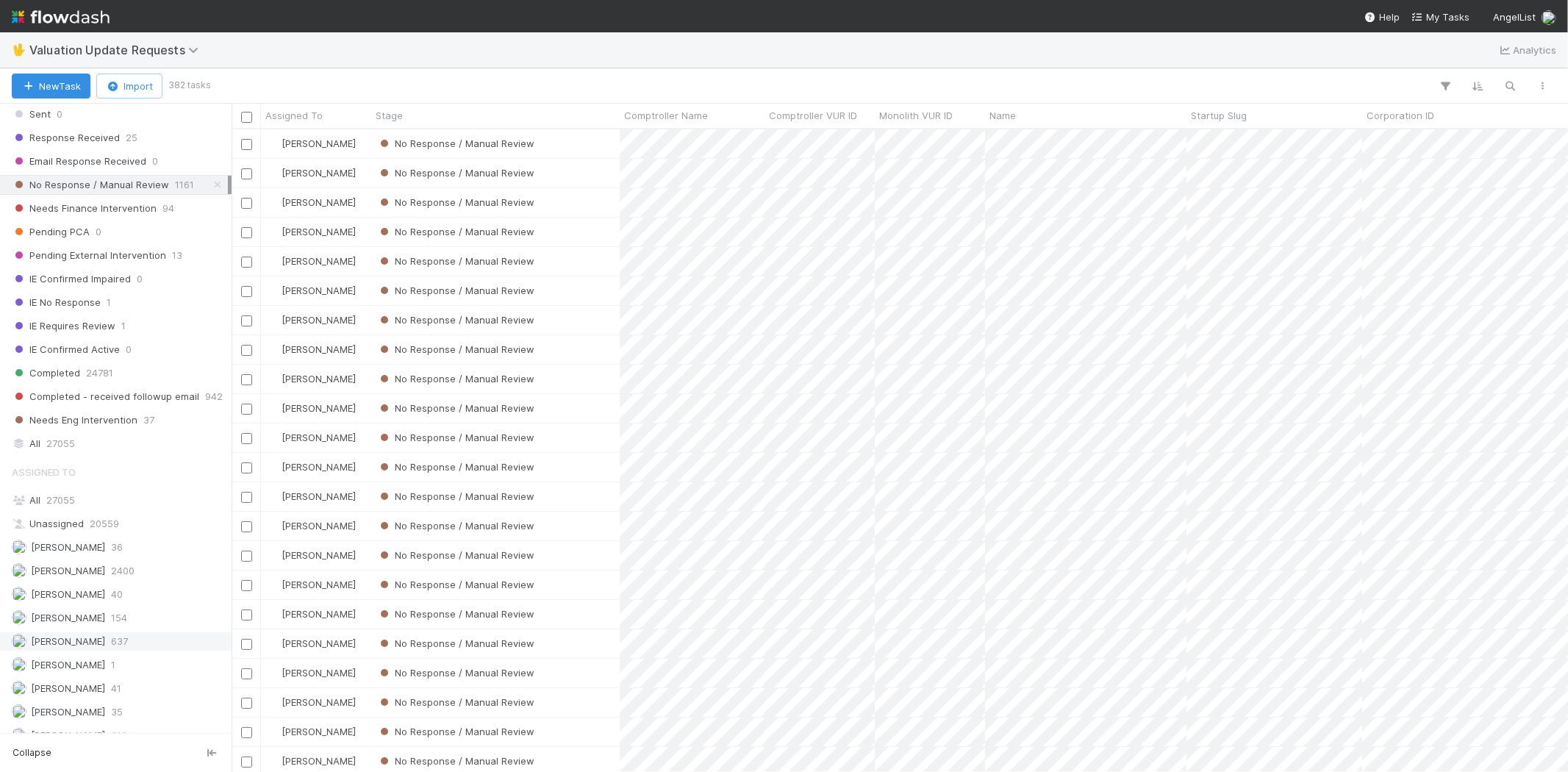
click at [105, 646] on span "[PERSON_NAME]" at bounding box center [68, 641] width 74 height 12
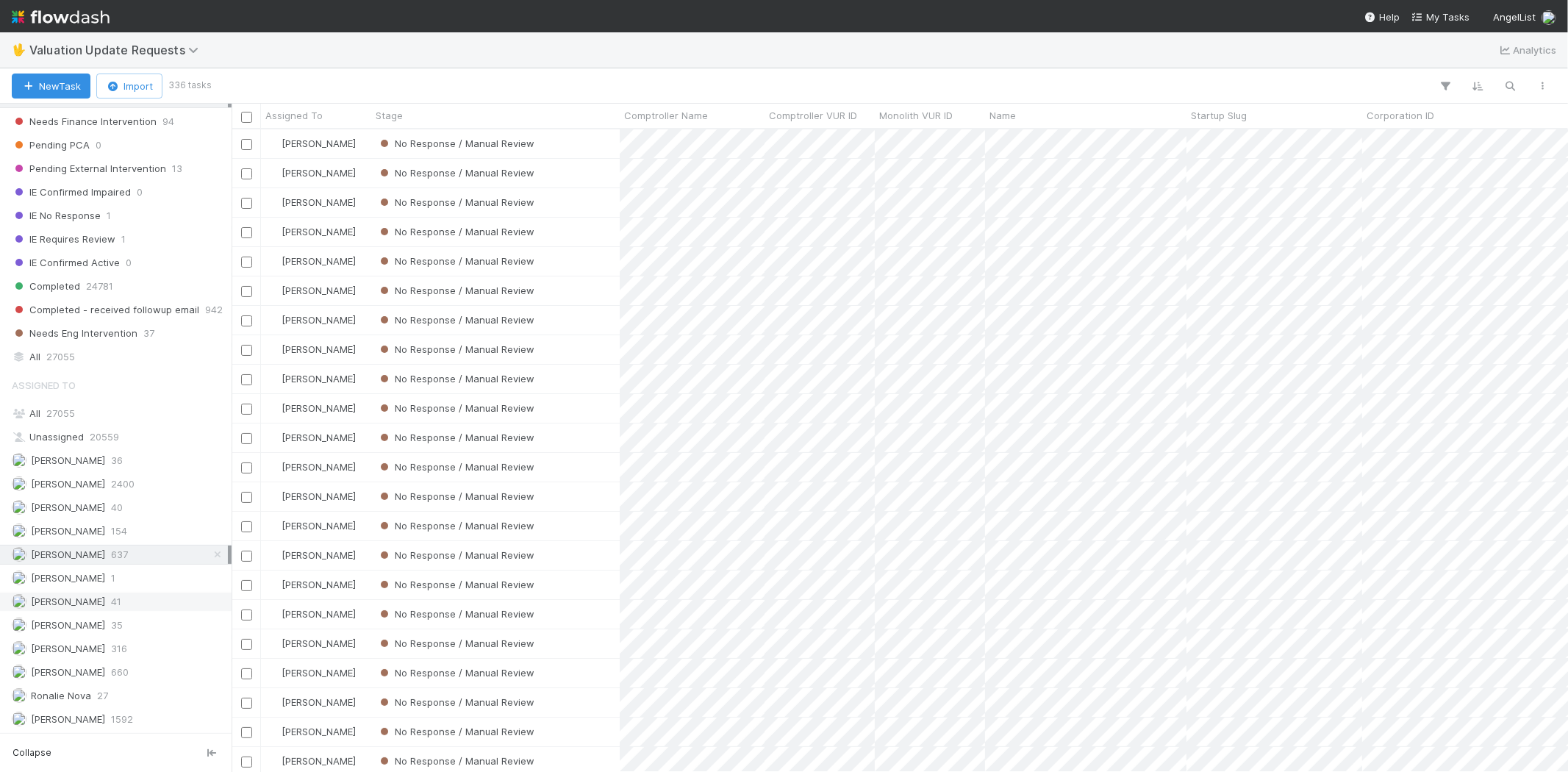
scroll to position [255, 0]
click at [105, 672] on span "Michael Capilitan" at bounding box center [58, 672] width 94 height 18
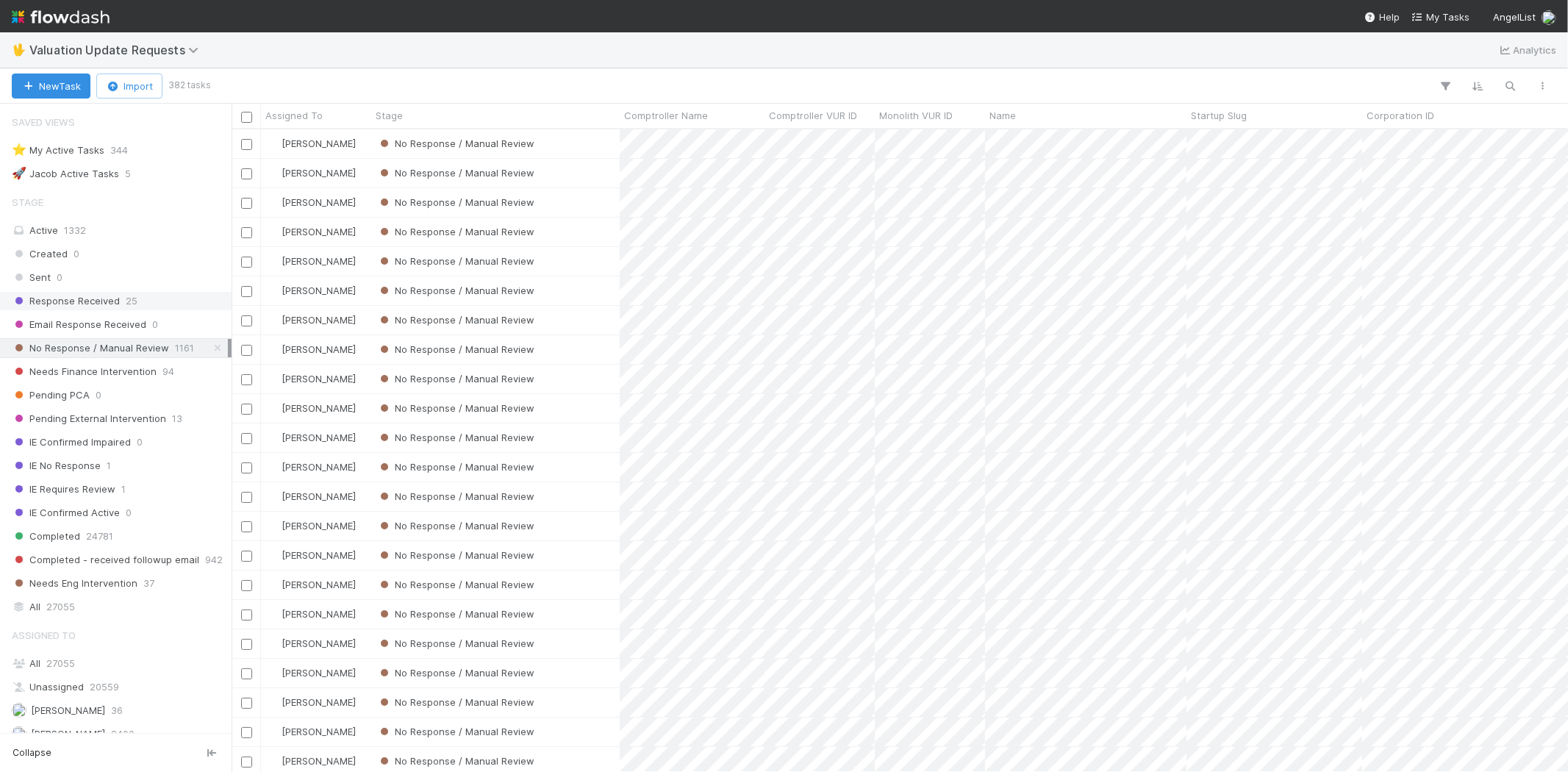
click at [91, 300] on span "Response Received" at bounding box center [66, 301] width 108 height 18
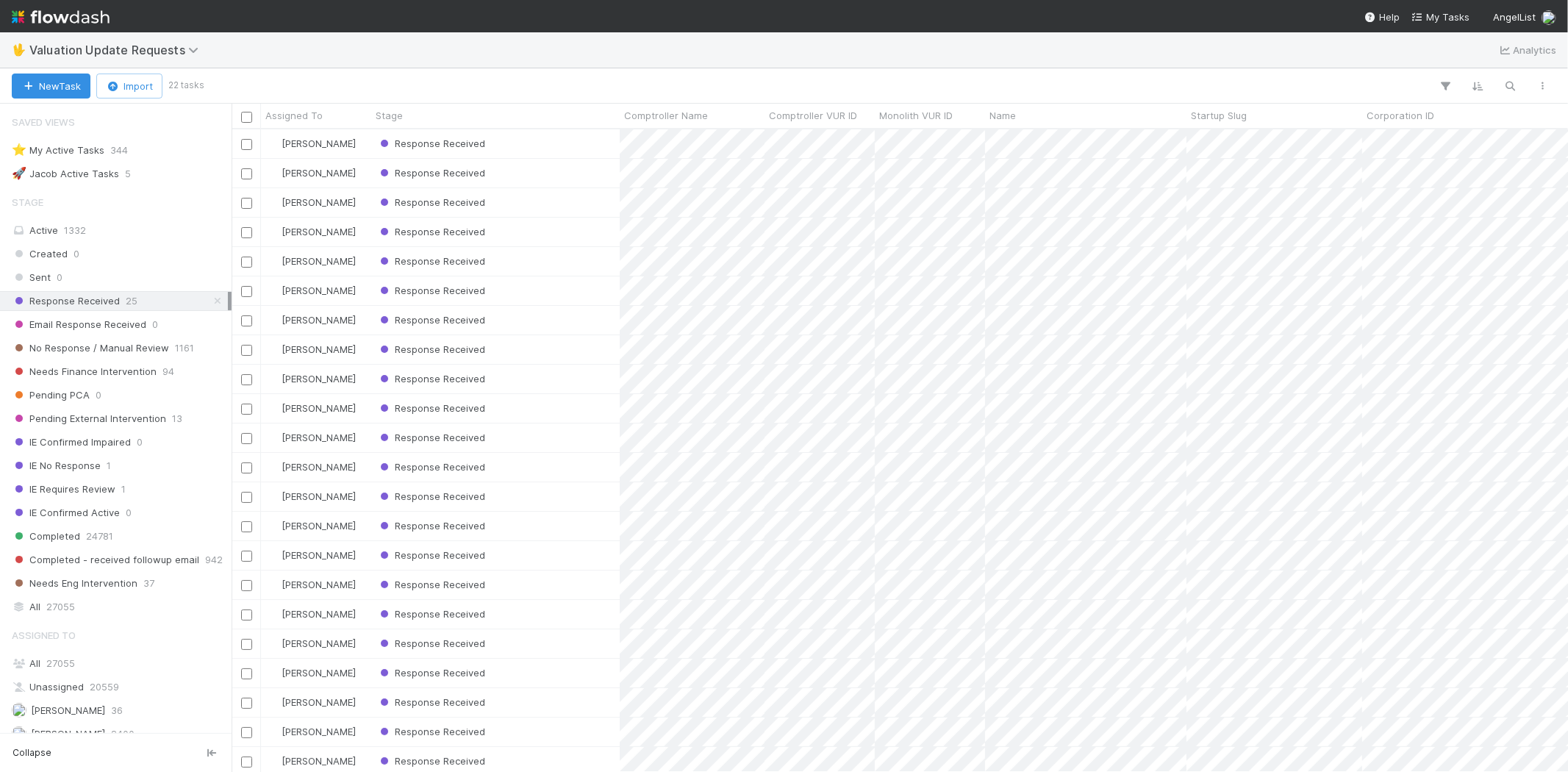
scroll to position [630, 1324]
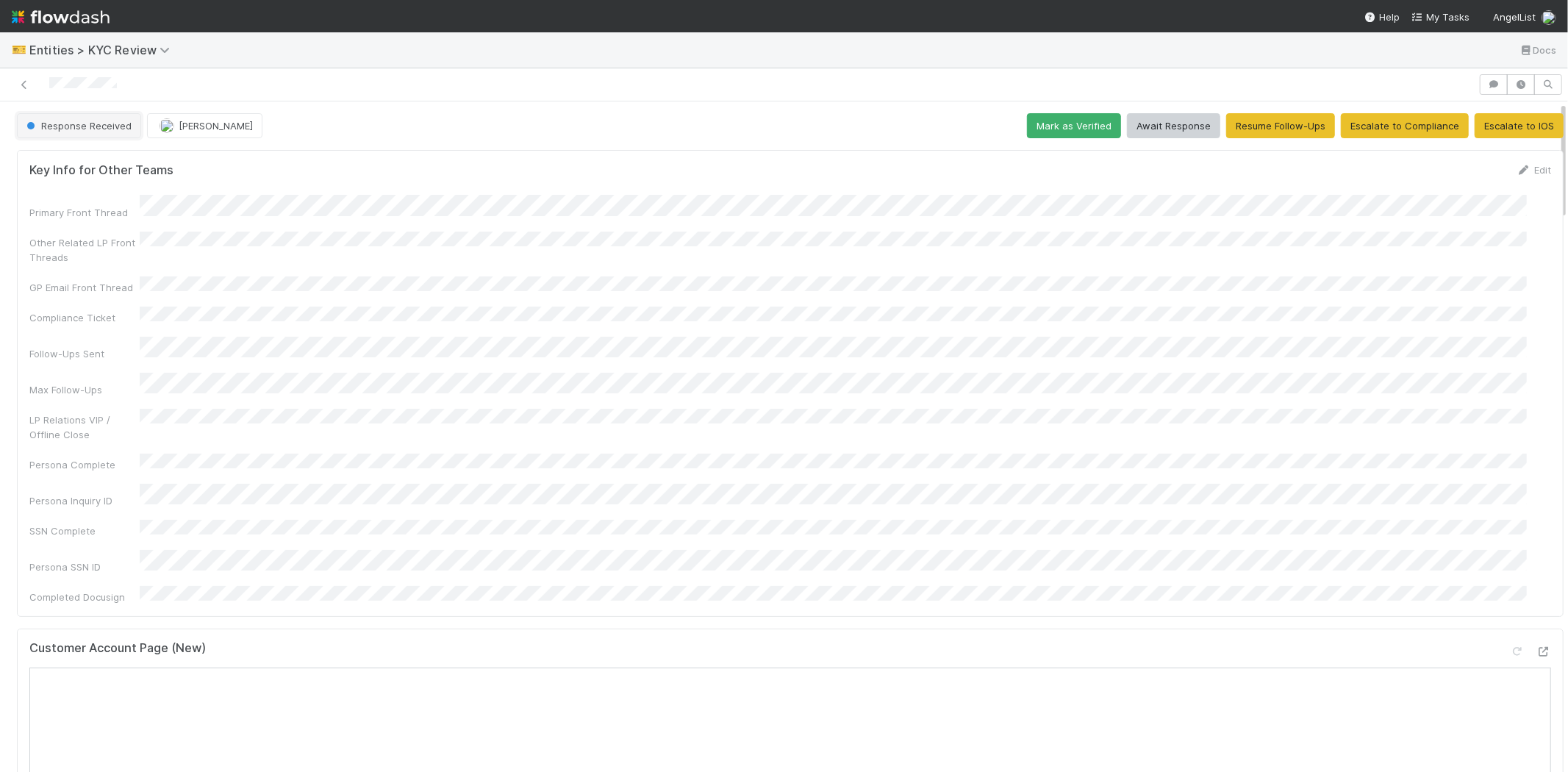
click at [94, 120] on span "Response Received" at bounding box center [77, 126] width 108 height 12
click at [194, 302] on div at bounding box center [784, 386] width 1568 height 772
click at [69, 122] on span "Response Received" at bounding box center [77, 126] width 108 height 12
click at [106, 150] on div "Needs Review" at bounding box center [115, 162] width 207 height 26
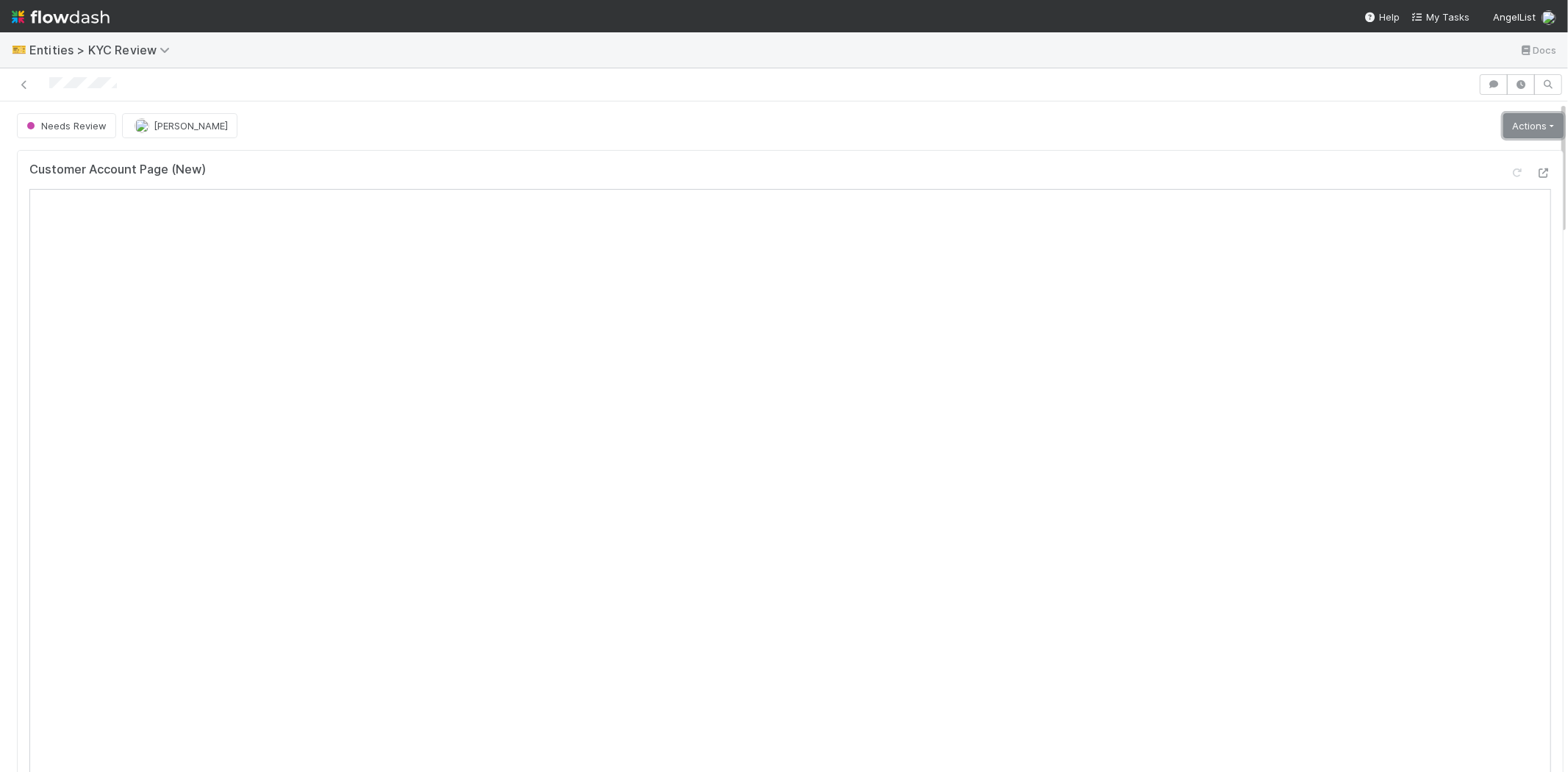
click at [1510, 121] on link "Actions" at bounding box center [1534, 125] width 60 height 25
click at [1445, 262] on button "Select Template [New]" at bounding box center [1485, 259] width 162 height 21
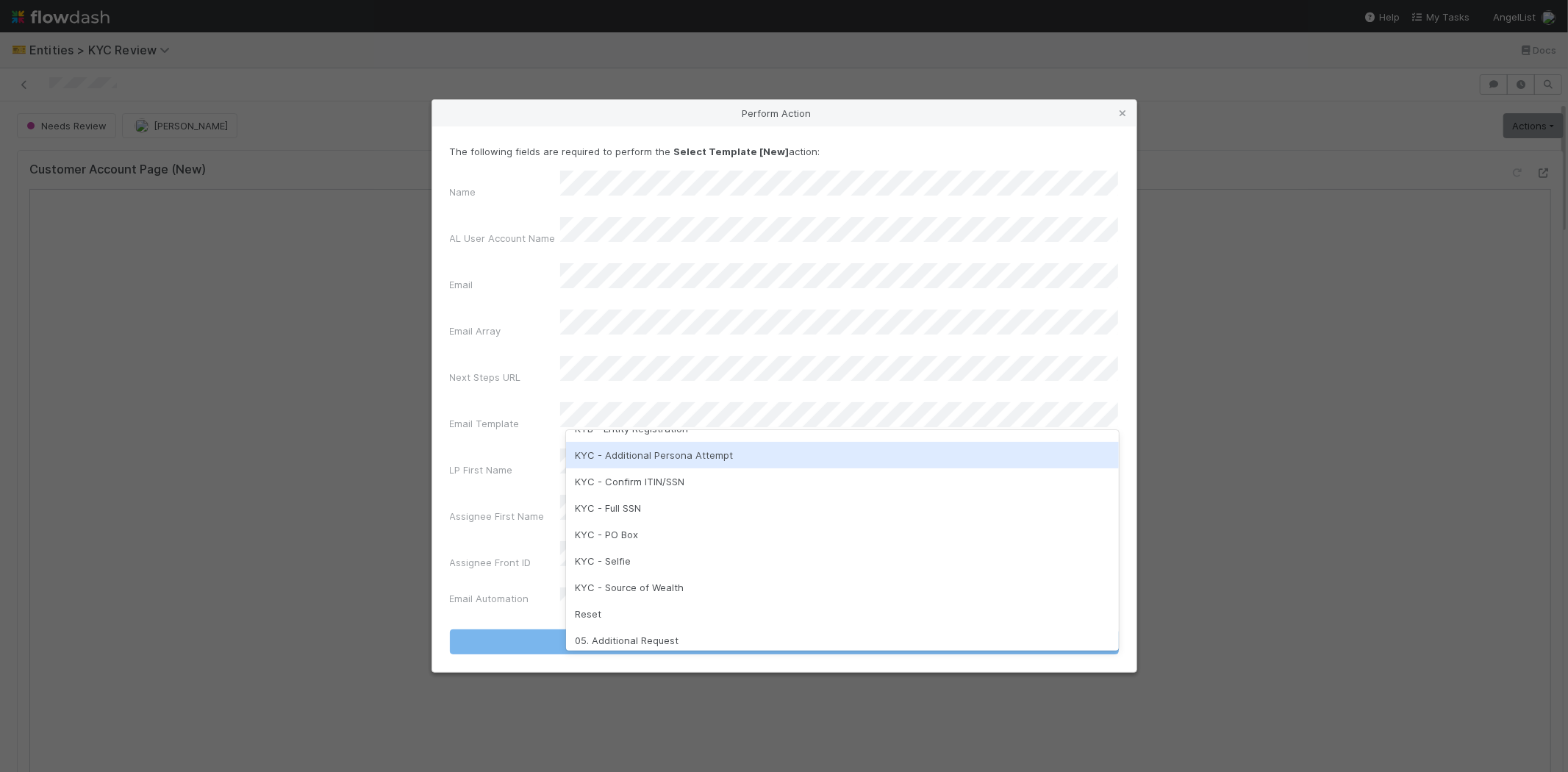
scroll to position [366, 0]
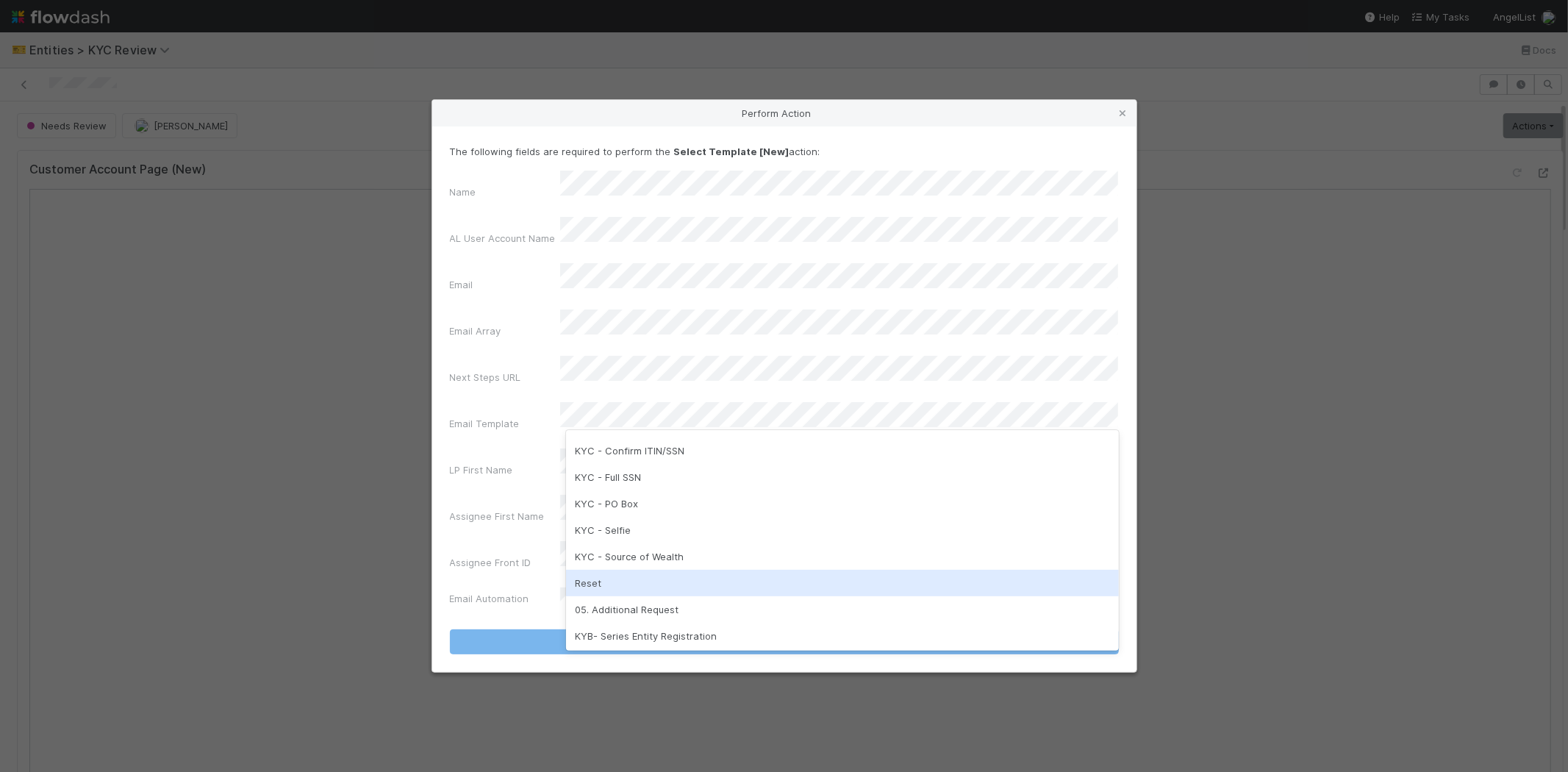
click at [601, 579] on div "Reset" at bounding box center [842, 582] width 553 height 26
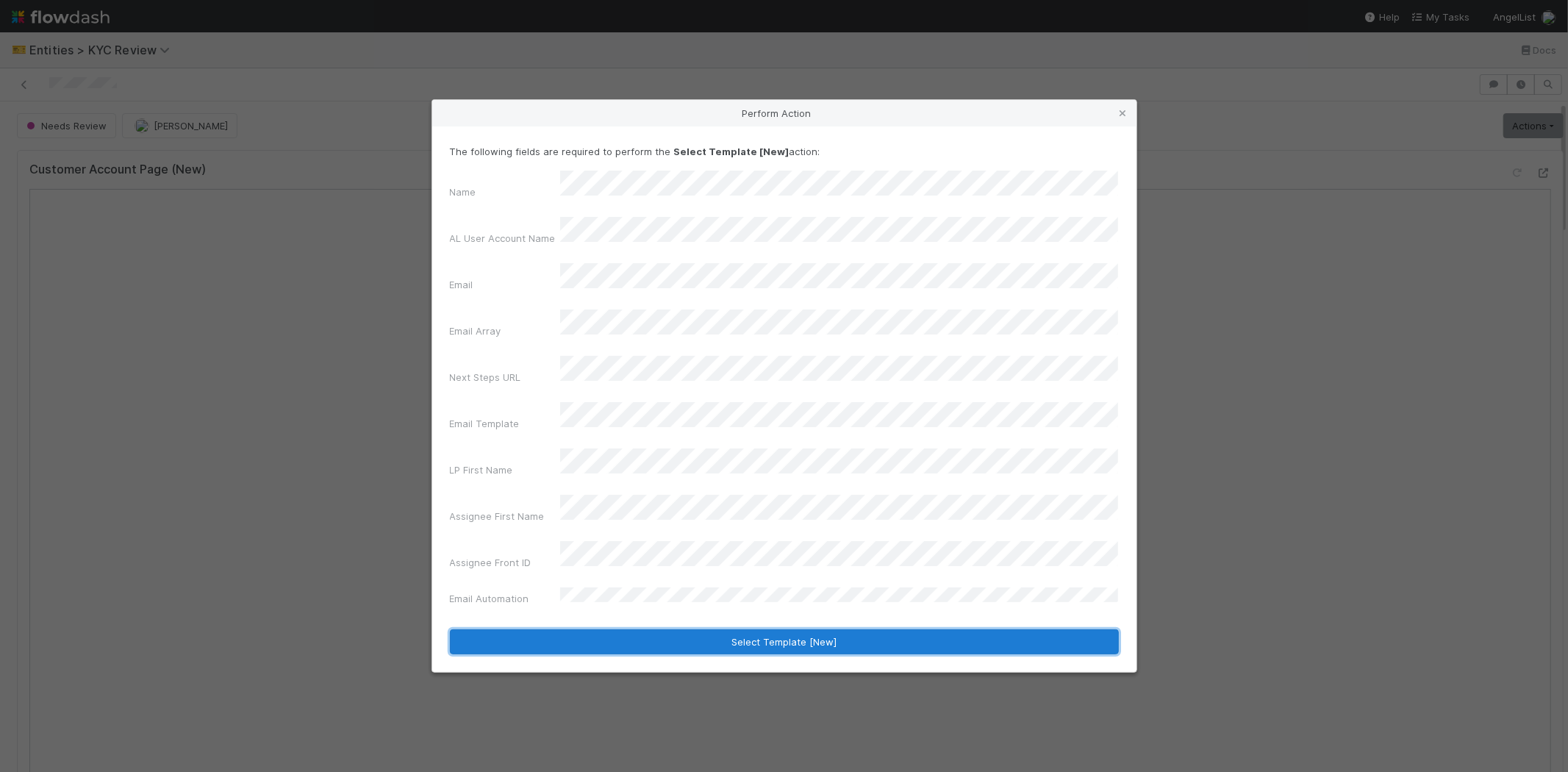
click at [532, 629] on button "Select Template [New]" at bounding box center [784, 641] width 669 height 25
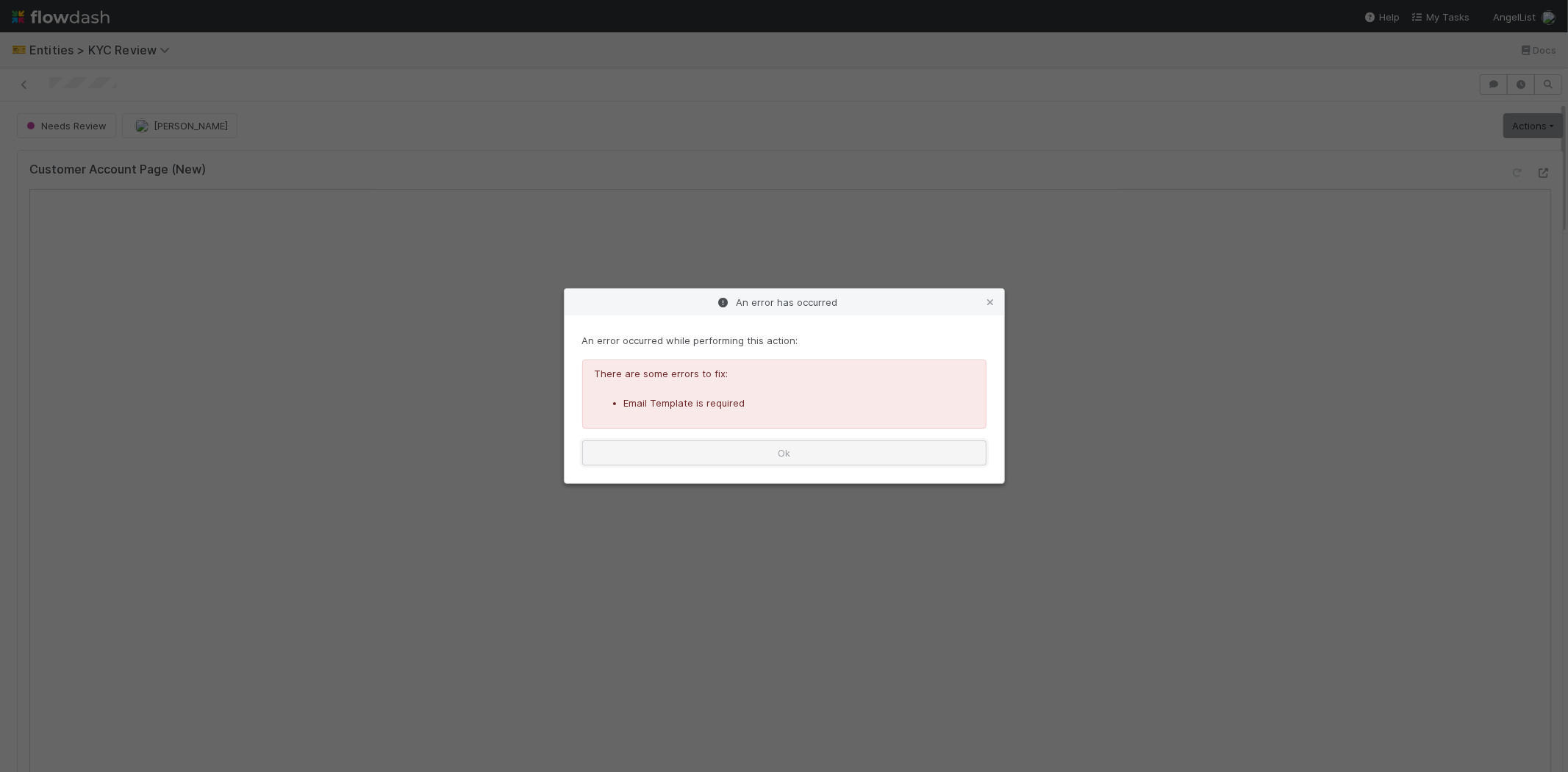
click at [820, 451] on button "Ok" at bounding box center [784, 452] width 404 height 25
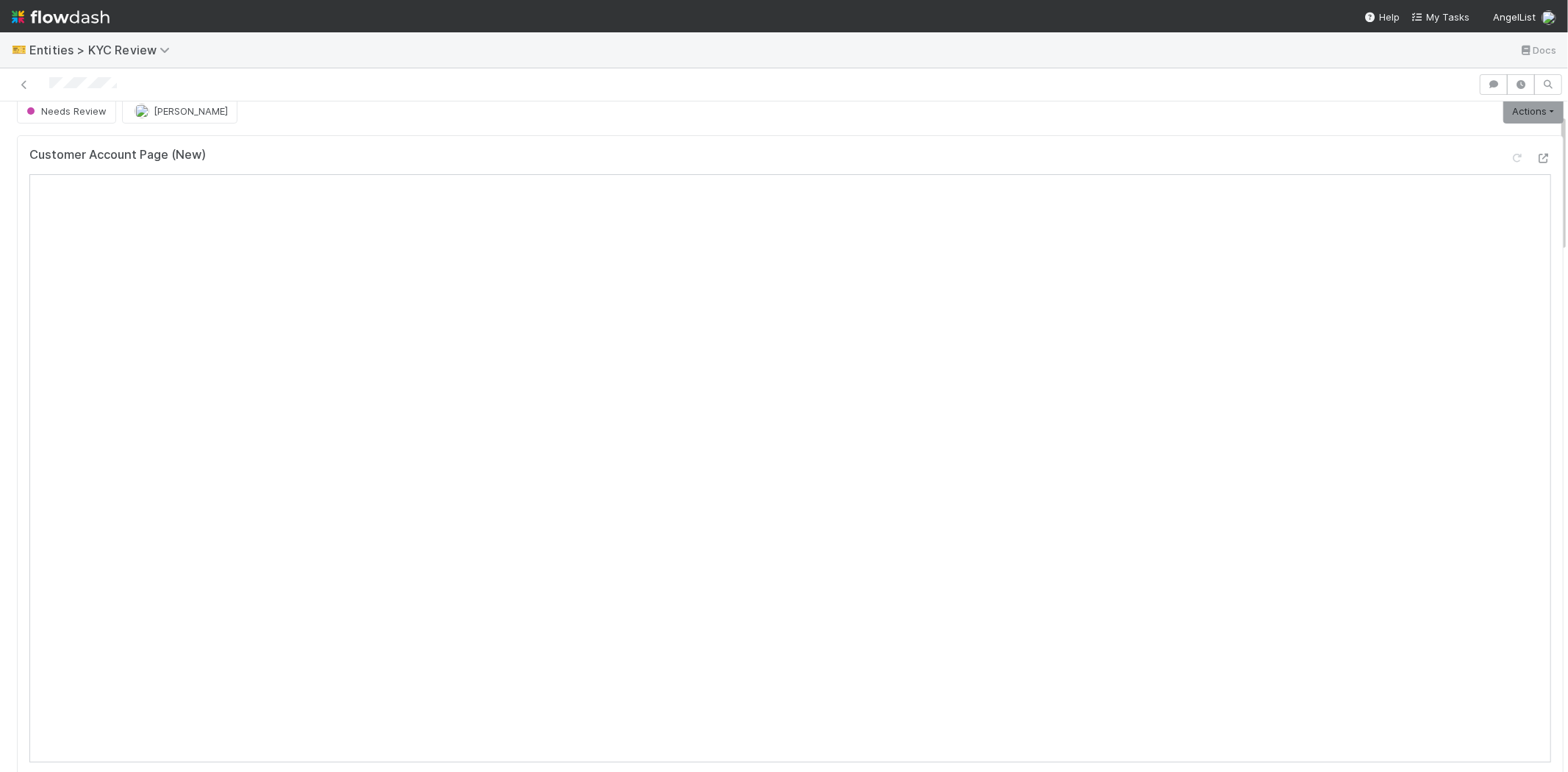
scroll to position [0, 0]
click at [1518, 122] on link "Actions" at bounding box center [1534, 125] width 60 height 25
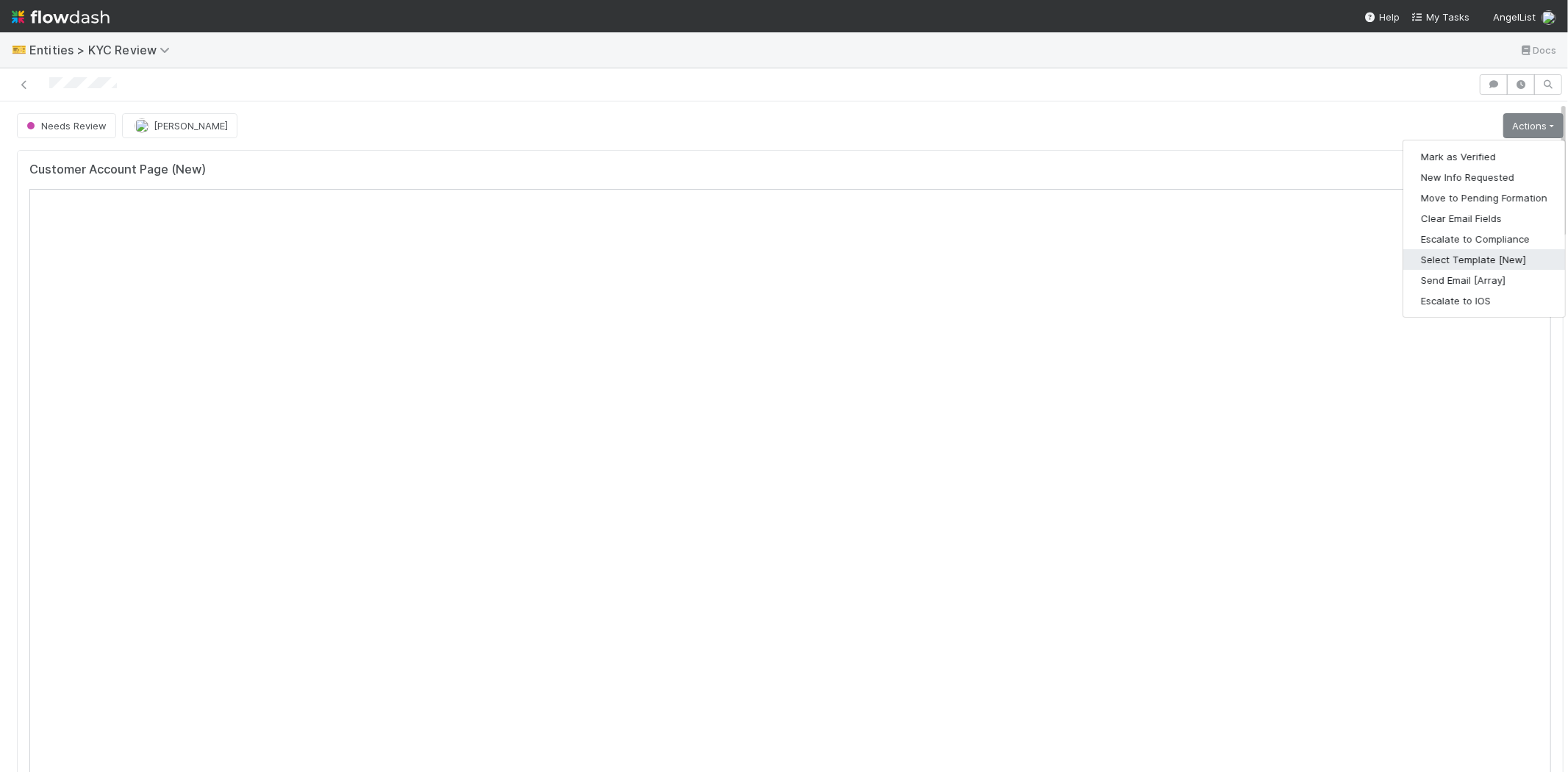
click at [1414, 261] on button "Select Template [New]" at bounding box center [1485, 259] width 162 height 21
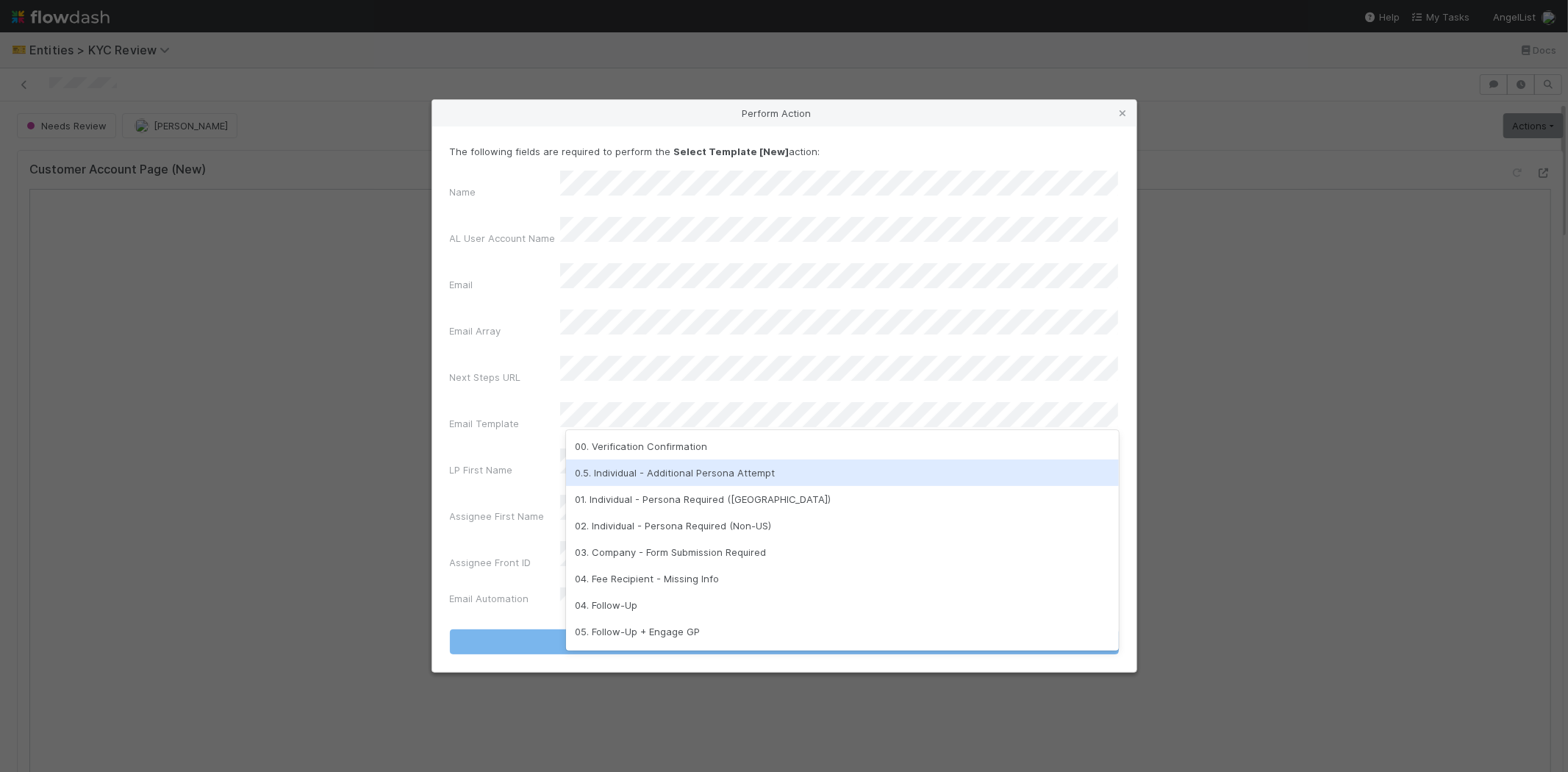
click at [615, 473] on div "0.5. Individual - Additional Persona Attempt" at bounding box center [842, 472] width 553 height 26
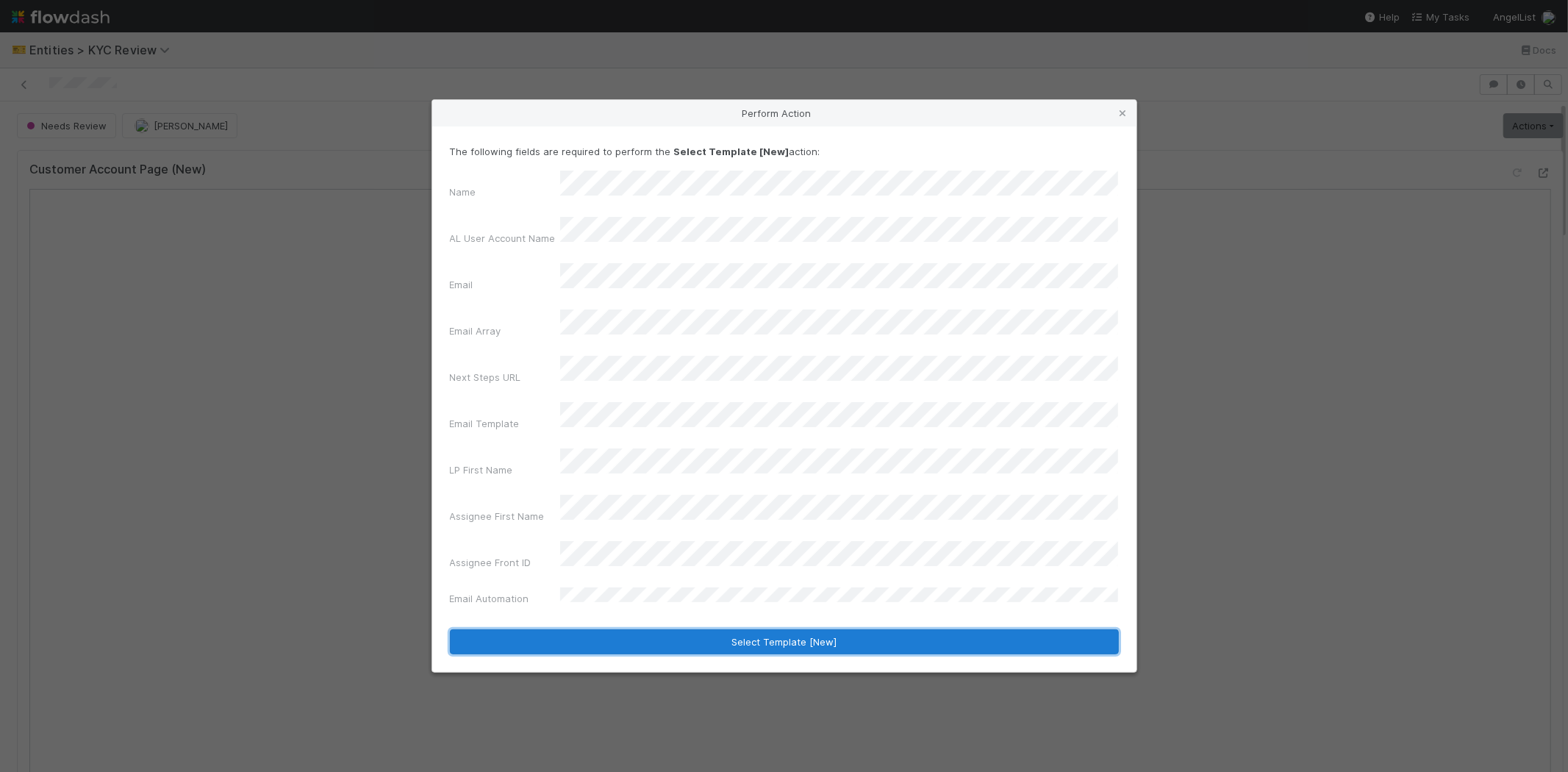
click at [555, 629] on button "Select Template [New]" at bounding box center [784, 641] width 669 height 25
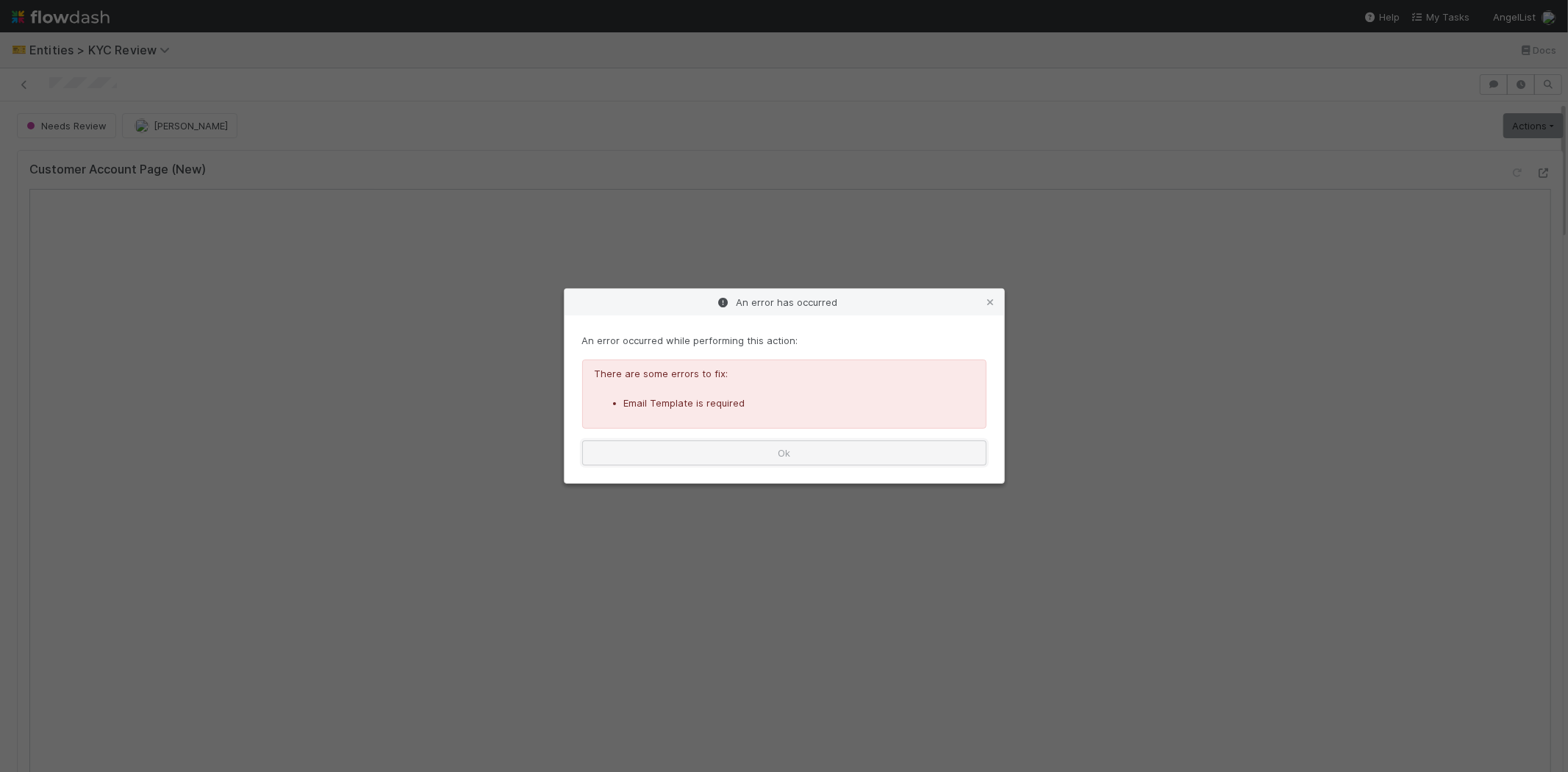
click at [791, 450] on button "Ok" at bounding box center [784, 452] width 404 height 25
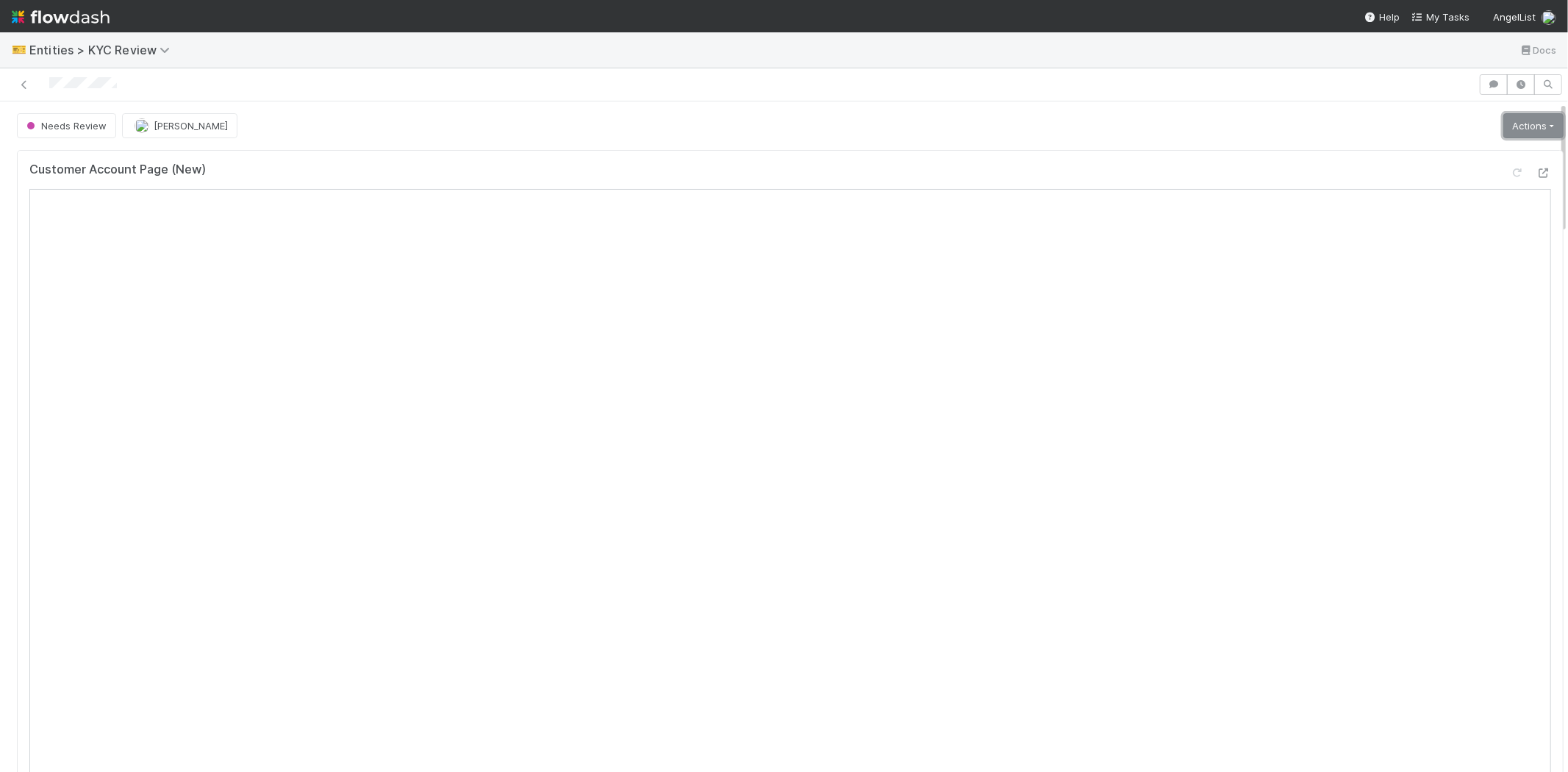
click at [1504, 130] on link "Actions" at bounding box center [1534, 125] width 60 height 25
click at [90, 122] on span "Needs Review" at bounding box center [65, 126] width 83 height 12
click at [104, 154] on div "Response Received" at bounding box center [115, 162] width 207 height 26
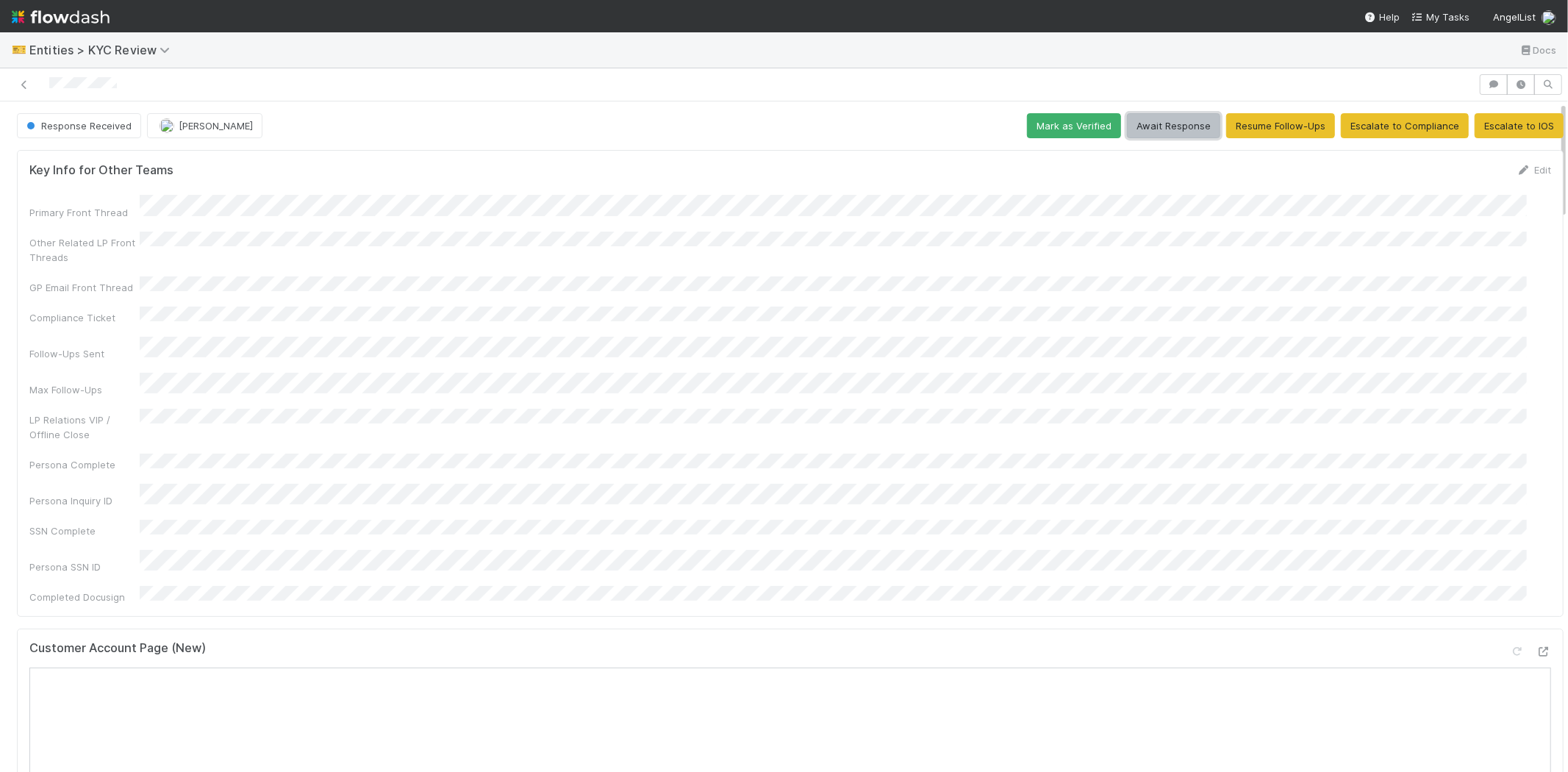
click at [1143, 132] on button "Await Response" at bounding box center [1173, 125] width 94 height 25
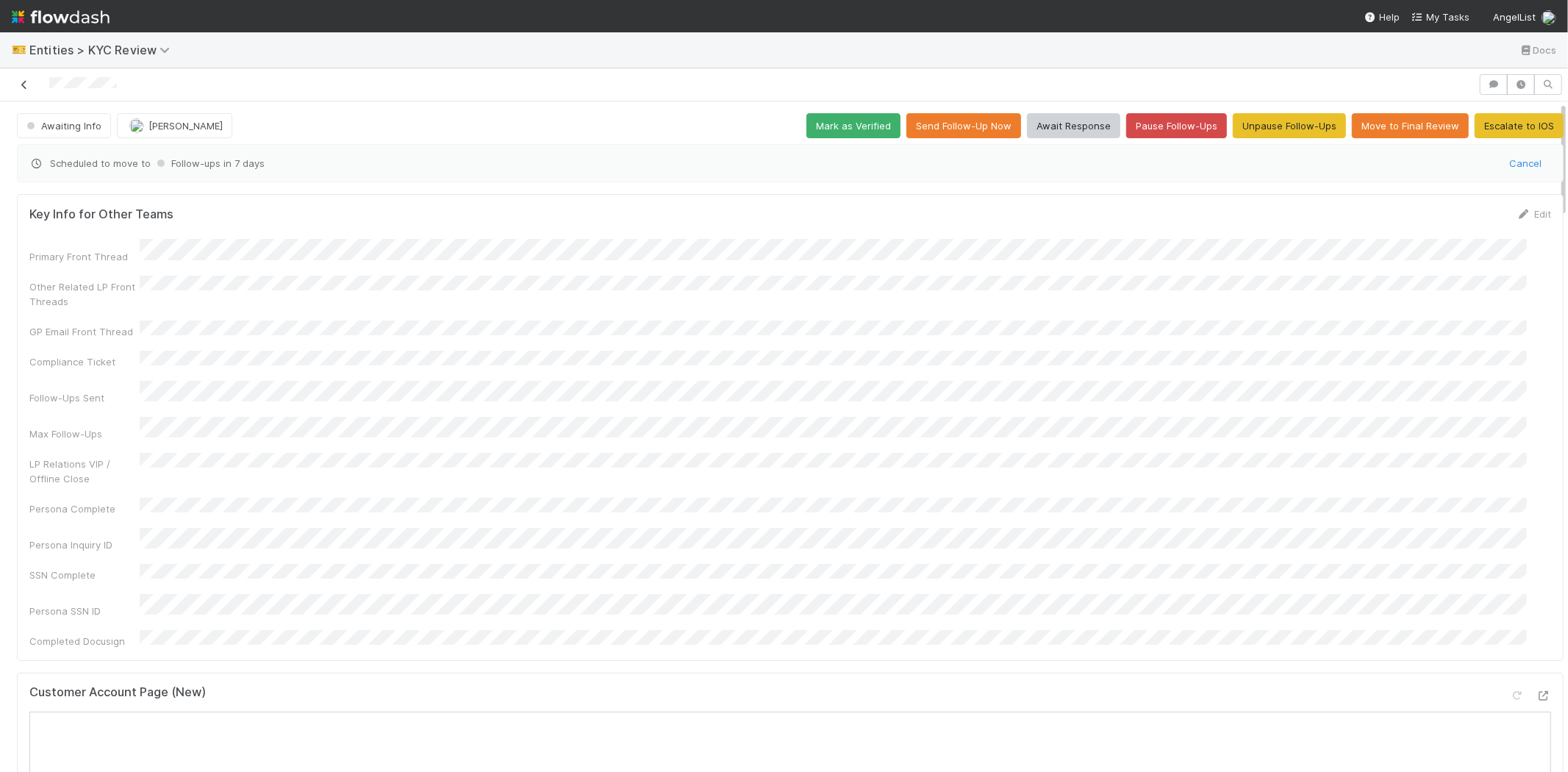
click at [22, 82] on icon at bounding box center [24, 85] width 14 height 10
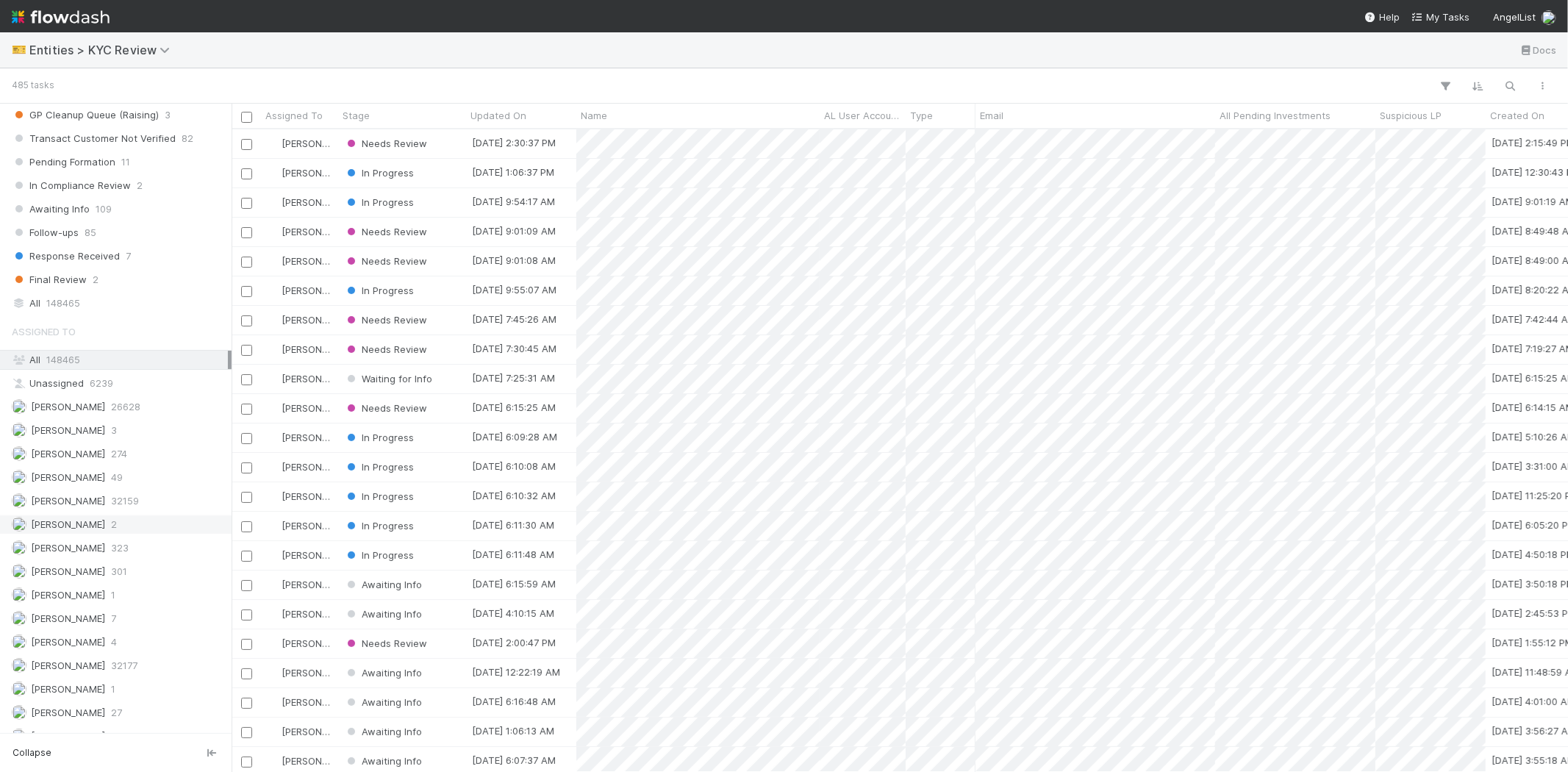
scroll to position [1061, 0]
click at [122, 552] on div "[PERSON_NAME] 301" at bounding box center [120, 542] width 216 height 18
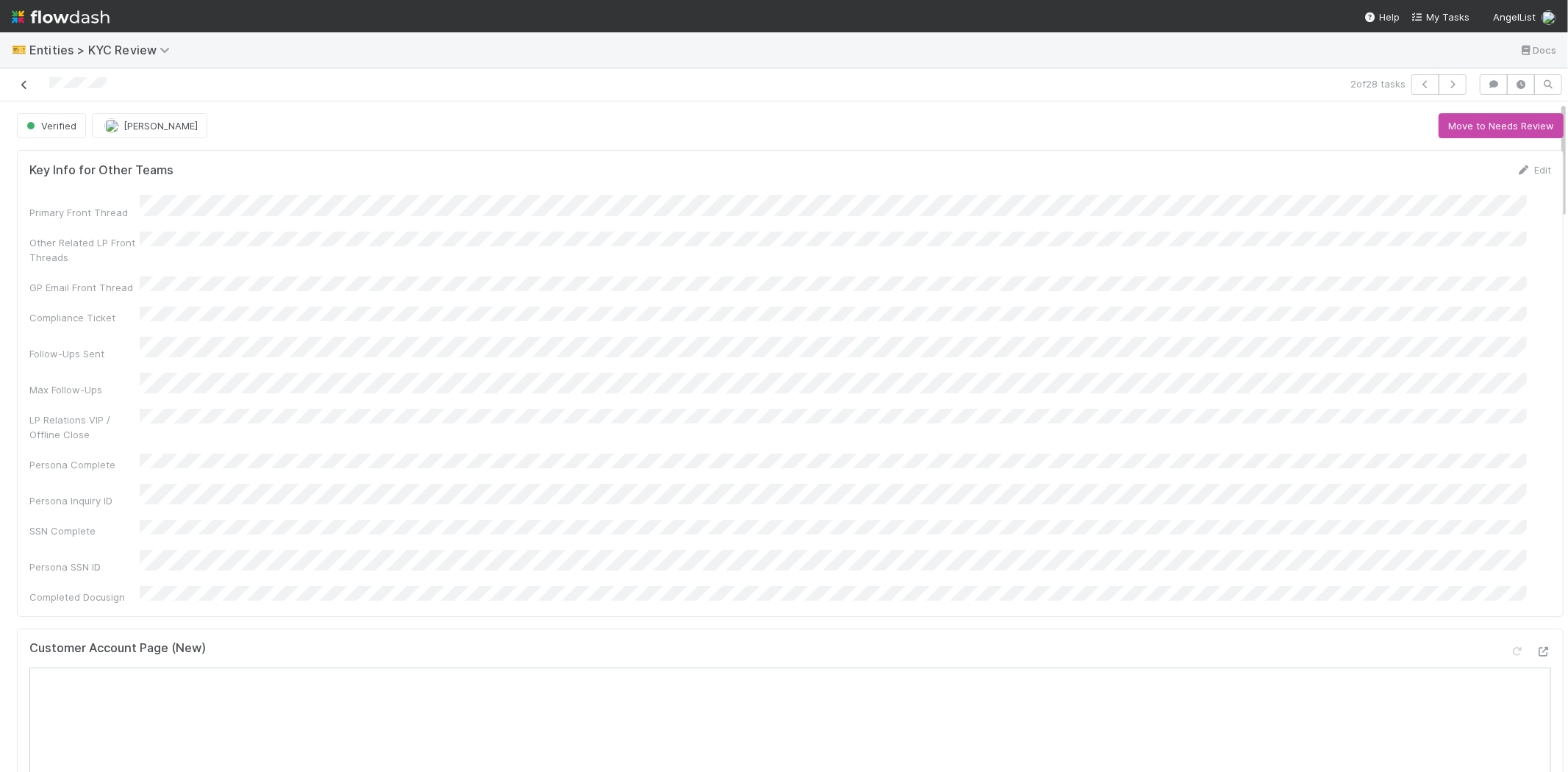
click at [25, 80] on icon at bounding box center [24, 85] width 14 height 10
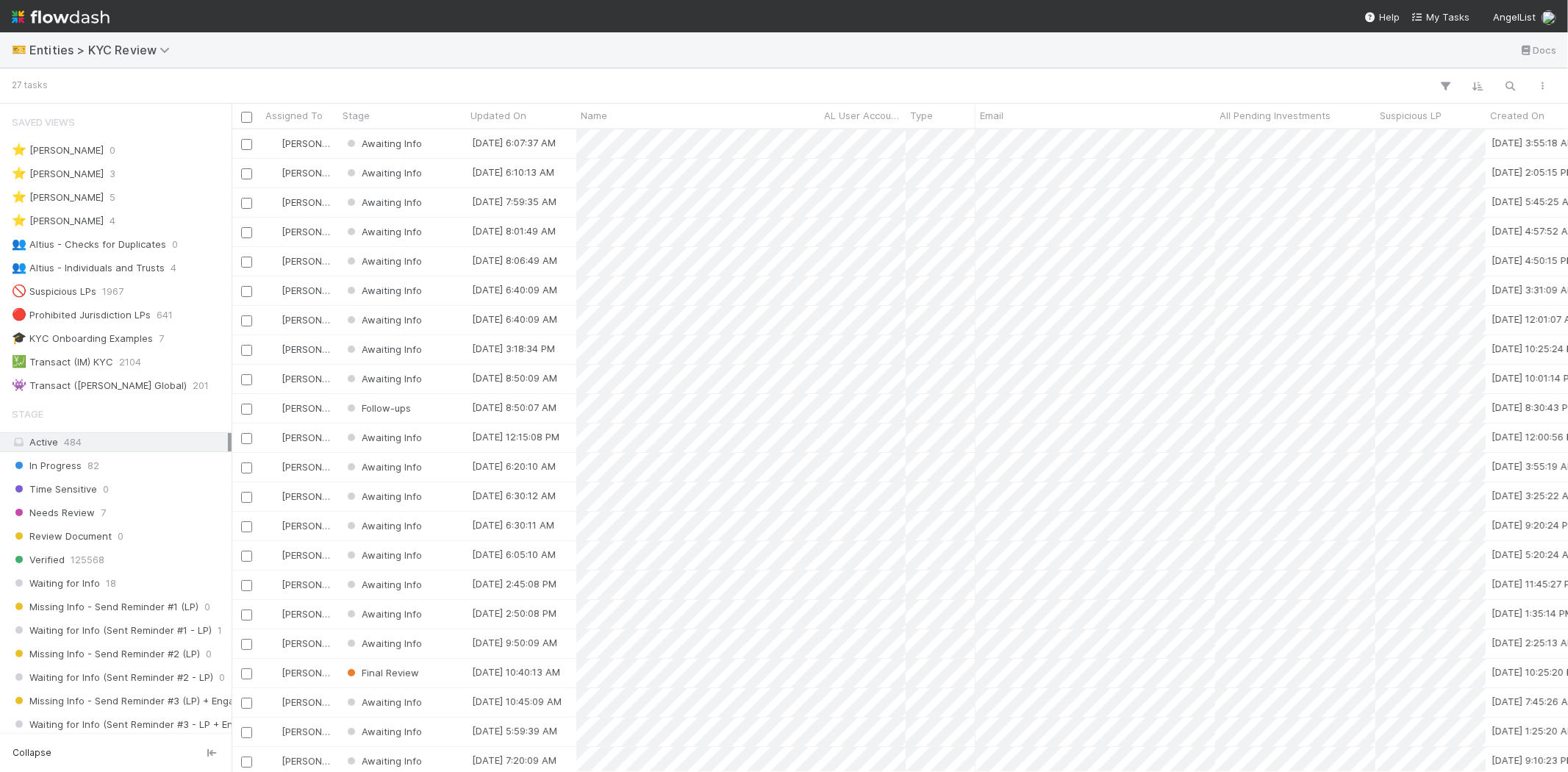
scroll to position [630, 1324]
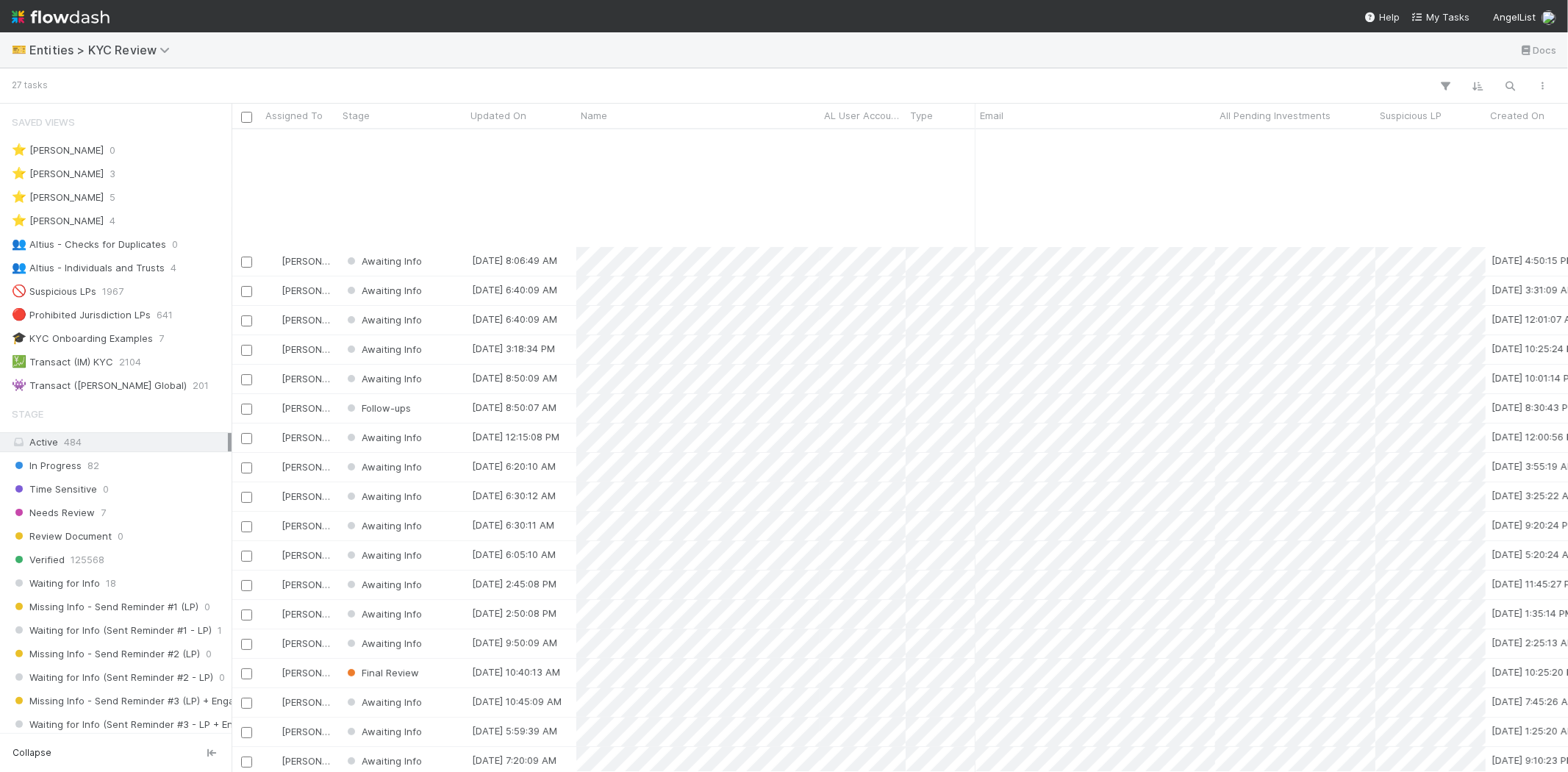
click at [434, 510] on div "[PERSON_NAME] Awaiting Info [DATE] 8:06:49 AM [DATE] 4:50:15 PM 0 0 0 [PERSON_N…" at bounding box center [900, 450] width 1337 height 642
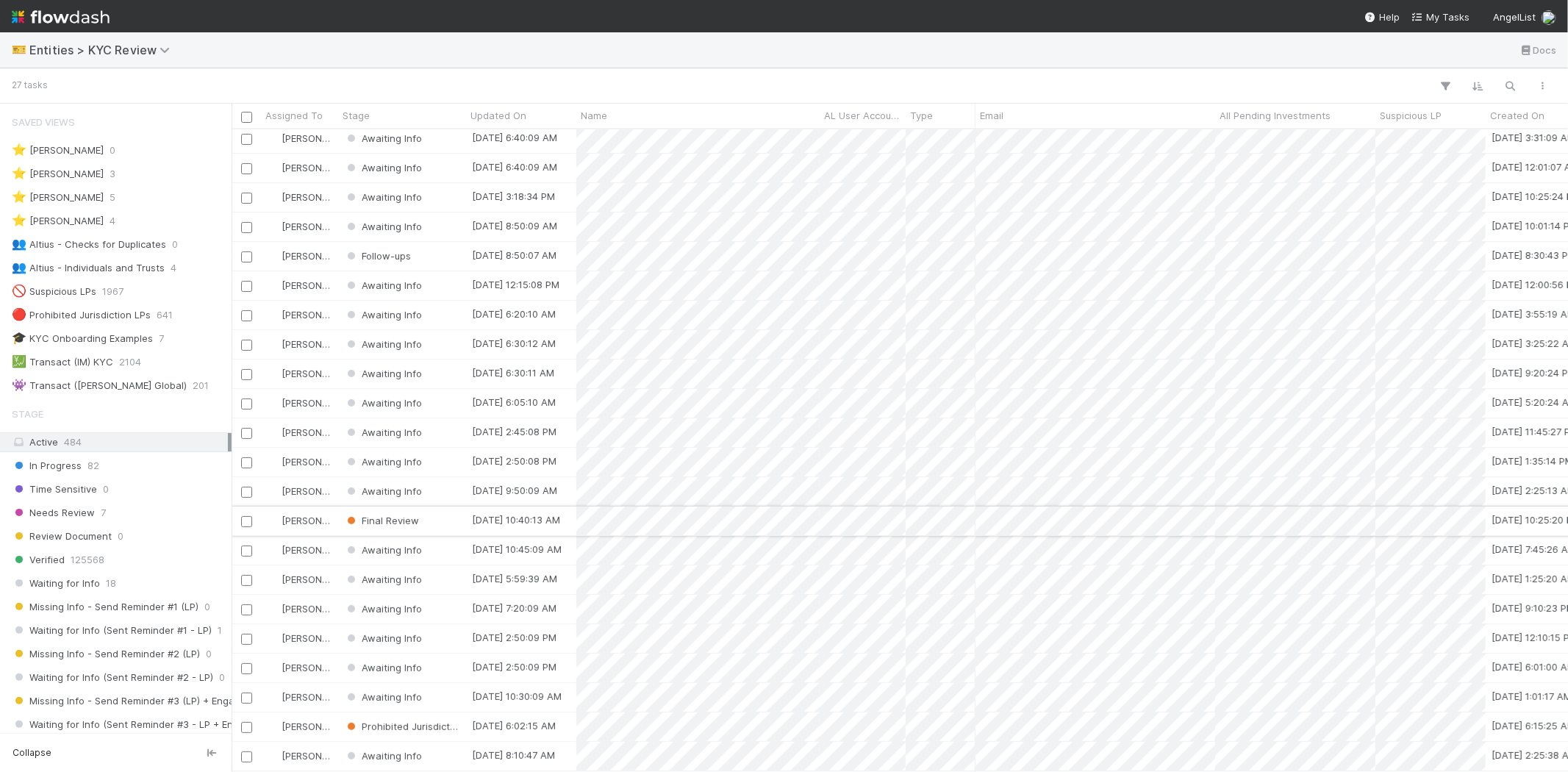
click at [442, 509] on div "Final Review" at bounding box center [403, 521] width 128 height 29
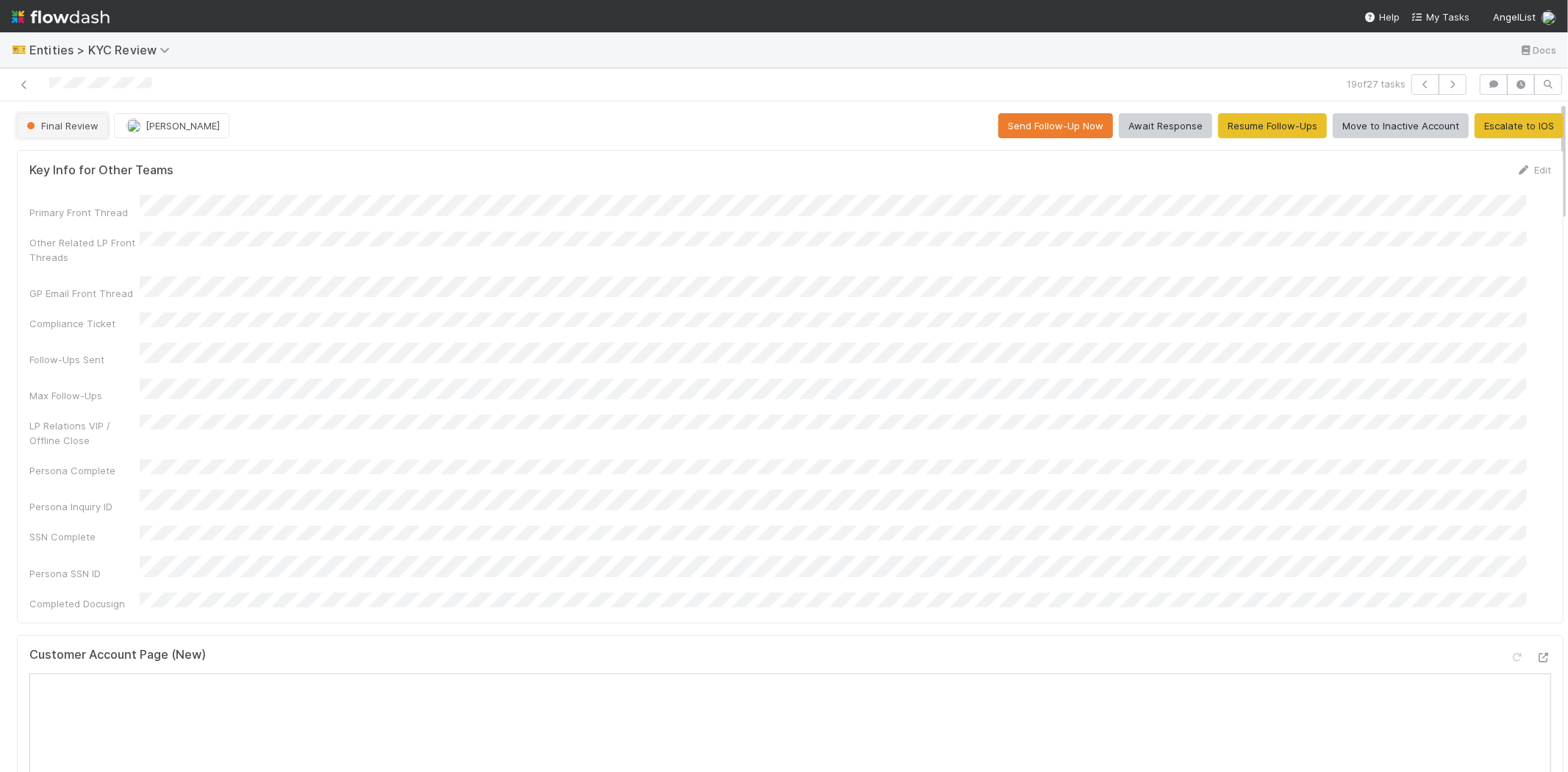
click at [70, 114] on button "Final Review" at bounding box center [62, 125] width 91 height 25
click at [94, 195] on div "Inactive Account" at bounding box center [115, 204] width 207 height 26
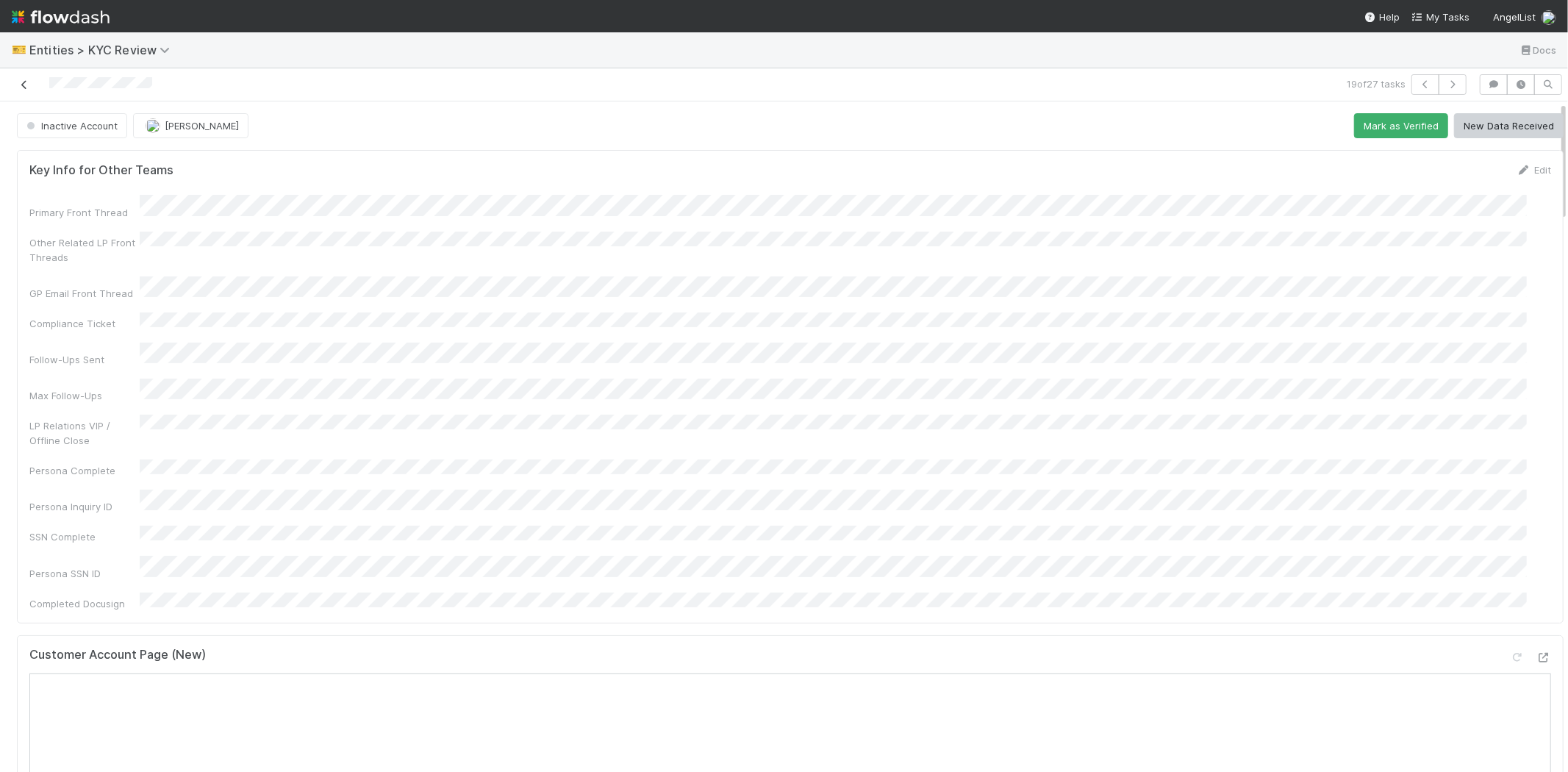
click at [22, 82] on icon at bounding box center [24, 85] width 14 height 10
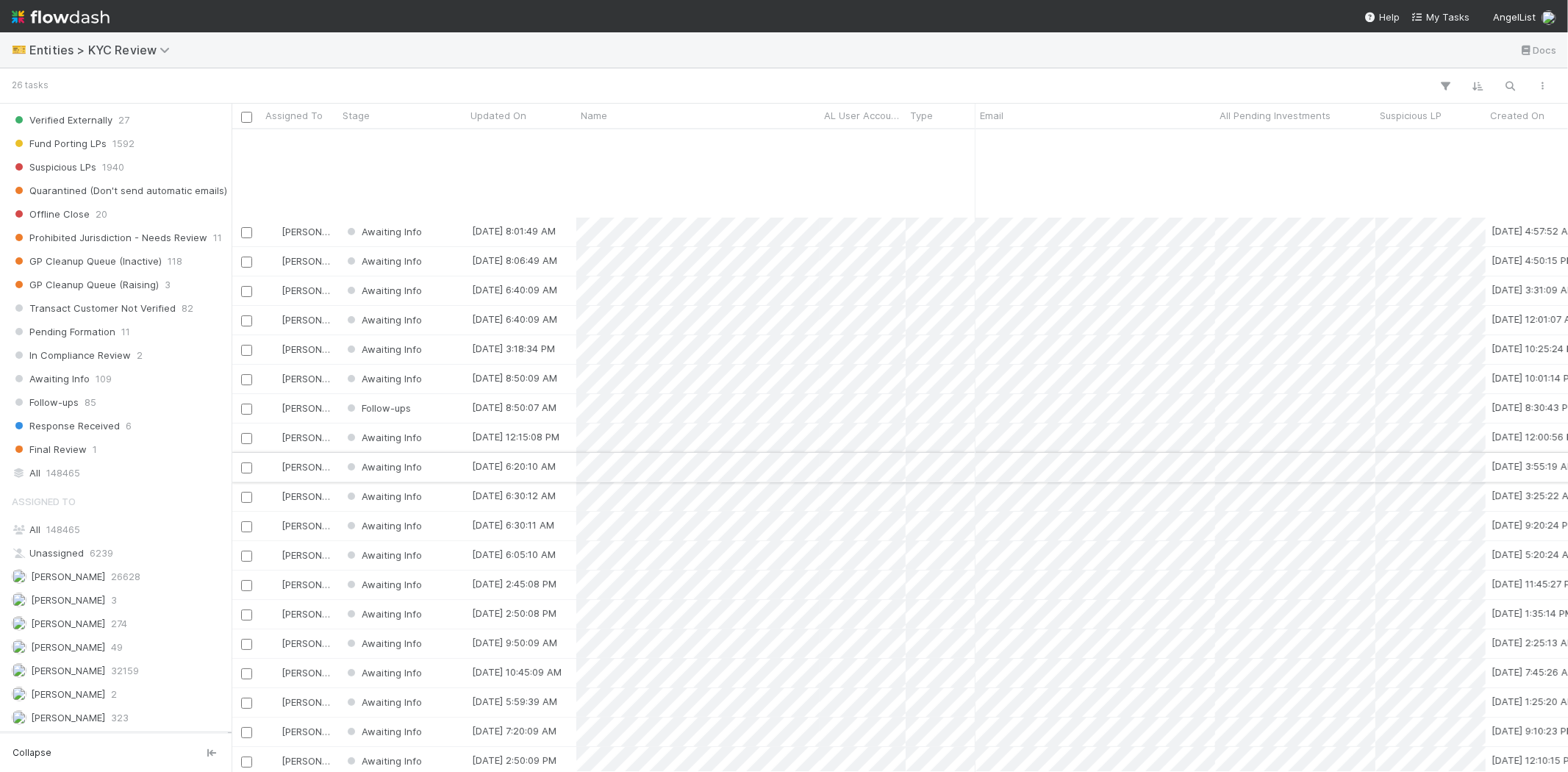
scroll to position [134, 0]
